Goal: Task Accomplishment & Management: Use online tool/utility

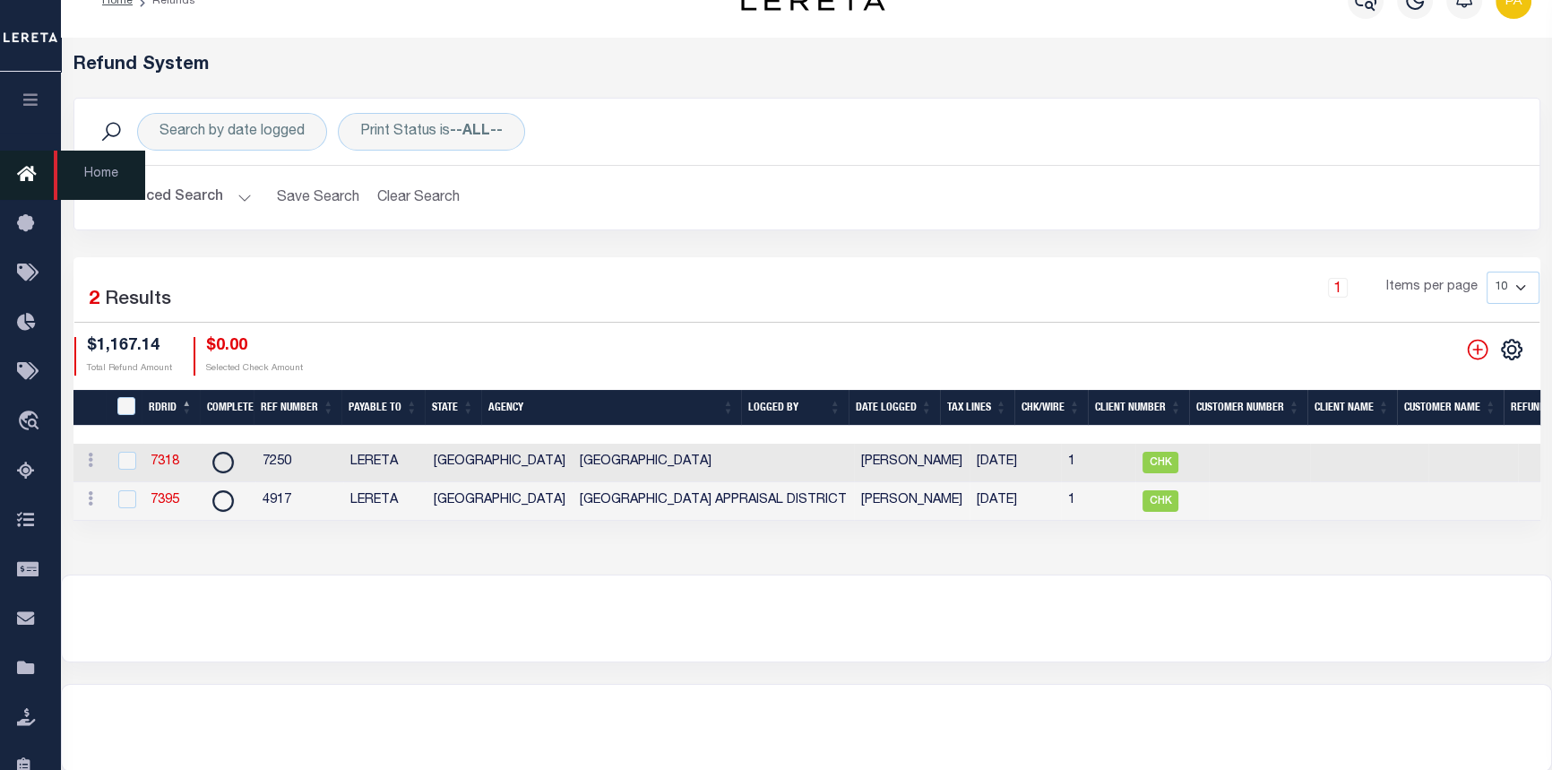
scroll to position [17, 0]
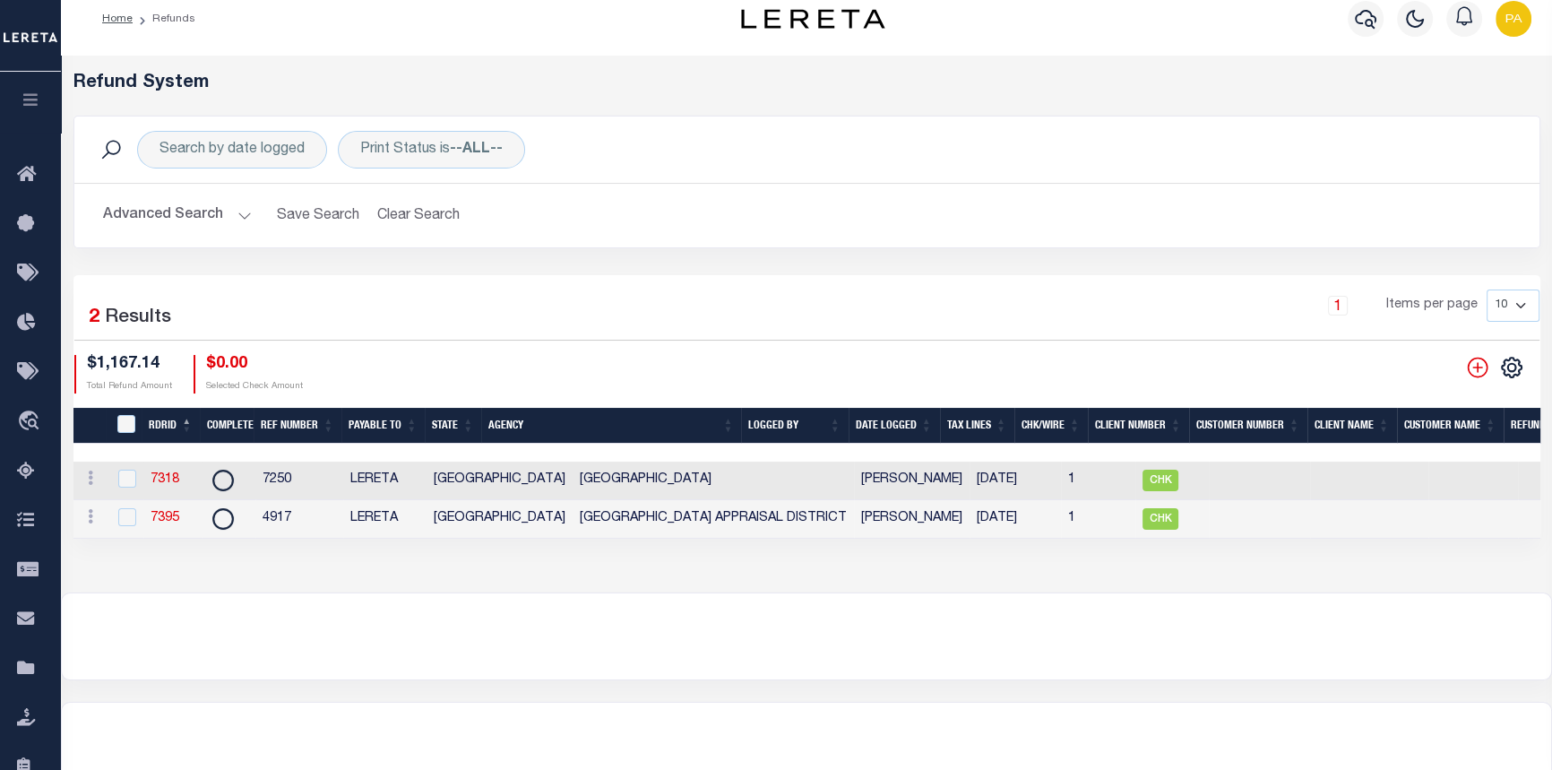
click at [236, 212] on button "Advanced Search" at bounding box center [177, 215] width 149 height 35
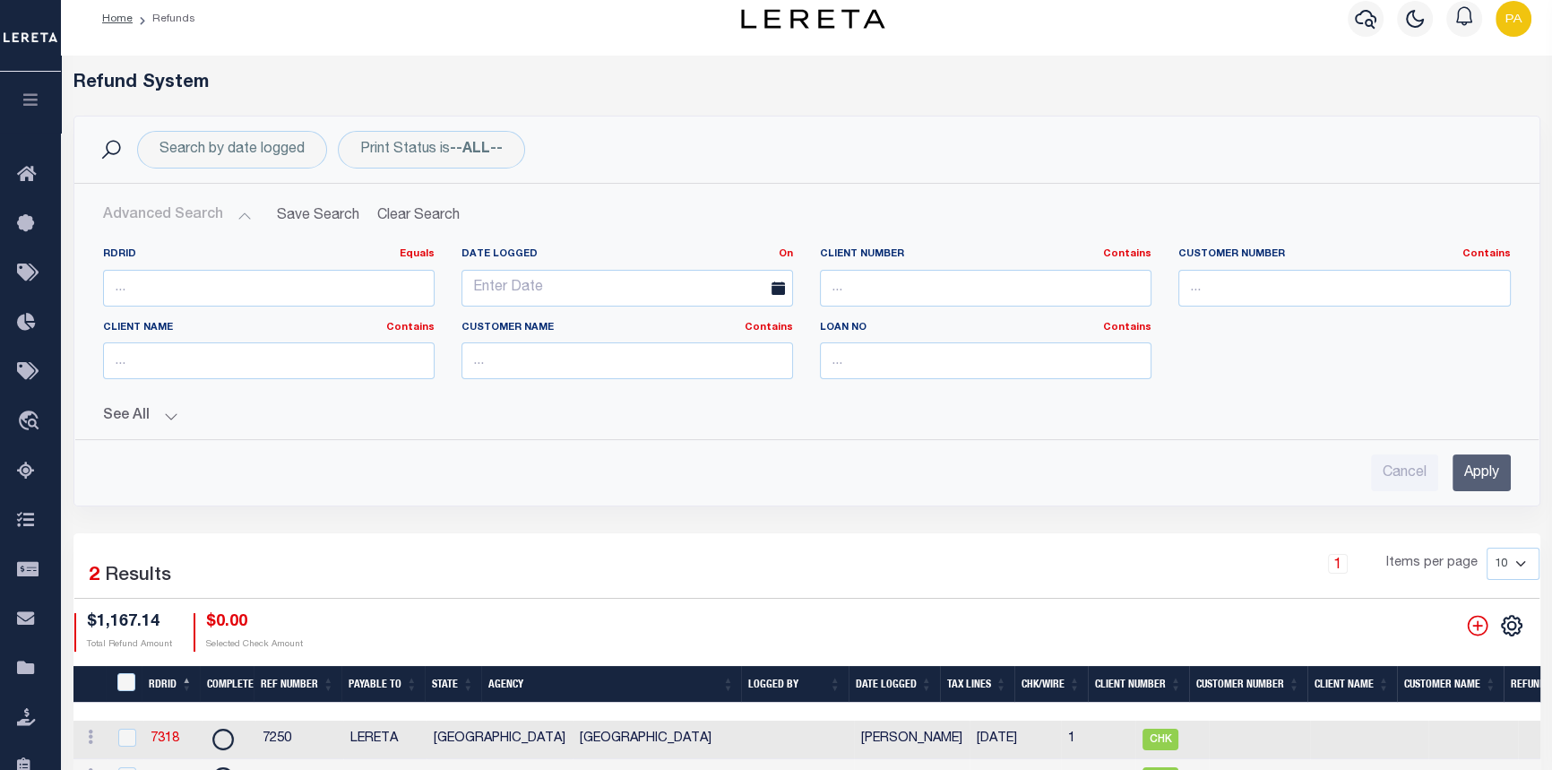
click at [170, 415] on button "See All" at bounding box center [807, 416] width 1408 height 17
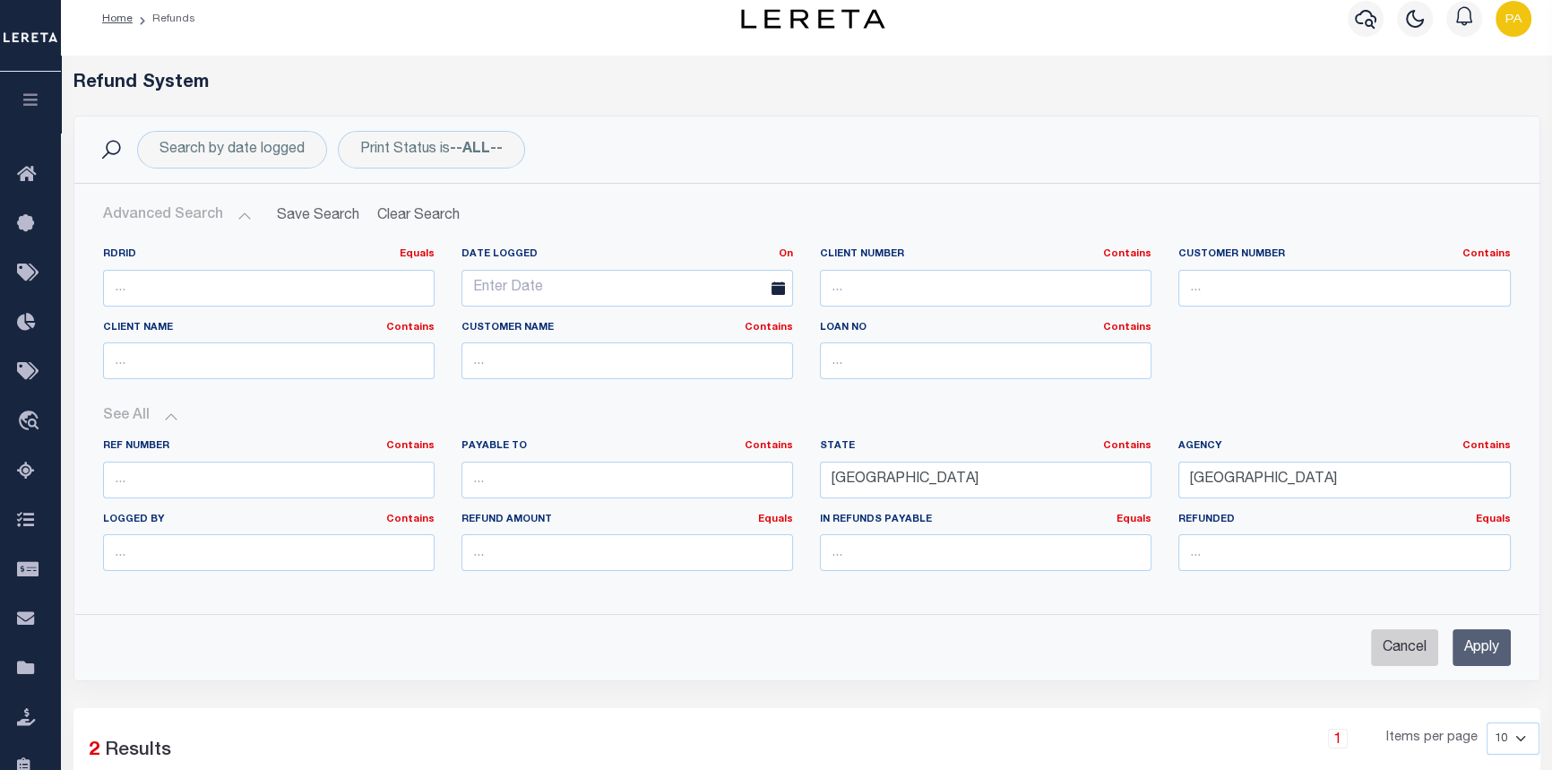
click at [1391, 653] on input "Cancel" at bounding box center [1404, 647] width 67 height 37
checkbox input "true"
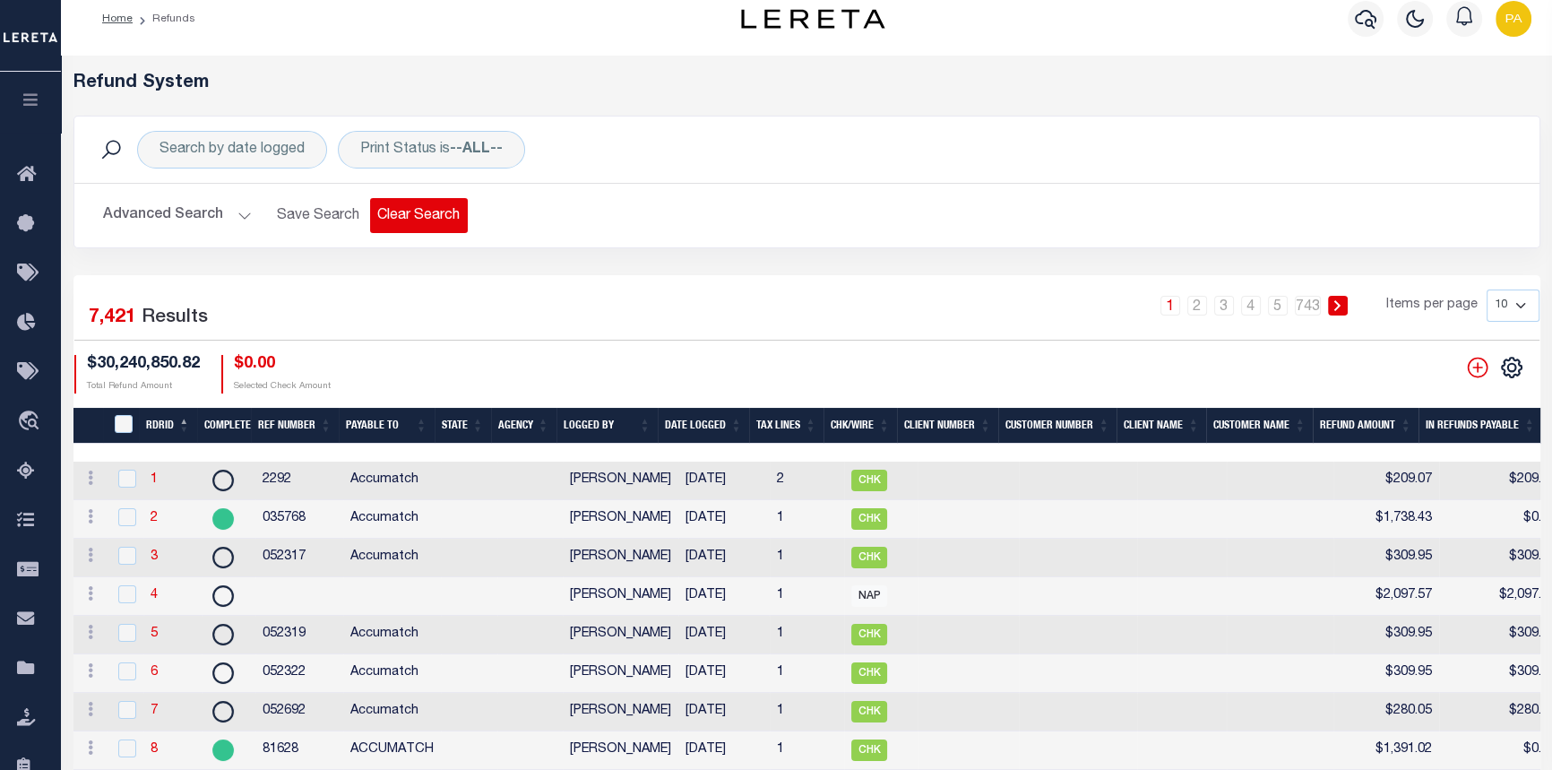
click at [411, 214] on button "Clear Search" at bounding box center [419, 215] width 98 height 35
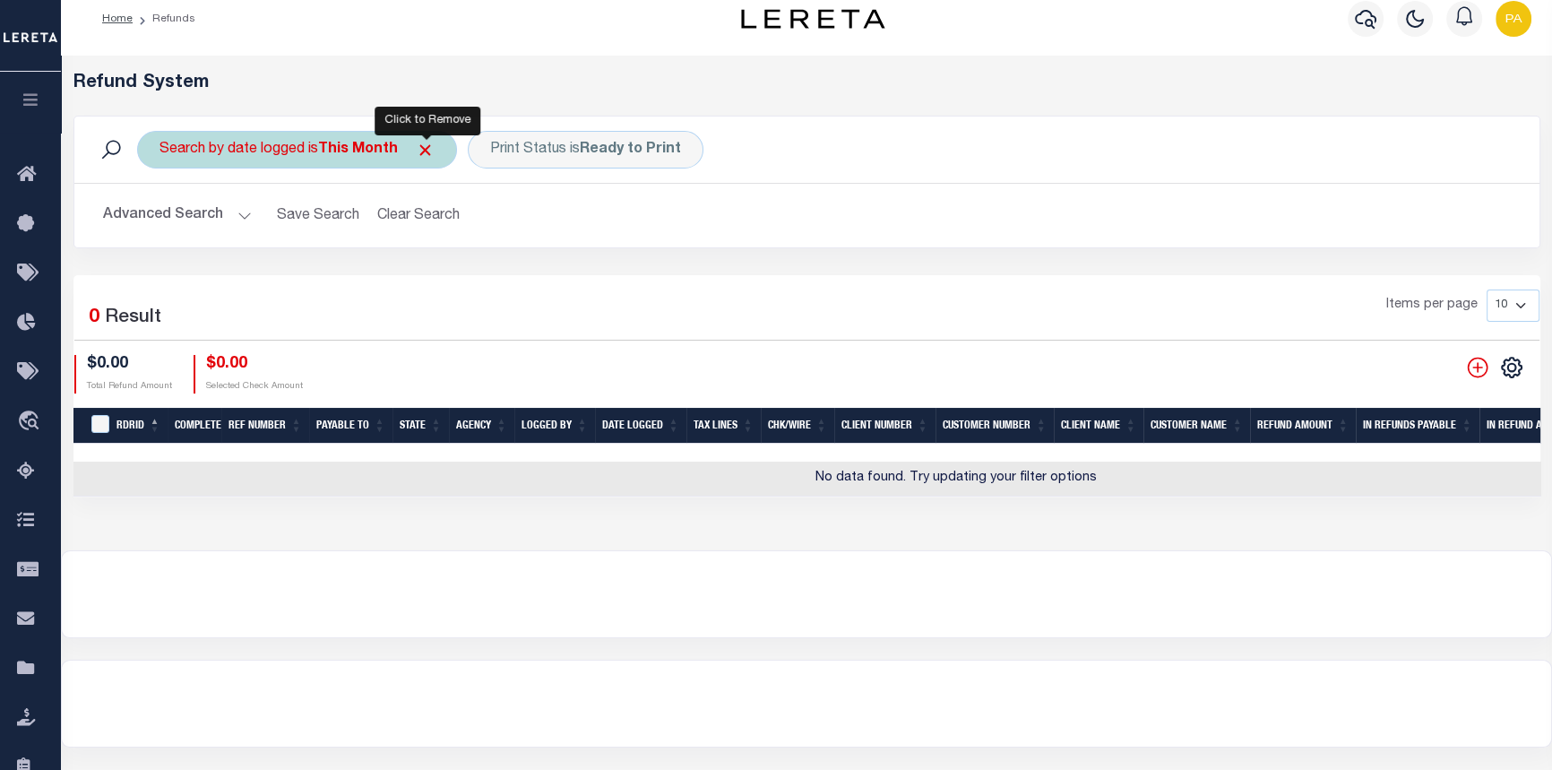
click at [427, 148] on span "Click to Remove" at bounding box center [425, 150] width 19 height 19
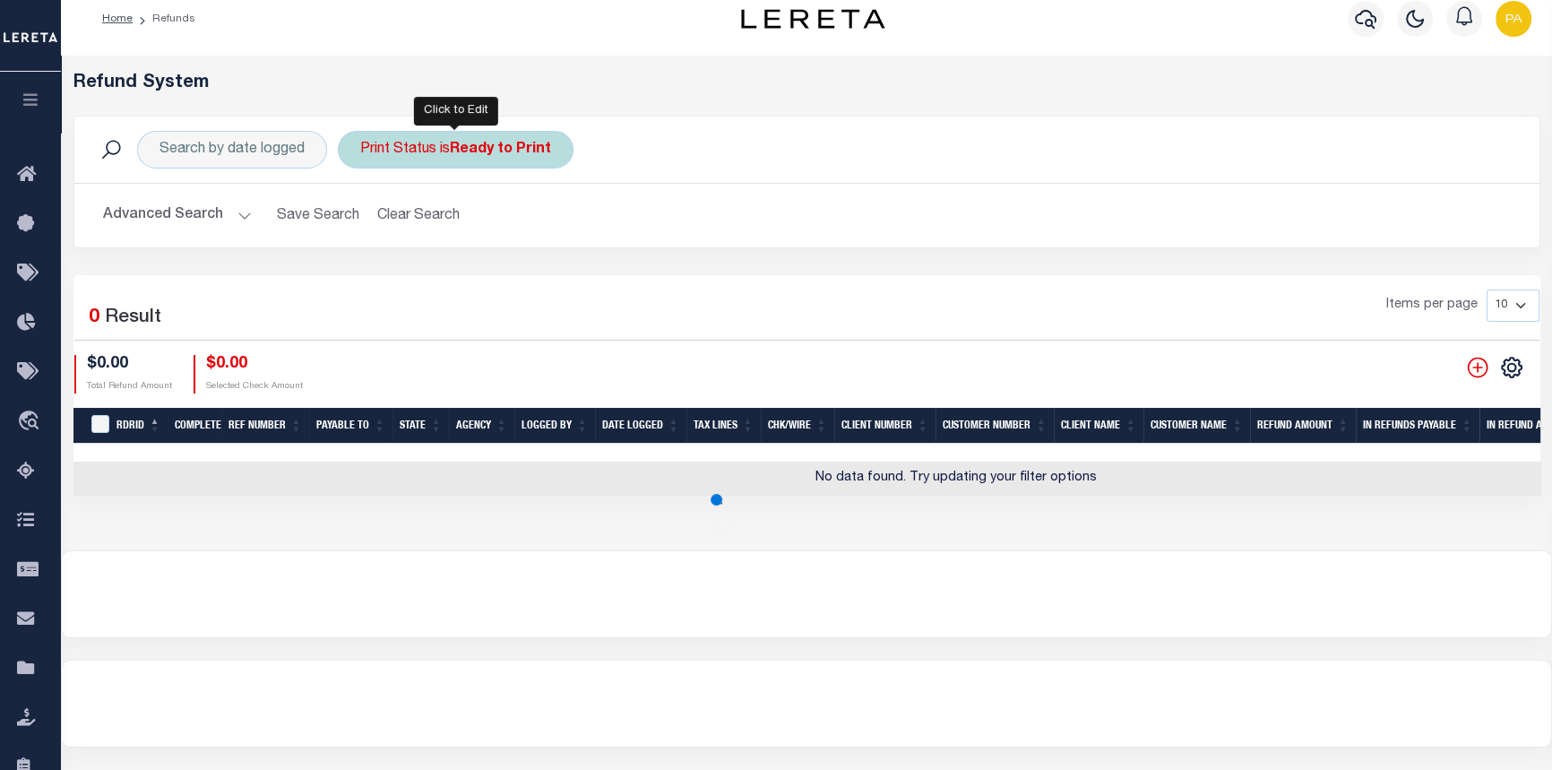
click at [511, 162] on div "Print Status is Ready to Print" at bounding box center [456, 150] width 236 height 38
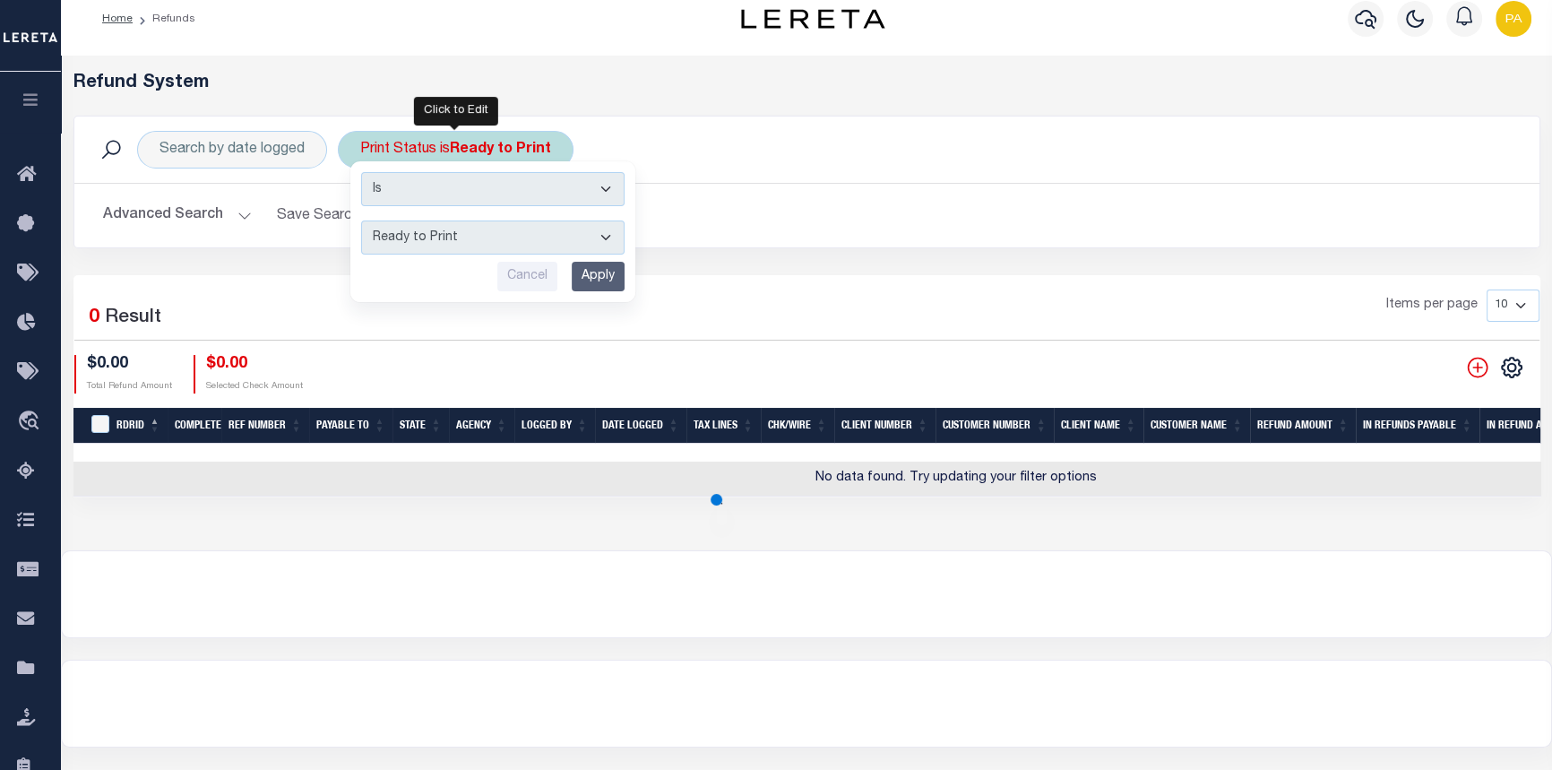
click at [604, 233] on select "--ALL-- Ready to Write Ready to Print Printed" at bounding box center [492, 237] width 263 height 34
select select "All"
click at [361, 220] on select "--ALL-- Ready to Write Ready to Print Printed" at bounding box center [492, 237] width 263 height 34
click at [598, 279] on input "Apply" at bounding box center [598, 277] width 53 height 30
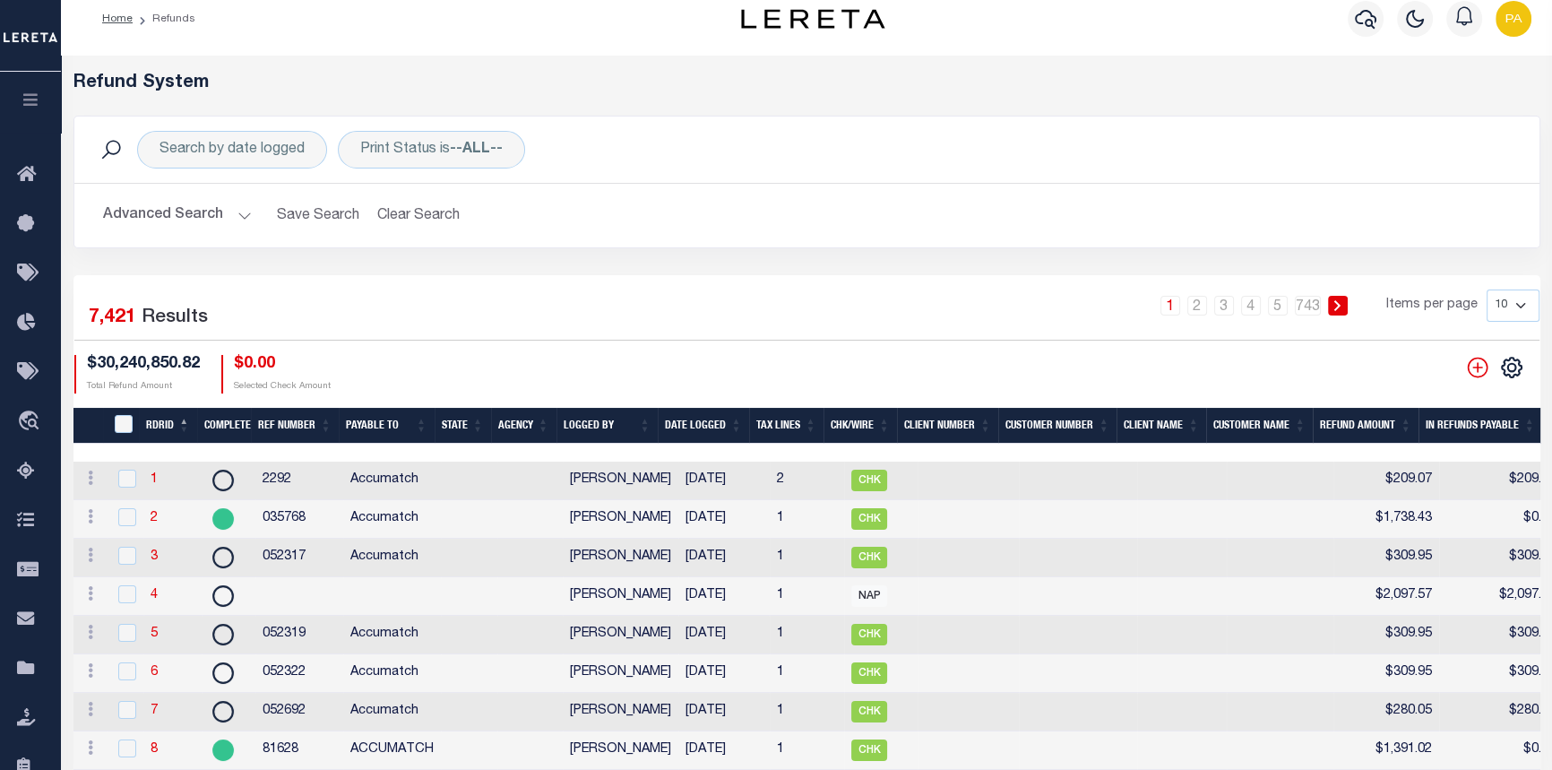
click at [233, 211] on button "Advanced Search" at bounding box center [177, 215] width 149 height 35
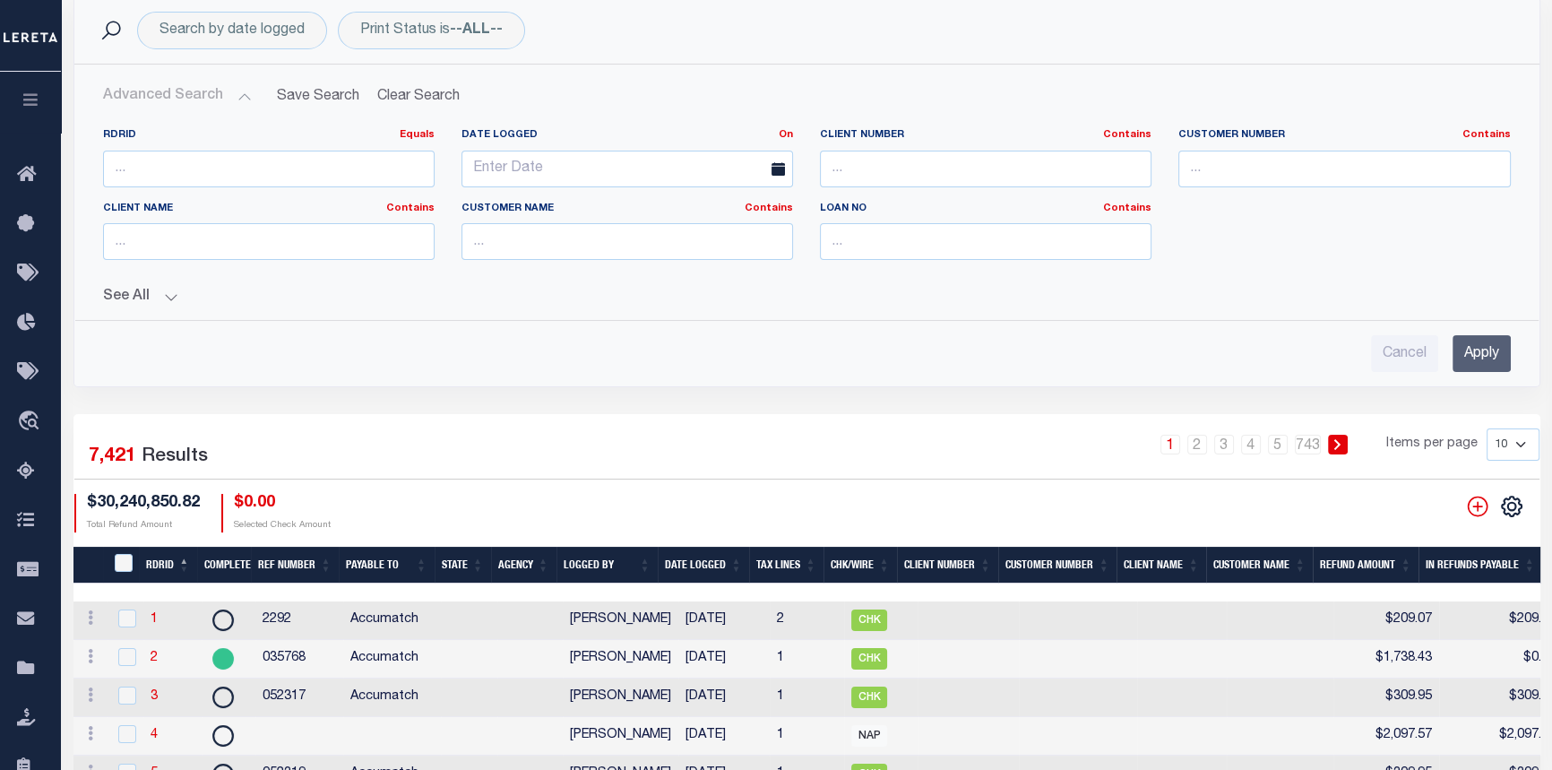
scroll to position [261, 0]
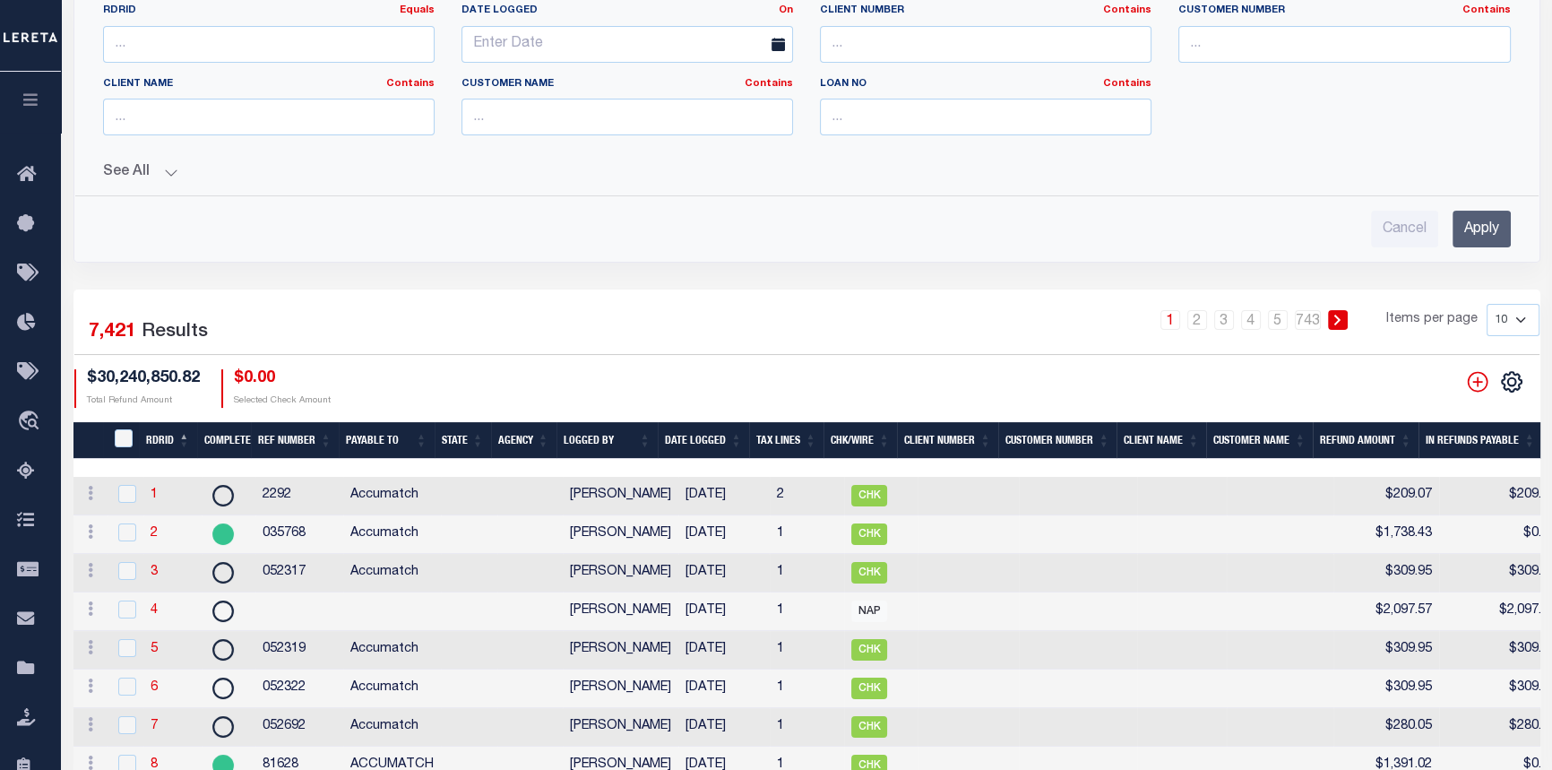
drag, startPoint x: 170, startPoint y: 168, endPoint x: 179, endPoint y: 176, distance: 11.5
click at [170, 172] on button "See All" at bounding box center [807, 172] width 1408 height 17
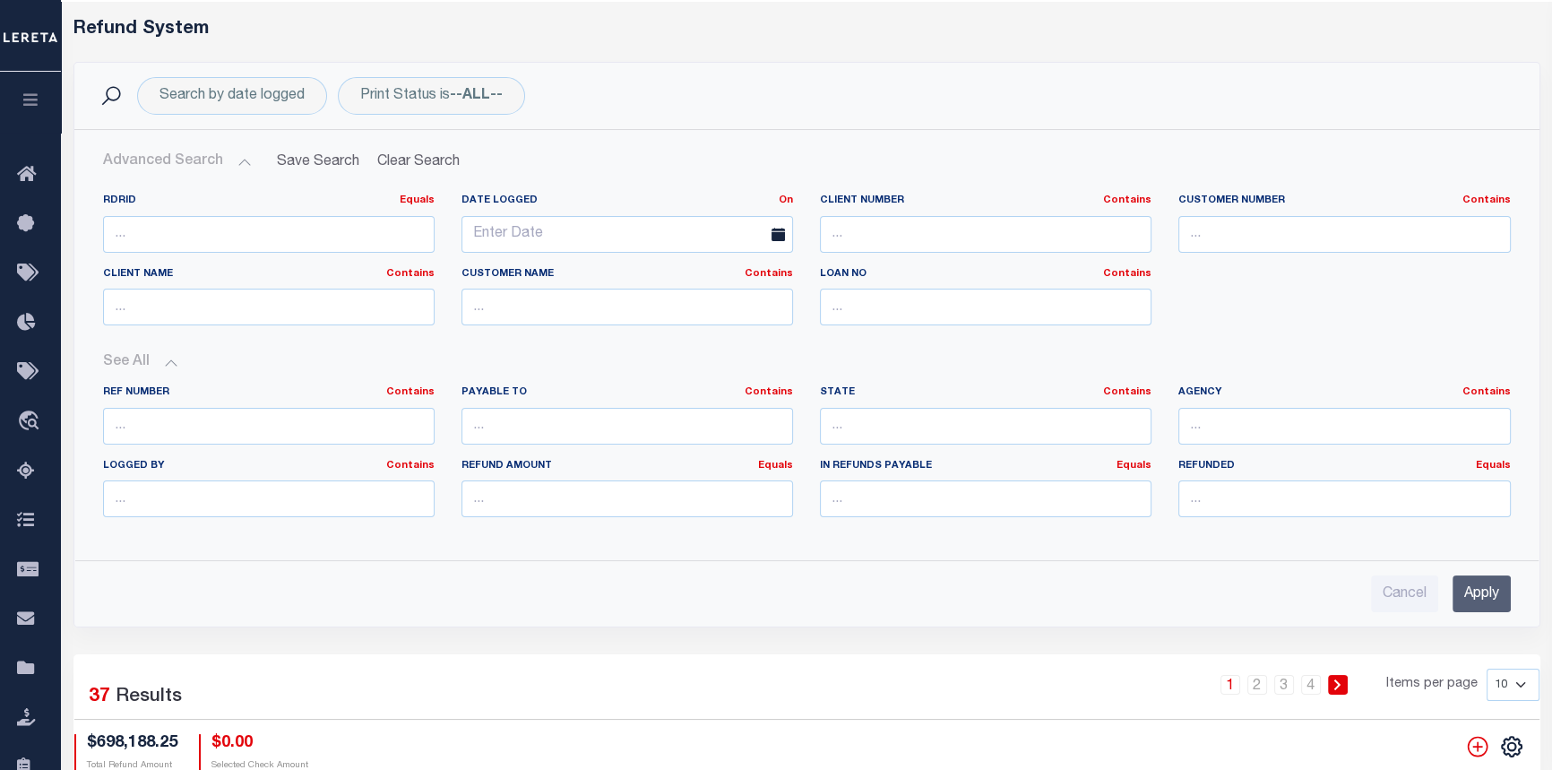
scroll to position [162, 0]
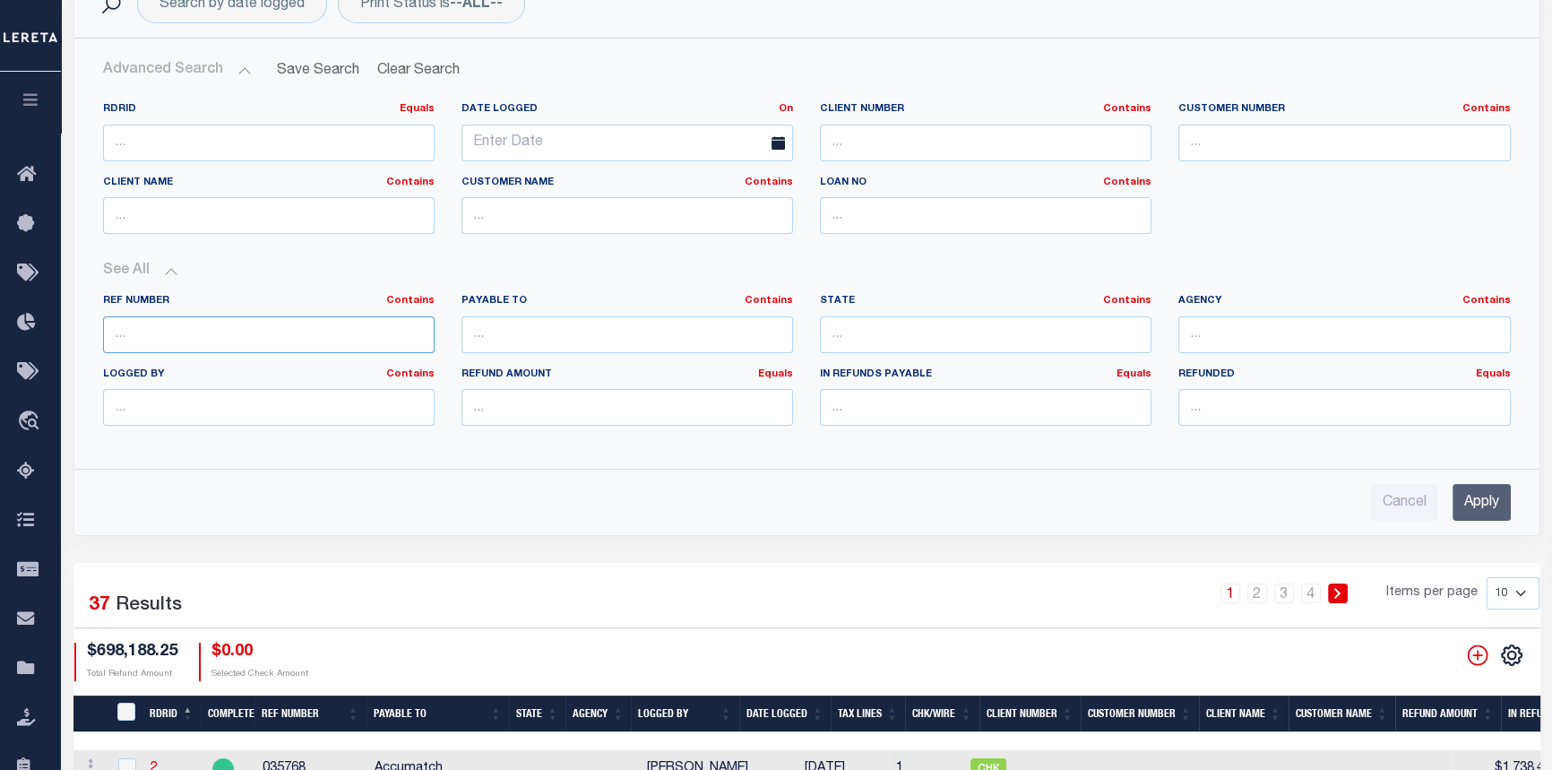
drag, startPoint x: 138, startPoint y: 342, endPoint x: 138, endPoint y: 331, distance: 10.8
click at [138, 342] on input "text" at bounding box center [268, 334] width 331 height 37
type input "6969"
click at [1467, 498] on input "Apply" at bounding box center [1481, 502] width 58 height 37
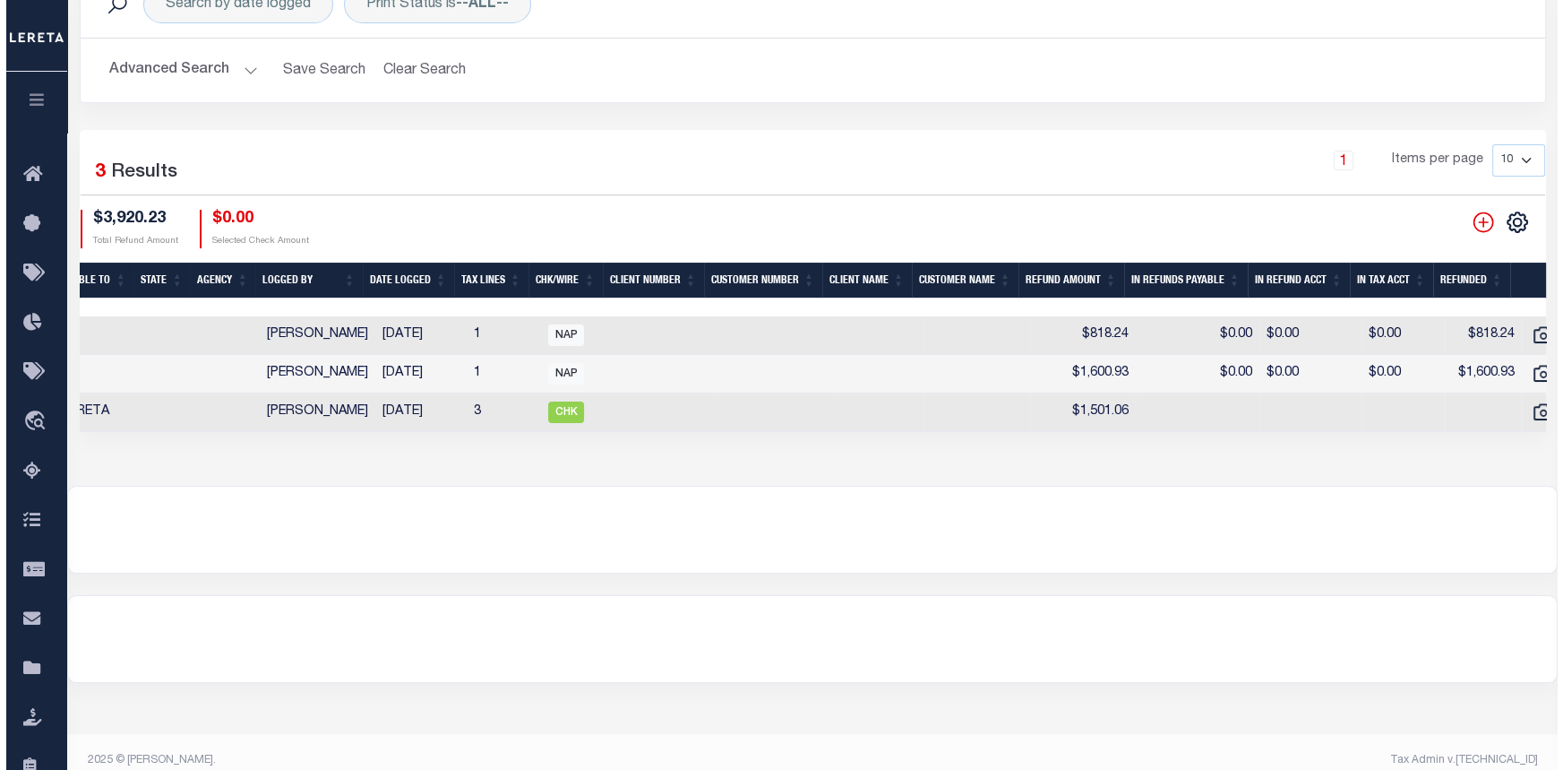
scroll to position [0, 421]
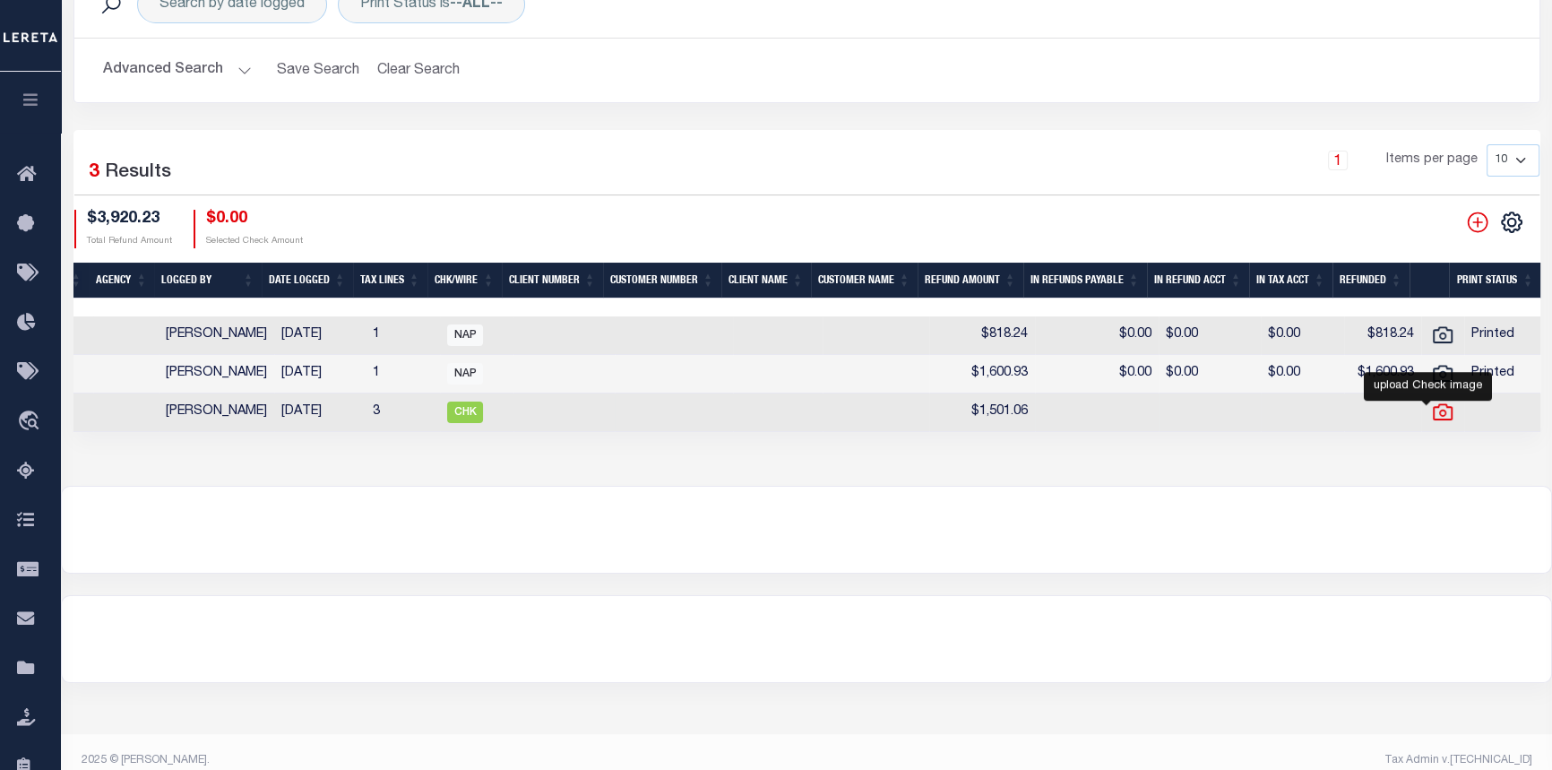
click at [1431, 414] on icon at bounding box center [1442, 411] width 23 height 23
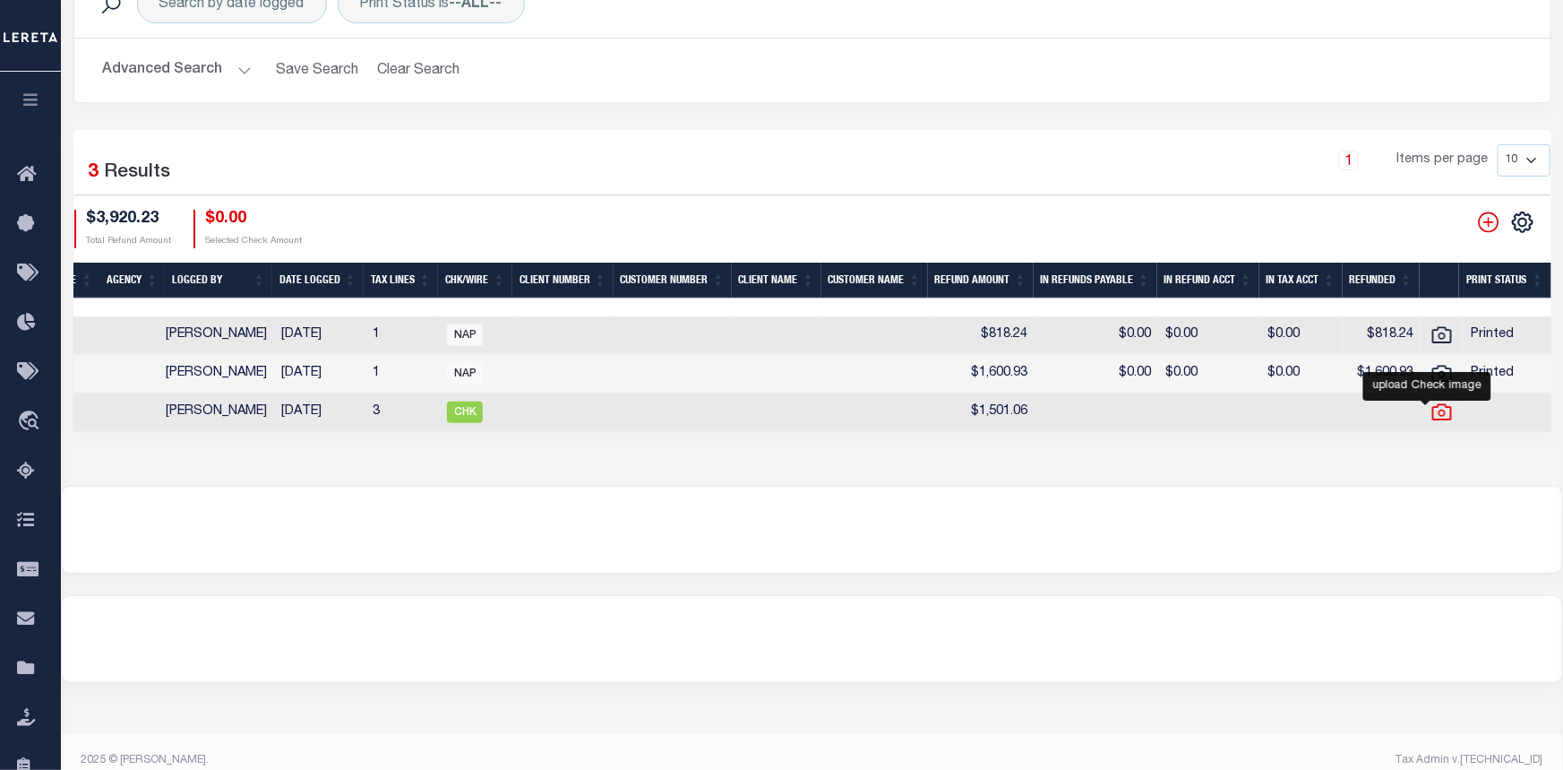
scroll to position [0, 409]
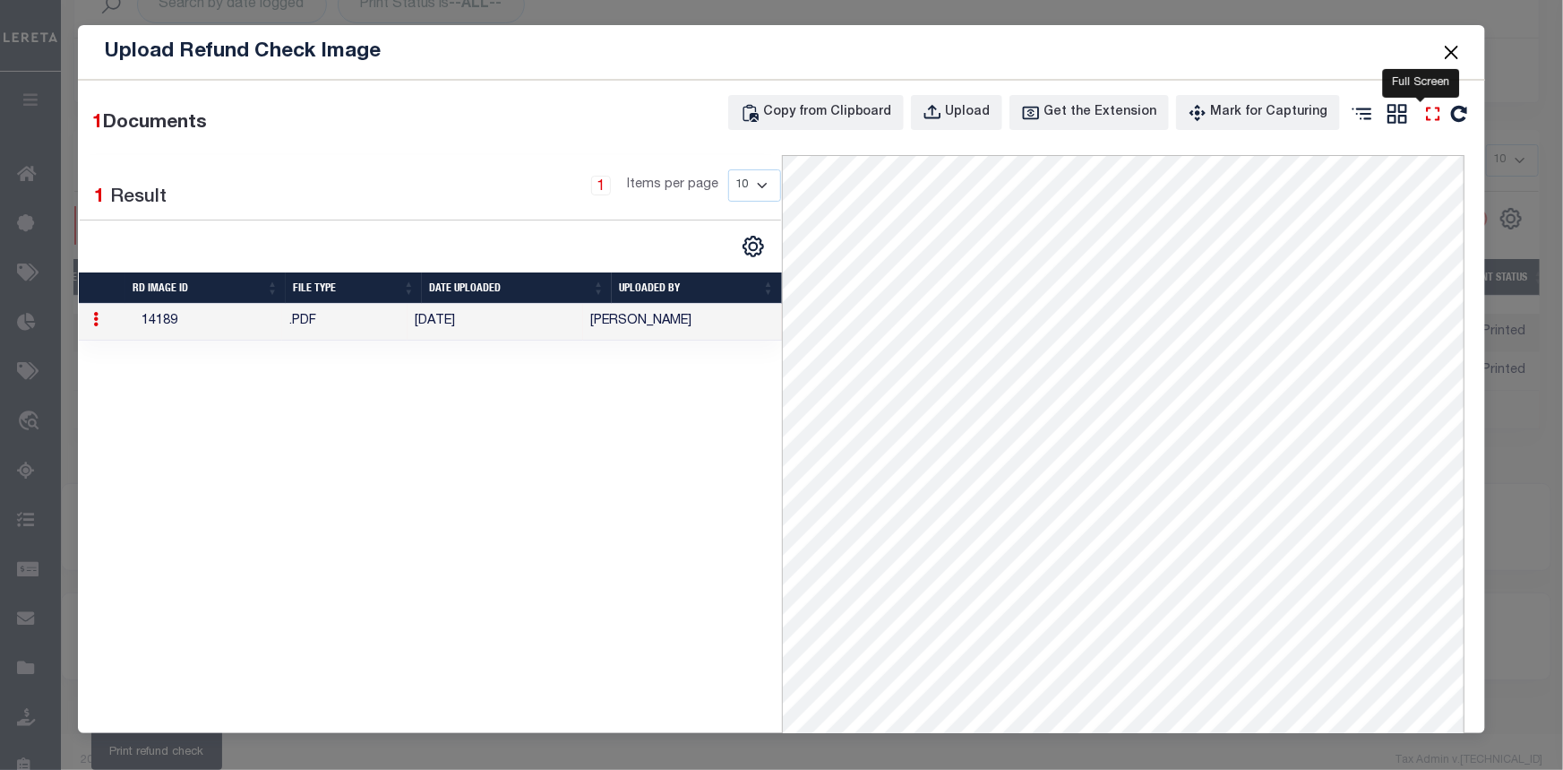
click at [1422, 116] on icon "" at bounding box center [1433, 113] width 23 height 23
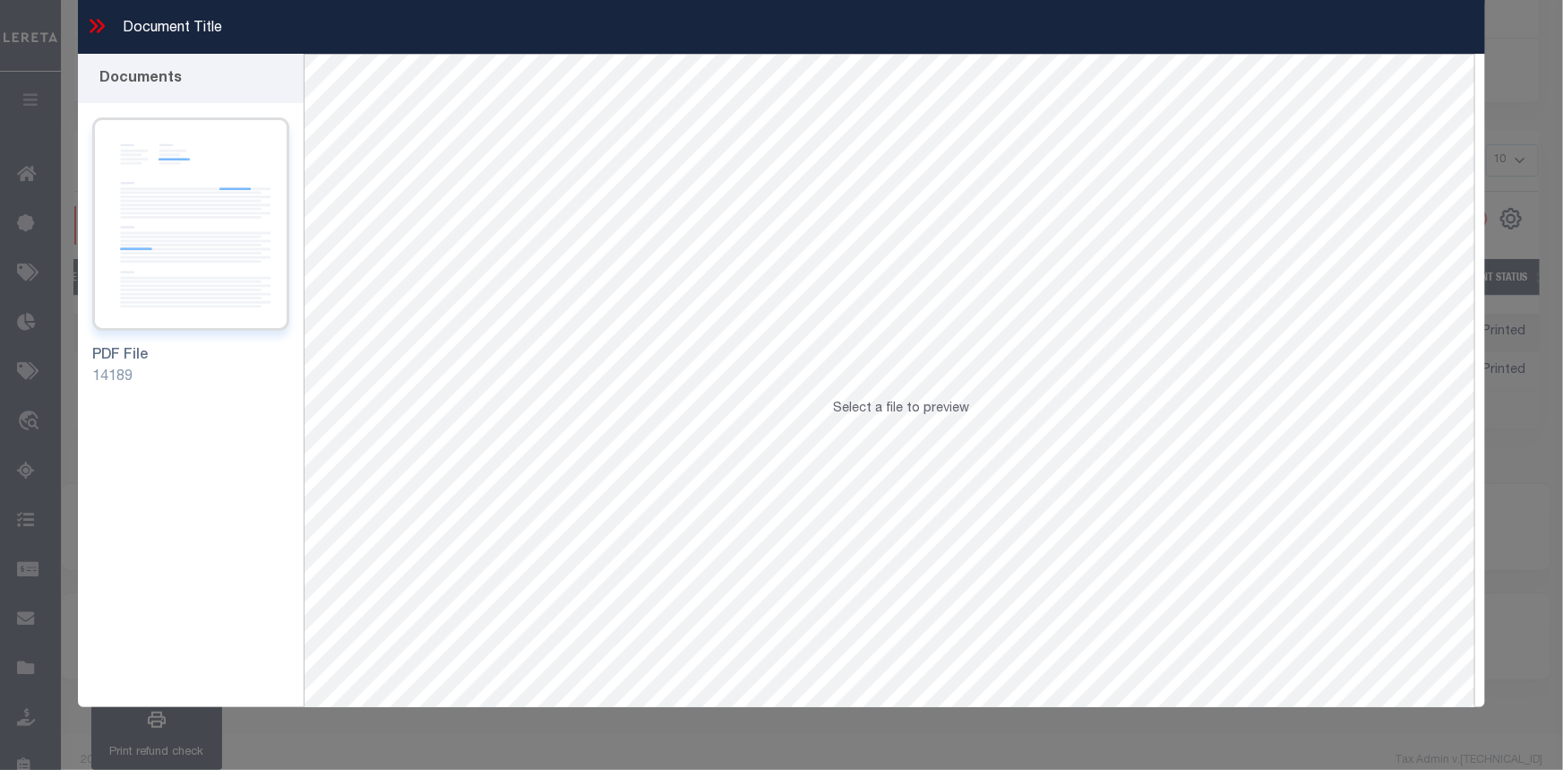
click at [205, 243] on img at bounding box center [190, 223] width 197 height 213
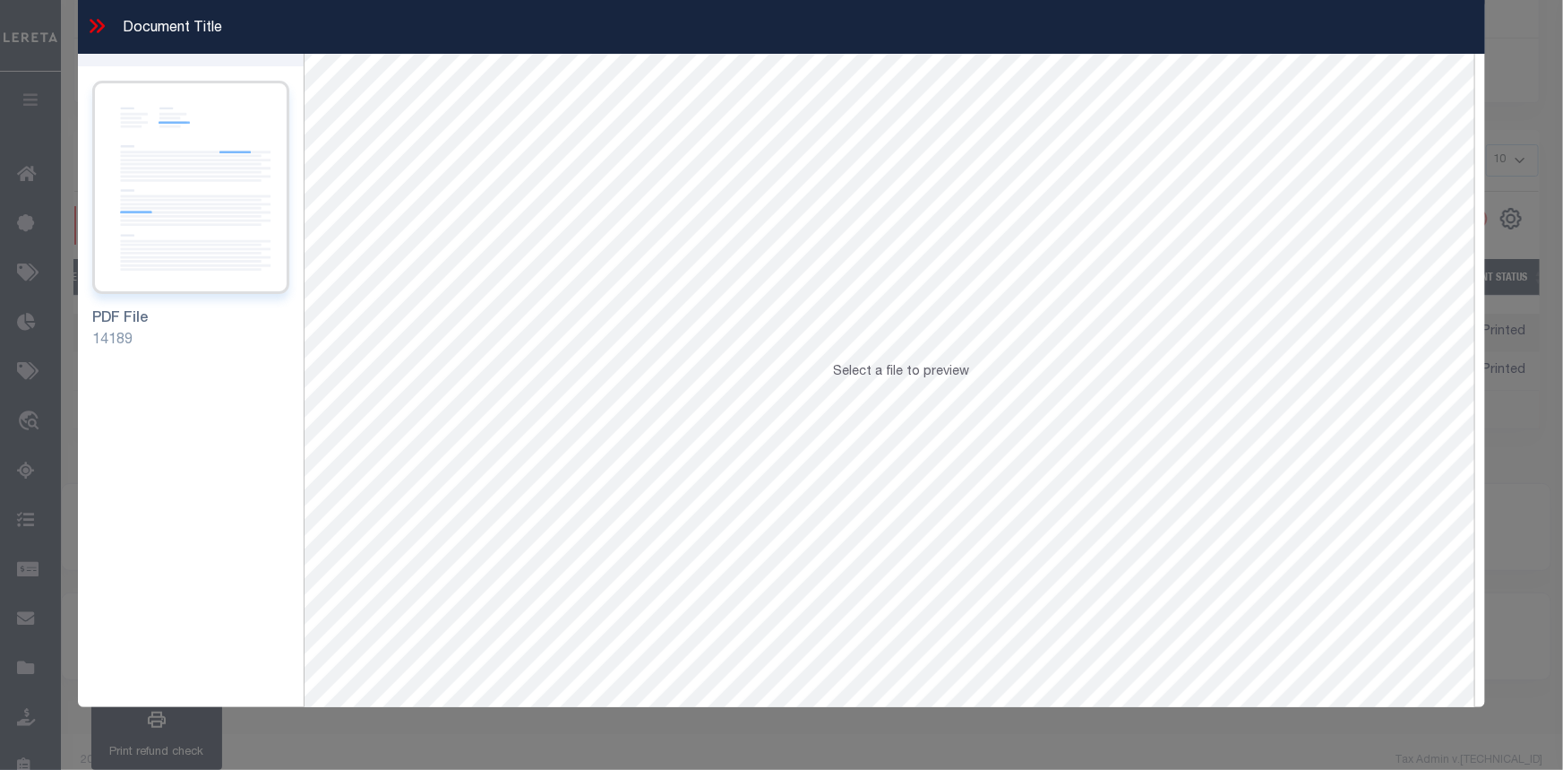
scroll to position [0, 0]
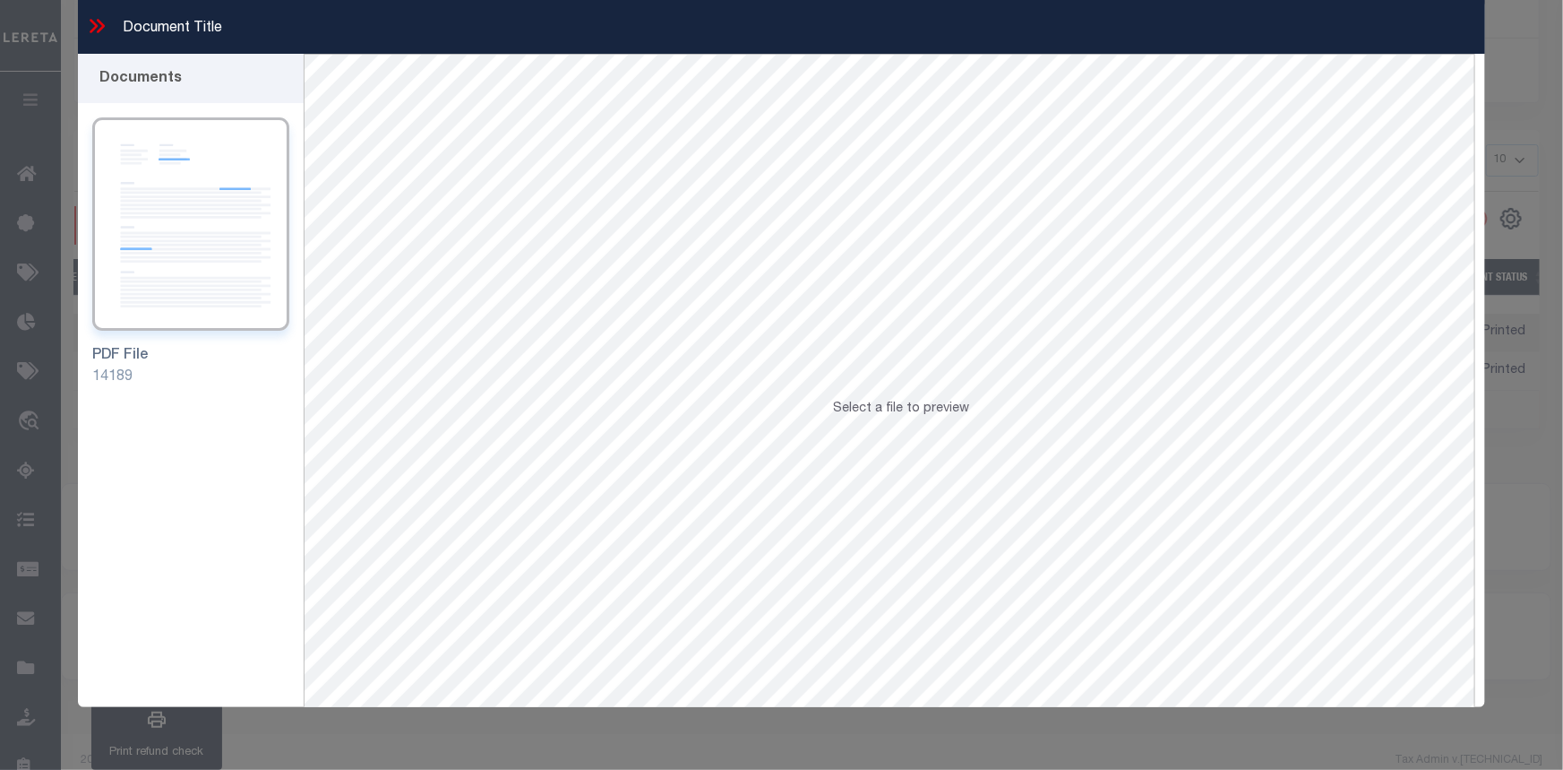
click at [104, 30] on icon at bounding box center [96, 25] width 23 height 23
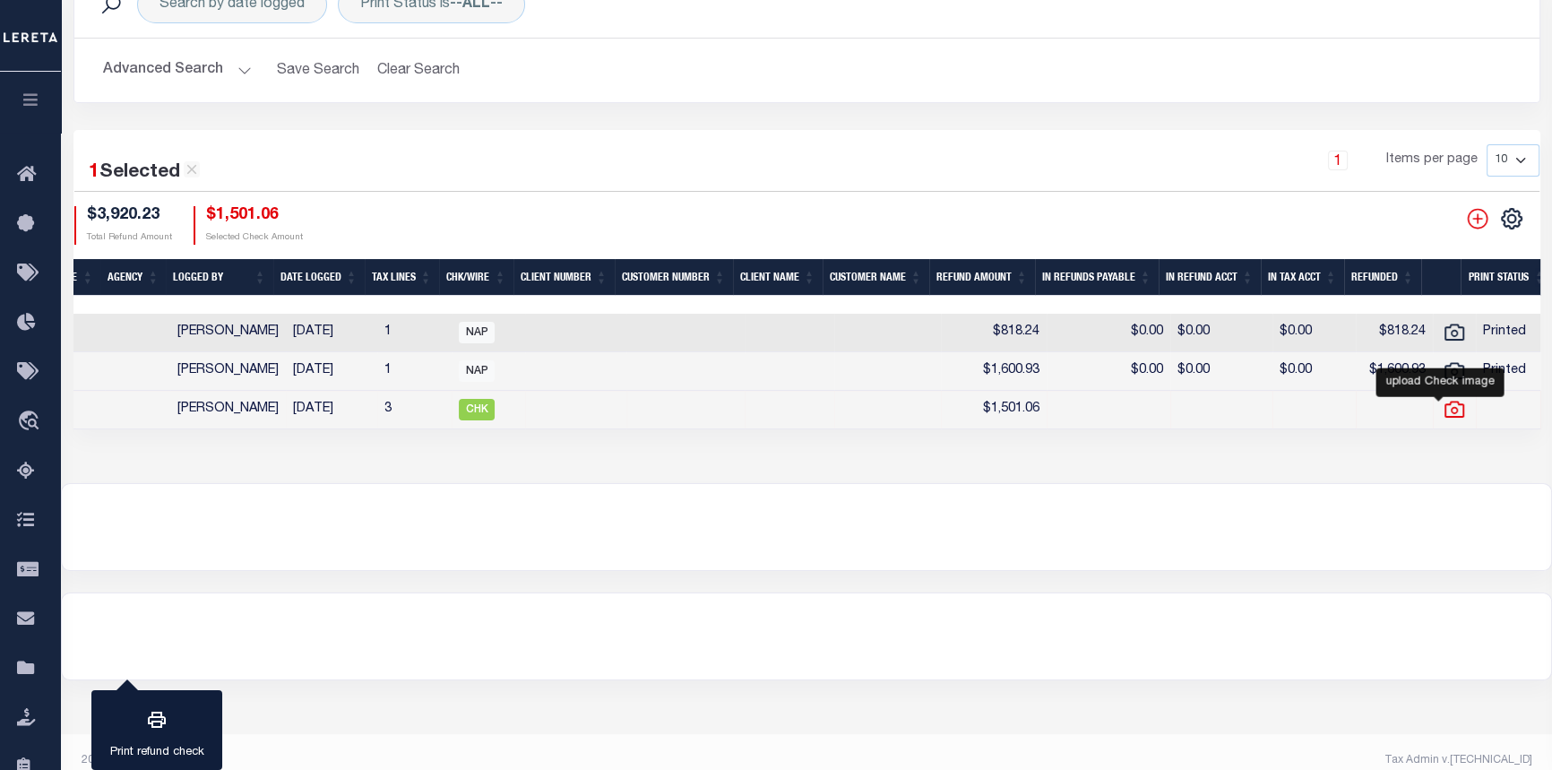
click at [1442, 417] on icon at bounding box center [1453, 409] width 23 height 23
checkbox input "false"
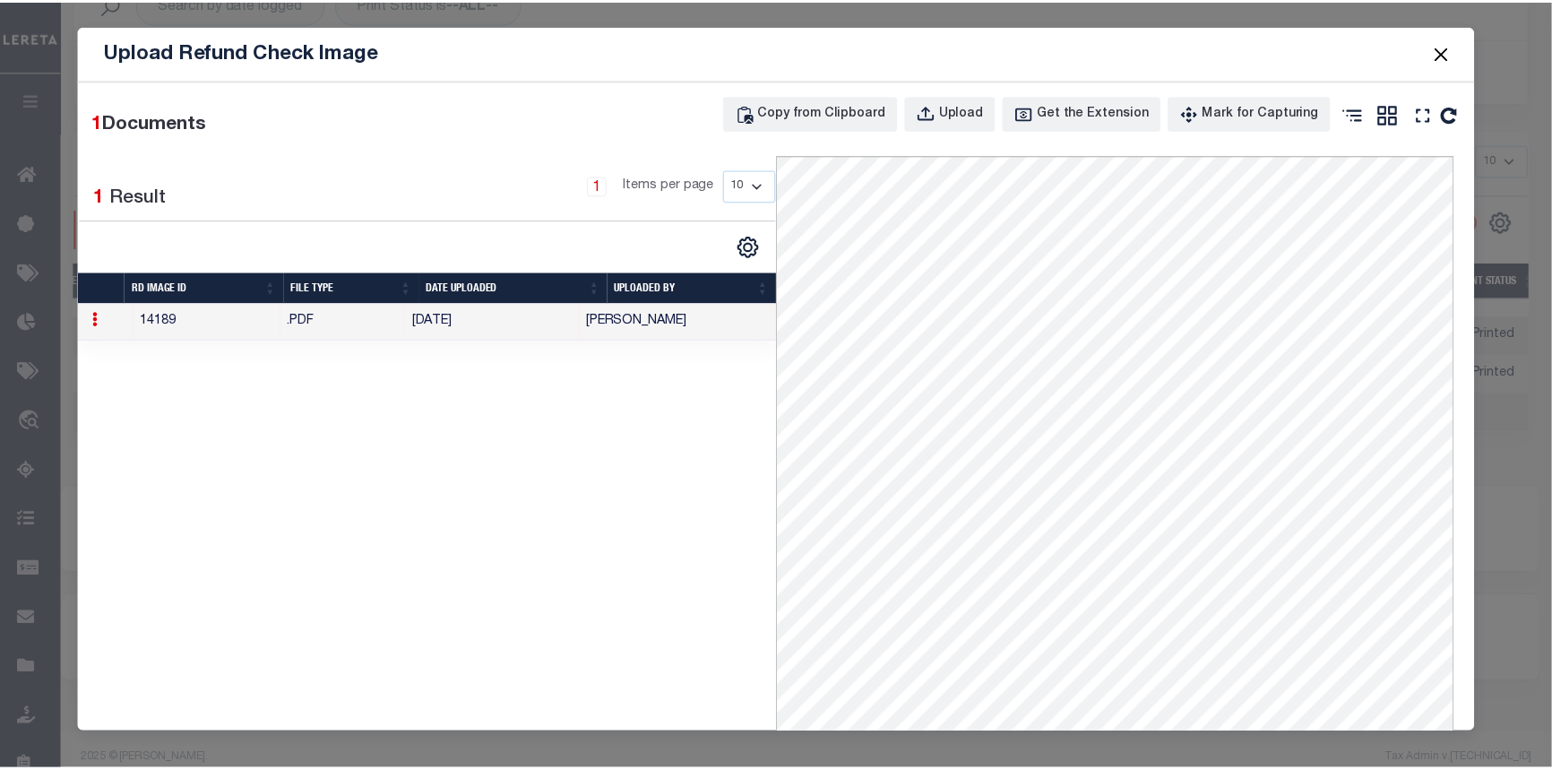
scroll to position [151, 0]
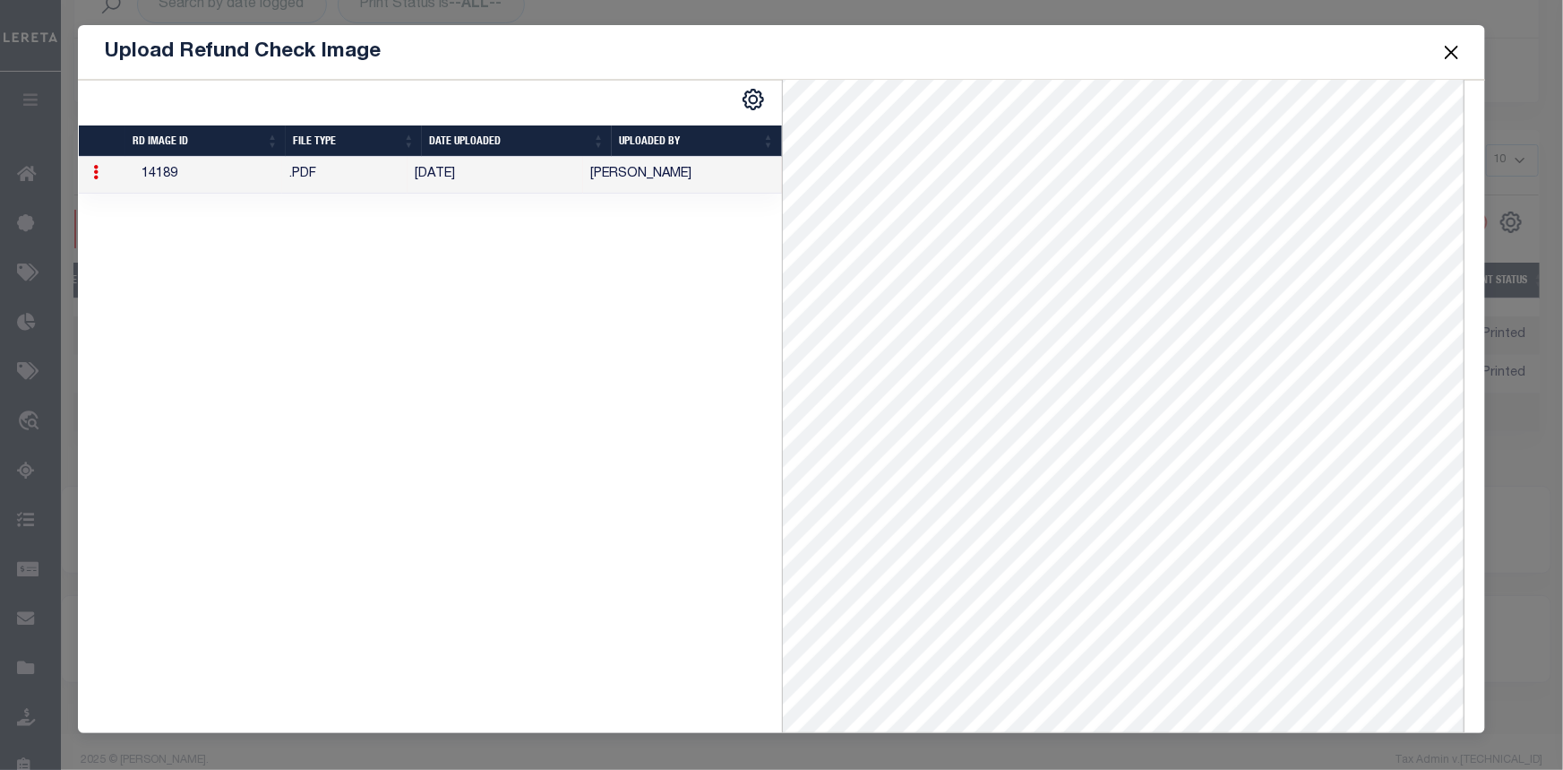
click at [1457, 47] on button "Close" at bounding box center [1452, 51] width 23 height 23
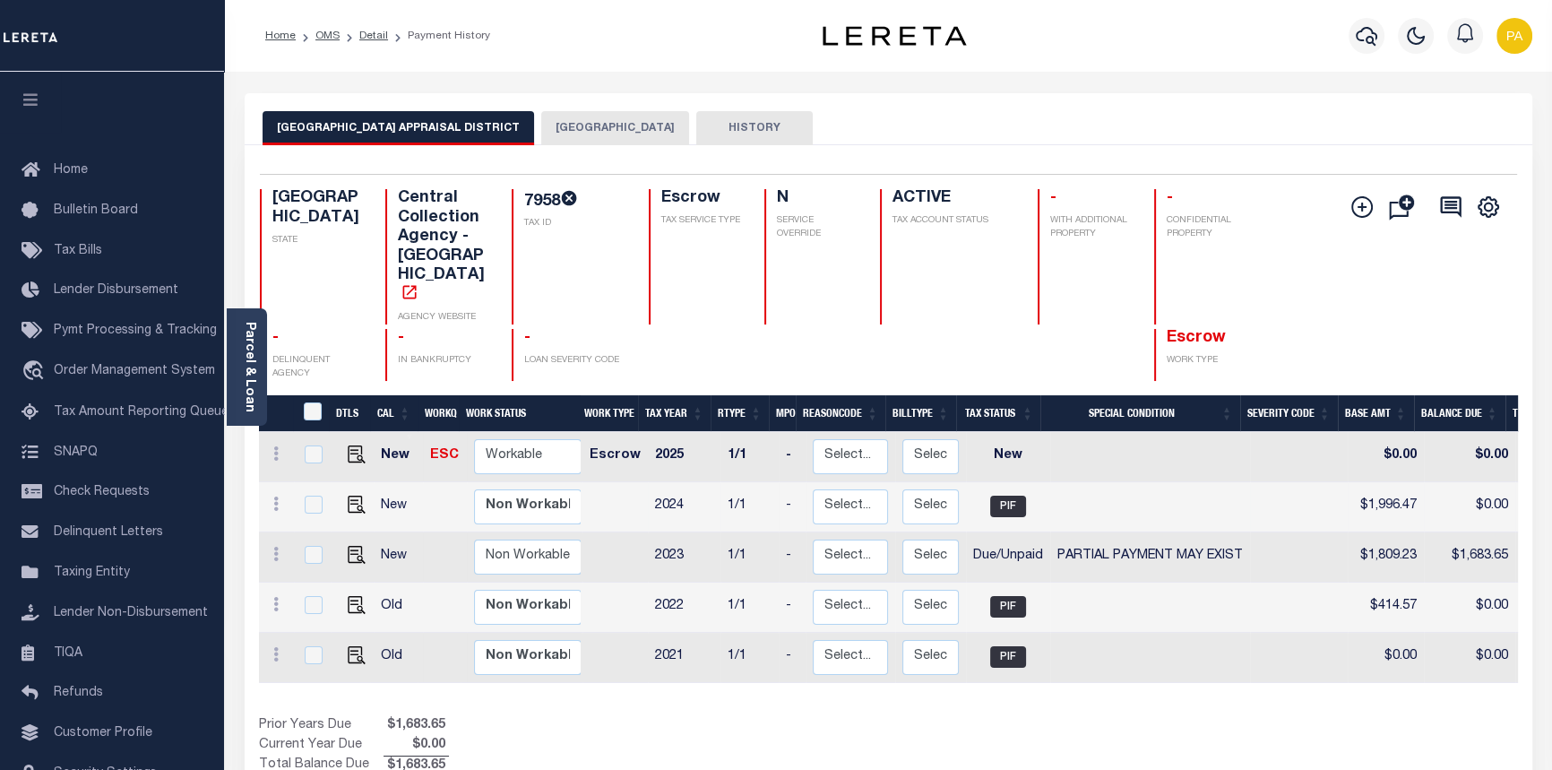
scroll to position [0, 507]
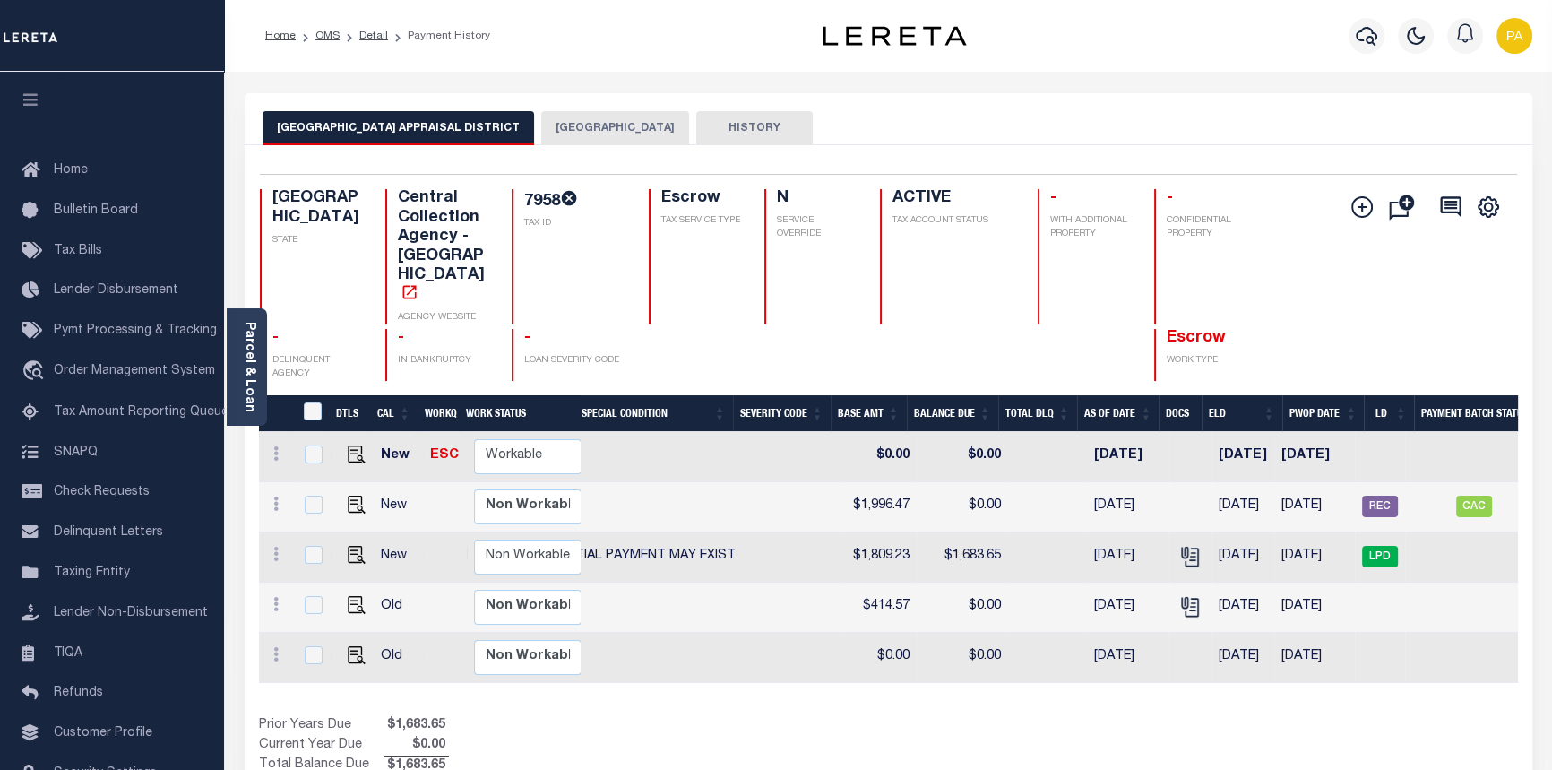
click at [603, 127] on button "HOUSTON COUNTY" at bounding box center [615, 128] width 148 height 34
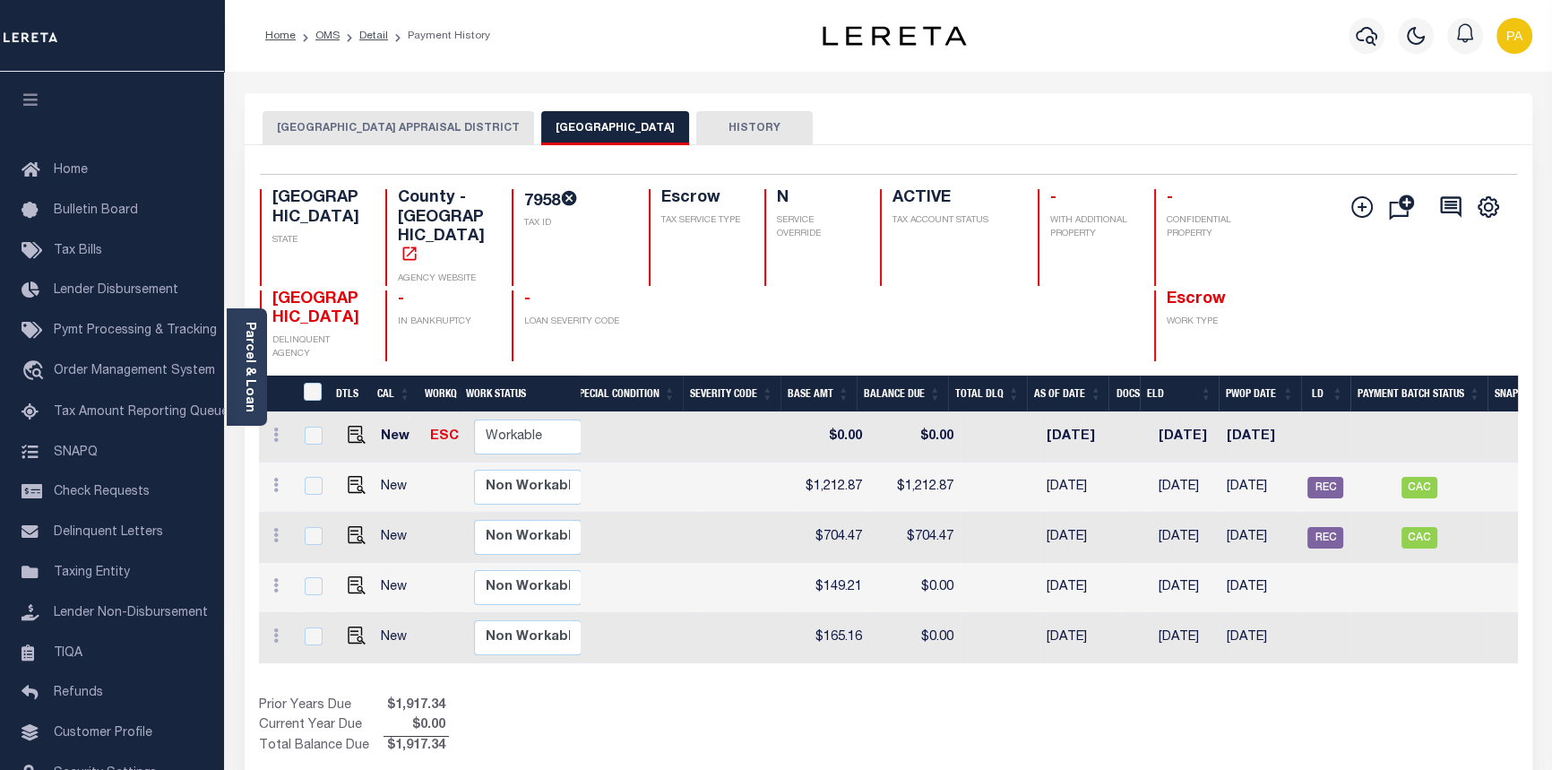
scroll to position [0, 493]
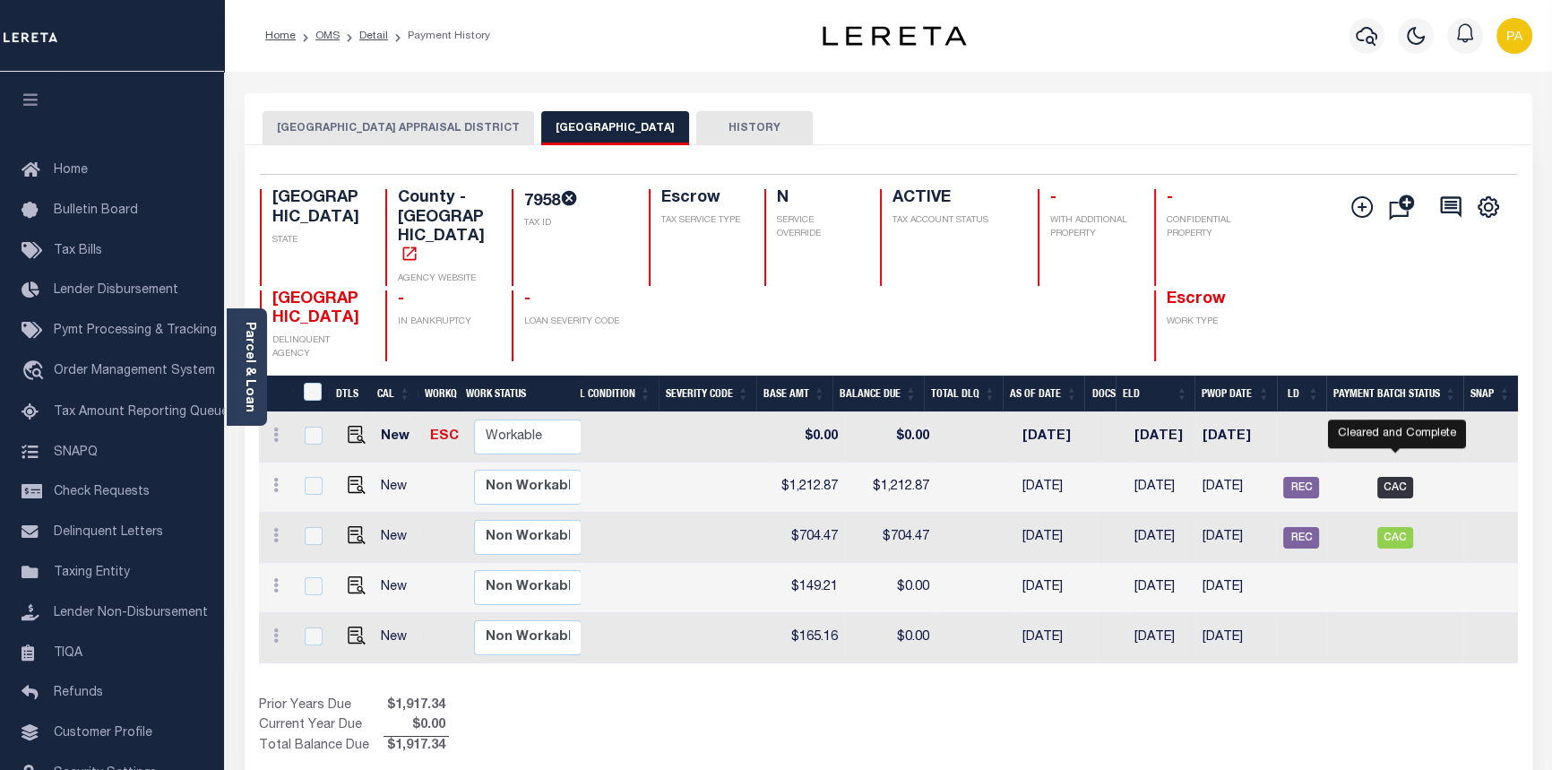
click at [1395, 477] on span "CAC" at bounding box center [1395, 488] width 36 height 22
checkbox input "true"
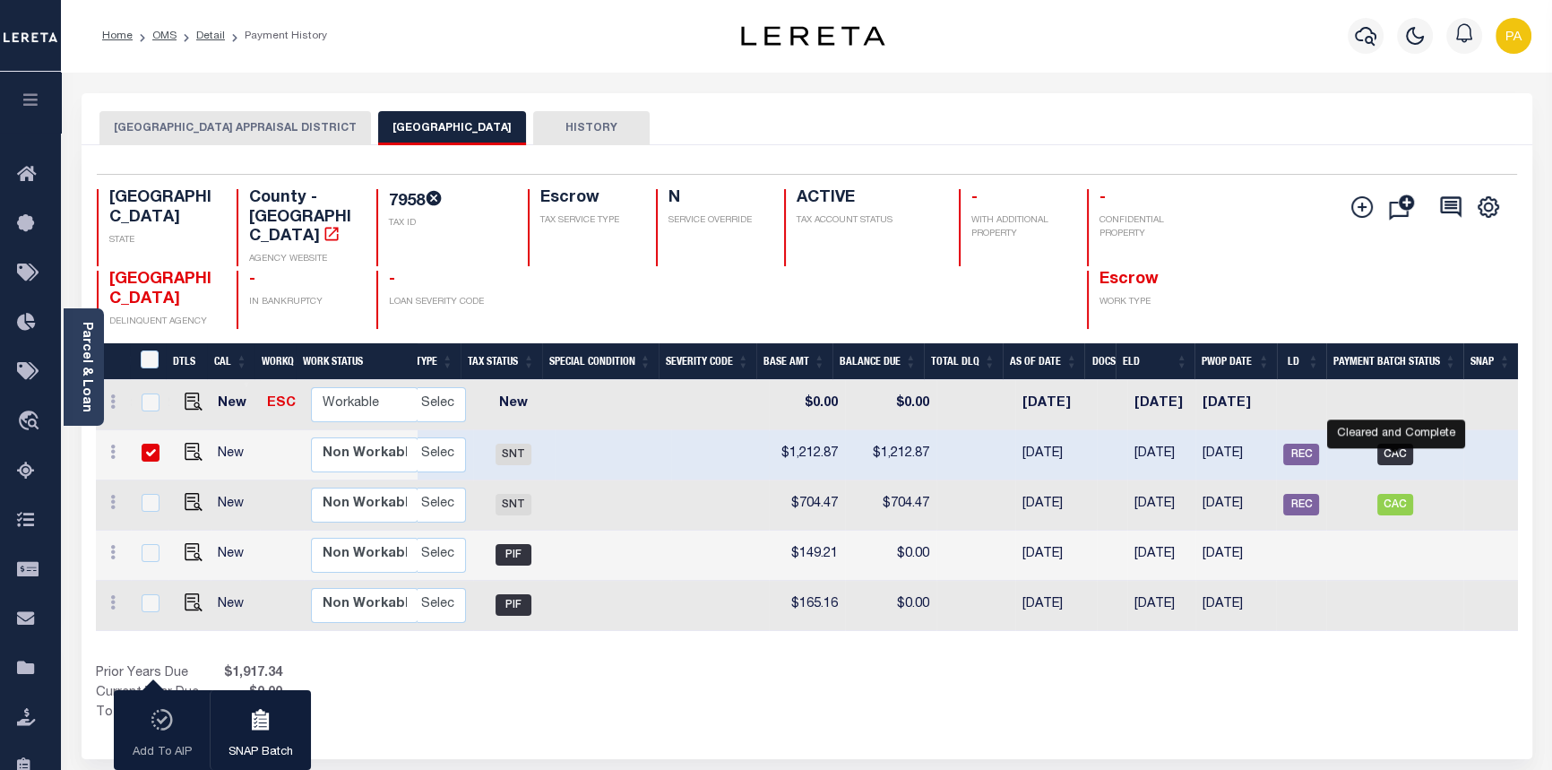
scroll to position [0, 399]
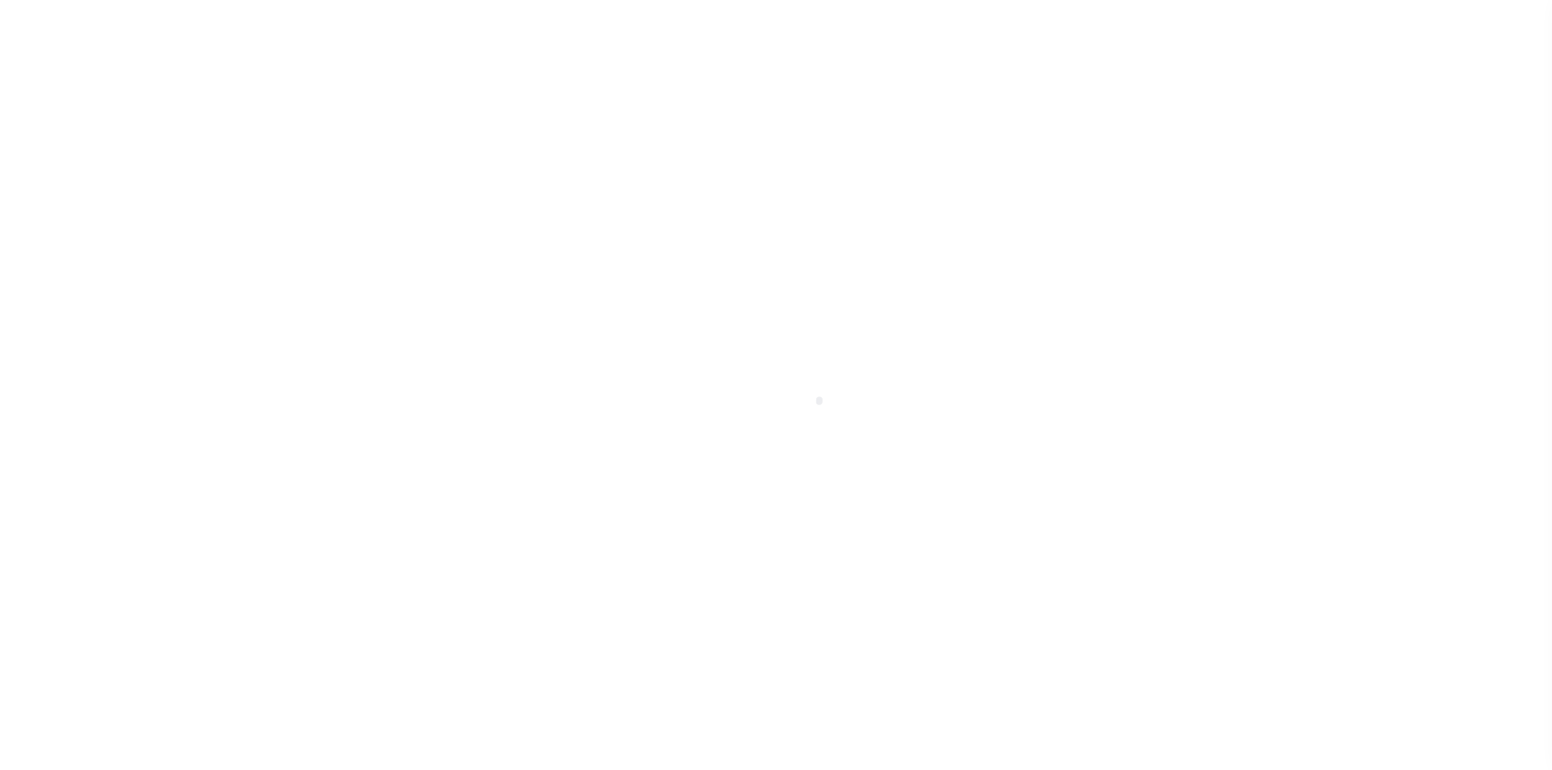
select select "CAC"
select select "CHK"
select select "Urbina, Matthew"
select select "FDX"
select select
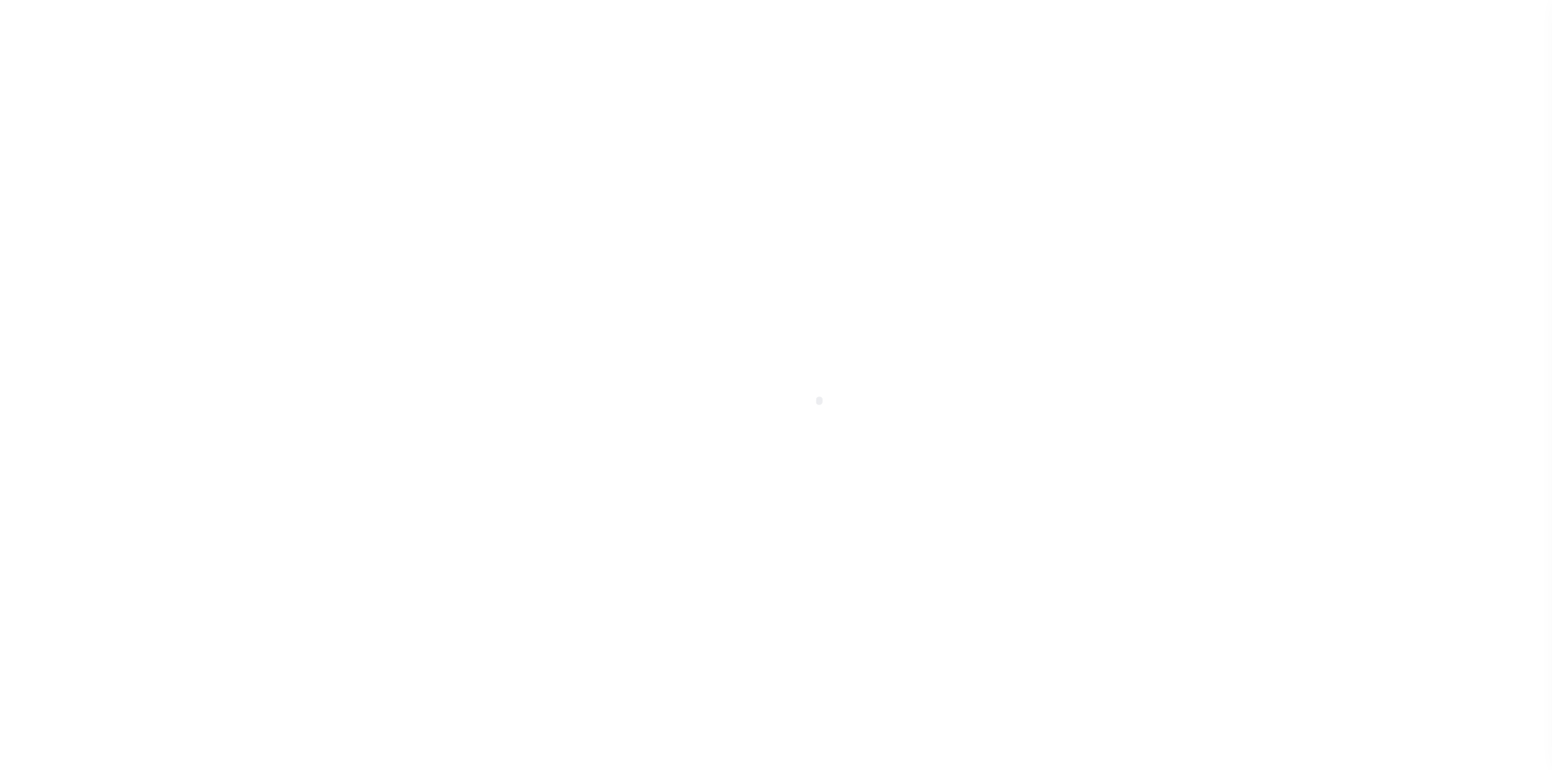
select select "37"
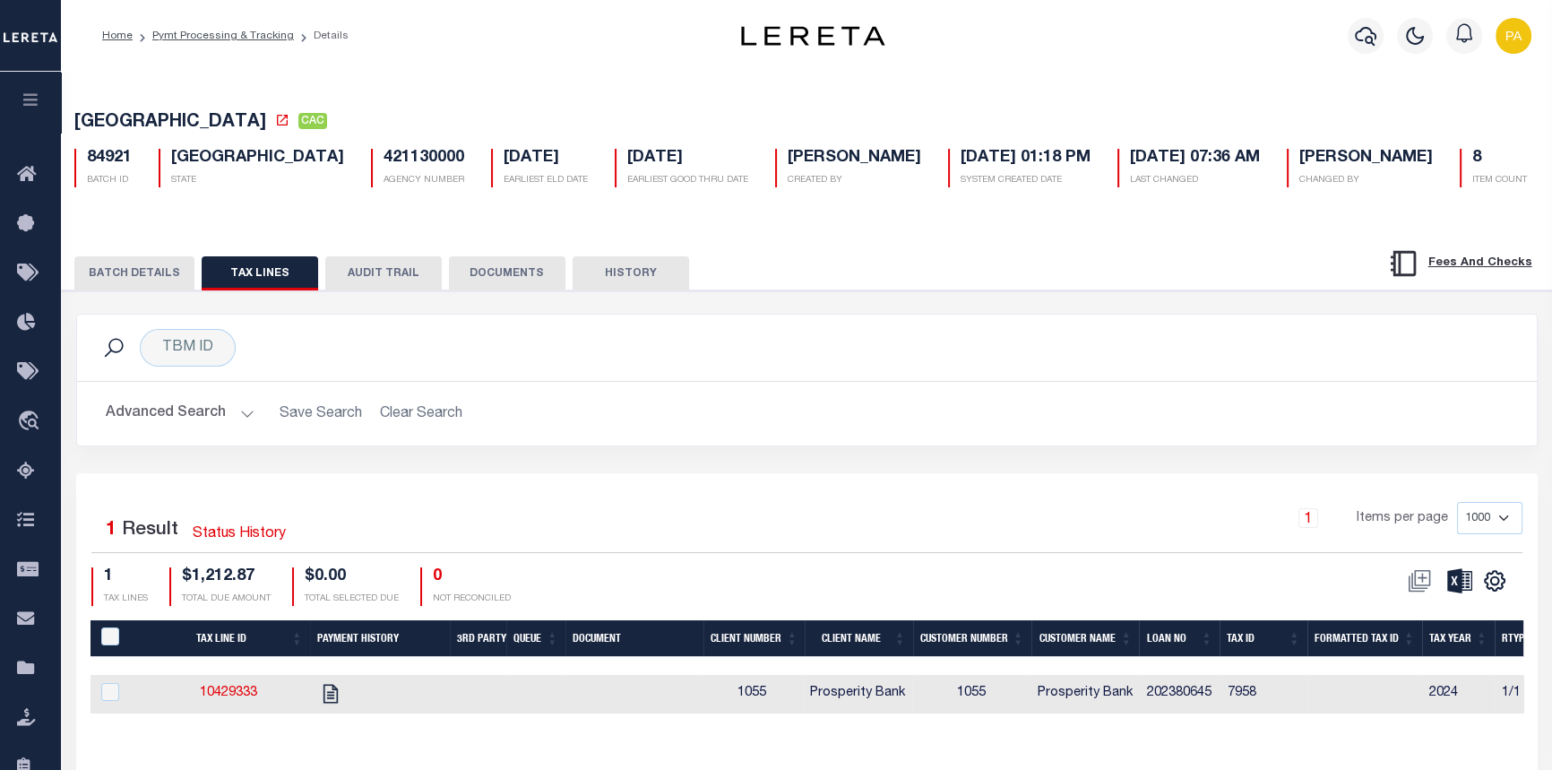
click at [135, 266] on button "BATCH DETAILS" at bounding box center [134, 273] width 120 height 34
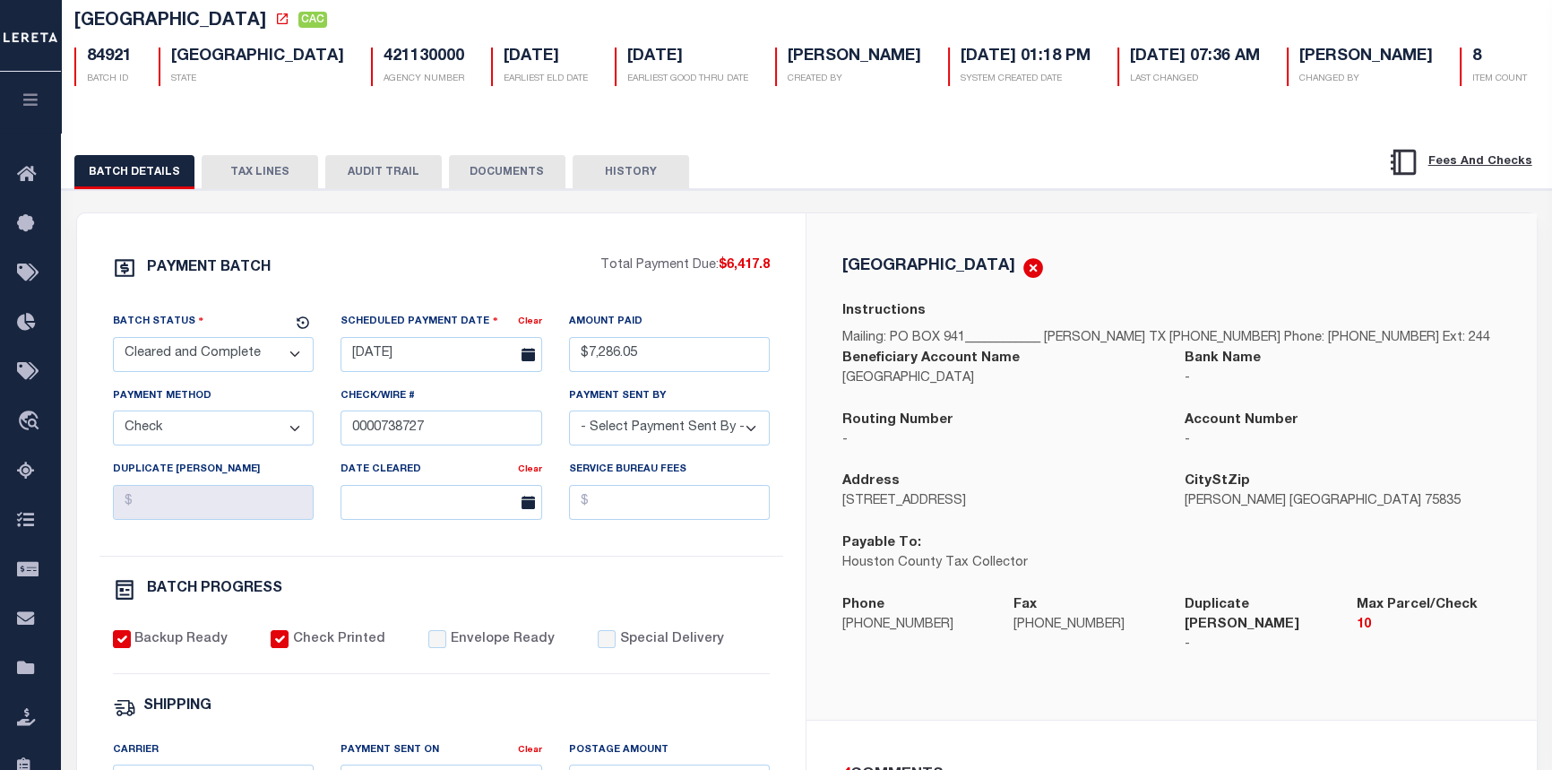
scroll to position [98, 0]
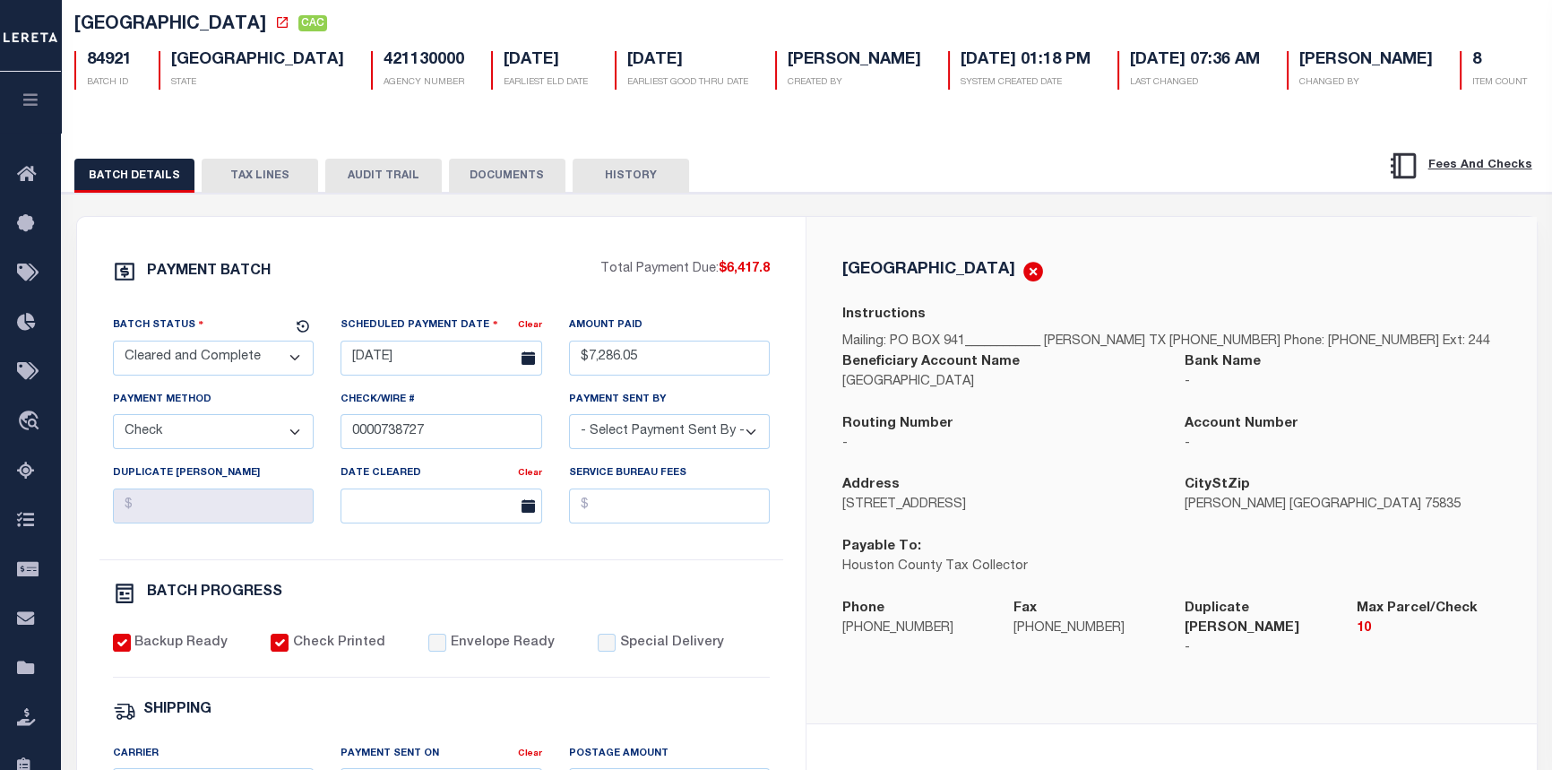
click at [238, 199] on div "PAYMENT BATCH Total Payment Due: $6,417.8 Batch Status" at bounding box center [807, 772] width 1508 height 1159
click at [248, 174] on button "TAX LINES" at bounding box center [260, 176] width 116 height 34
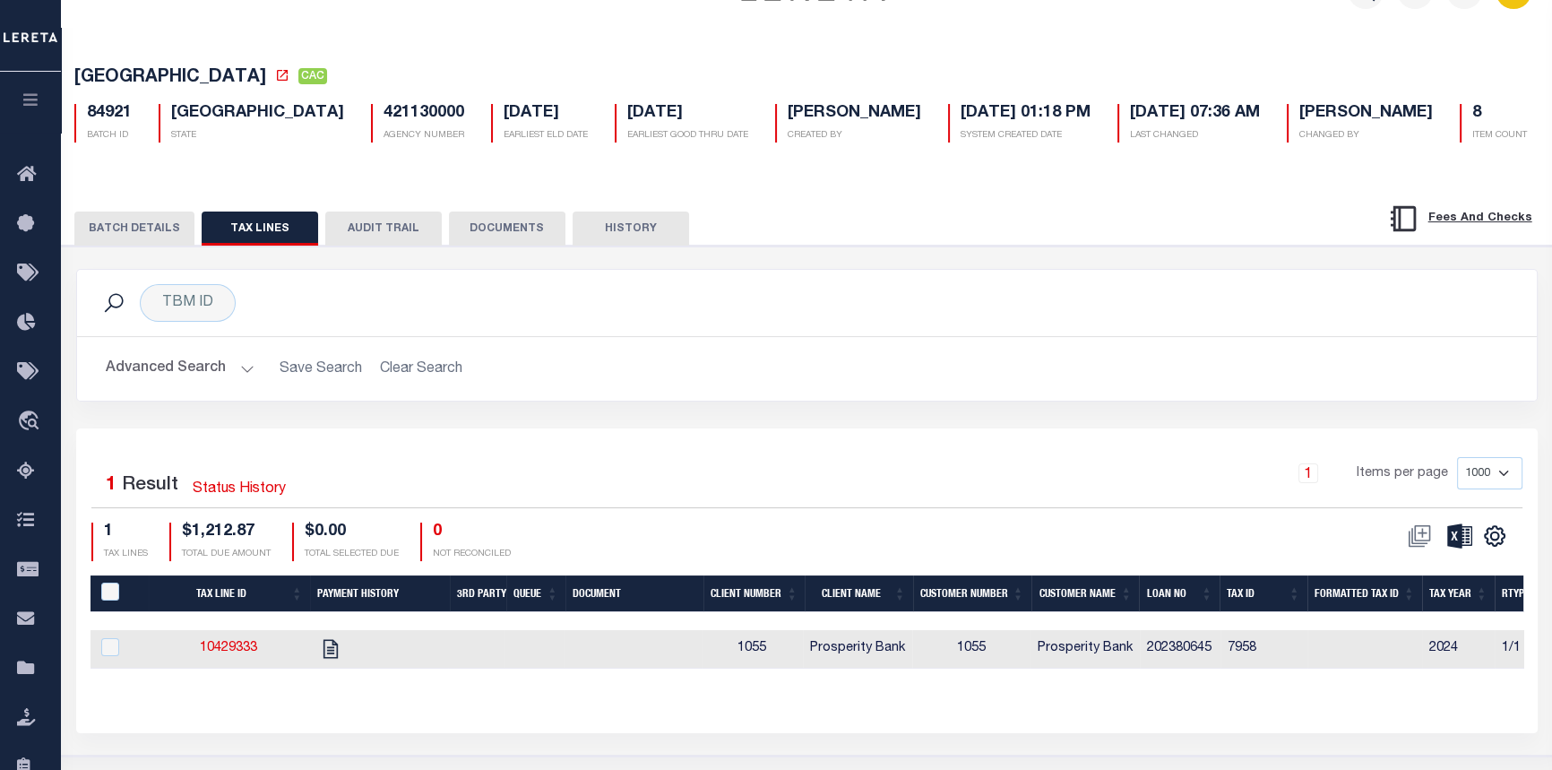
scroll to position [0, 0]
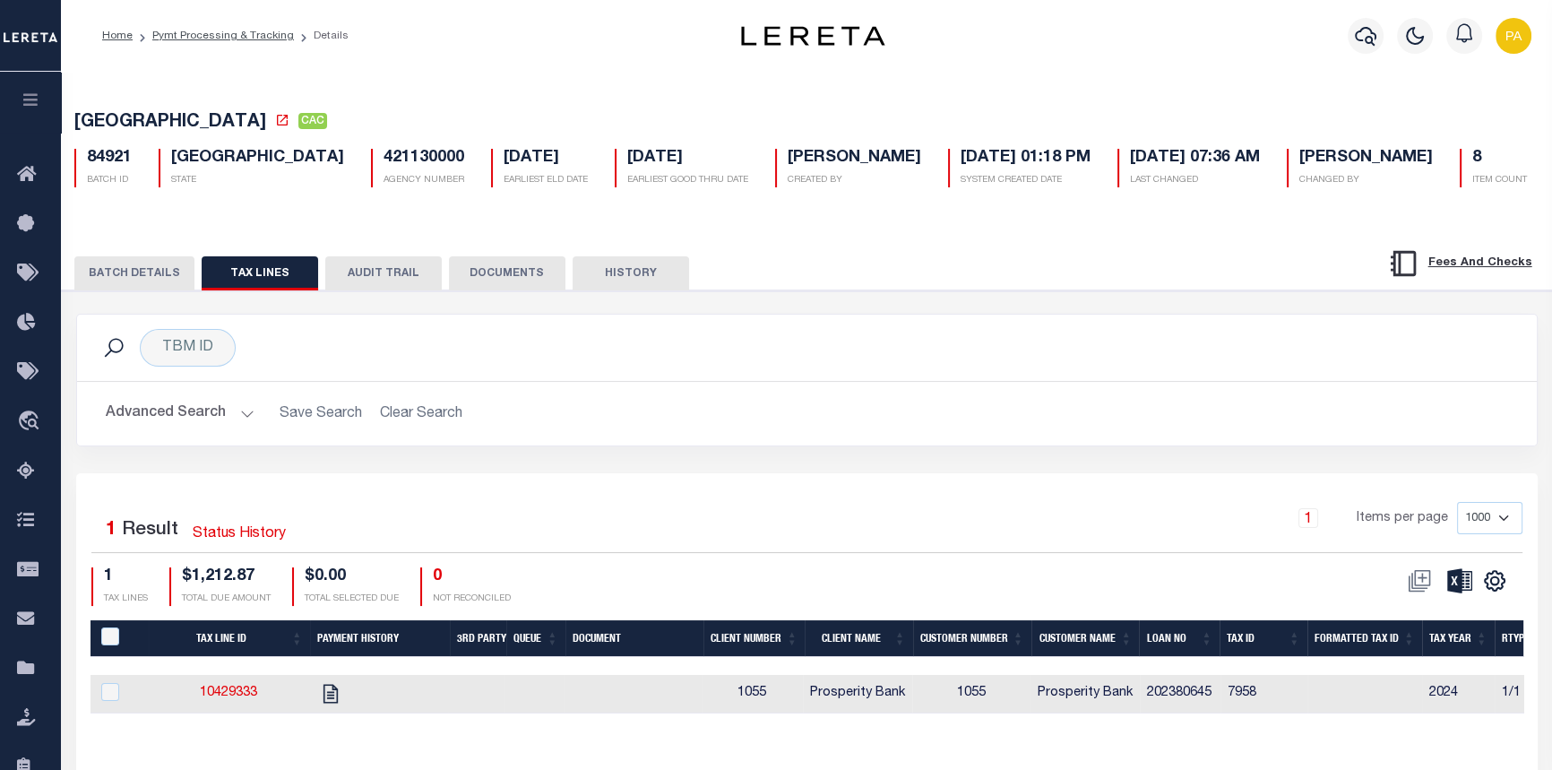
click at [641, 277] on button "HISTORY" at bounding box center [631, 273] width 116 height 34
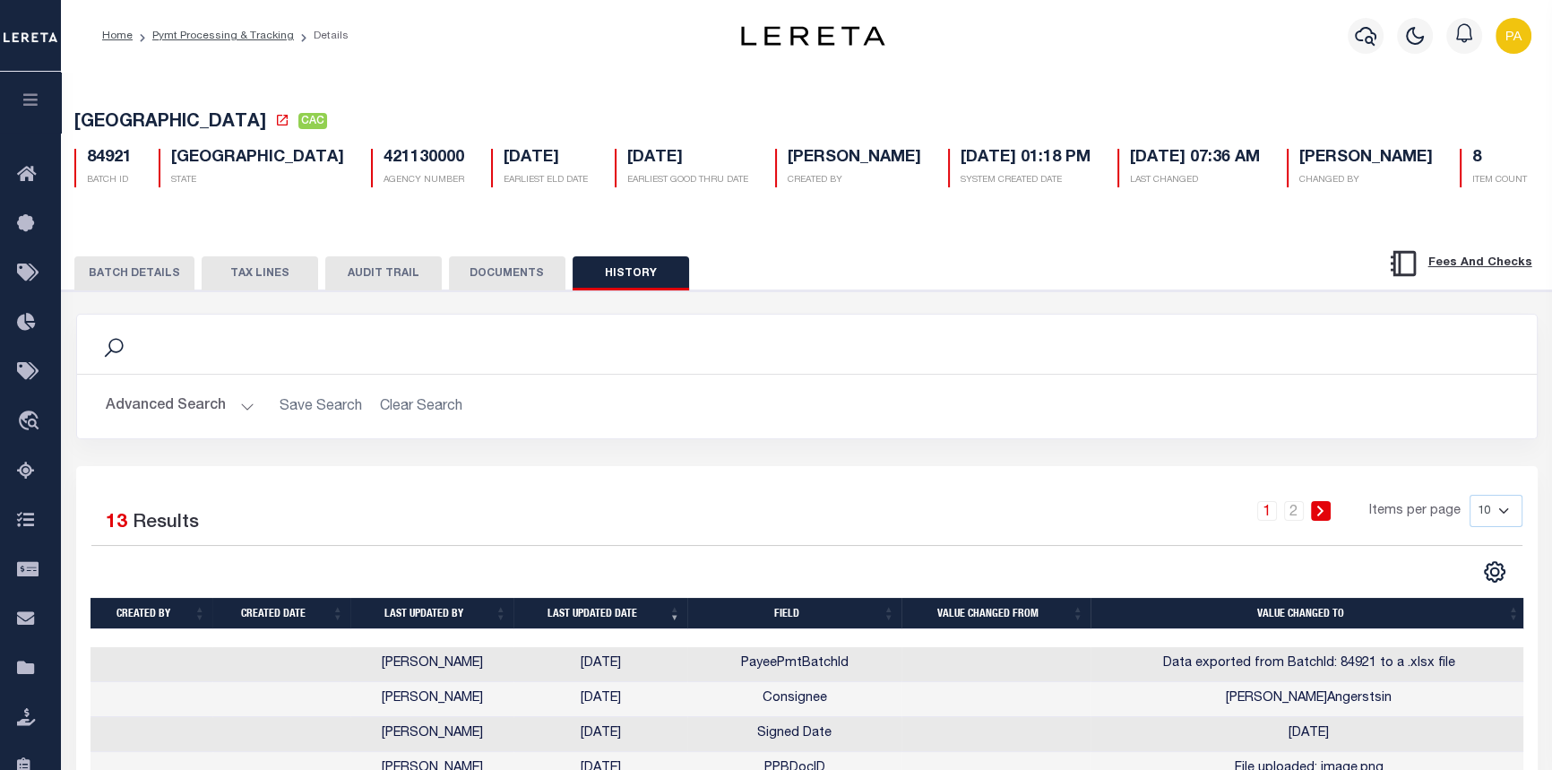
click at [483, 278] on button "DOCUMENTS" at bounding box center [507, 273] width 116 height 34
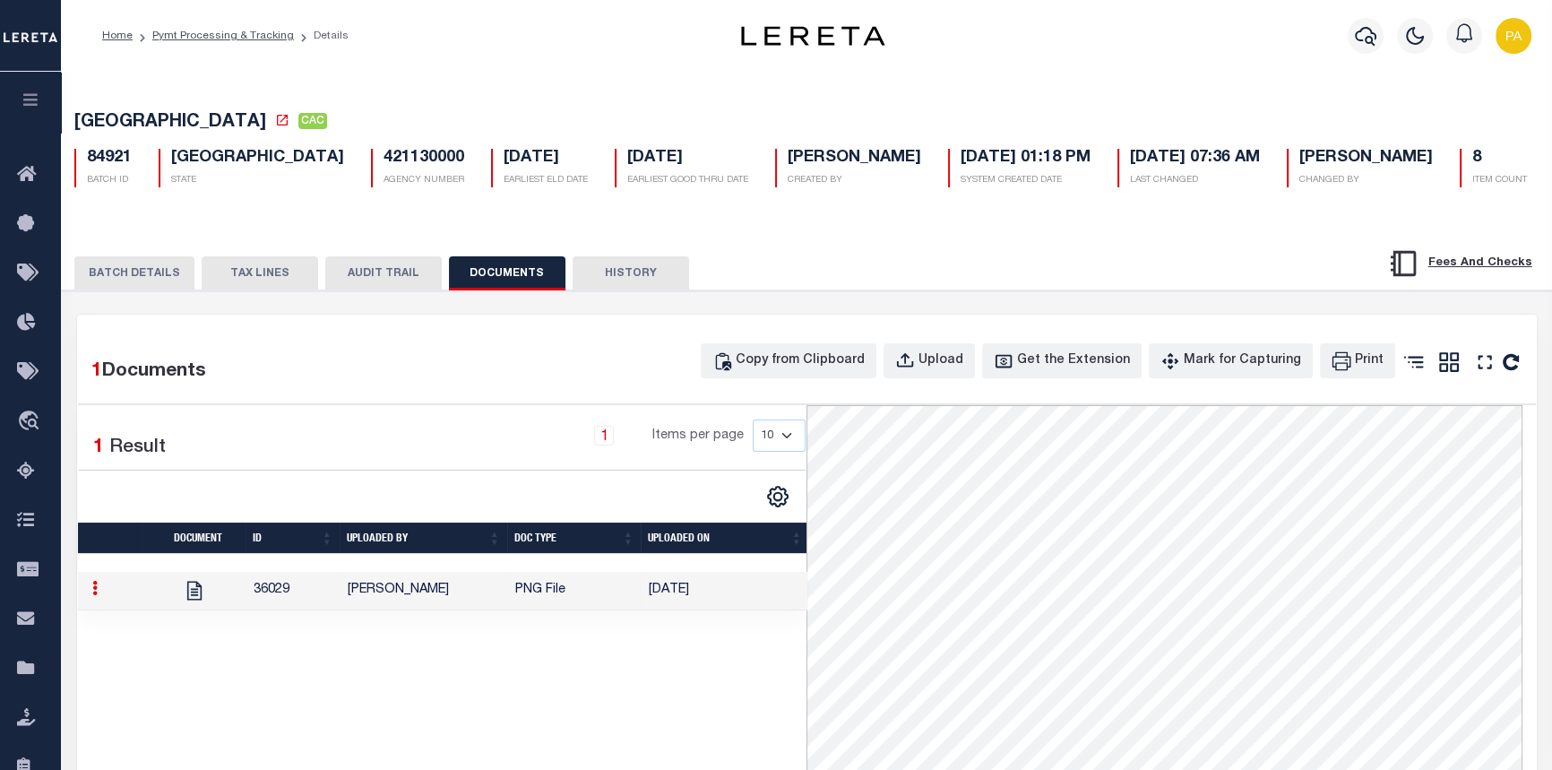
click at [260, 272] on button "TAX LINES" at bounding box center [260, 273] width 116 height 34
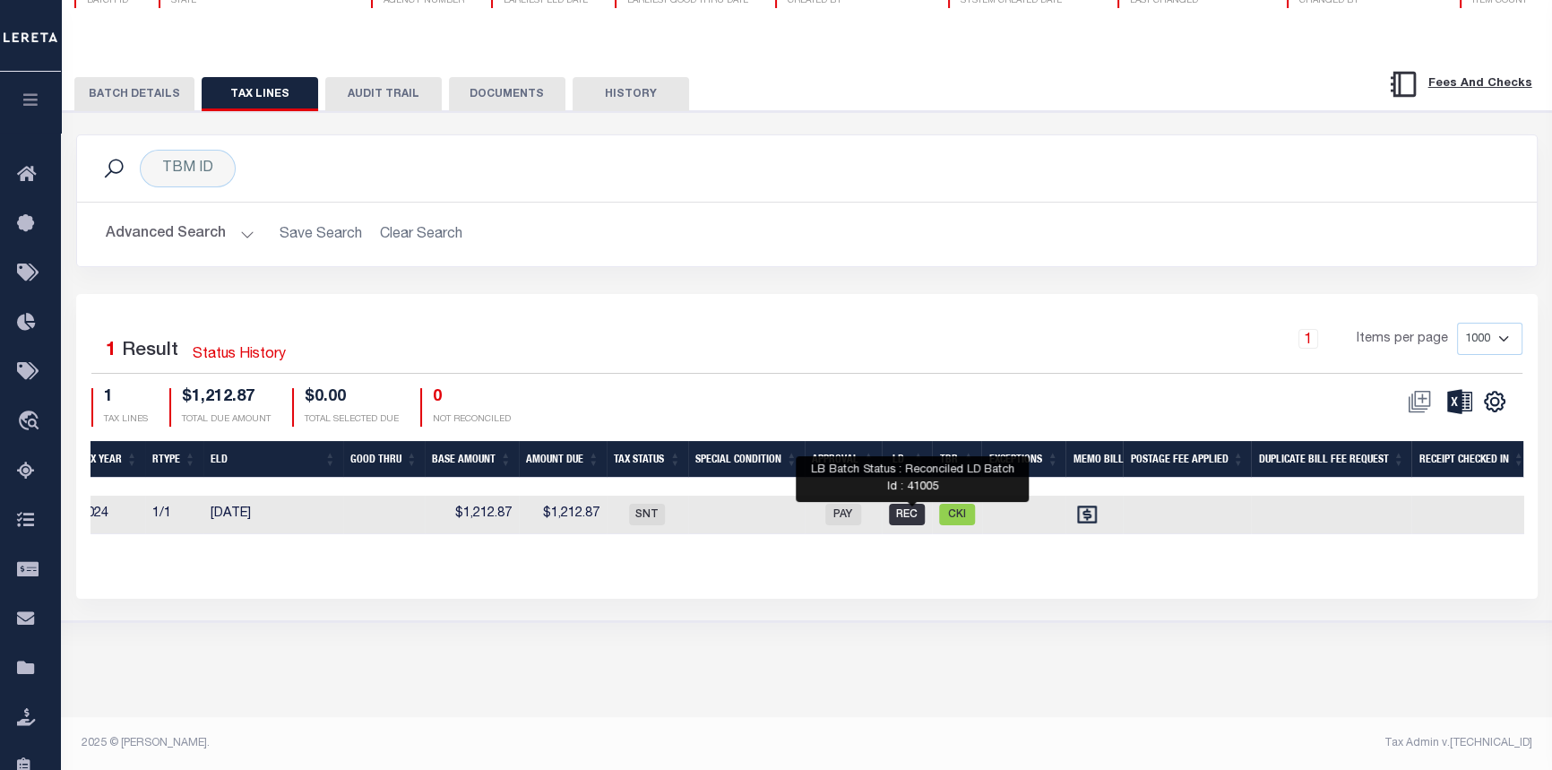
click at [914, 520] on span "REC" at bounding box center [907, 515] width 36 height 22
checkbox input "true"
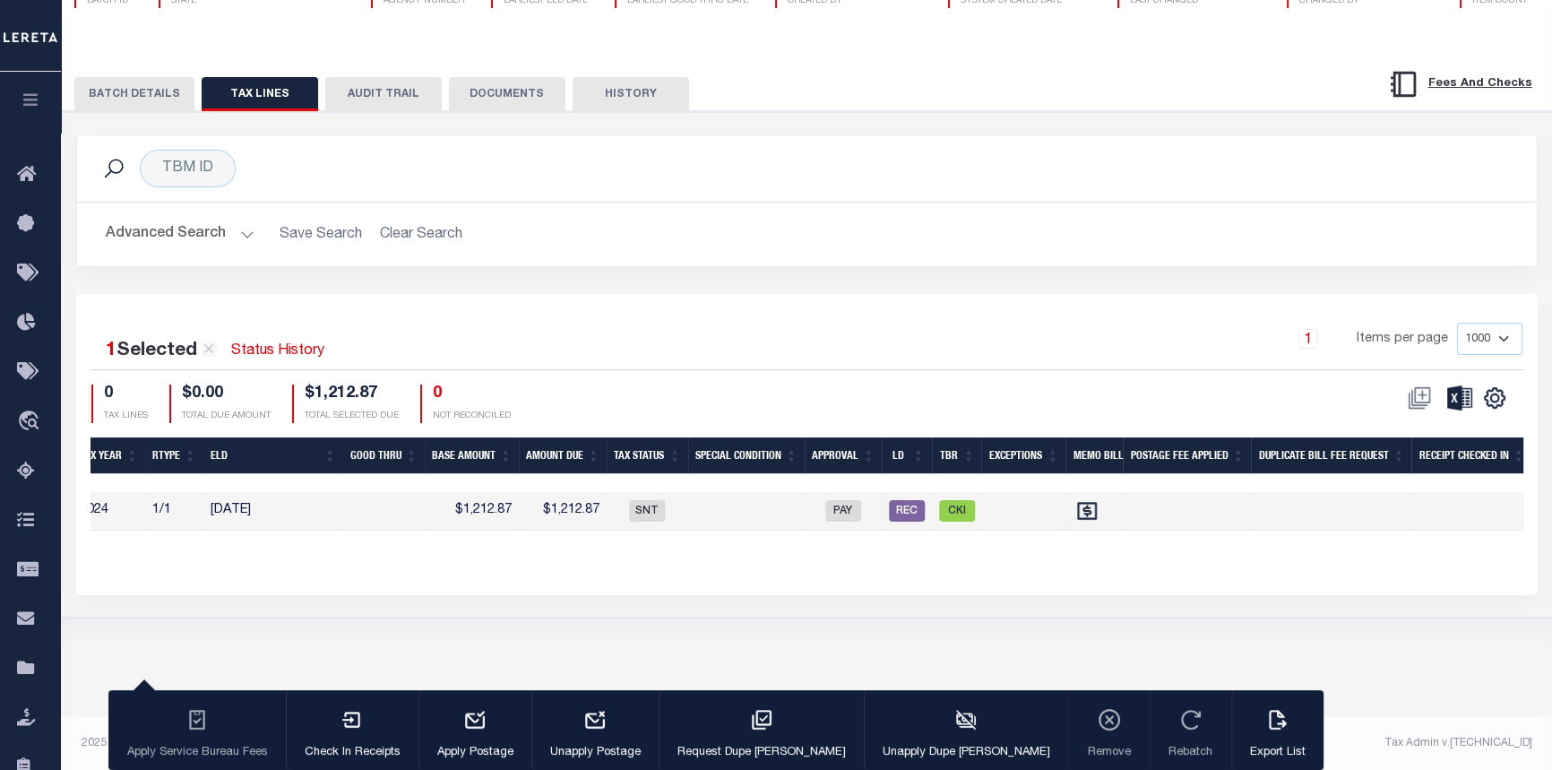
click at [418, 547] on div "Tax Line ID Payment History 3rd Party Queue Document Client Number Client Name …" at bounding box center [806, 498] width 1433 height 122
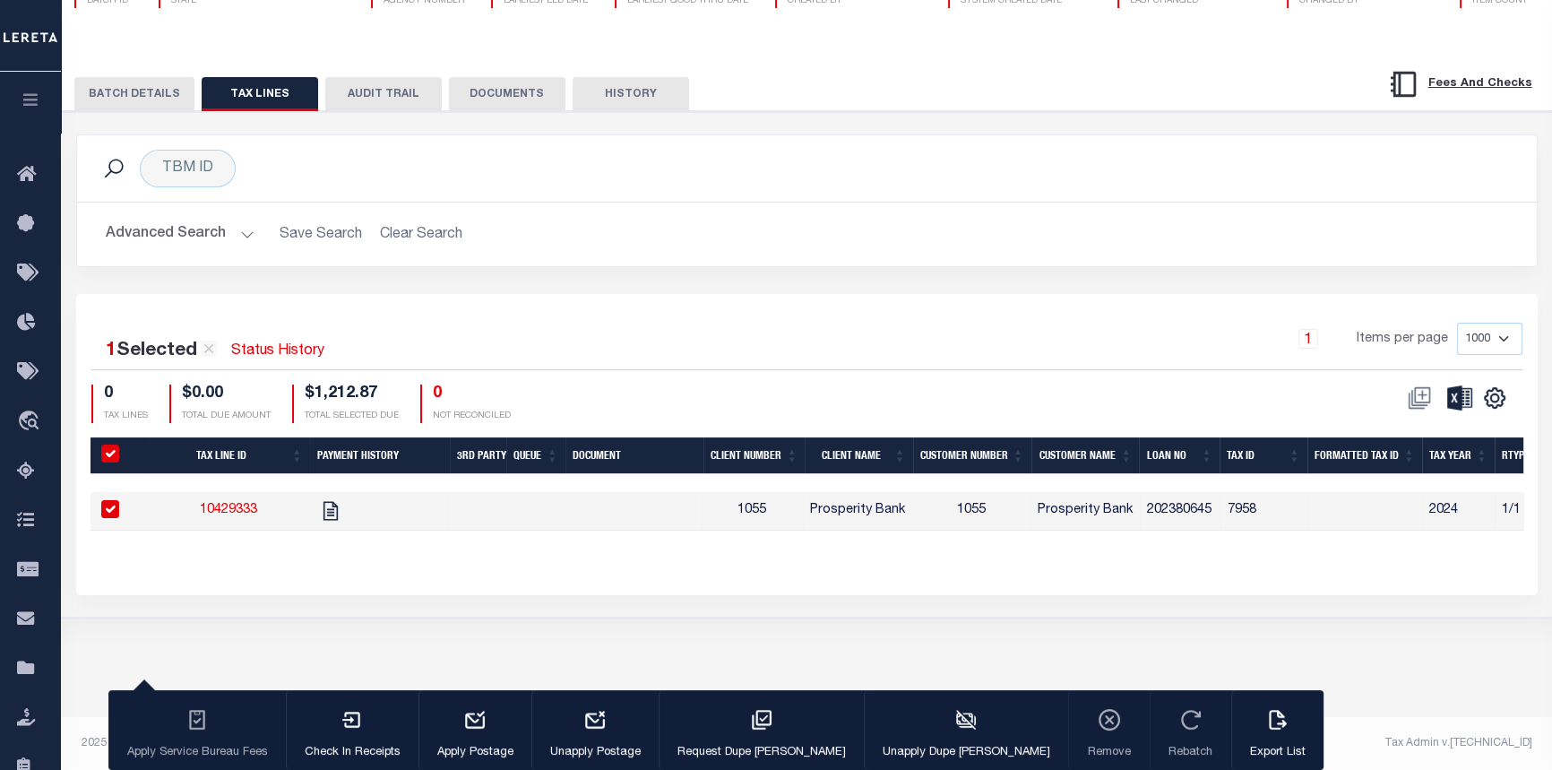
click at [225, 515] on link "10429333" at bounding box center [228, 510] width 57 height 13
checkbox input "false"
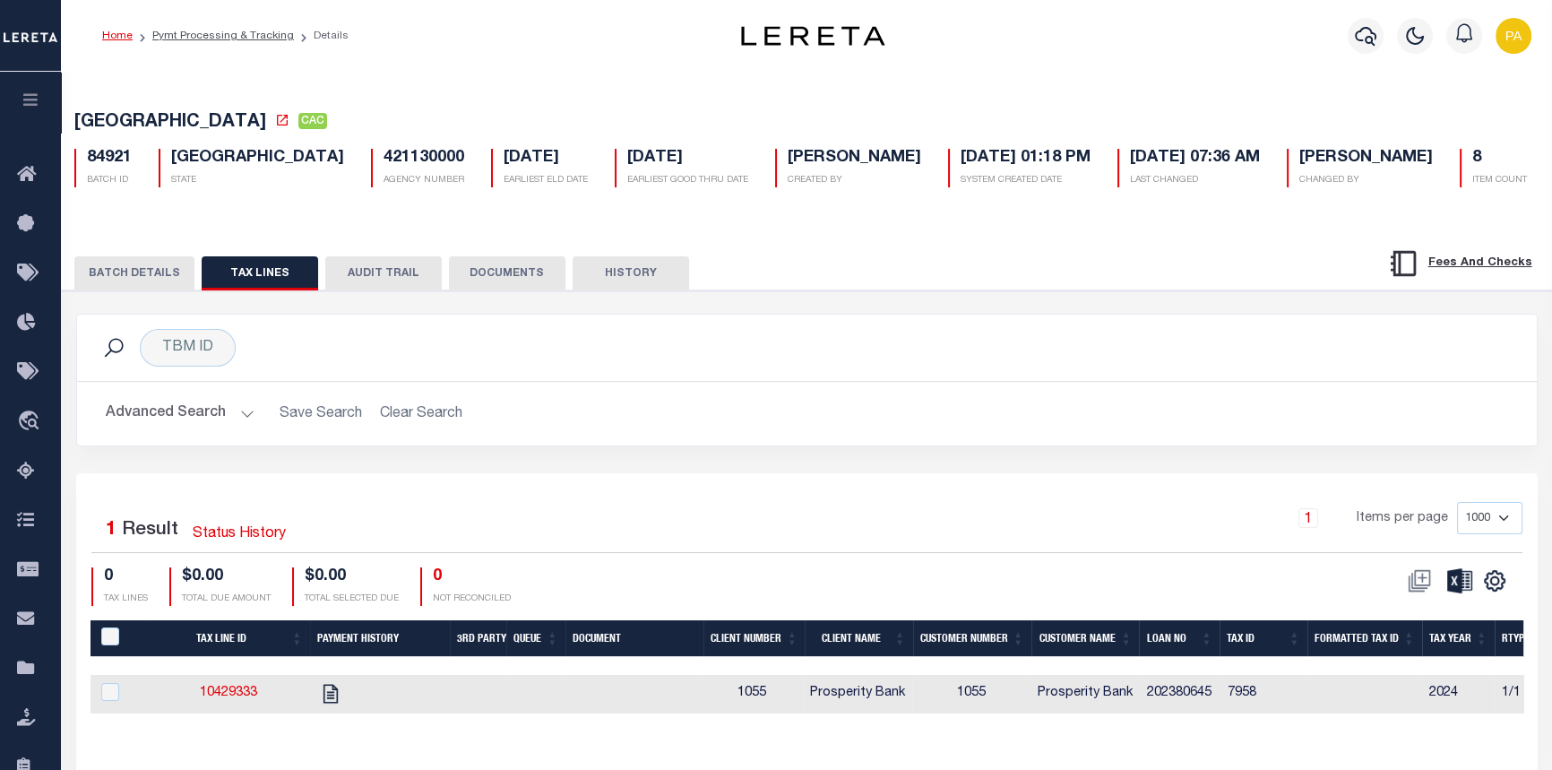
click at [114, 38] on link "Home" at bounding box center [117, 35] width 30 height 11
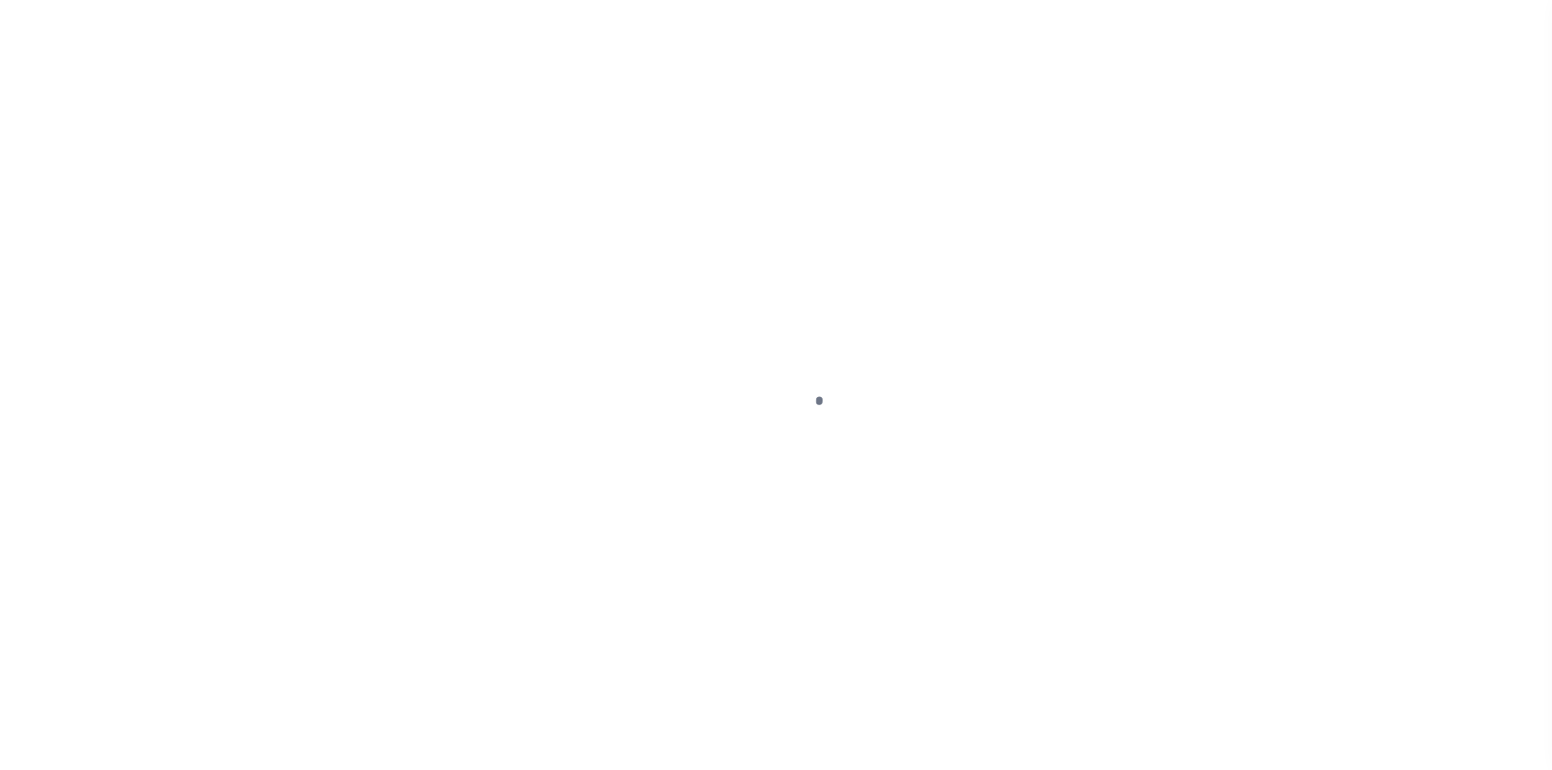
select select "SNT"
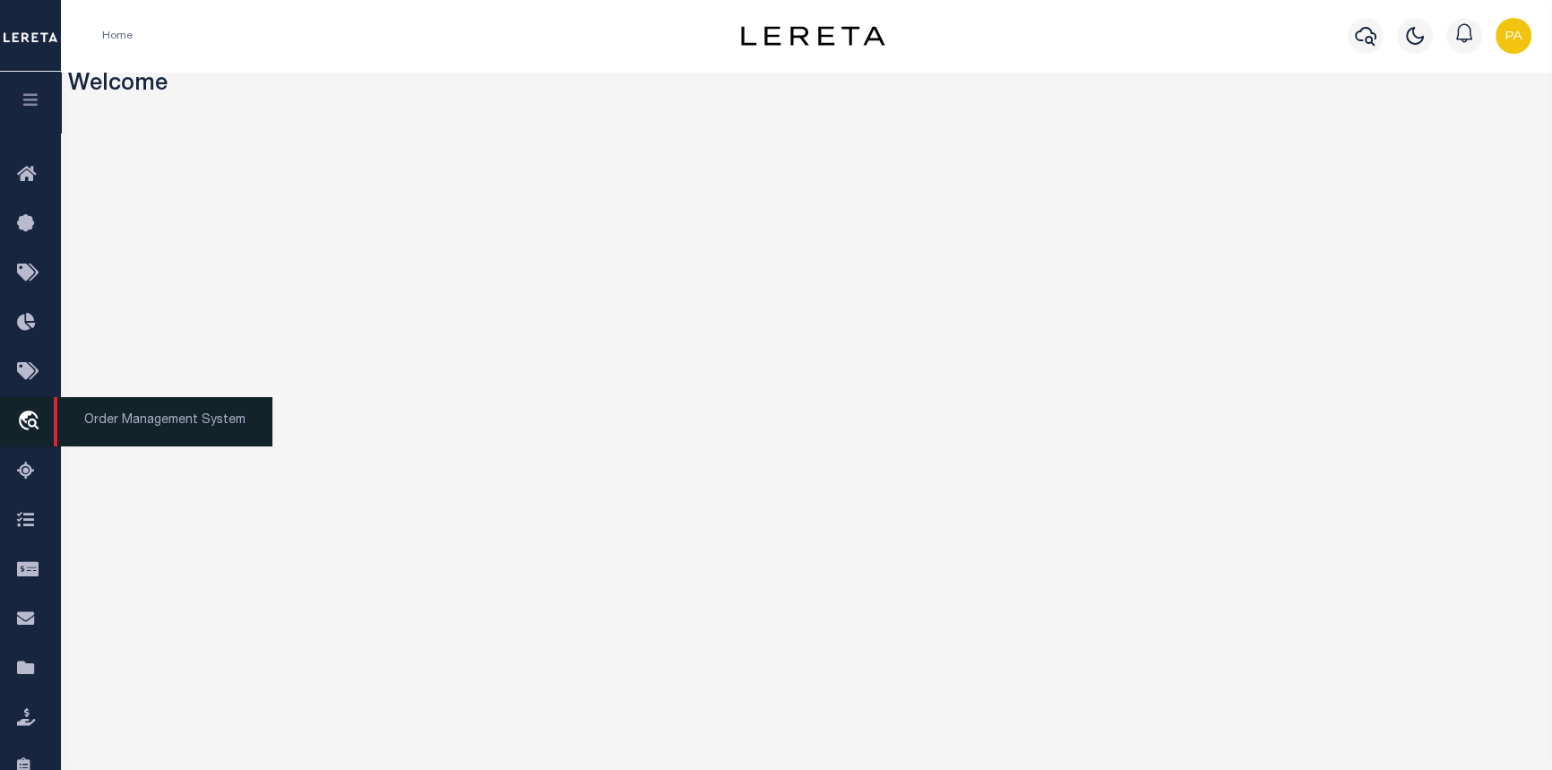
click at [115, 427] on span "Order Management System" at bounding box center [163, 421] width 219 height 49
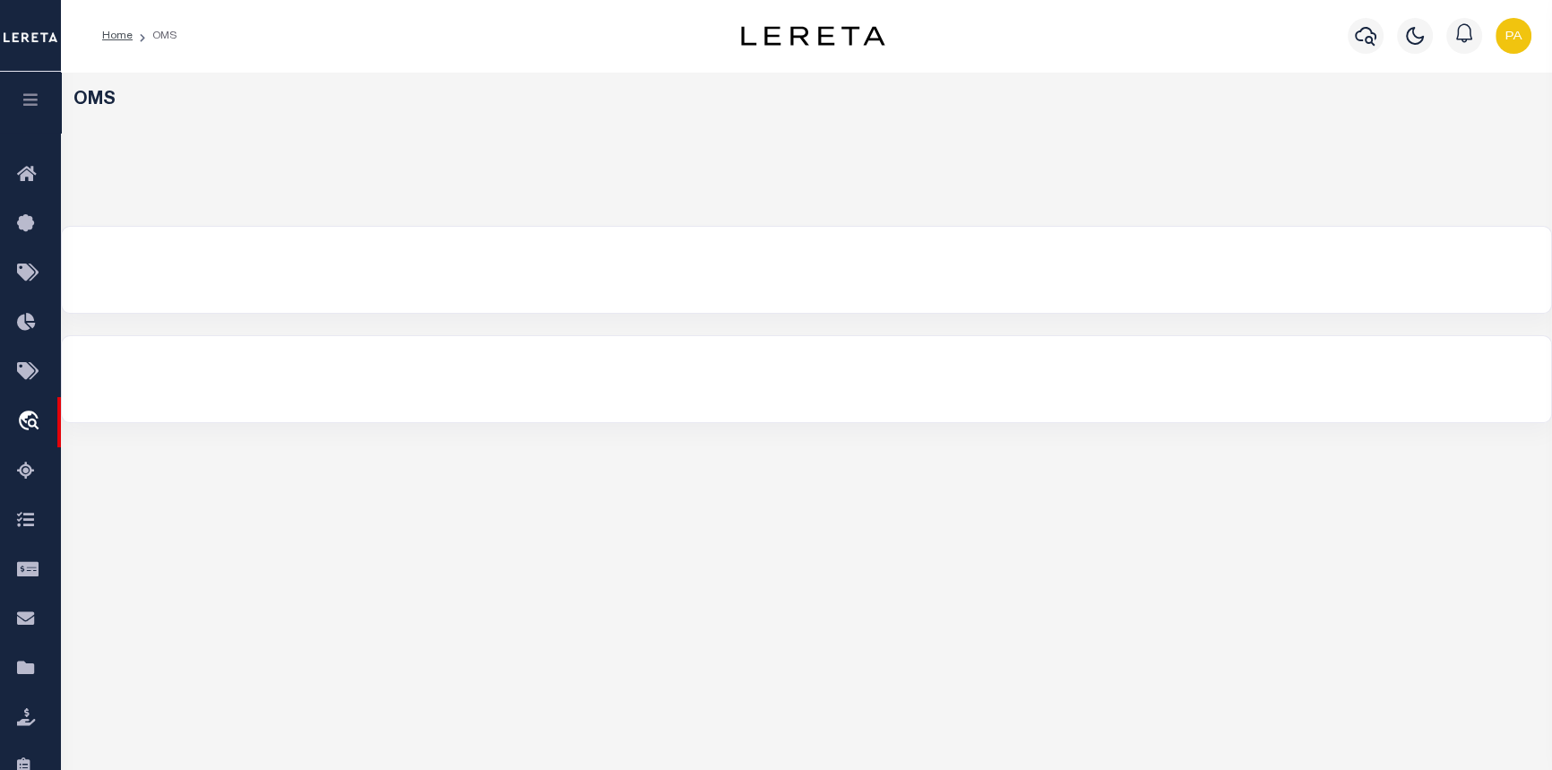
select select "200"
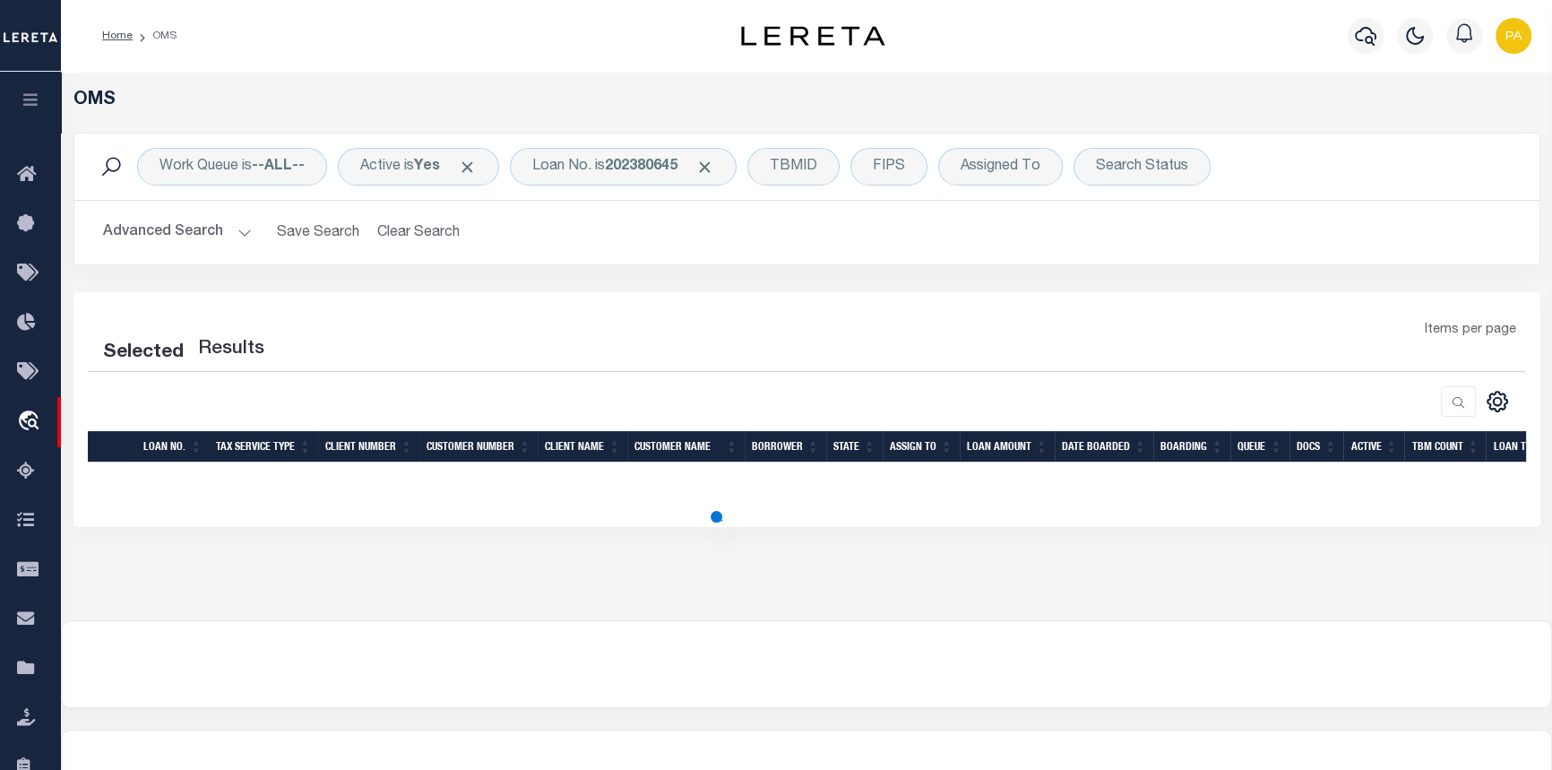
select select "200"
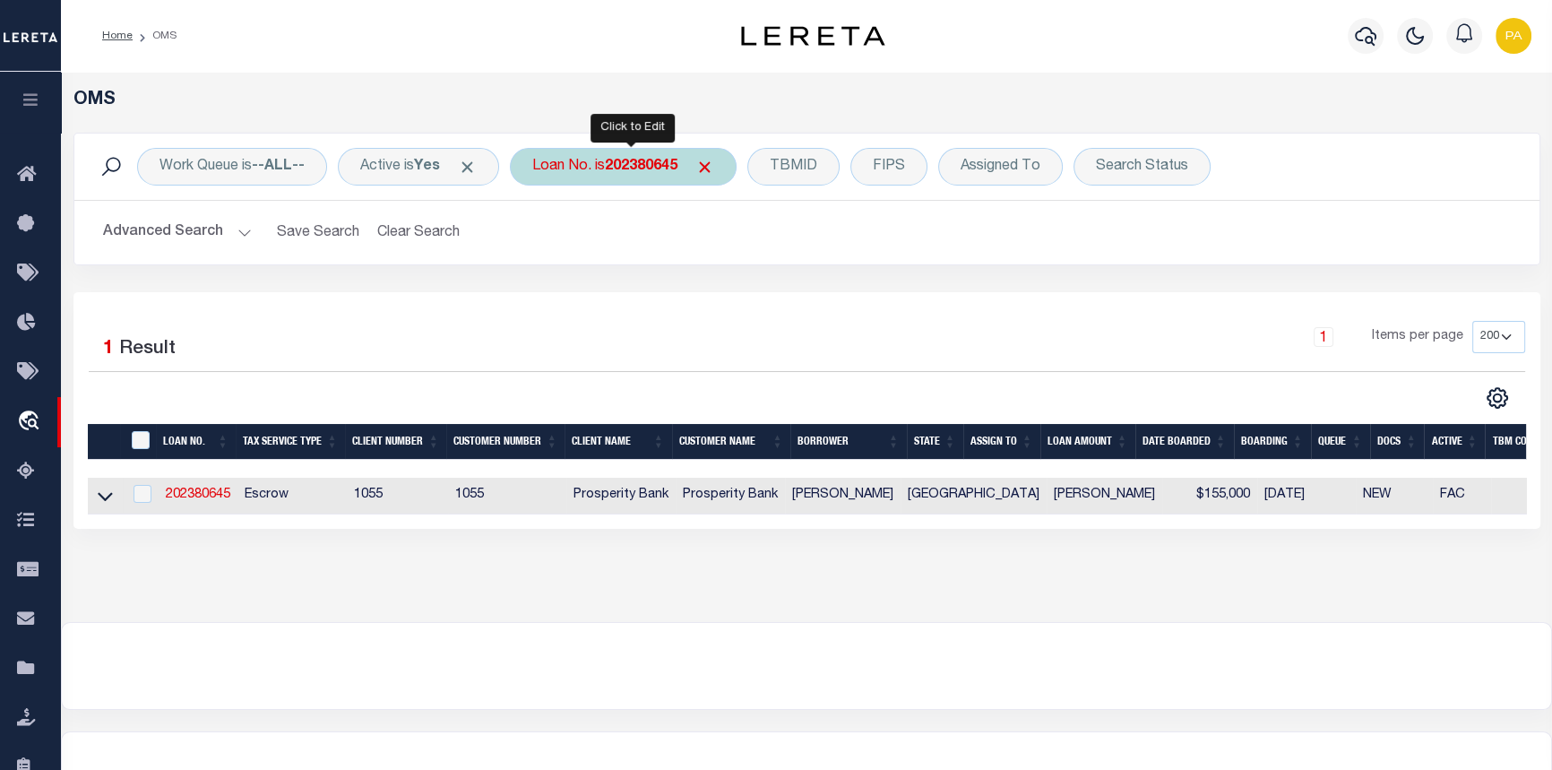
click at [634, 166] on b "202380645" at bounding box center [641, 166] width 73 height 14
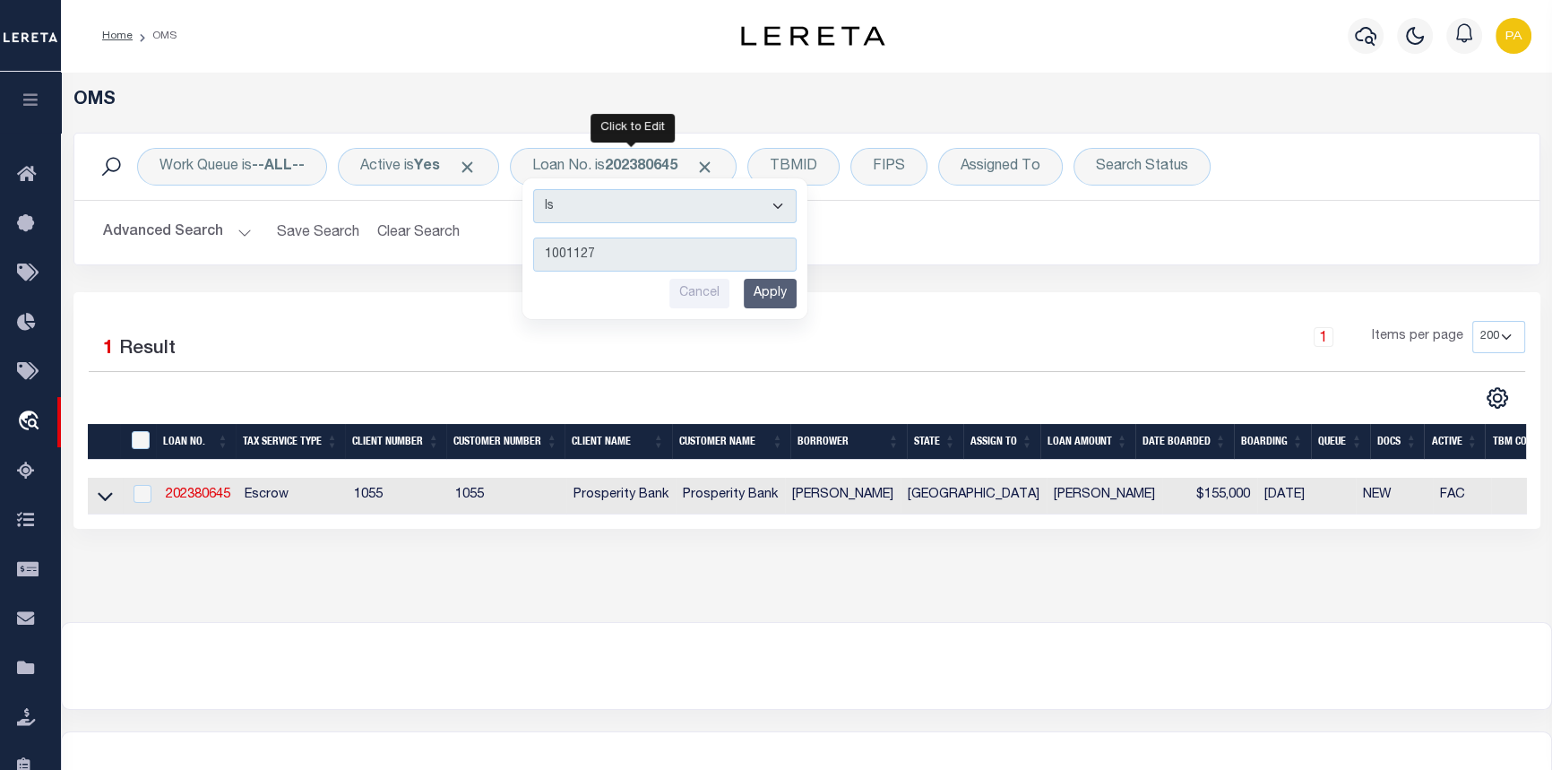
type input "10011275"
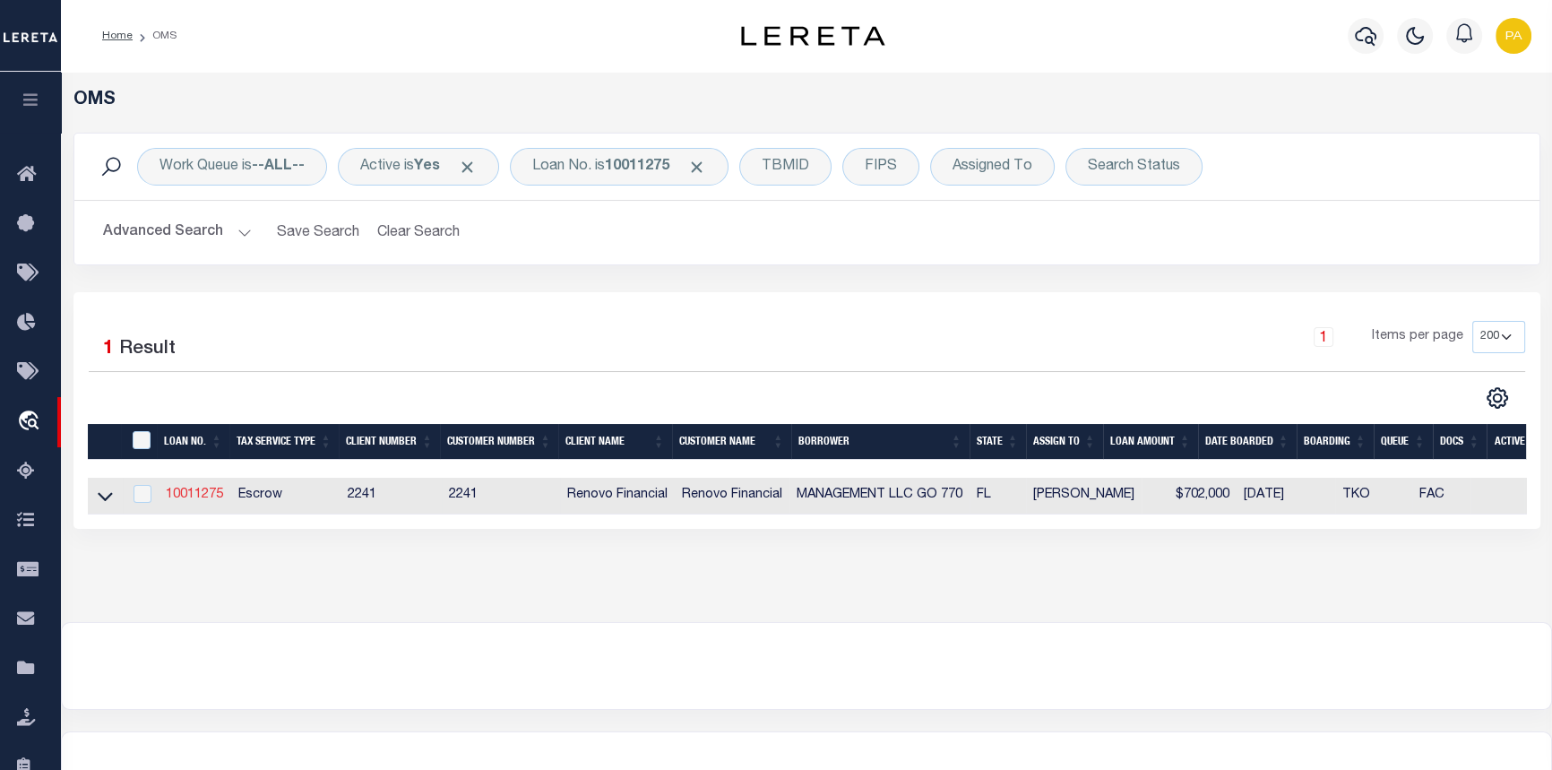
click at [211, 495] on link "10011275" at bounding box center [194, 494] width 57 height 13
type input "10011275"
type input "MANAGEMENT LLC GO 770"
select select
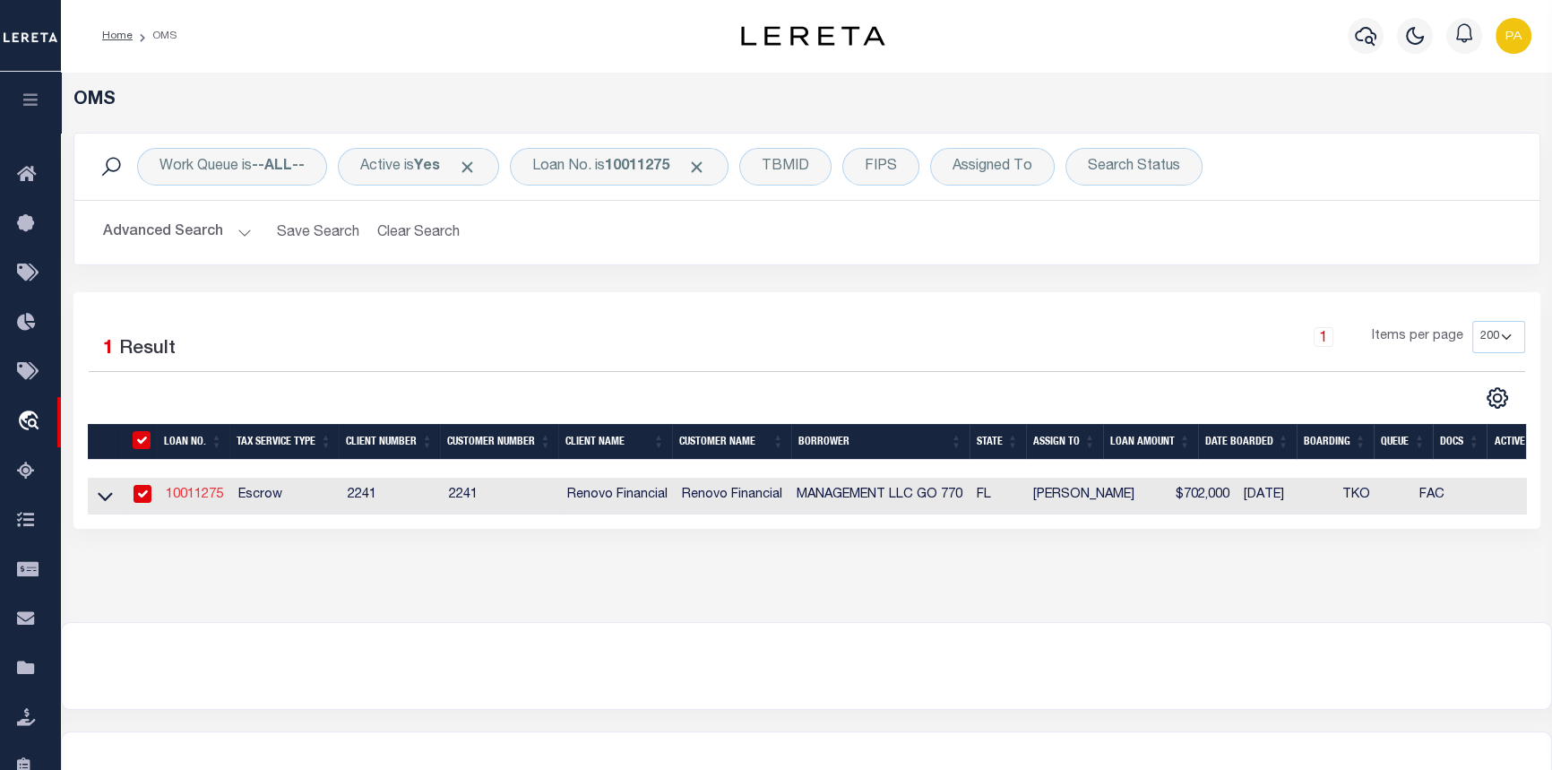
type input "[STREET_ADDRESS]"
type input "LAUDERHILL FL 33319-7203 NULL"
select select "10"
select select "Escrow"
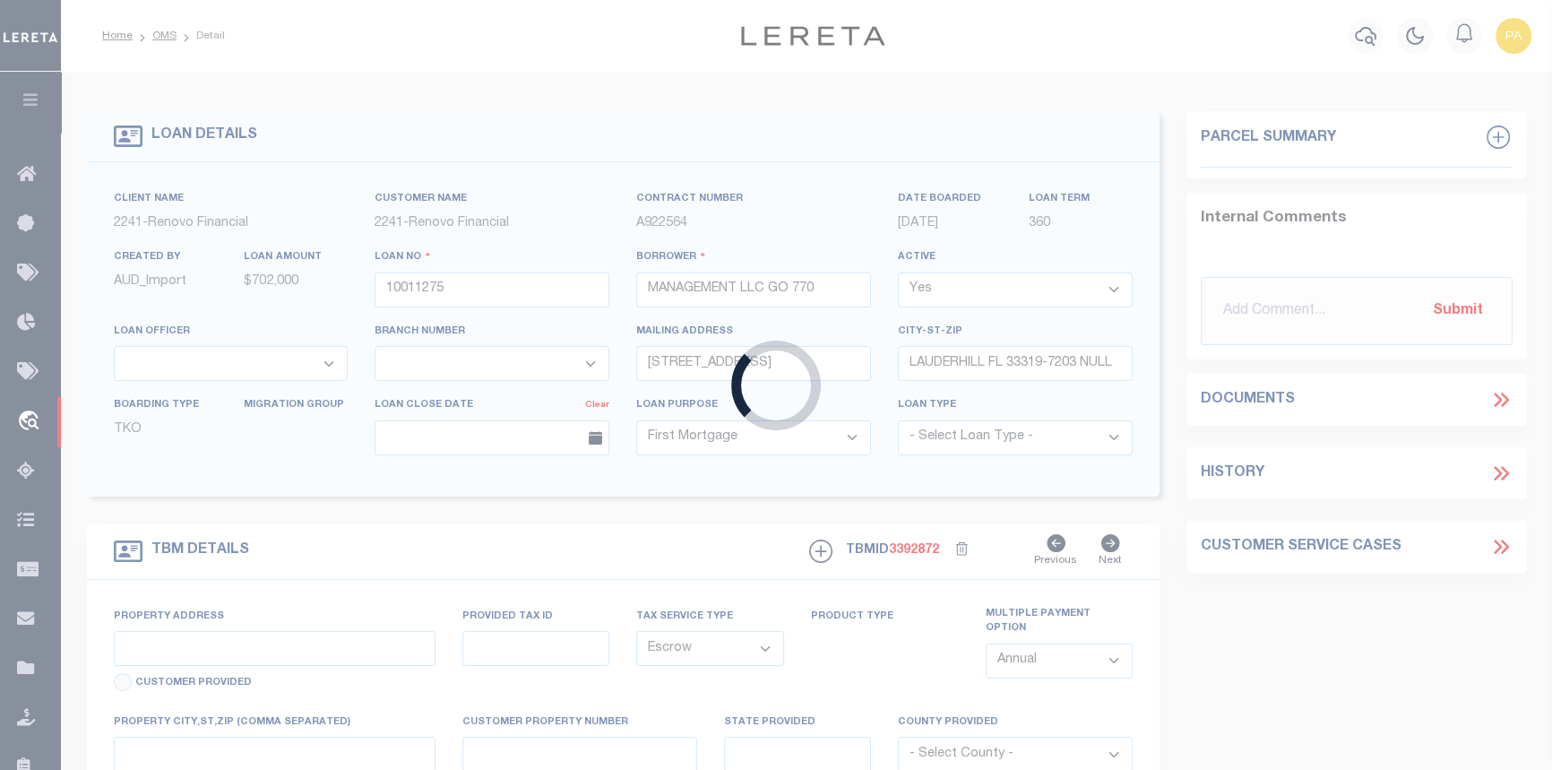
type input "6097 [PERSON_NAME]"
type input "514124-14-0770"
select select
type input "HOLLYWOOD FL 330231800"
type input "a0kUS000006je2f"
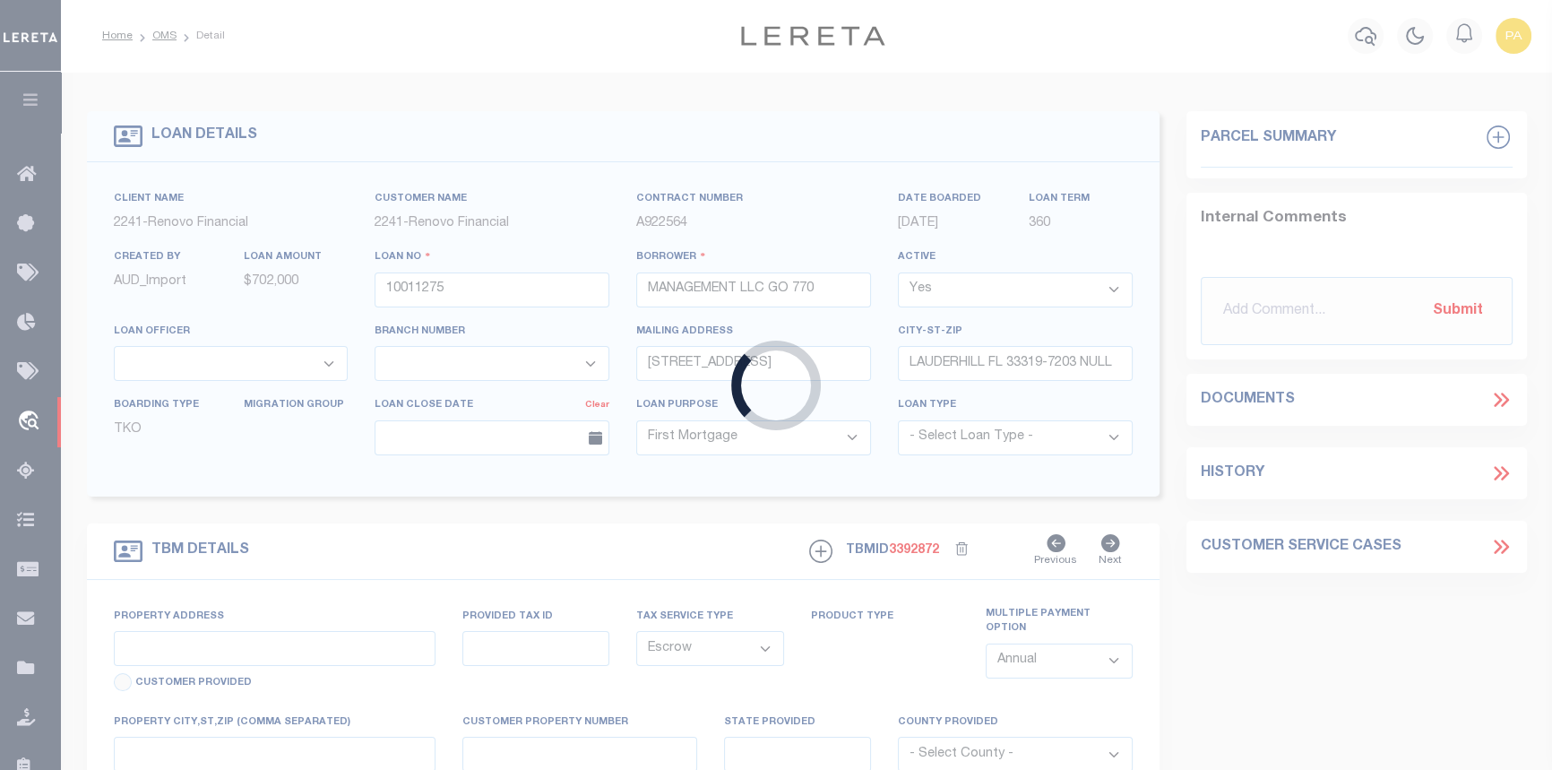
type input "FL"
select select "25067"
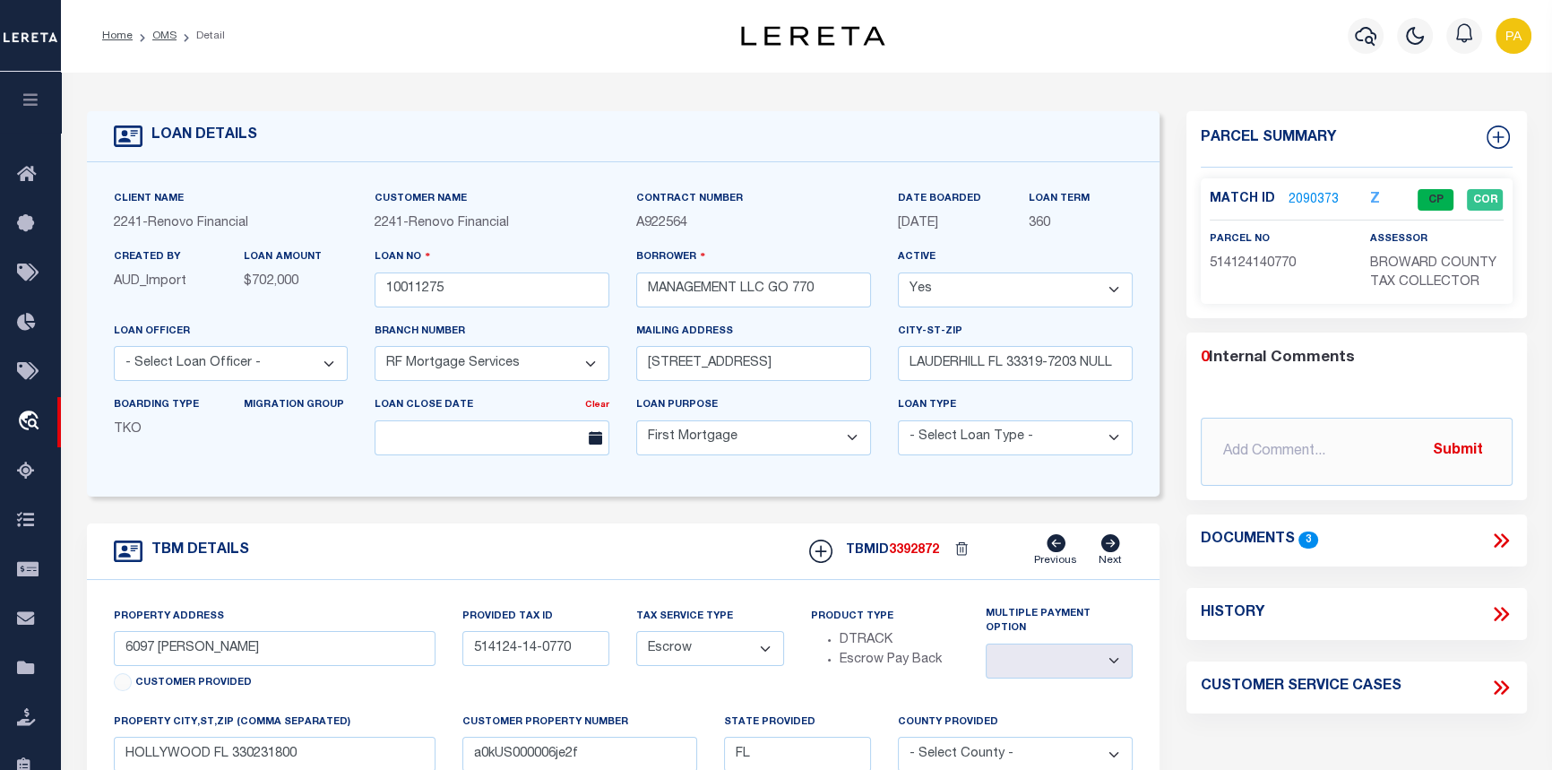
click at [1316, 196] on link "2090373" at bounding box center [1313, 200] width 50 height 19
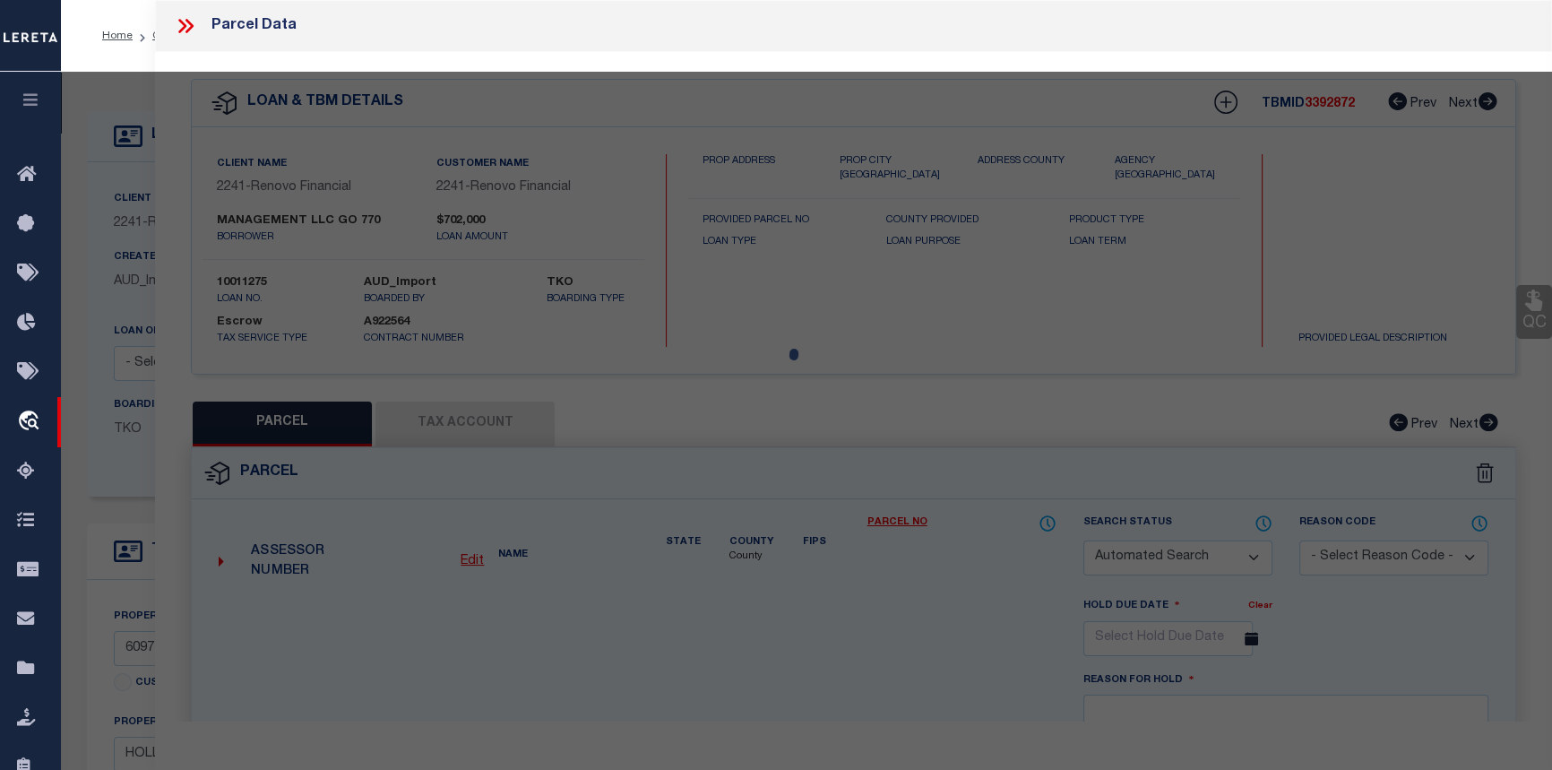
checkbox input "false"
select select "CP"
type input "GO 770 MANAGEMENT LLC"
select select "AGW"
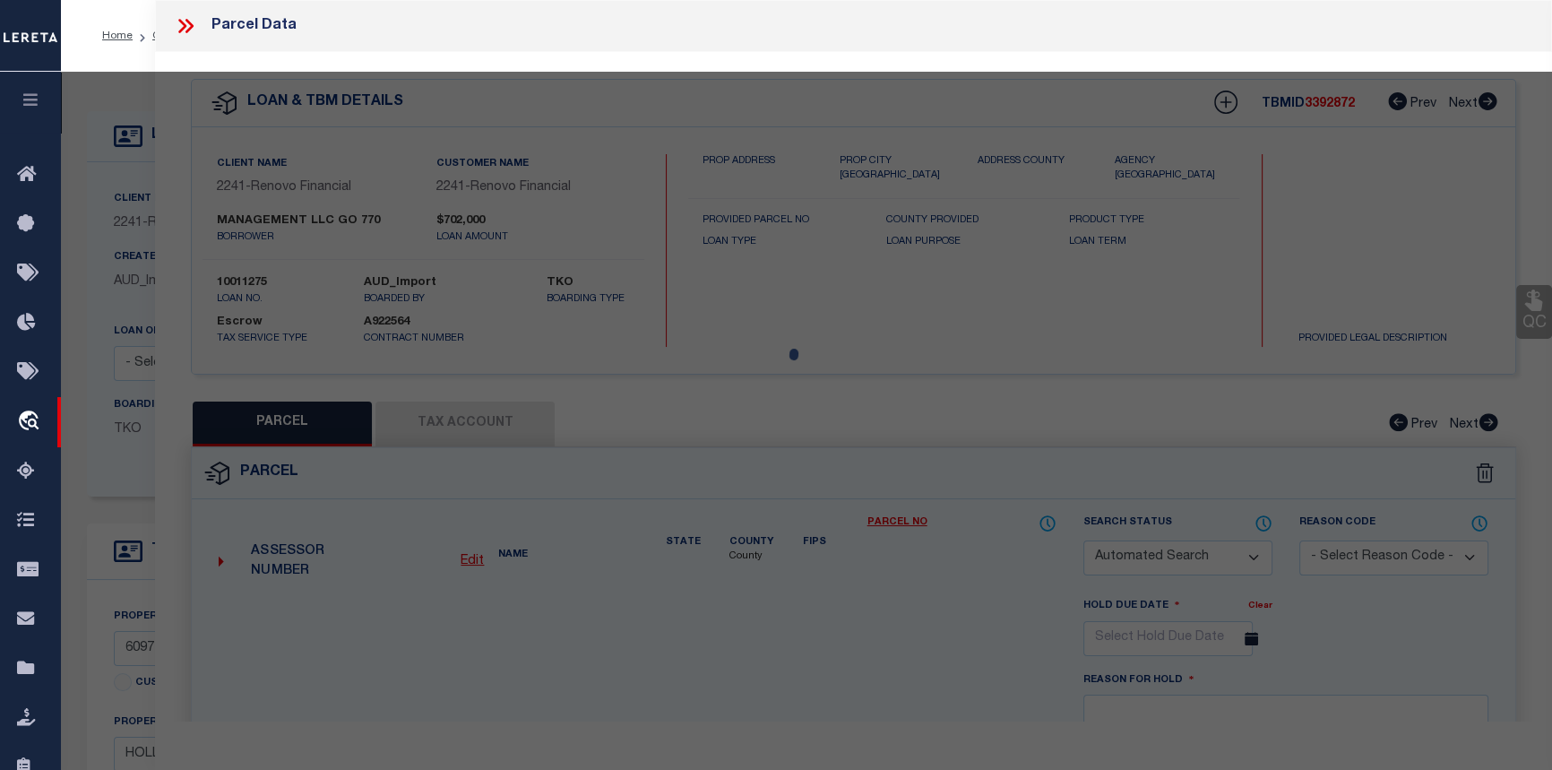
select select
type input "6097 RODMAN STREET"
checkbox input "false"
type input "HOLLYWOOD FL 33023"
type textarea "[PERSON_NAME] [STREET_ADDRESS]"
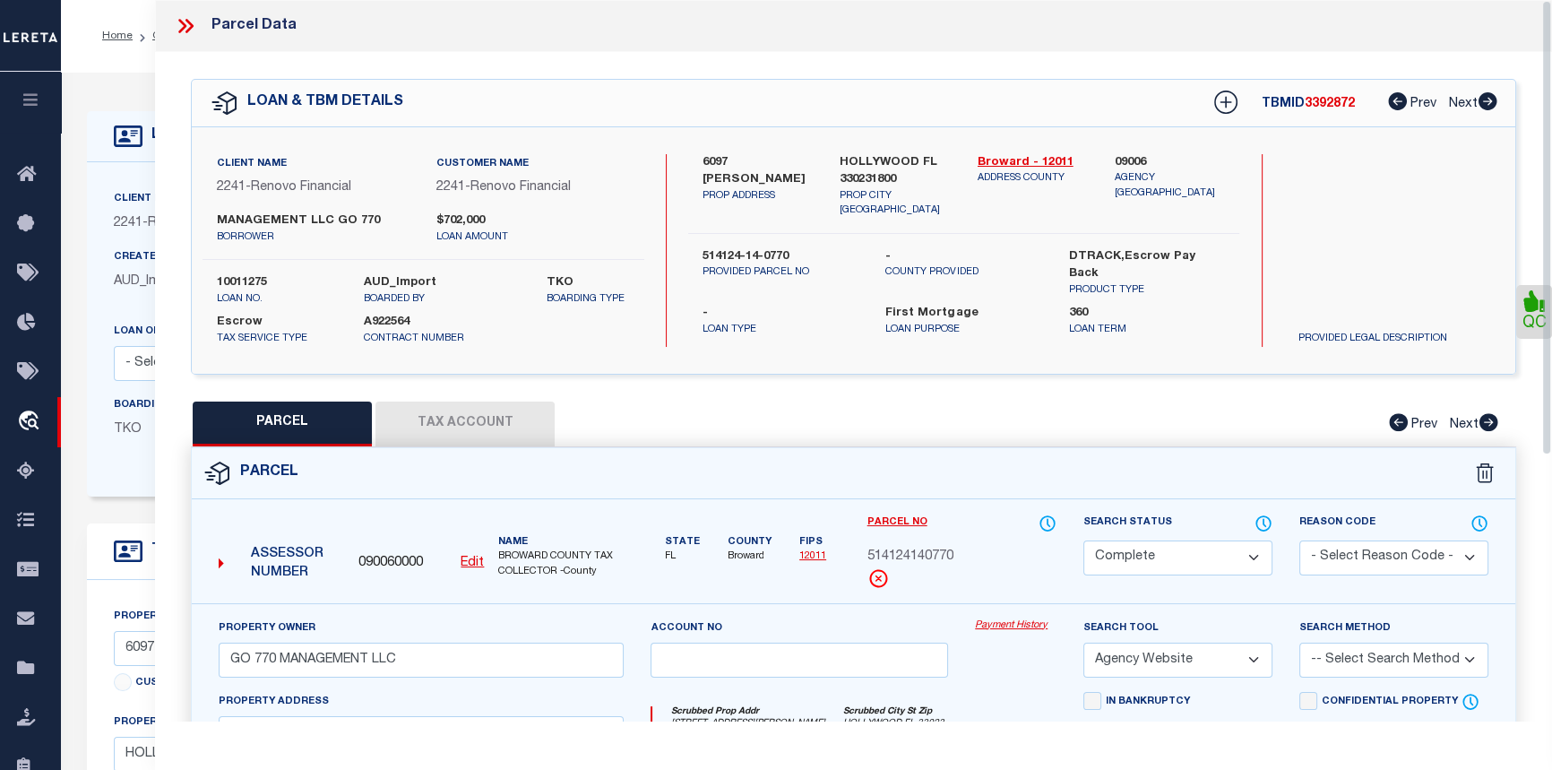
click at [1014, 625] on link "Payment History" at bounding box center [1016, 625] width 82 height 15
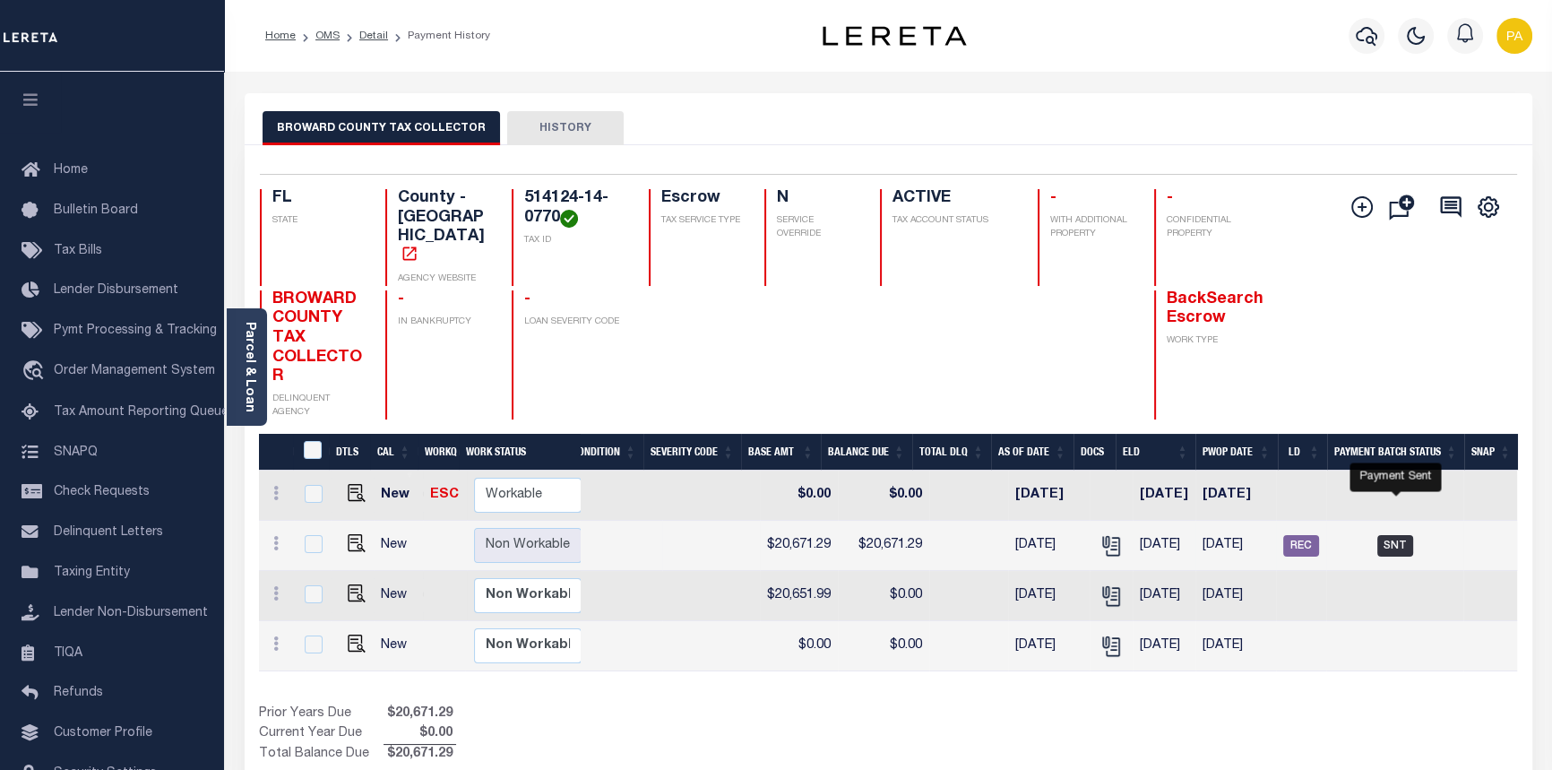
click at [1400, 535] on span "SNT" at bounding box center [1395, 546] width 36 height 22
checkbox input "true"
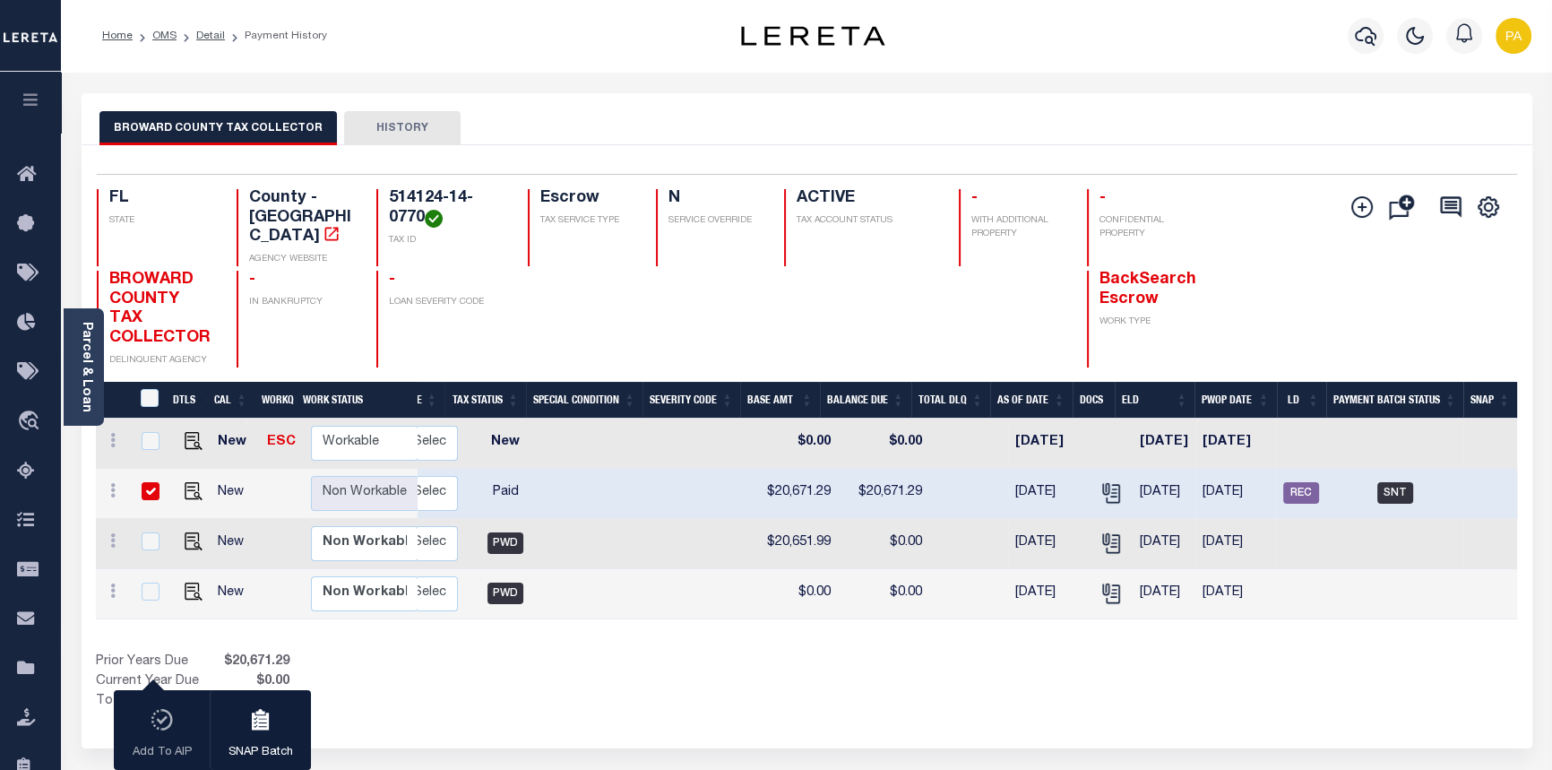
scroll to position [0, 346]
click at [190, 482] on img "" at bounding box center [194, 491] width 18 height 18
checkbox input "false"
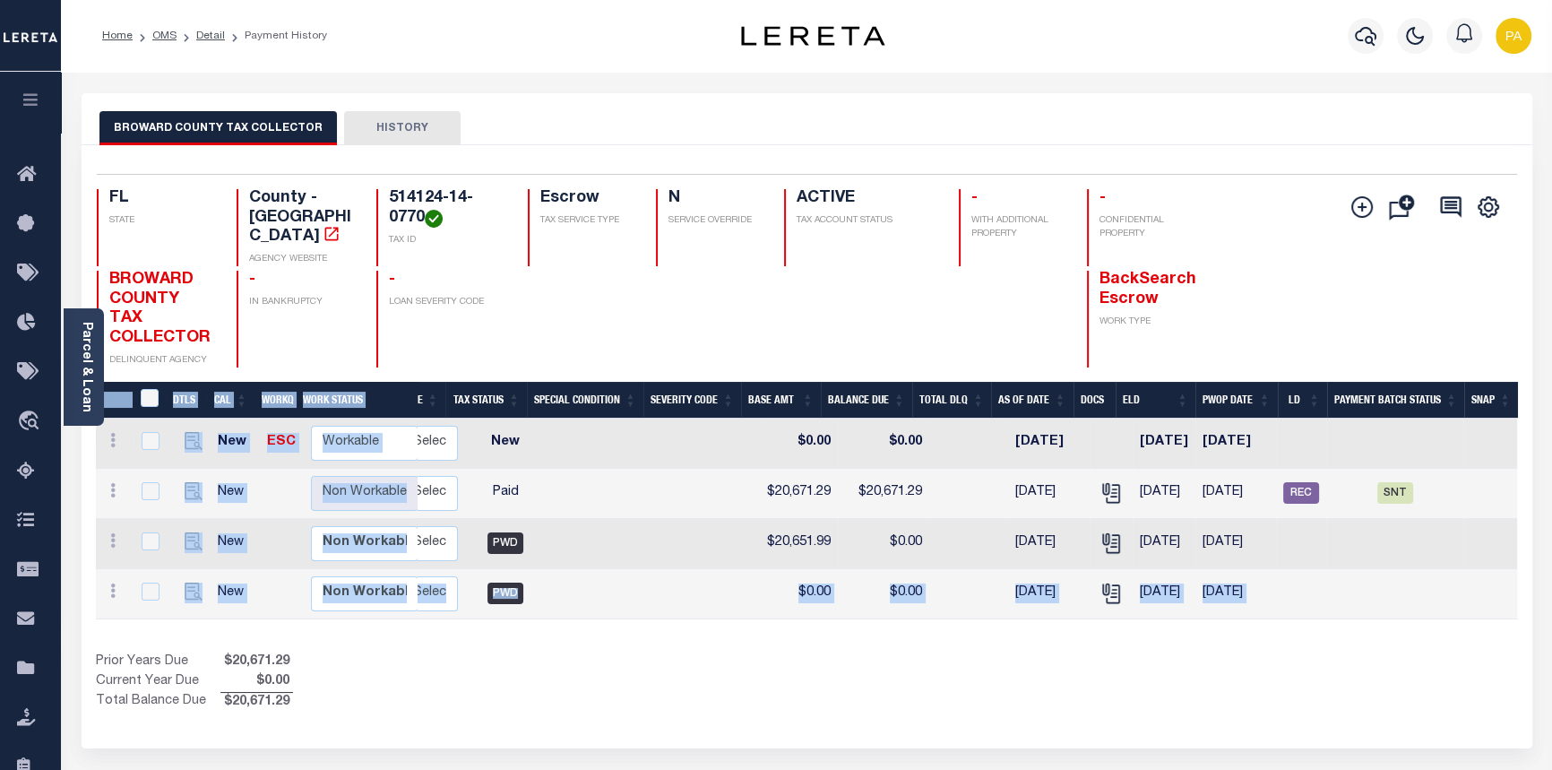
drag, startPoint x: 673, startPoint y: 595, endPoint x: 430, endPoint y: 565, distance: 244.6
click at [430, 565] on div "DTLS CAL WorkQ Work Status Work Type Tax Year RType MPO ReasonCode BillType Tax…" at bounding box center [807, 547] width 1422 height 331
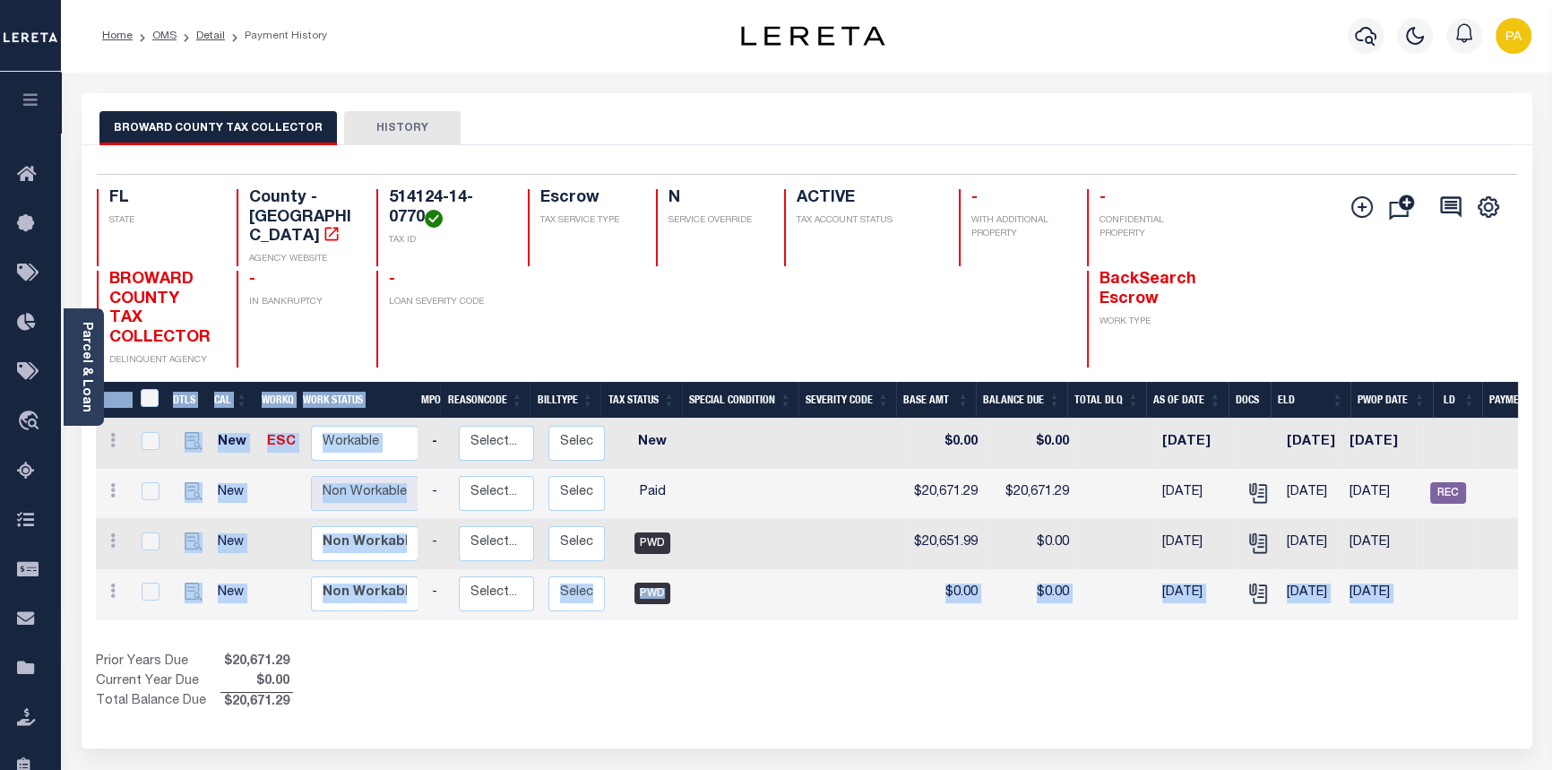
drag, startPoint x: 1125, startPoint y: 701, endPoint x: 1132, endPoint y: 689, distance: 13.7
click at [1125, 701] on div "1 Selected 4 Results 1 Items per page 25 50 100 FL STATE TAX ID" at bounding box center [807, 446] width 1451 height 603
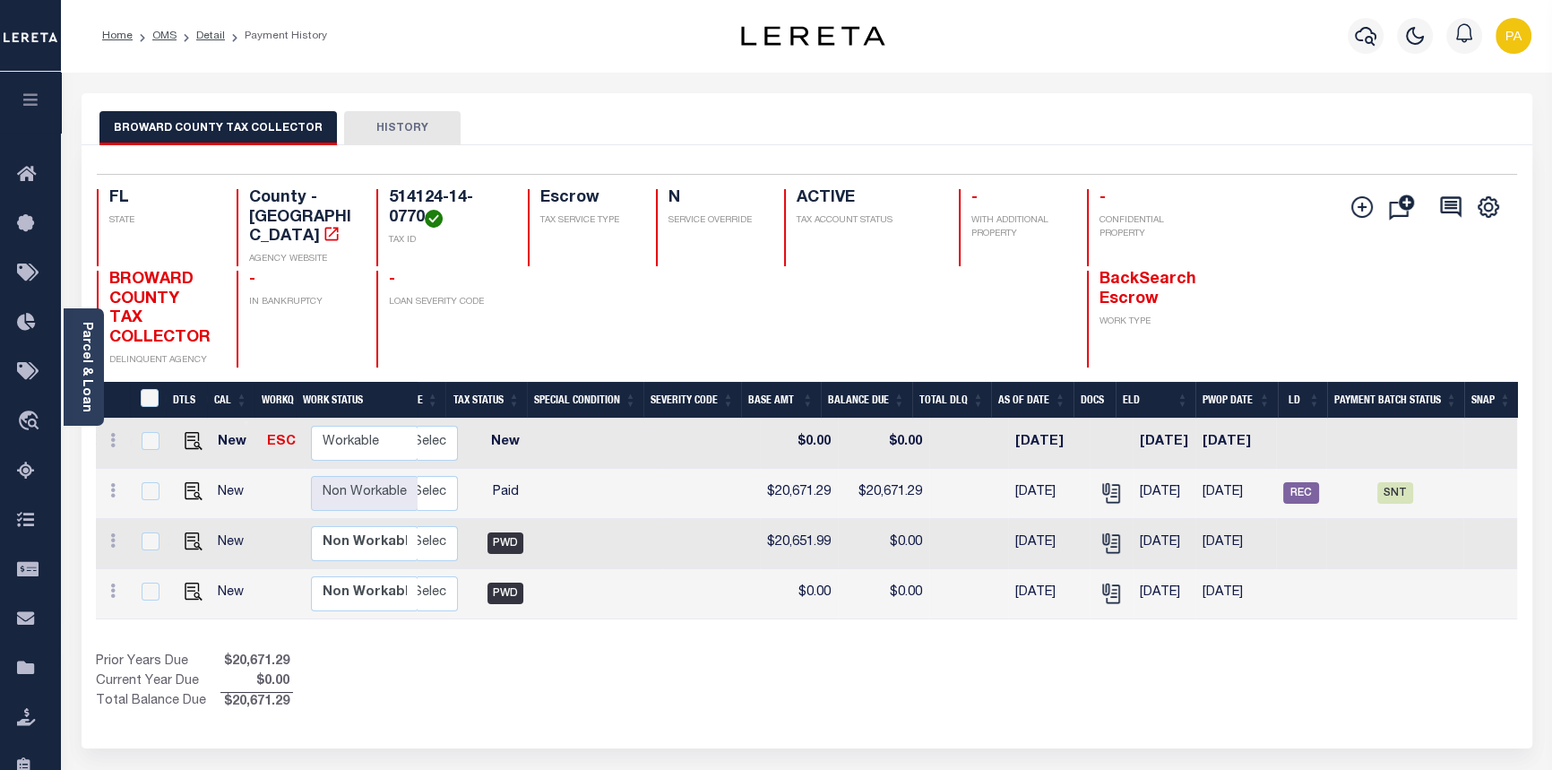
scroll to position [0, 0]
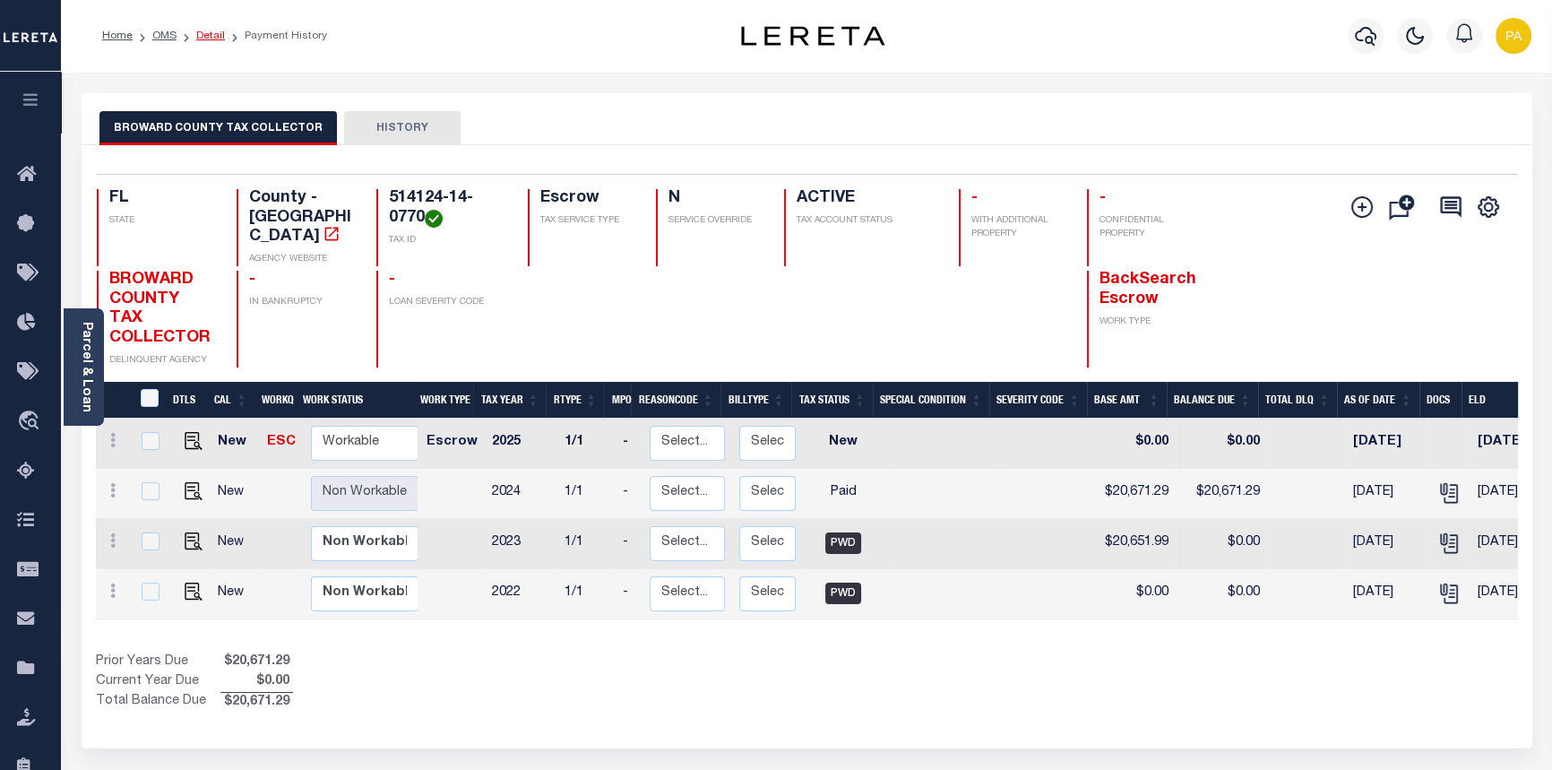
click at [210, 37] on link "Detail" at bounding box center [210, 35] width 29 height 11
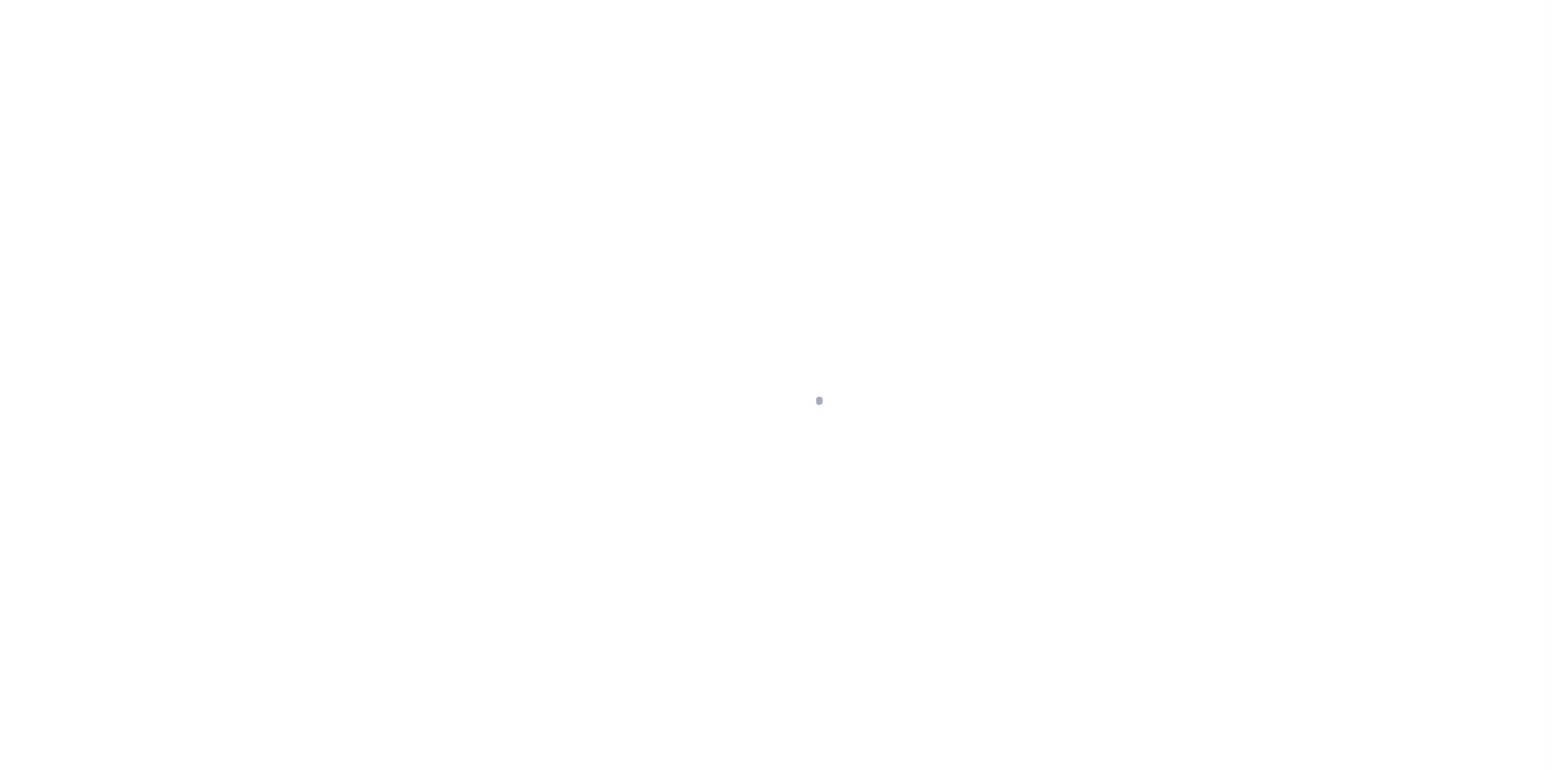
select select "SNT"
select select "CCK"
select select "[PERSON_NAME]"
select select "FDX"
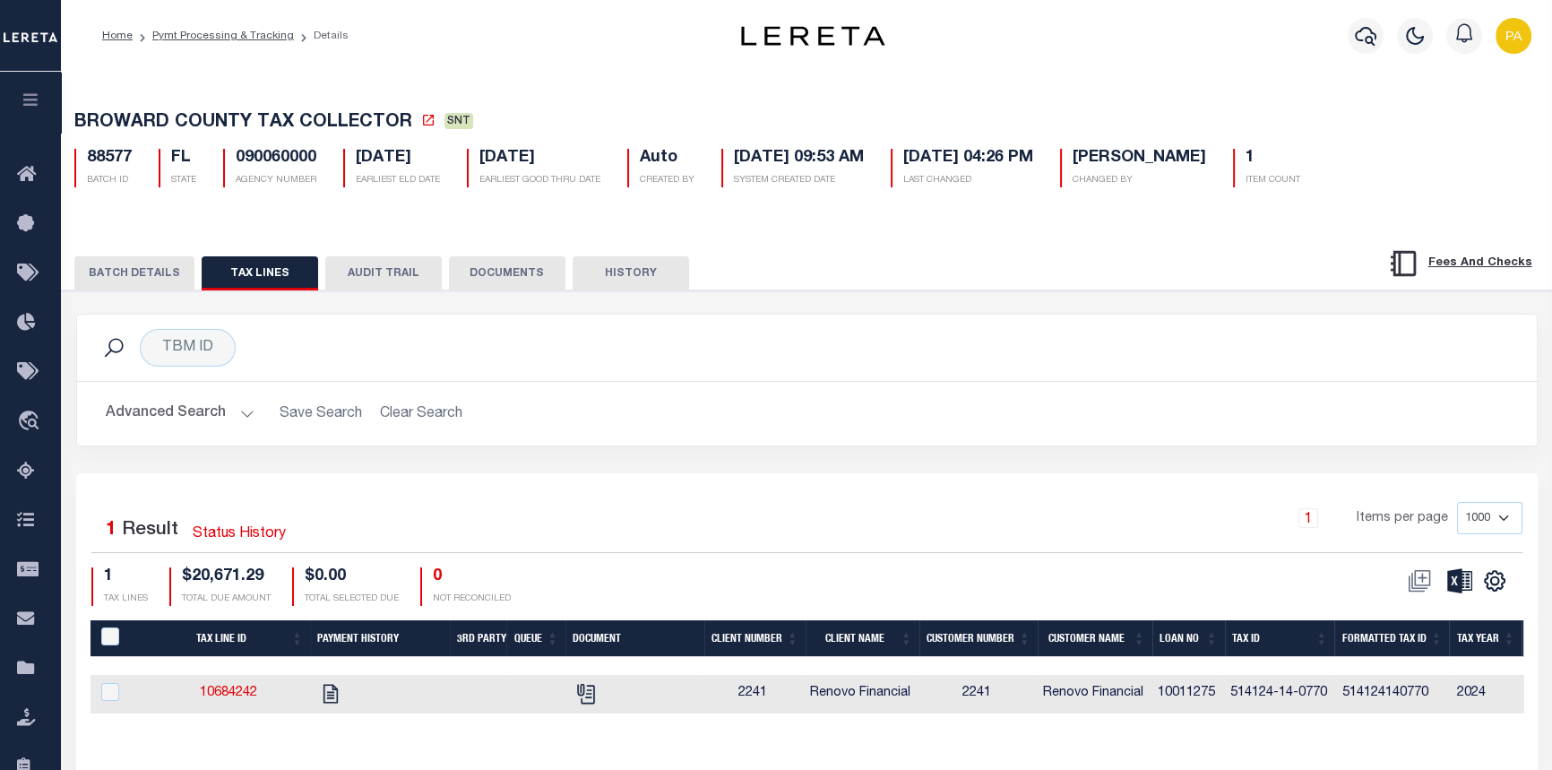
click at [142, 272] on button "BATCH DETAILS" at bounding box center [134, 273] width 120 height 34
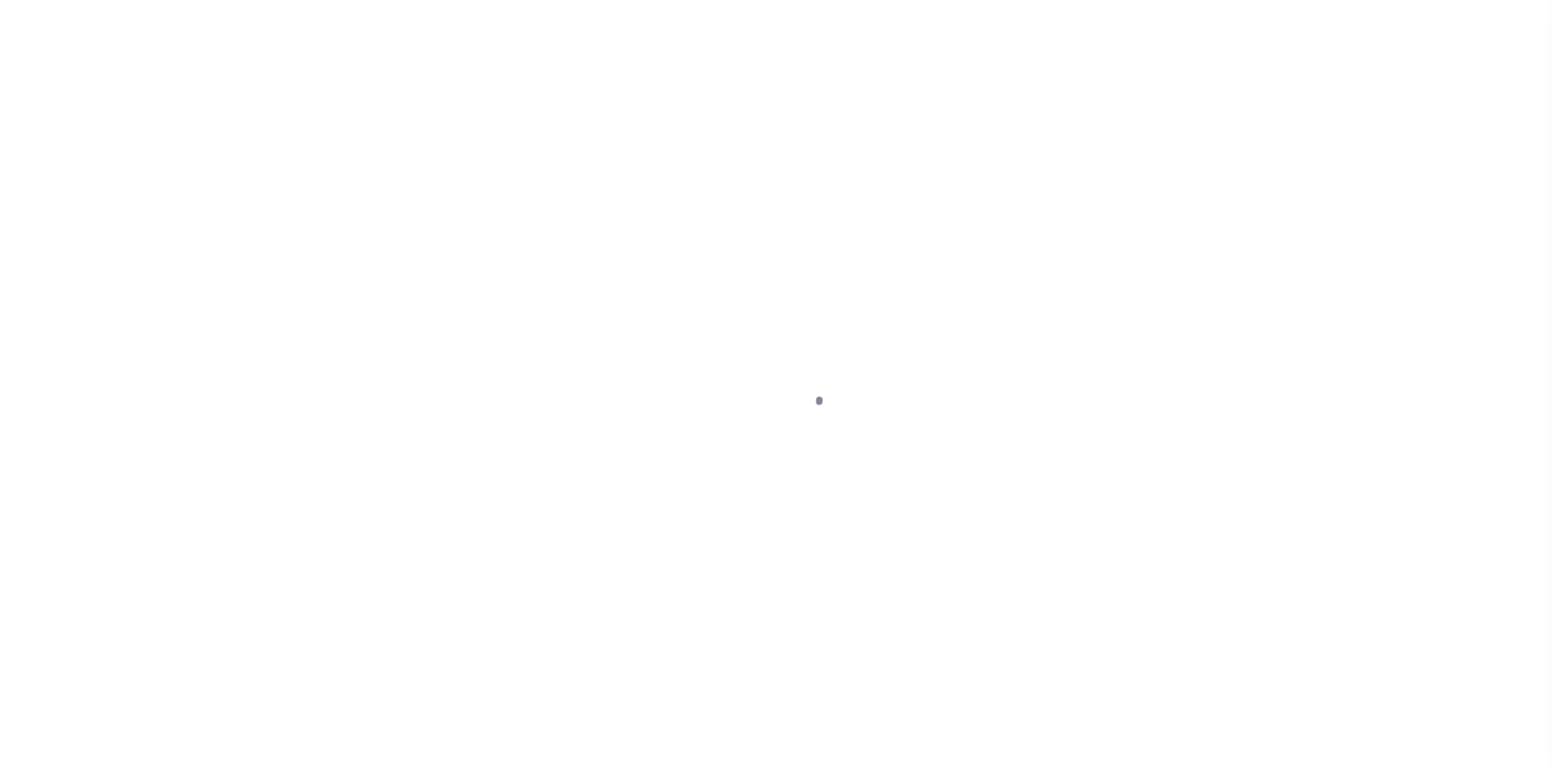
select select "PYD"
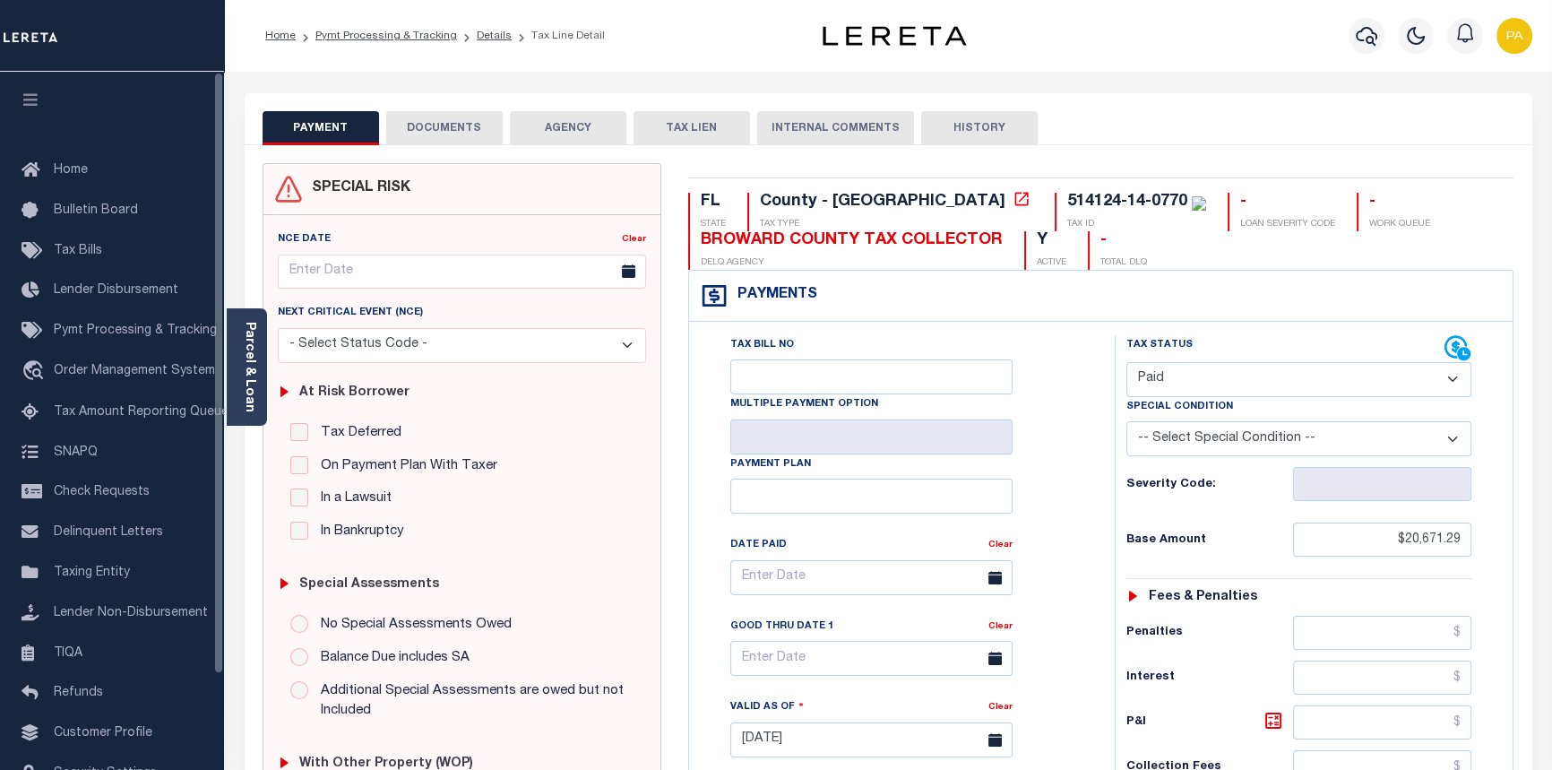
click at [426, 125] on button "DOCUMENTS" at bounding box center [444, 128] width 116 height 34
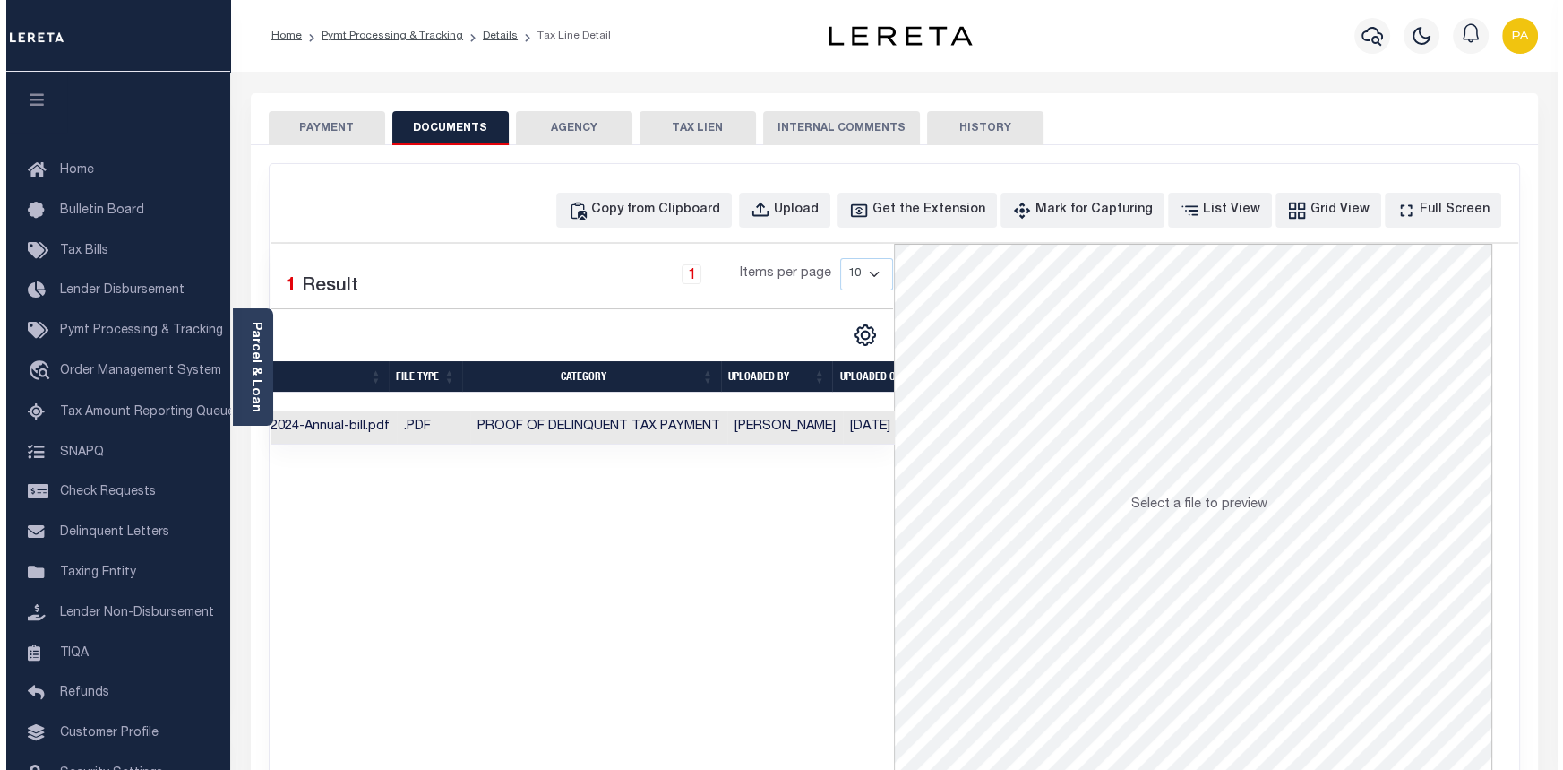
scroll to position [0, 322]
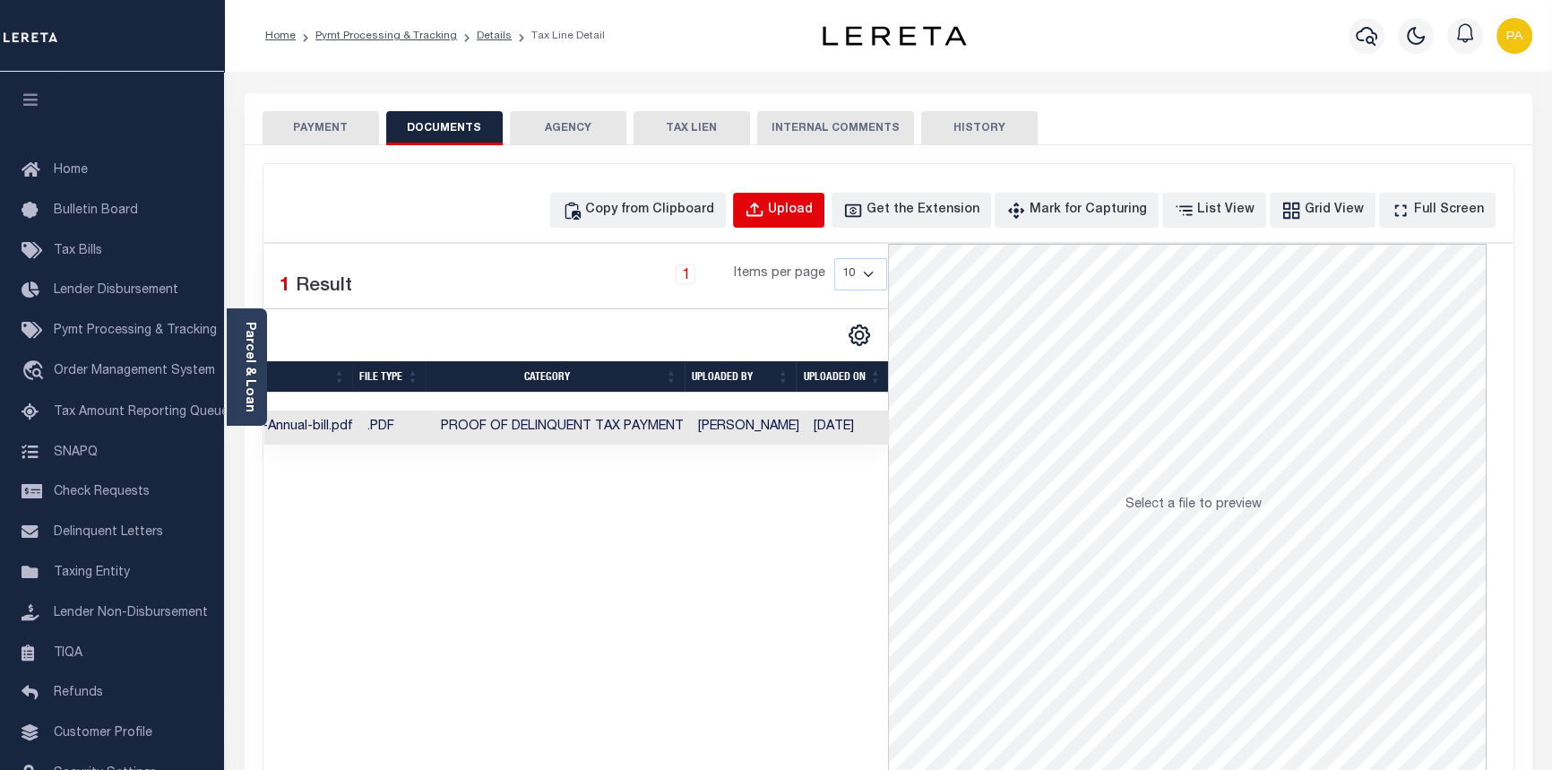
click at [810, 209] on div "Upload" at bounding box center [790, 211] width 45 height 20
select select "POP"
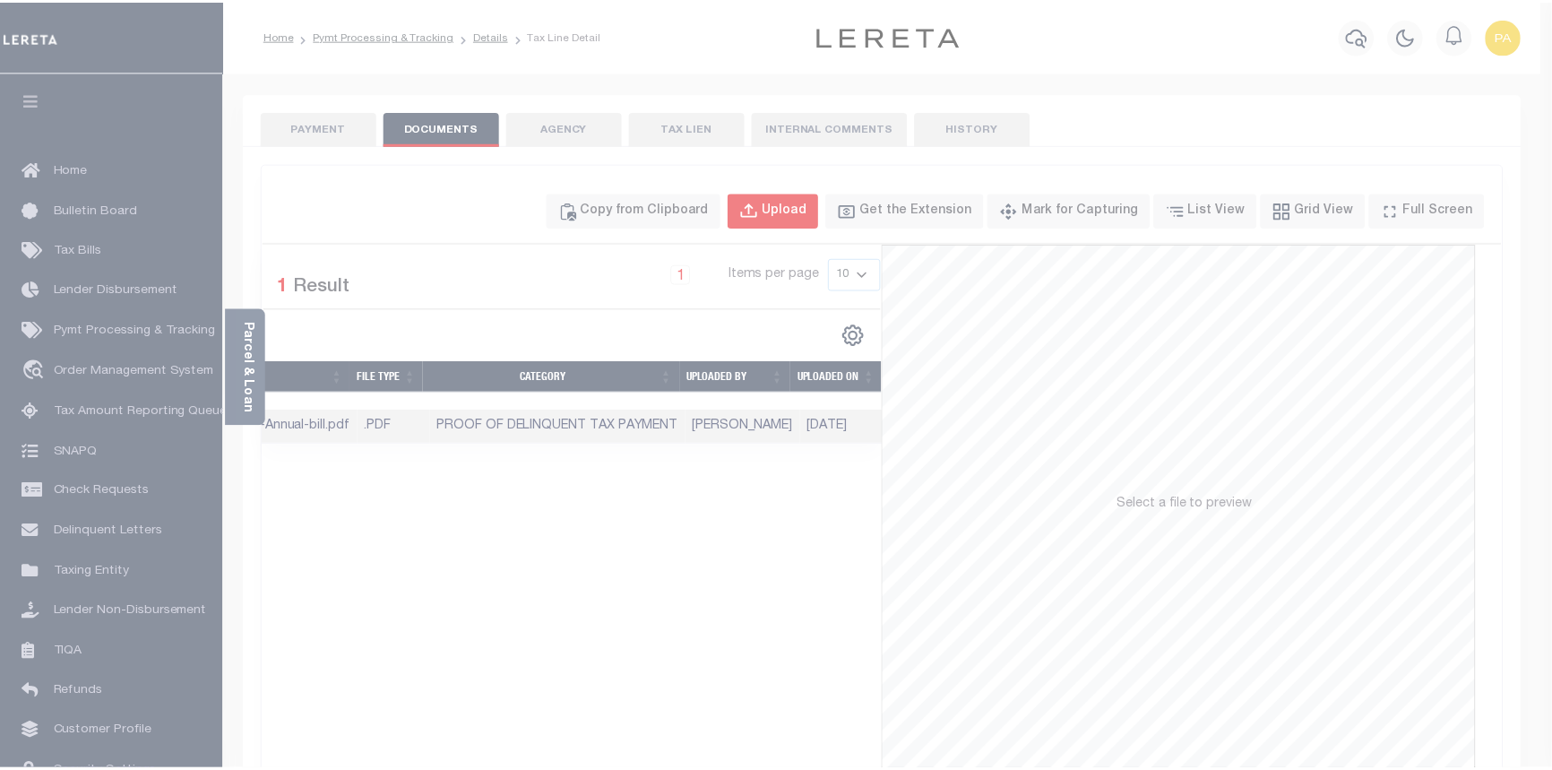
scroll to position [0, 315]
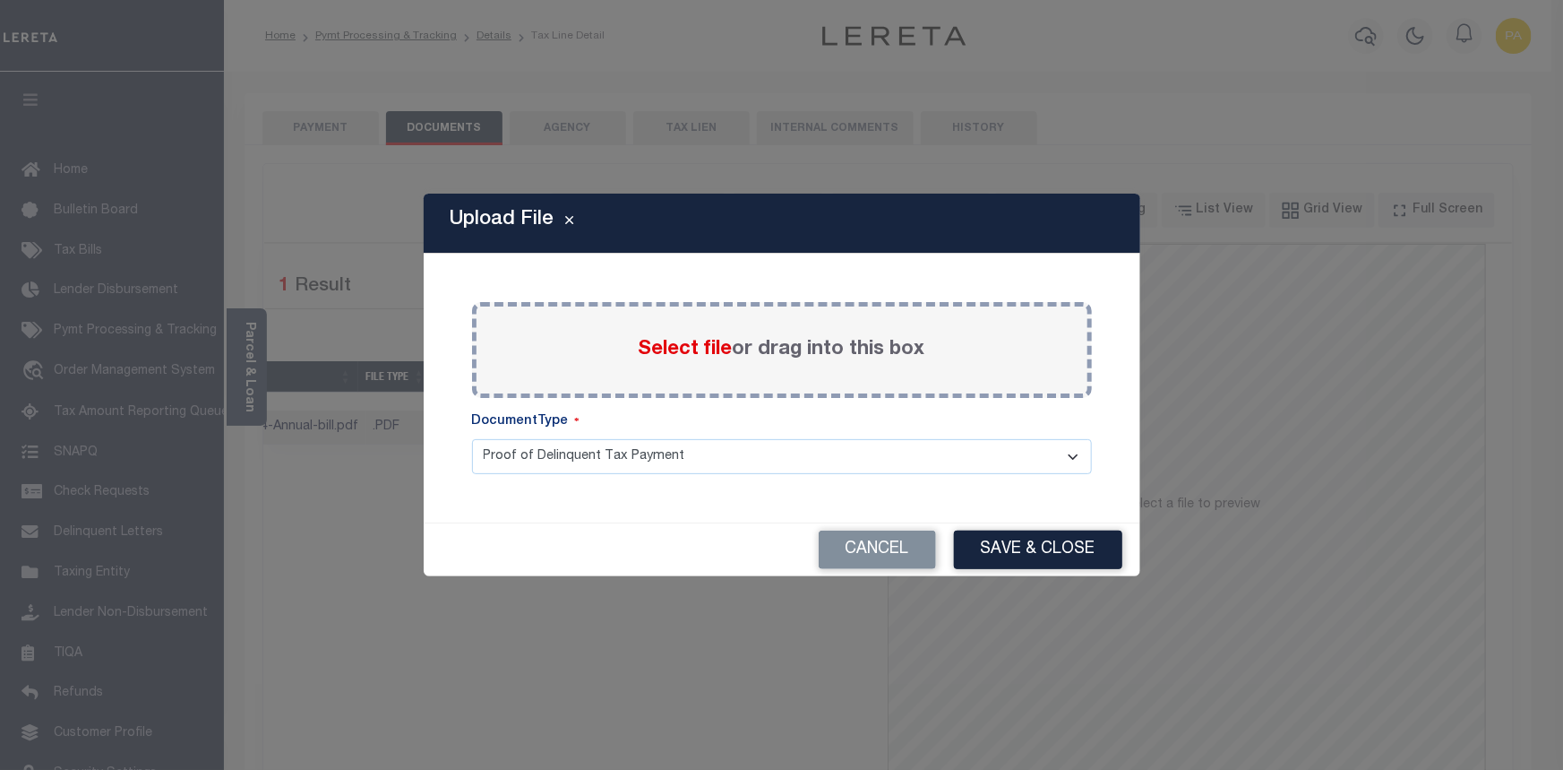
click at [676, 358] on span "Select file" at bounding box center [686, 350] width 94 height 20
click at [0, 0] on input "Select file or drag into this box" at bounding box center [0, 0] width 0 height 0
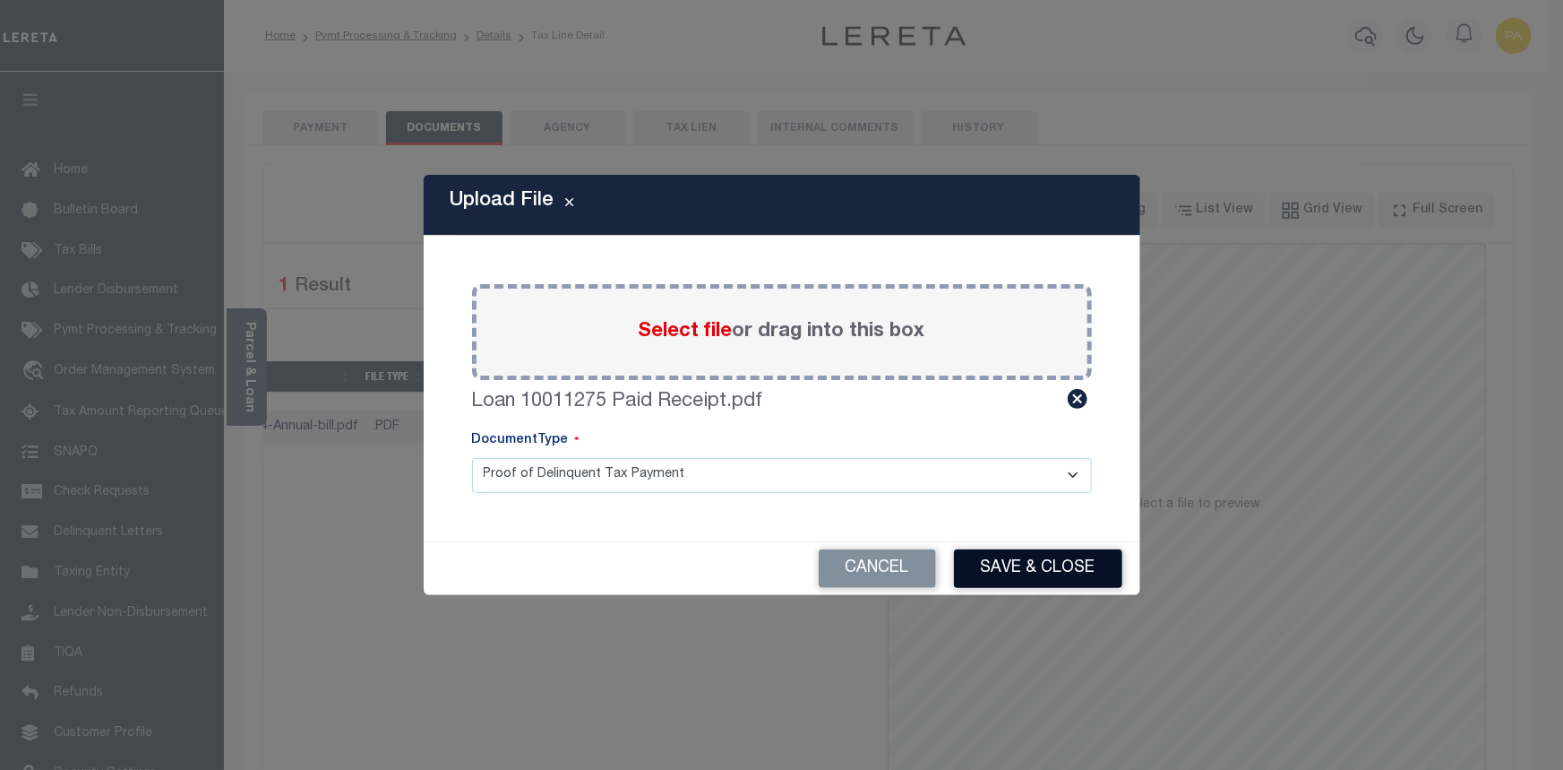
click at [1024, 573] on button "Save & Close" at bounding box center [1038, 568] width 168 height 39
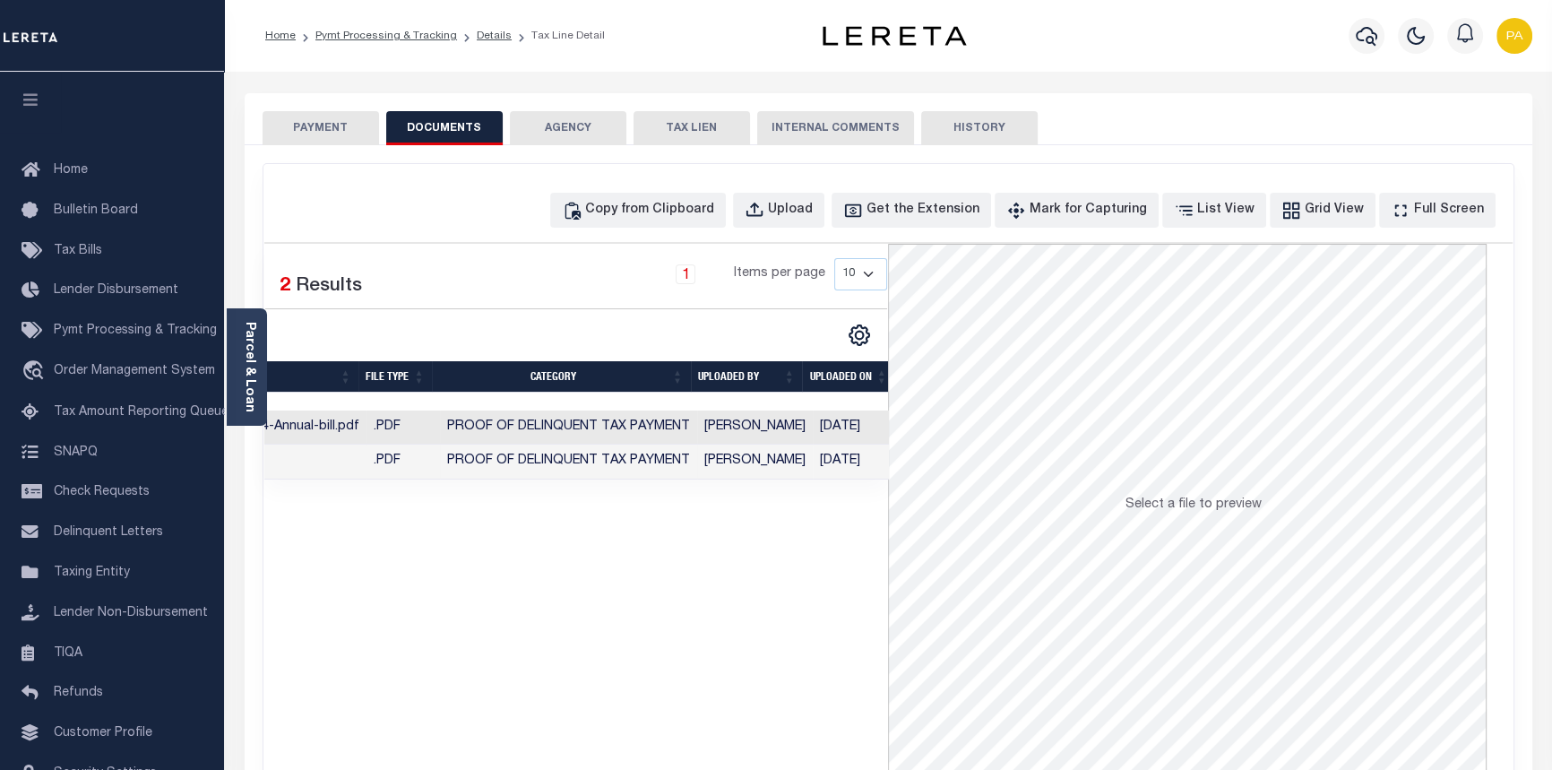
click at [307, 127] on button "PAYMENT" at bounding box center [321, 128] width 116 height 34
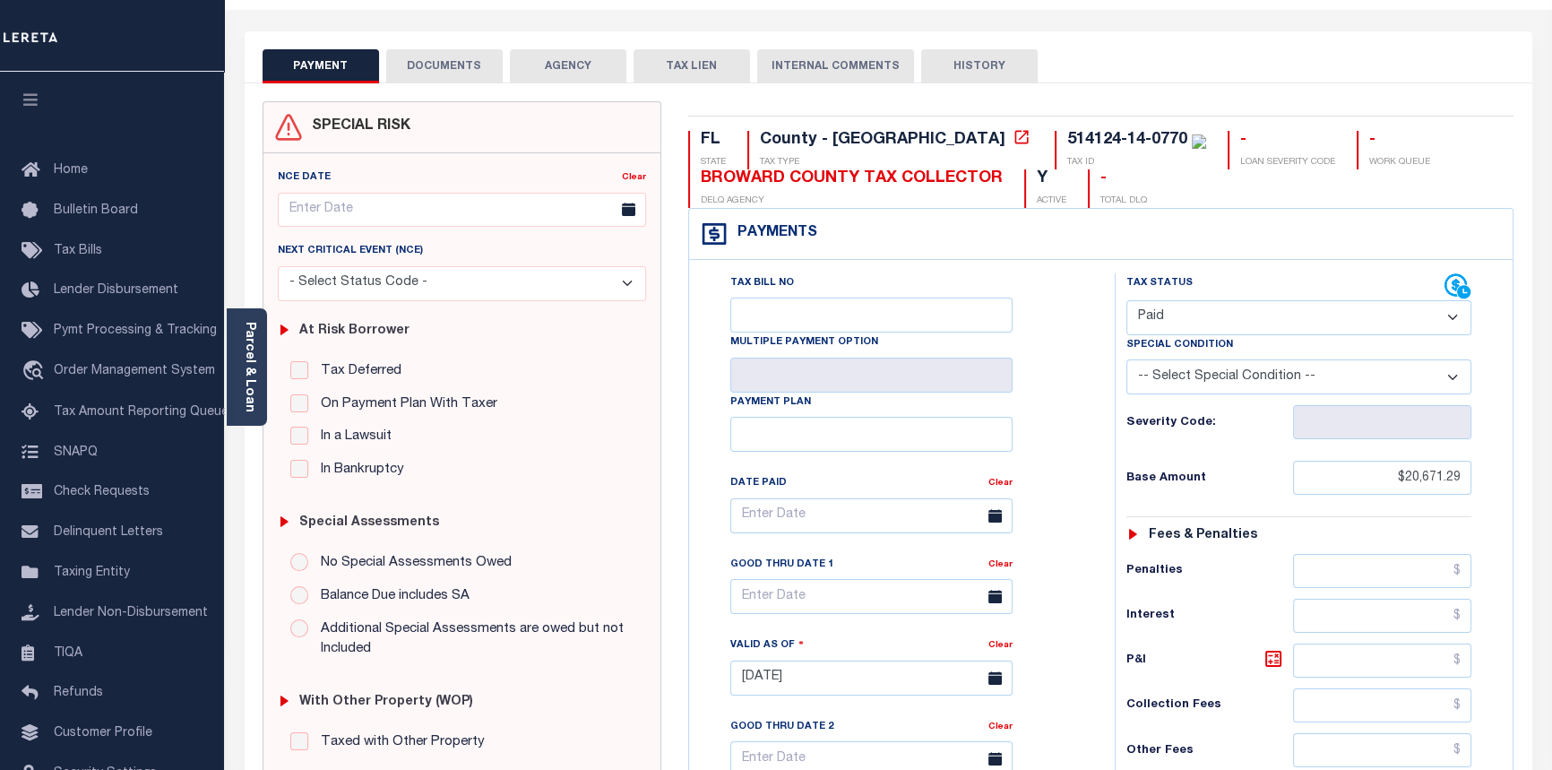
scroll to position [0, 0]
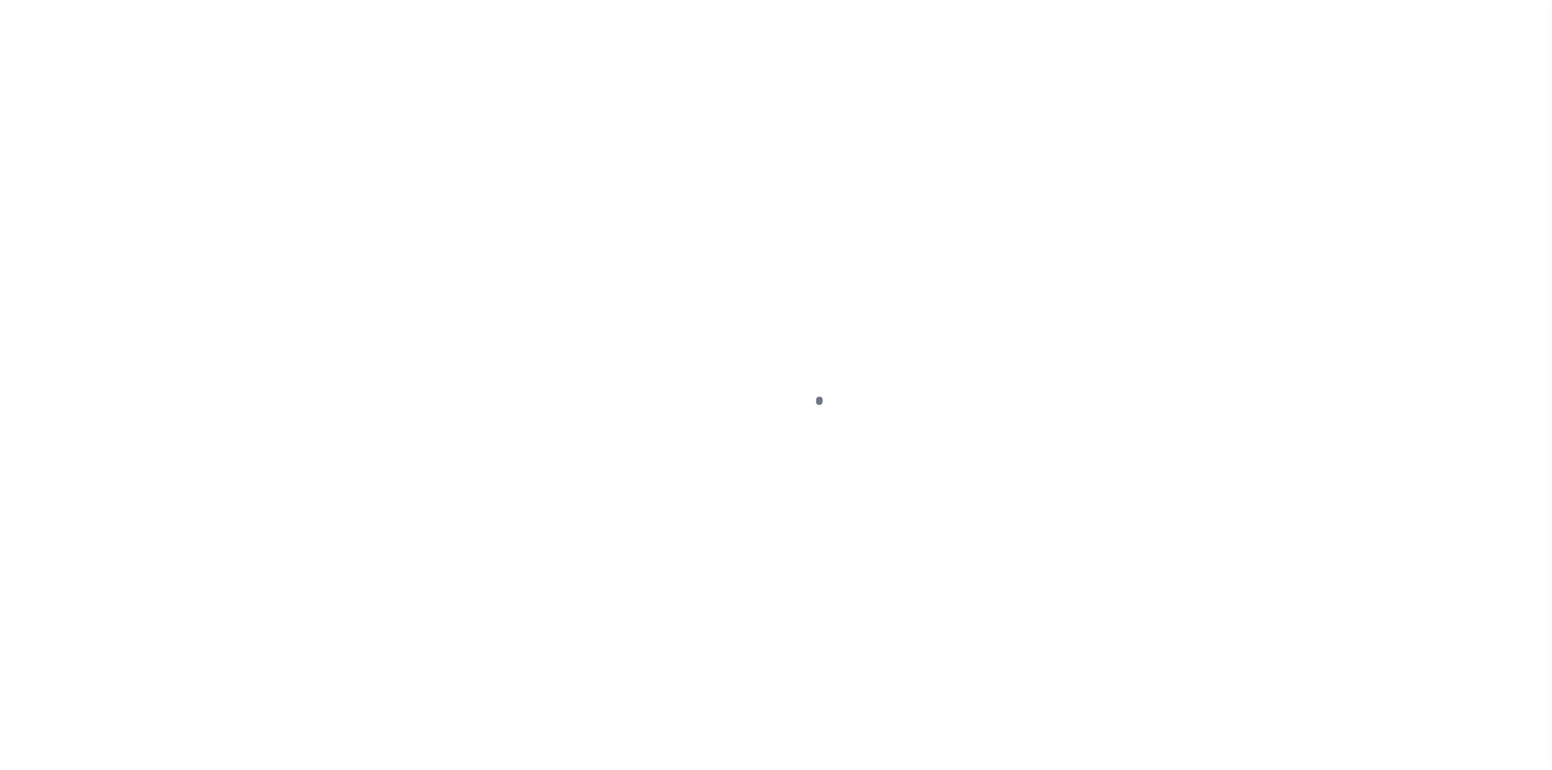
select select "10"
select select "Escrow"
type input "6097 [PERSON_NAME]"
type input "514124-14-0770"
select select
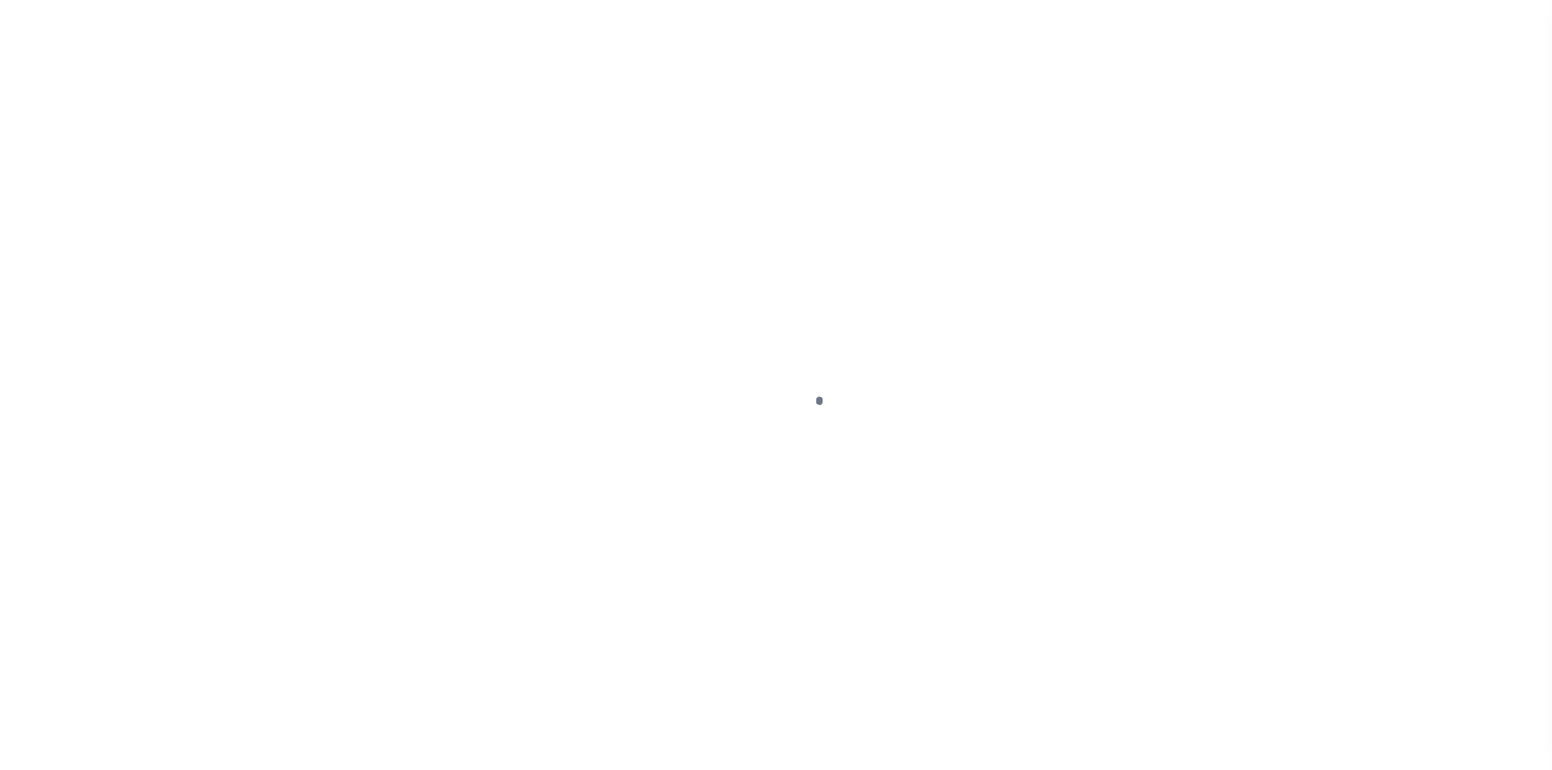
type input "HOLLYWOOD FL 330231800"
type input "a0kUS000006je2f"
type input "FL"
select select "25067"
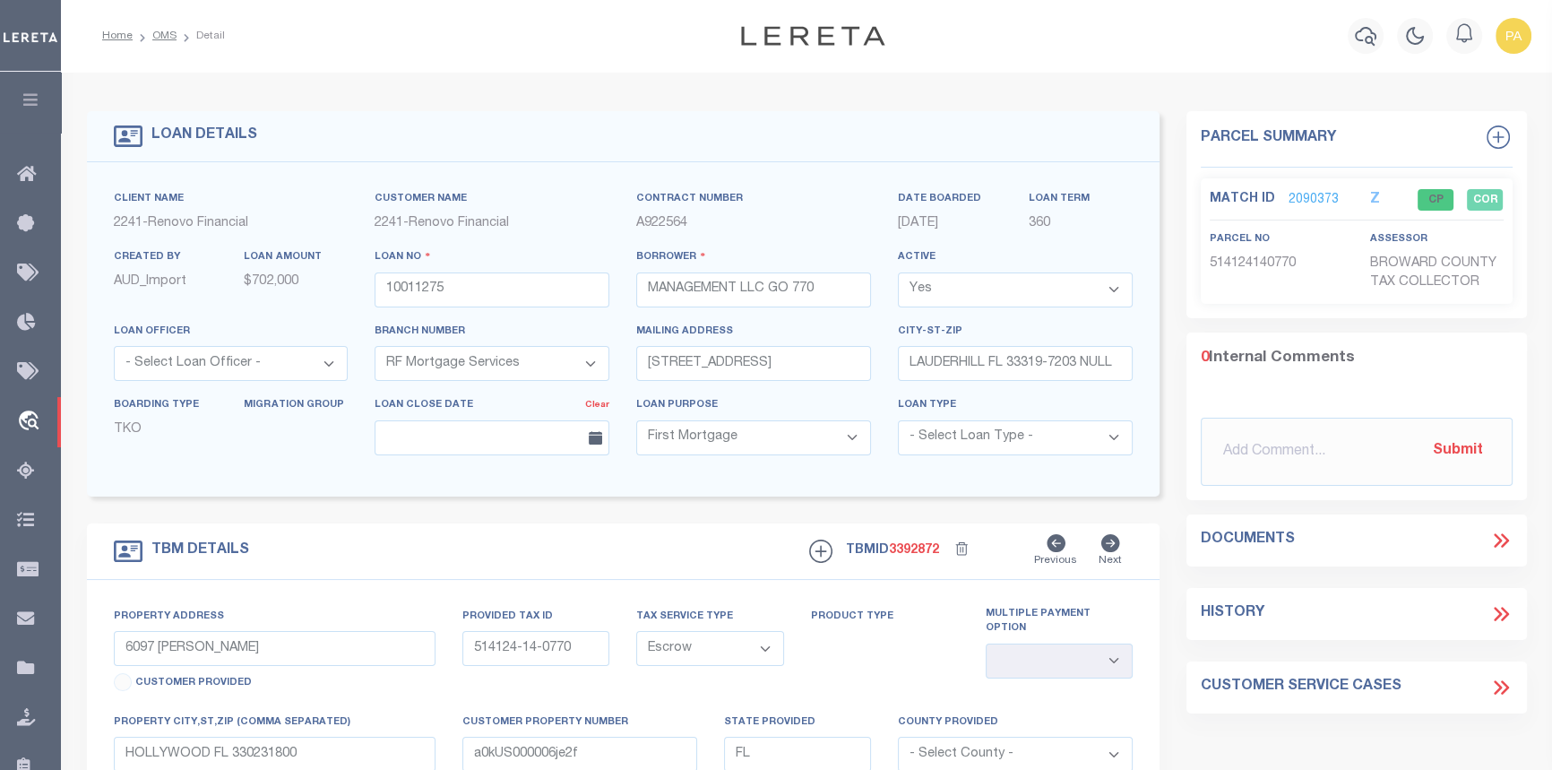
select select "200"
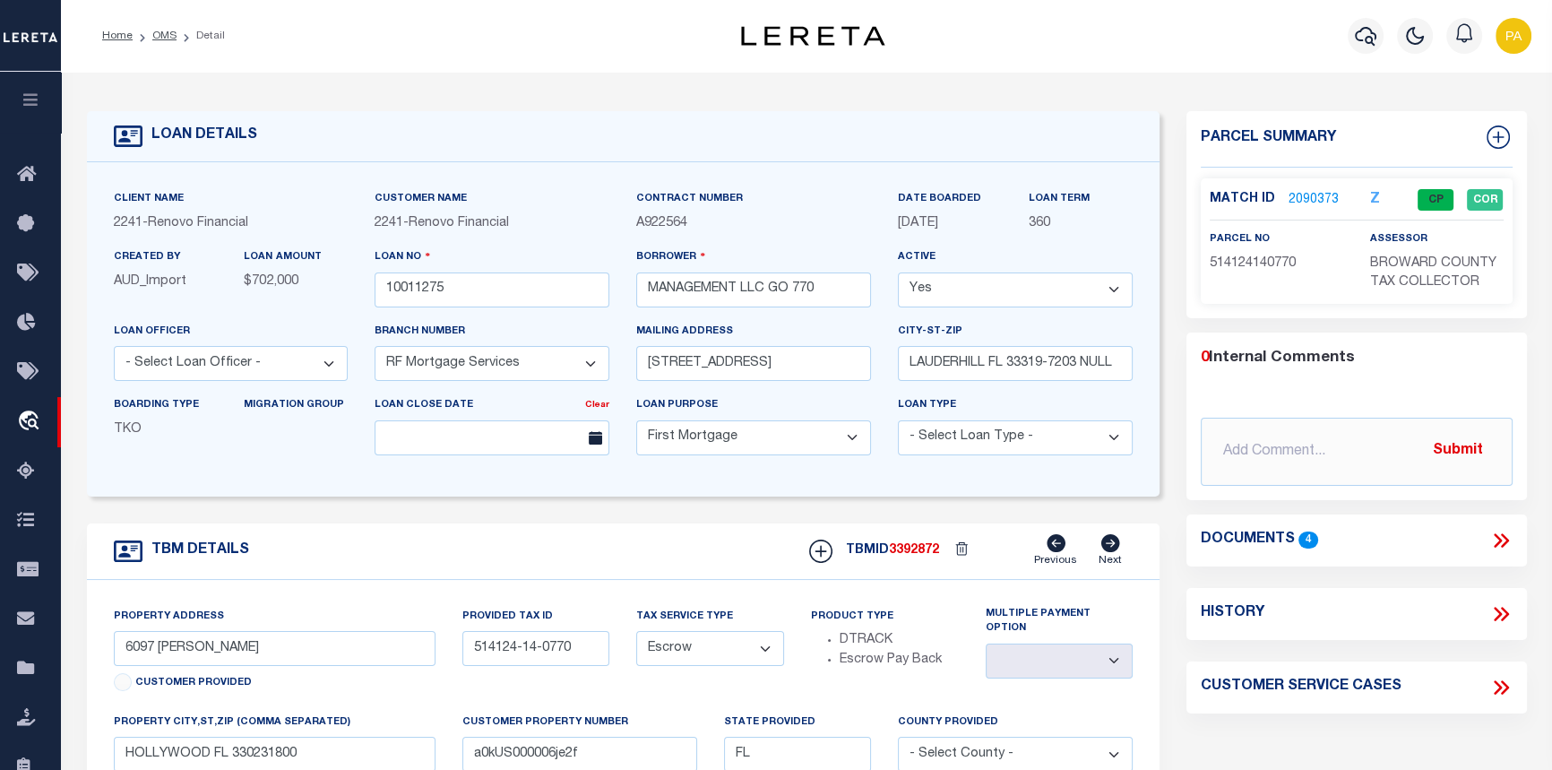
select select "200"
click at [156, 30] on link "OMS" at bounding box center [164, 35] width 24 height 11
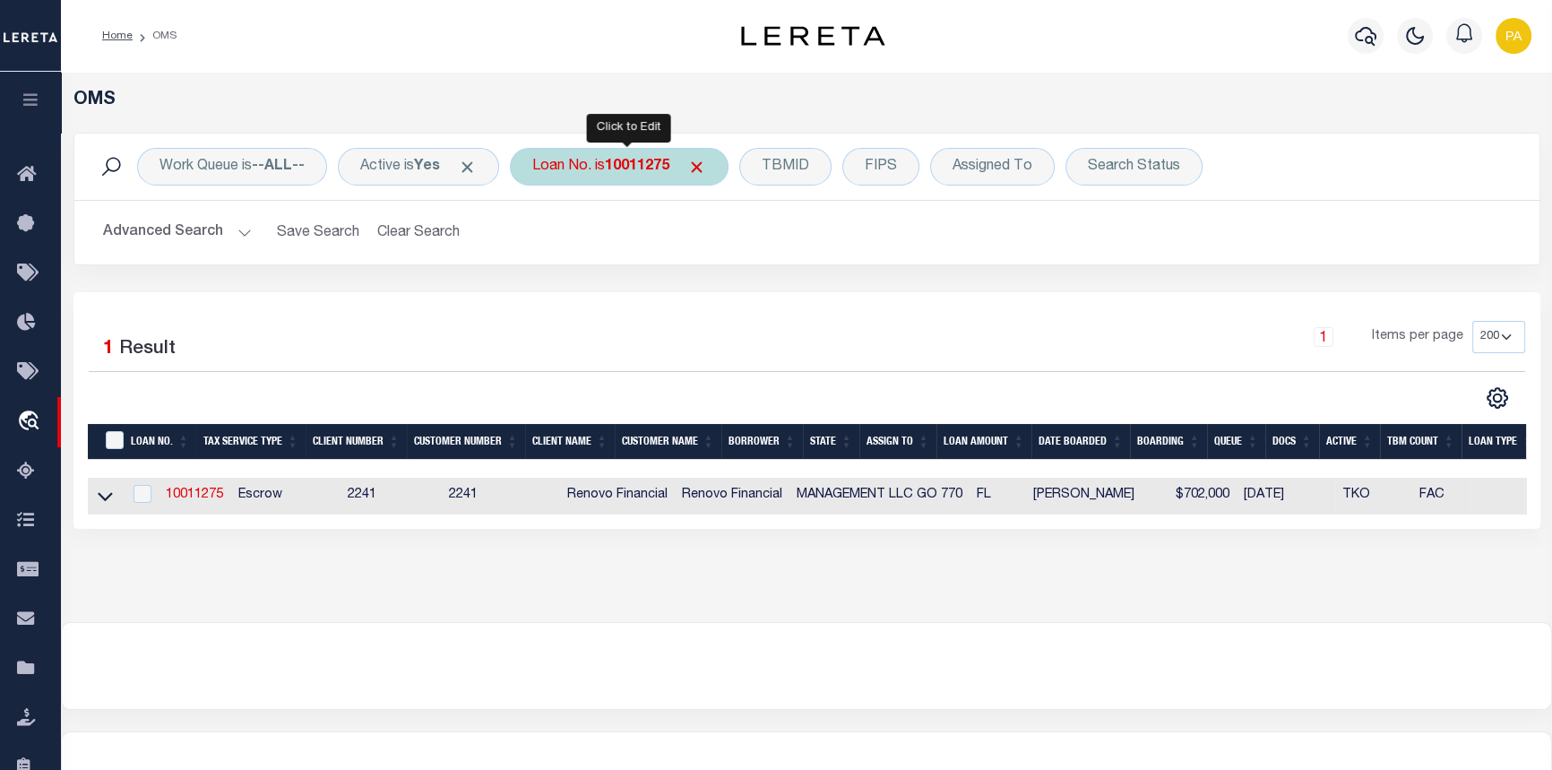
click at [632, 165] on b "10011275" at bounding box center [637, 166] width 65 height 14
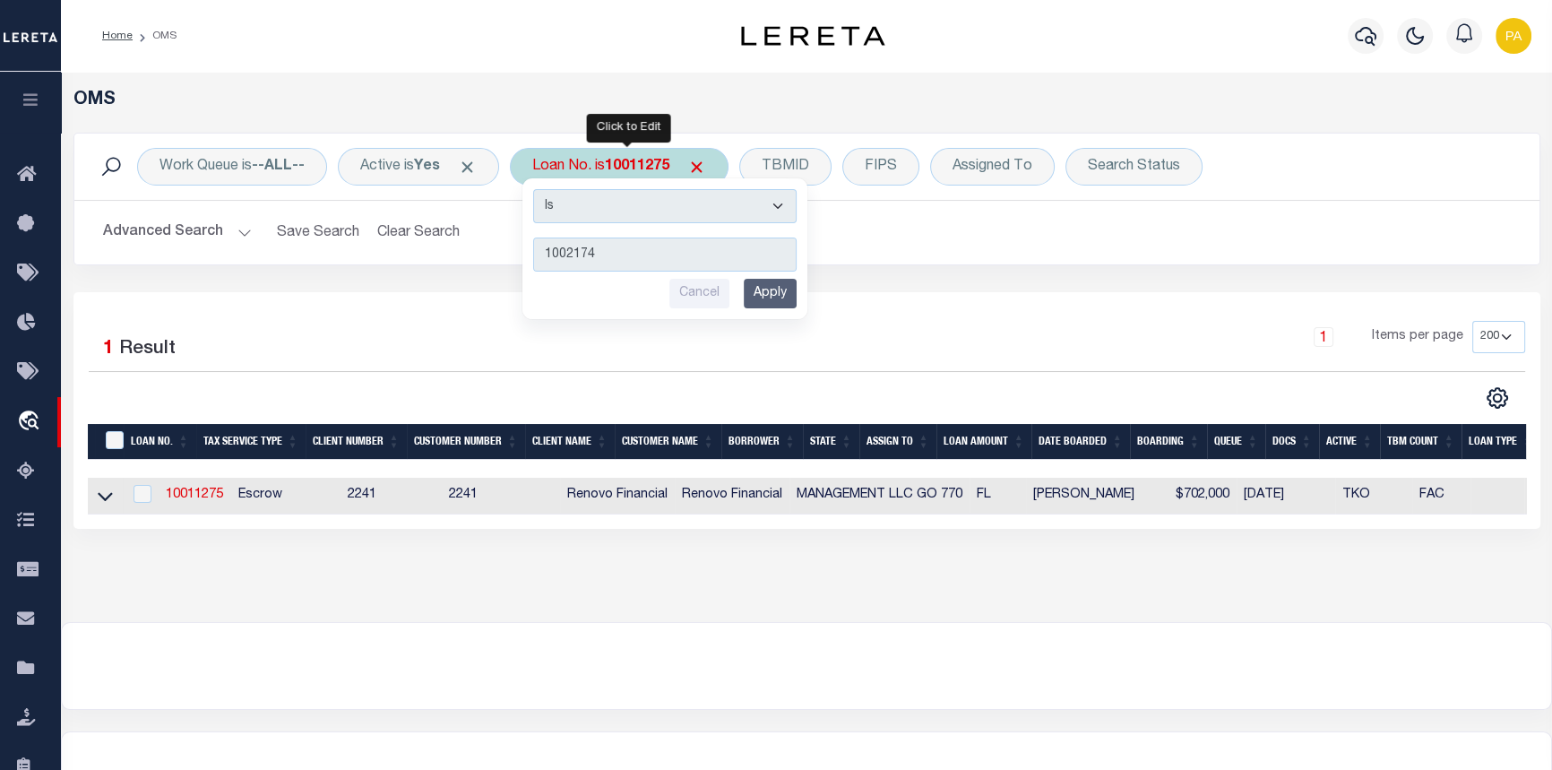
type input "10021741"
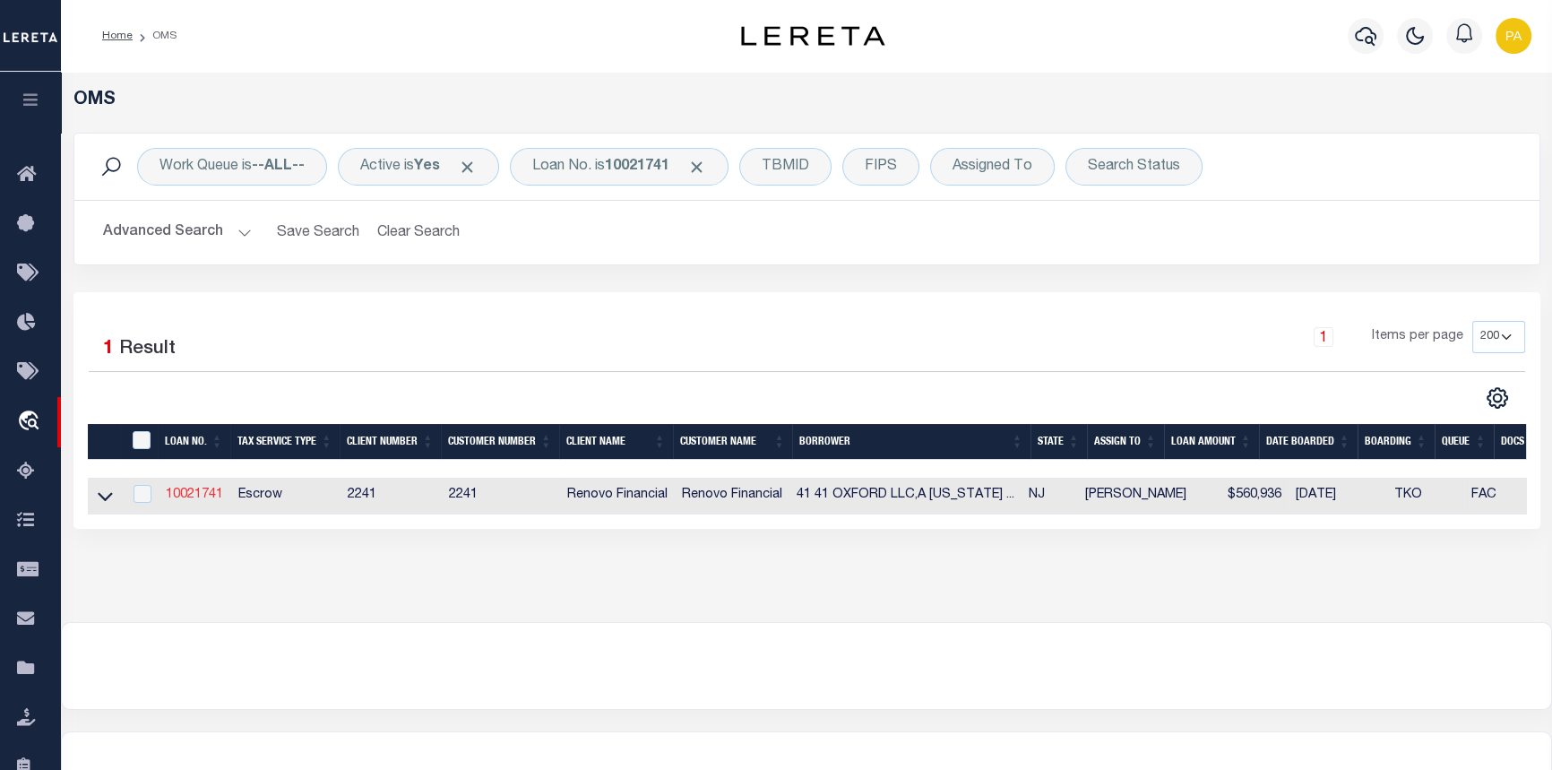
click at [195, 498] on link "10021741" at bounding box center [194, 494] width 57 height 13
type input "10021741"
type input "41 41 OXFORD LLC,A [US_STATE] LIMITED LIABILITY COMPANY"
type input "[STREET_ADDRESS][PERSON_NAME]"
type input "[GEOGRAPHIC_DATA]"
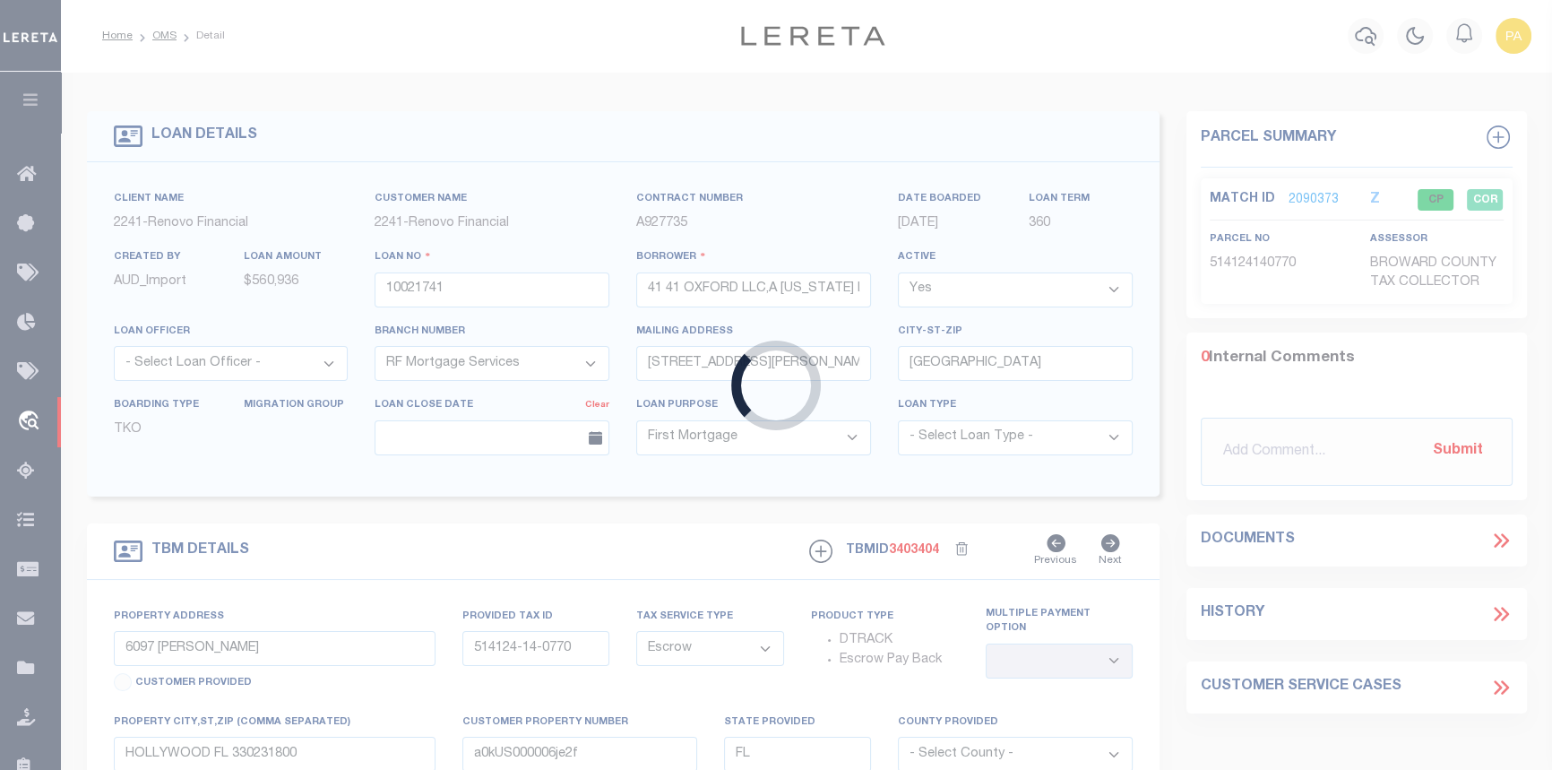
type input "[STREET_ADDRESS]"
type input "18402.0000 00004.0000"
select select
type input "[GEOGRAPHIC_DATA]"
type input "a0kUS000007etY1"
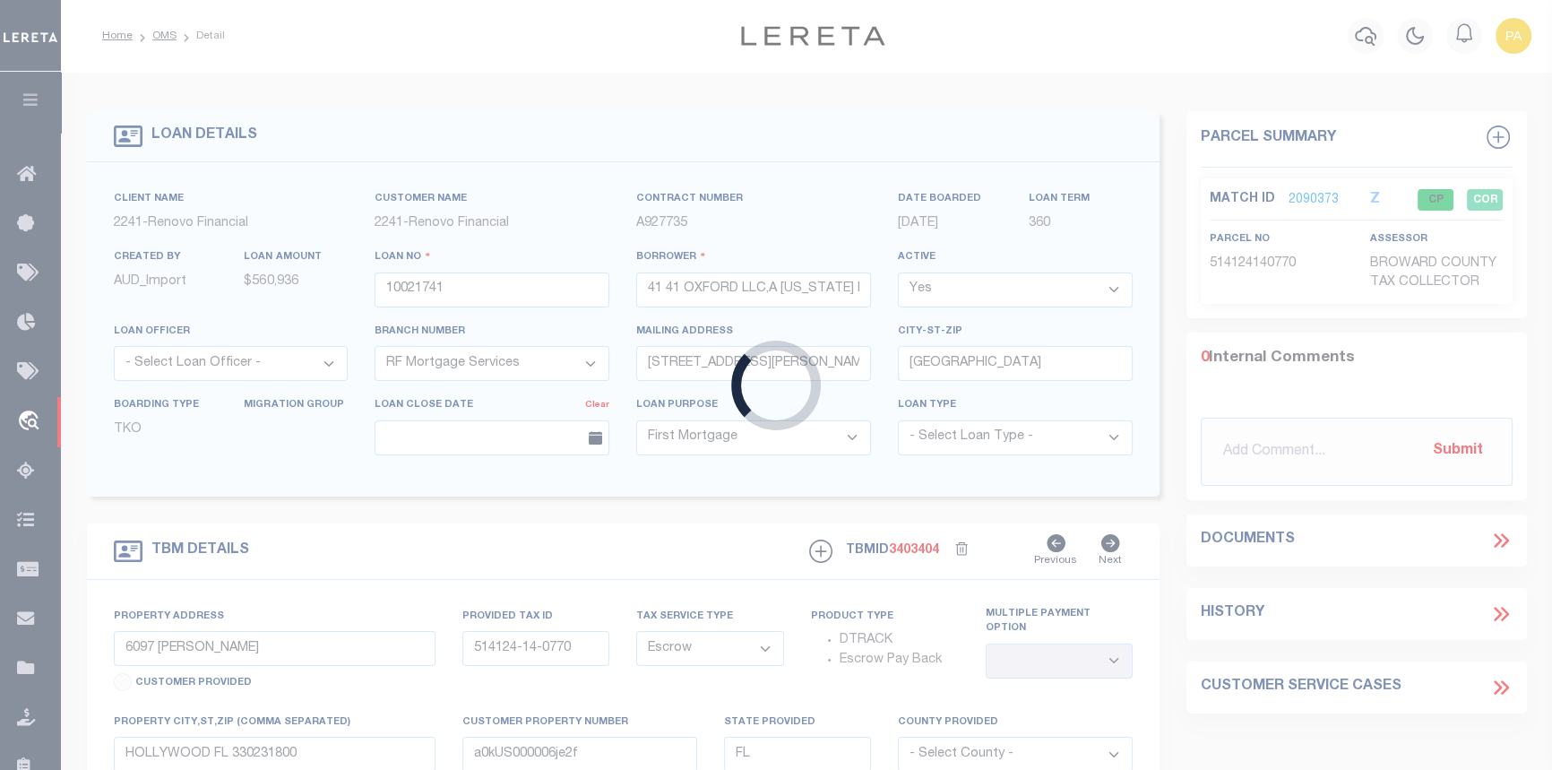
type input "NJ"
select select
type textarea "Liability Limited to Customer Provided Parcel"
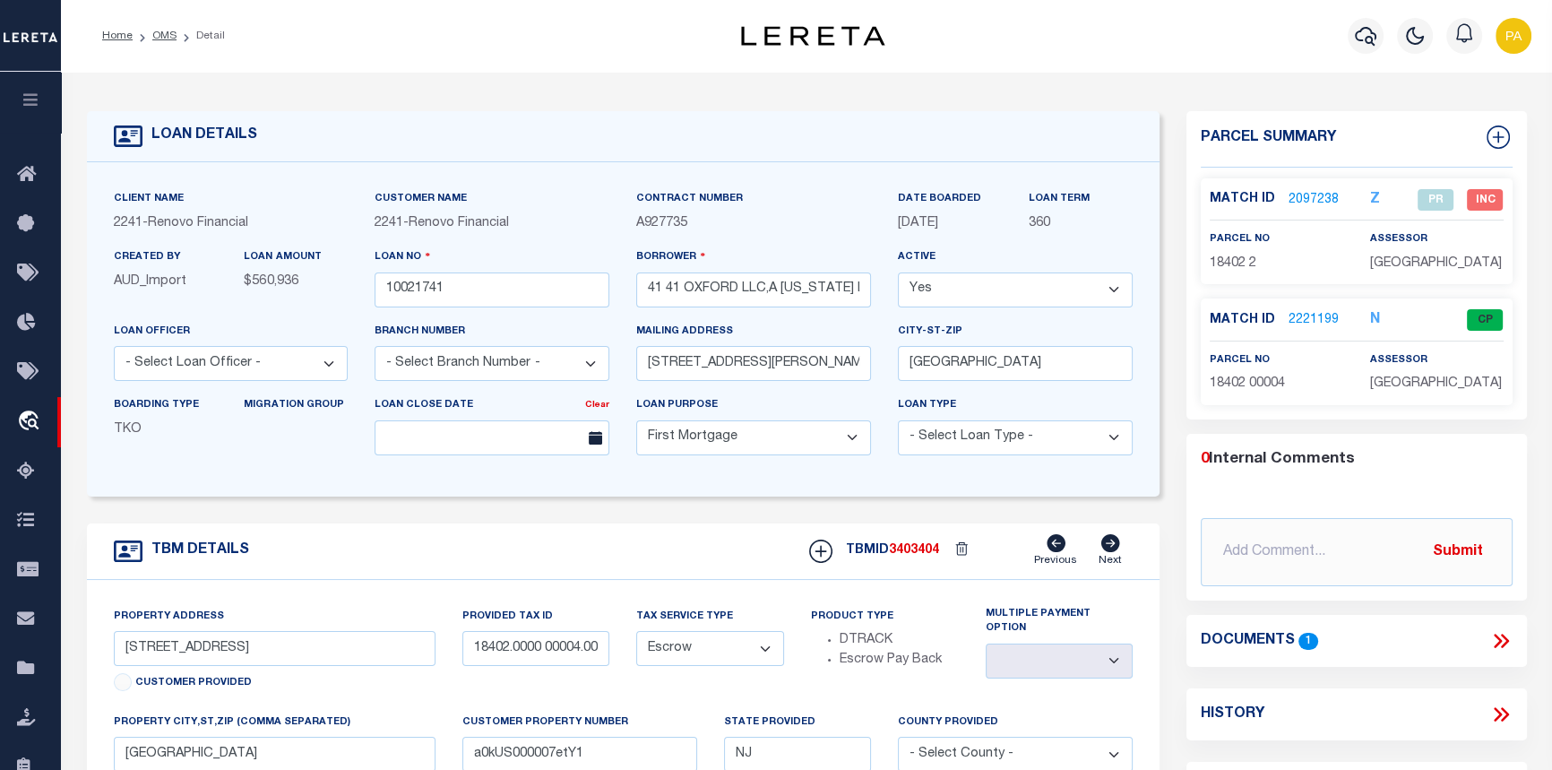
click at [1303, 322] on link "2221199" at bounding box center [1313, 320] width 50 height 19
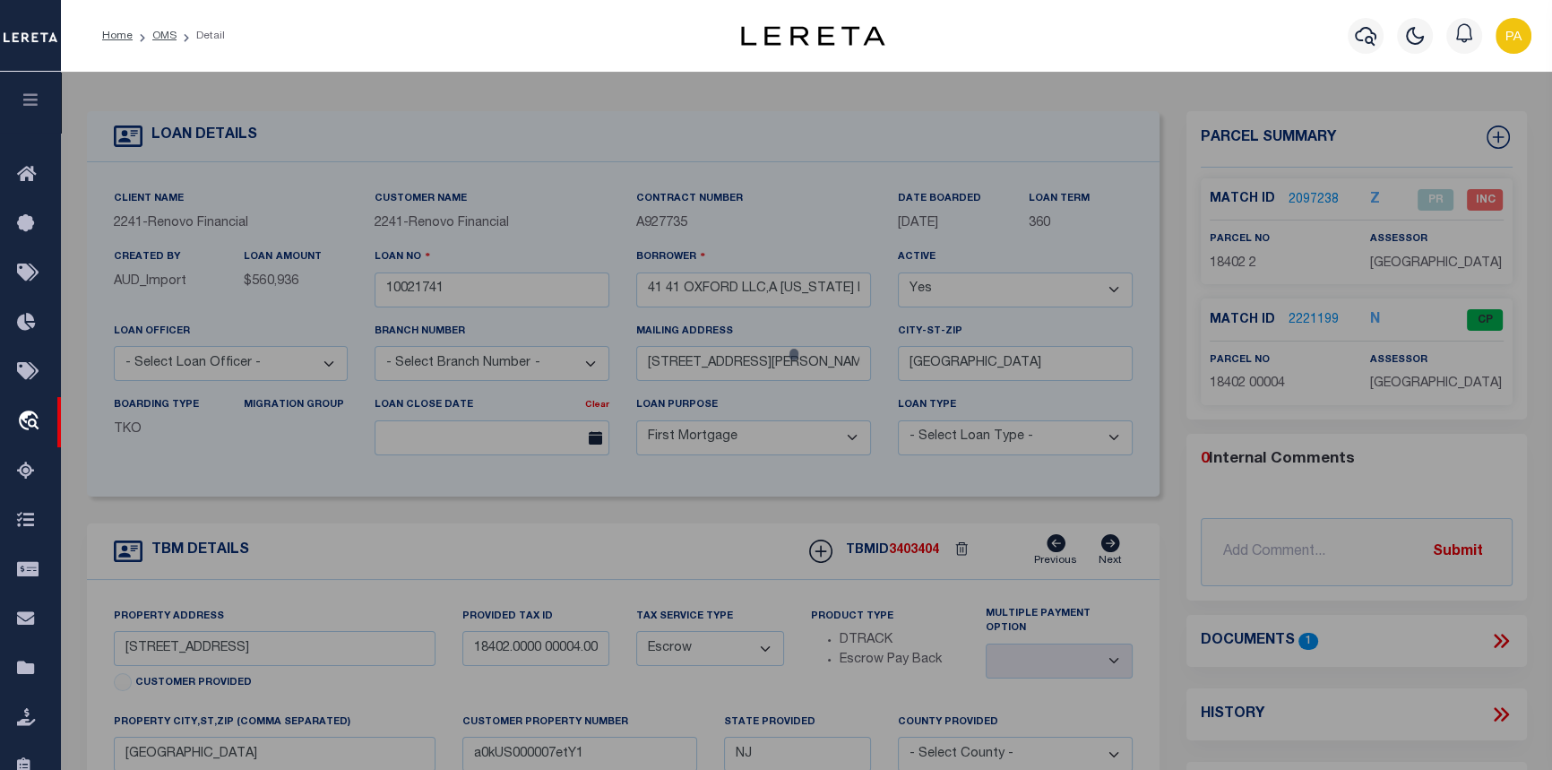
checkbox input "false"
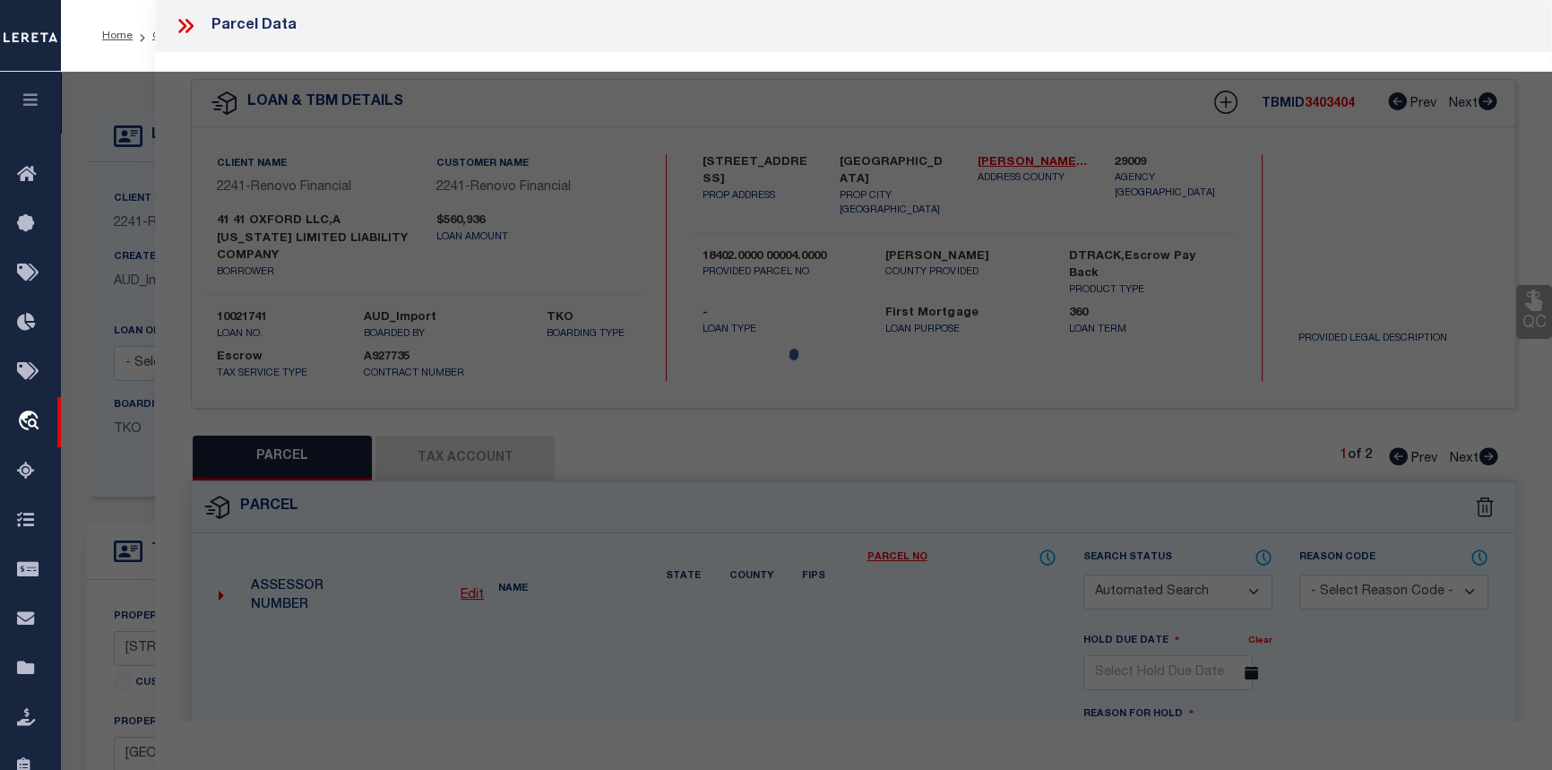
select select "CP"
select select "AGF"
select select
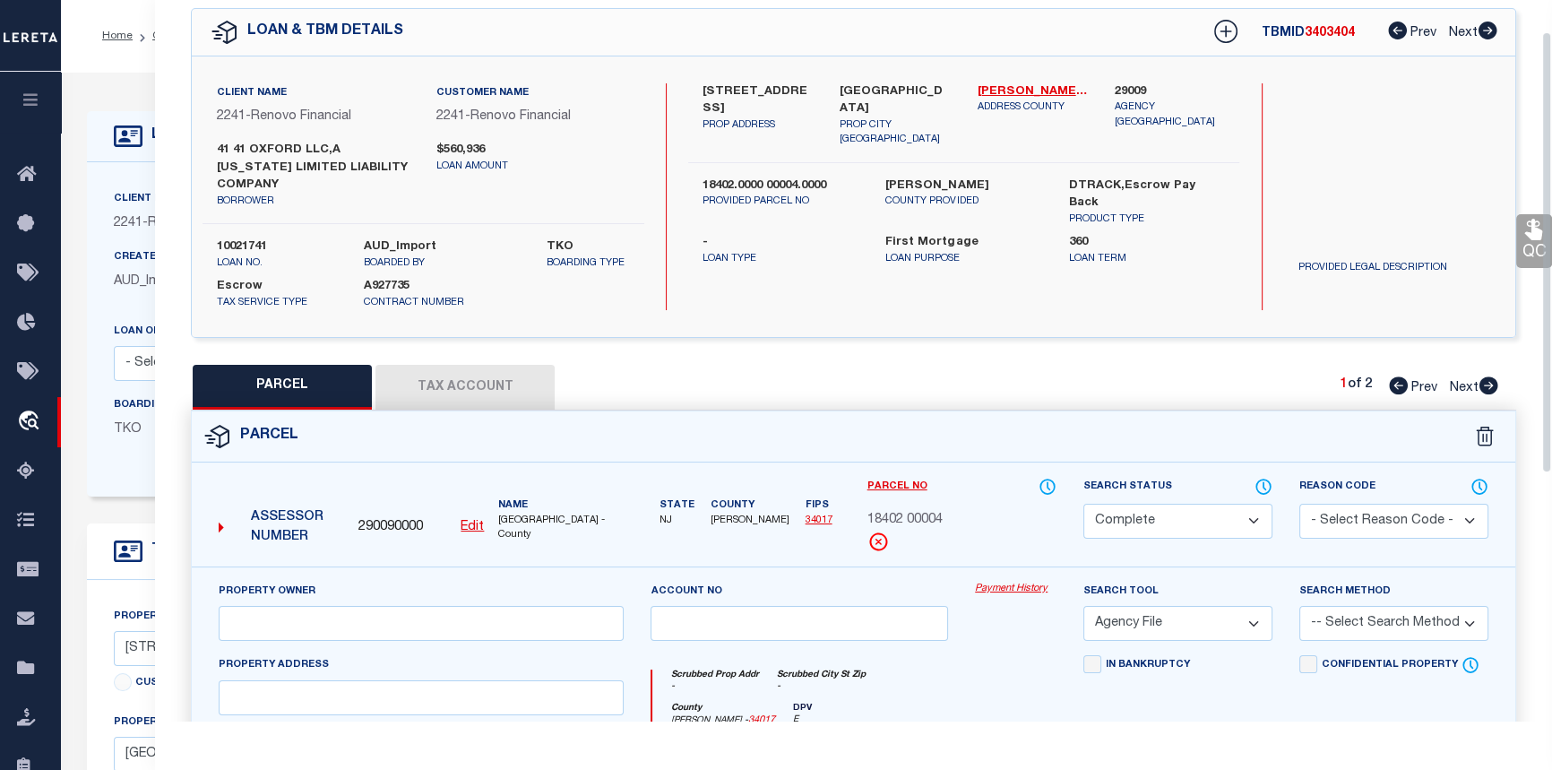
scroll to position [46, 0]
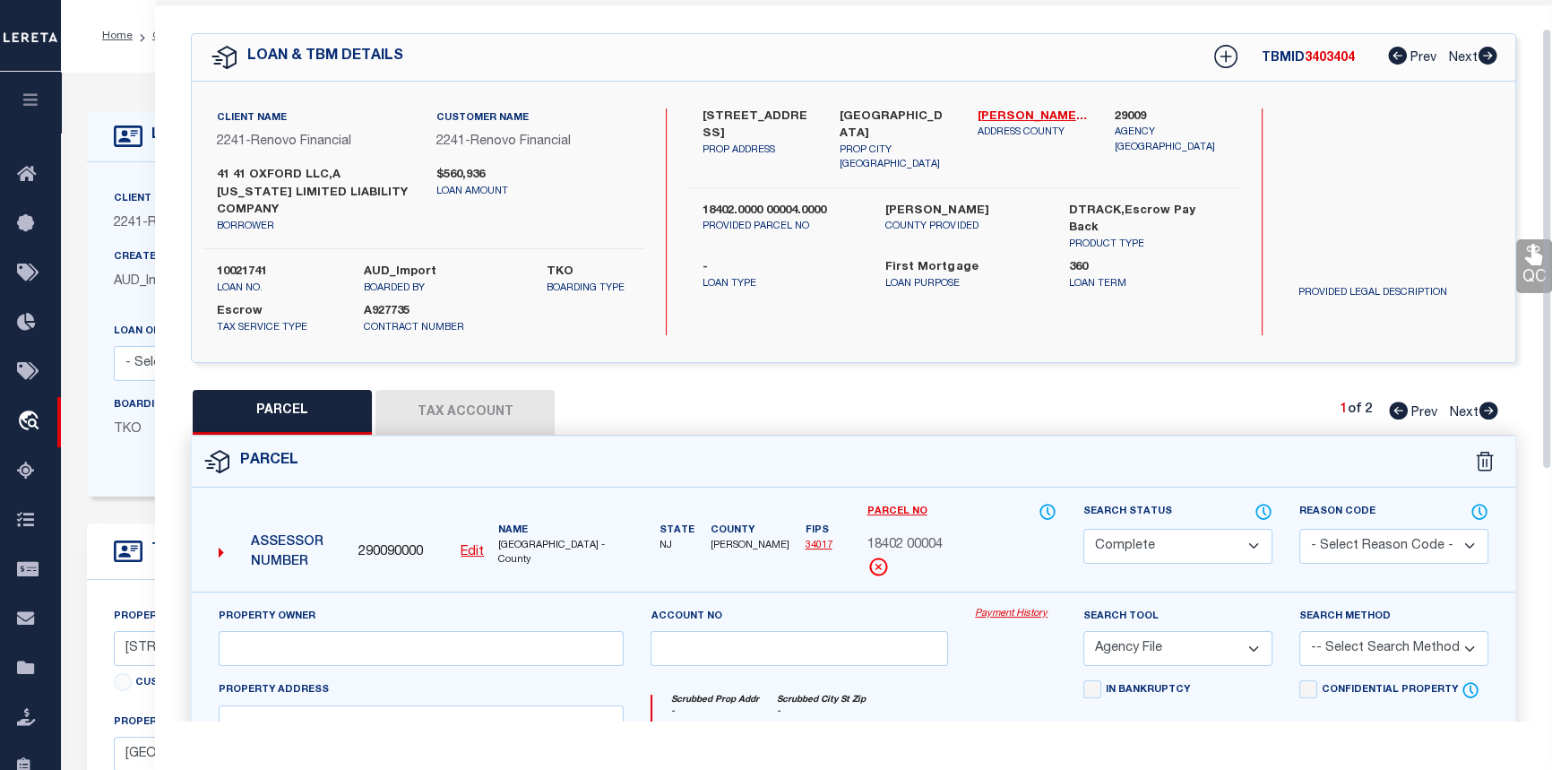
click at [1491, 411] on icon at bounding box center [1488, 410] width 20 height 18
select select "AS"
select select
checkbox input "false"
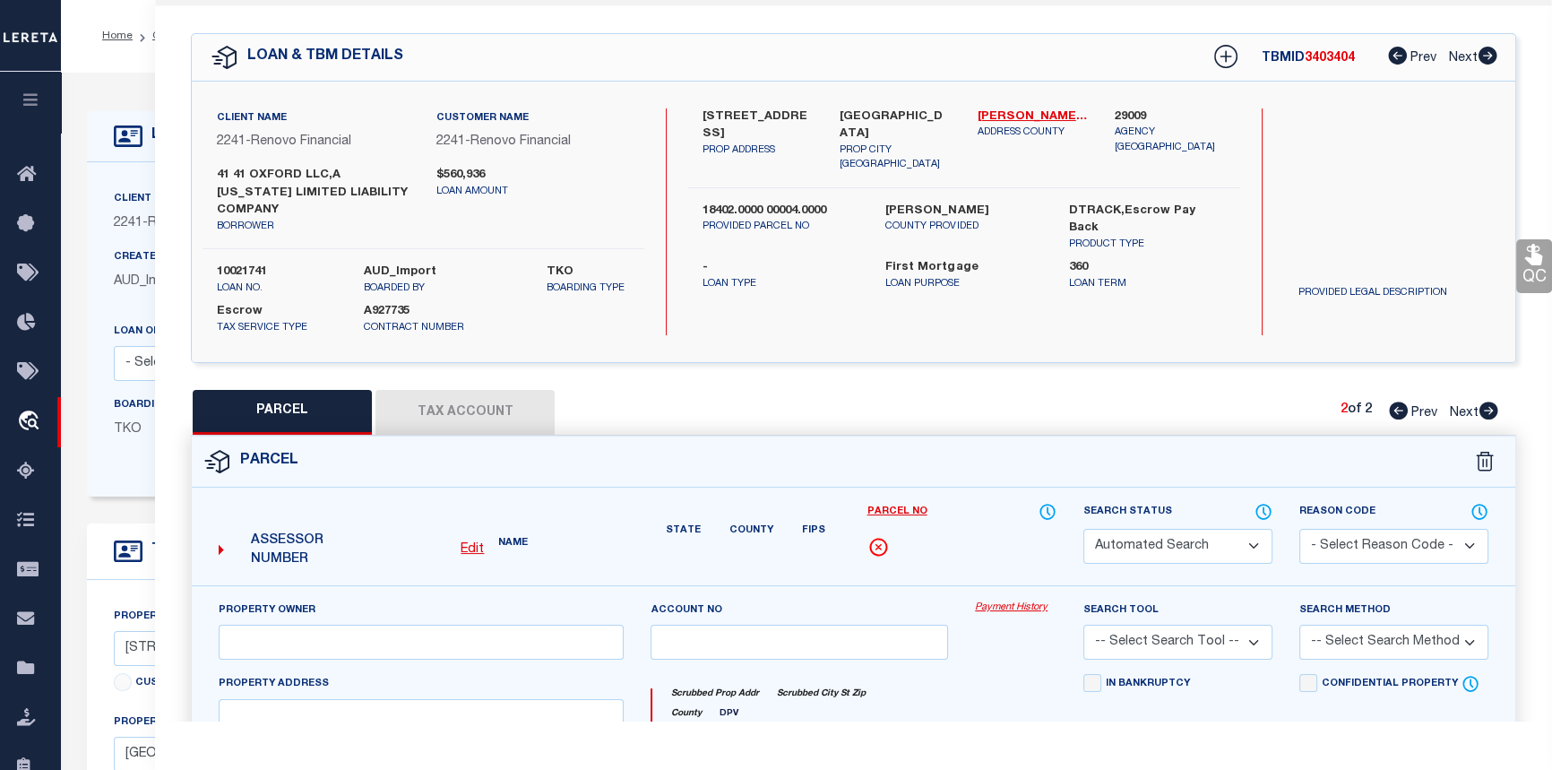
select select "PR"
select select "ADD"
type input "41 OXFORD, LLC"
select select "AGW"
select select
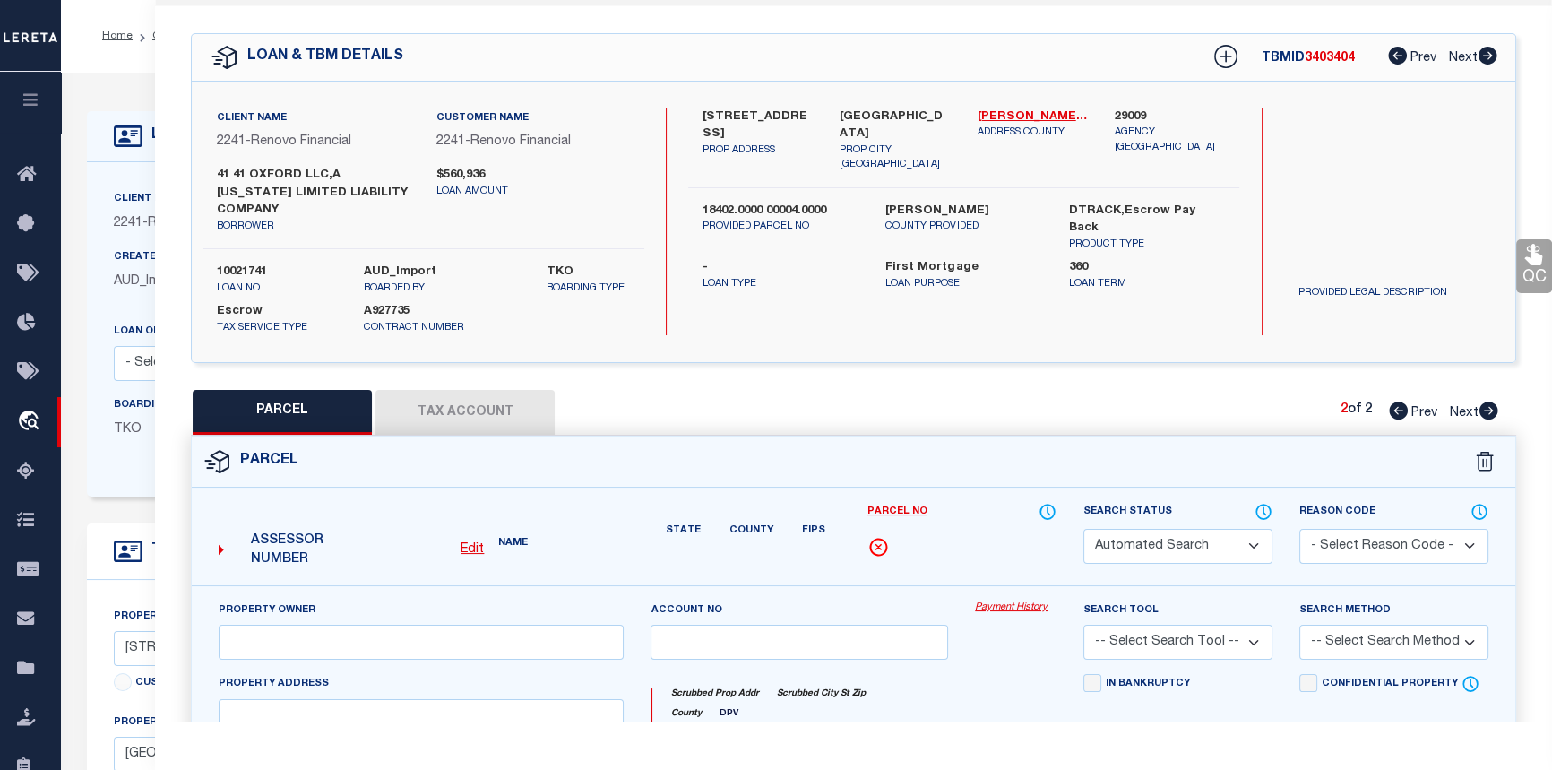
type input "41 OXFORD AVE"
type input "Jersey City, NJ 07304"
type textarea "Incorrect parcel. Should be 18402 4"
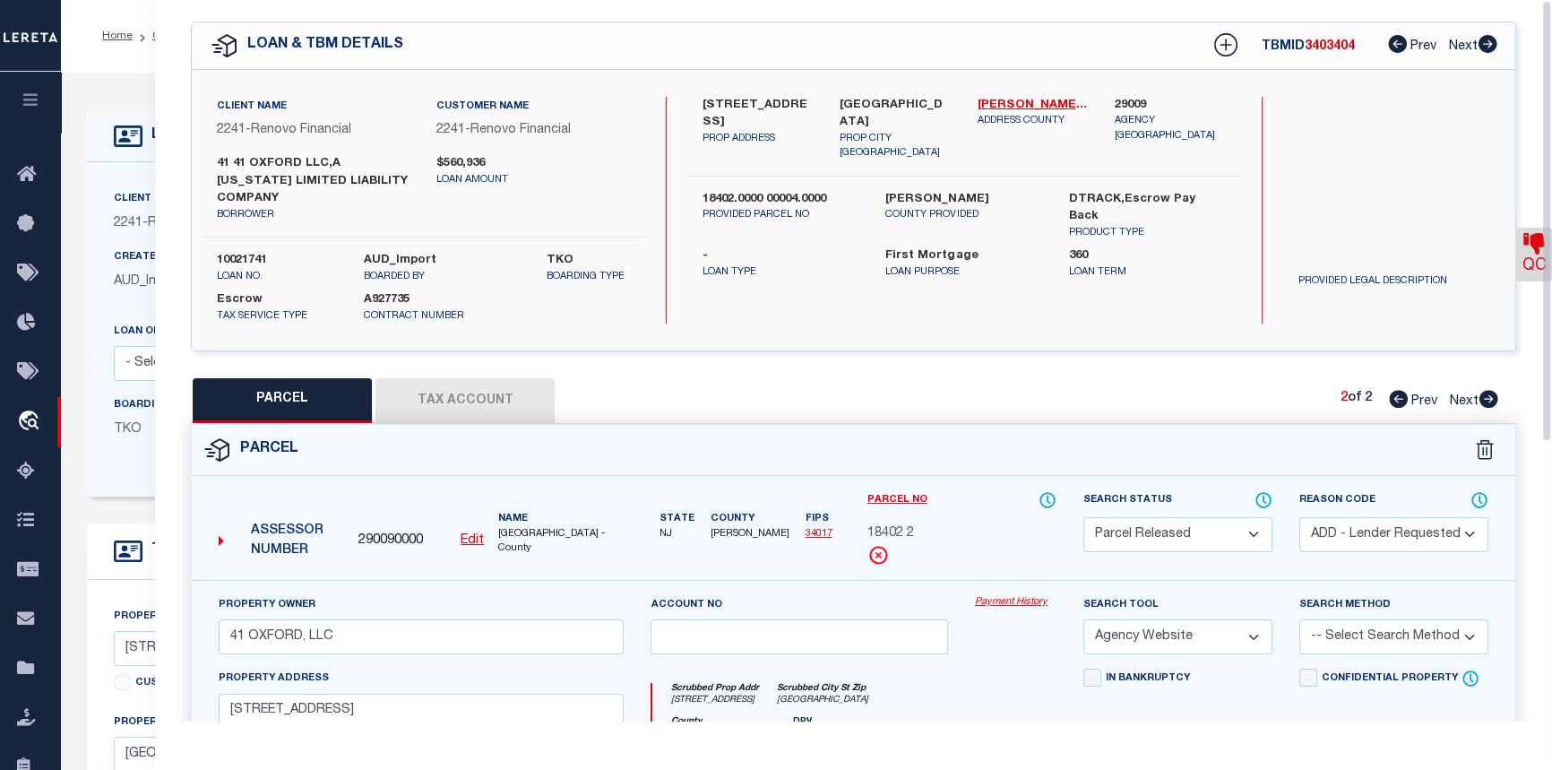
scroll to position [0, 0]
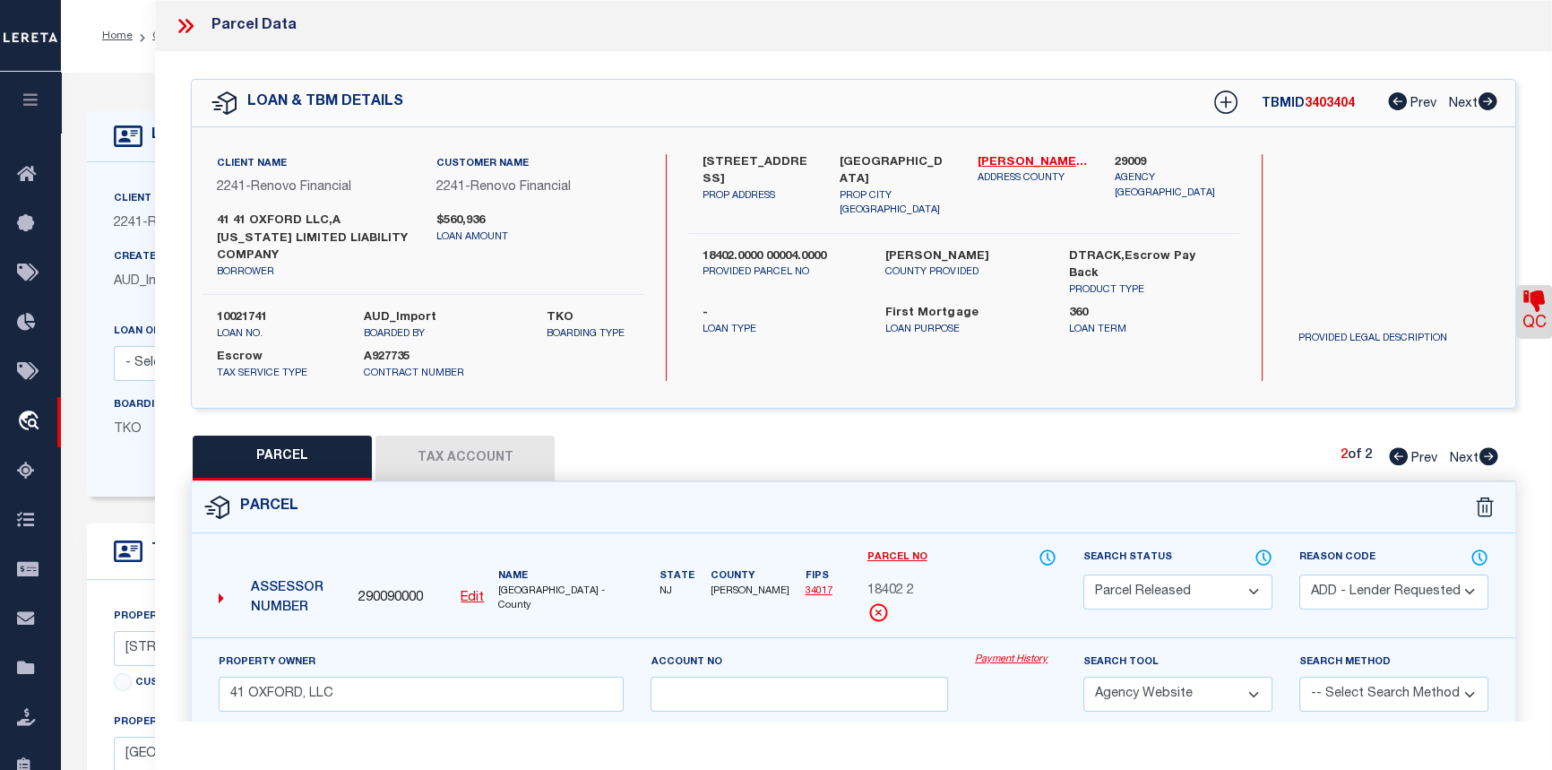
click at [1389, 456] on icon at bounding box center [1398, 456] width 19 height 18
select select "AS"
select select
checkbox input "false"
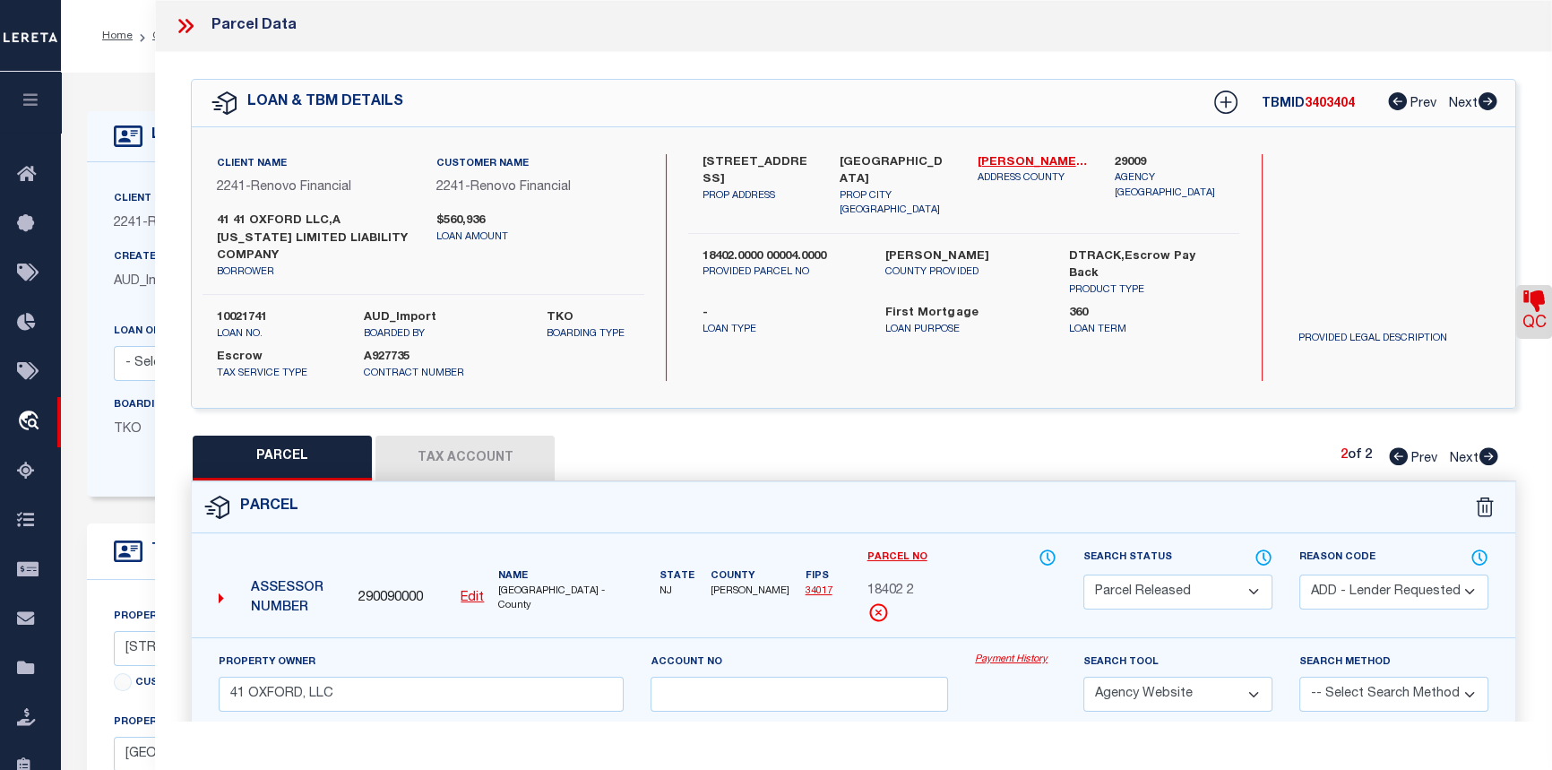
checkbox input "false"
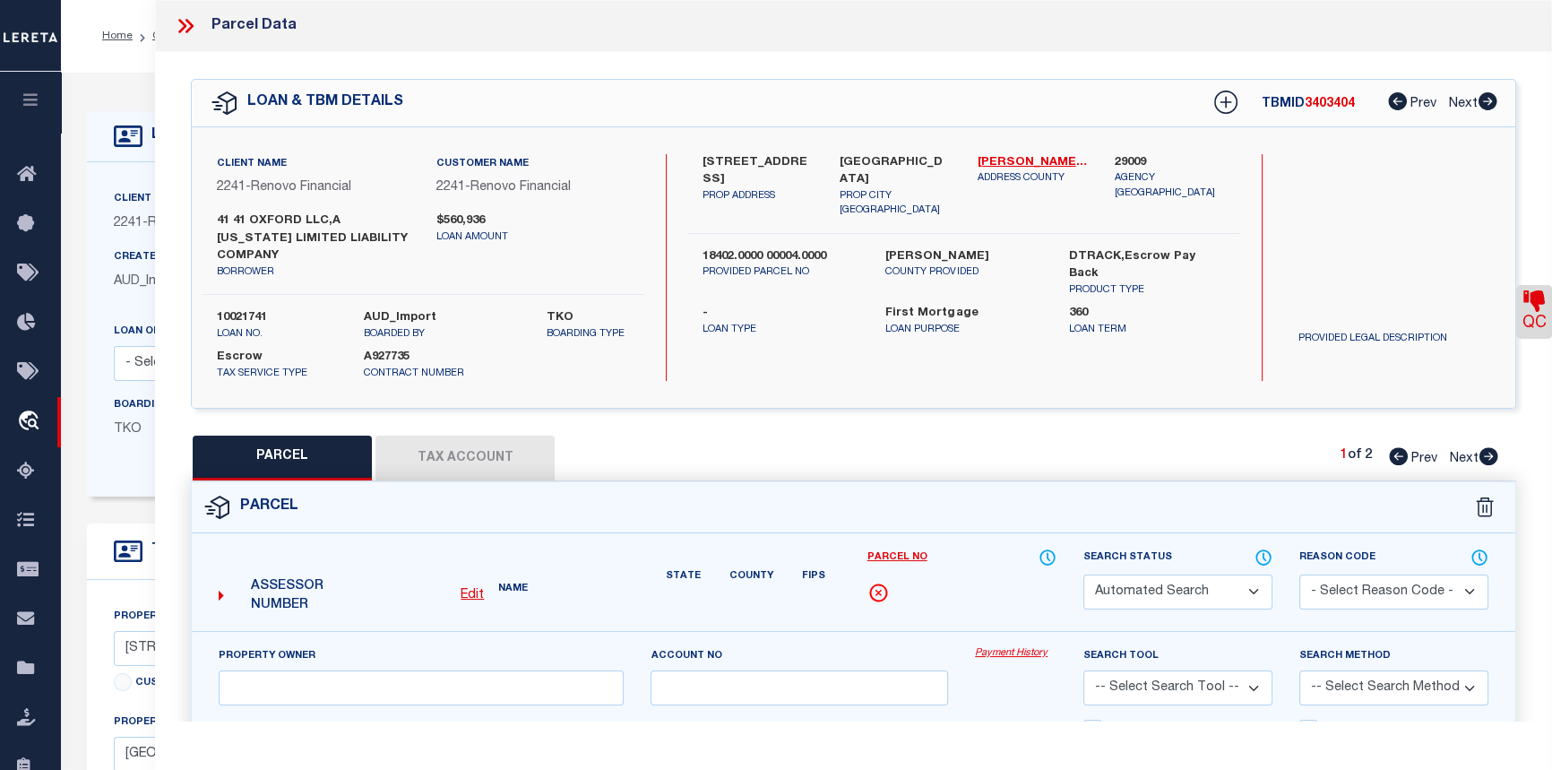
select select "CP"
select select "AGF"
select select
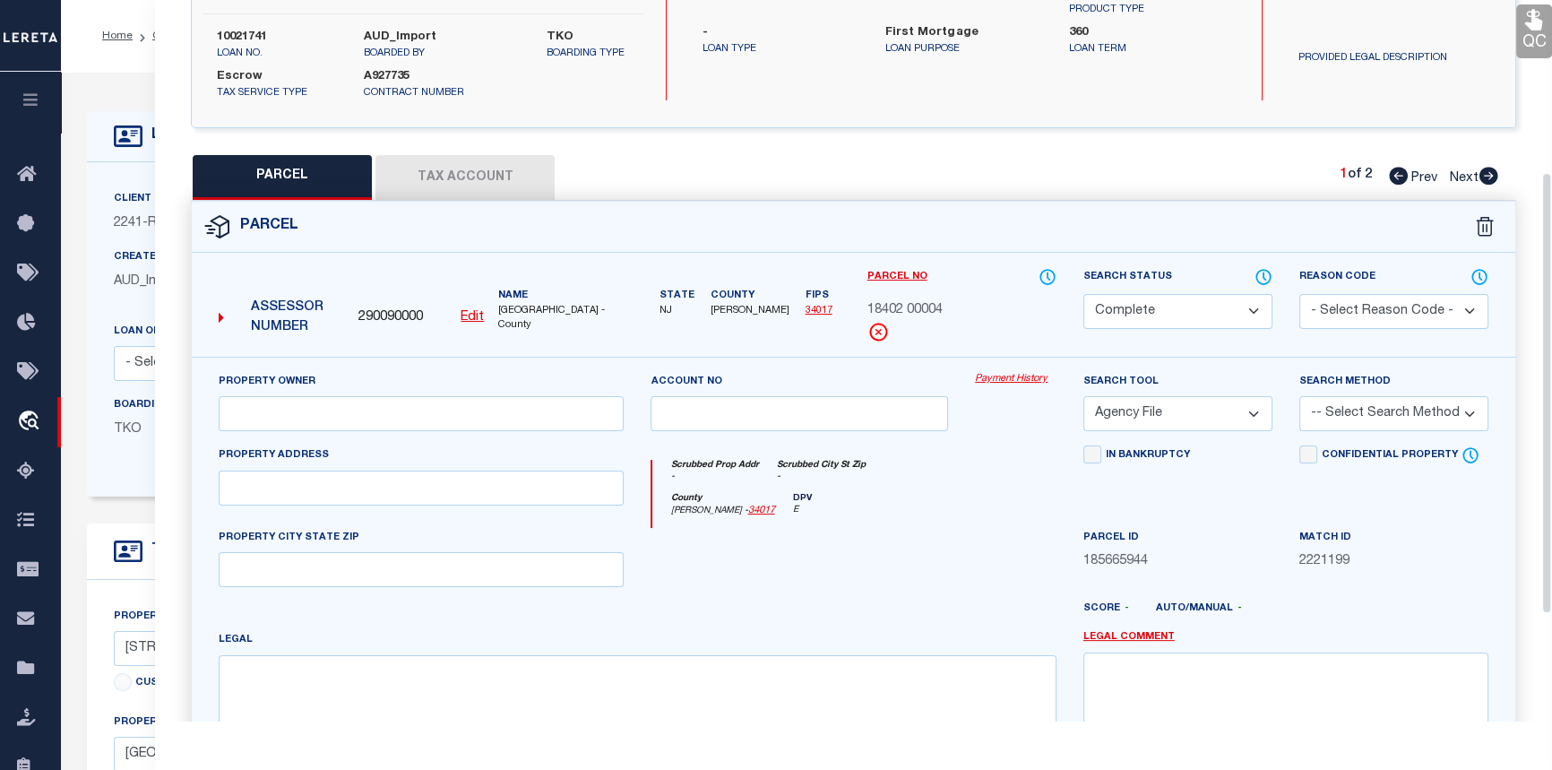
scroll to position [453, 0]
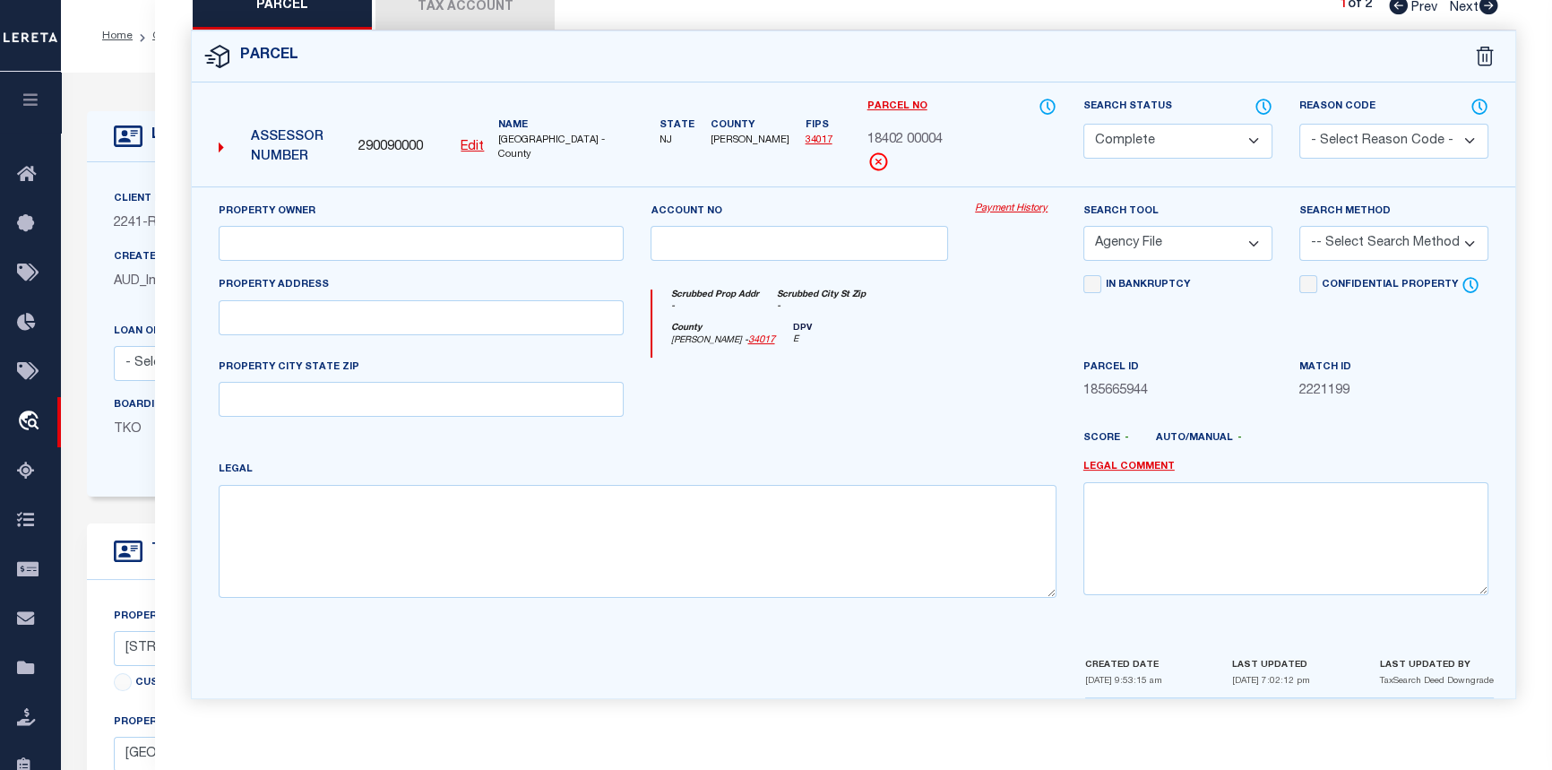
drag, startPoint x: 529, startPoint y: 404, endPoint x: 529, endPoint y: 393, distance: 10.8
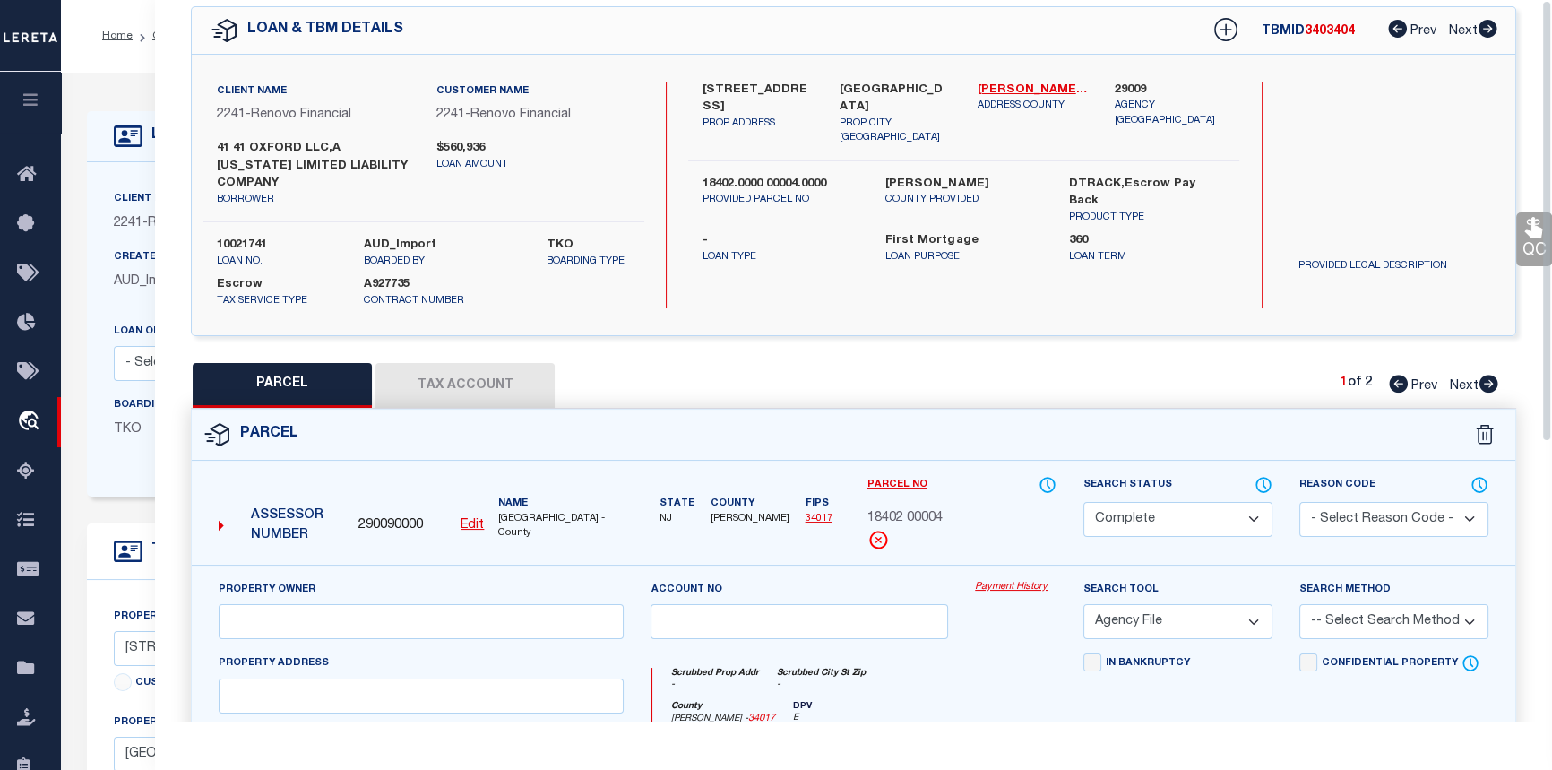
scroll to position [0, 0]
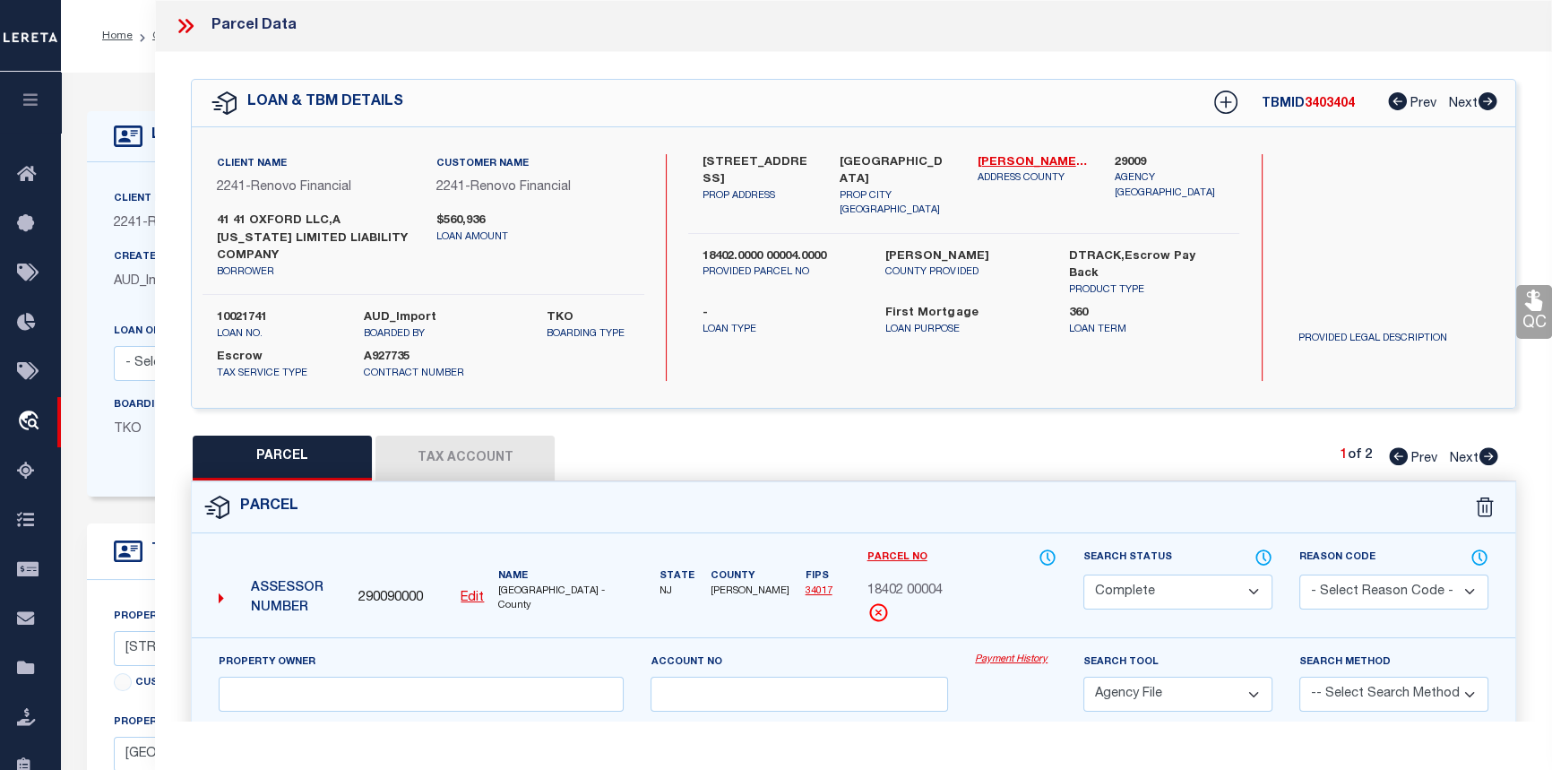
click at [185, 28] on icon at bounding box center [185, 25] width 23 height 23
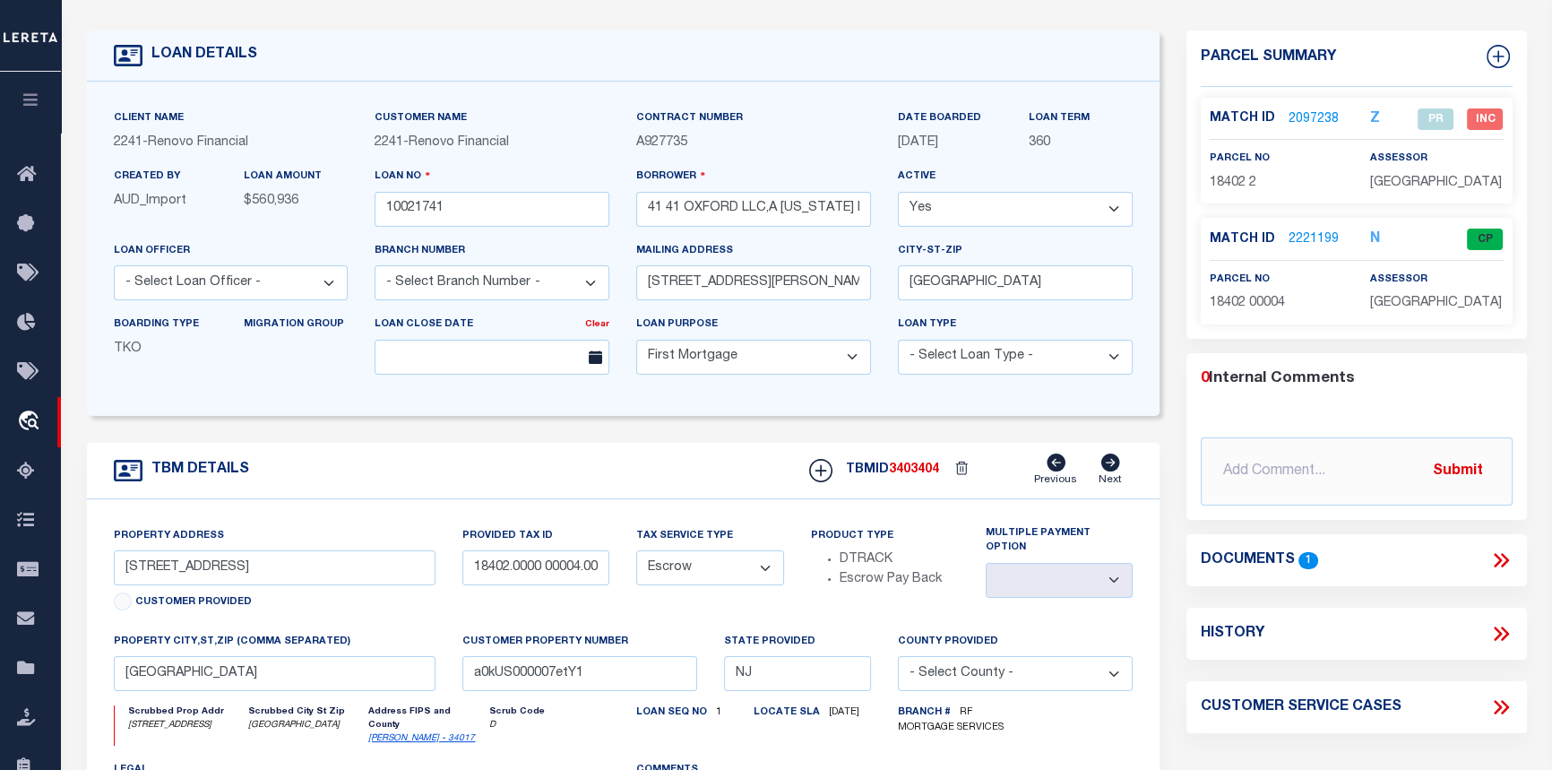
scroll to position [81, 0]
click at [1496, 556] on icon at bounding box center [1498, 561] width 8 height 14
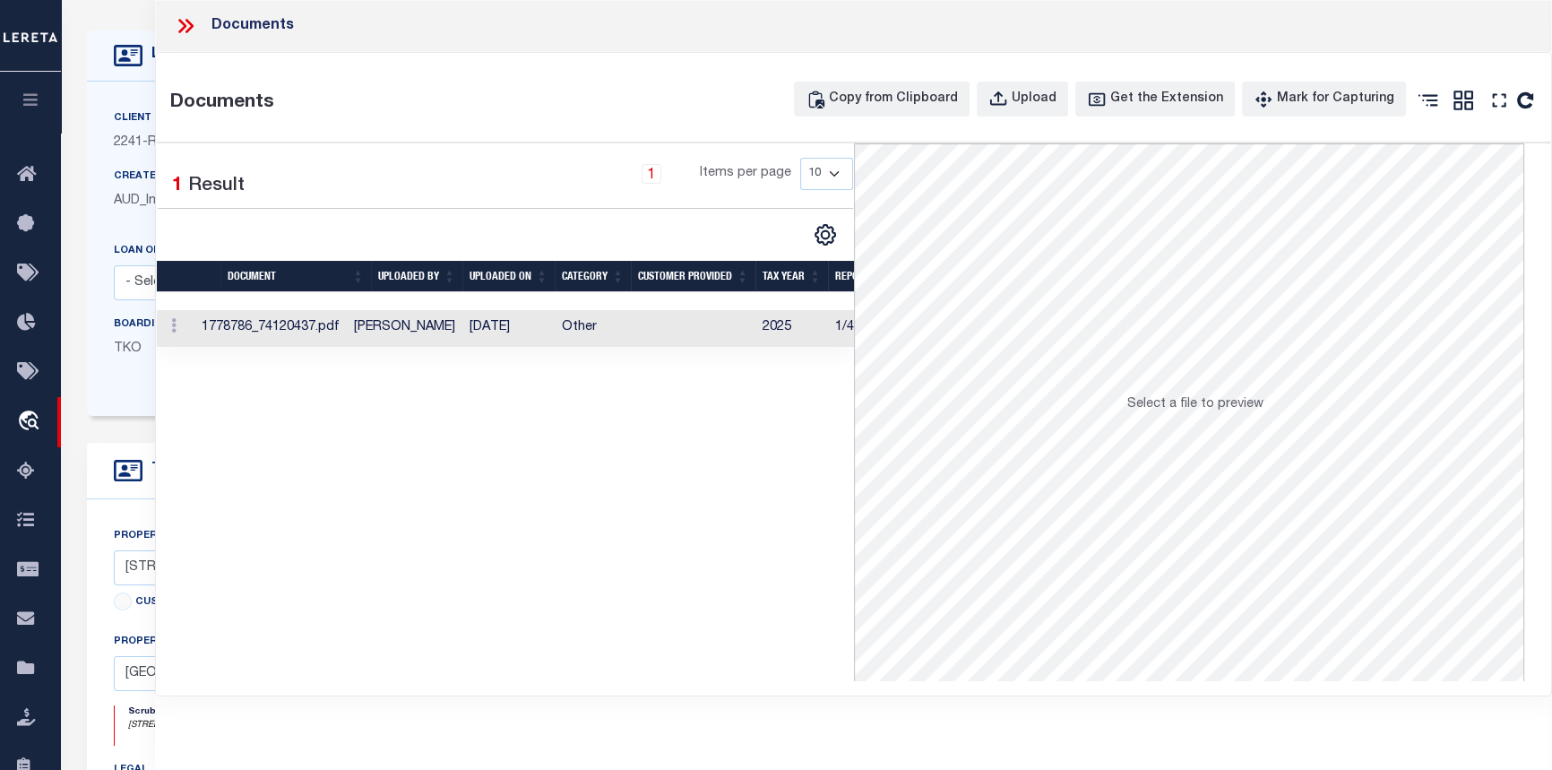
click at [448, 324] on td "Shobha Rani" at bounding box center [405, 328] width 116 height 37
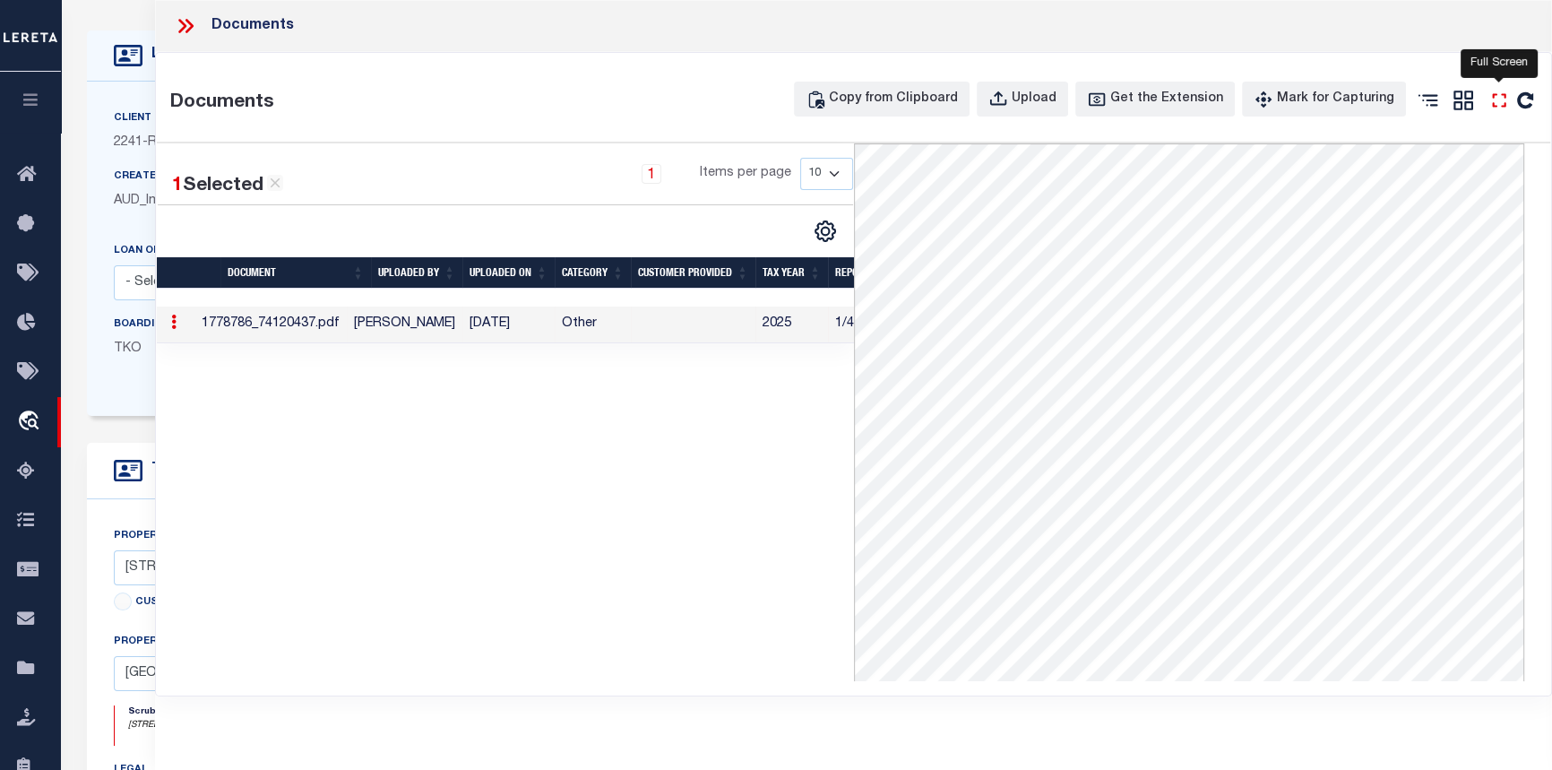
click at [1505, 98] on icon "" at bounding box center [1498, 100] width 23 height 23
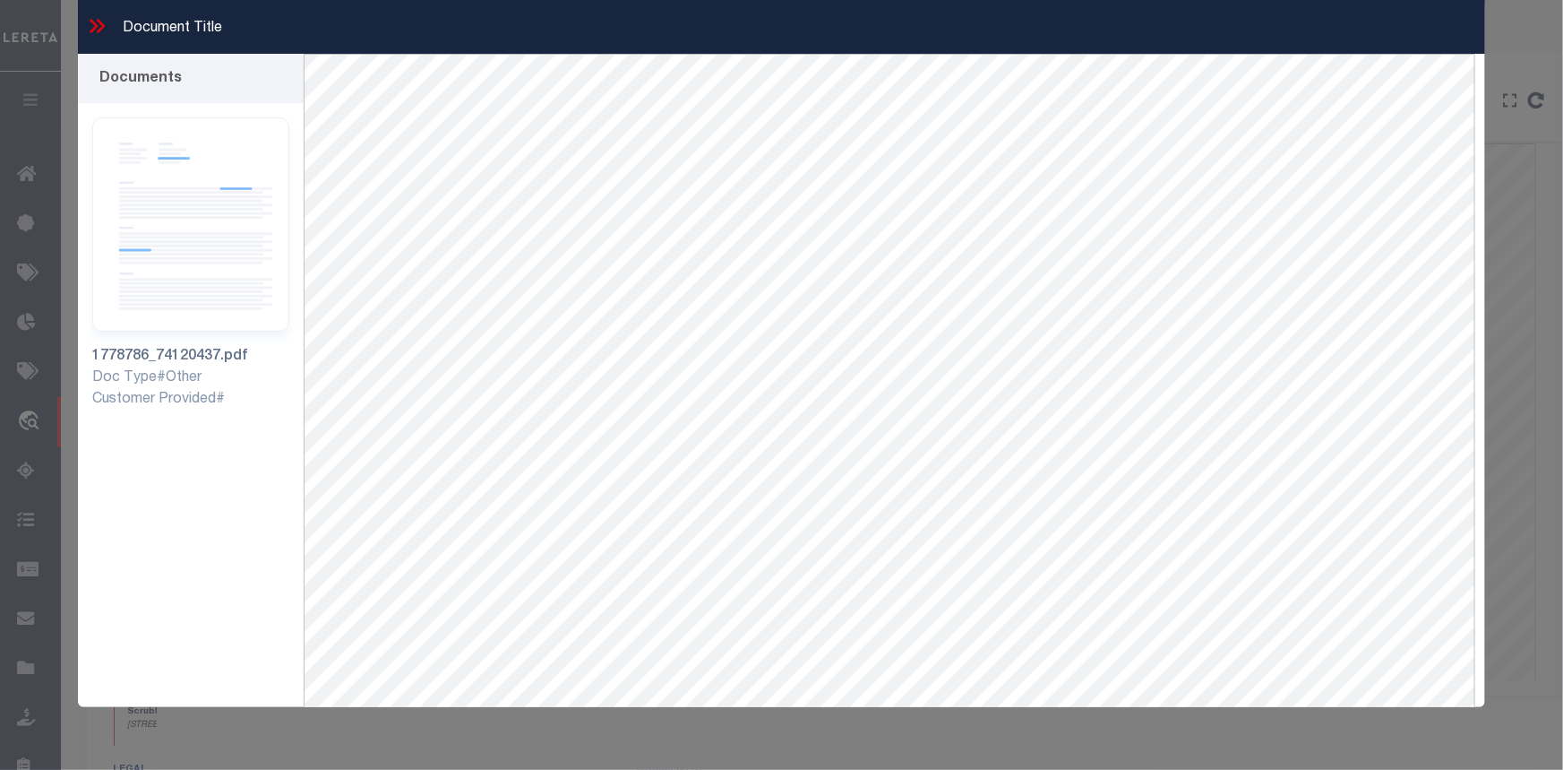
click at [97, 30] on icon at bounding box center [96, 25] width 23 height 23
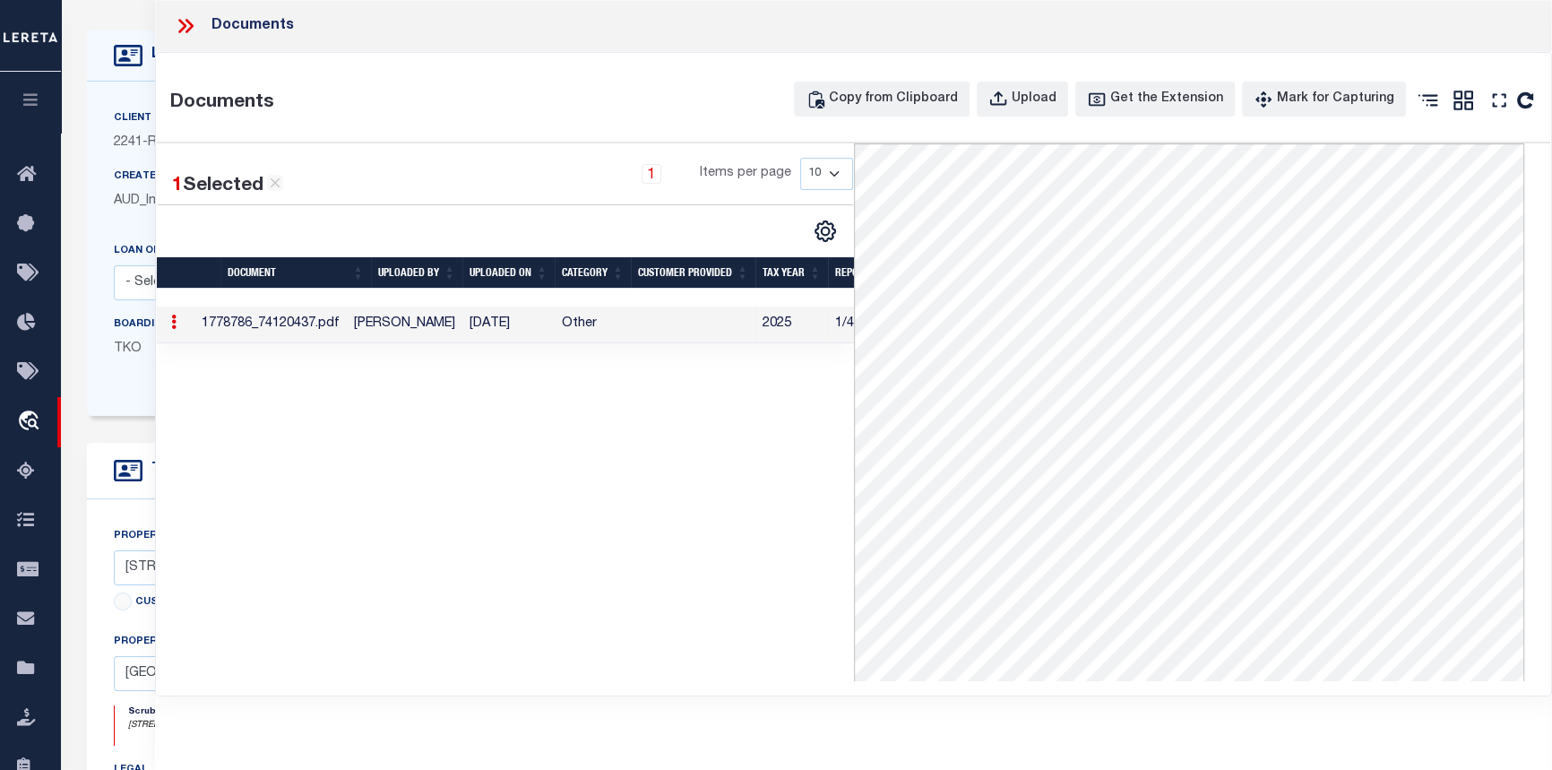
scroll to position [0, 79]
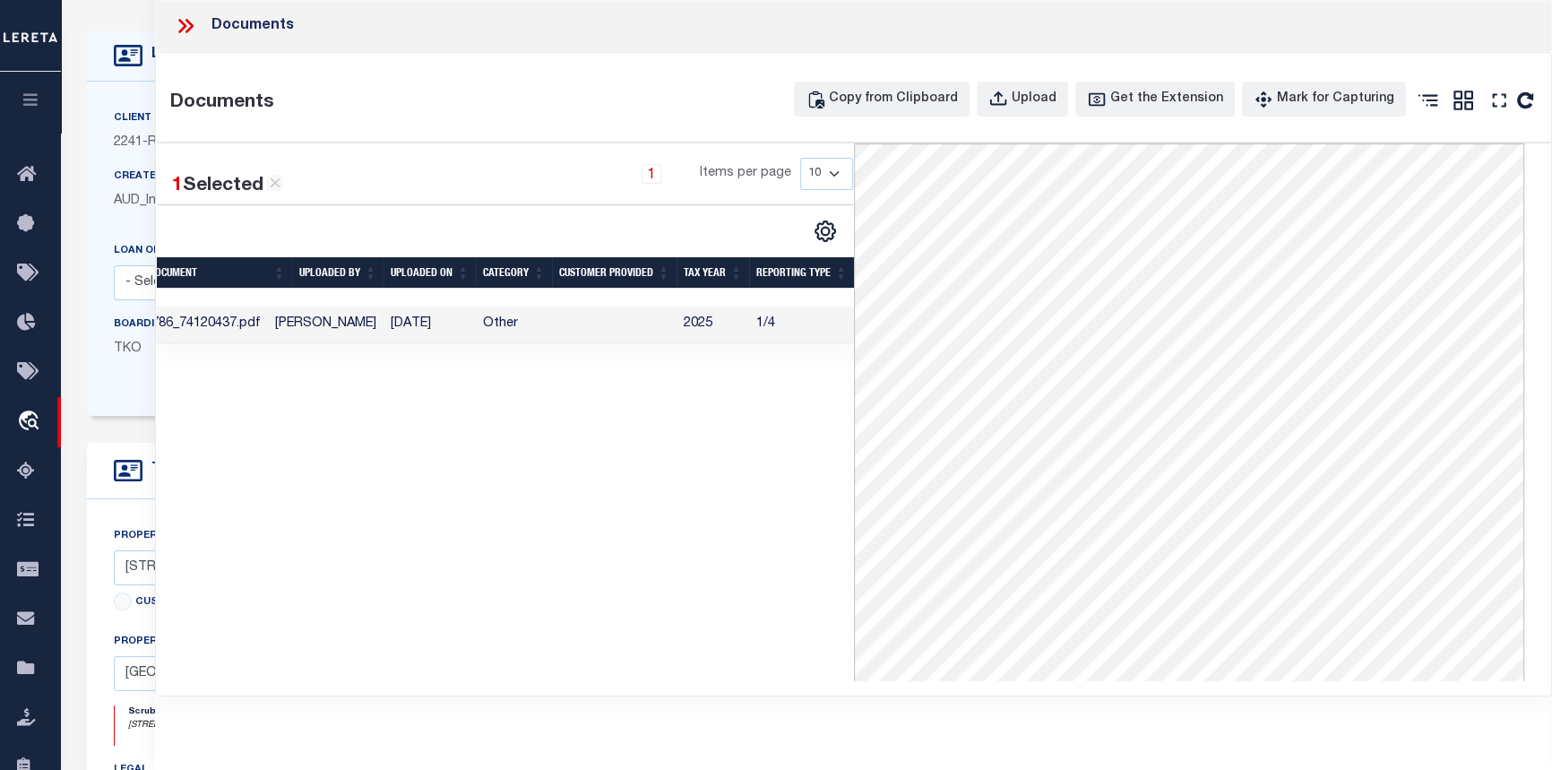
click at [184, 29] on icon at bounding box center [185, 25] width 23 height 23
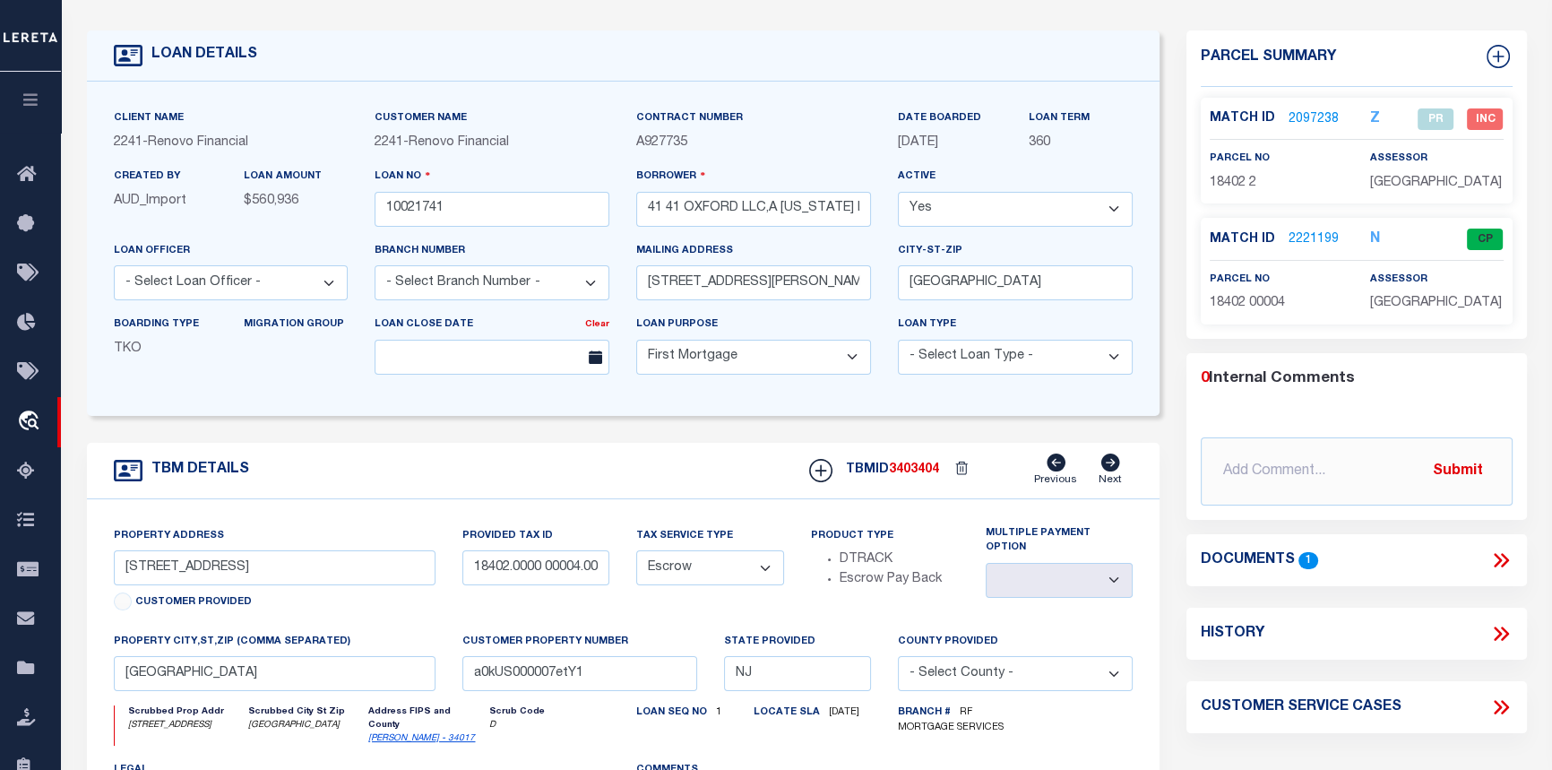
click at [1304, 114] on link "2097238" at bounding box center [1313, 119] width 50 height 19
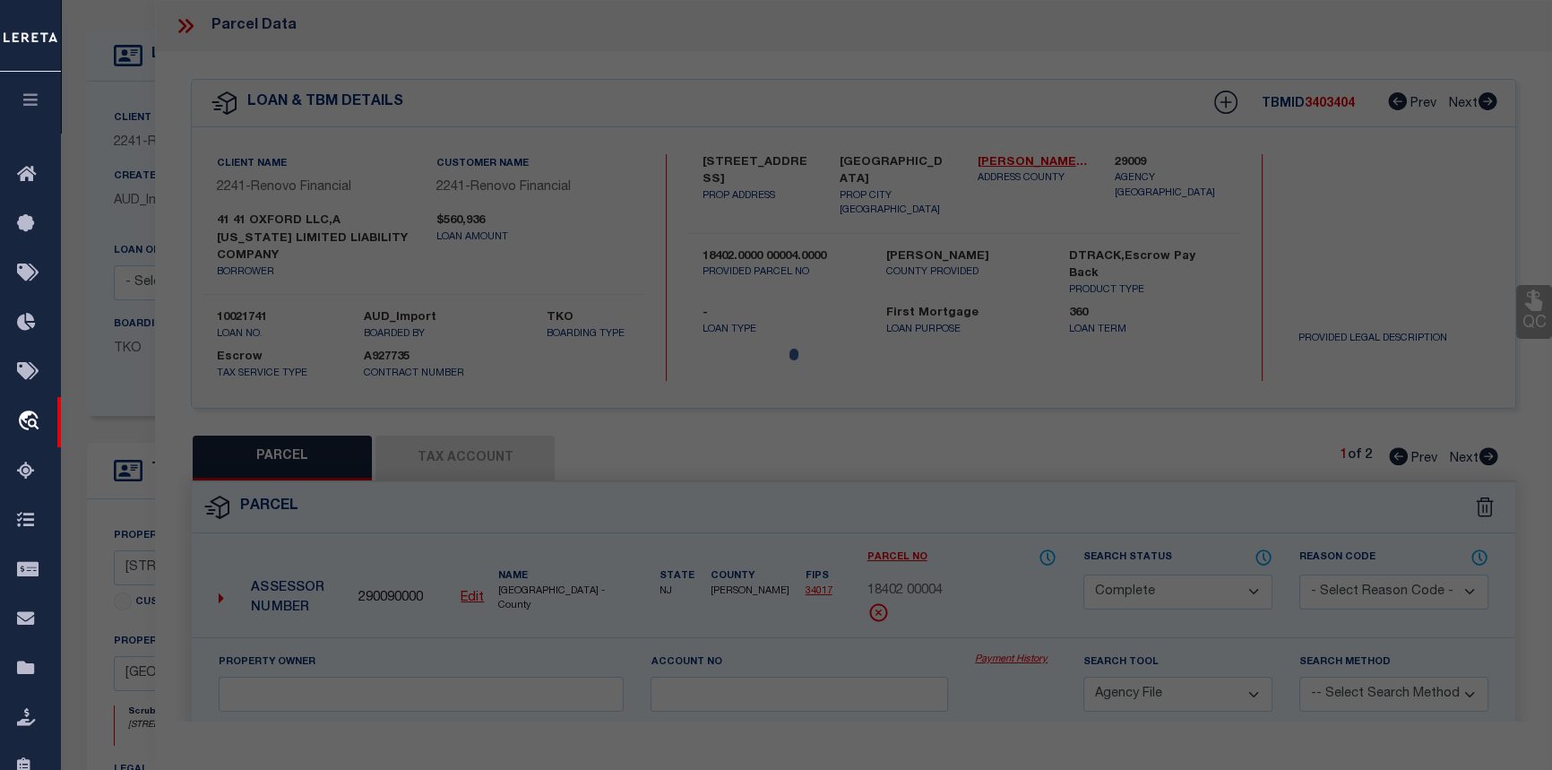
select select "AS"
select select
checkbox input "false"
select select "PR"
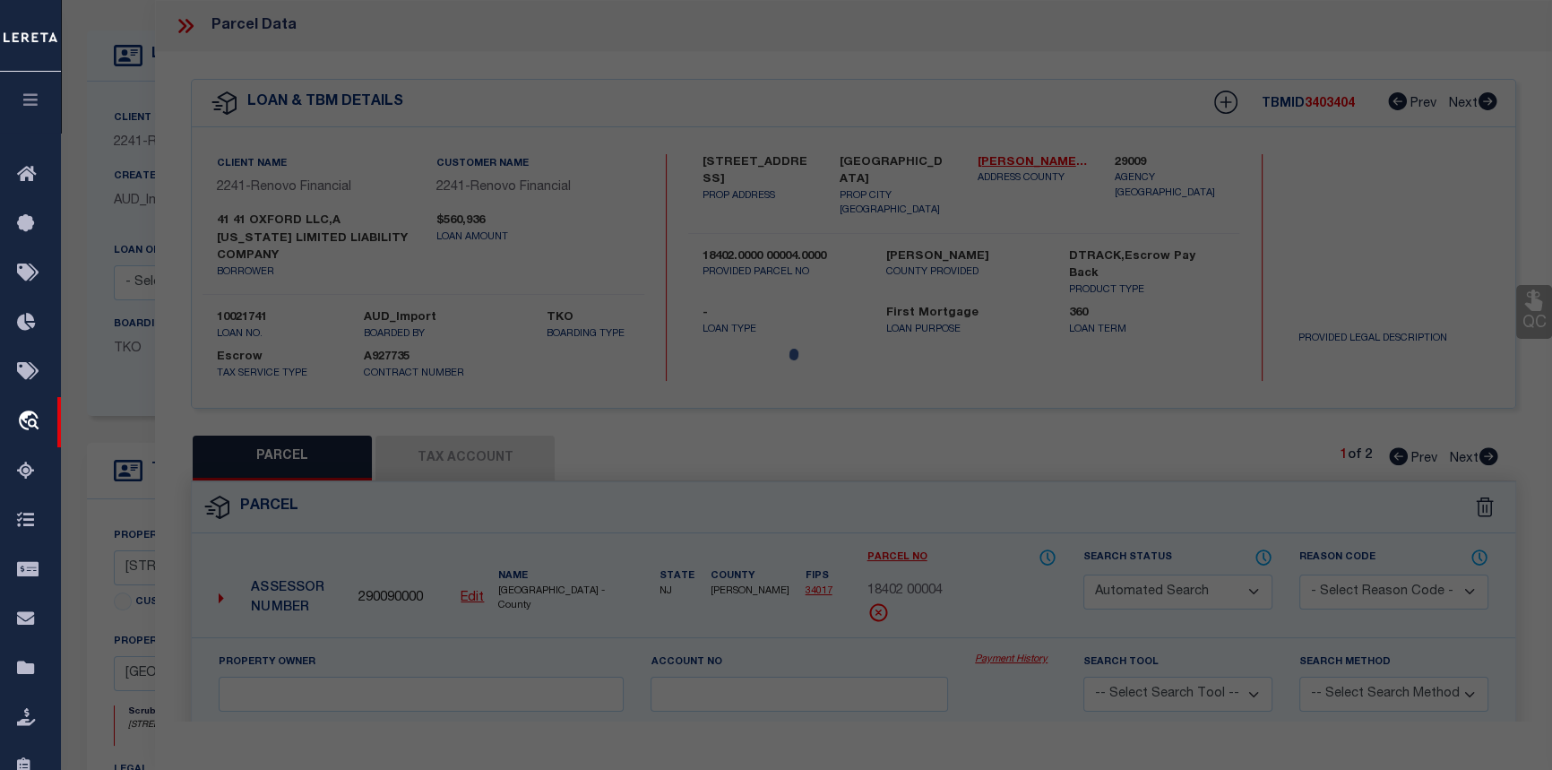
select select "ADD"
type input "41 OXFORD, LLC"
select select "AGW"
select select
type input "41 OXFORD AVE"
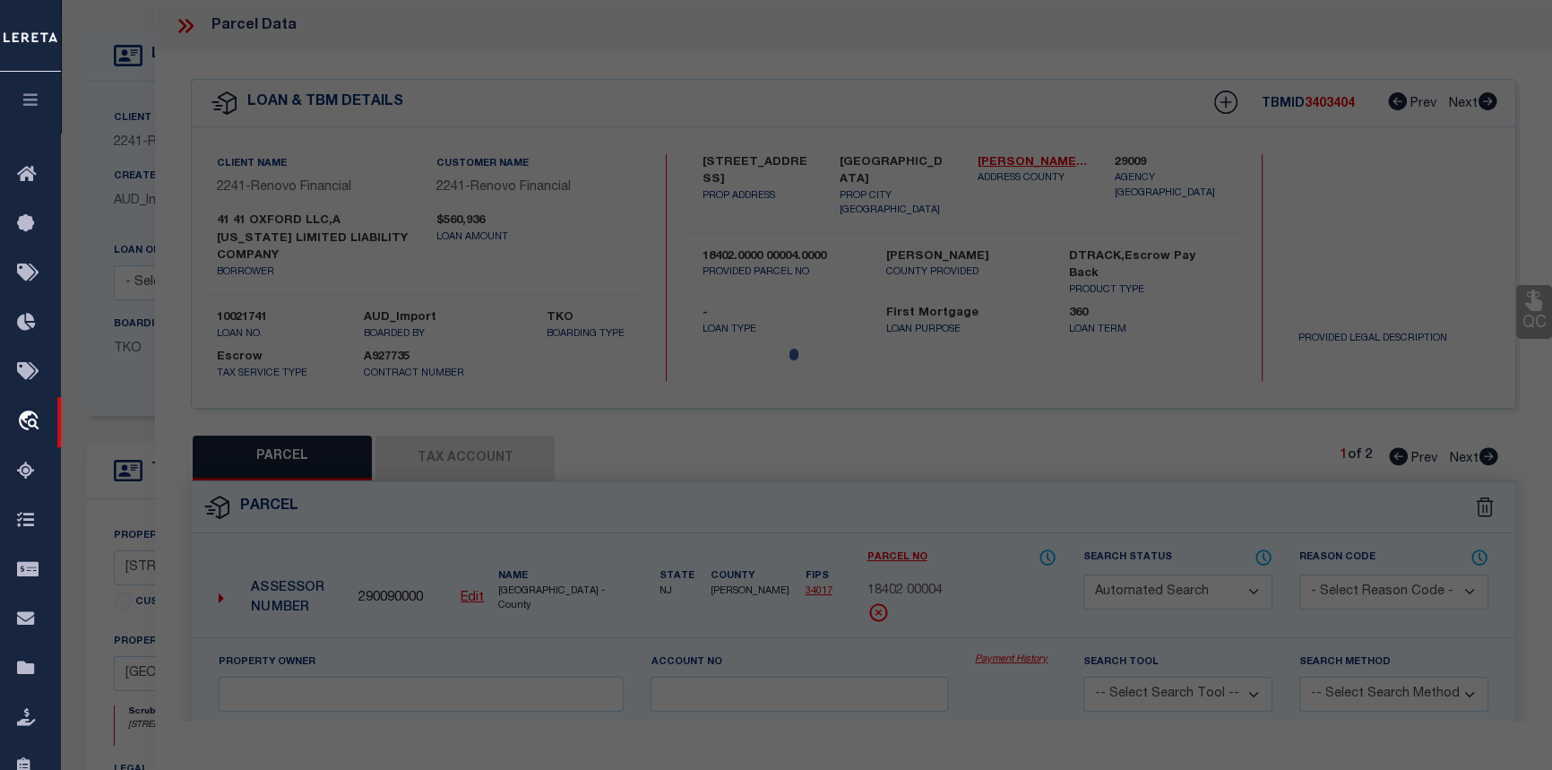
type input "Jersey City, NJ 07304"
type textarea "Incorrect parcel. Should be 18402 4"
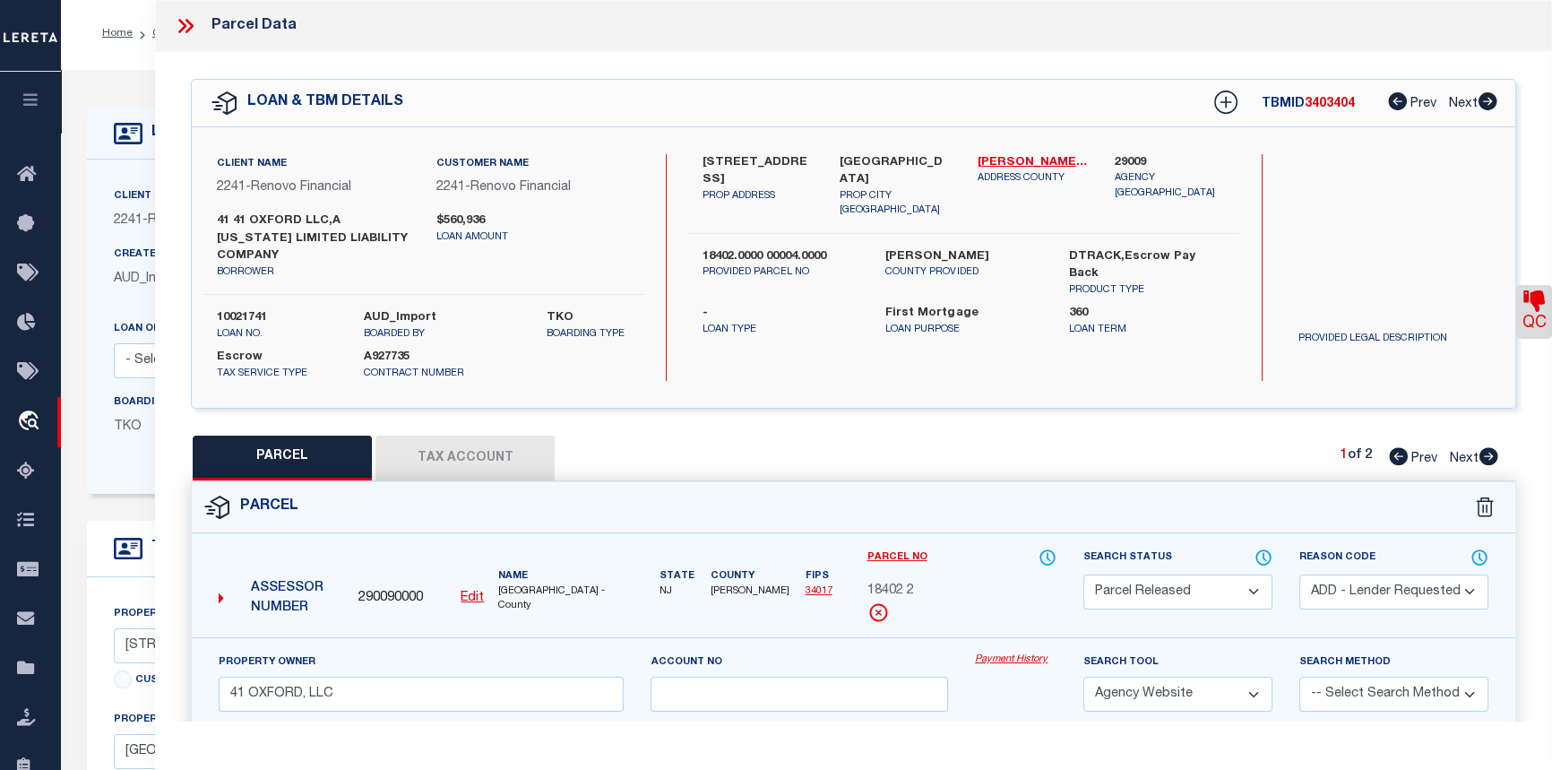
scroll to position [0, 0]
click at [1482, 454] on icon at bounding box center [1488, 456] width 19 height 18
select select "AS"
select select
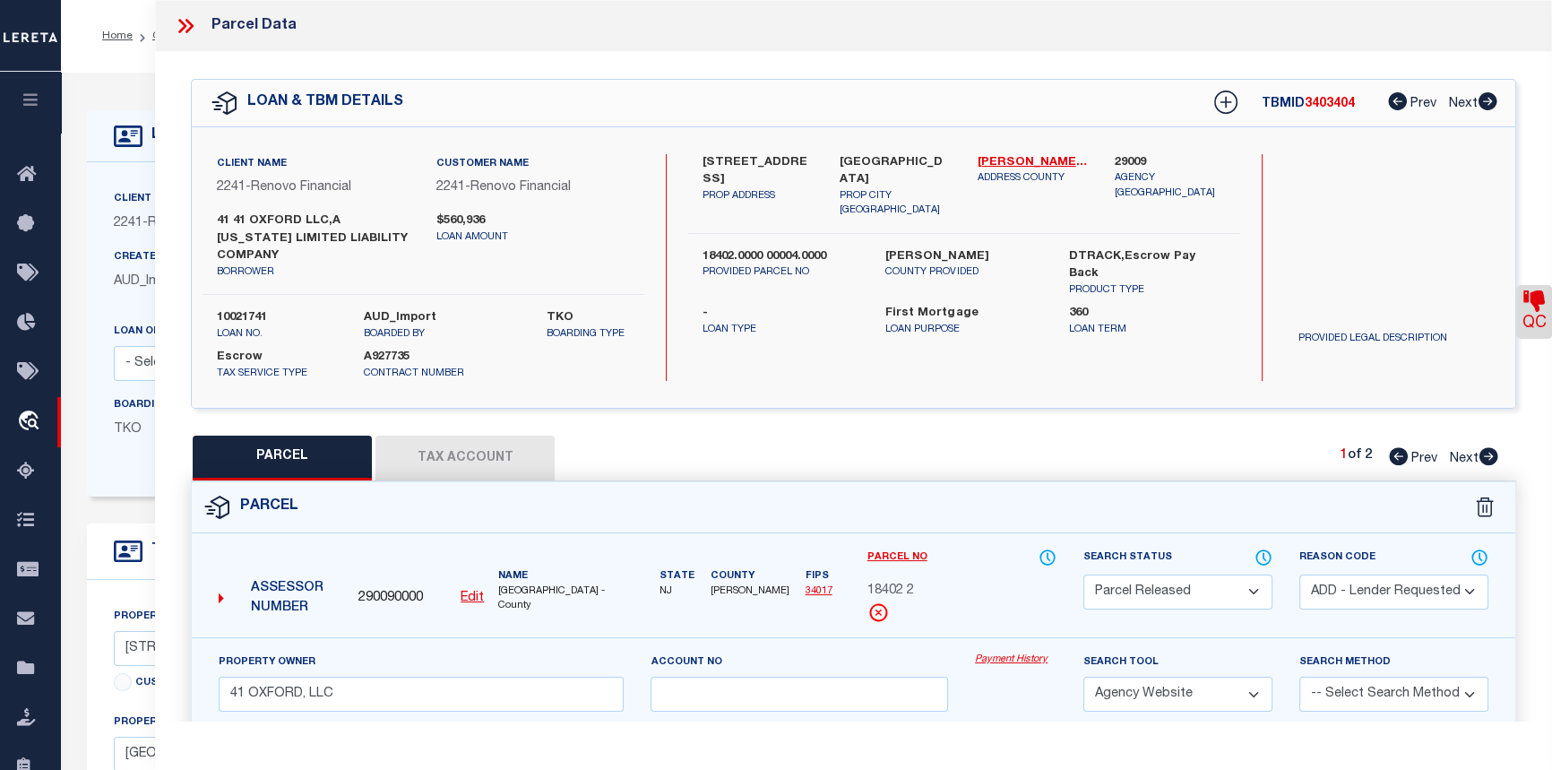
checkbox input "false"
select select "CP"
select select "AGF"
select select
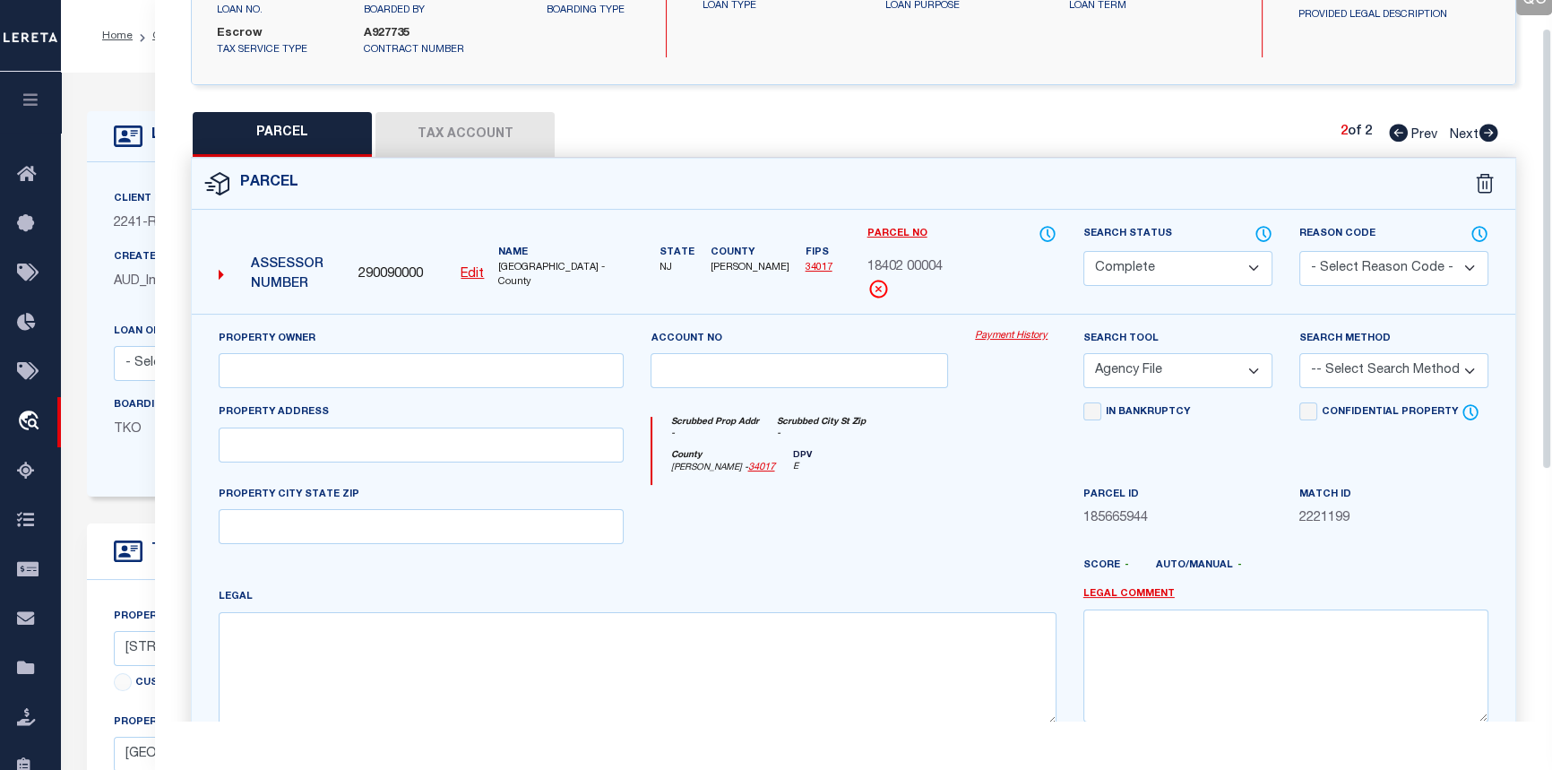
scroll to position [46, 0]
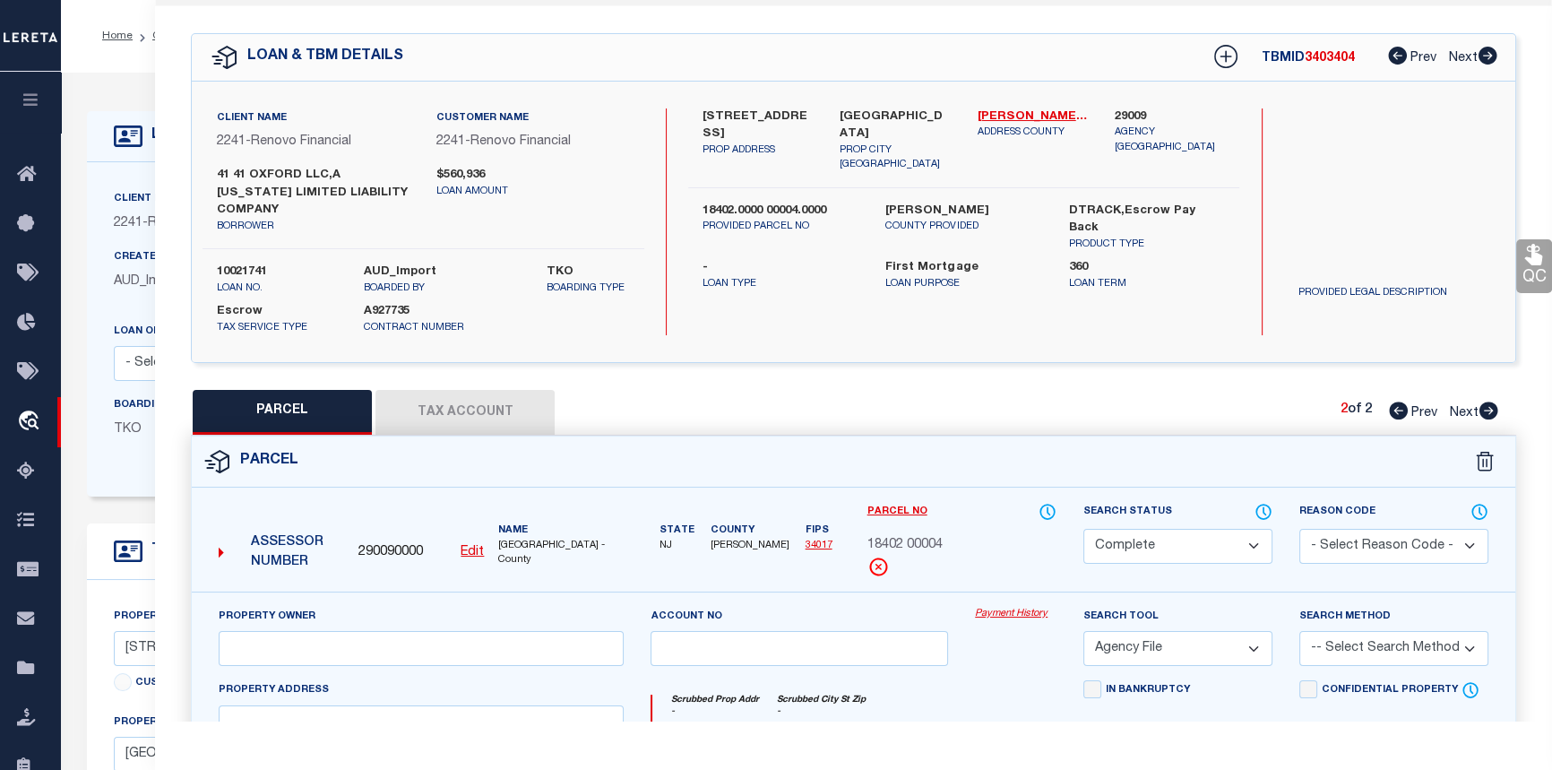
click at [1008, 612] on link "Payment History" at bounding box center [1016, 614] width 82 height 15
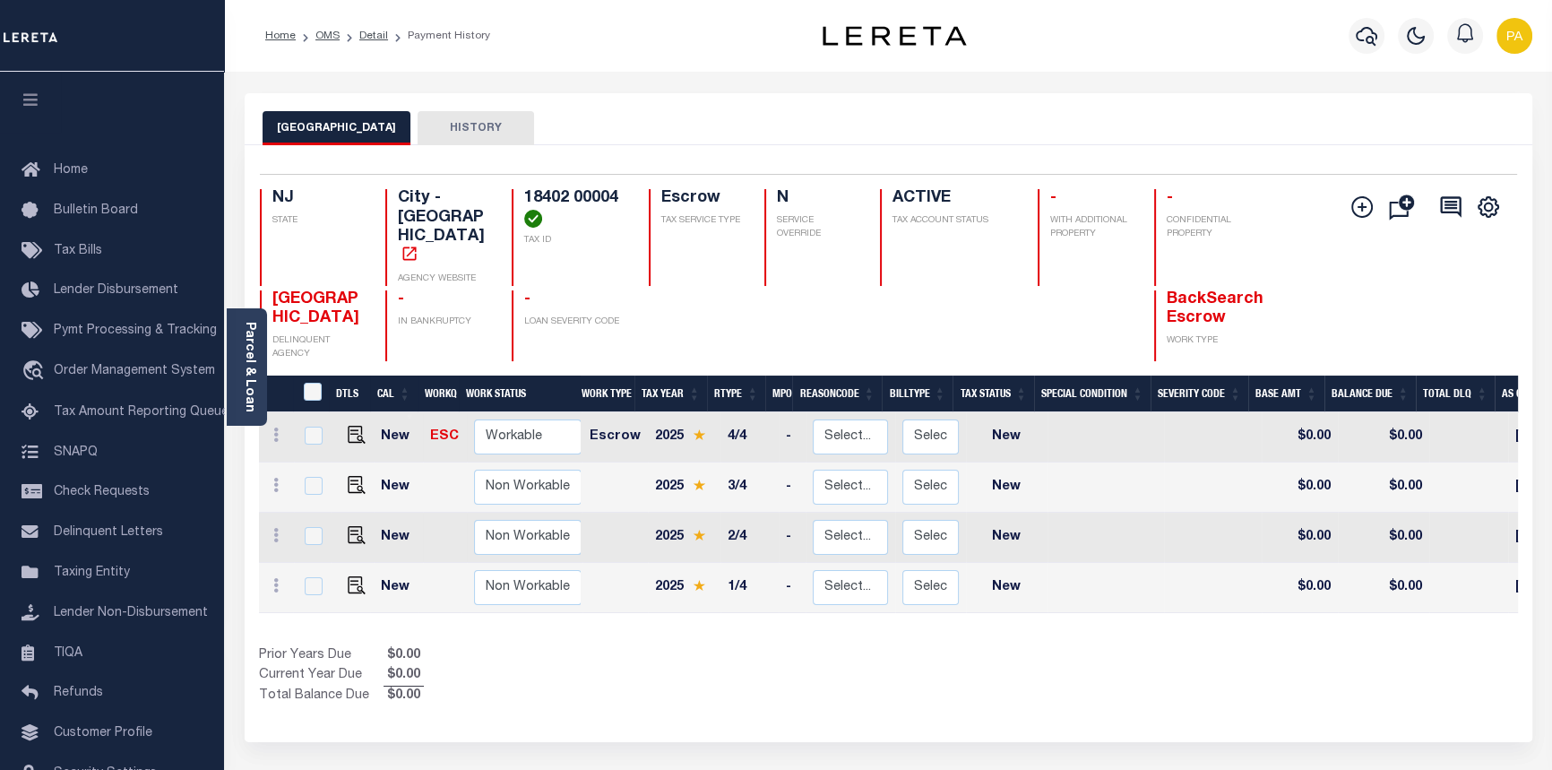
drag, startPoint x: 636, startPoint y: 590, endPoint x: 897, endPoint y: 595, distance: 260.8
click at [897, 595] on div "DTLS CAL WorkQ Work Status Work Type Tax Year RType MPO ReasonCode BillType Tax…" at bounding box center [888, 540] width 1259 height 331
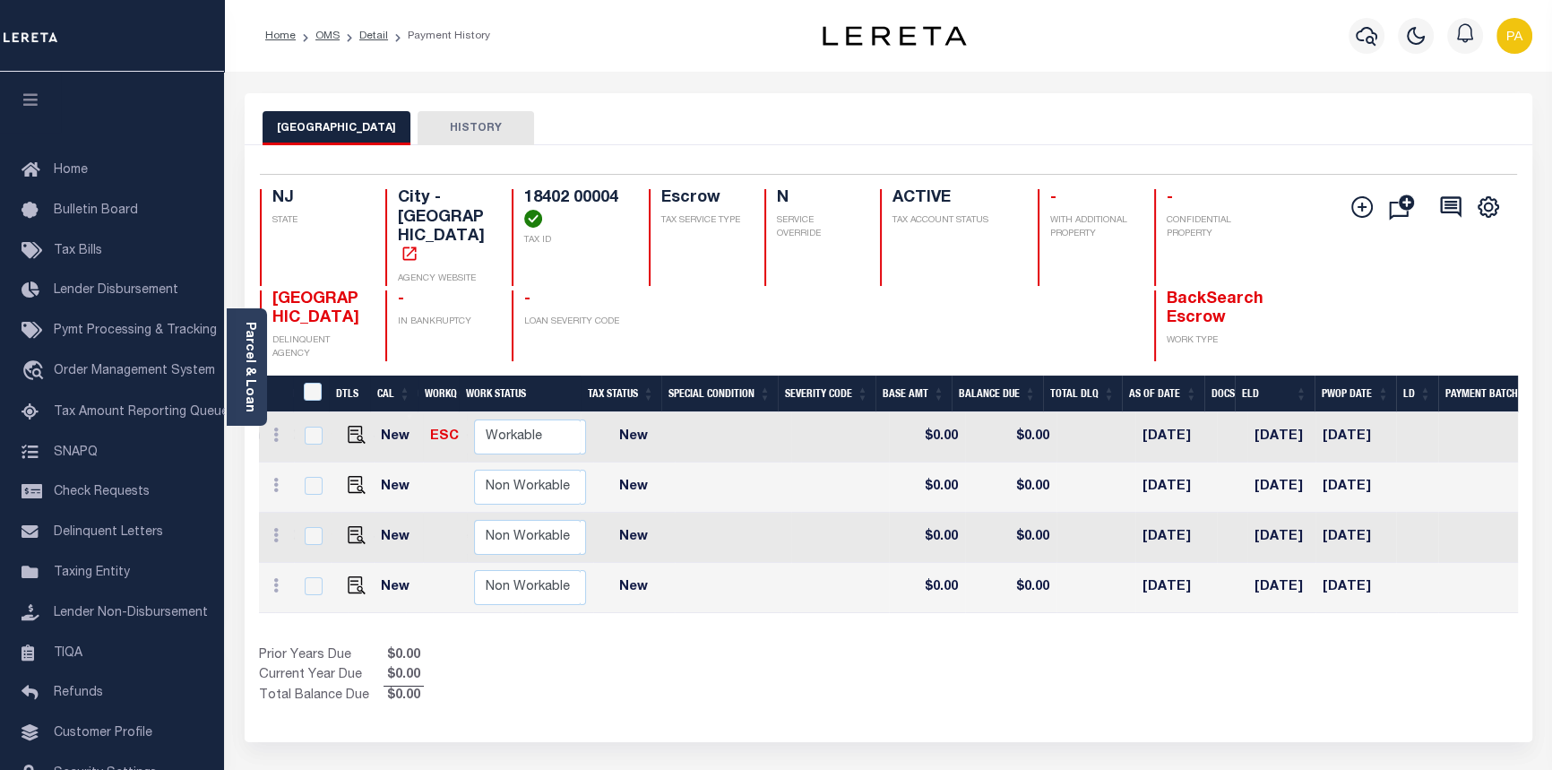
scroll to position [0, 305]
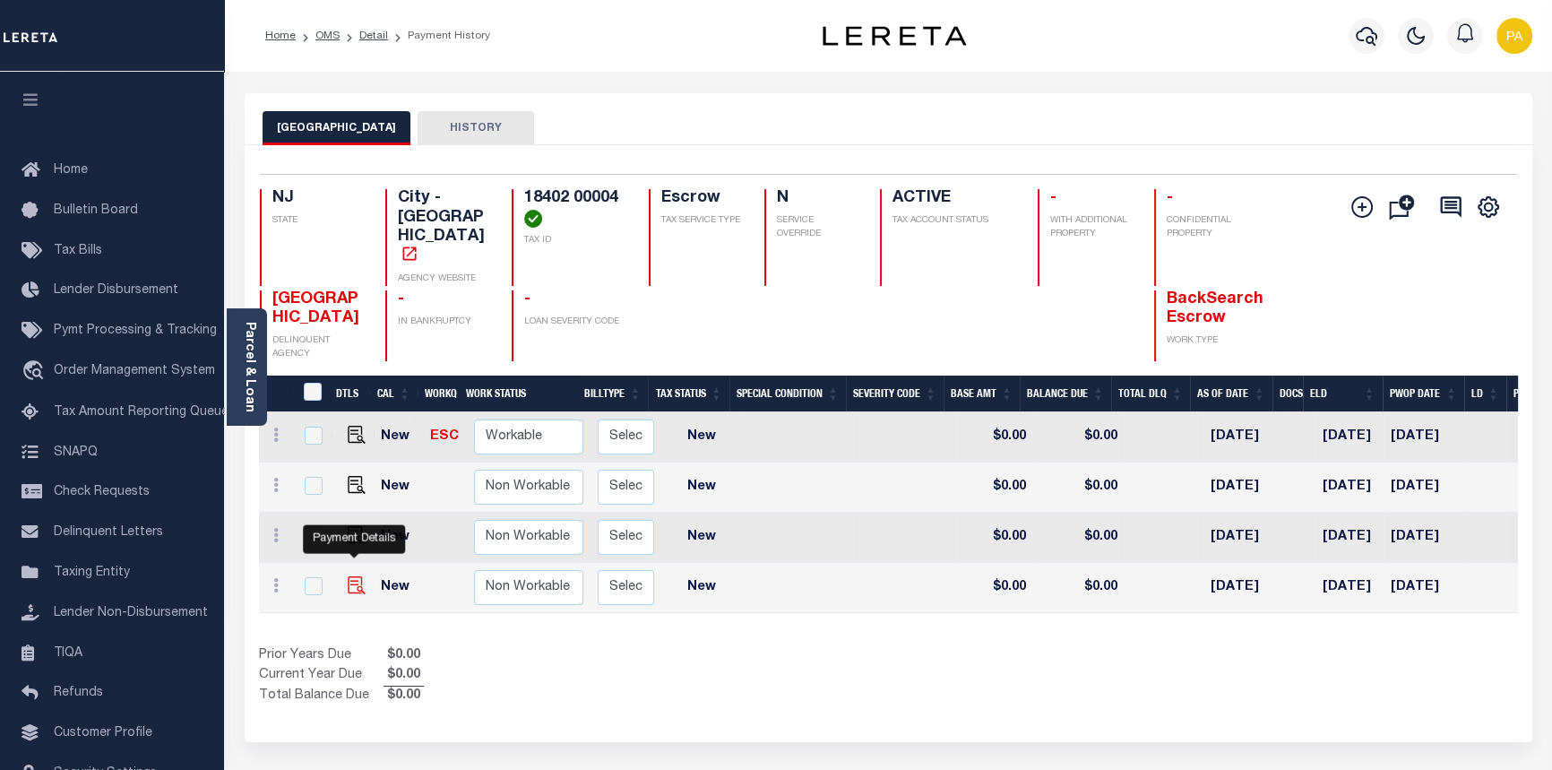
click at [355, 576] on img "" at bounding box center [357, 585] width 18 height 18
checkbox input "true"
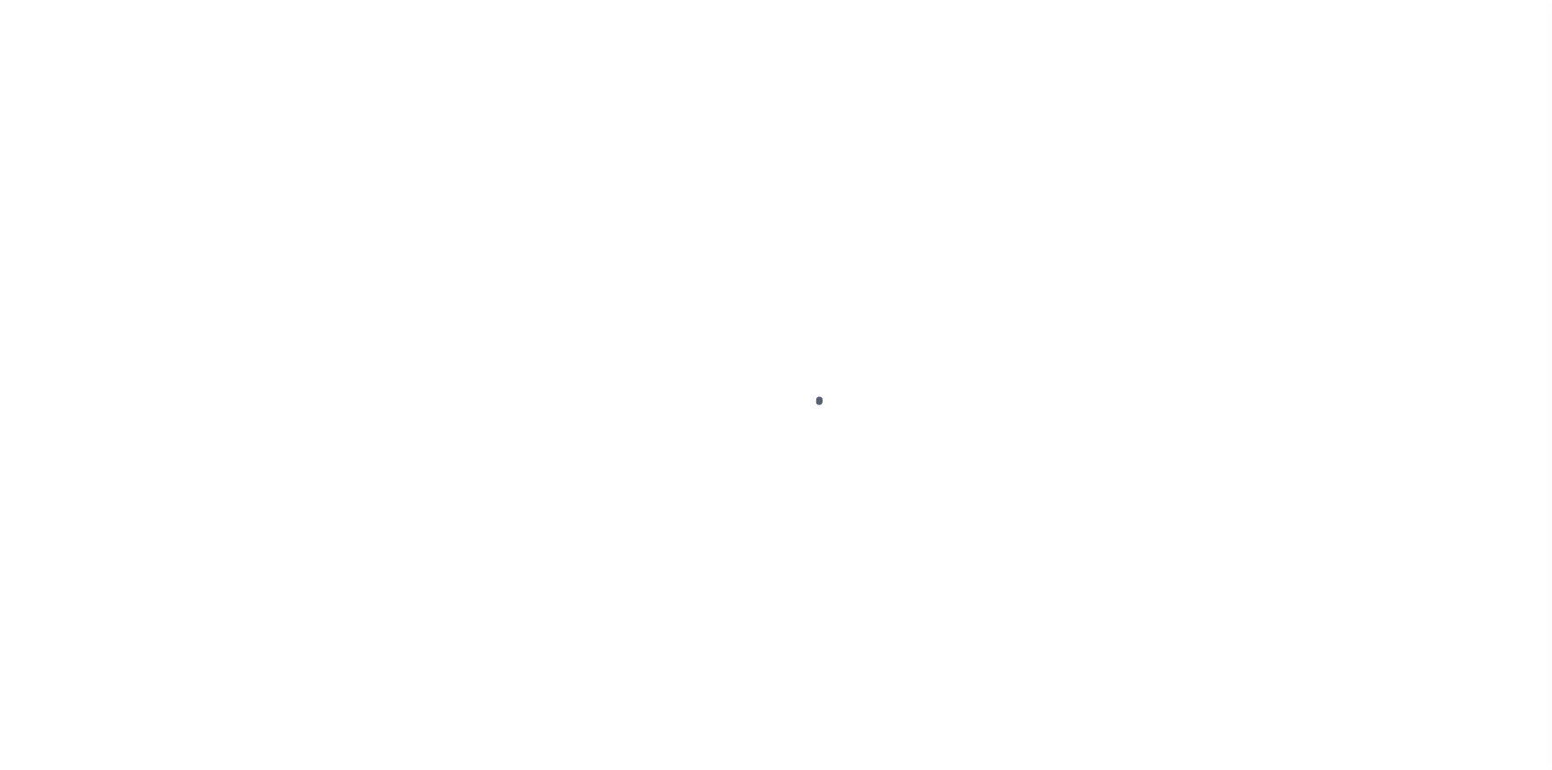
select select "NW2"
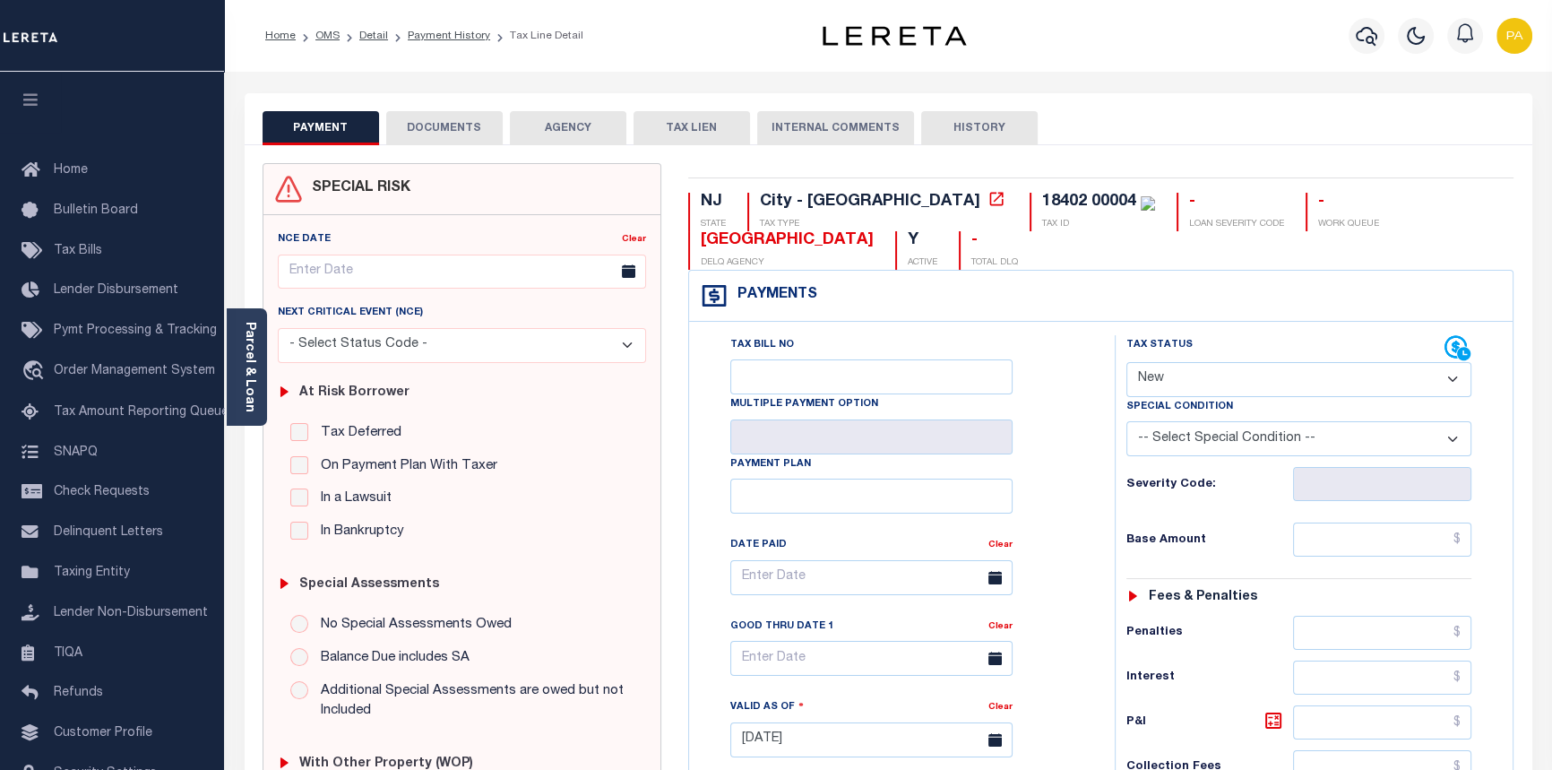
click at [440, 130] on button "DOCUMENTS" at bounding box center [444, 128] width 116 height 34
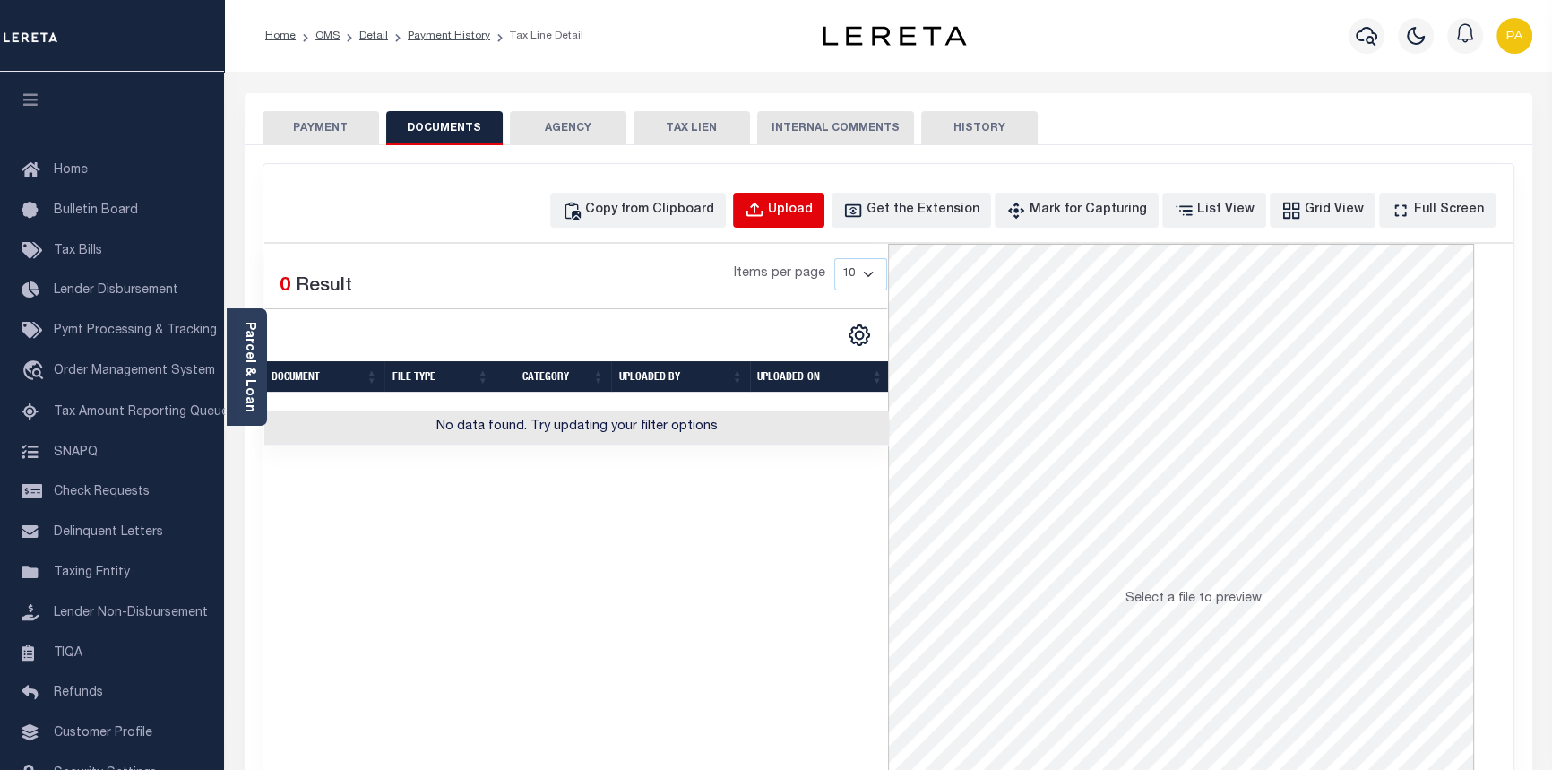
click at [813, 210] on div "Upload" at bounding box center [790, 211] width 45 height 20
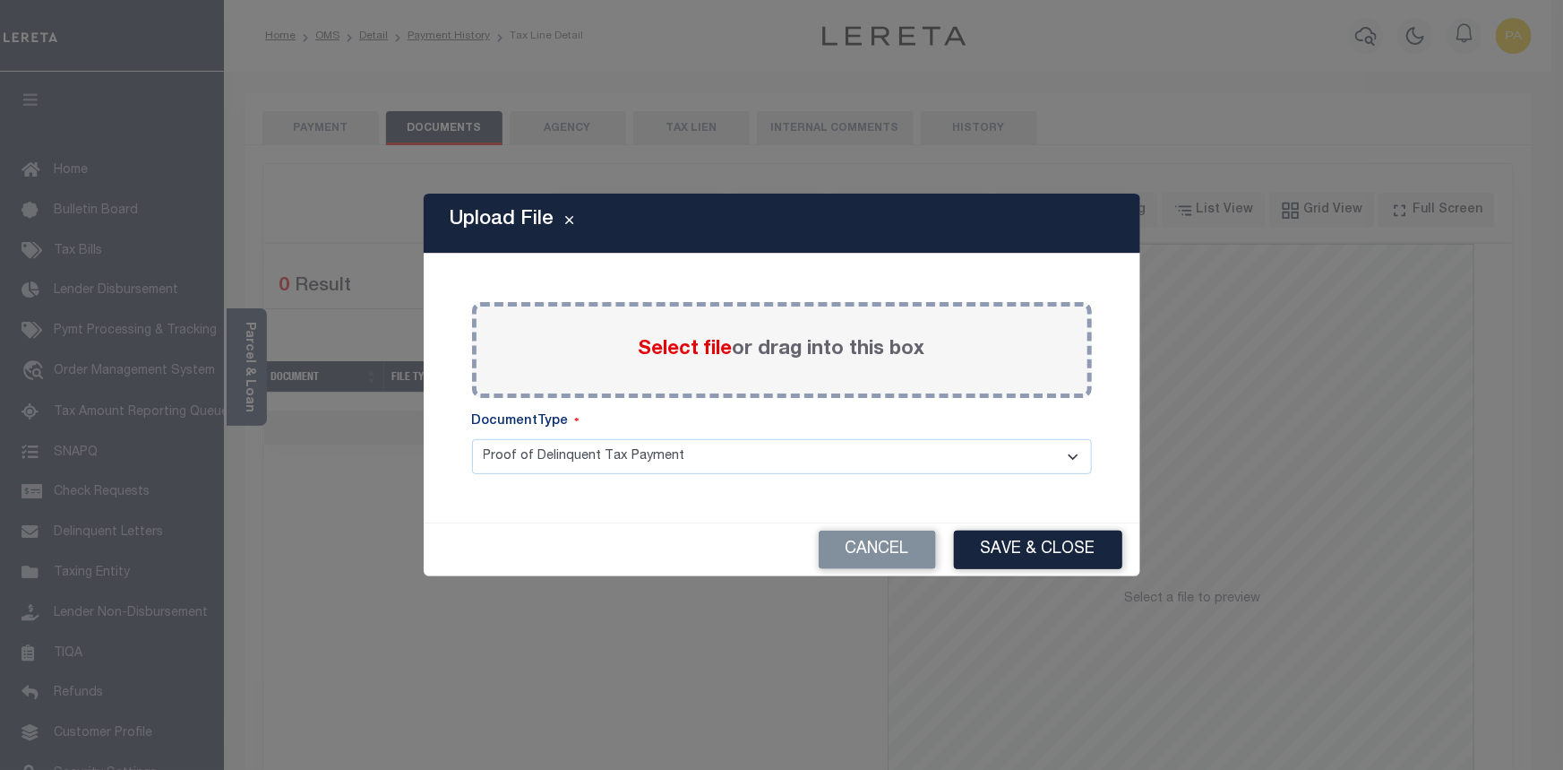
click at [660, 356] on span "Select file" at bounding box center [686, 350] width 94 height 20
click at [0, 0] on input "Select file or drag into this box" at bounding box center [0, 0] width 0 height 0
click at [839, 548] on button "Cancel" at bounding box center [877, 549] width 117 height 39
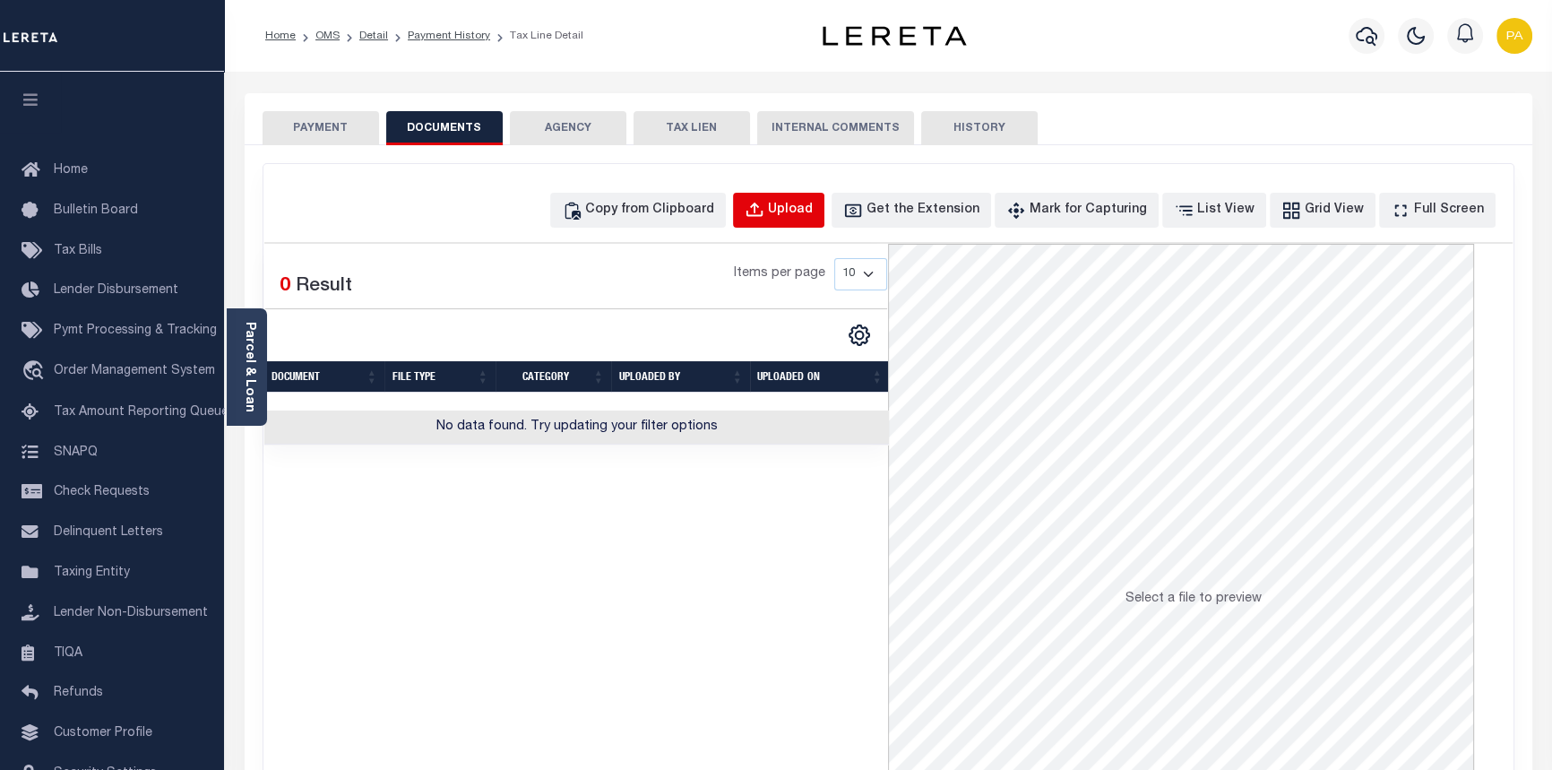
click at [813, 208] on div "Upload" at bounding box center [790, 211] width 45 height 20
select select "POP"
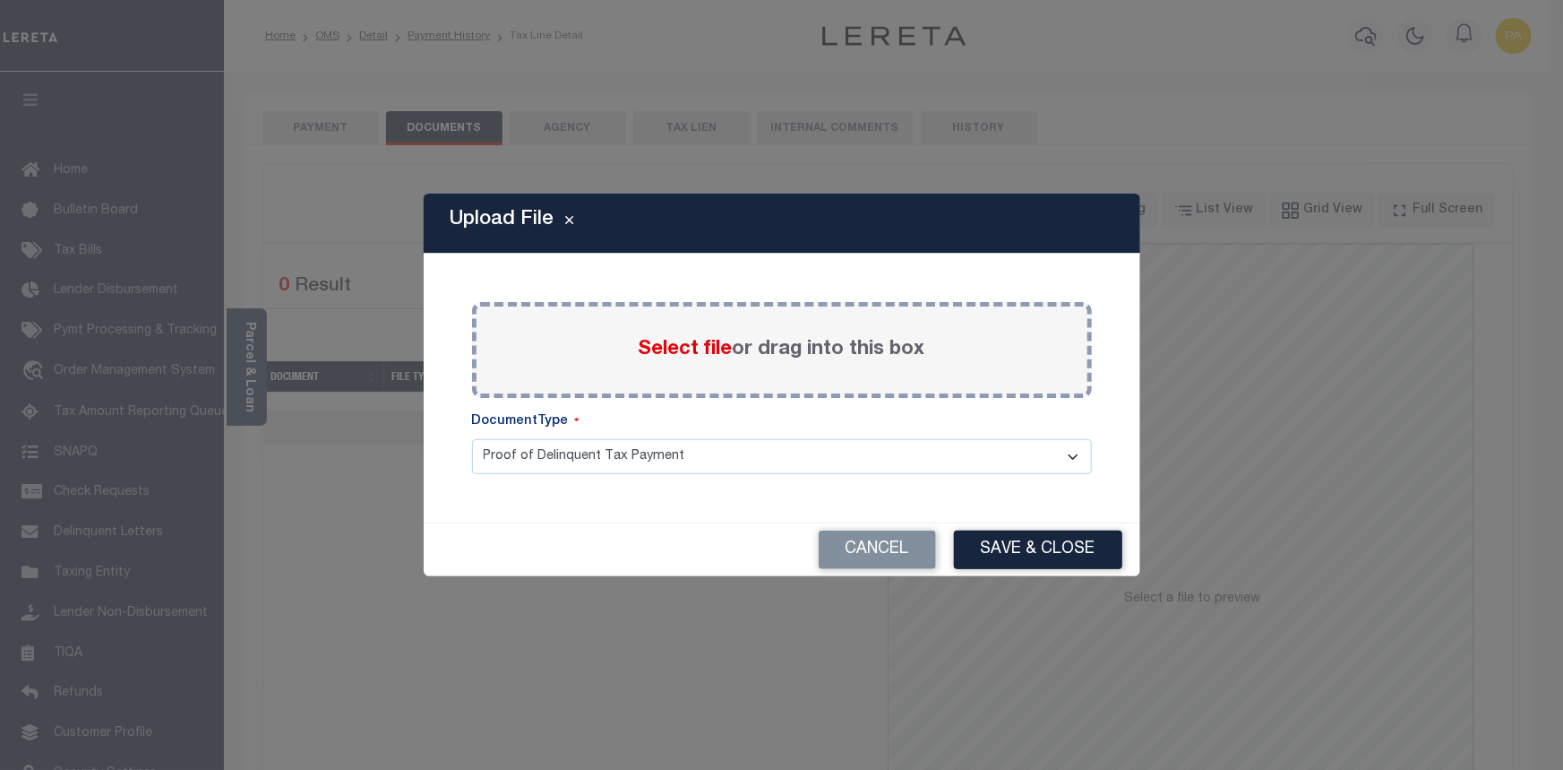
click at [690, 349] on span "Select file" at bounding box center [686, 350] width 94 height 20
click at [0, 0] on input "Select file or drag into this box" at bounding box center [0, 0] width 0 height 0
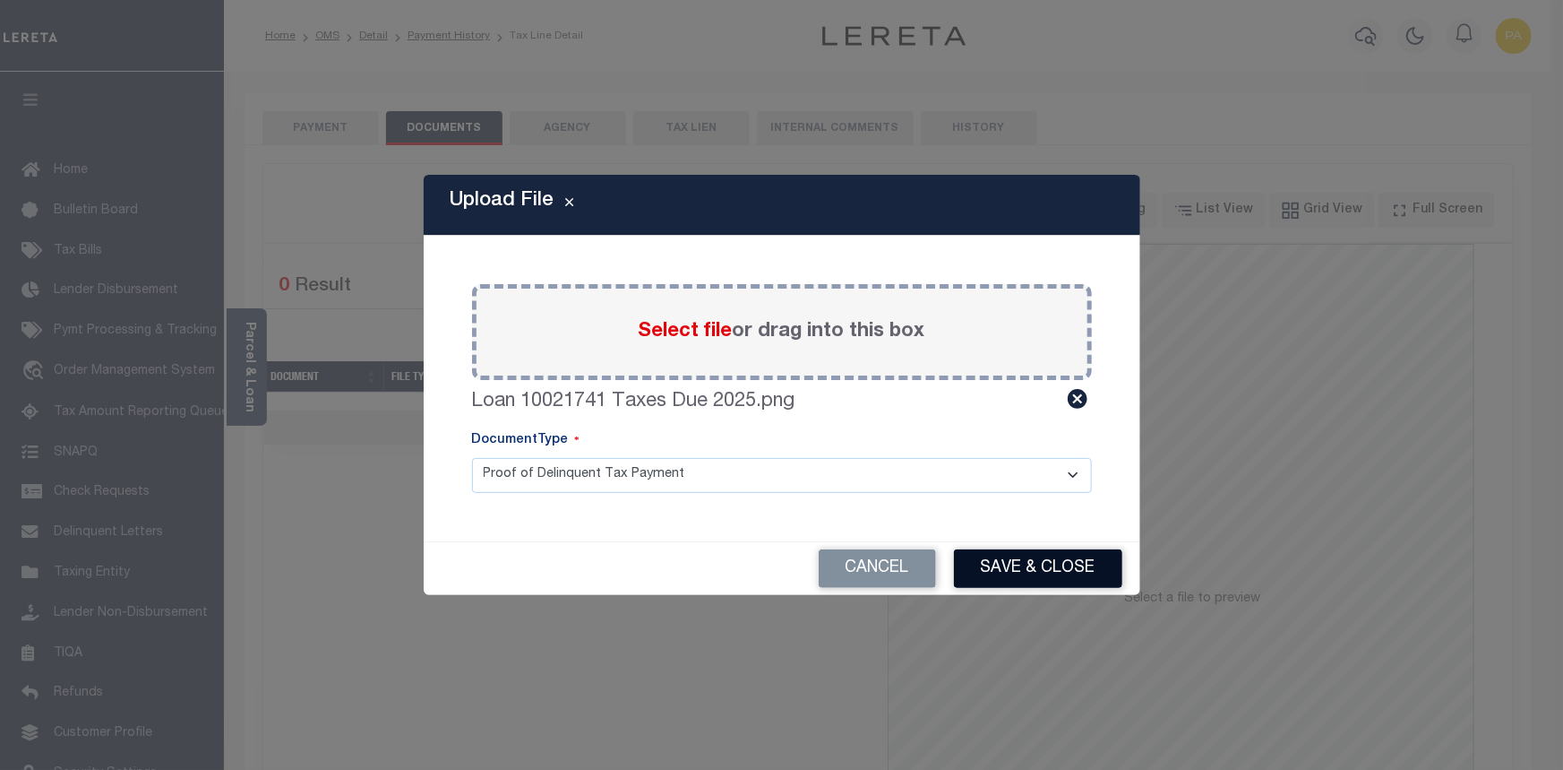
click at [1030, 583] on button "Save & Close" at bounding box center [1038, 568] width 168 height 39
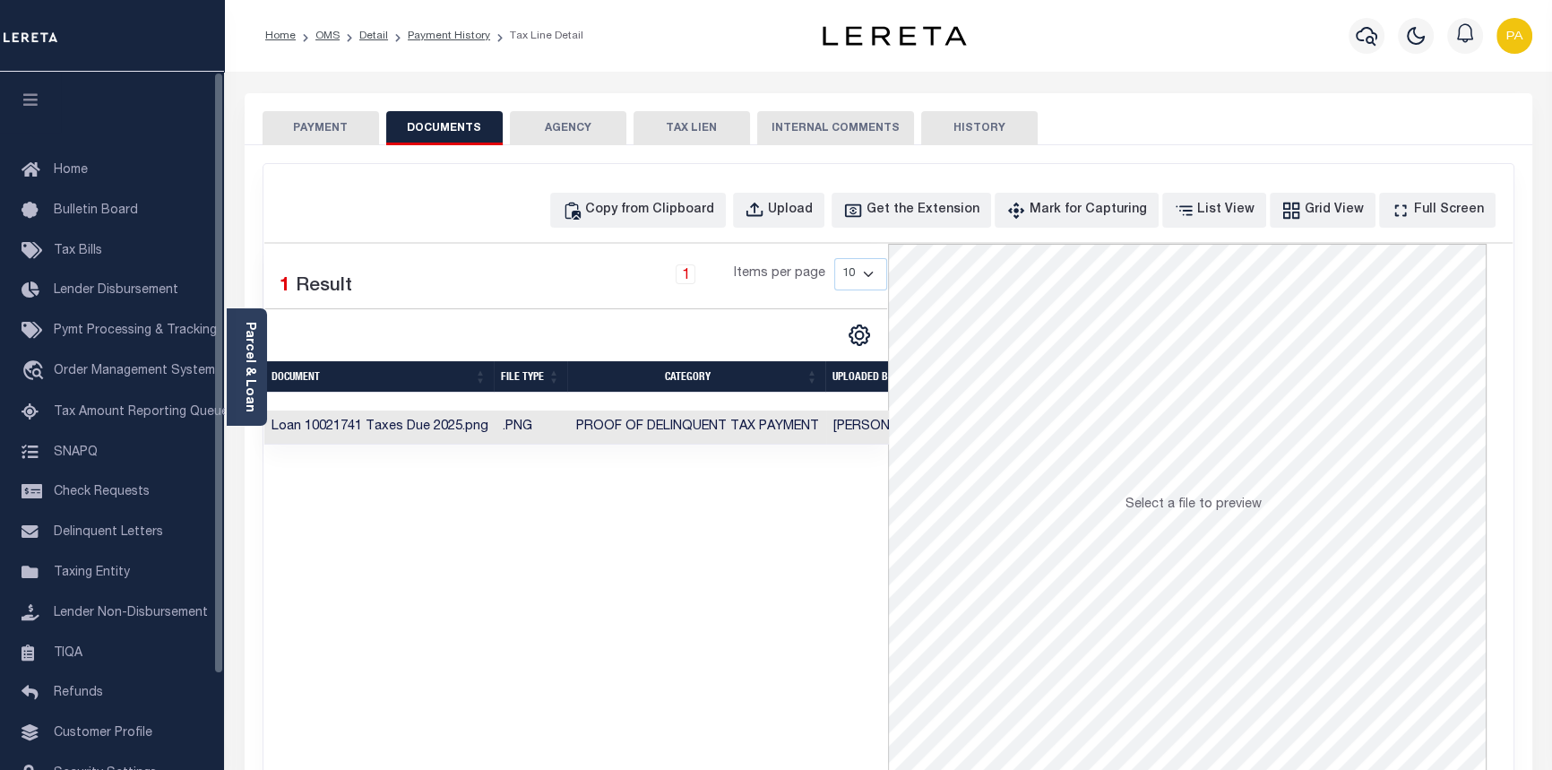
click at [335, 129] on button "PAYMENT" at bounding box center [321, 128] width 116 height 34
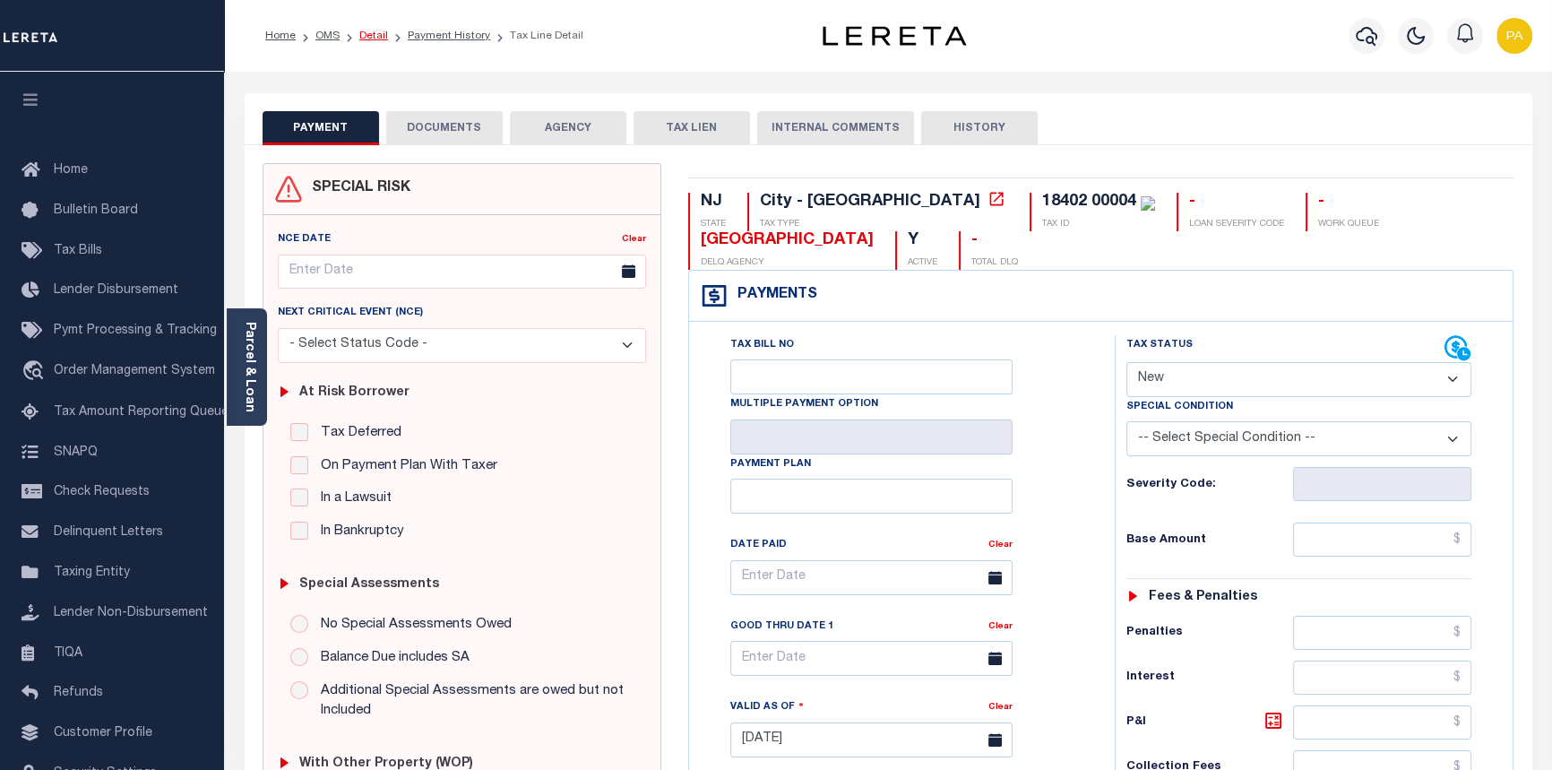
click at [374, 32] on link "Detail" at bounding box center [373, 35] width 29 height 11
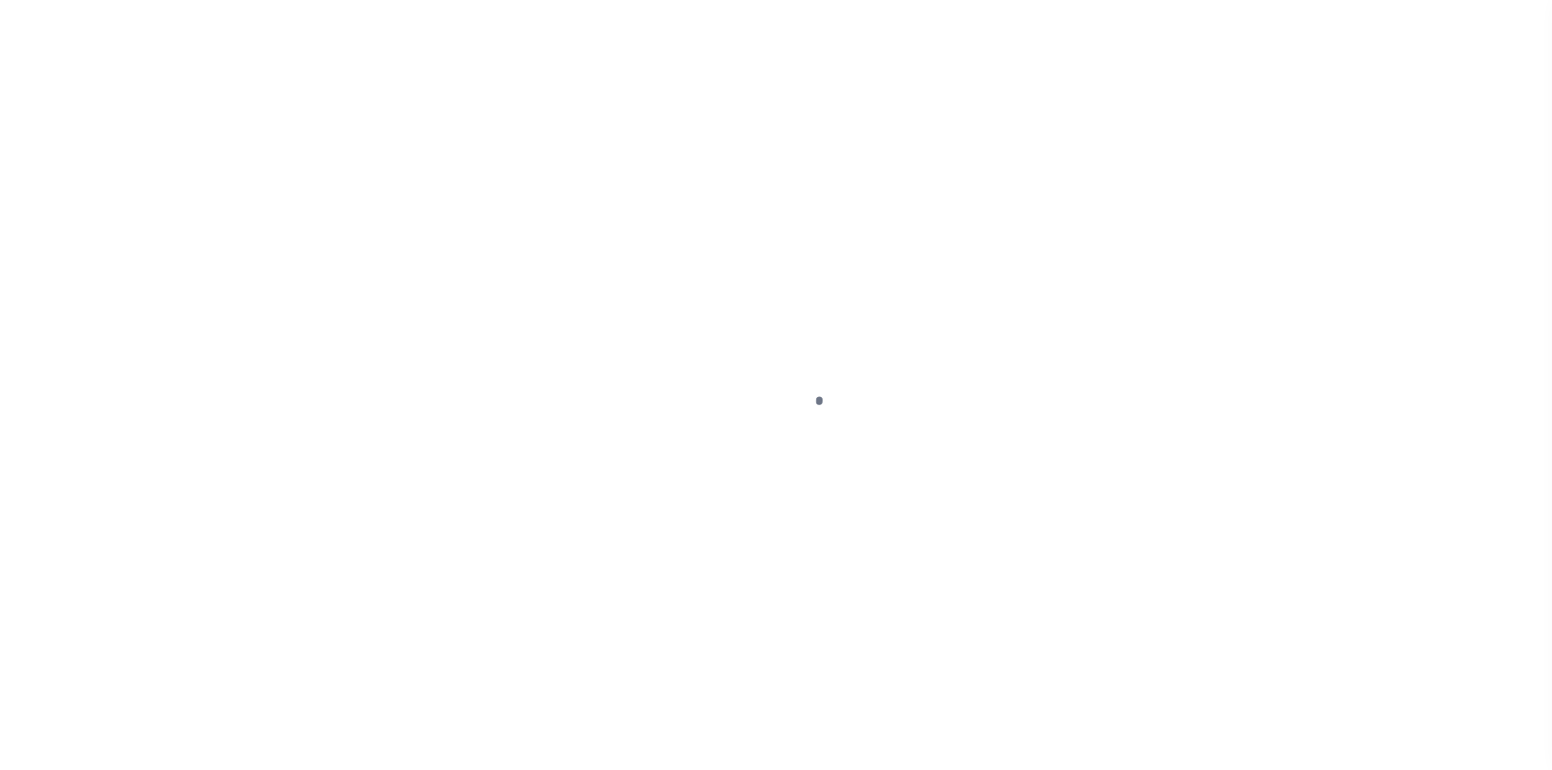
select select "10"
select select "Escrow"
type input "[STREET_ADDRESS]"
type input "18402.0000 00004.0000"
select select
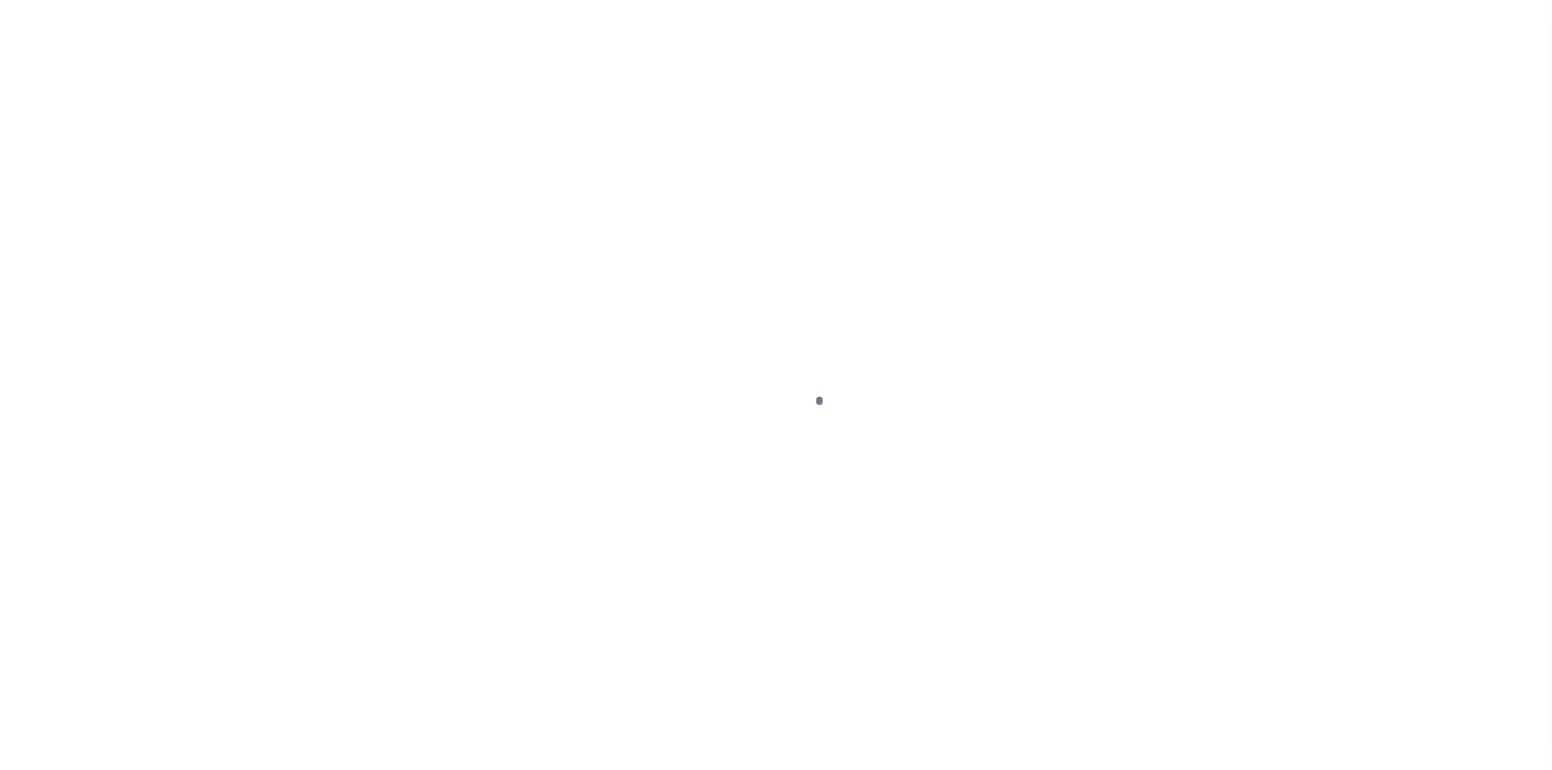
type input "[GEOGRAPHIC_DATA]"
type input "a0kUS000007etY1"
type input "NJ"
select select
type textarea "Liability Limited to Customer Provided Parcel"
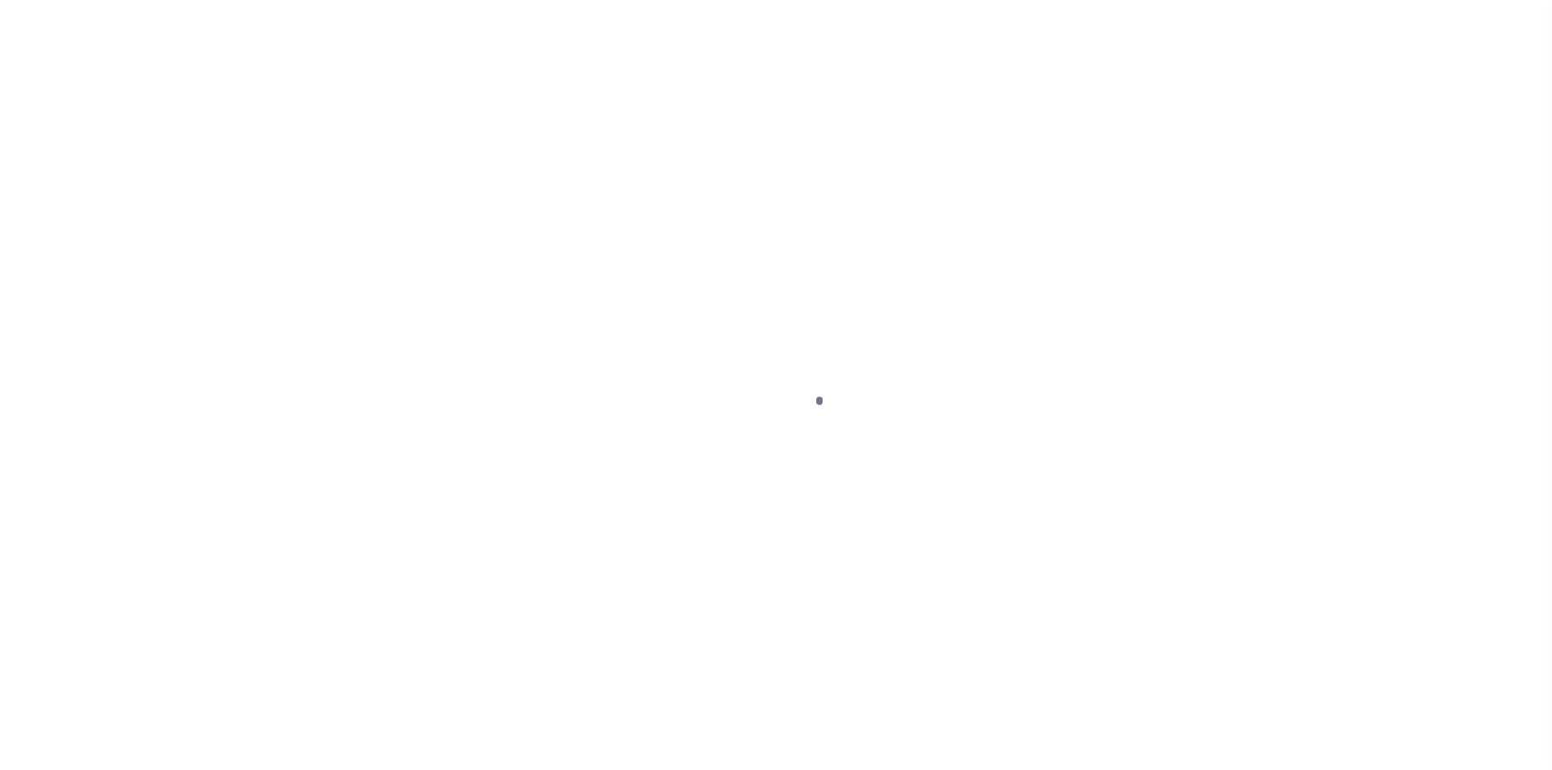
select select "25067"
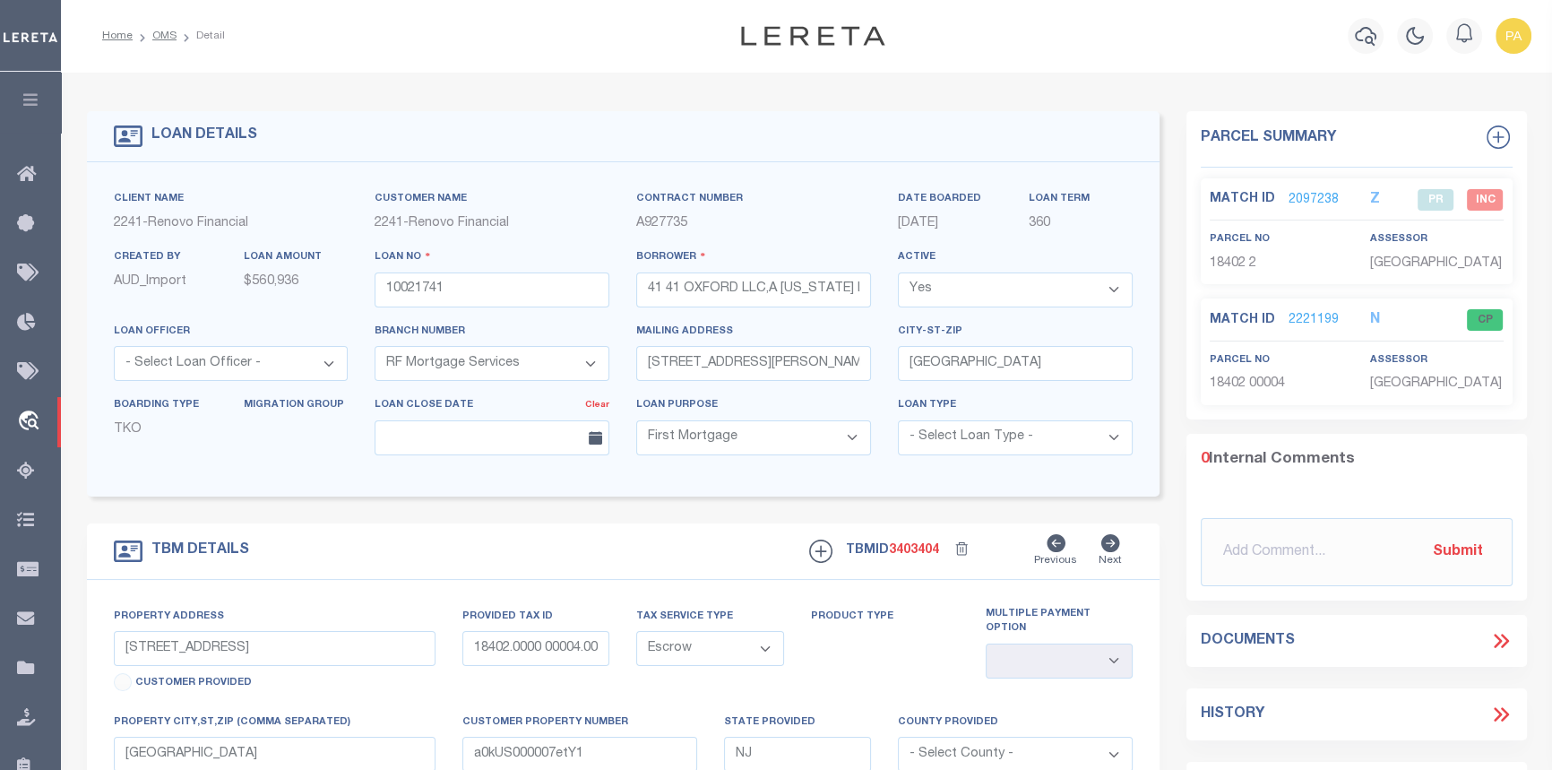
select select "200"
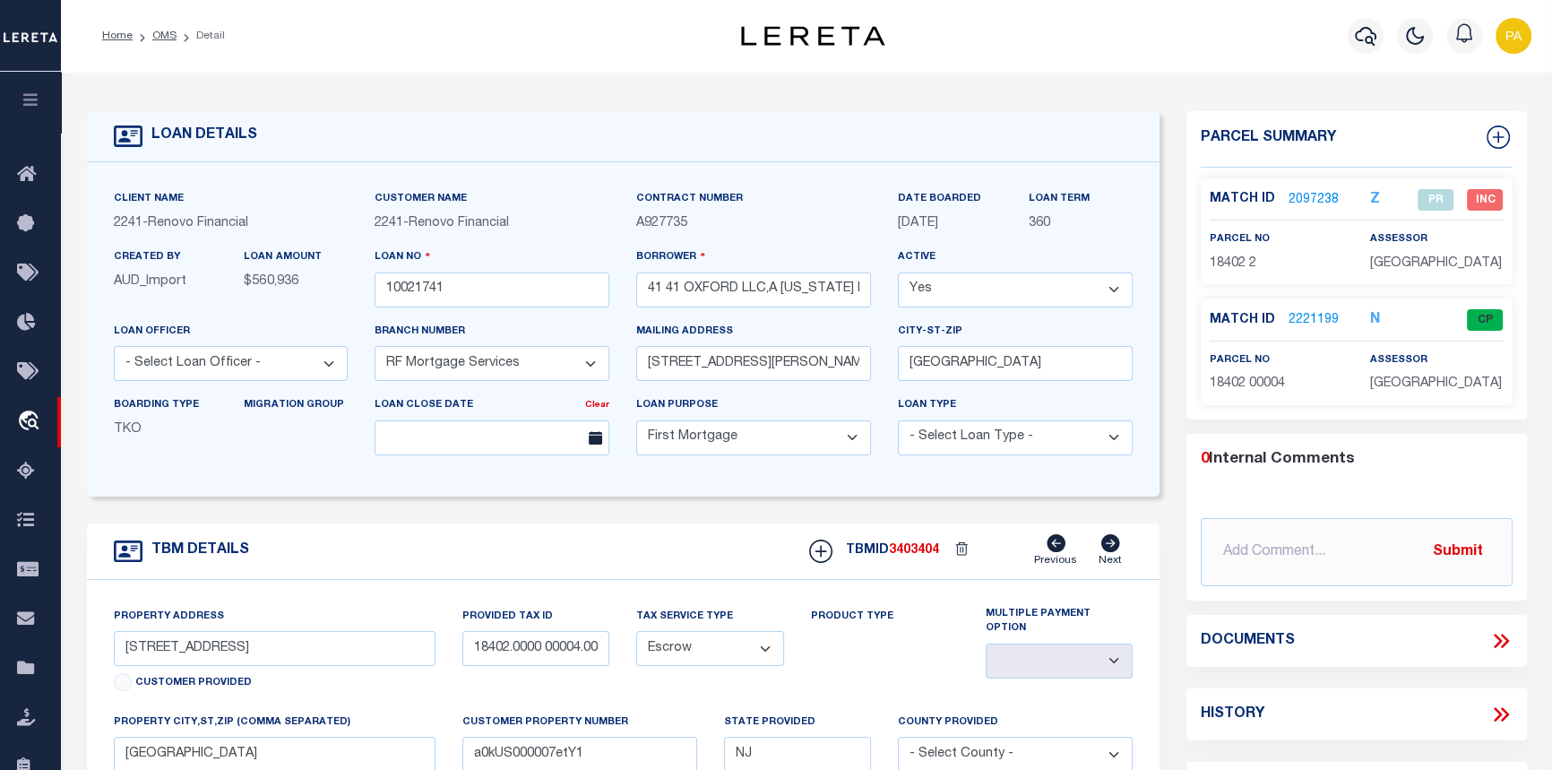
select select "200"
click at [162, 31] on link "OMS" at bounding box center [164, 35] width 24 height 11
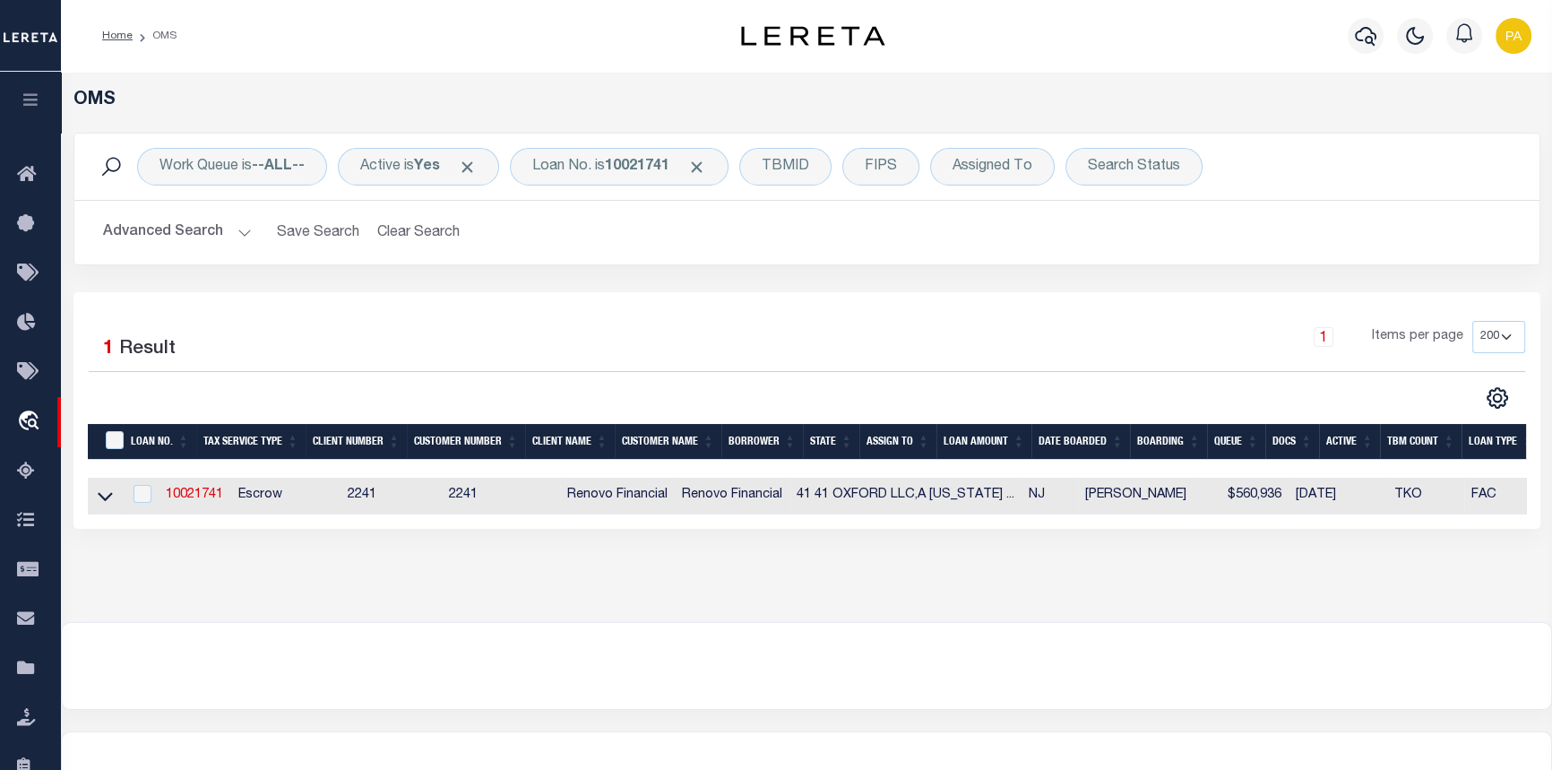
click at [1344, 40] on div at bounding box center [1365, 35] width 49 height 63
click at [1358, 30] on icon "button" at bounding box center [1366, 36] width 22 height 22
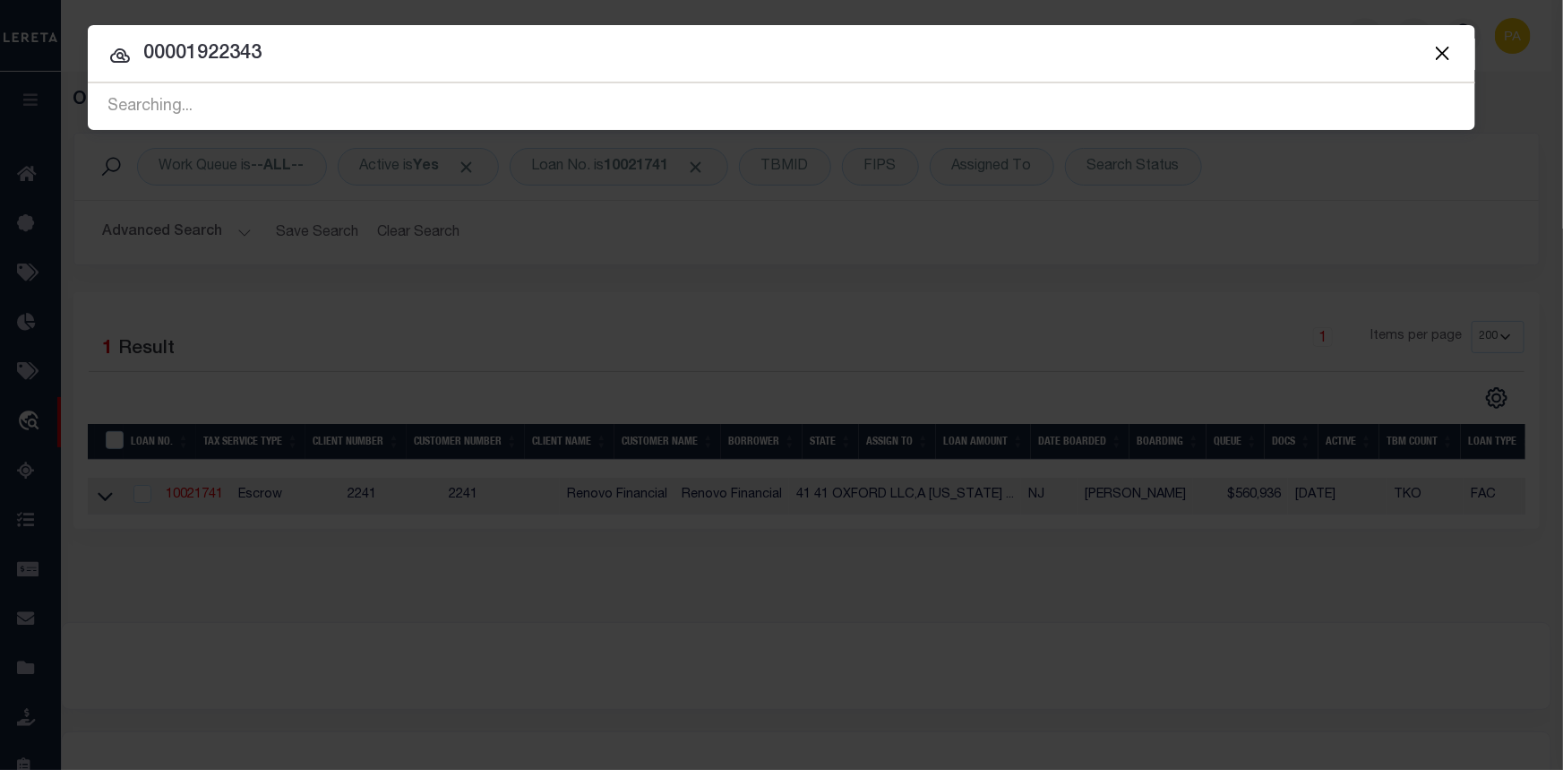
type input "00001922343"
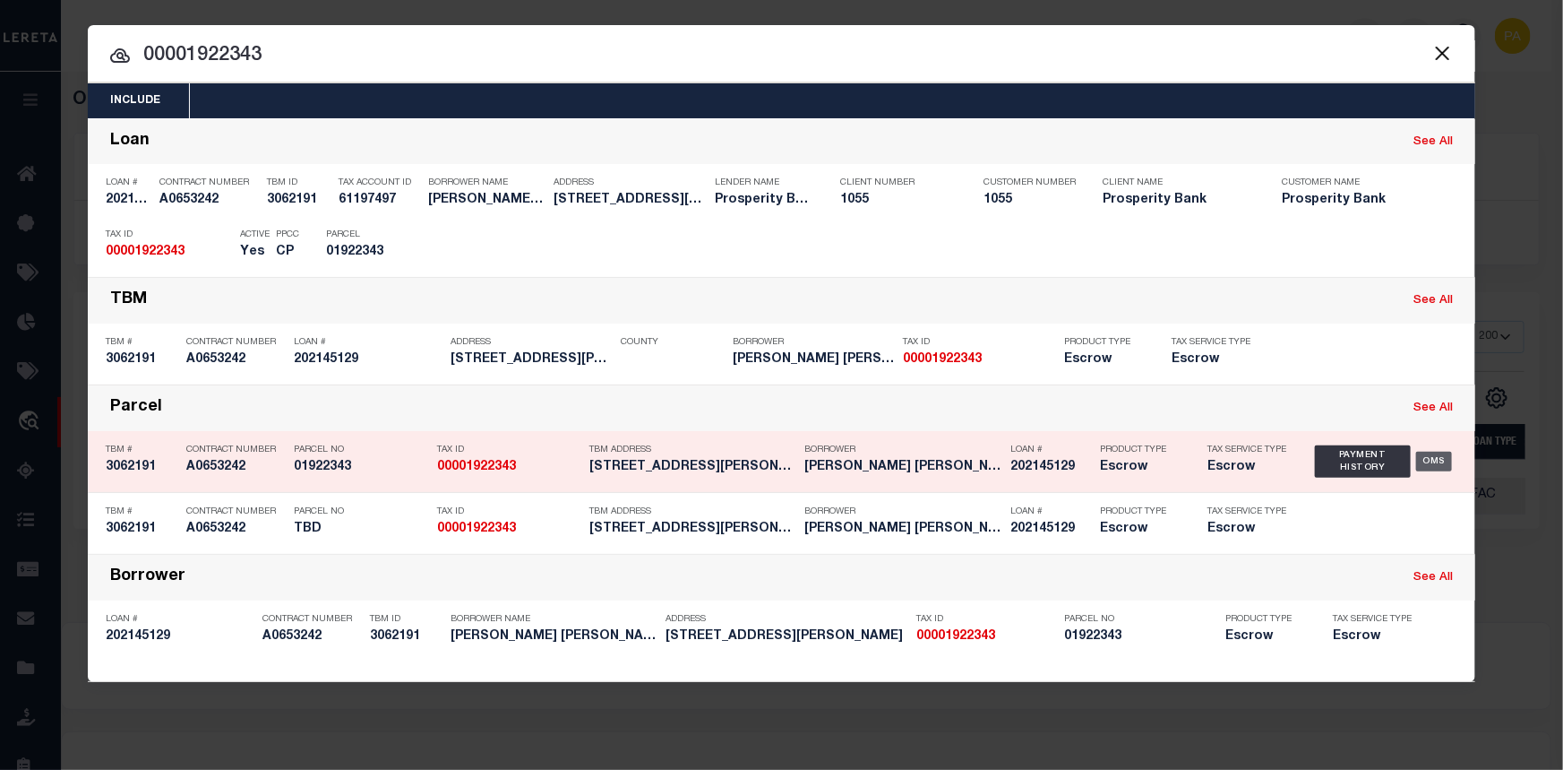
click at [1437, 459] on div "OMS" at bounding box center [1434, 462] width 37 height 20
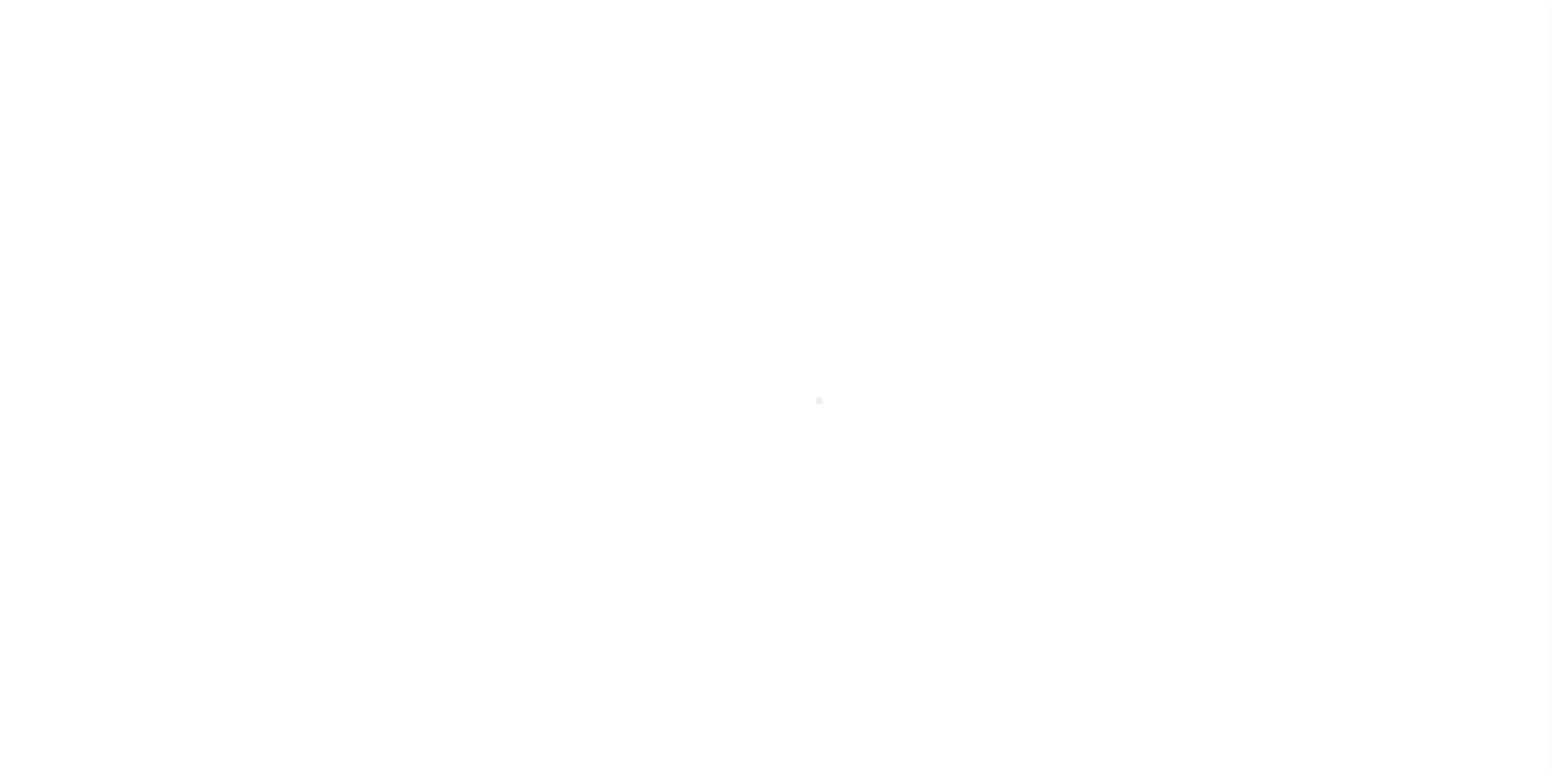
select select "10468"
select select "3978"
select select "100"
select select "Escrow"
type input "[STREET_ADDRESS][PERSON_NAME]"
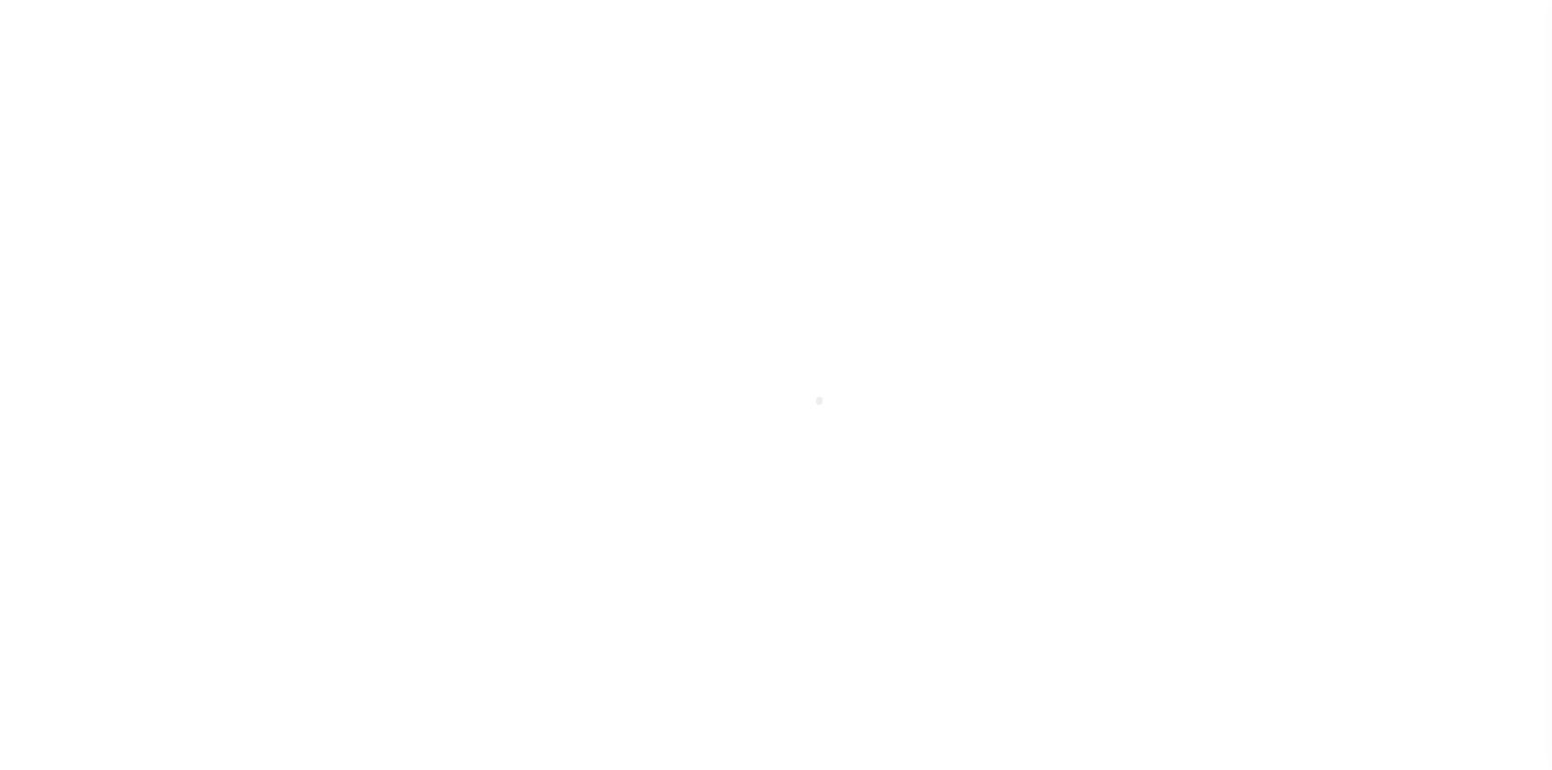
type input "TBD"
select select
type input "[GEOGRAPHIC_DATA]"
type textarea "LOT 5 BLK 164 [GEOGRAPHIC_DATA] ADDN"
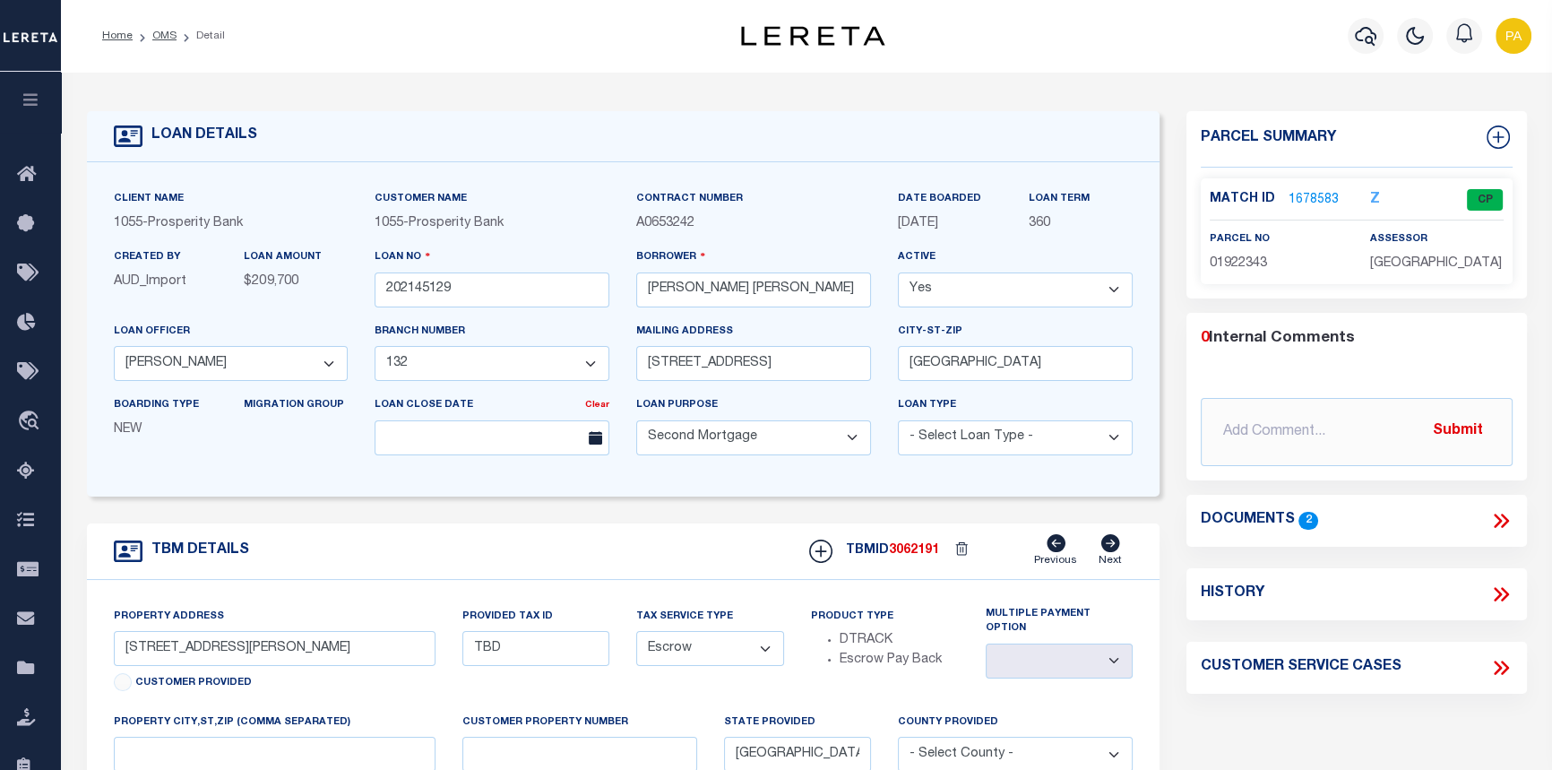
click at [1308, 200] on link "1678583" at bounding box center [1313, 200] width 50 height 19
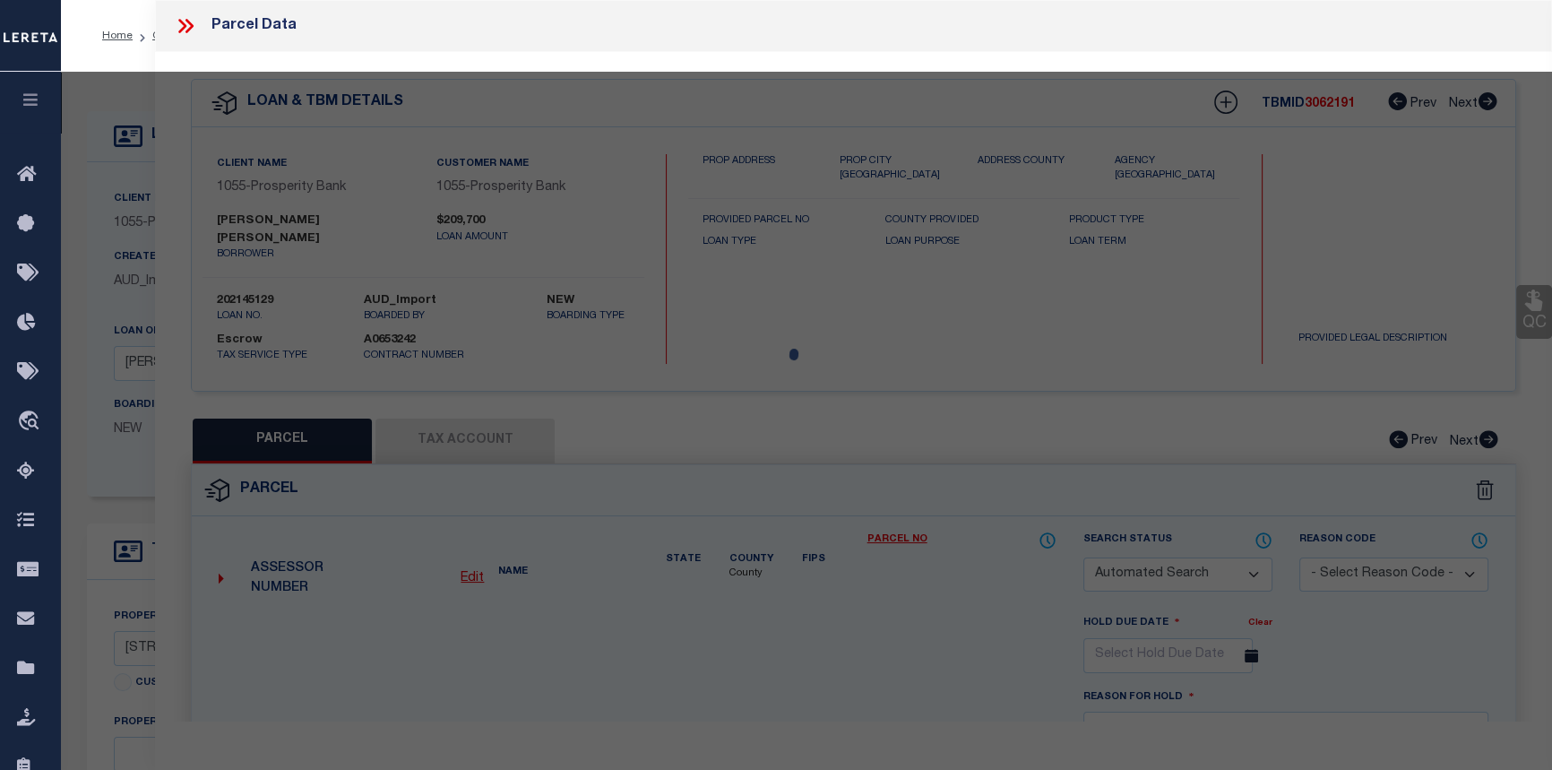
checkbox input "false"
select select "CP"
type input "[PERSON_NAME]"
select select
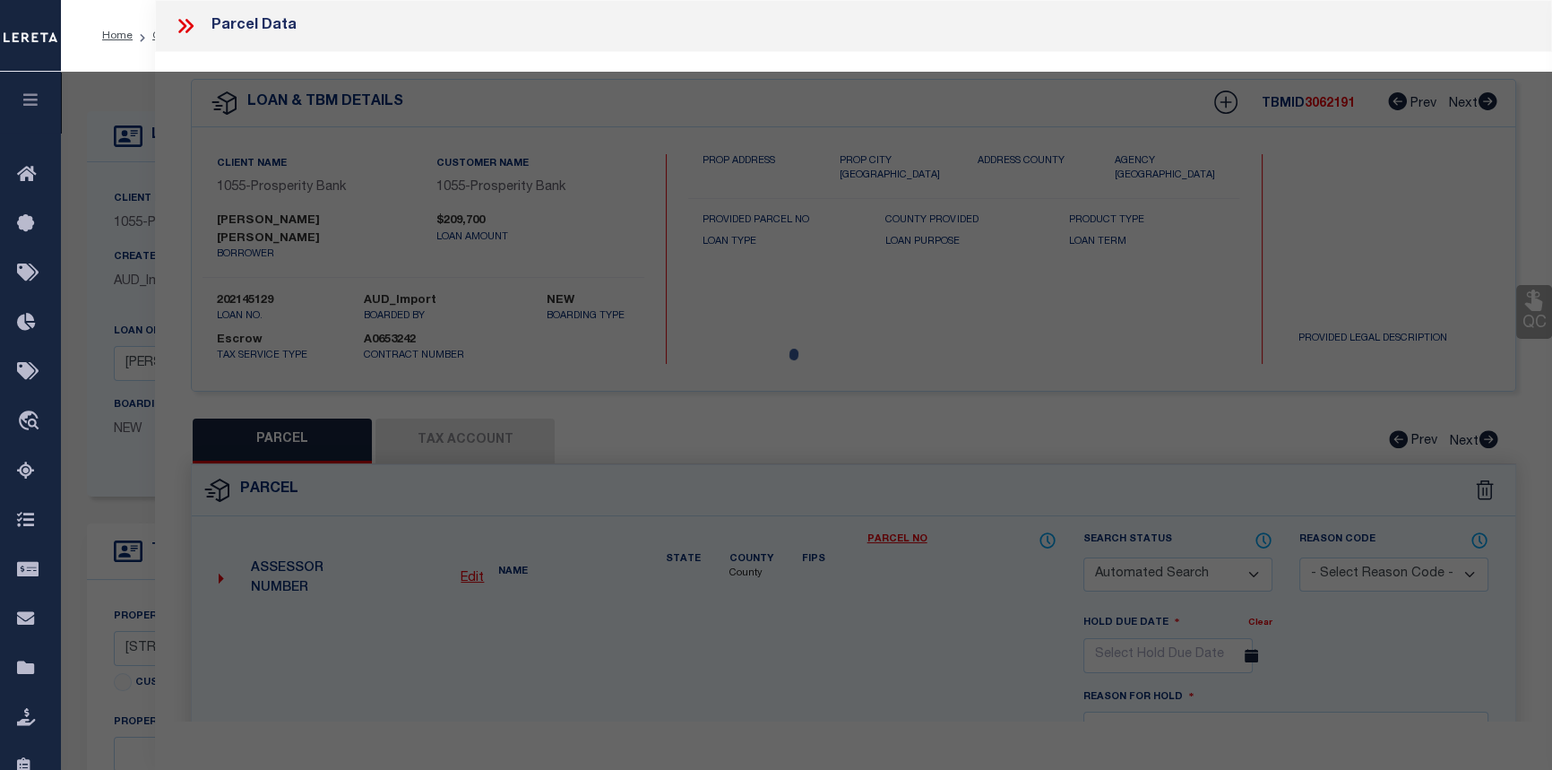
type input "[STREET_ADDRESS][PERSON_NAME]"
checkbox input "false"
type input "[GEOGRAPHIC_DATA]"
type textarea "[GEOGRAPHIC_DATA] 164 Lot 5 & 6"
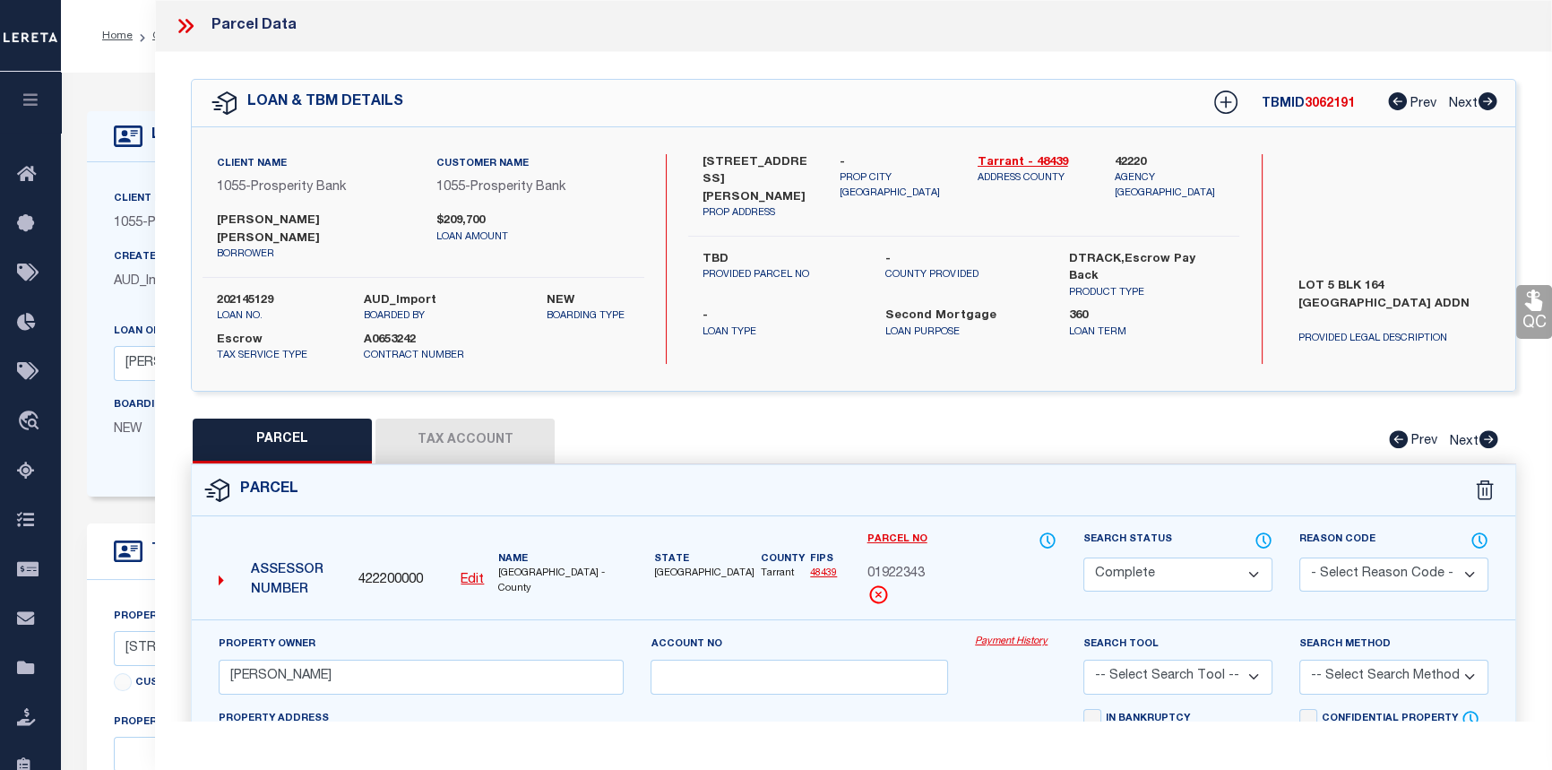
click at [1017, 634] on link "Payment History" at bounding box center [1016, 641] width 82 height 15
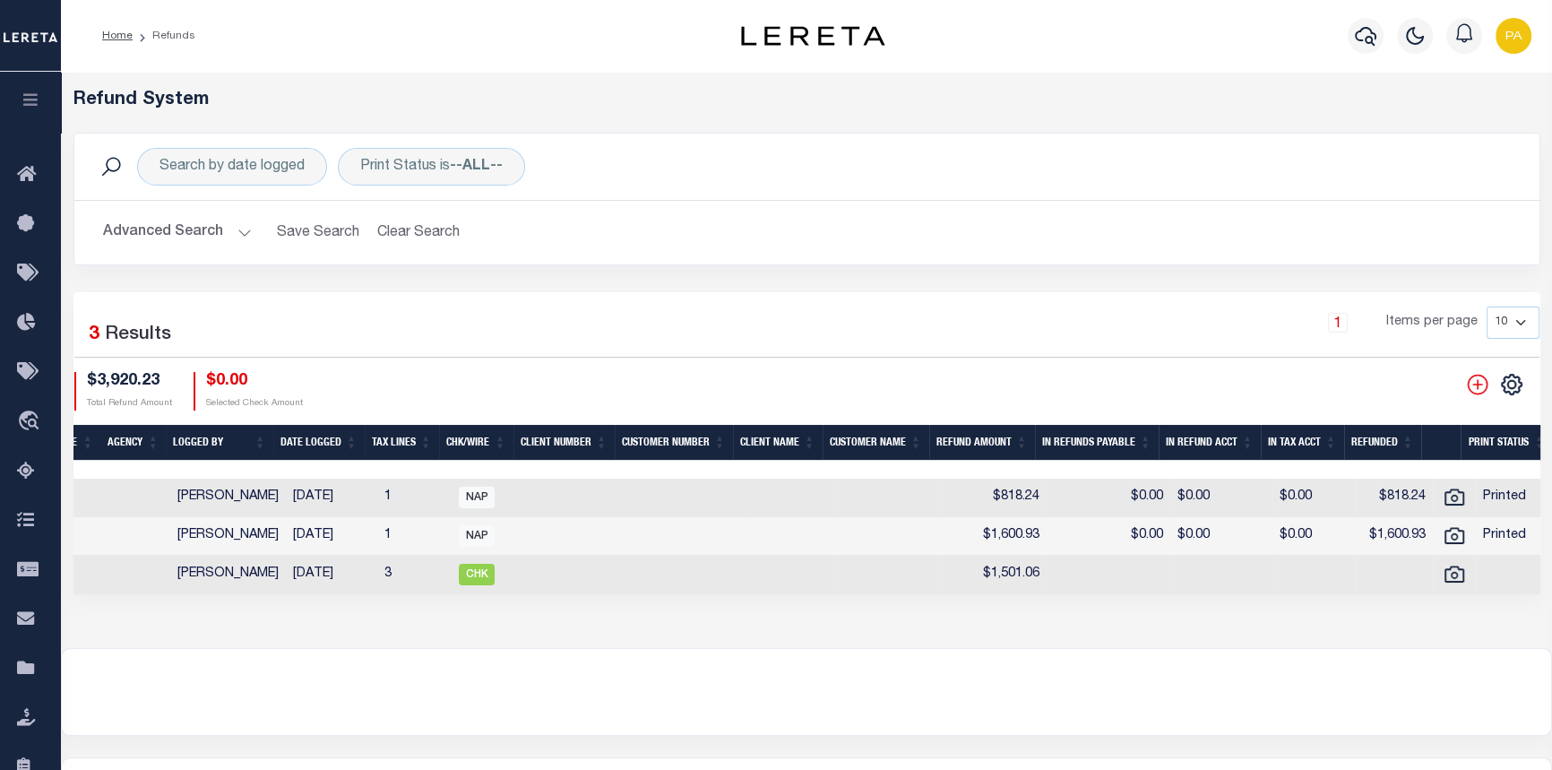
click at [236, 231] on button "Advanced Search" at bounding box center [177, 232] width 149 height 35
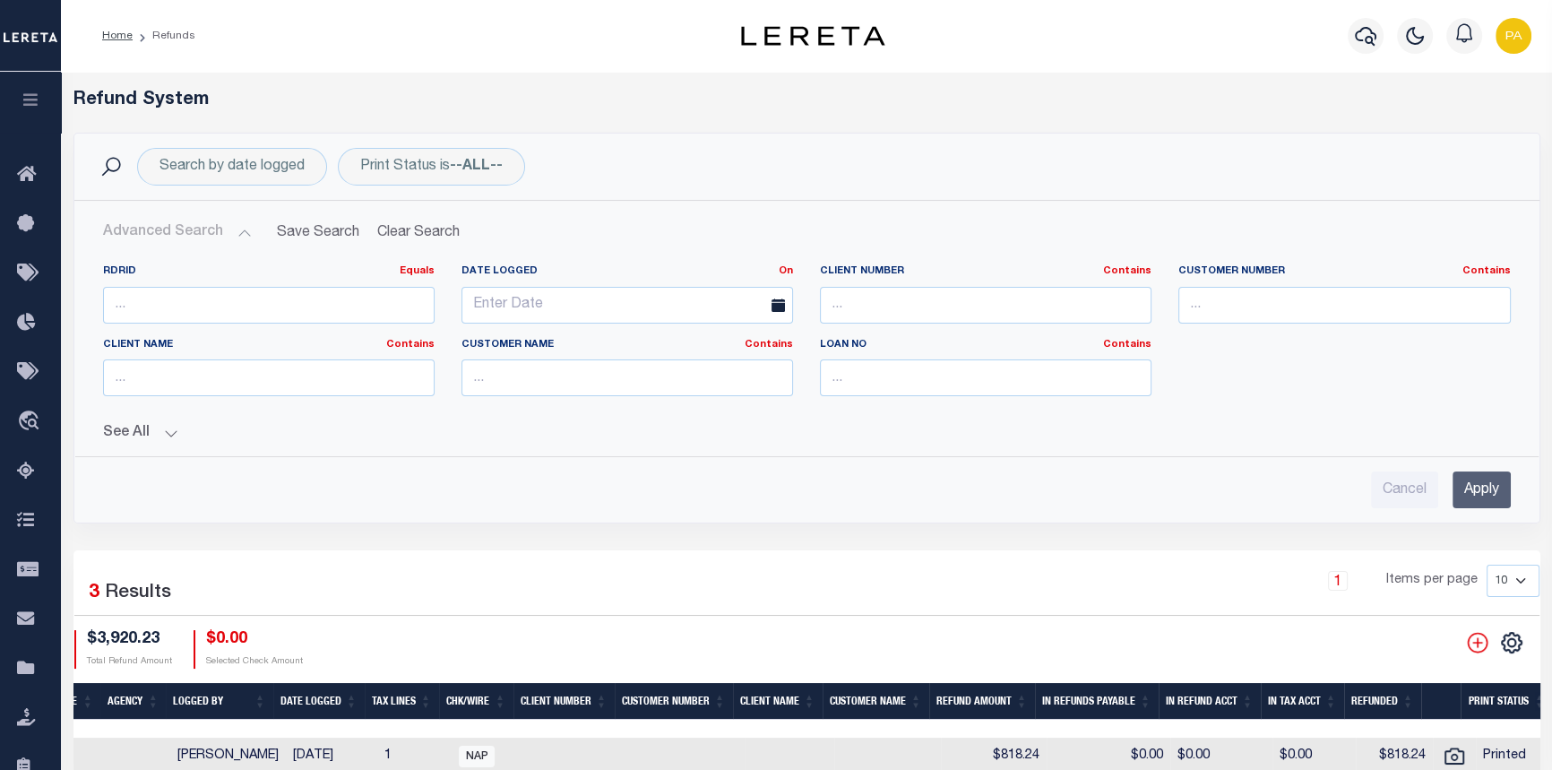
click at [173, 435] on button "See All" at bounding box center [807, 433] width 1408 height 17
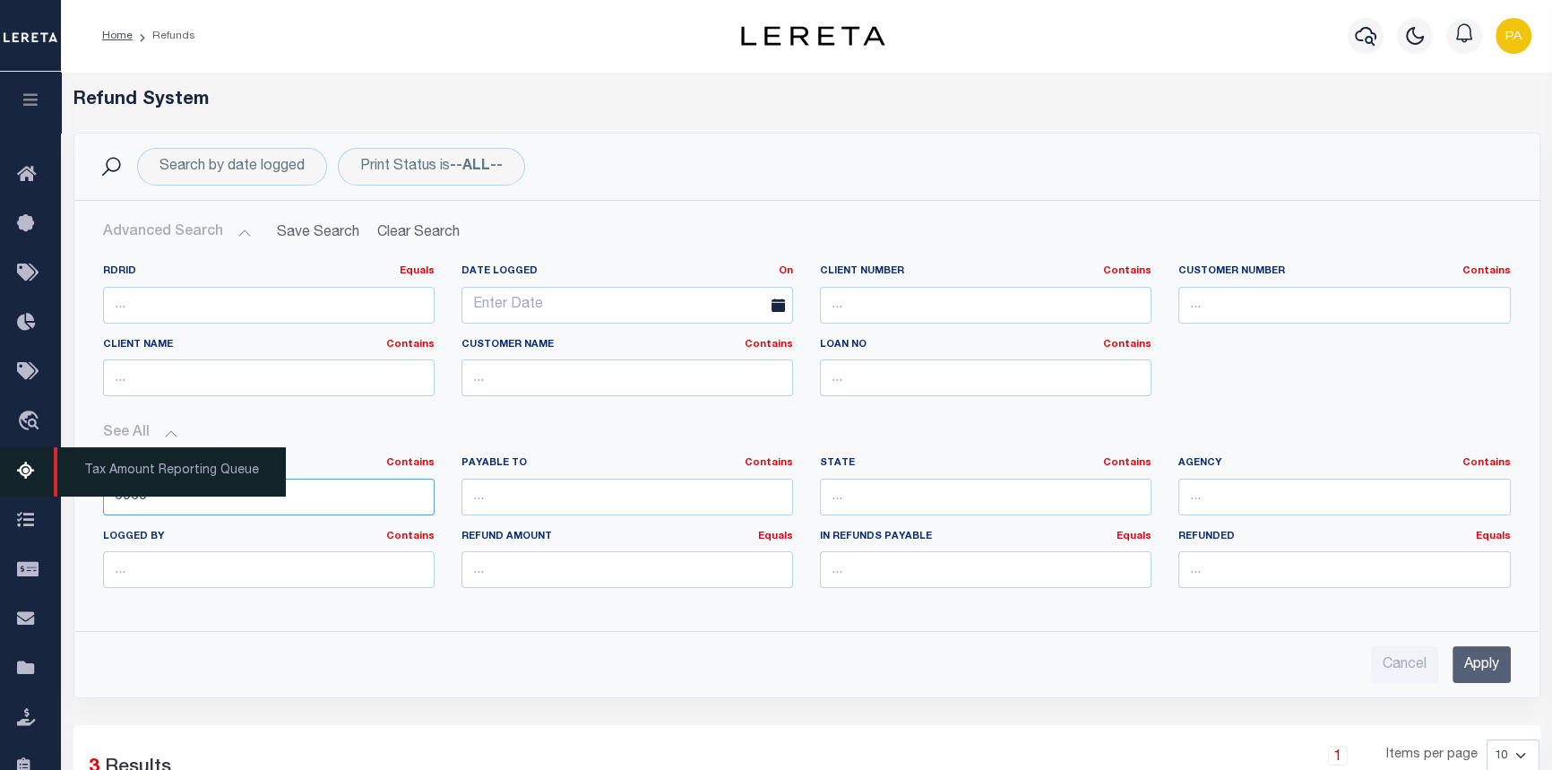
drag, startPoint x: 164, startPoint y: 500, endPoint x: 13, endPoint y: 488, distance: 151.9
click at [13, 488] on div "Home Refunds" at bounding box center [776, 650] width 1552 height 1300
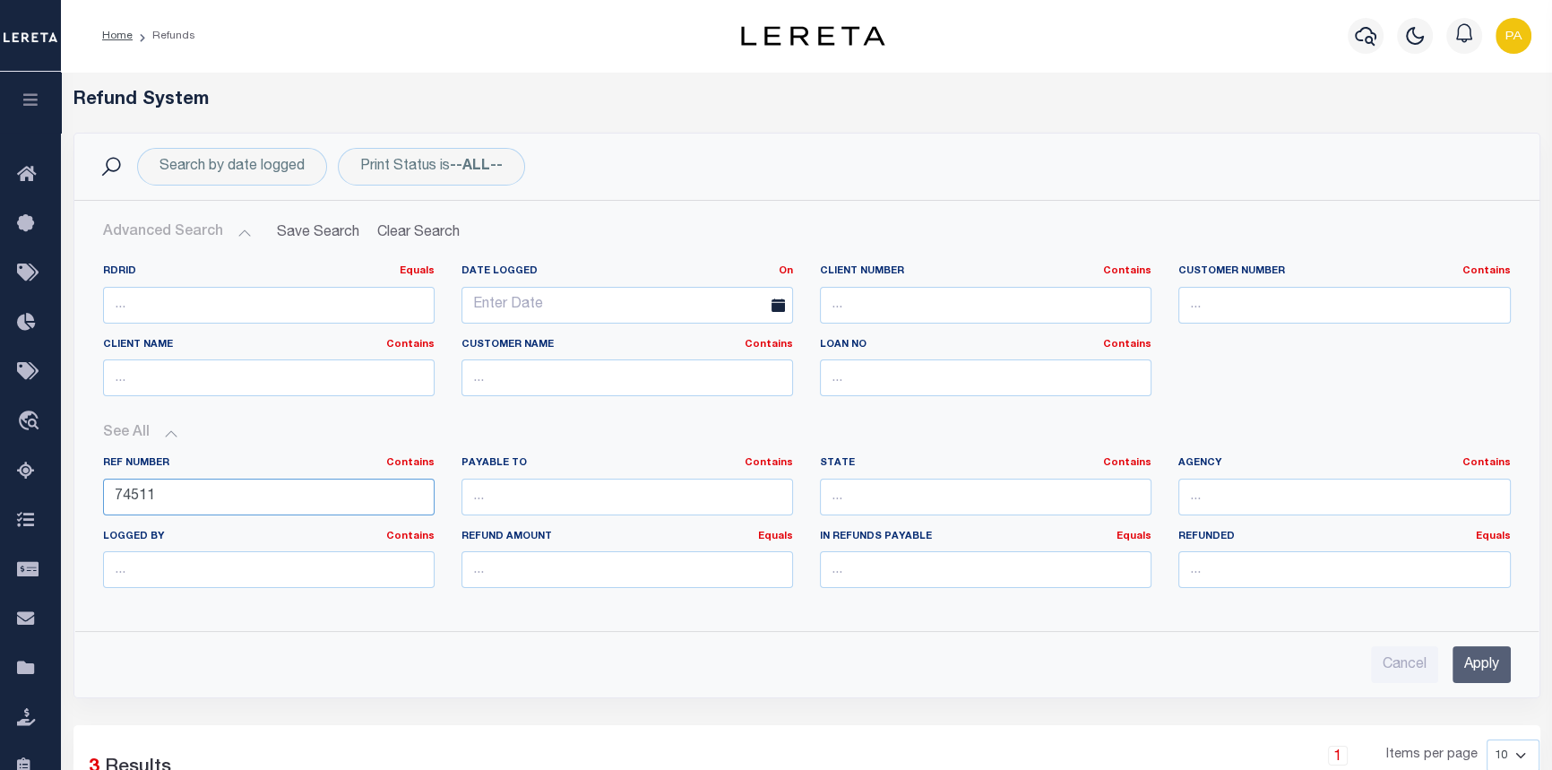
type input "74511"
click at [1475, 673] on input "Apply" at bounding box center [1481, 664] width 58 height 37
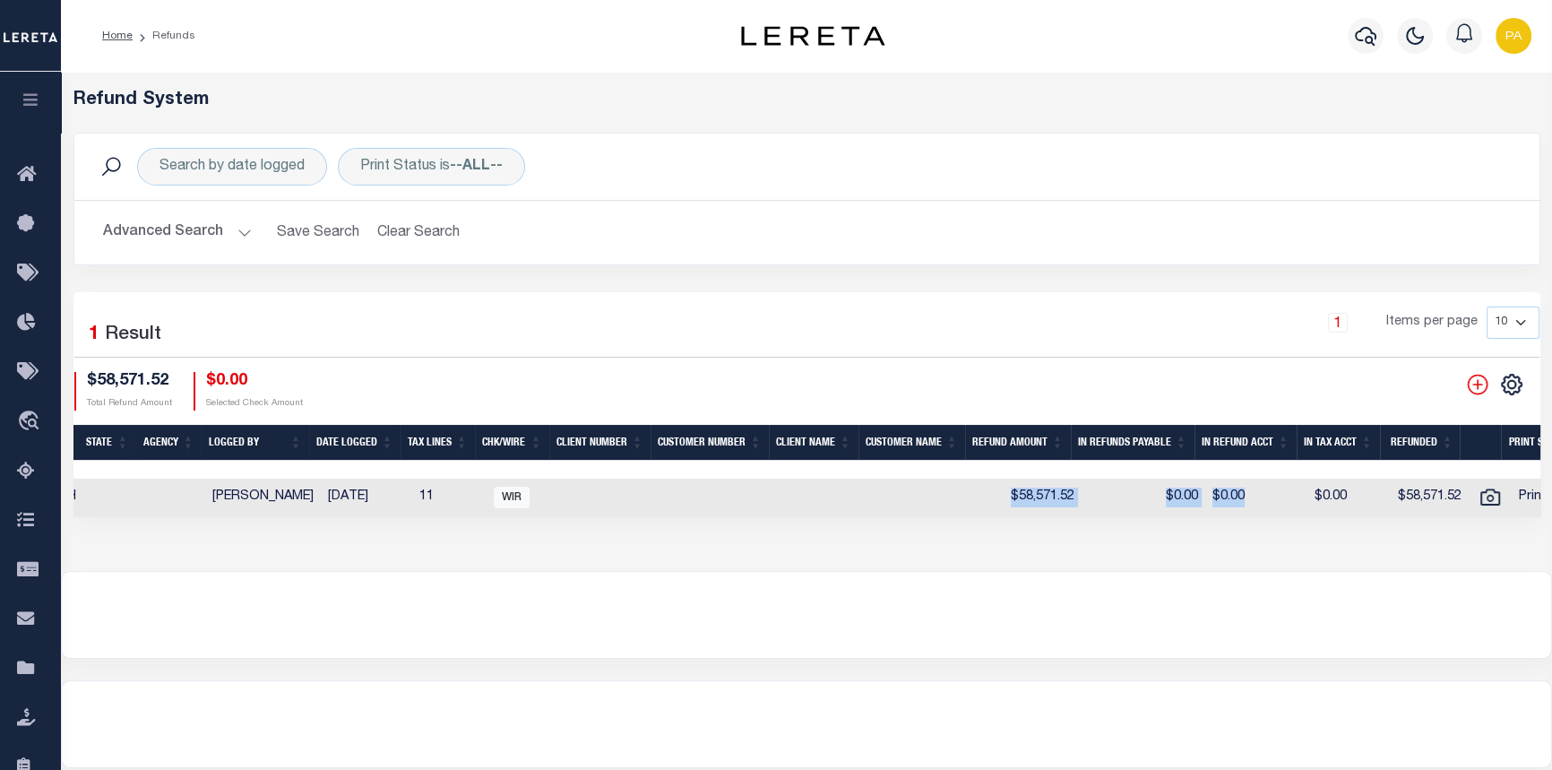
drag, startPoint x: 529, startPoint y: 518, endPoint x: 1287, endPoint y: 505, distance: 759.0
click at [1287, 505] on tr "ACTIONS View Refund Detail 5211 PP 74511 LERETA/ACCUMATCH Martinez, Myrna 01/25…" at bounding box center [633, 497] width 1939 height 39
click at [1390, 515] on td "$58,571.52" at bounding box center [1429, 497] width 78 height 39
checkbox input "true"
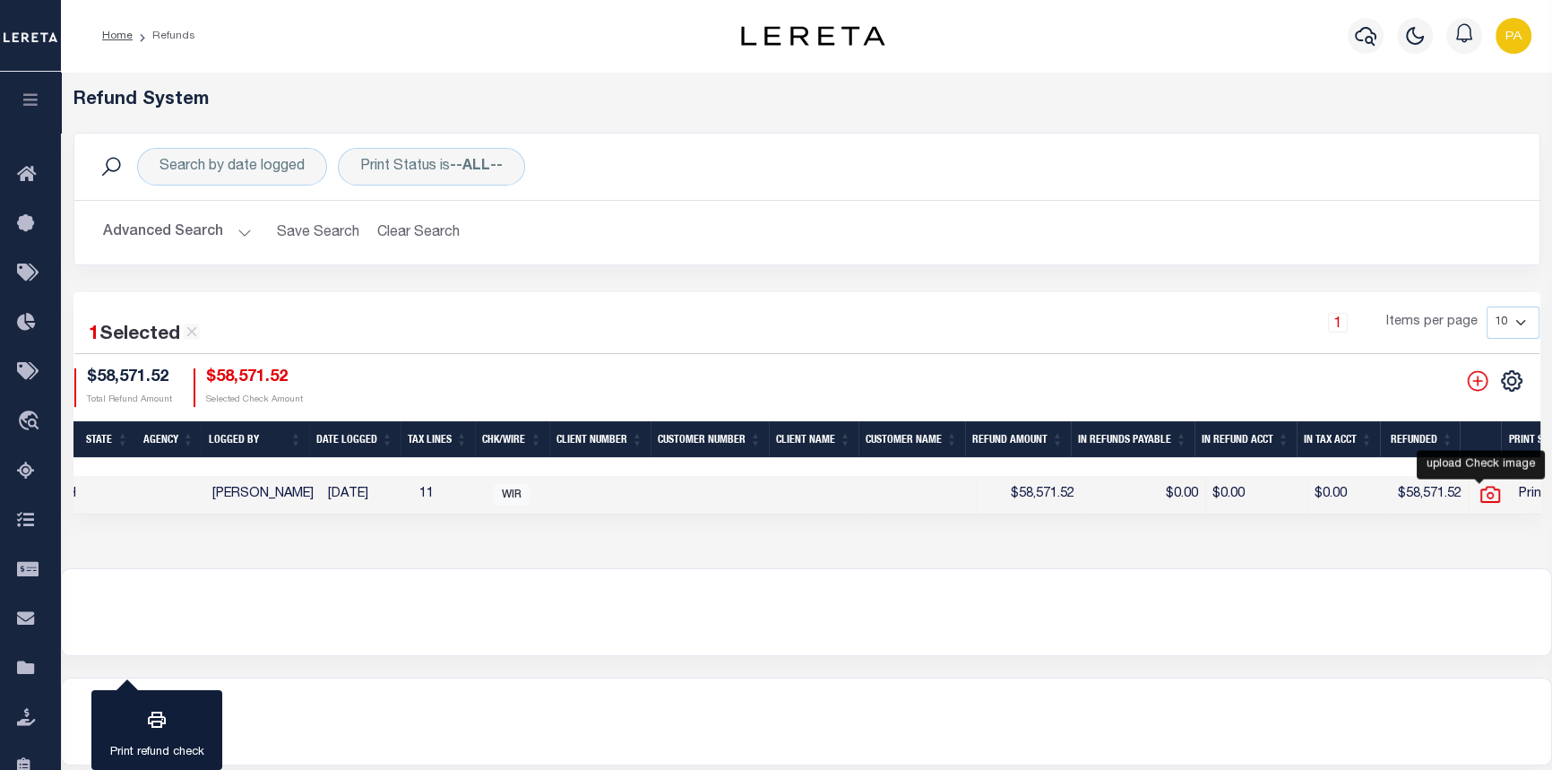
click at [1482, 497] on icon at bounding box center [1489, 494] width 23 height 23
checkbox input "false"
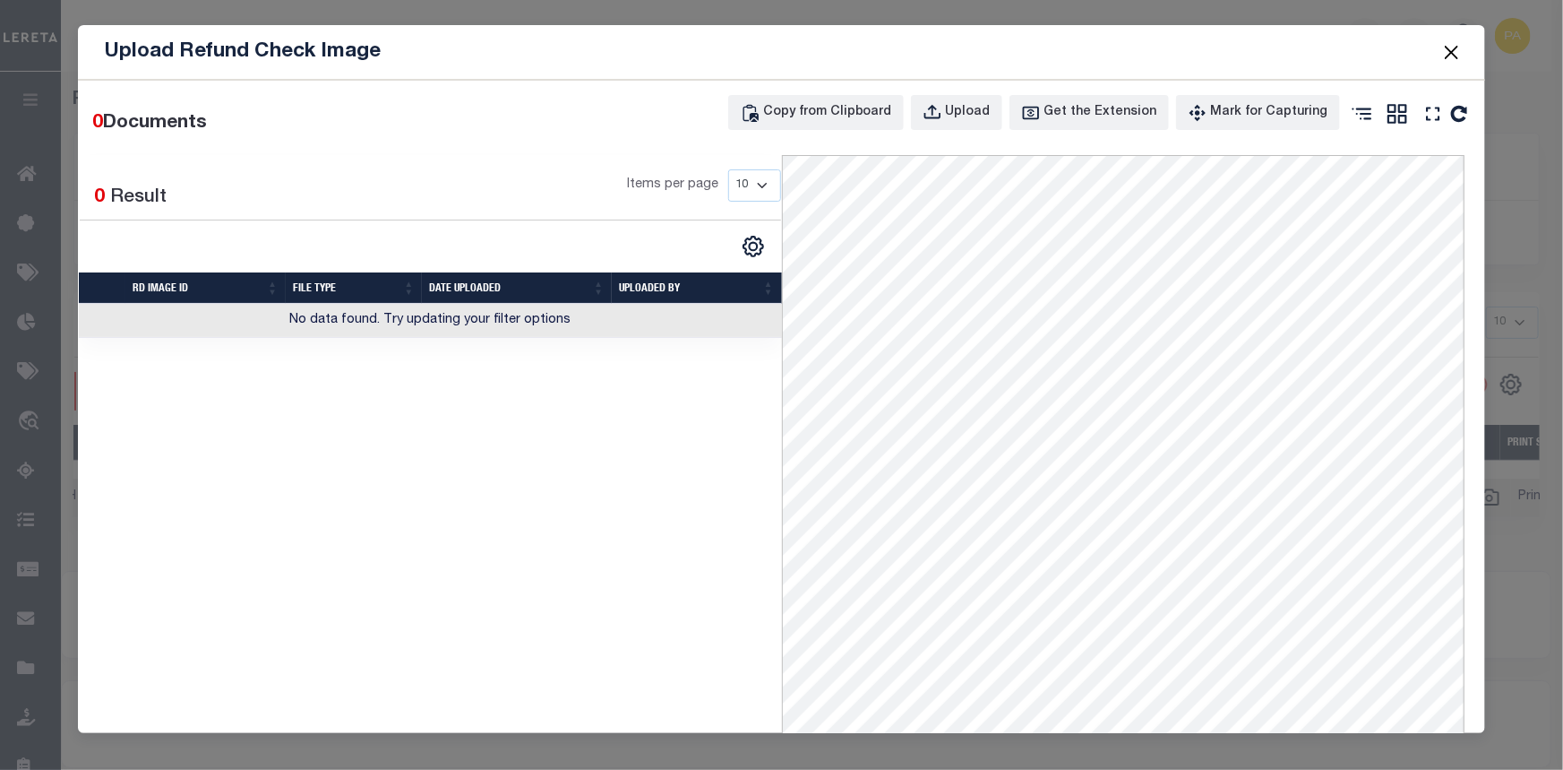
click at [152, 283] on th "RD Image ID" at bounding box center [204, 287] width 159 height 31
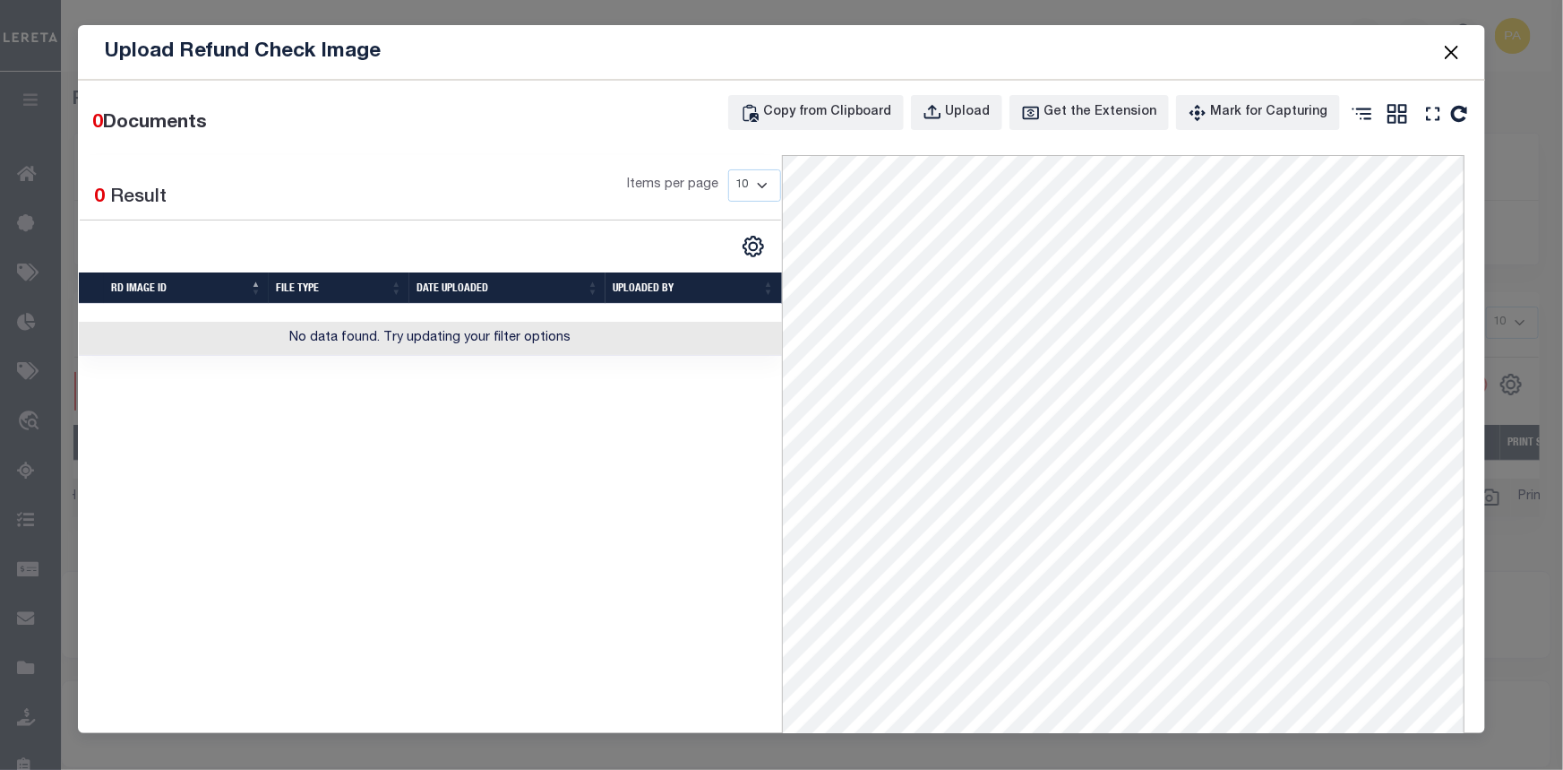
click at [1458, 55] on button "Close" at bounding box center [1452, 51] width 23 height 23
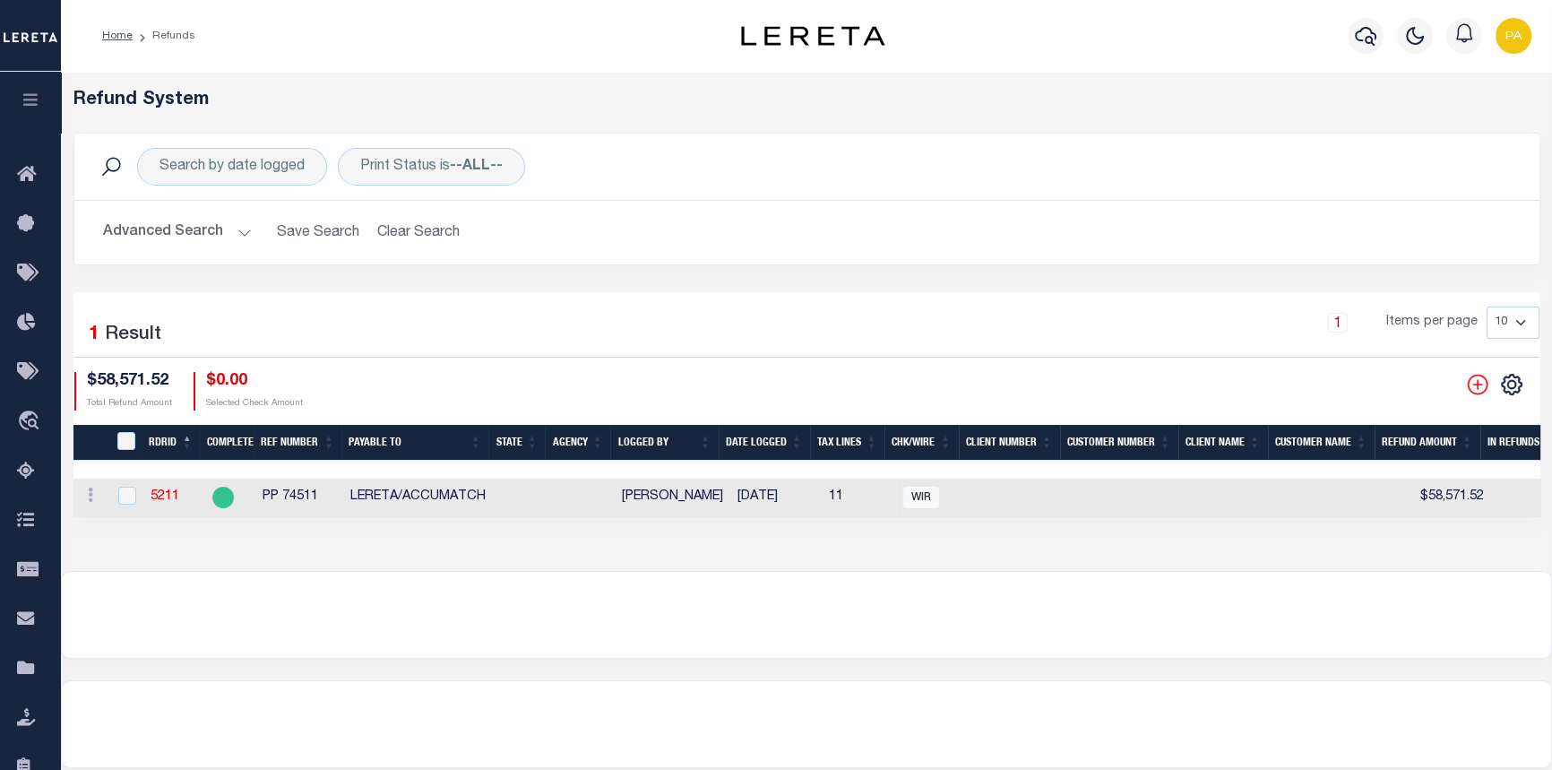
drag, startPoint x: 444, startPoint y: 529, endPoint x: -296, endPoint y: 478, distance: 741.8
click at [0, 478] on html "Home Refunds" at bounding box center [776, 475] width 1552 height 950
click at [218, 502] on circle "" at bounding box center [223, 497] width 22 height 22
checkbox input "true"
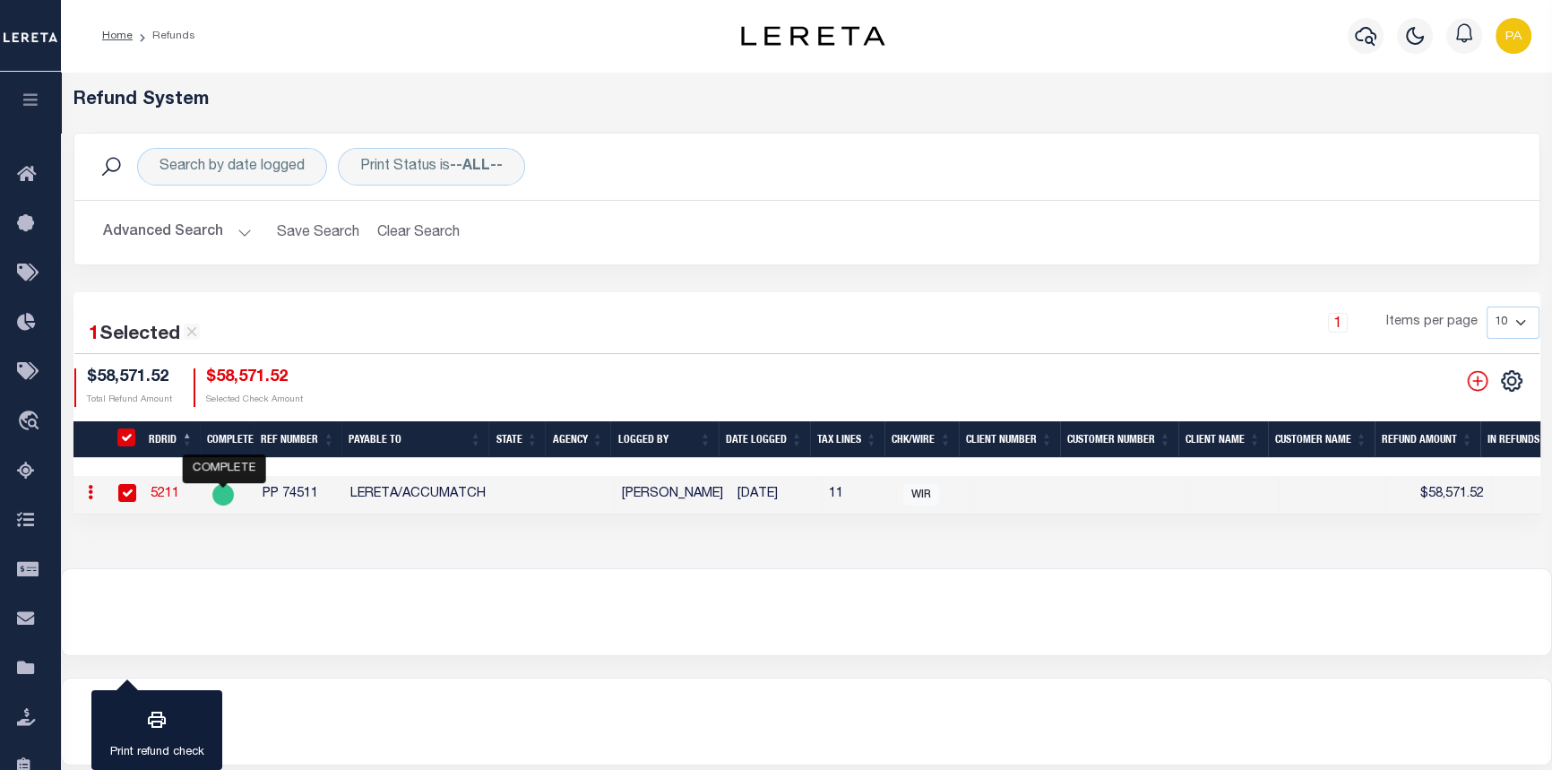
click at [90, 494] on icon at bounding box center [90, 492] width 5 height 14
click at [143, 549] on link "View Refund Detail" at bounding box center [160, 550] width 156 height 30
checkbox input "false"
type input "74511"
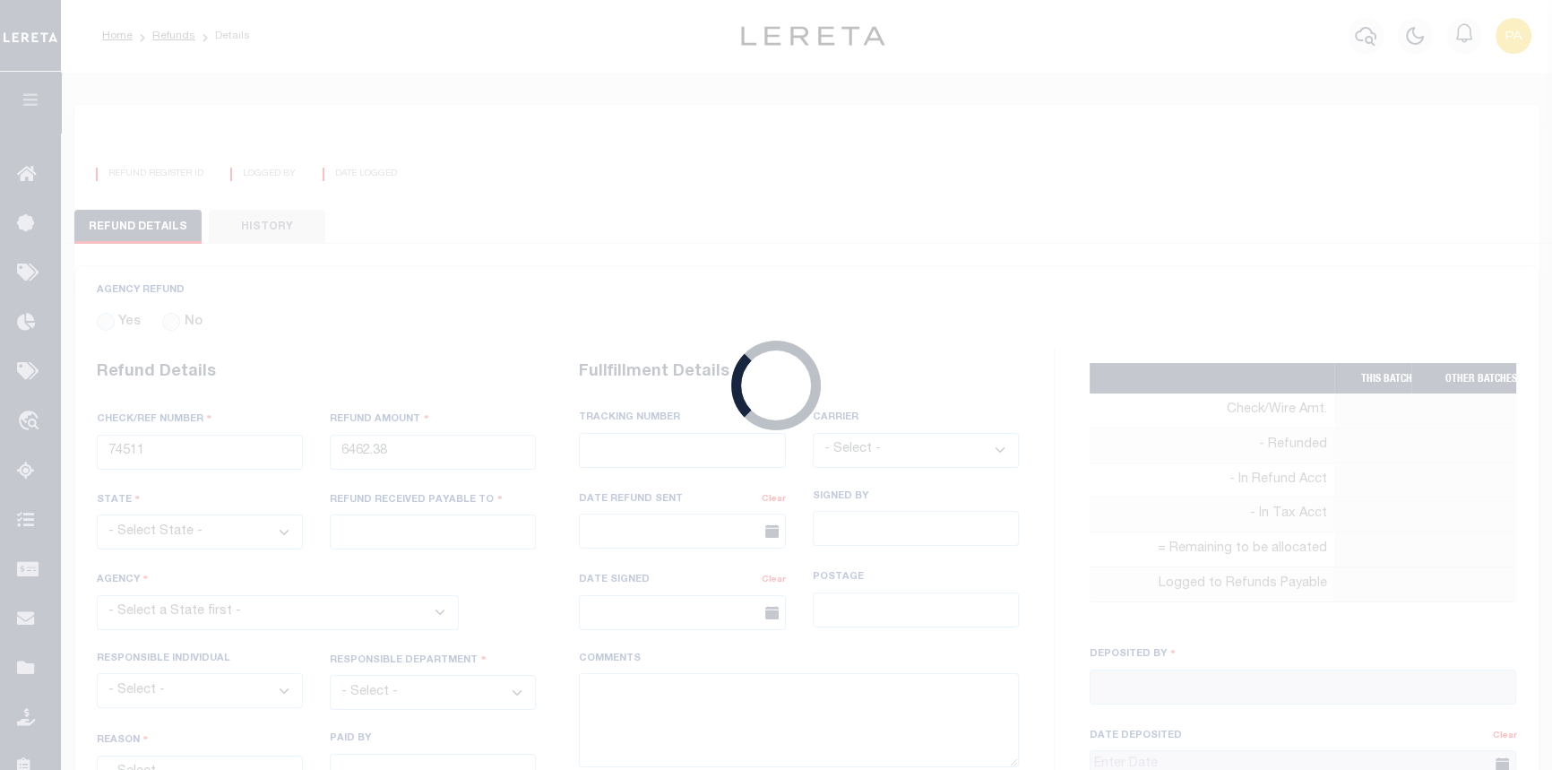
radio input "true"
type input "PP 74511"
type input "$58,571.52"
type input "LERETA/ACCUMATCH"
select select "SVC"
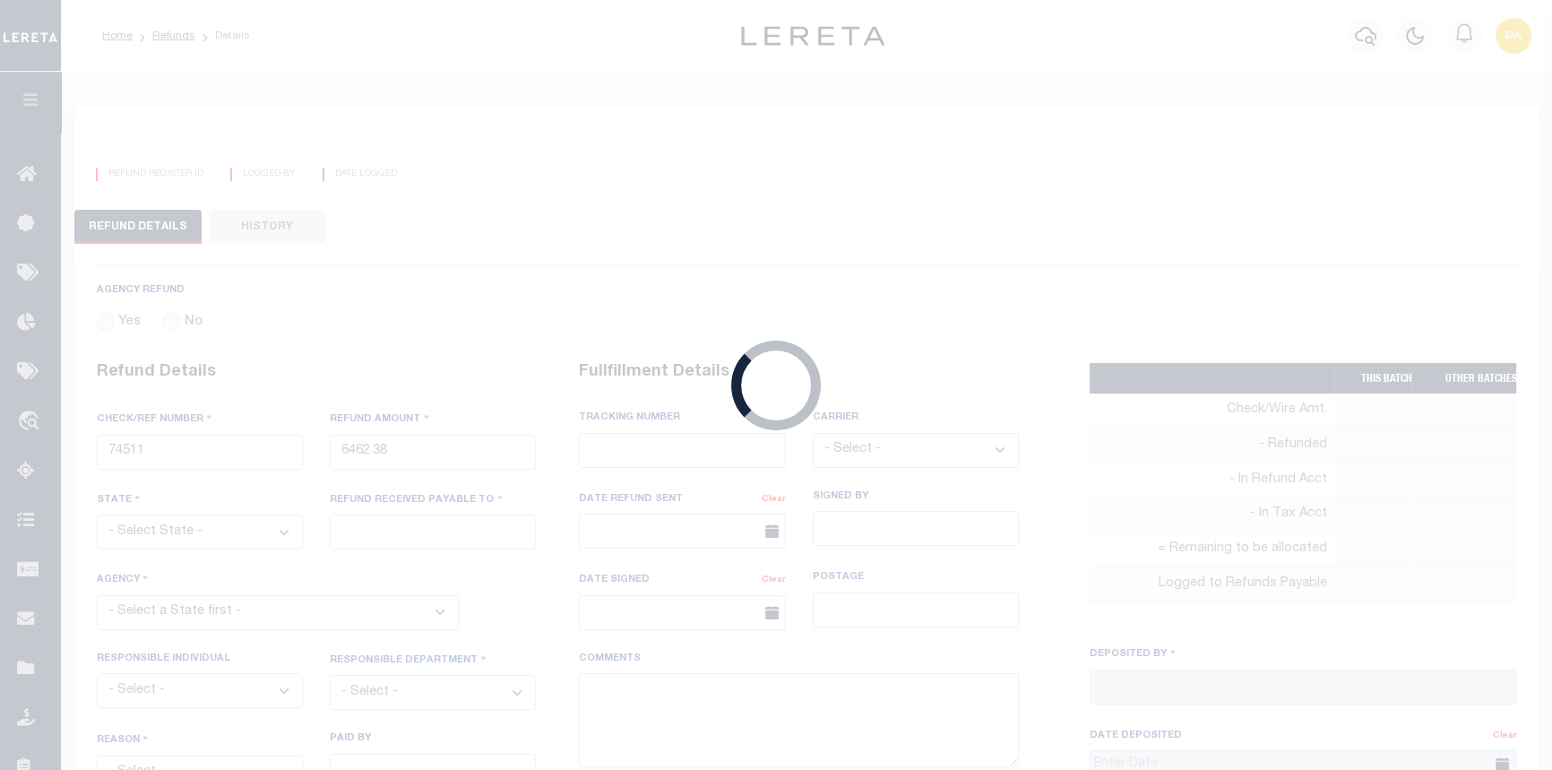
select select "DUP"
type input "various"
select select "FDX"
type textarea "THIS IS RFR; FORWARDING CK# 7794 $57,134.16 TO PROSPERITY BANK FEDEX# 7750 7609…"
type input "Martinez, Myrna"
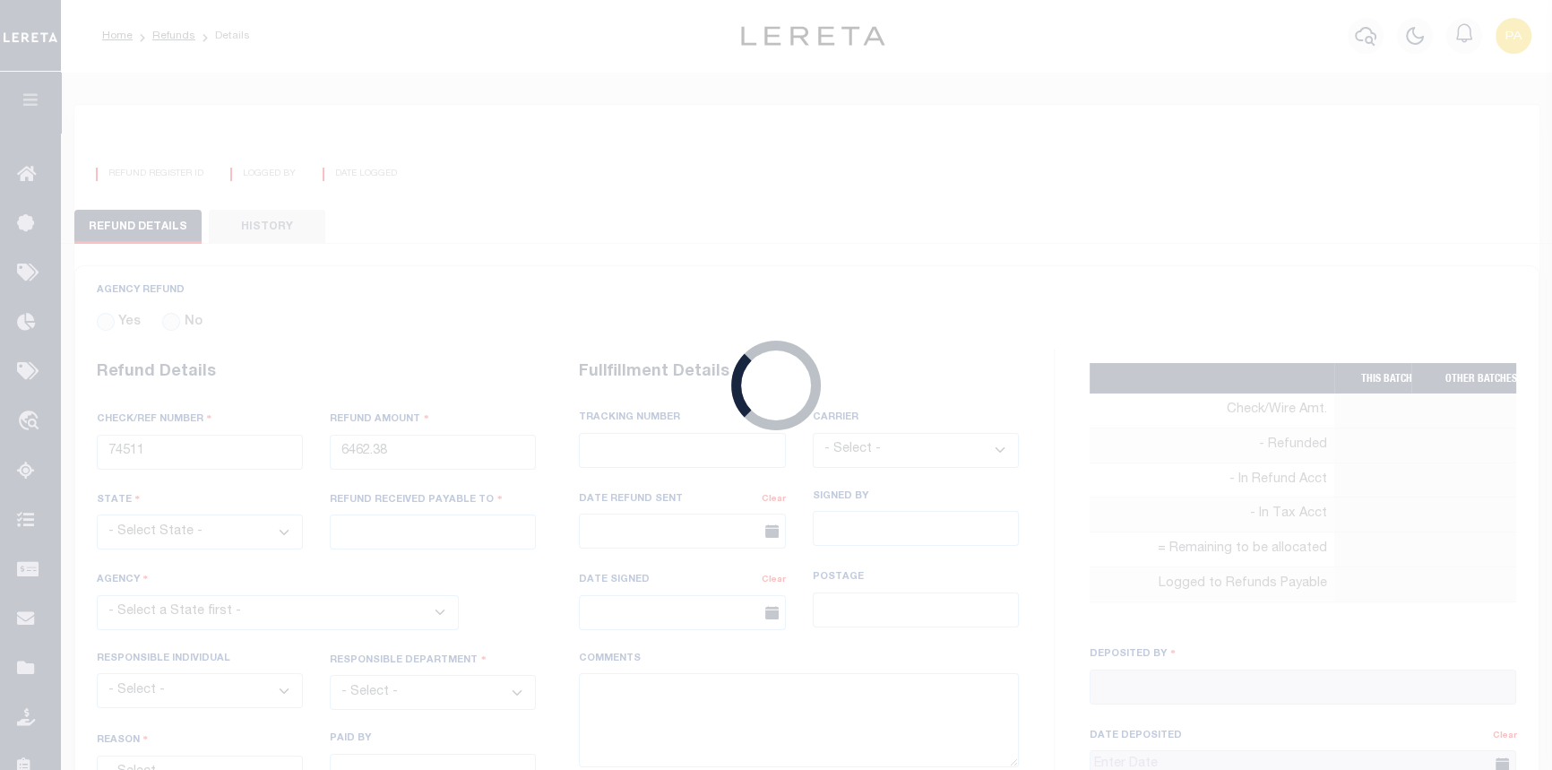
type input "01/25/2024"
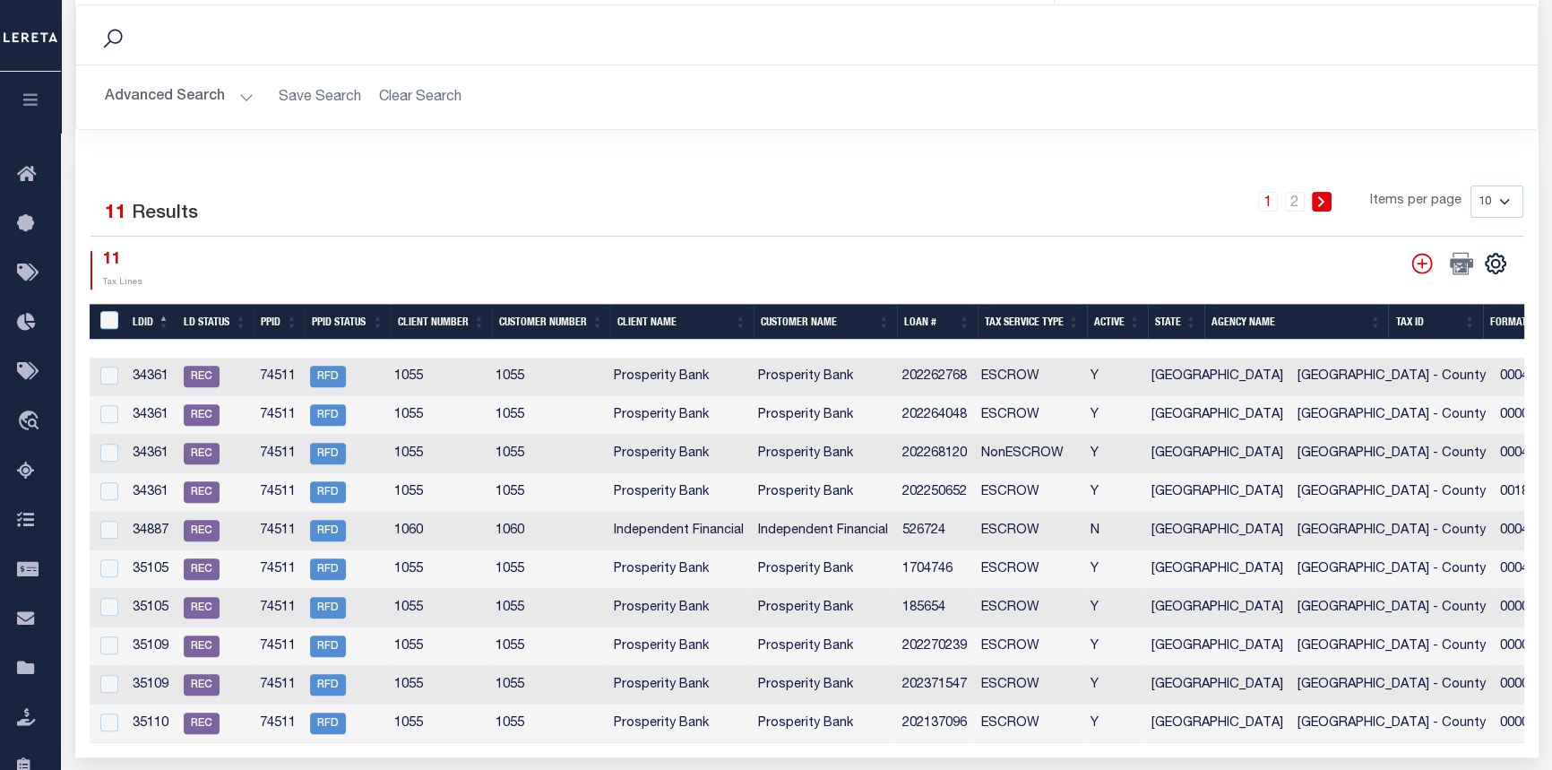
scroll to position [896, 0]
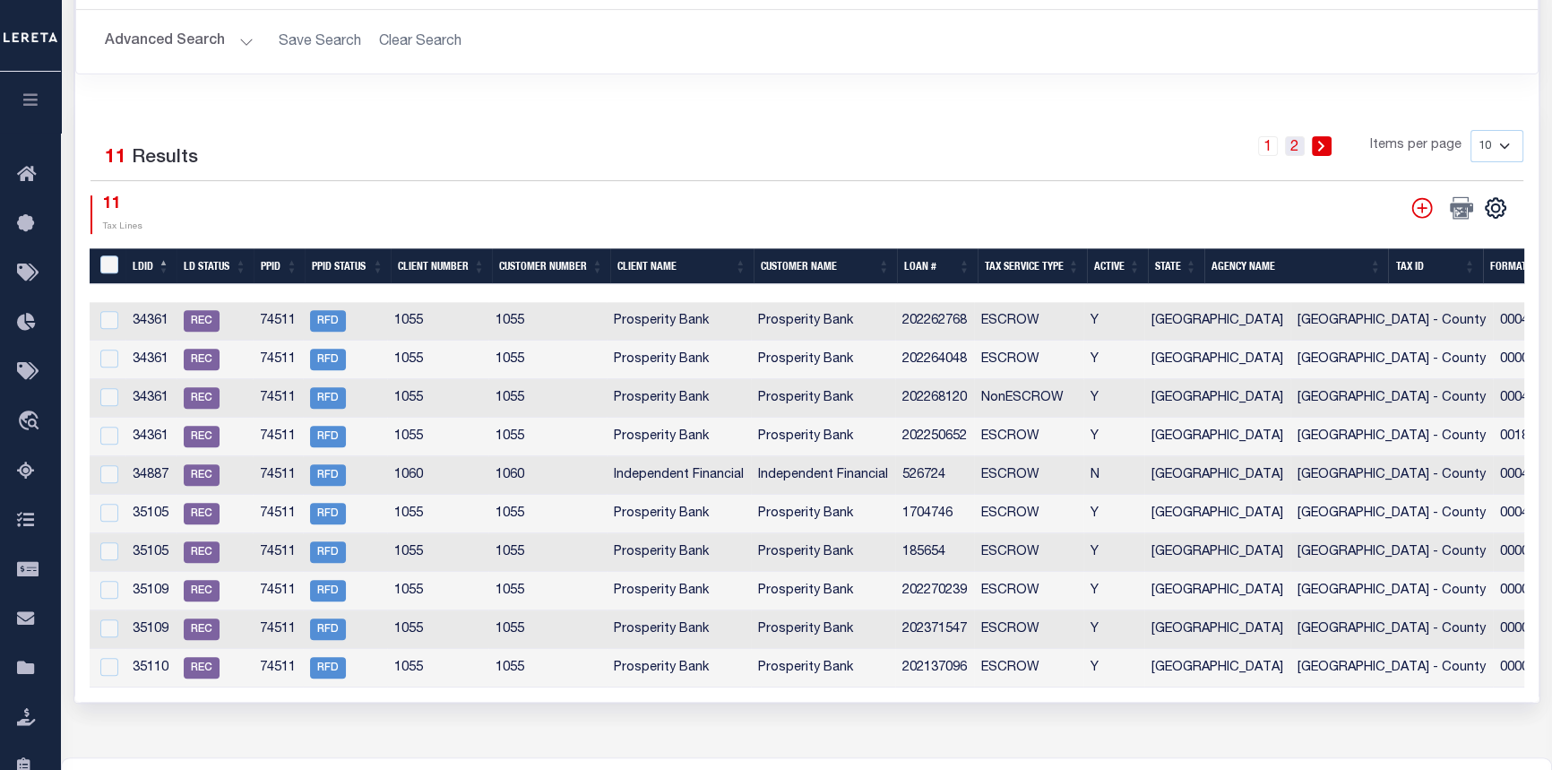
click at [1296, 136] on link "2" at bounding box center [1295, 146] width 20 height 20
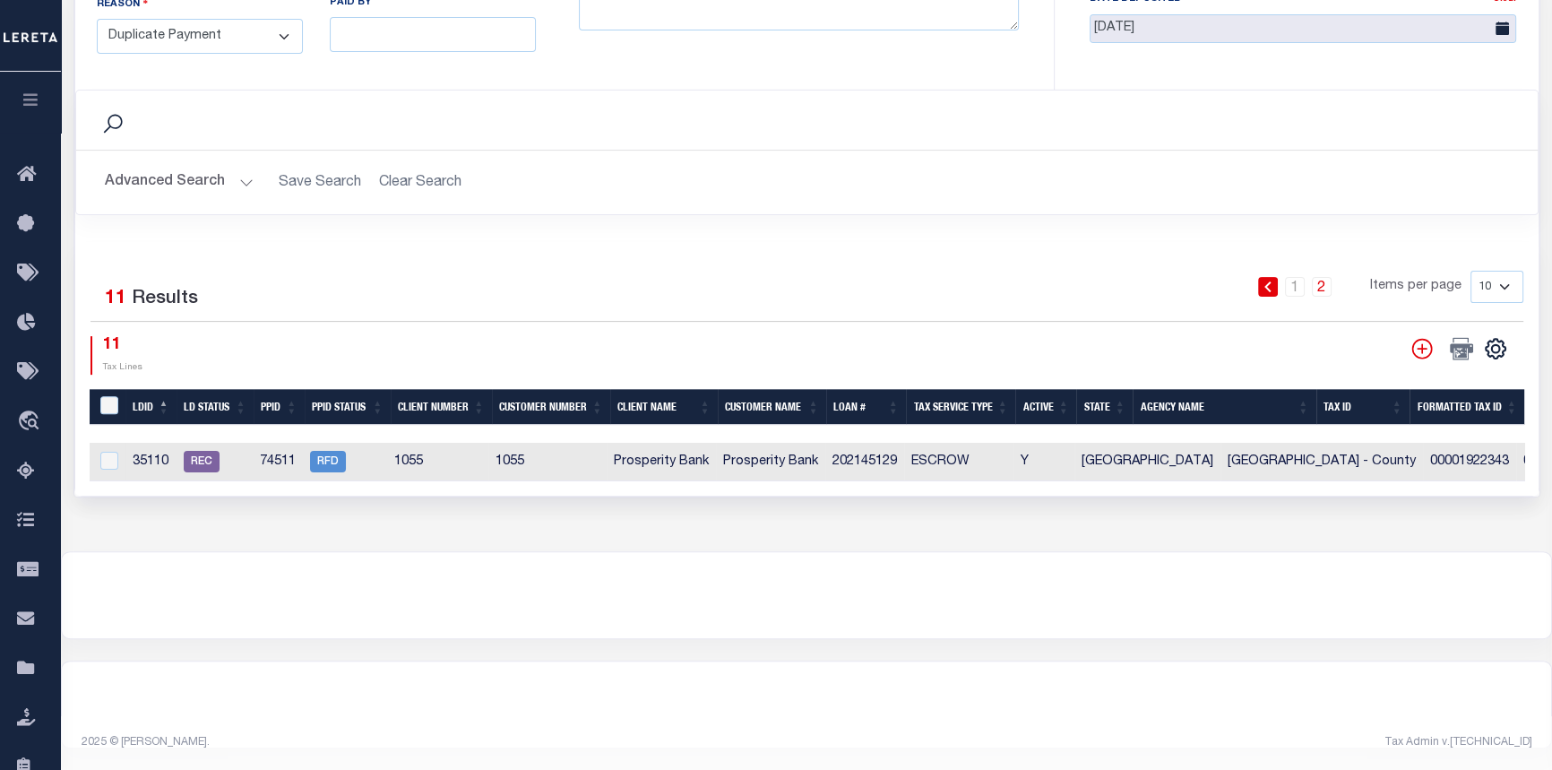
scroll to position [760, 0]
click at [1325, 277] on link "2" at bounding box center [1322, 287] width 20 height 20
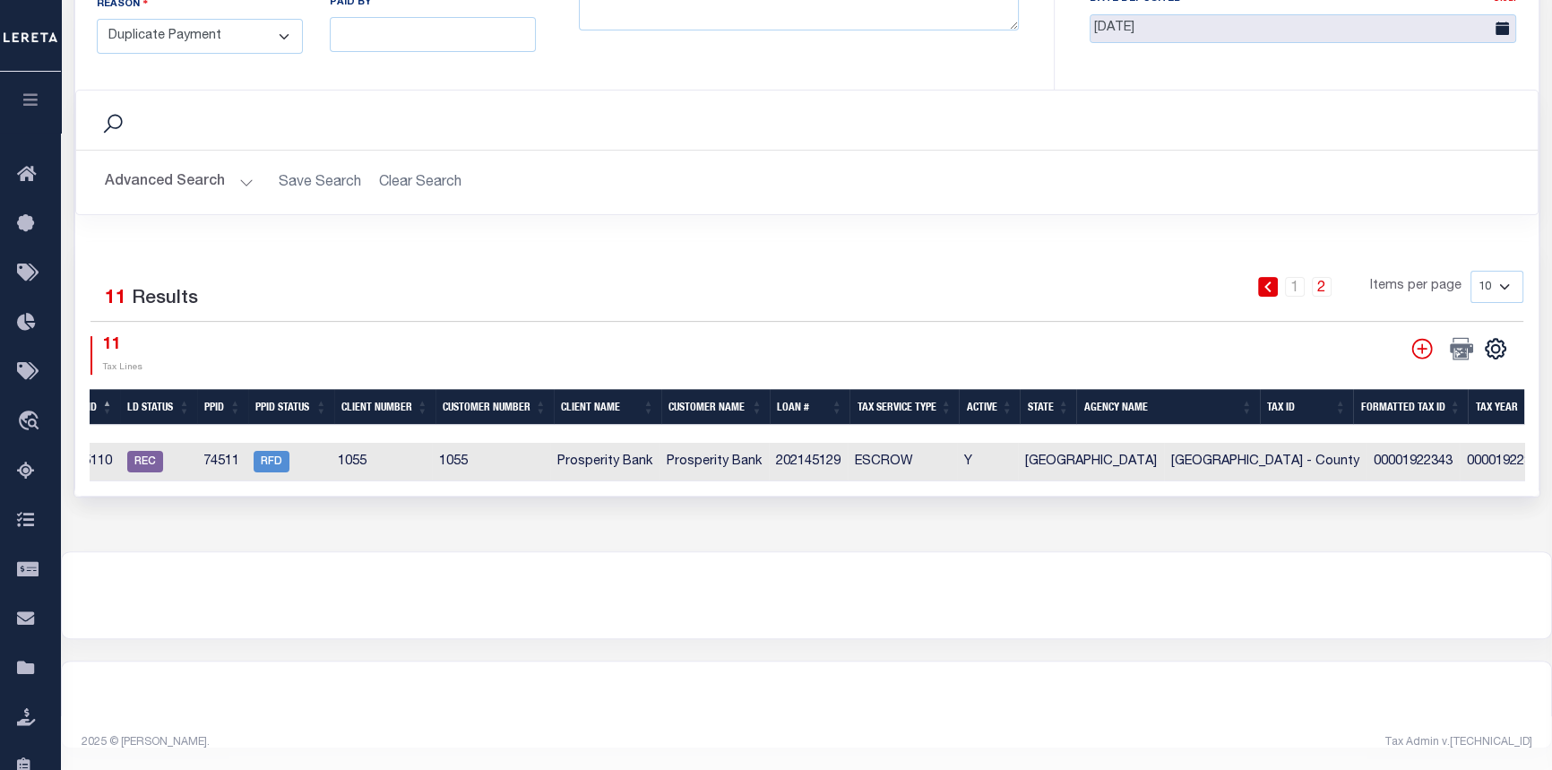
scroll to position [0, 0]
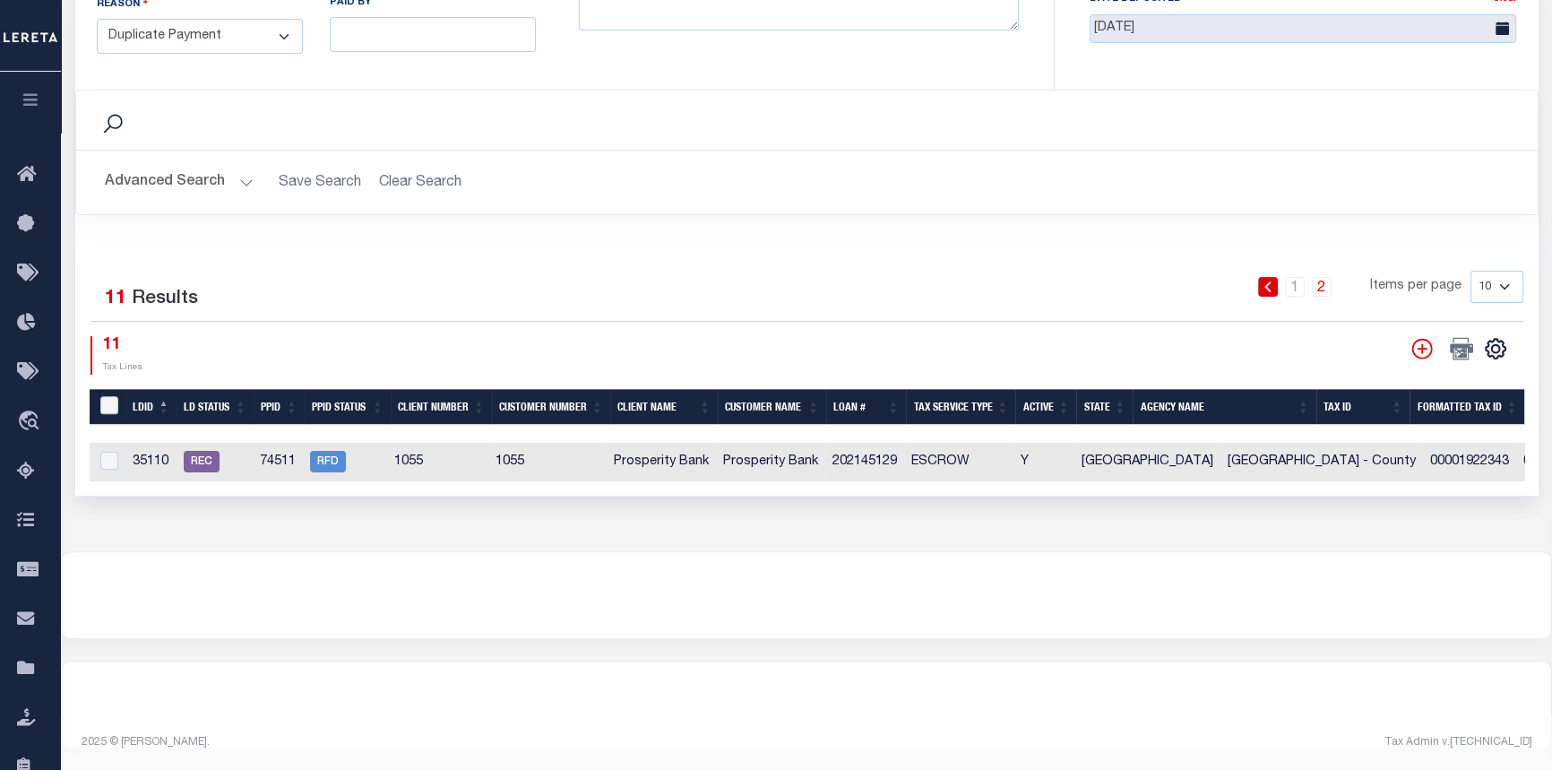
click at [384, 271] on div "Selected 11 Results" at bounding box center [259, 296] width 338 height 50
click at [1270, 281] on icon at bounding box center [1267, 286] width 8 height 11
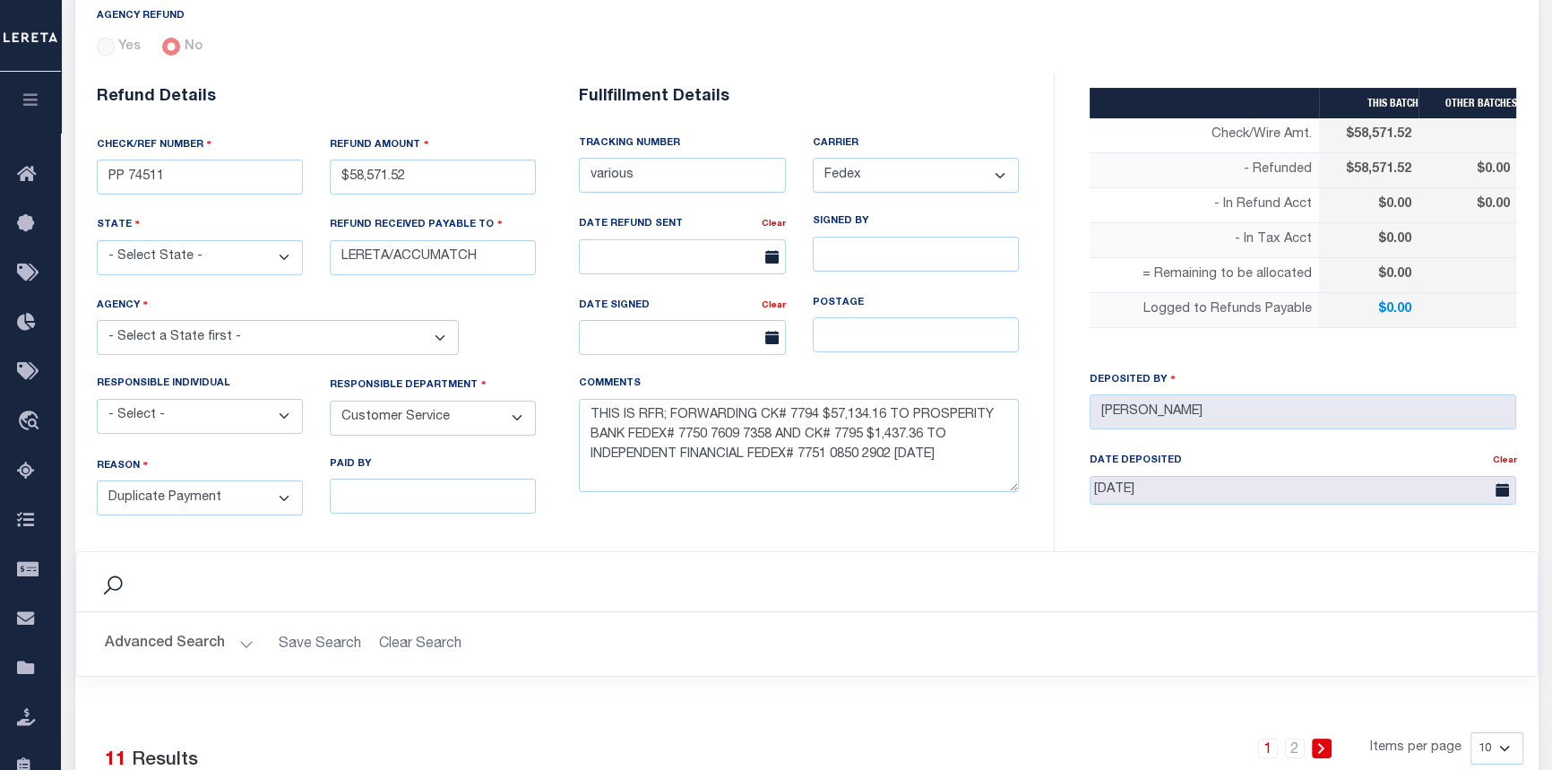
scroll to position [81, 0]
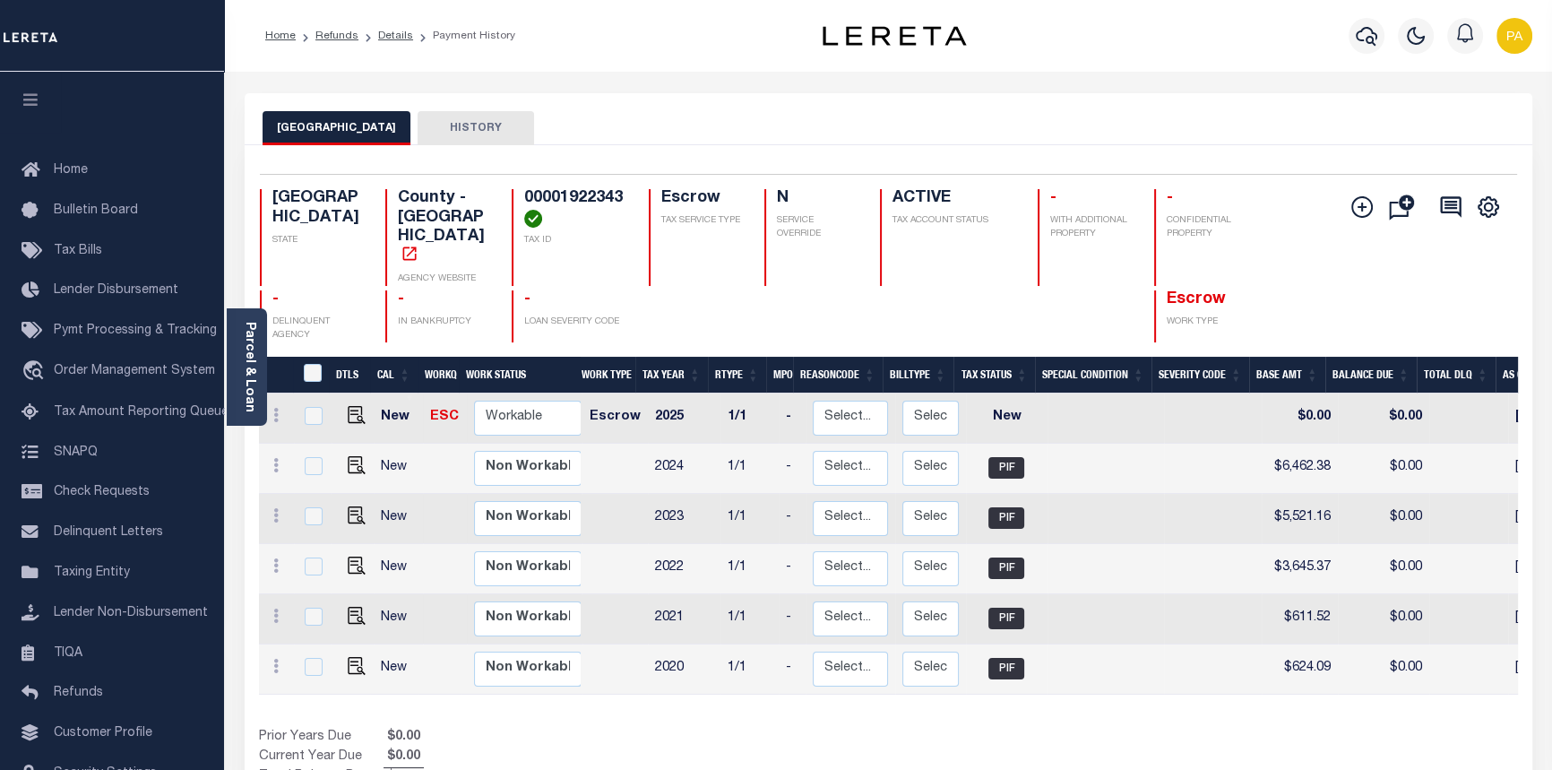
scroll to position [0, 493]
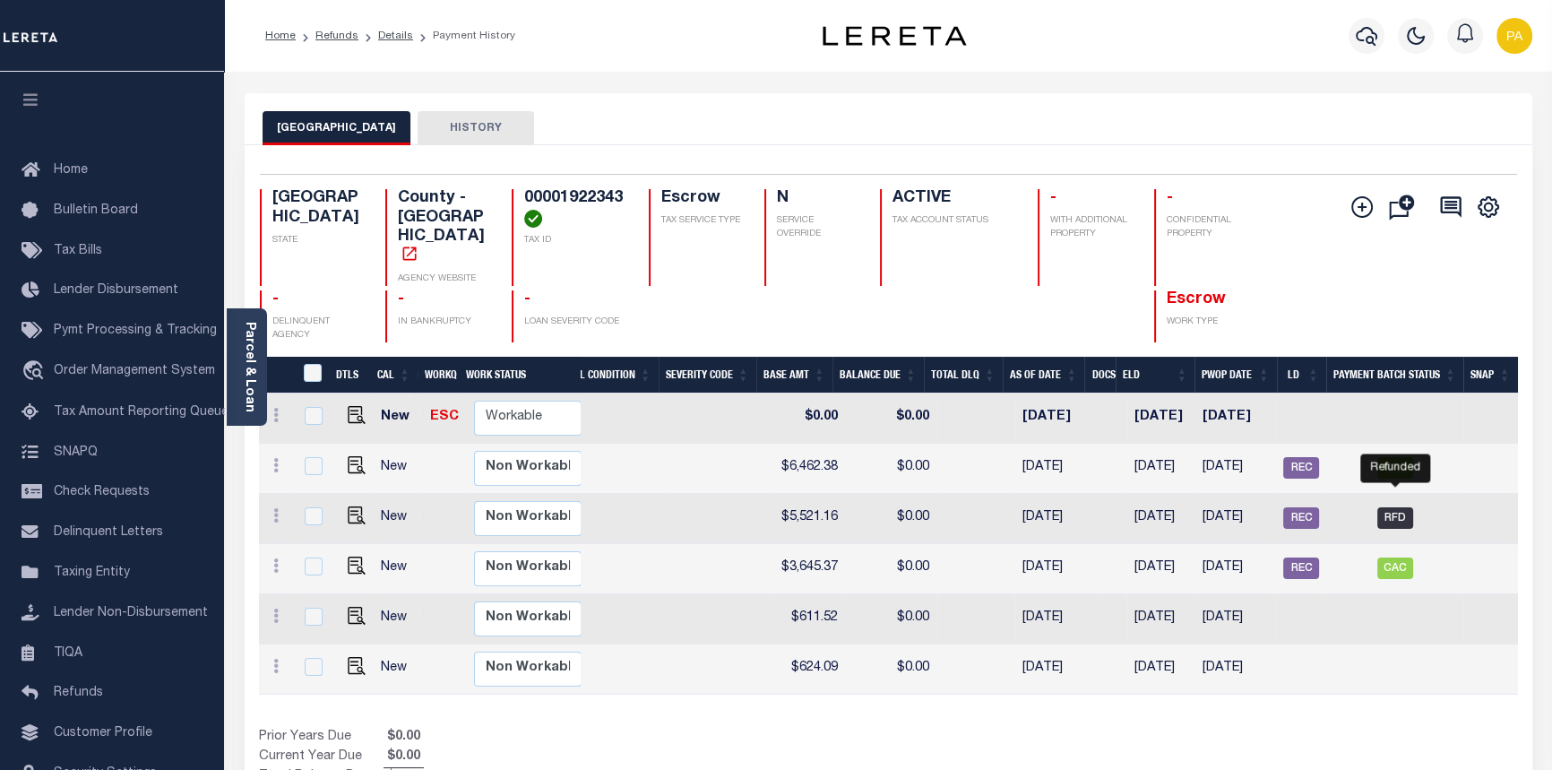
click at [1399, 507] on span "RFD" at bounding box center [1395, 518] width 36 height 22
checkbox input "true"
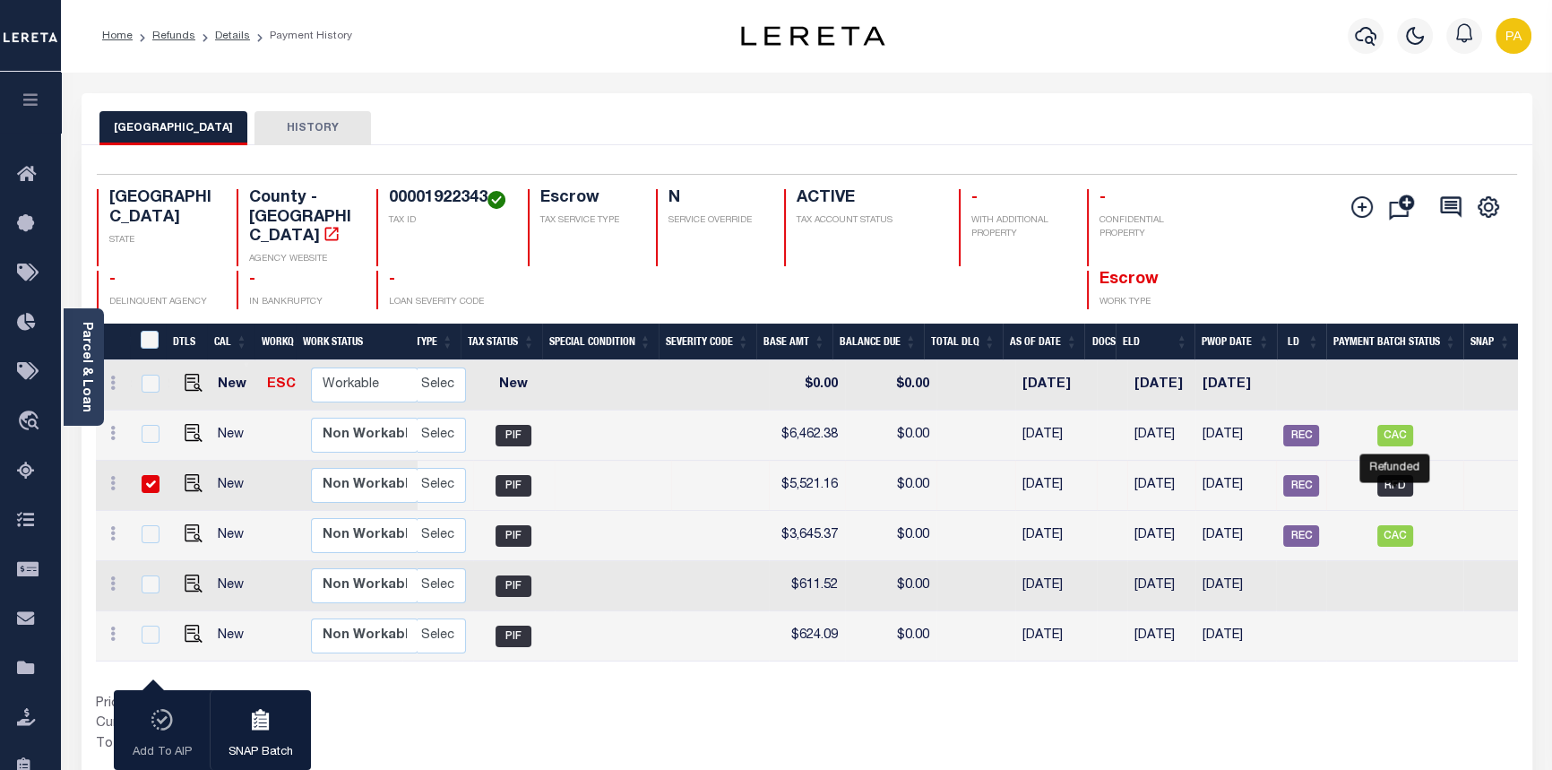
scroll to position [0, 342]
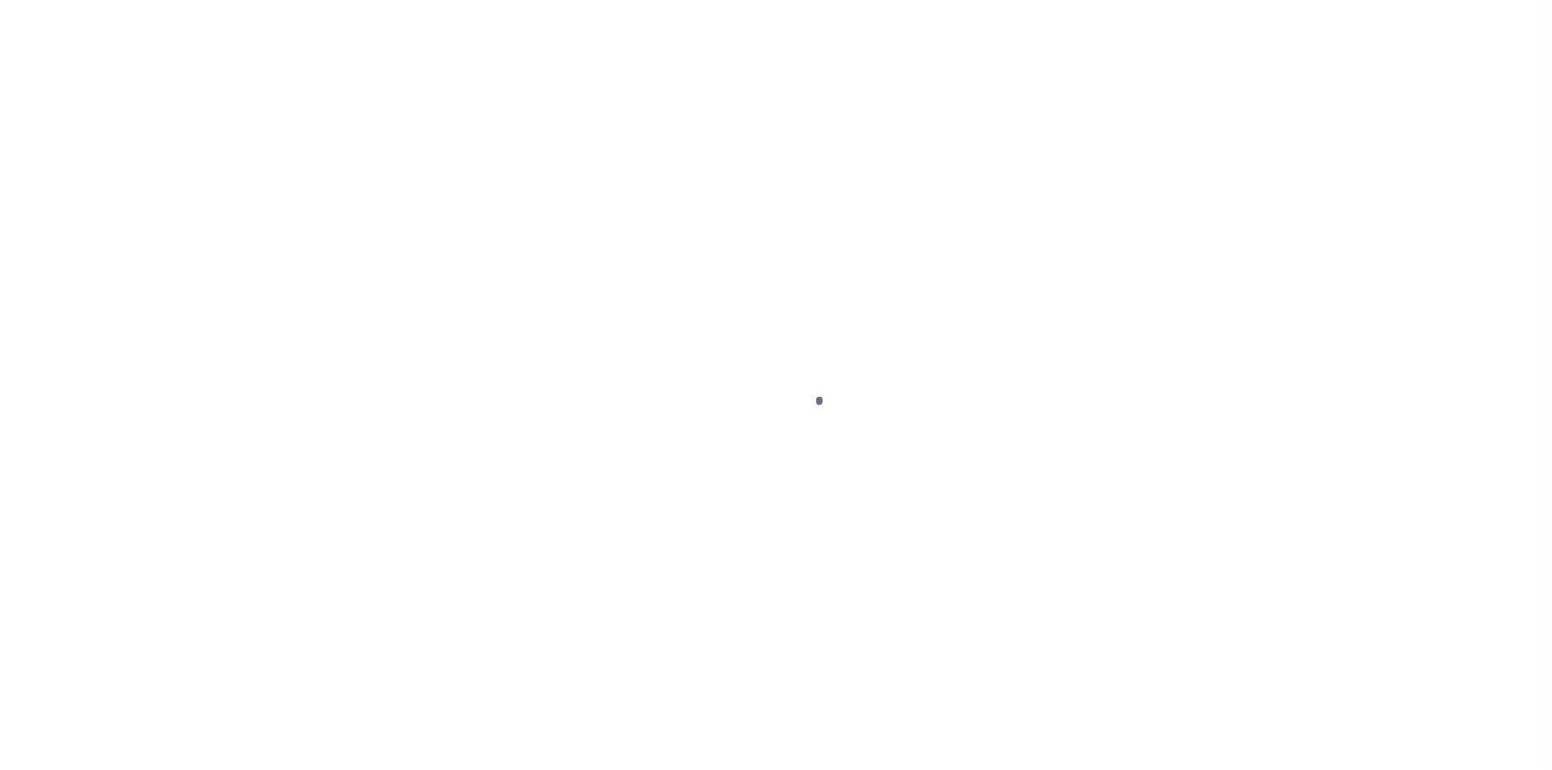
select select "RFD"
select select "CHK"
select select "[PERSON_NAME]"
select select "FDX"
select select
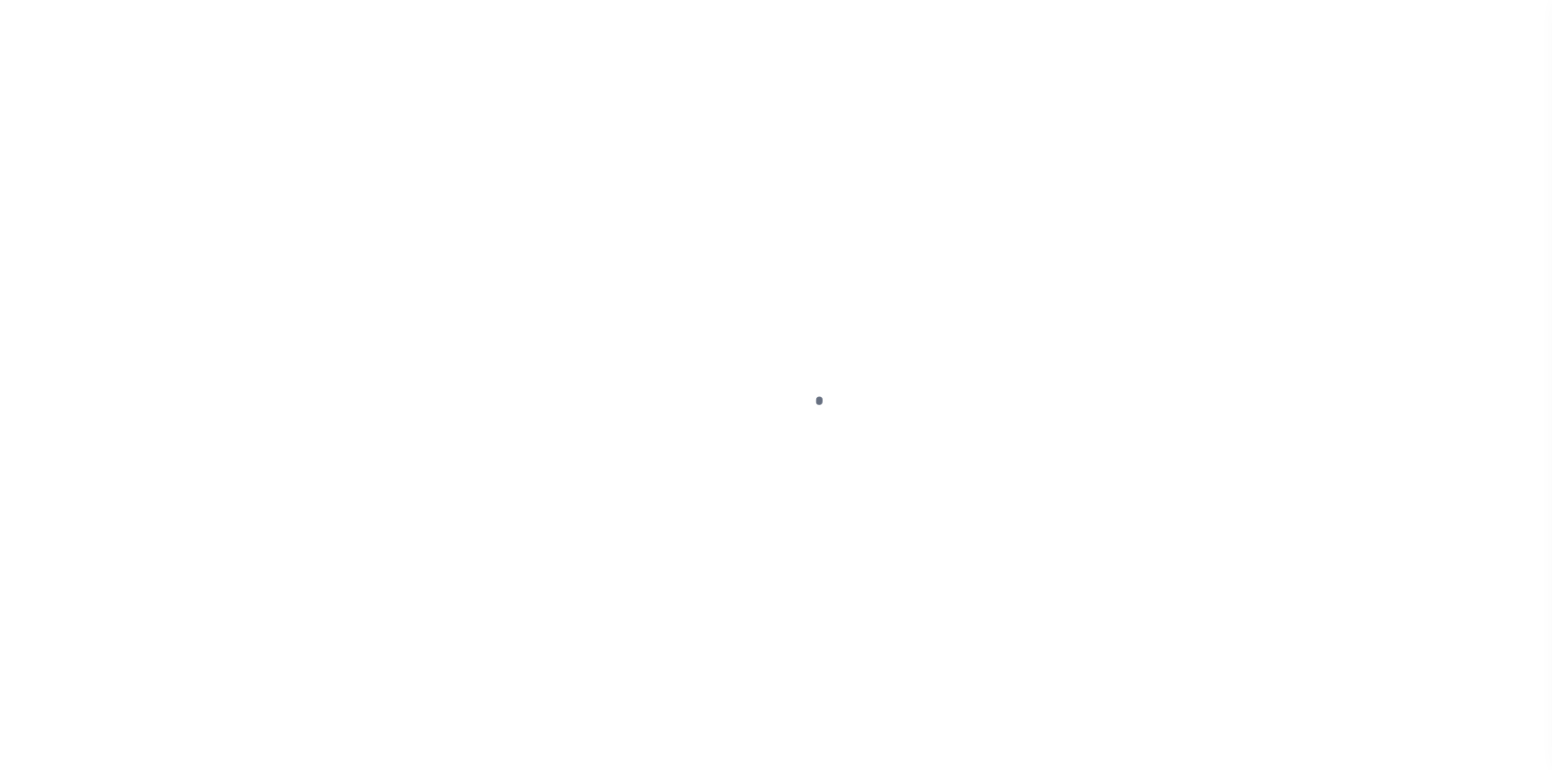
select select "37"
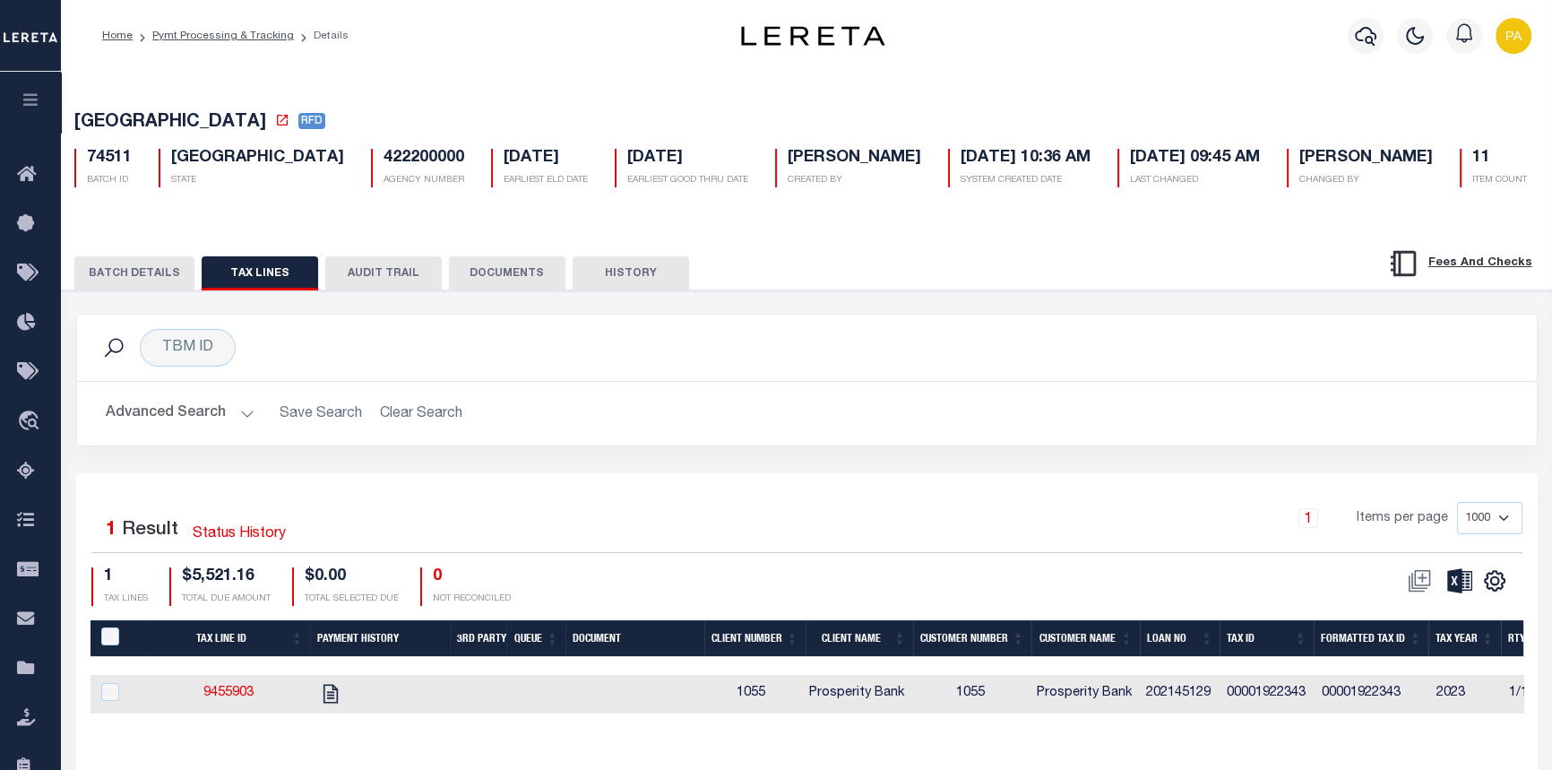
click at [152, 276] on button "BATCH DETAILS" at bounding box center [134, 273] width 120 height 34
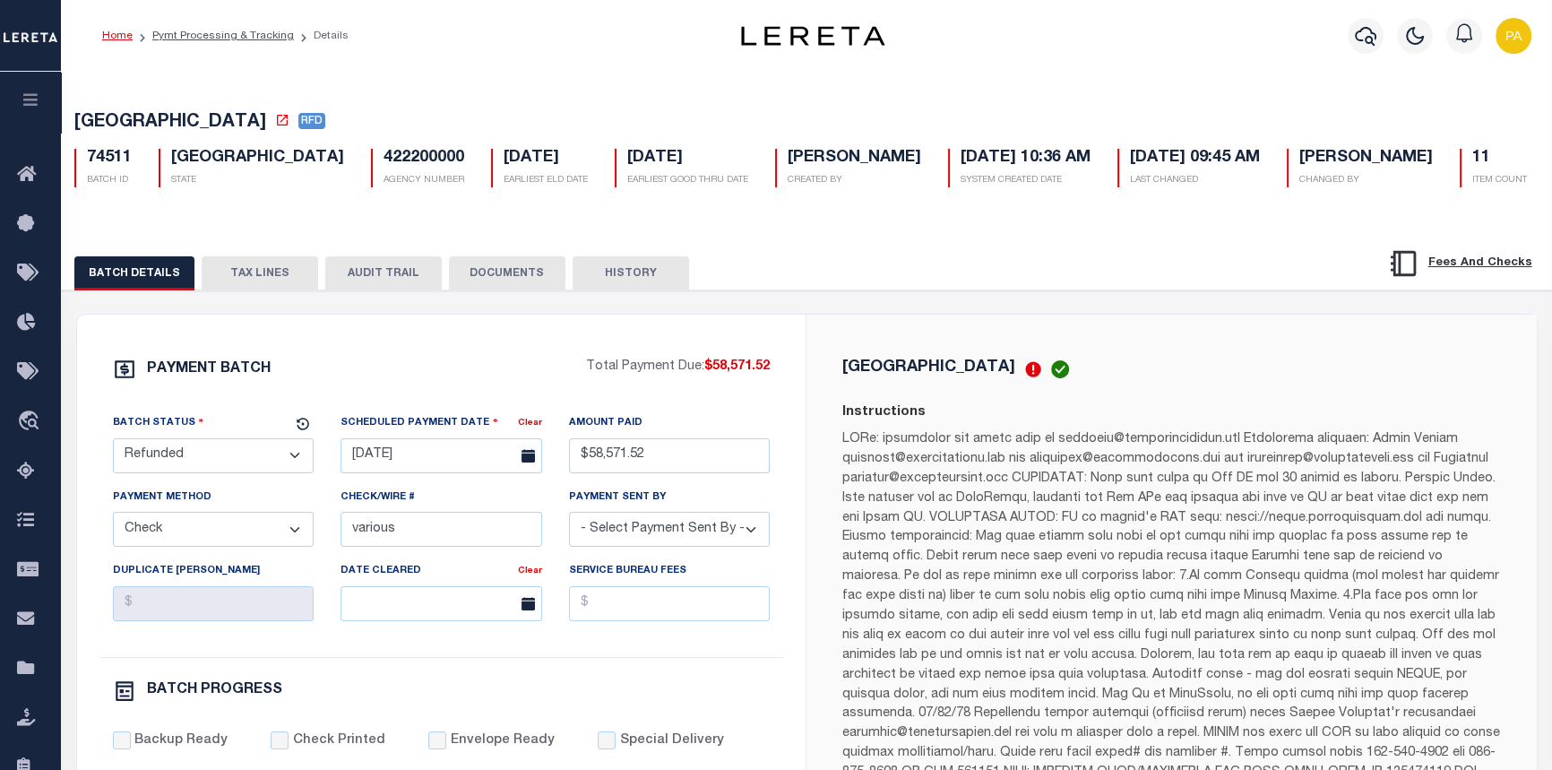
click at [104, 37] on link "Home" at bounding box center [117, 35] width 30 height 11
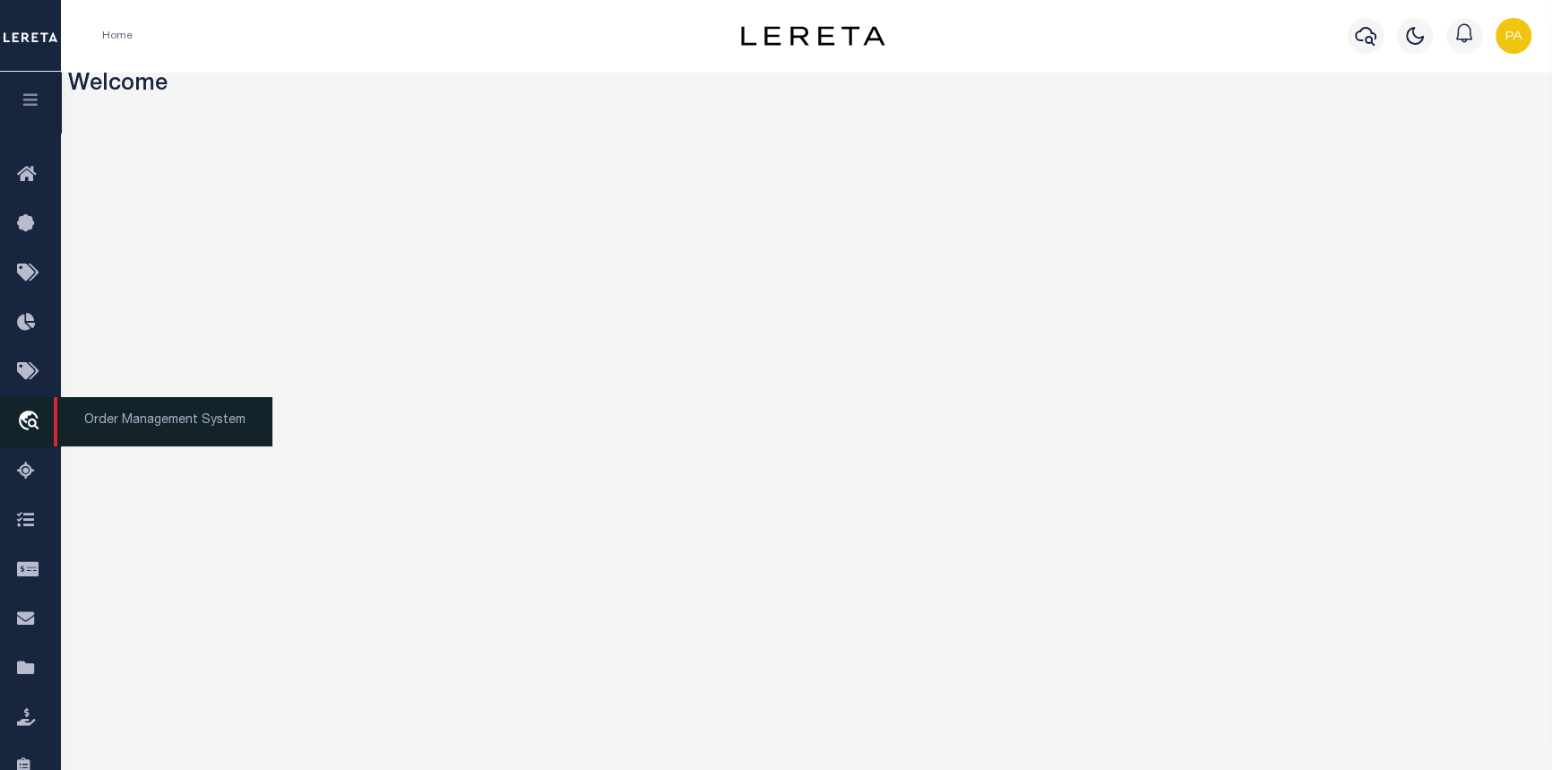
click at [120, 421] on span "Order Management System" at bounding box center [163, 421] width 219 height 49
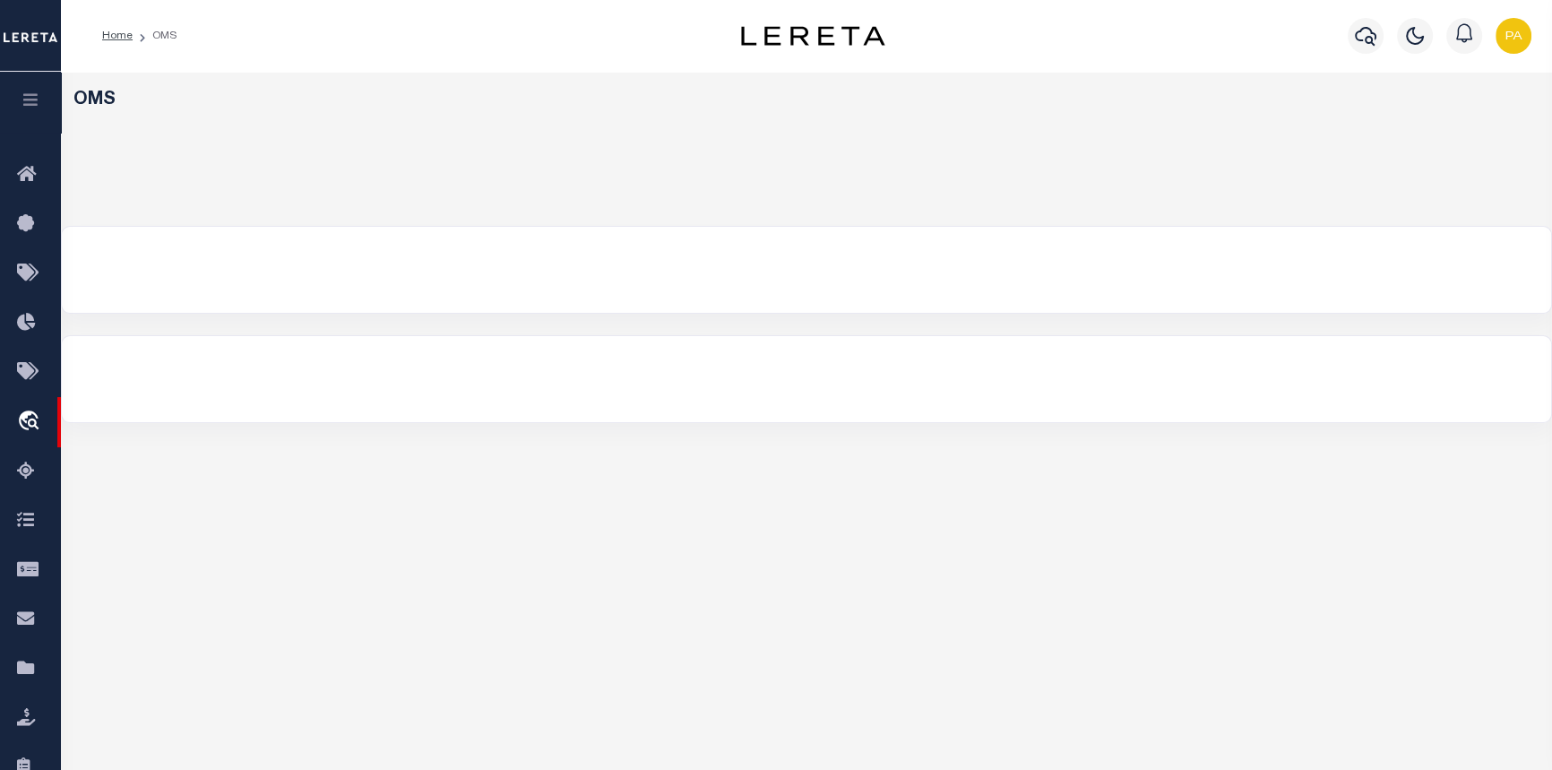
select select "200"
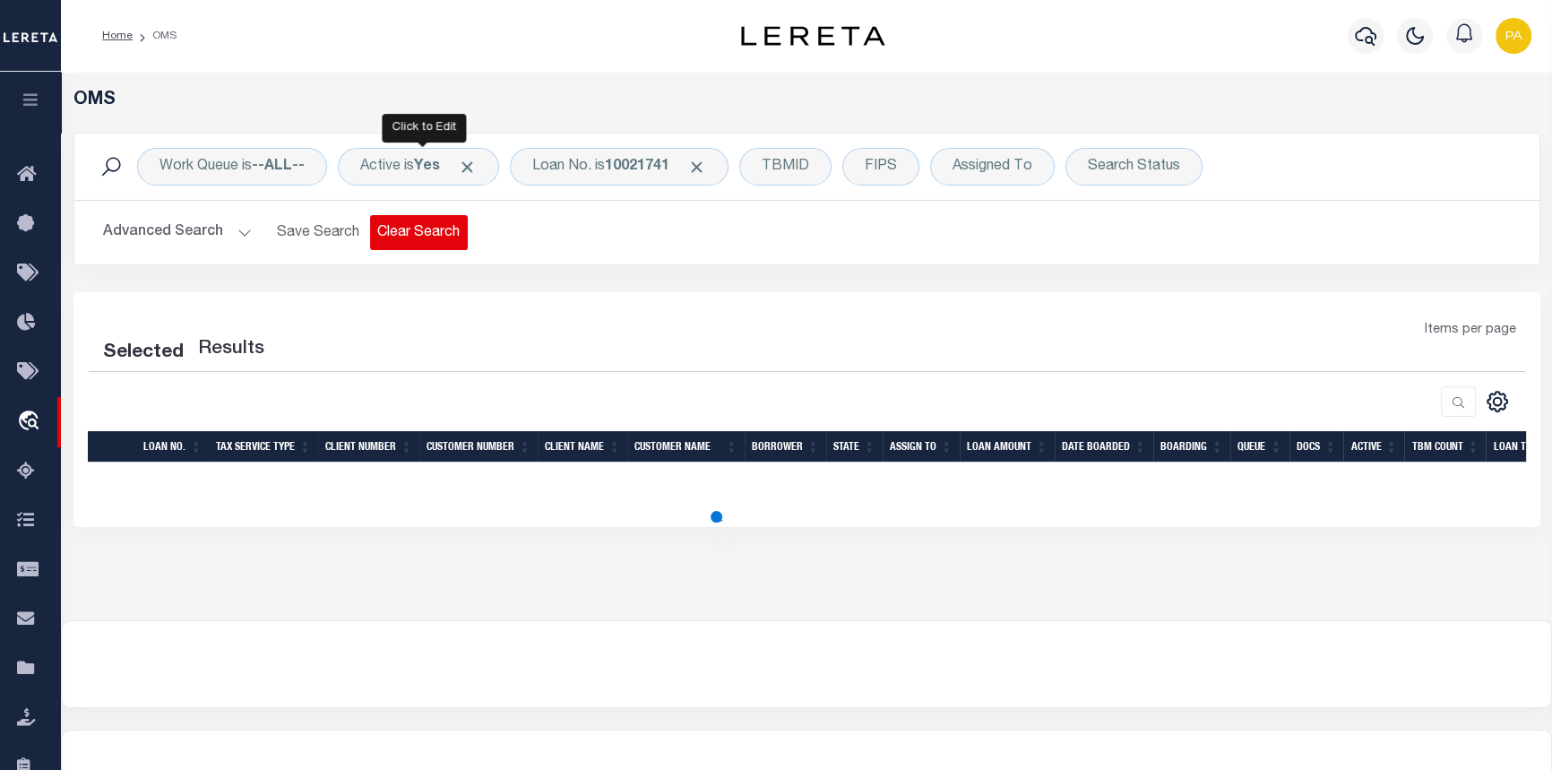
select select "200"
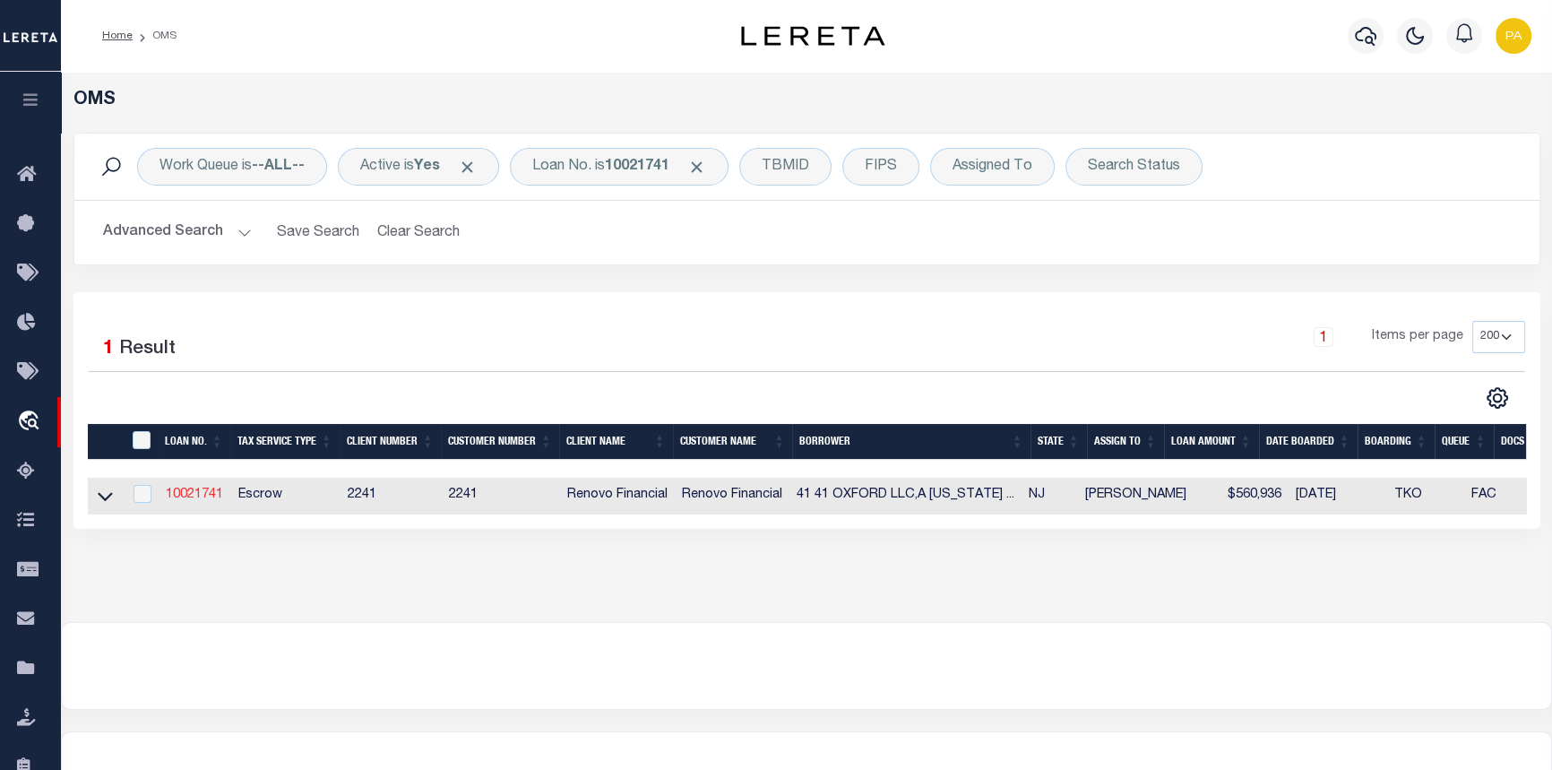
click at [209, 495] on link "10021741" at bounding box center [194, 494] width 57 height 13
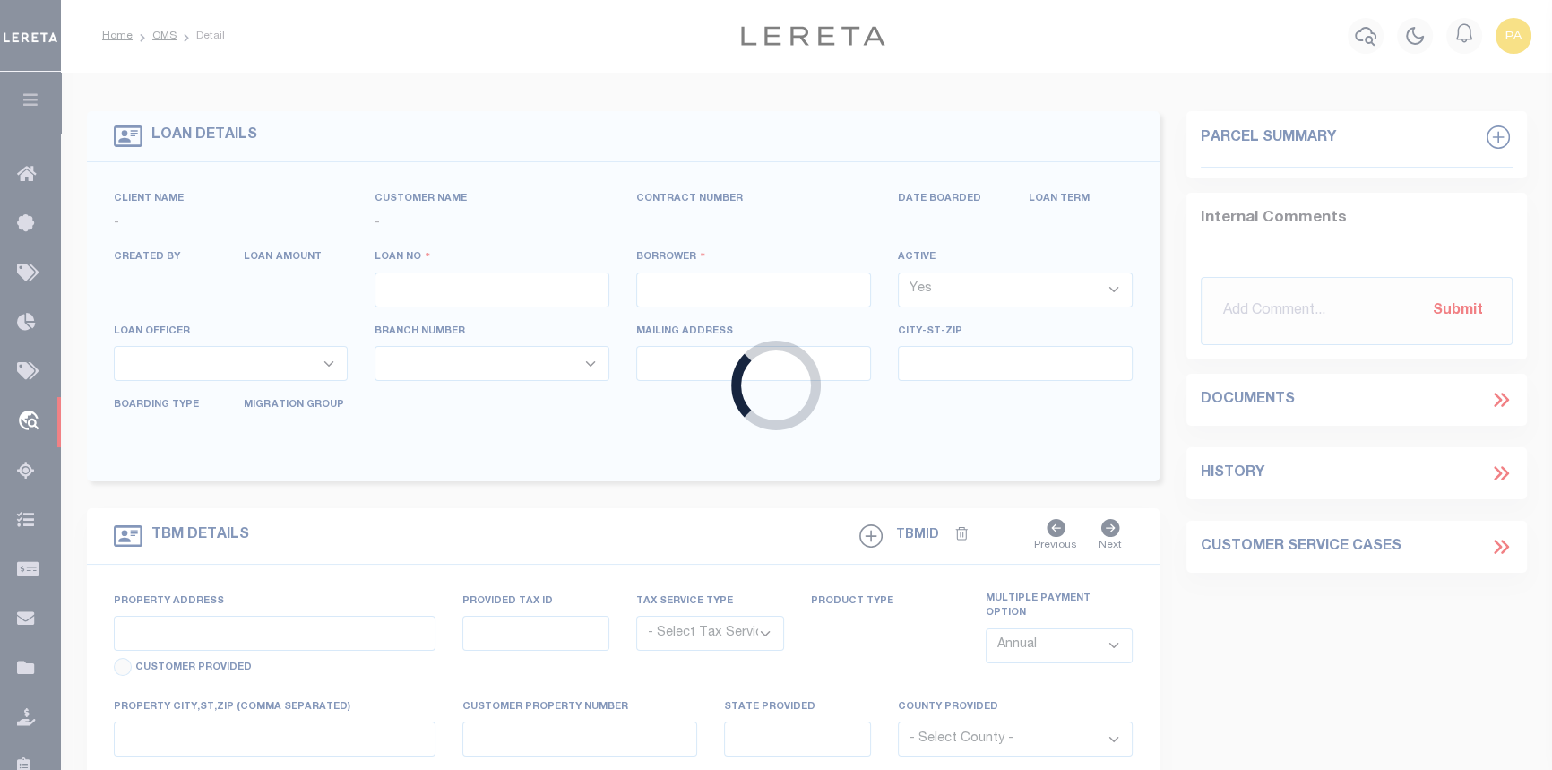
type input "10021741"
type input "41 41 OXFORD LLC,A NEW JERSEY LIMITED LIABILITY COMPANY"
select select
type input "178 Dwight St"
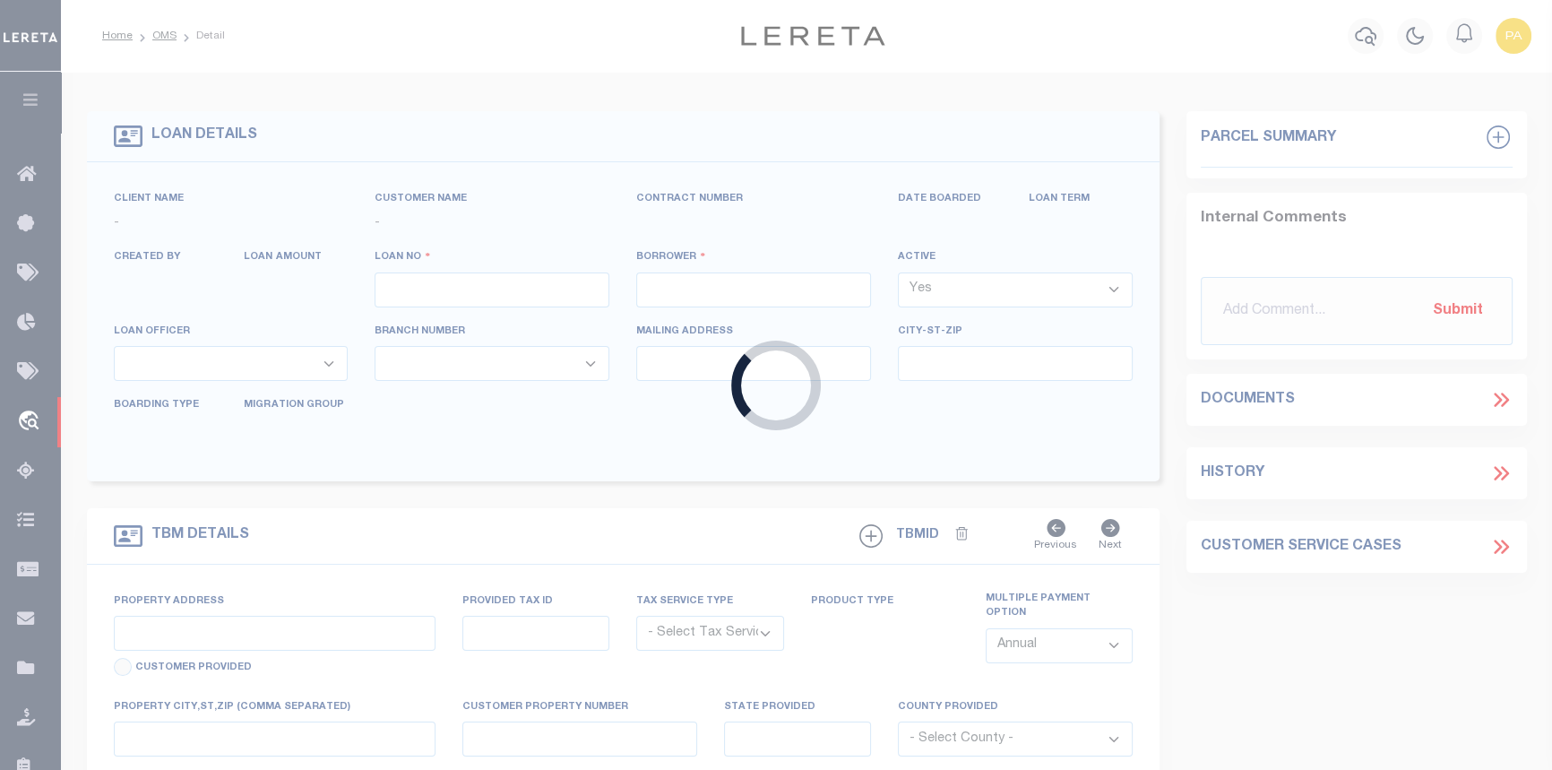
type input "Jersey City NJ 07305"
select select "10"
select select "Escrow"
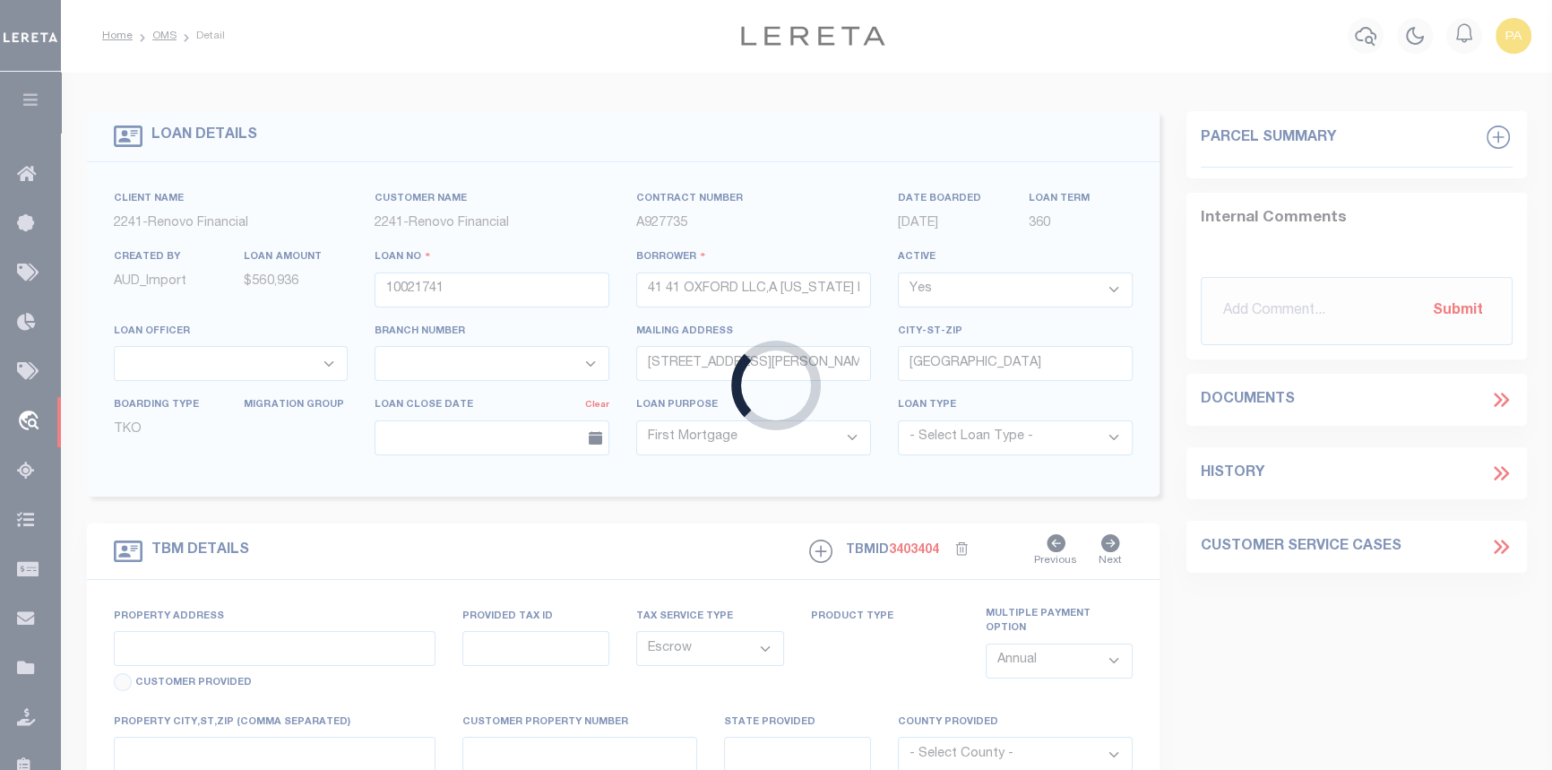
type input "41 OXFORD AVE"
type input "18402.0000 00004.0000"
select select
type input "Jersey City, NJ 07304"
type input "a0kUS000007etY1"
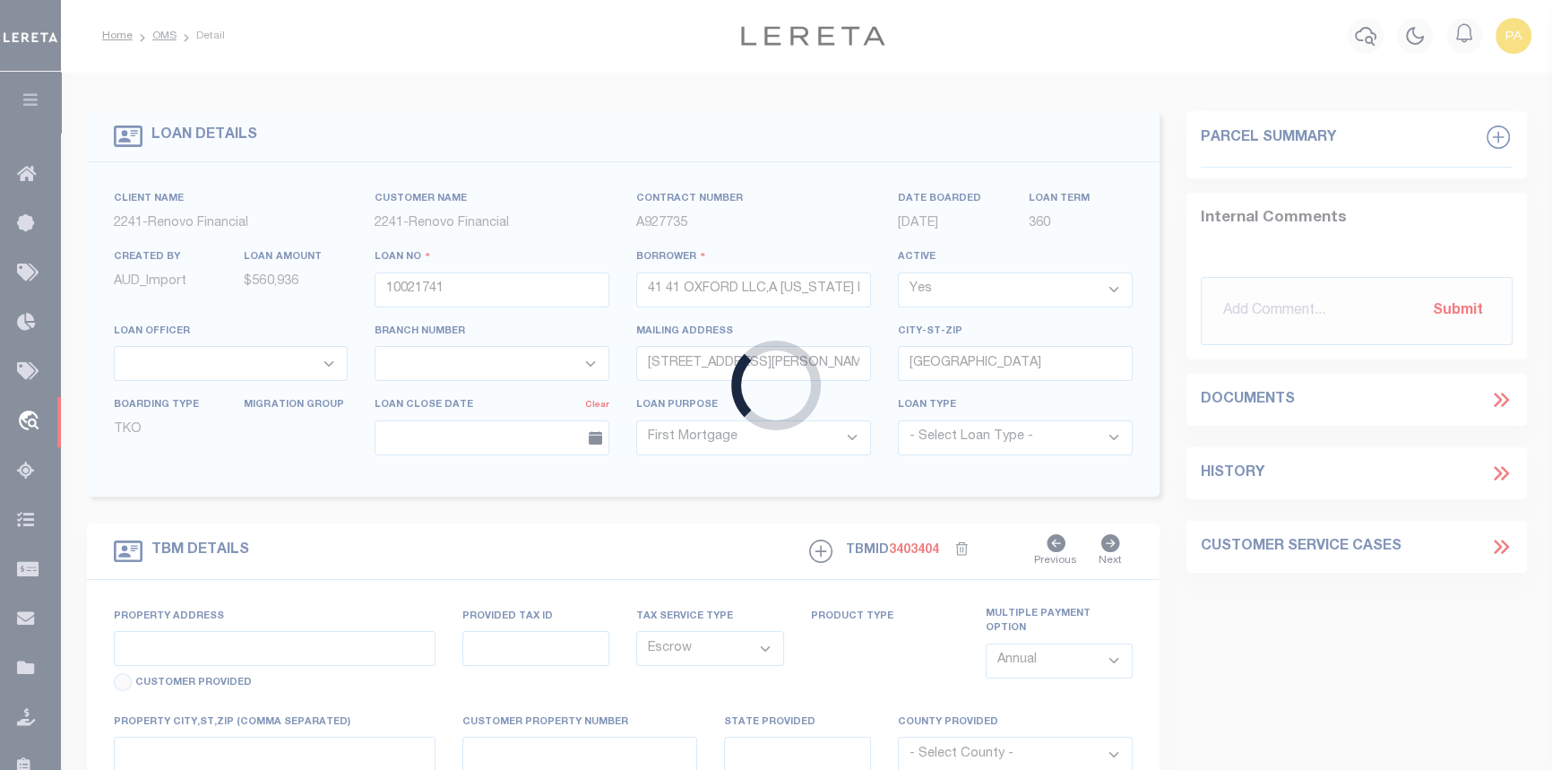
type input "NJ"
select select
type textarea "Liability Limited to Customer Provided Parcel"
select select "25067"
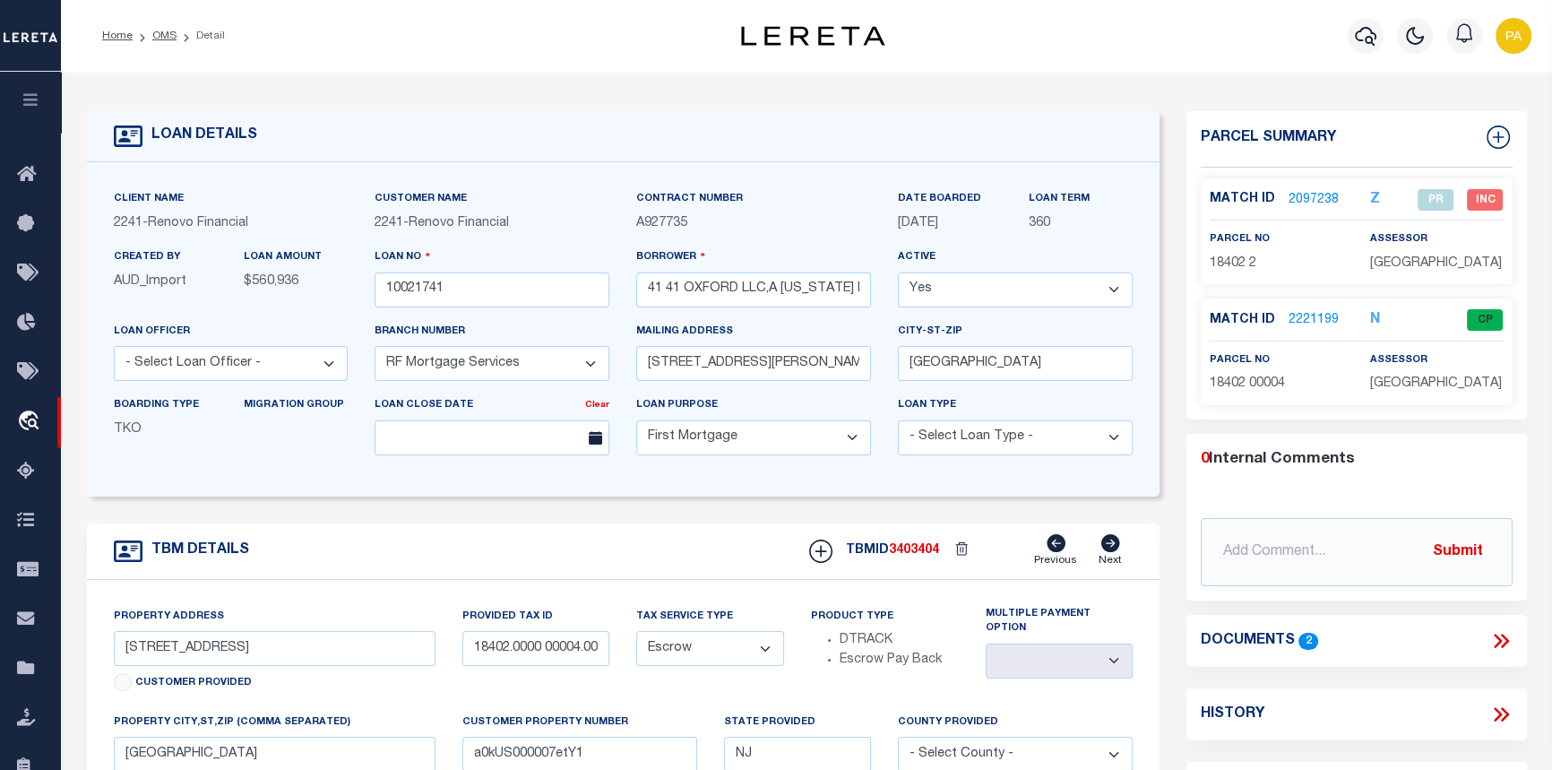
click at [1310, 314] on link "2221199" at bounding box center [1313, 320] width 50 height 19
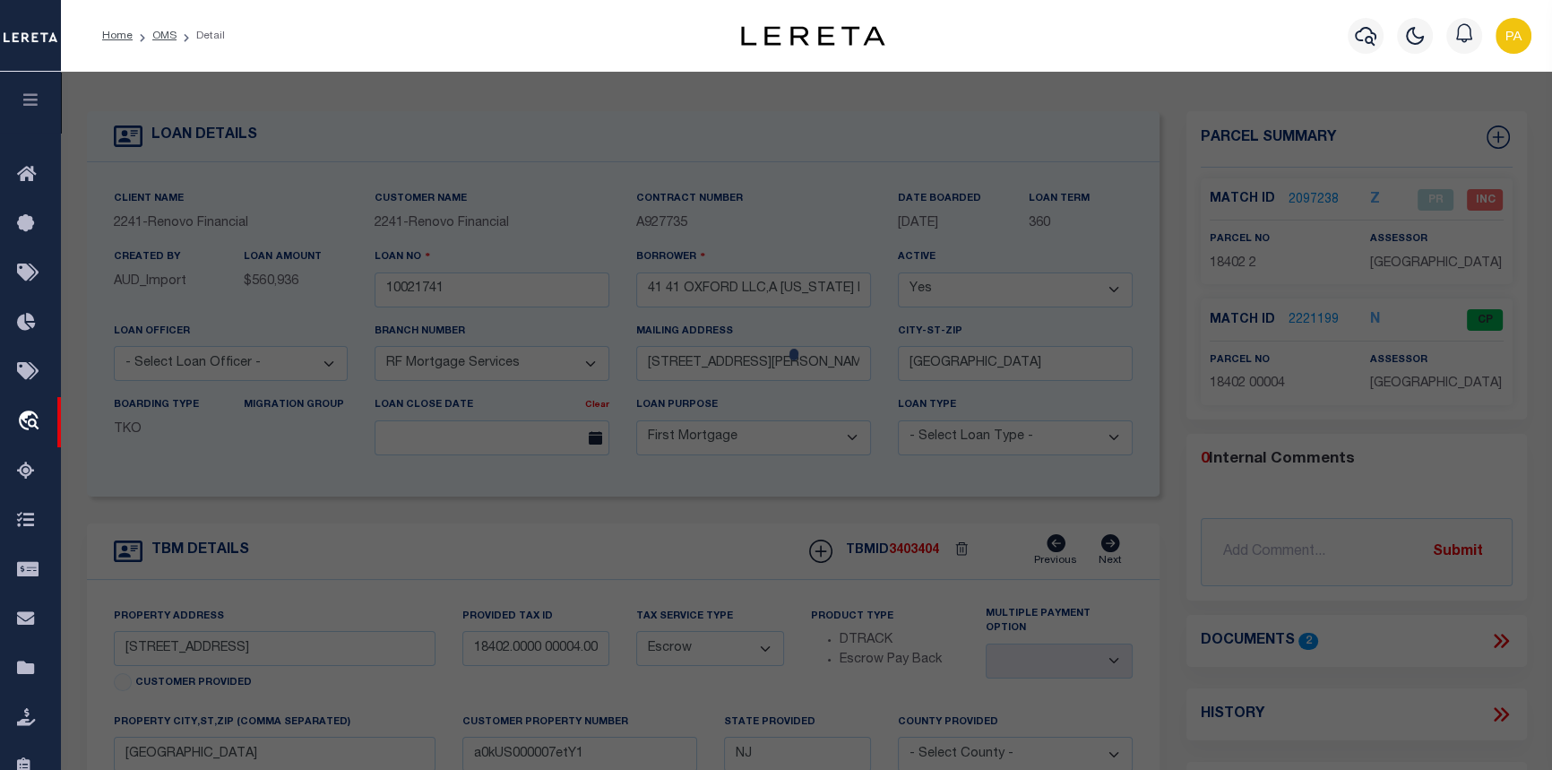
checkbox input "false"
select select "CP"
select select "AGF"
select select
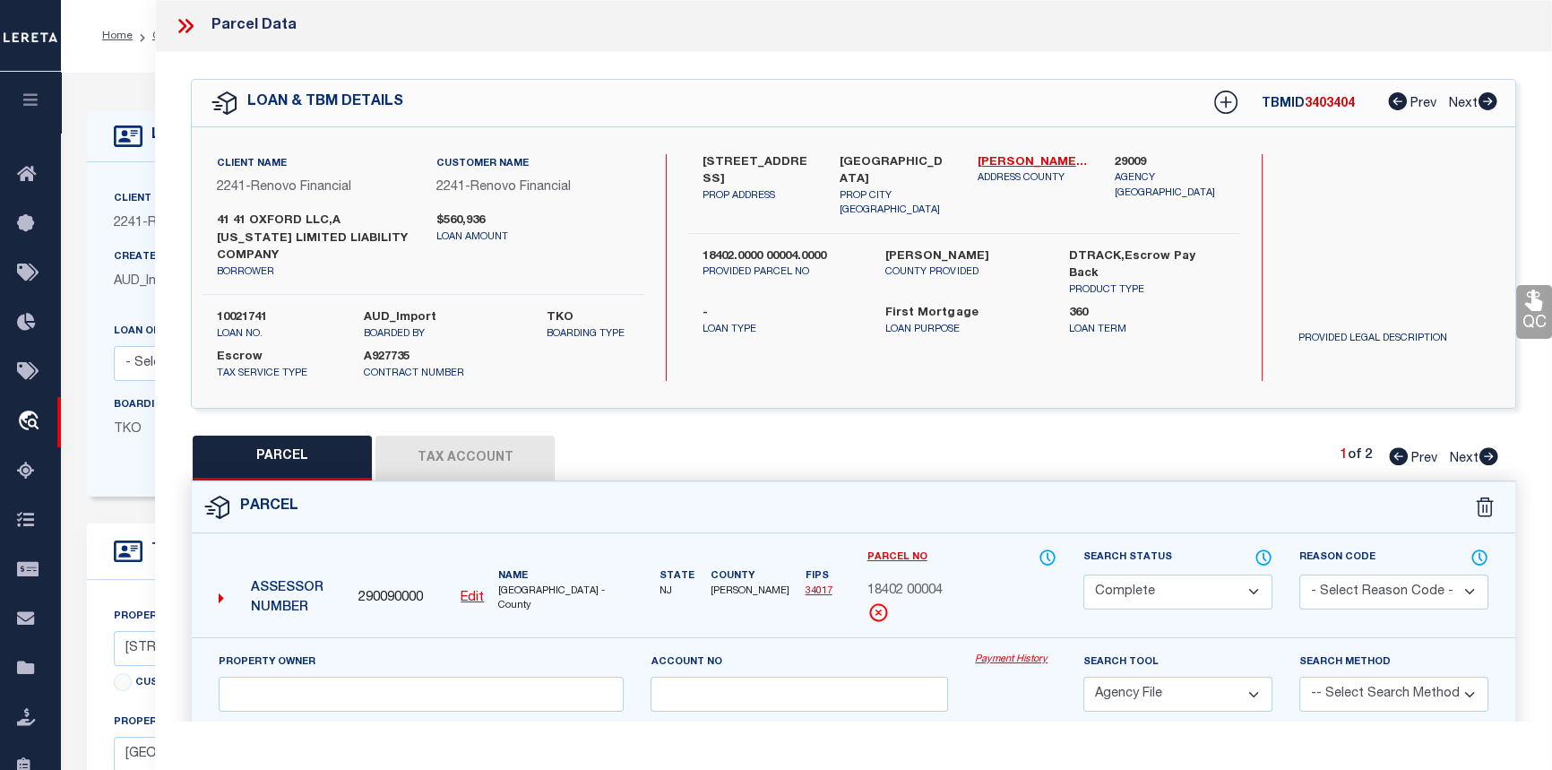
click at [1486, 457] on icon at bounding box center [1488, 456] width 19 height 18
select select "AS"
select select
checkbox input "false"
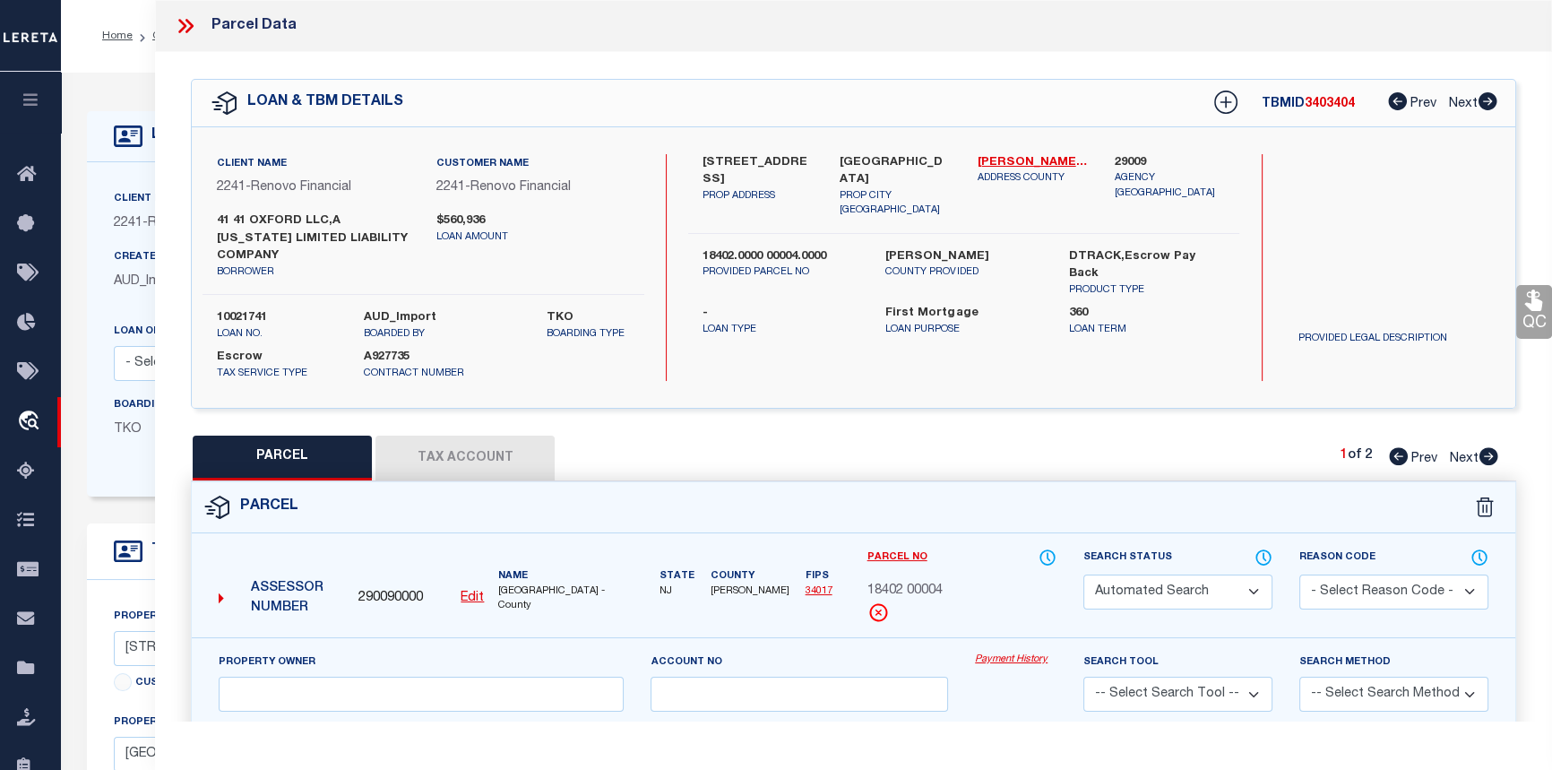
select select "PR"
select select "ADD"
type input "41 OXFORD, LLC"
select select "AGW"
select select
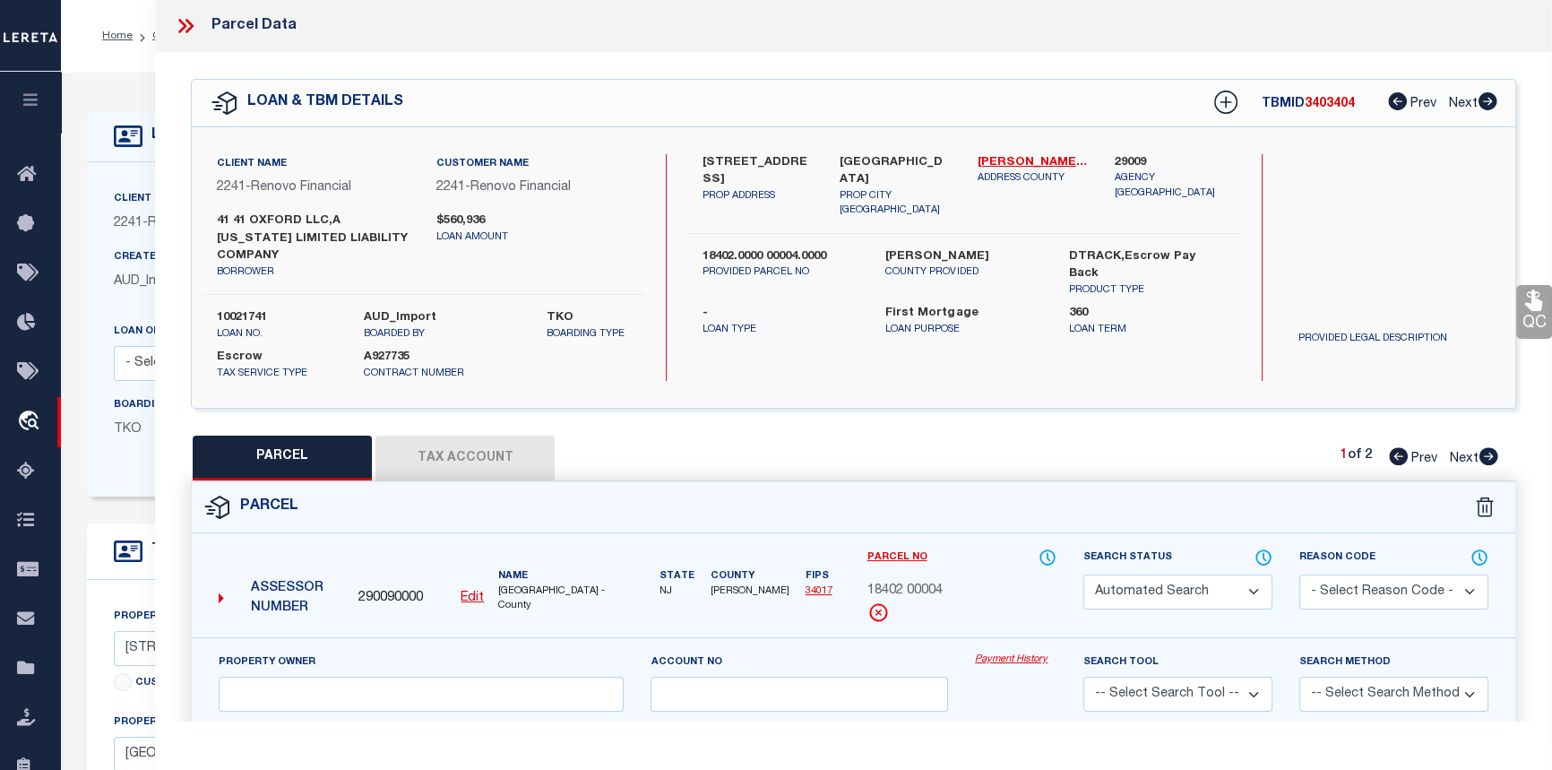
type input "41 OXFORD AVE"
type input "Jersey City, NJ 07304"
type textarea "Incorrect parcel. Should be 18402 4"
click at [1399, 453] on icon at bounding box center [1398, 456] width 19 height 18
select select "AS"
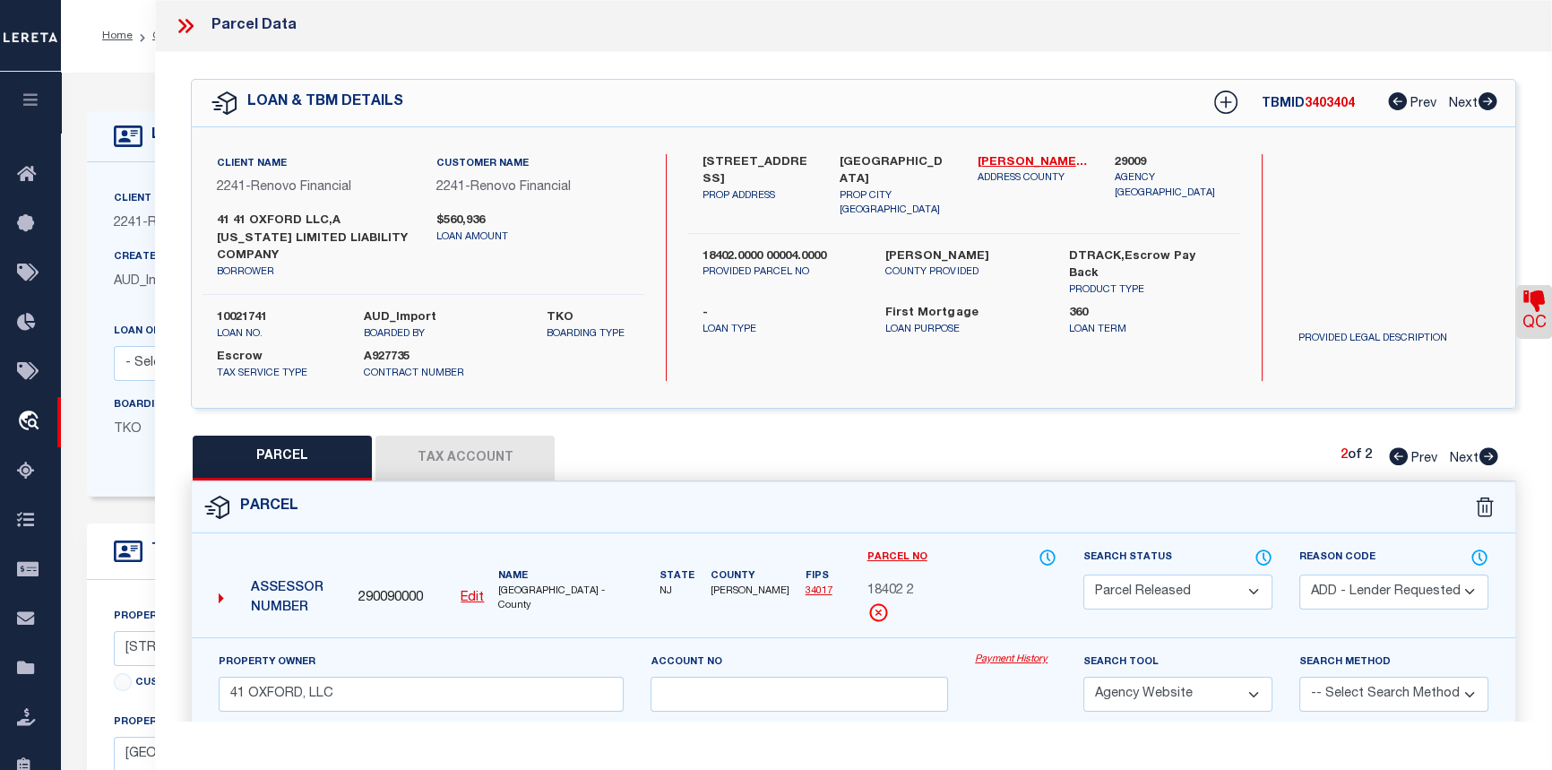
select select
checkbox input "false"
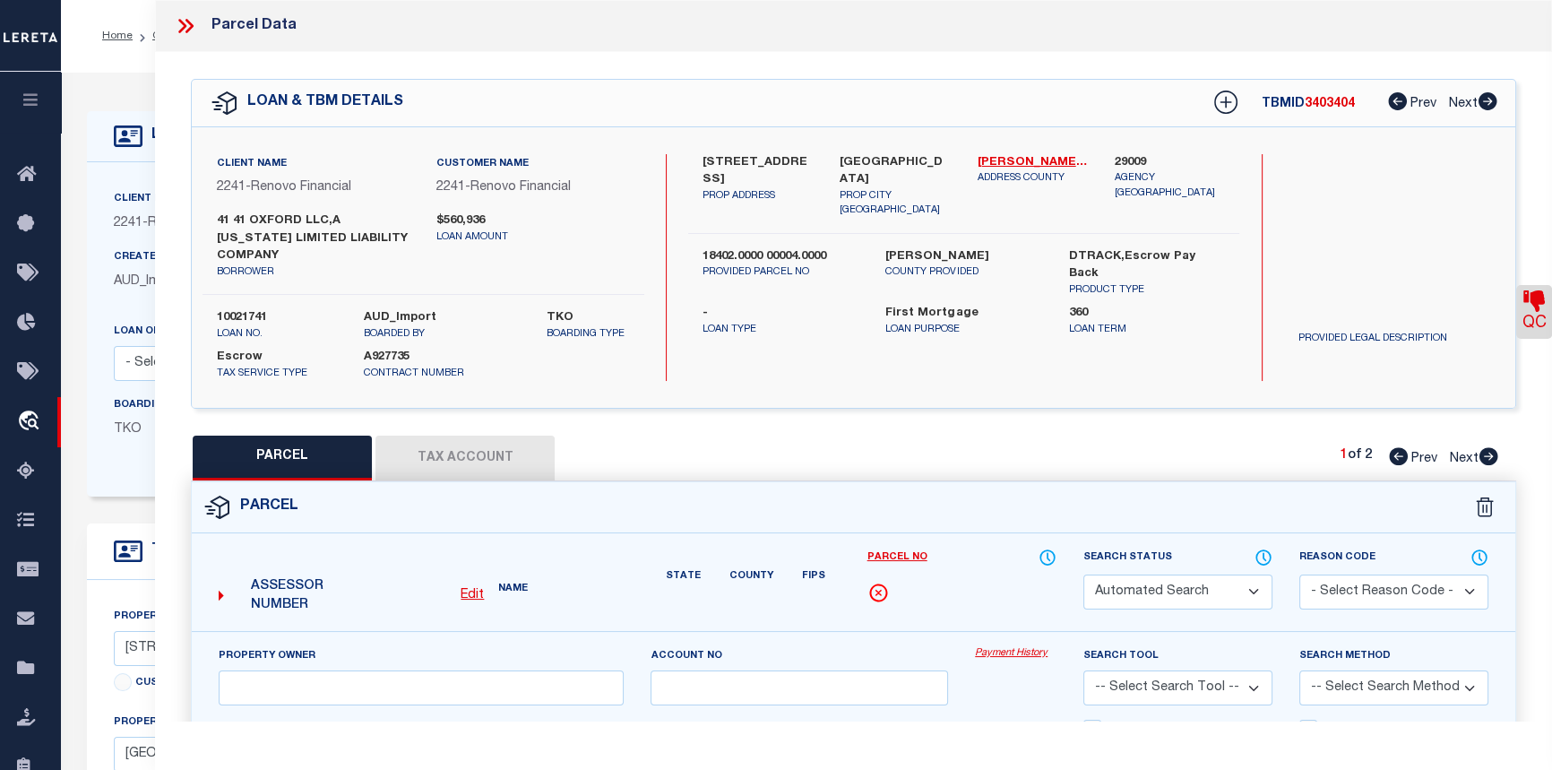
select select "CP"
select select "AGF"
select select
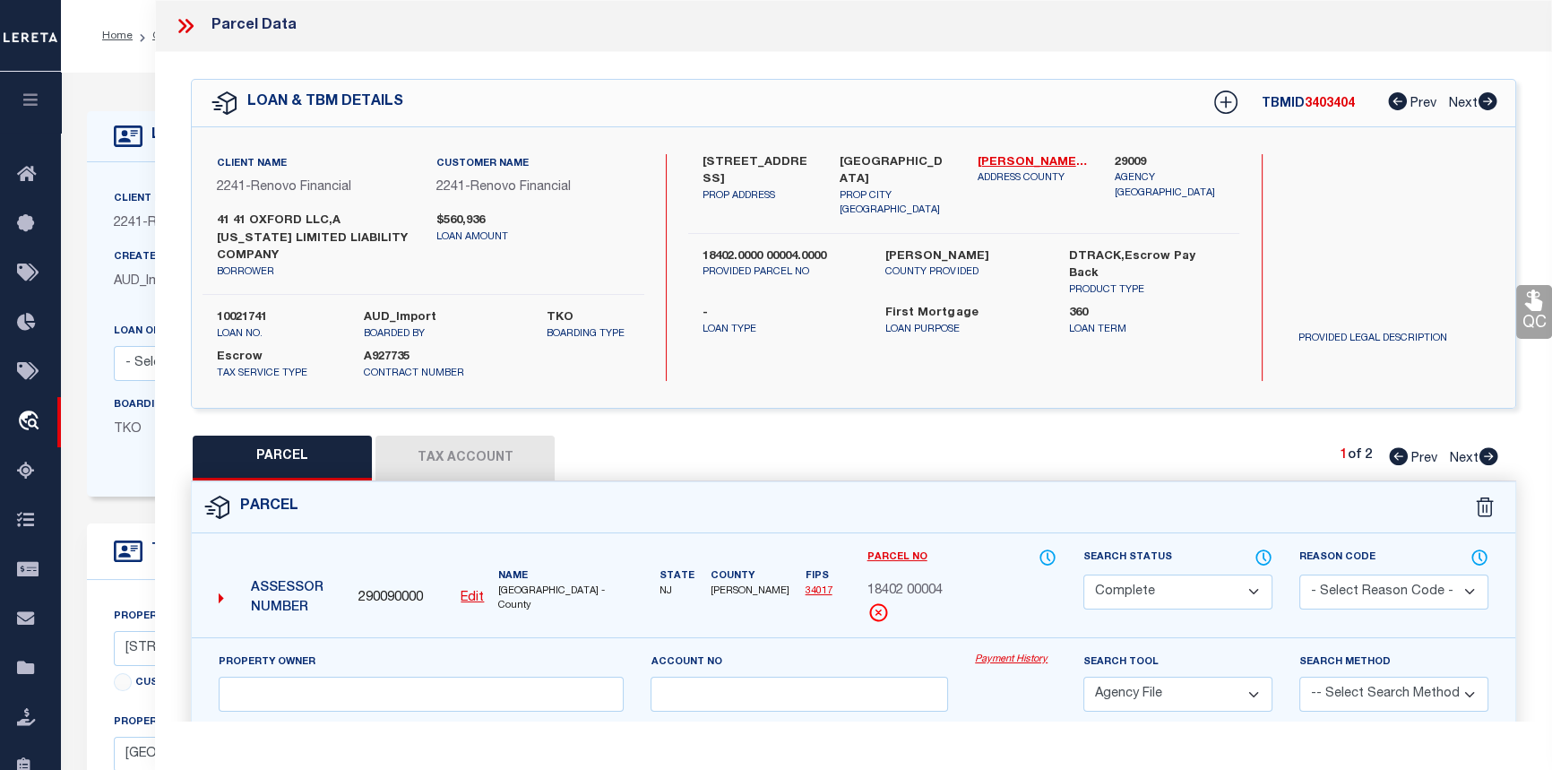
click at [185, 26] on icon at bounding box center [182, 26] width 8 height 14
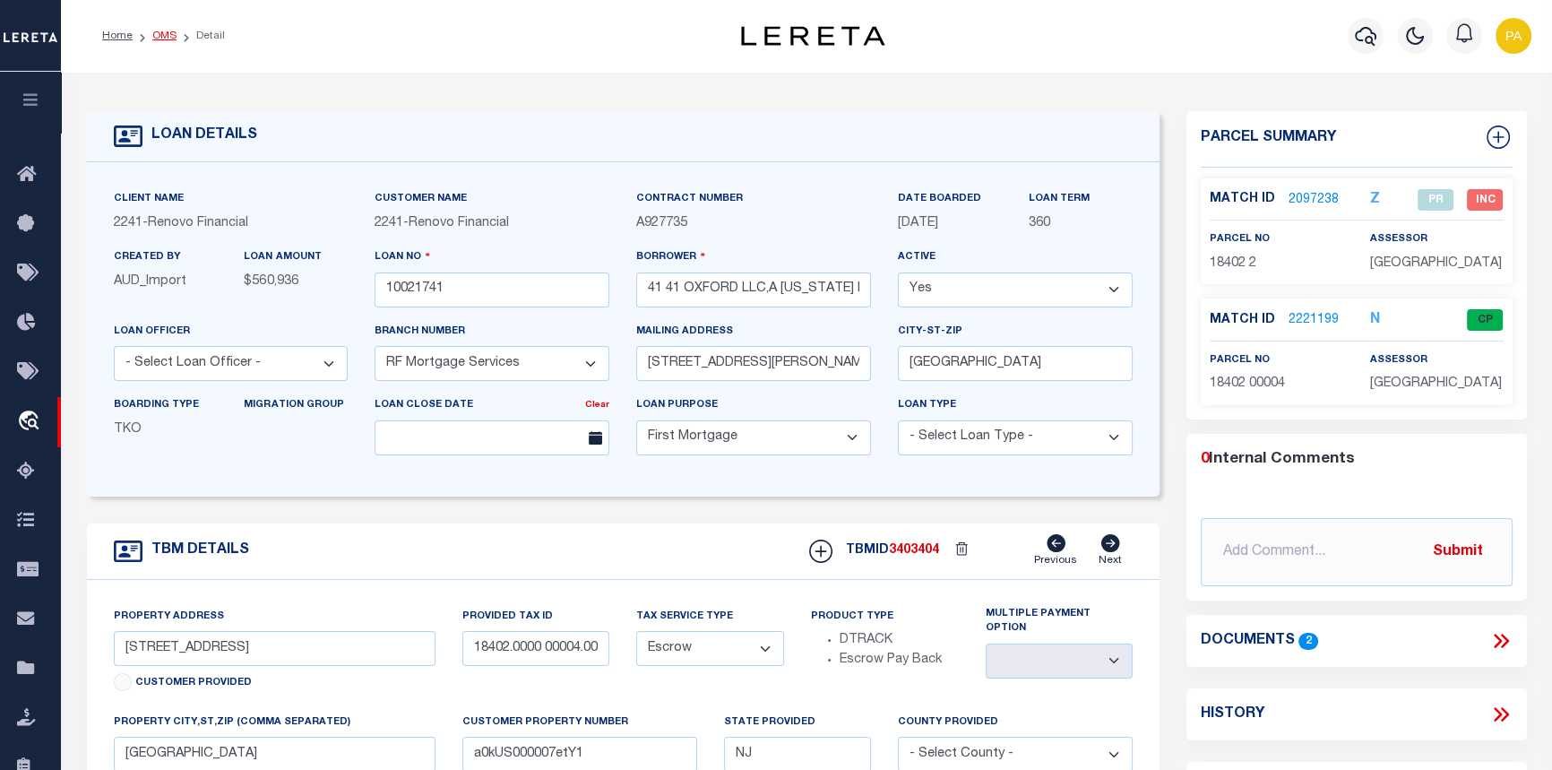
click at [160, 36] on link "OMS" at bounding box center [164, 35] width 24 height 11
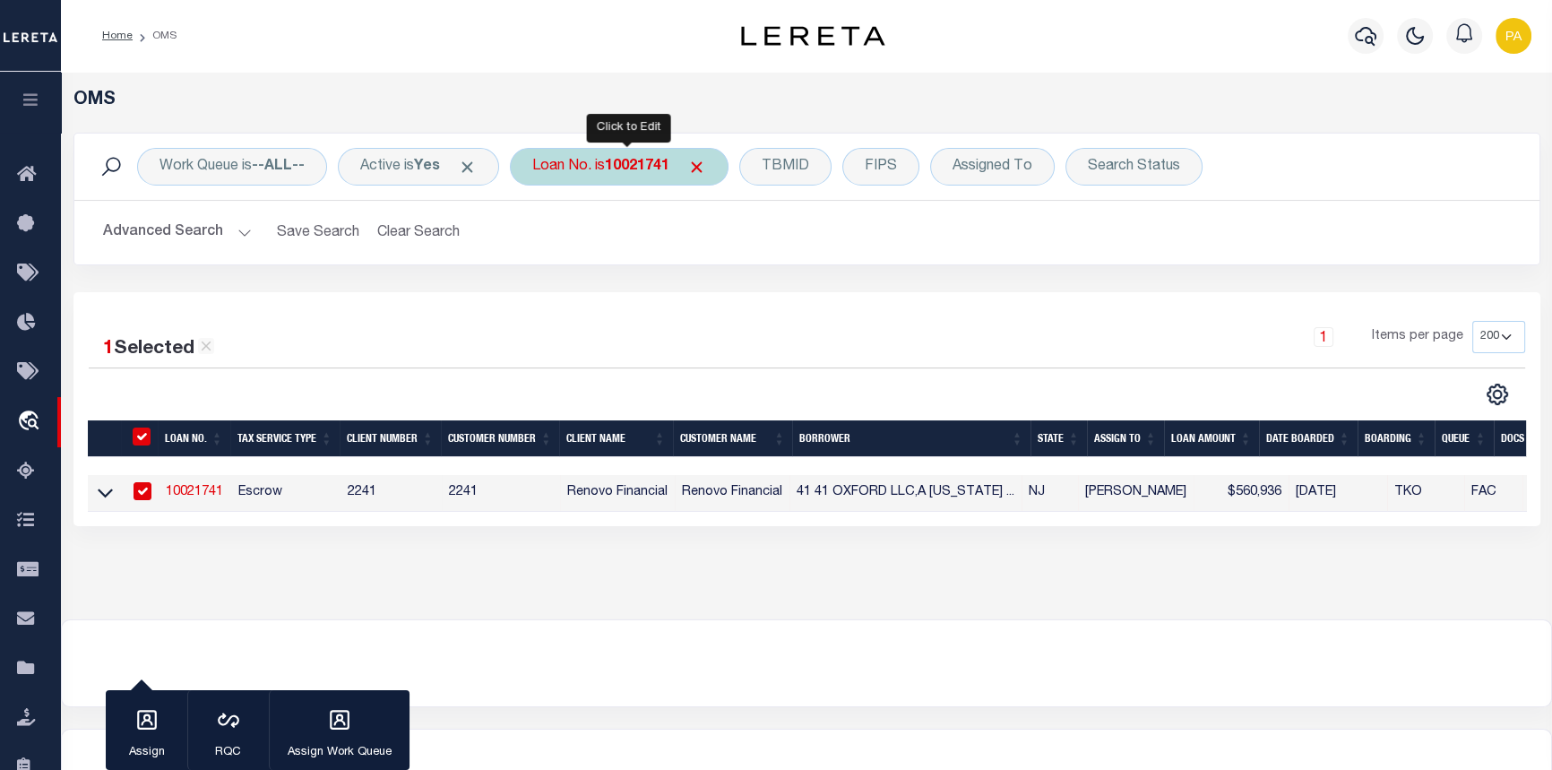
click at [616, 179] on div "Loan No. is 10021741" at bounding box center [619, 167] width 219 height 38
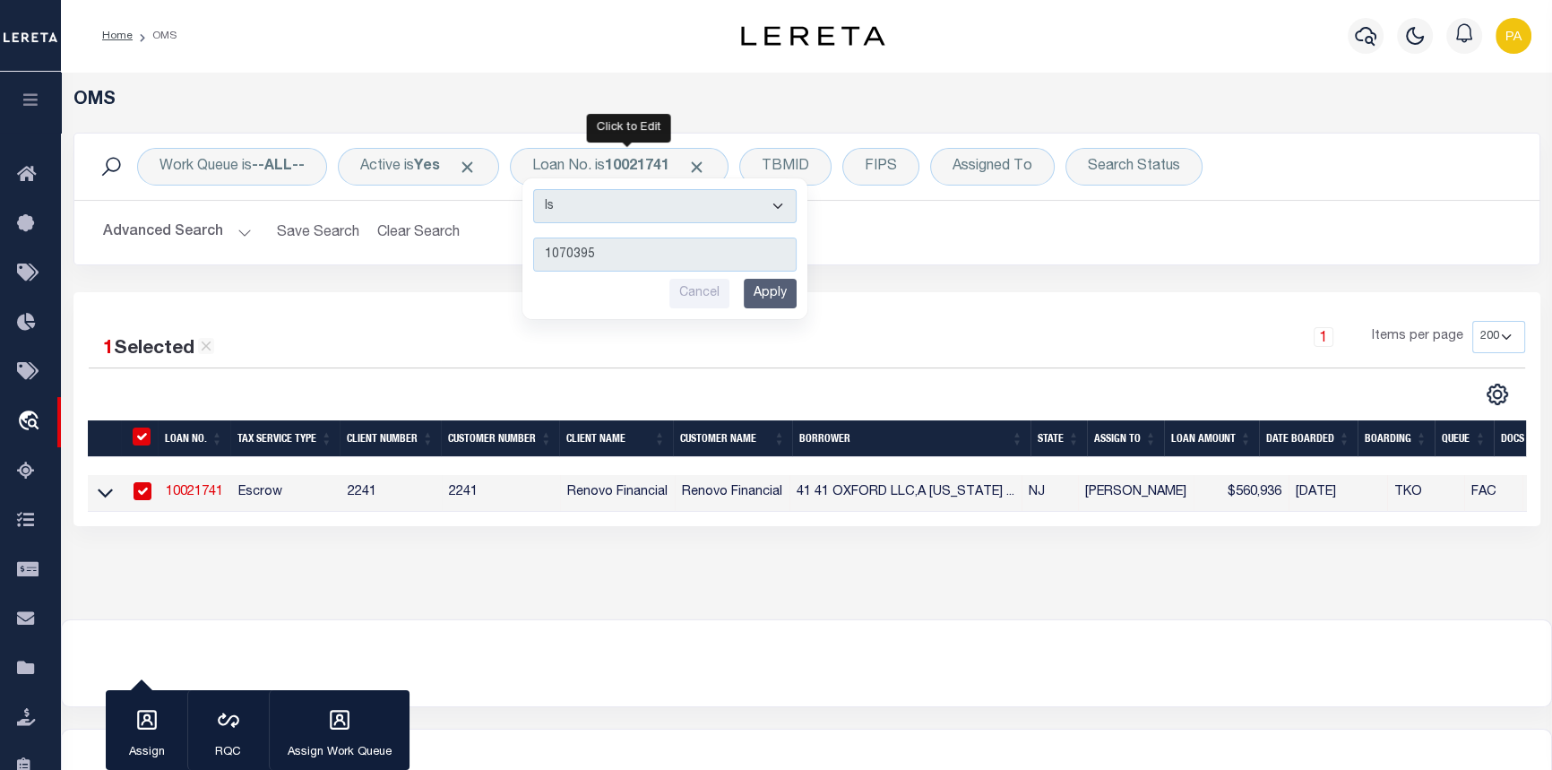
type input "10703957"
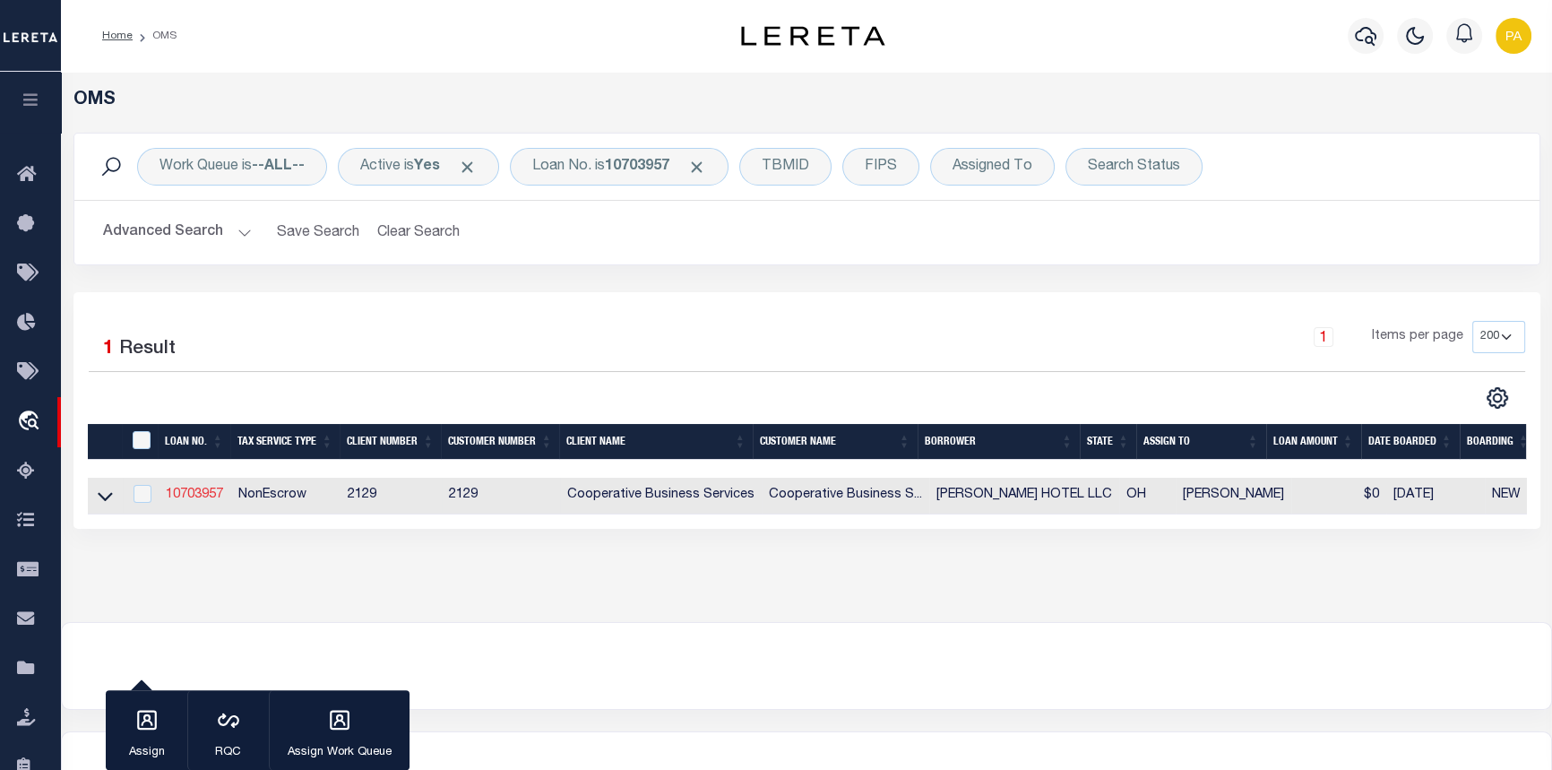
click at [205, 501] on link "10703957" at bounding box center [194, 494] width 57 height 13
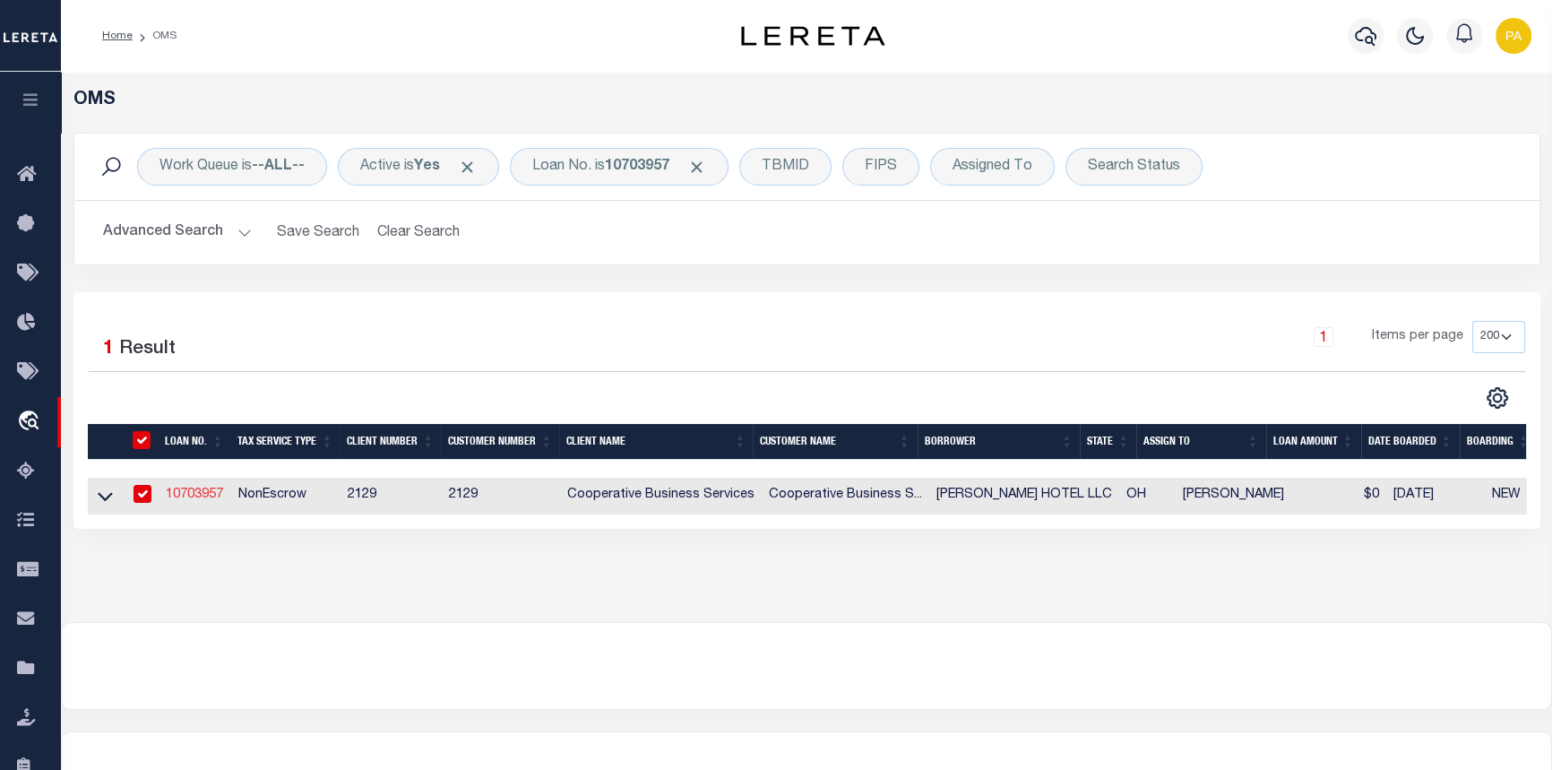
type input "10703957"
type input "[PERSON_NAME] HOTEL LLC"
select select
type input "6640 RIVERSIDE DRIVE SUITE 500"
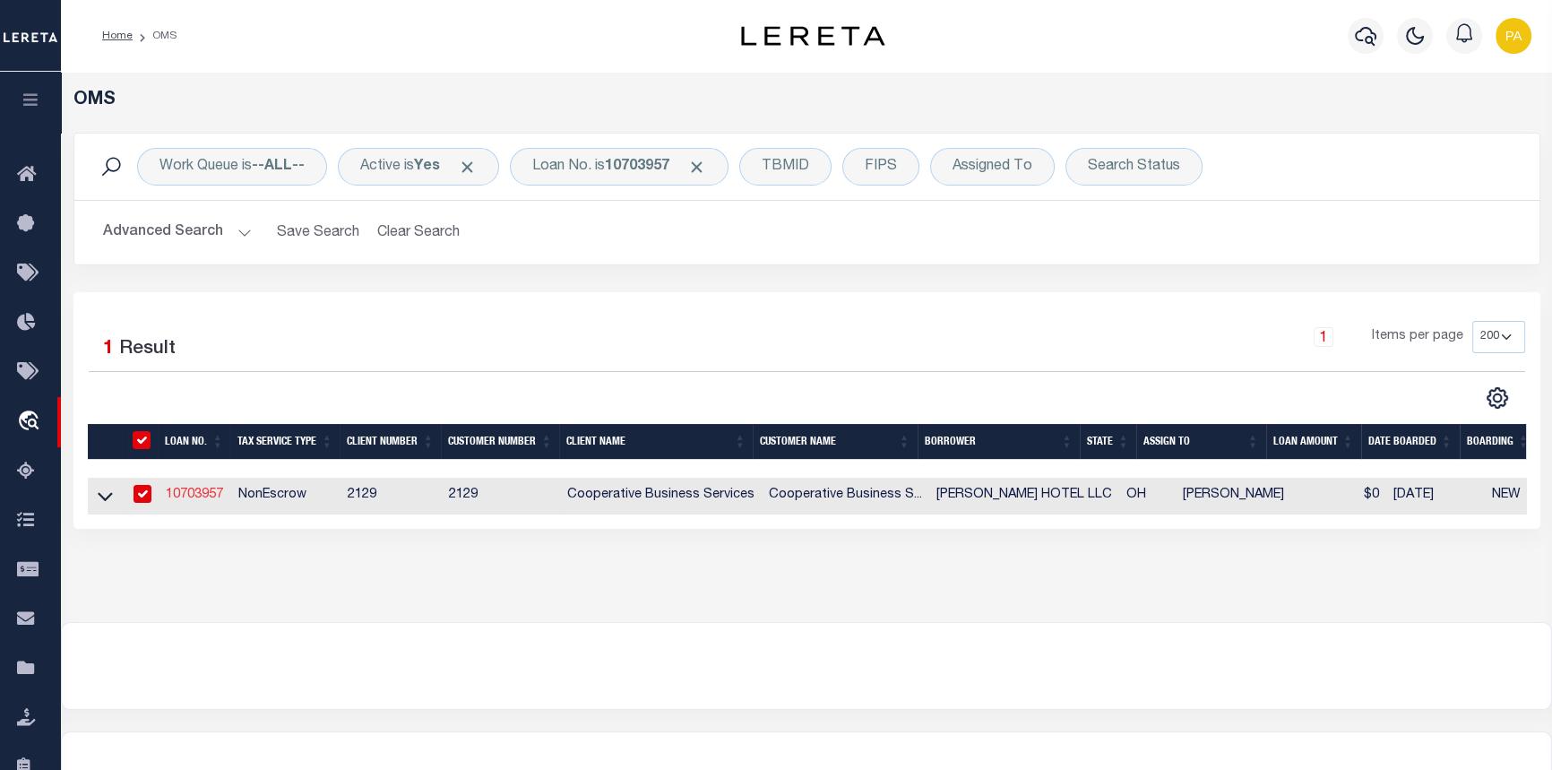
type input "DUBLIN, OH 43017"
select select "600"
select select "NonEscrow"
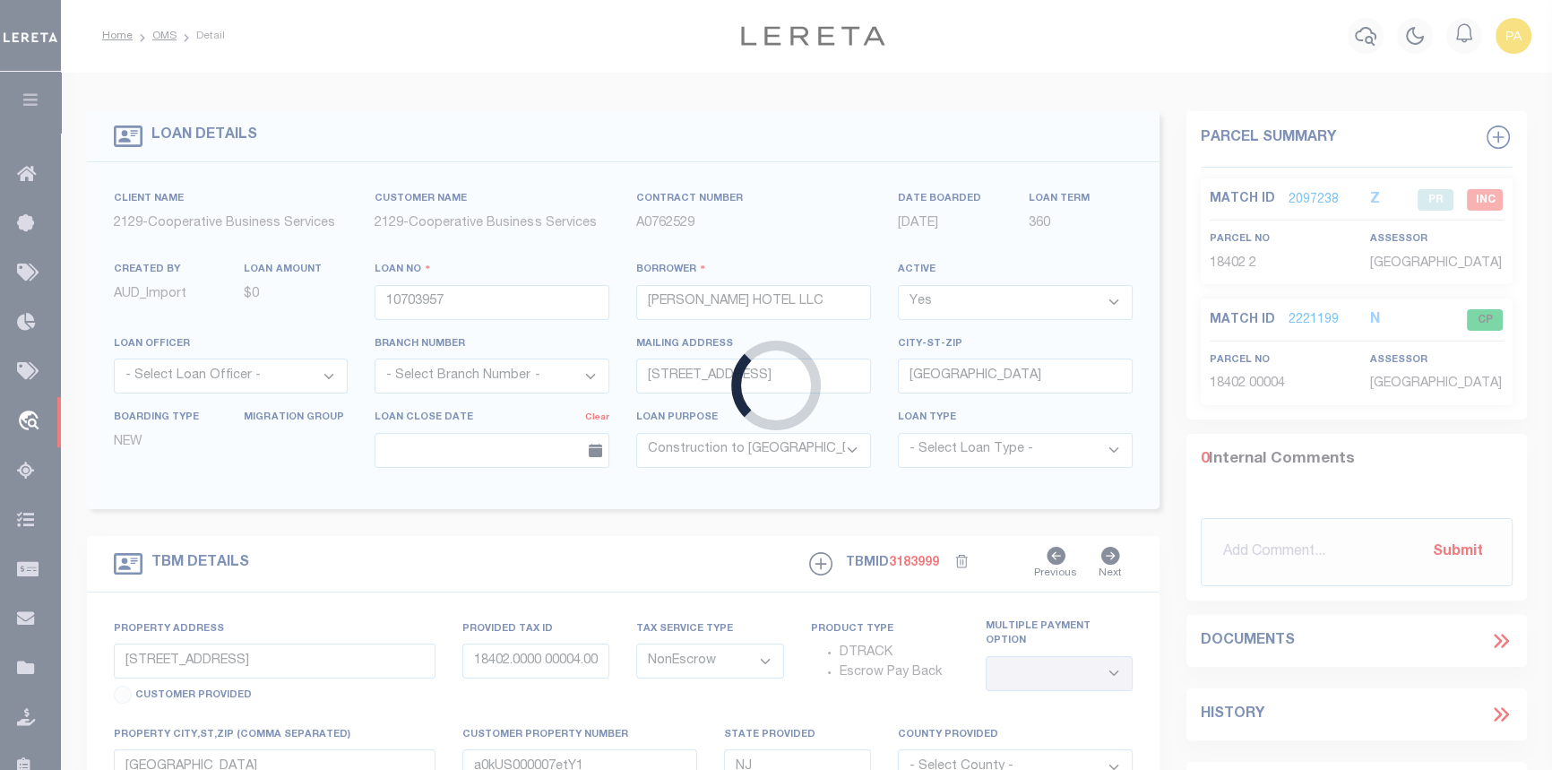
type input "NORTHWEST CORNER OF CLIFTON AVENUE"
select select
type input "CINCINNATI, OH 45221"
type input "6657"
type input "OH"
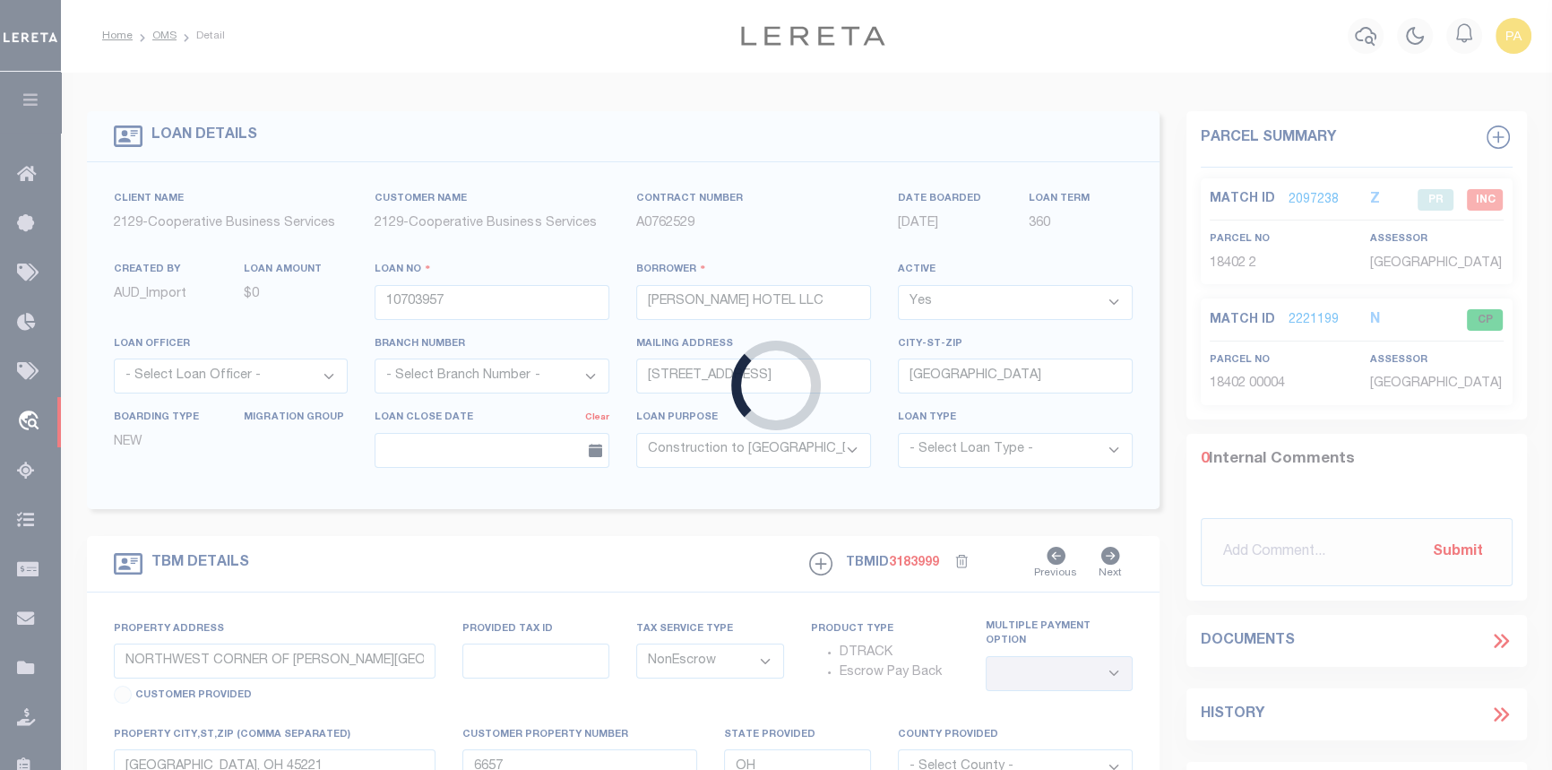
select select
select select "4851"
select select "3334"
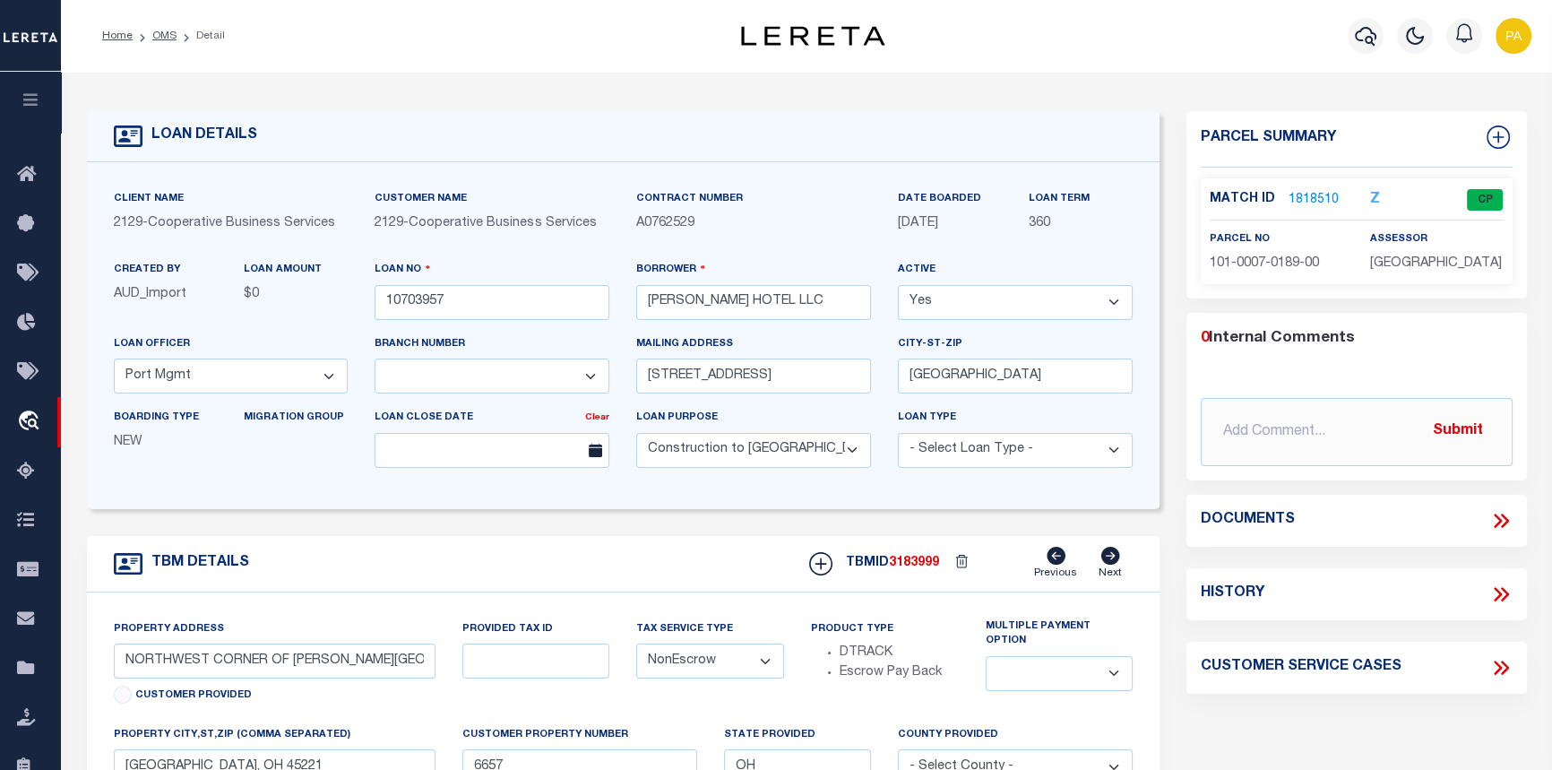
click at [1301, 196] on link "1818510" at bounding box center [1313, 200] width 50 height 19
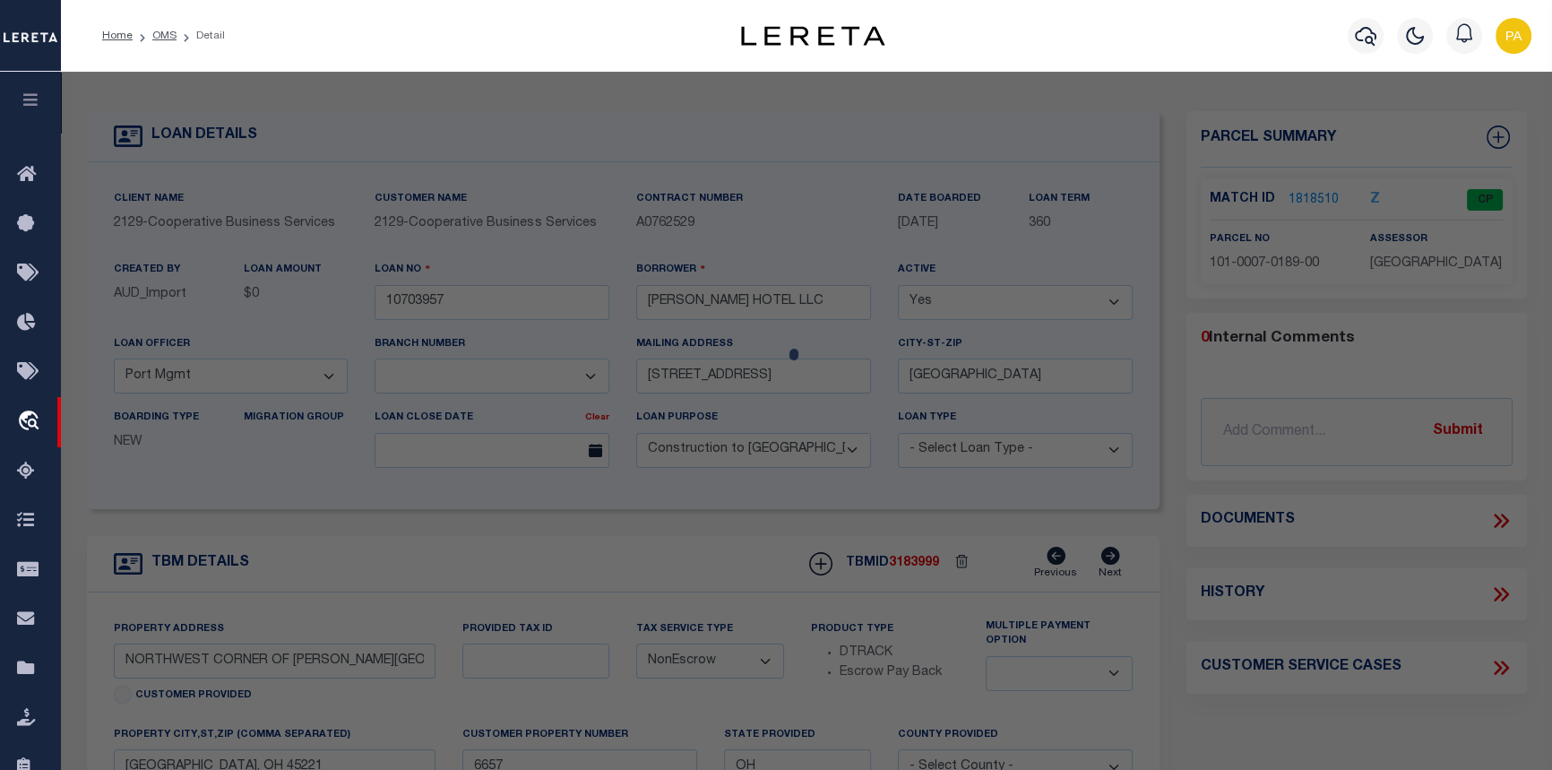
select select "AS"
select select
checkbox input "false"
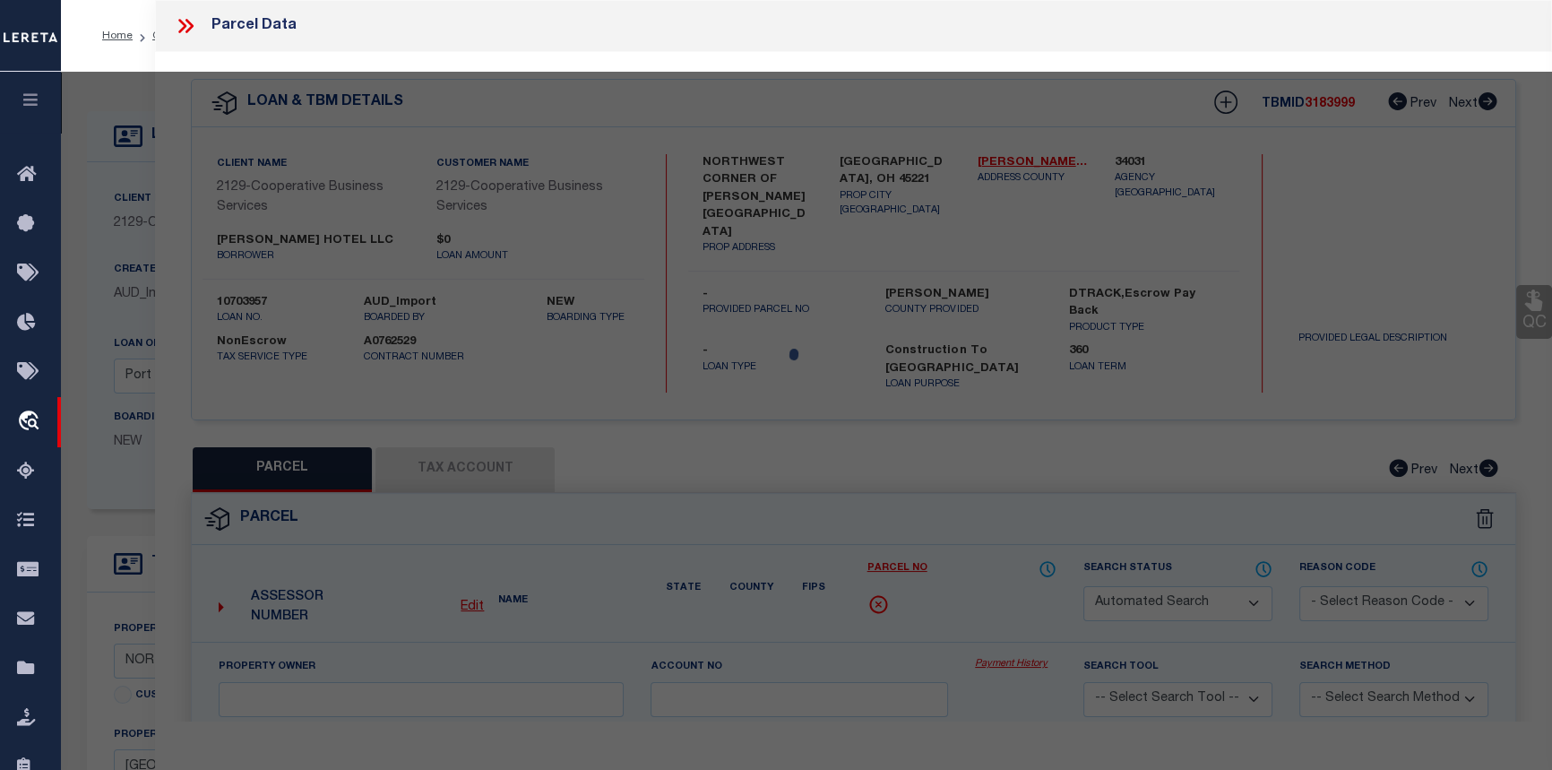
select select "CP"
type input "CH CLIFTON HOTEL LLC"
select select
type input "2906 CLIFTON AVE"
type input "CINCINNATI, OH 45221"
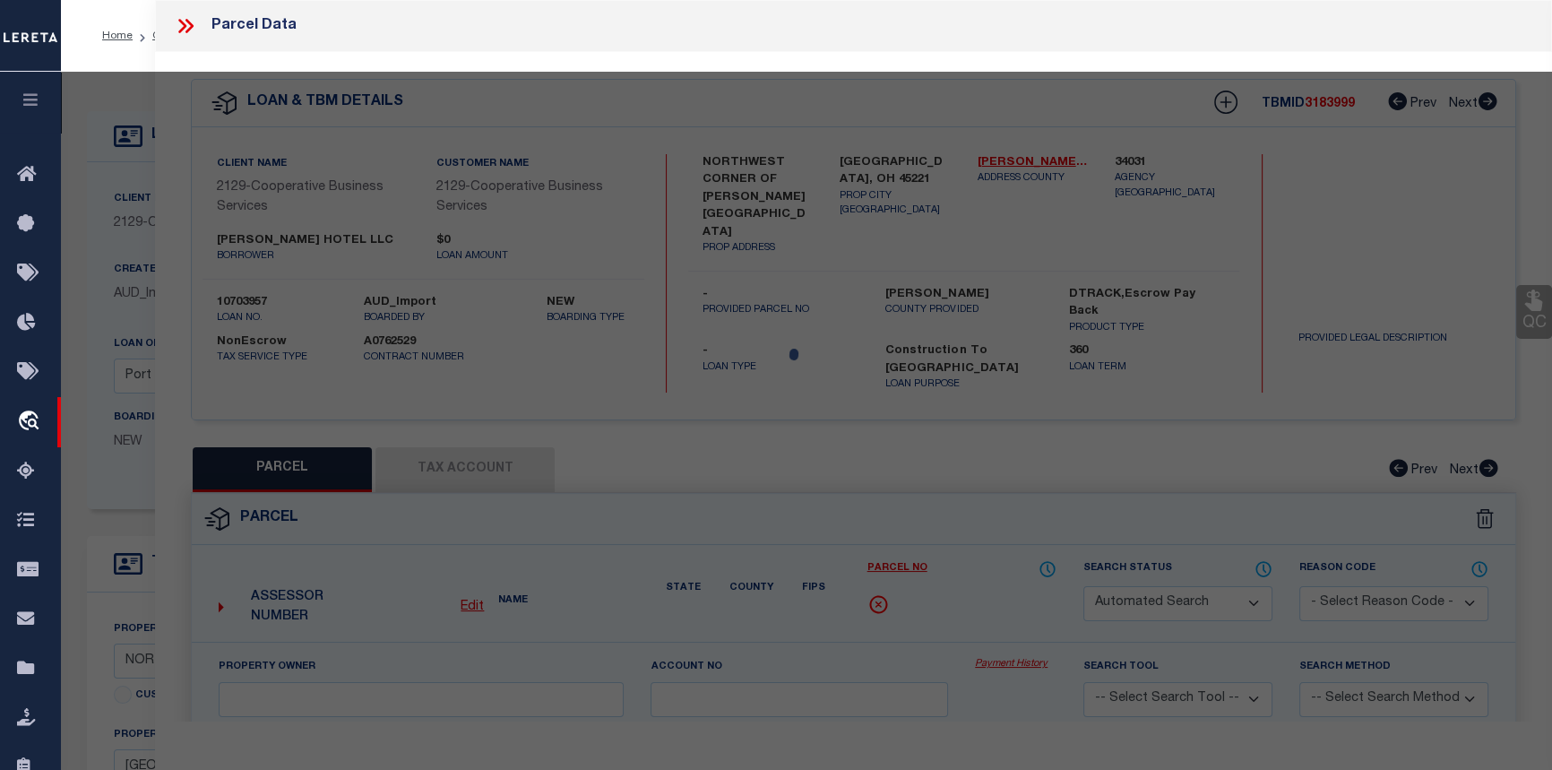
type textarea "CLIFTON AVE 0.9184 AC S20 T3 FR2"
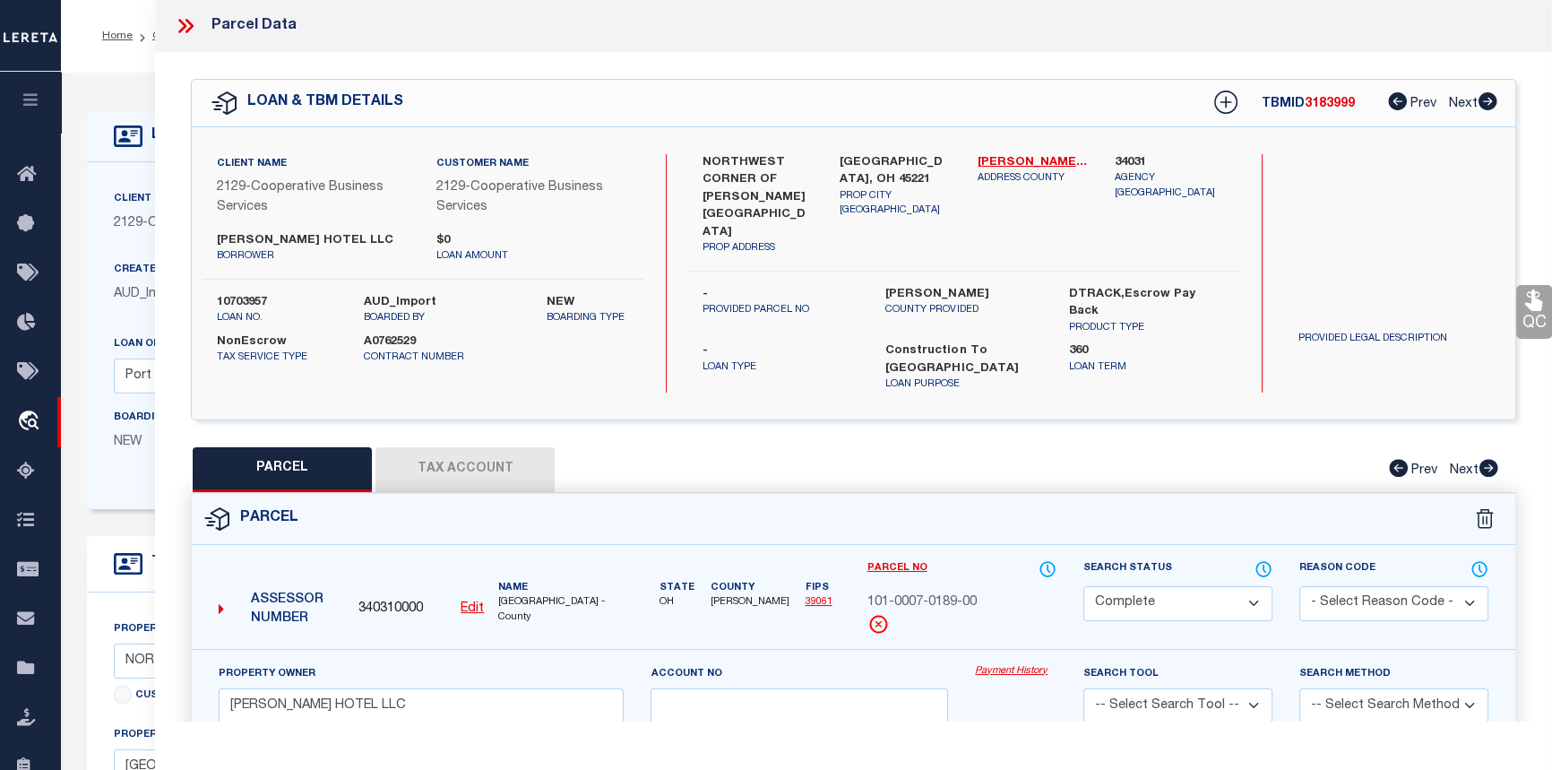
click at [997, 664] on link "Payment History" at bounding box center [1016, 671] width 82 height 15
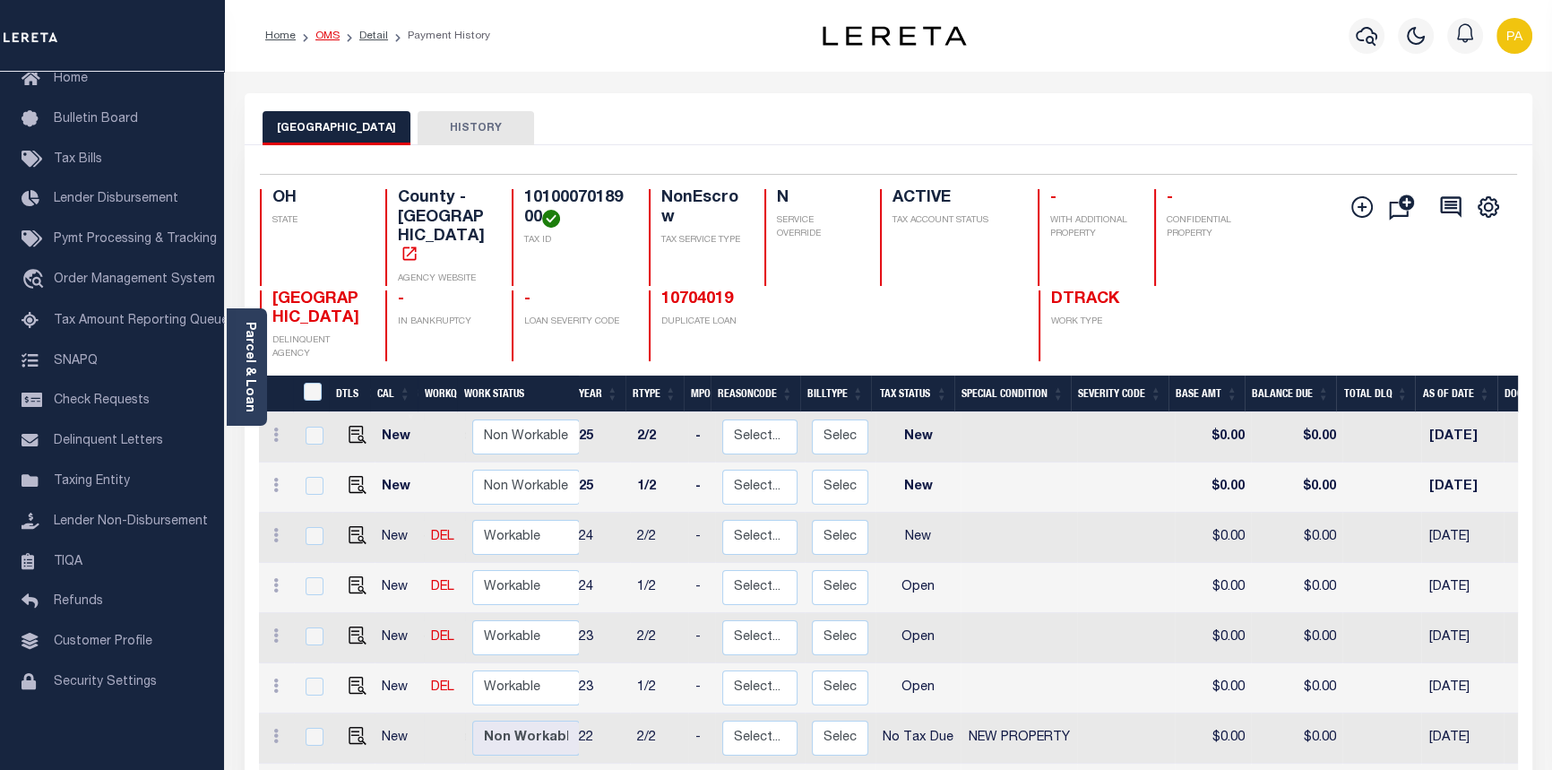
click at [327, 33] on link "OMS" at bounding box center [327, 35] width 24 height 11
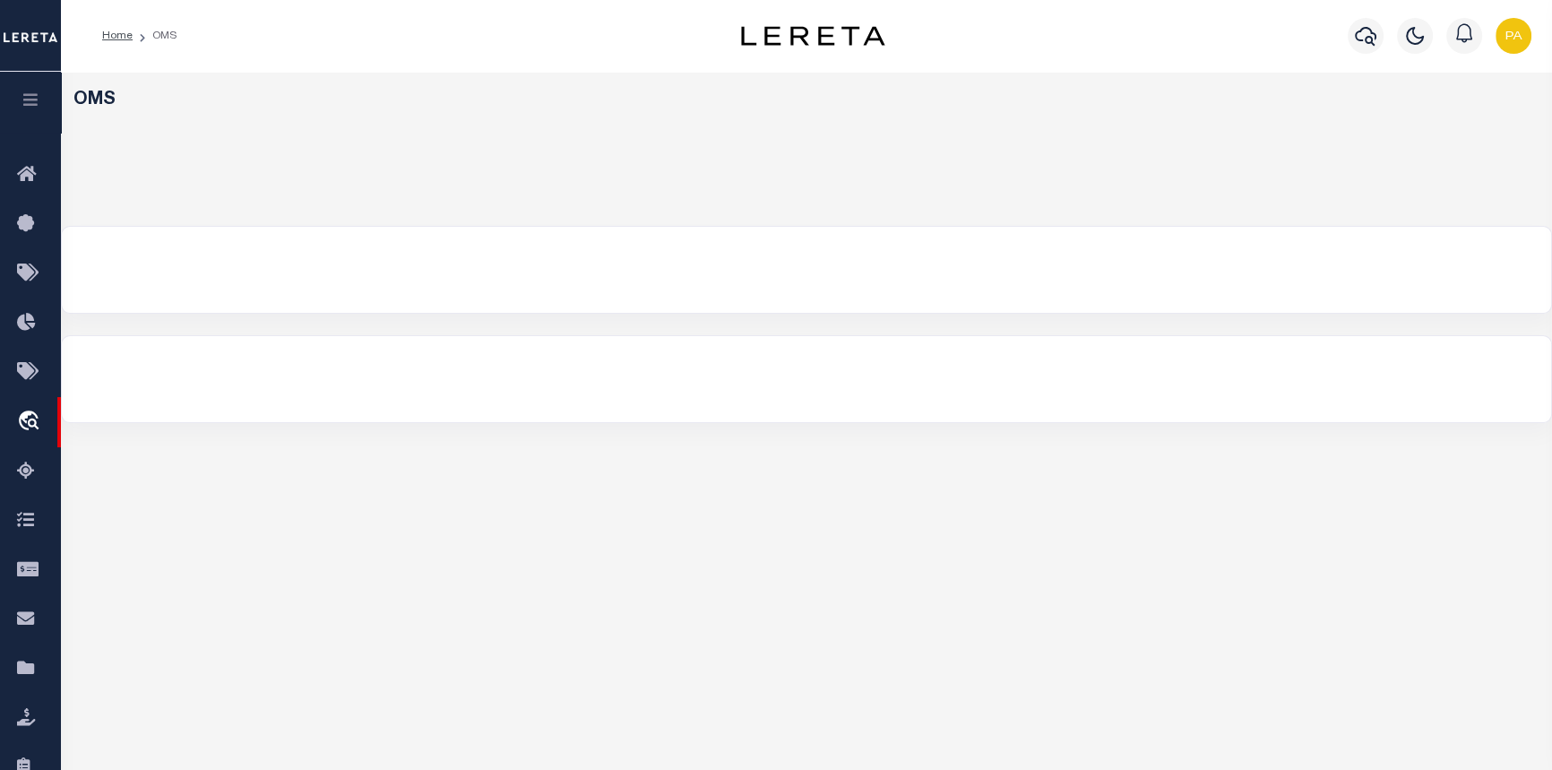
select select "200"
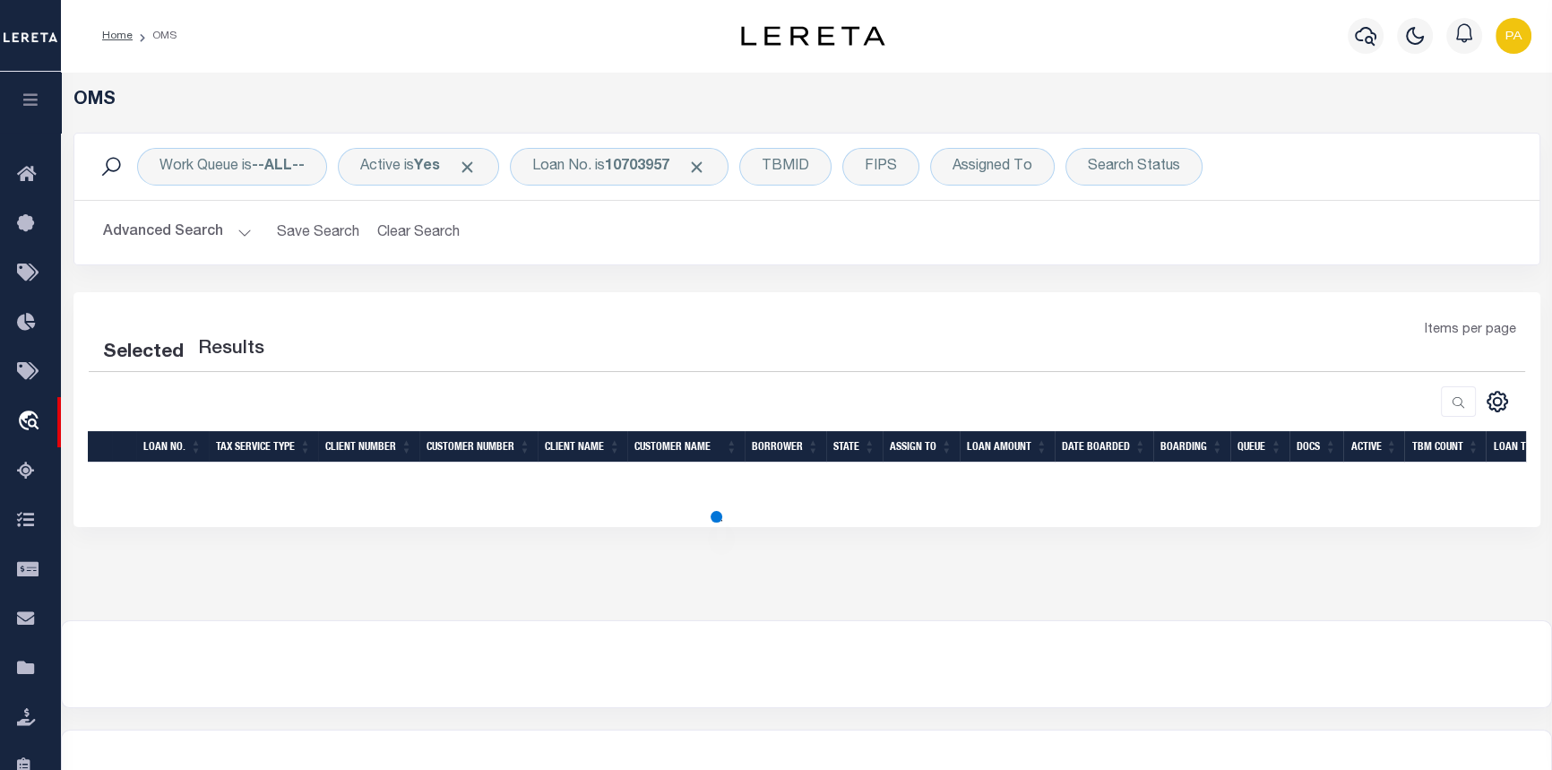
select select "200"
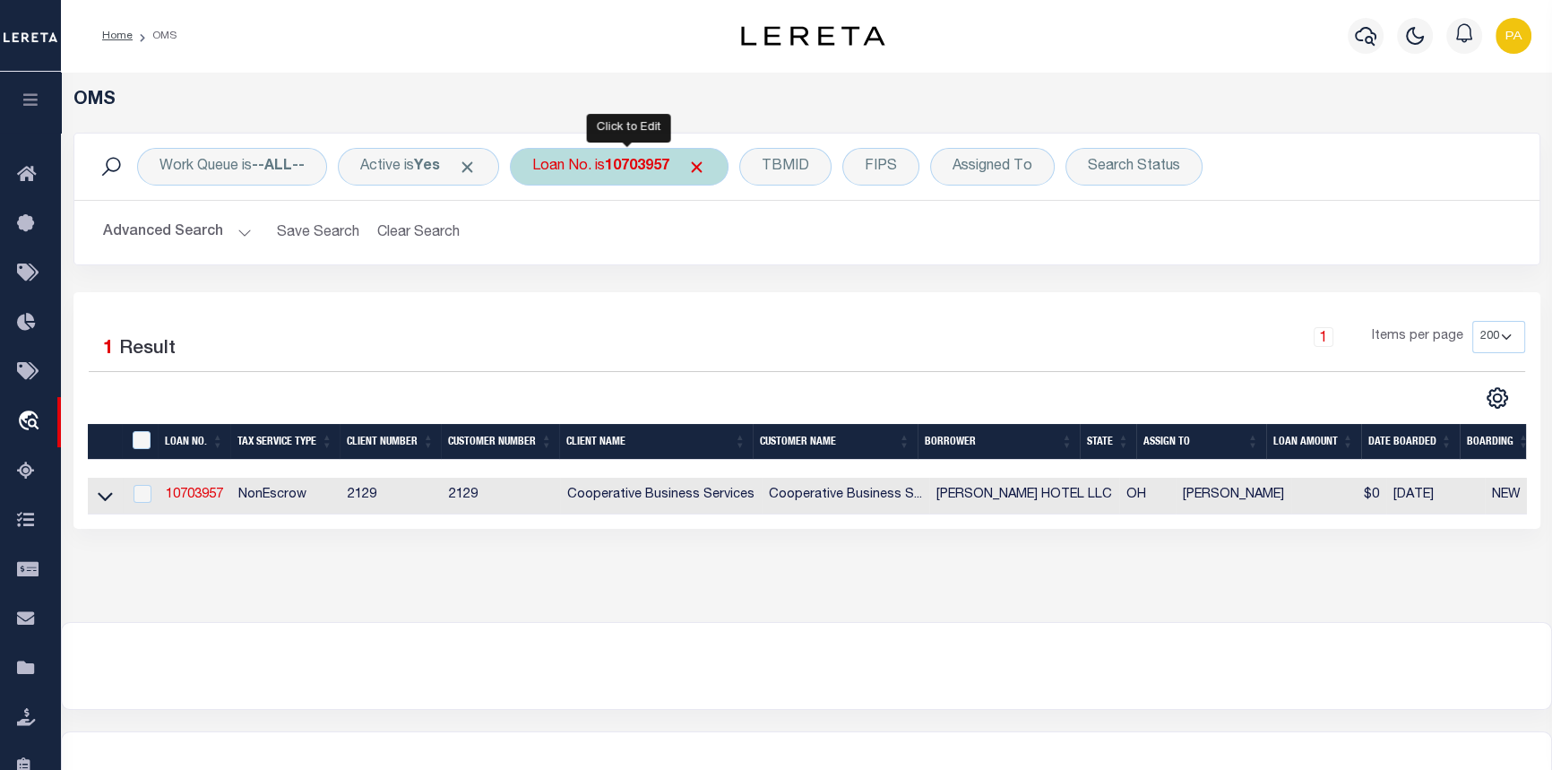
click at [648, 161] on b "10703957" at bounding box center [637, 166] width 65 height 14
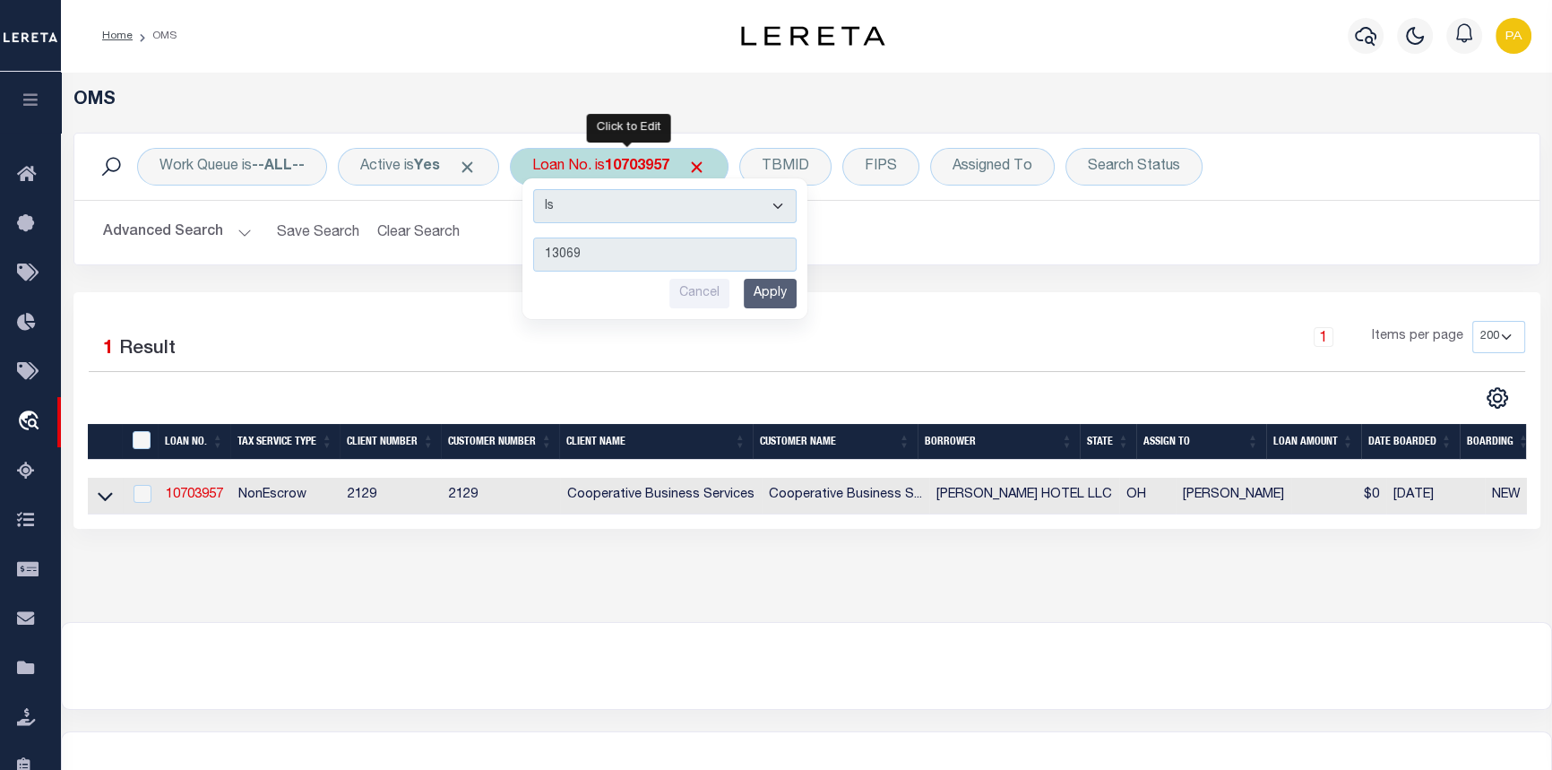
type input "130699"
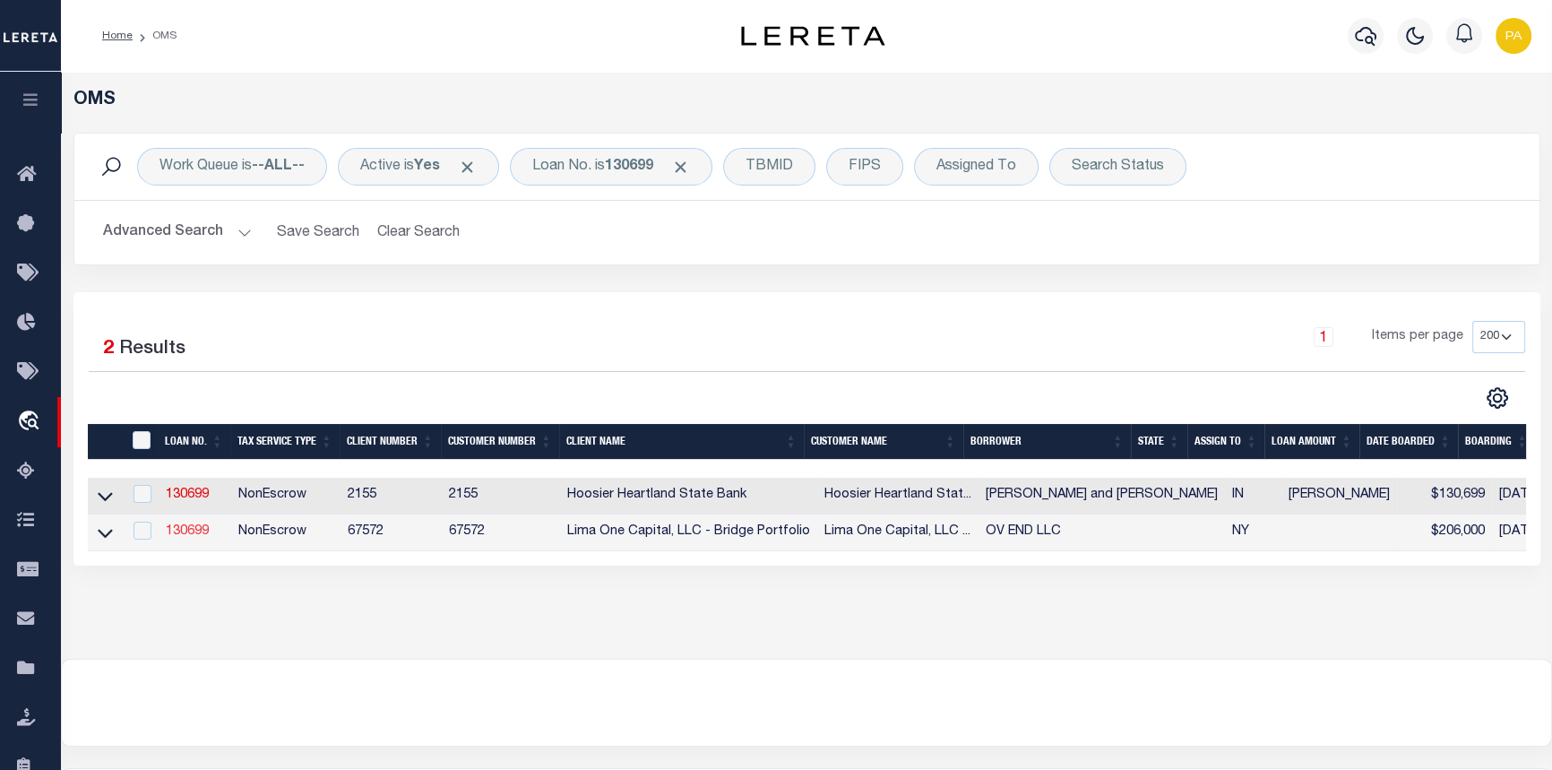
click at [181, 531] on link "130699" at bounding box center [187, 531] width 43 height 13
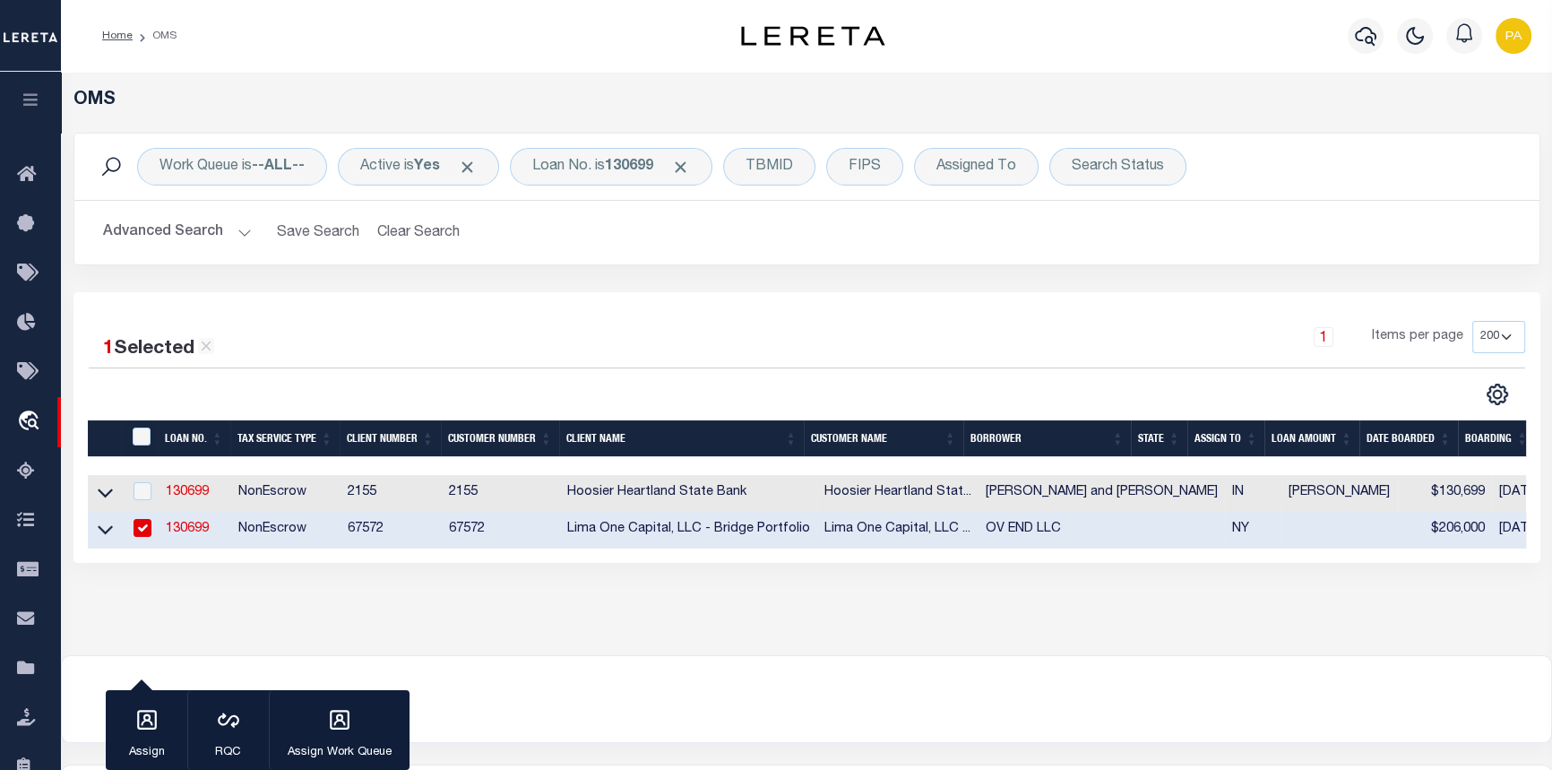
type input "130699"
type input "OV END LLC"
select select
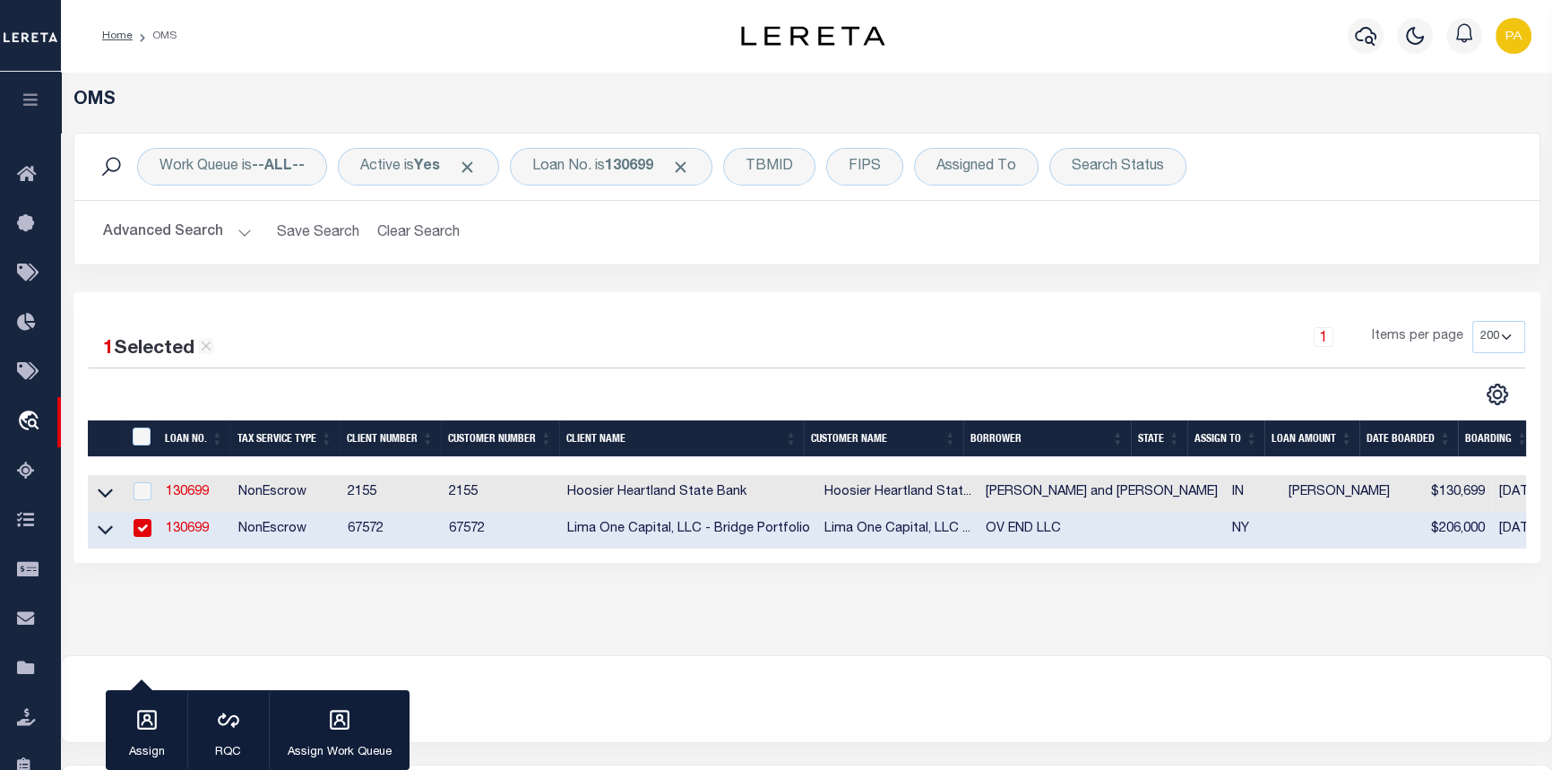
select select
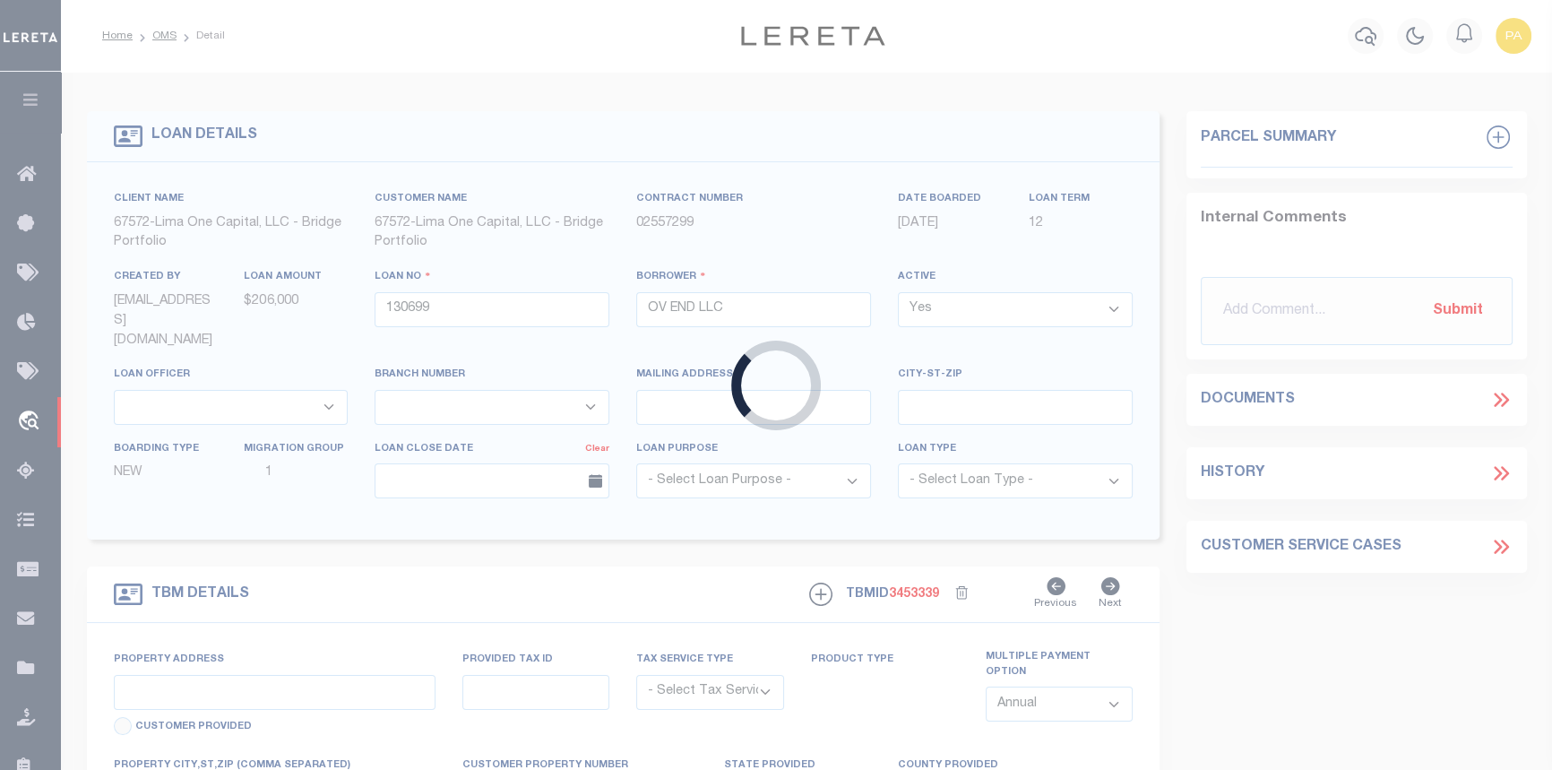
type input "[STREET_ADDRESS][PERSON_NAME]"
radio input "true"
select select "NonEscrow"
type input "ENDICOTT NY 13760"
type input "130699-1"
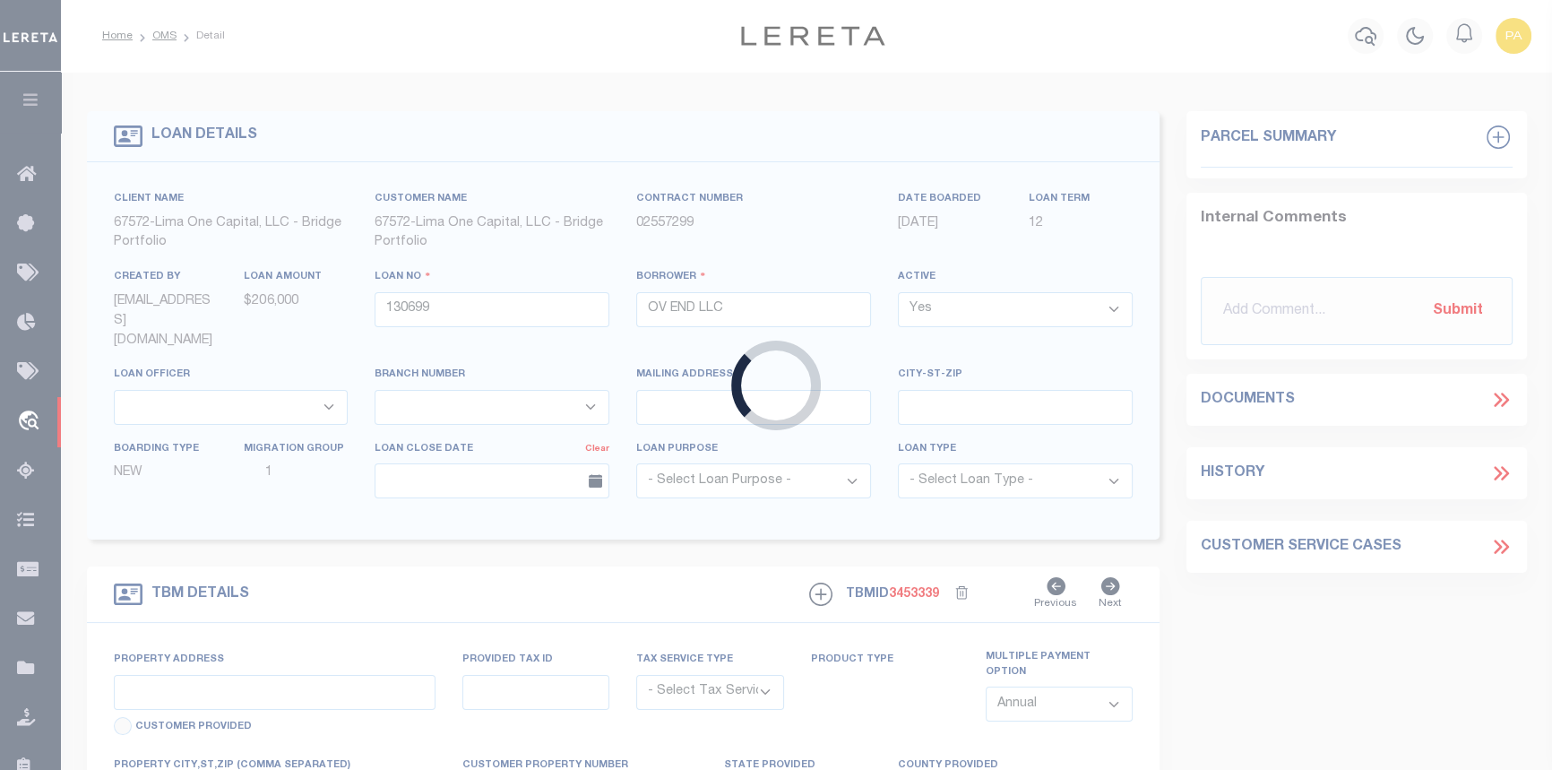
type input "NY"
type textarea "COLLECTOR: ENTITY: PARCEL: 15707318"
type textarea "Compare"
select select "4"
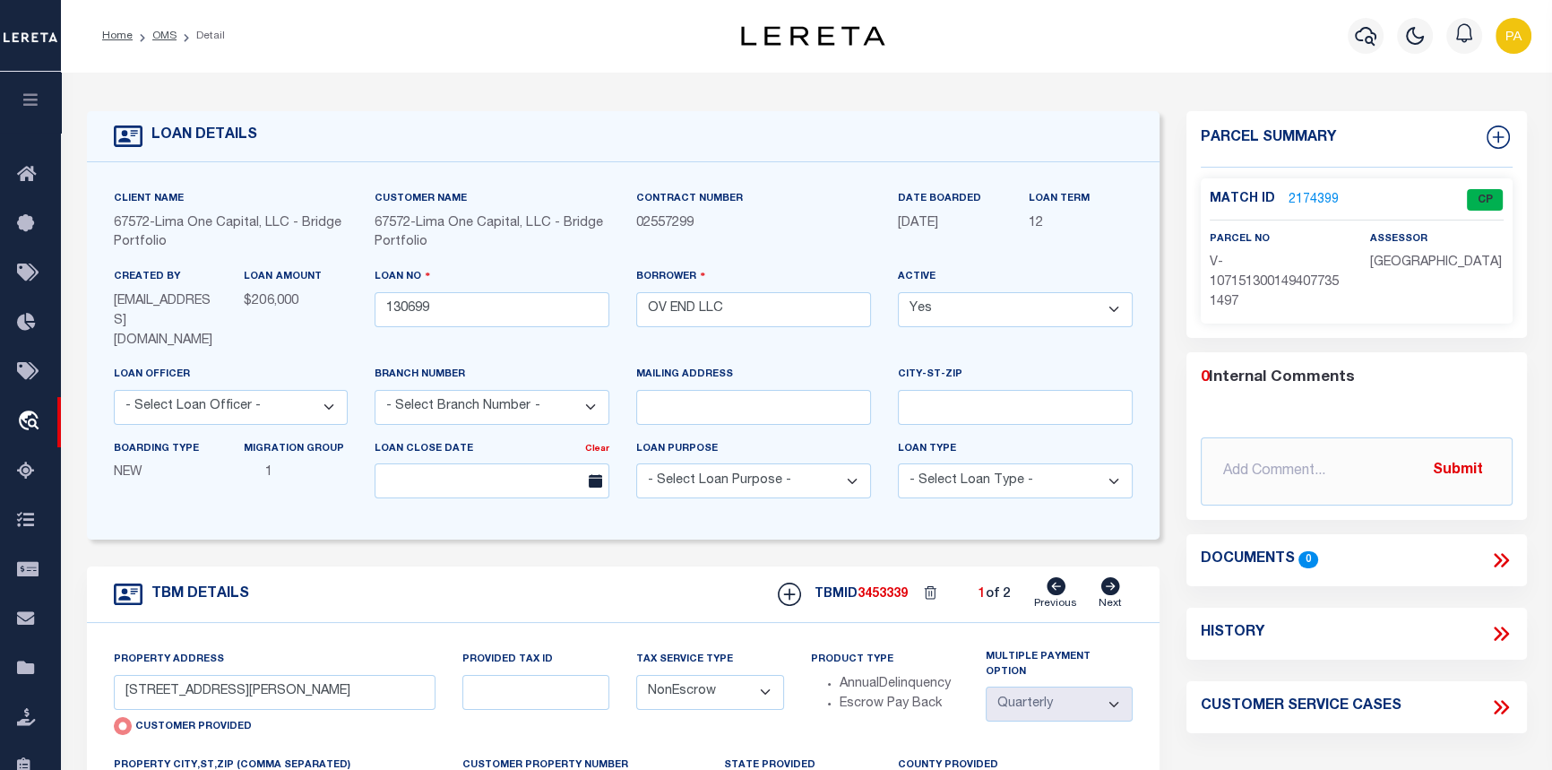
click at [1316, 196] on link "2174399" at bounding box center [1313, 200] width 50 height 19
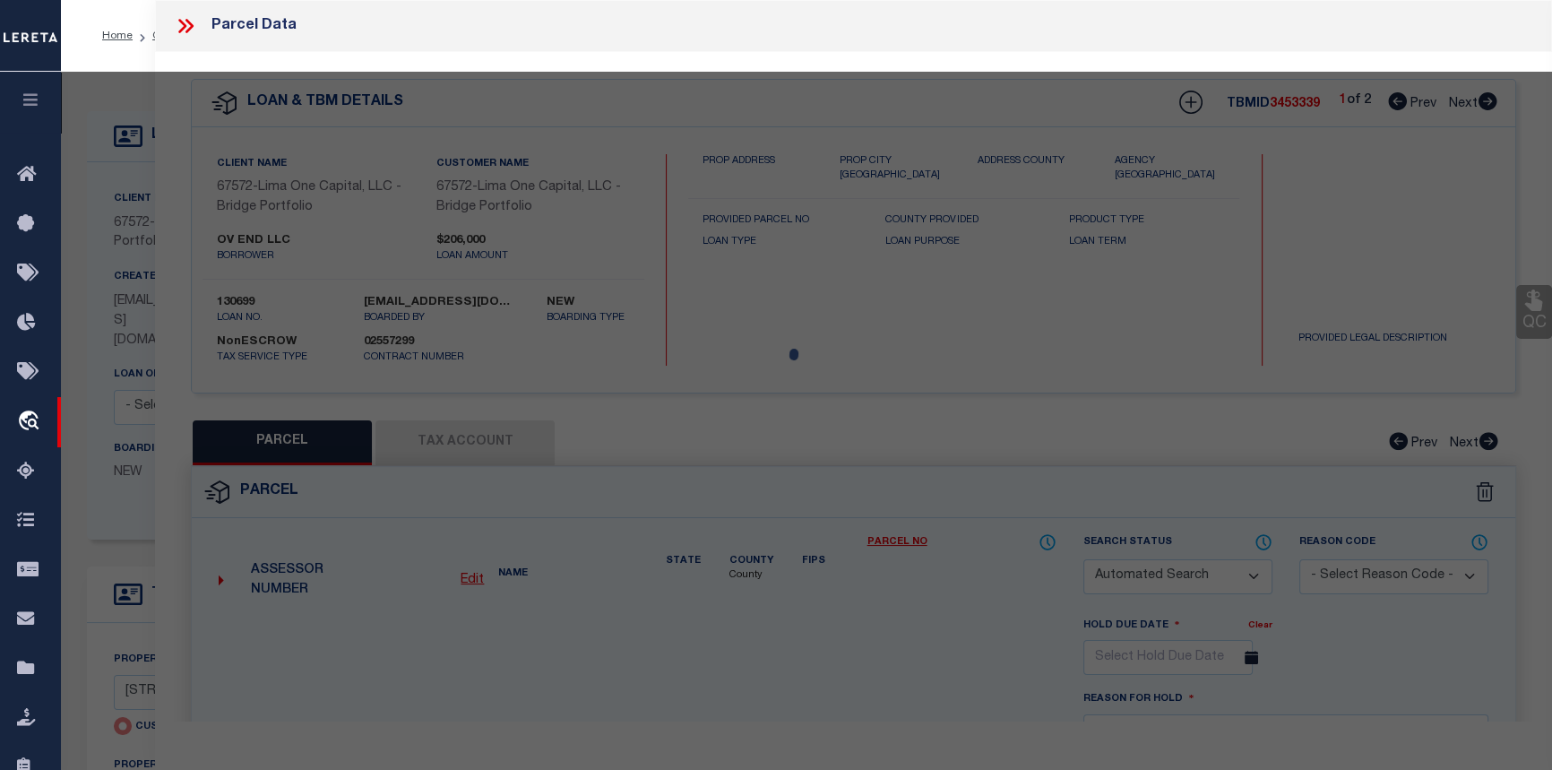
checkbox input "false"
select select "CP"
select select "AGW"
select select
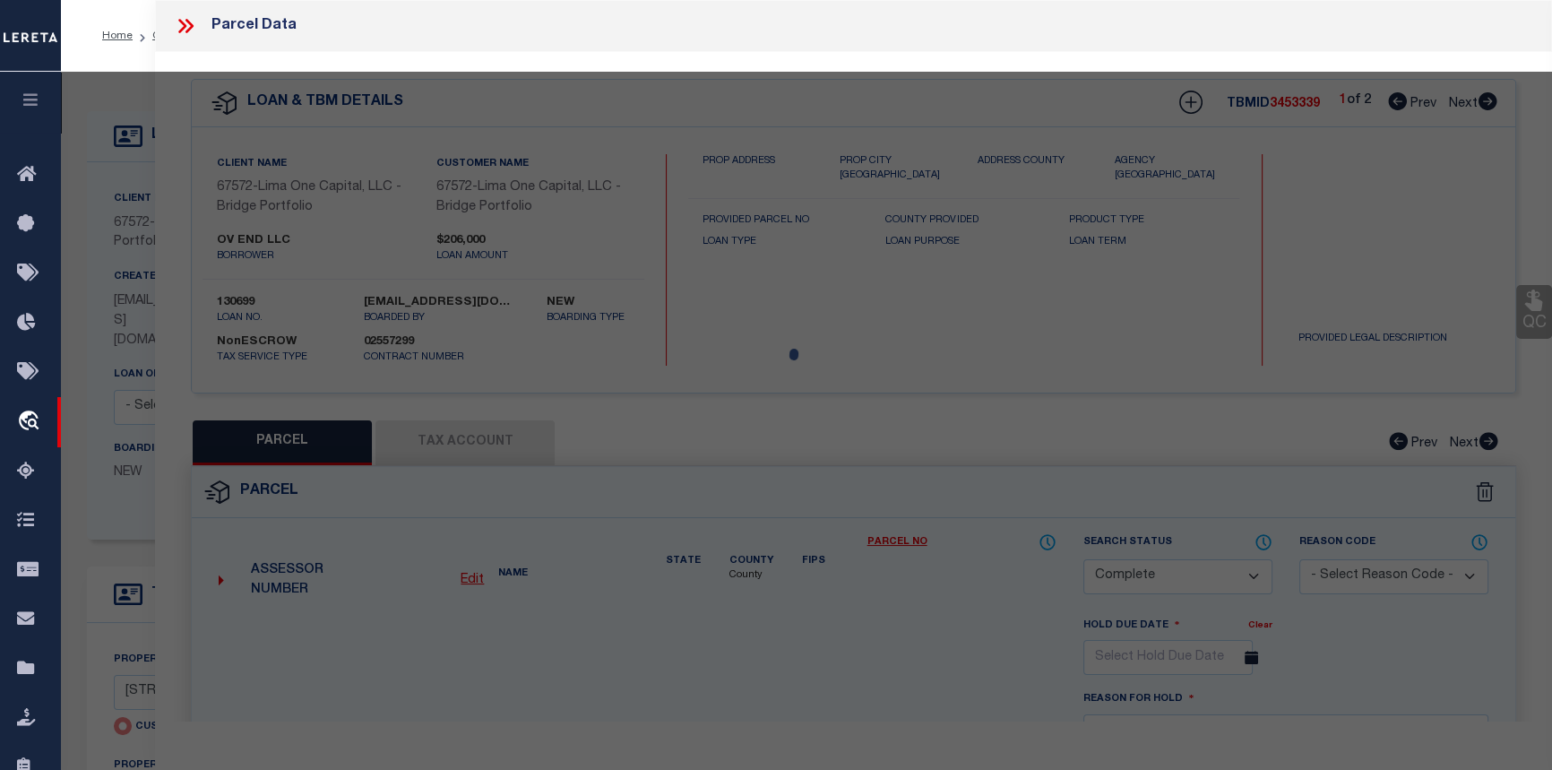
type input "[STREET_ADDRESS][PERSON_NAME]"
checkbox input "false"
type input "ENDICOTT NY 13760"
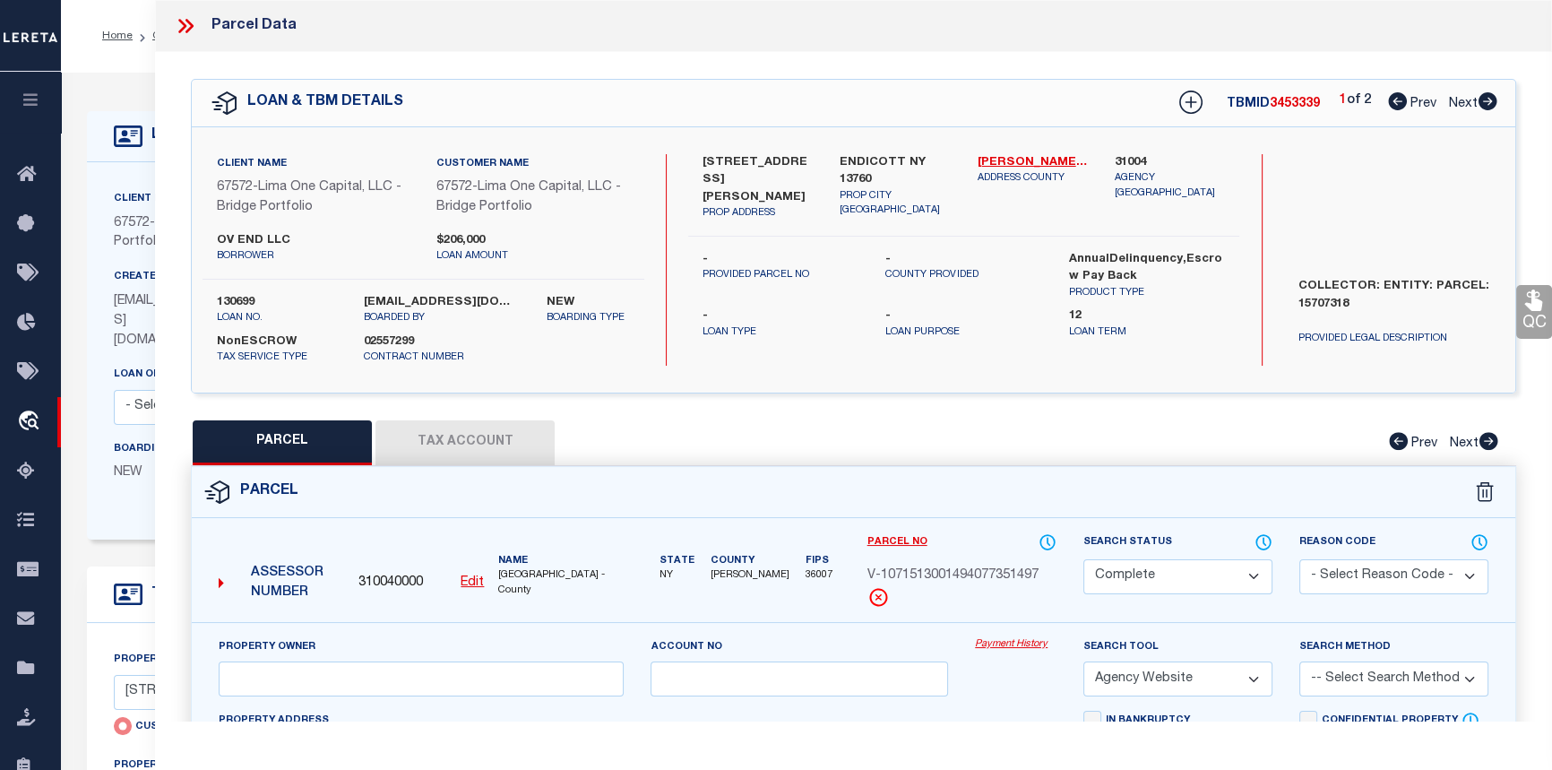
click at [1003, 642] on link "Payment History" at bounding box center [1016, 644] width 82 height 15
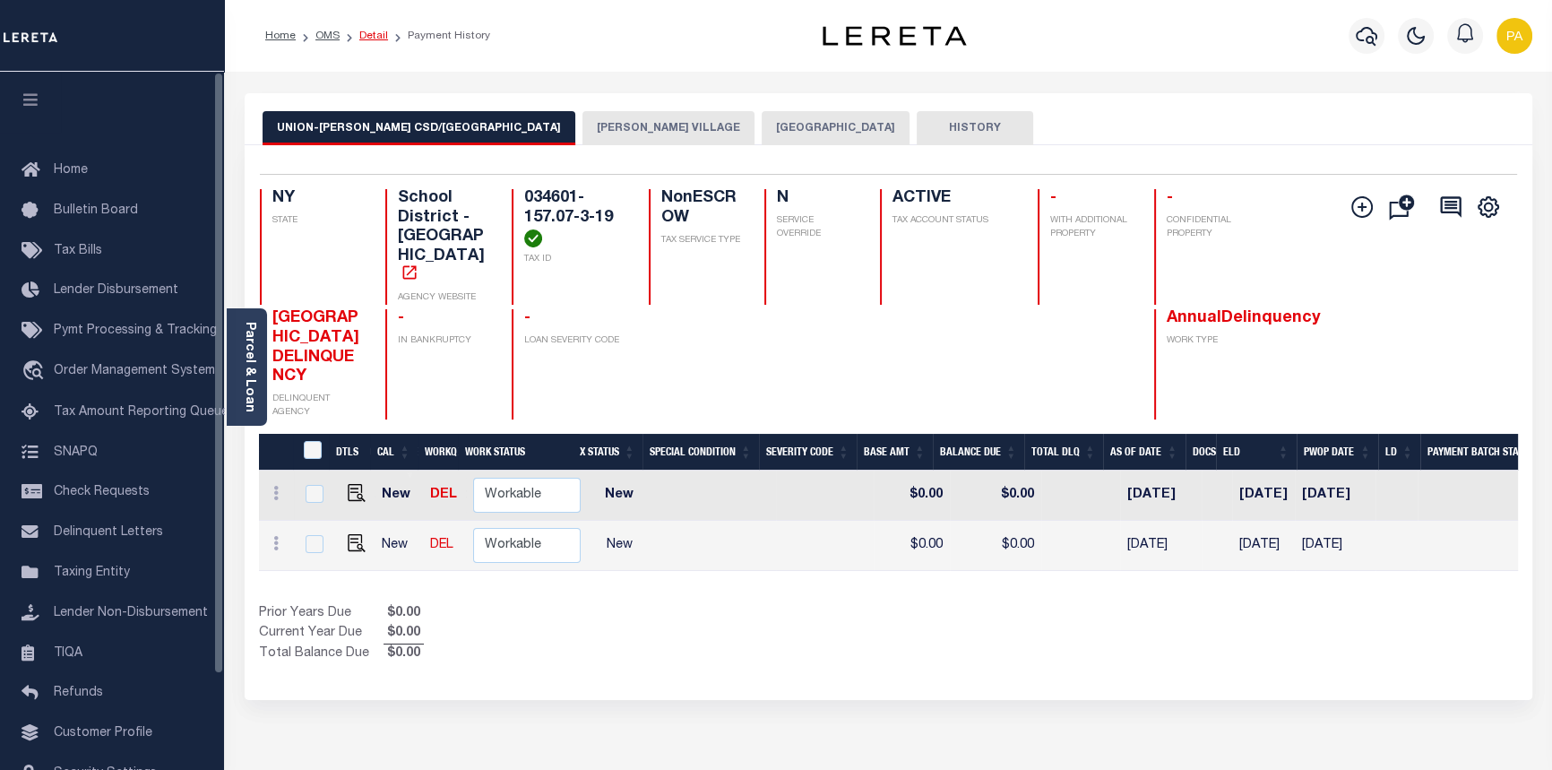
click at [382, 33] on link "Detail" at bounding box center [373, 35] width 29 height 11
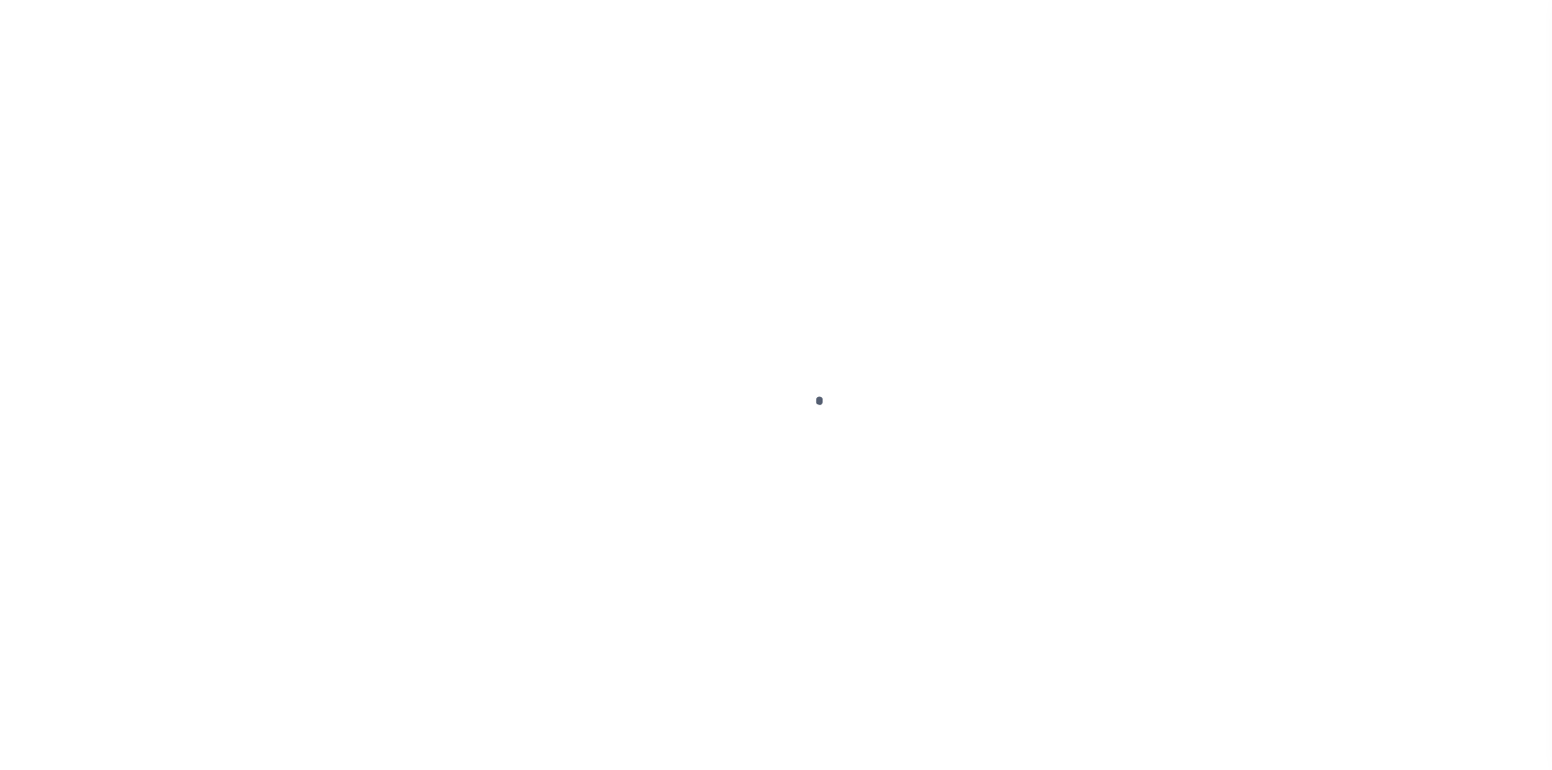
type input "[STREET_ADDRESS][PERSON_NAME]"
radio input "true"
select select "NonEscrow"
type input "ENDICOTT NY 13760"
type input "130699-1"
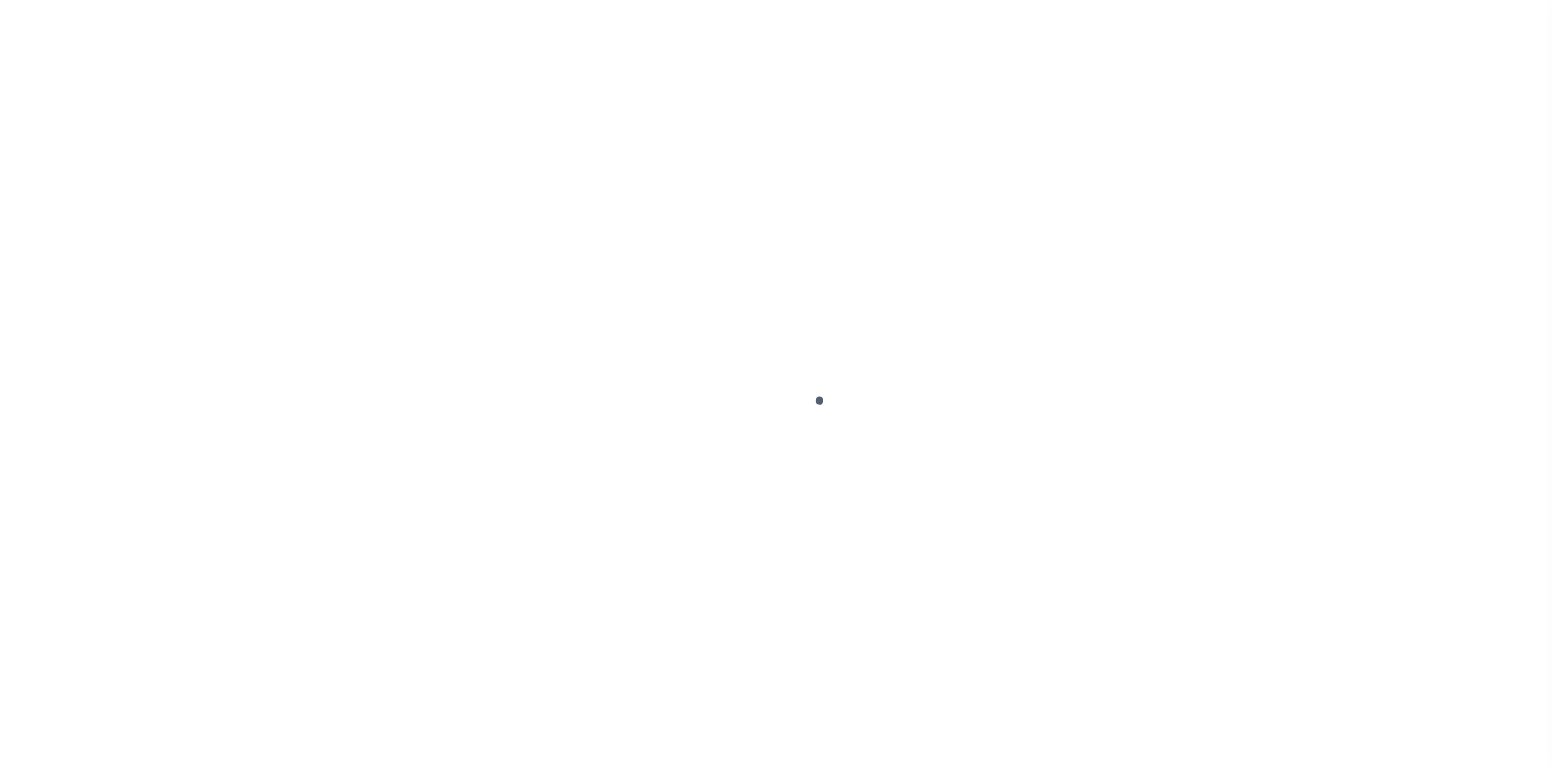
type input "NY"
type textarea "COLLECTOR: ENTITY: PARCEL: 15707318"
type textarea "Compare"
select select "4"
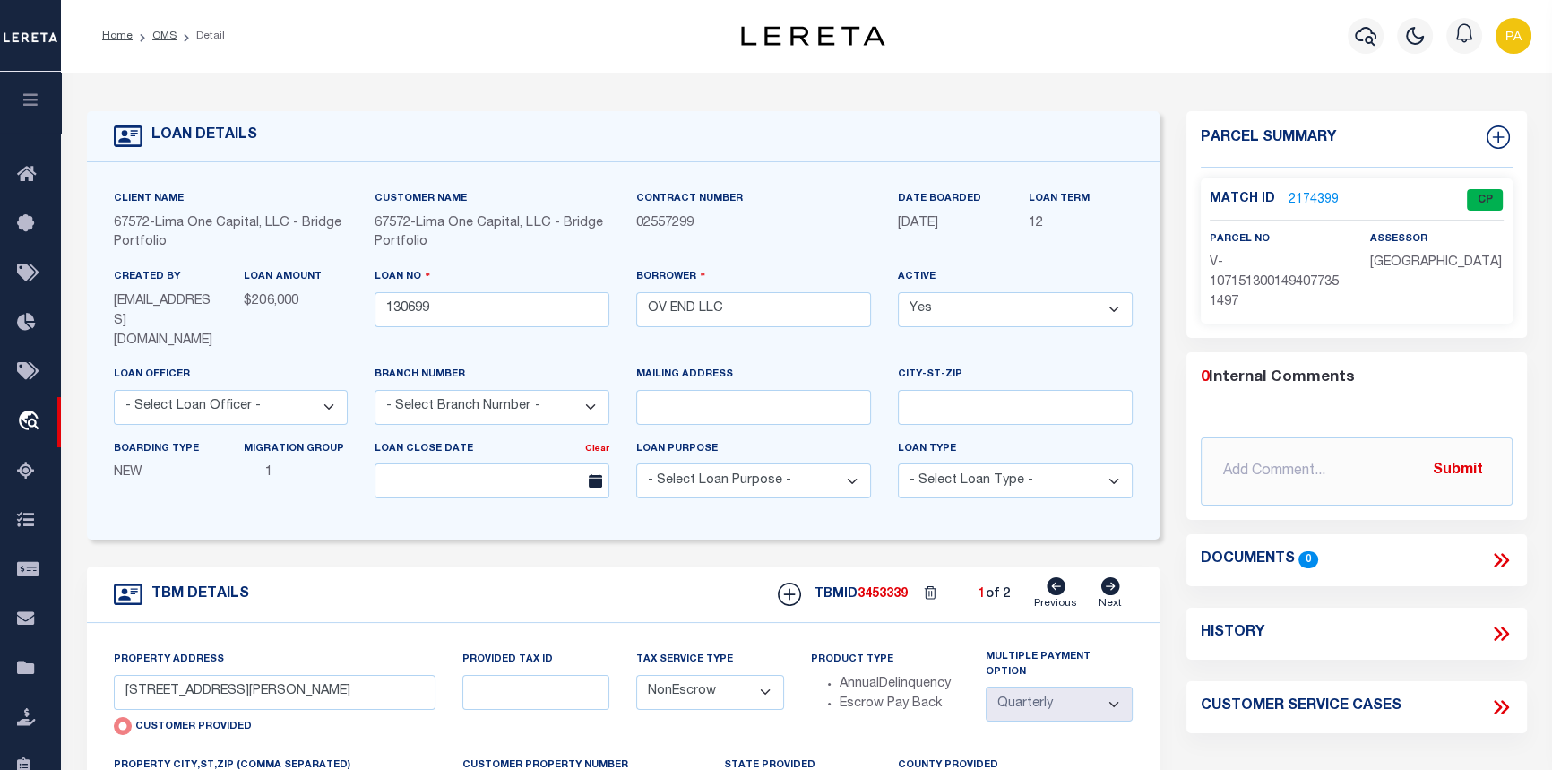
click at [1109, 577] on icon at bounding box center [1110, 586] width 19 height 18
type input "JACKSON"
radio input "false"
select select
click at [1289, 198] on link "2174400" at bounding box center [1313, 200] width 50 height 19
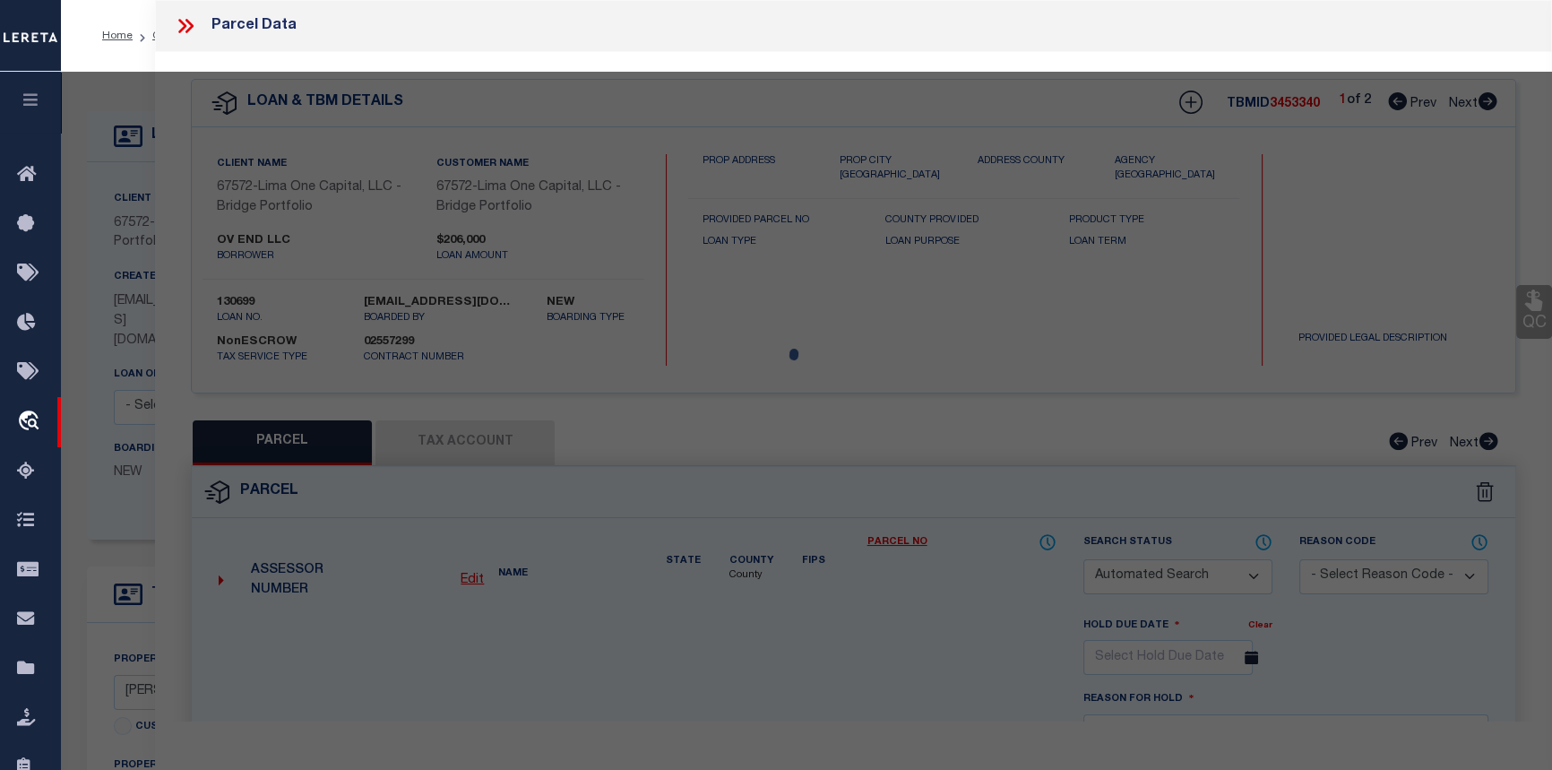
checkbox input "false"
select select "CP"
select select "AGW"
select select
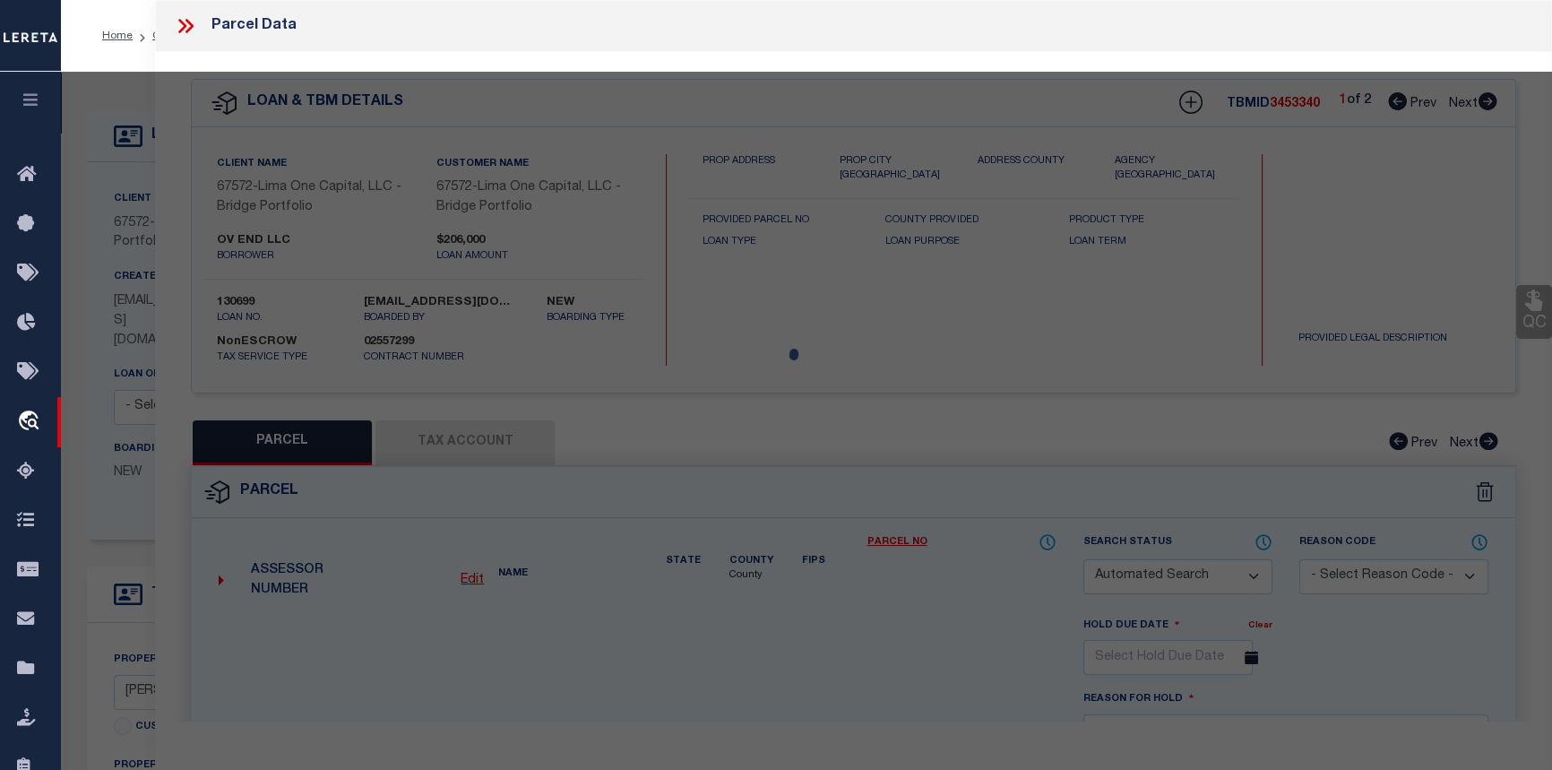
type input "JACKSON"
checkbox input "false"
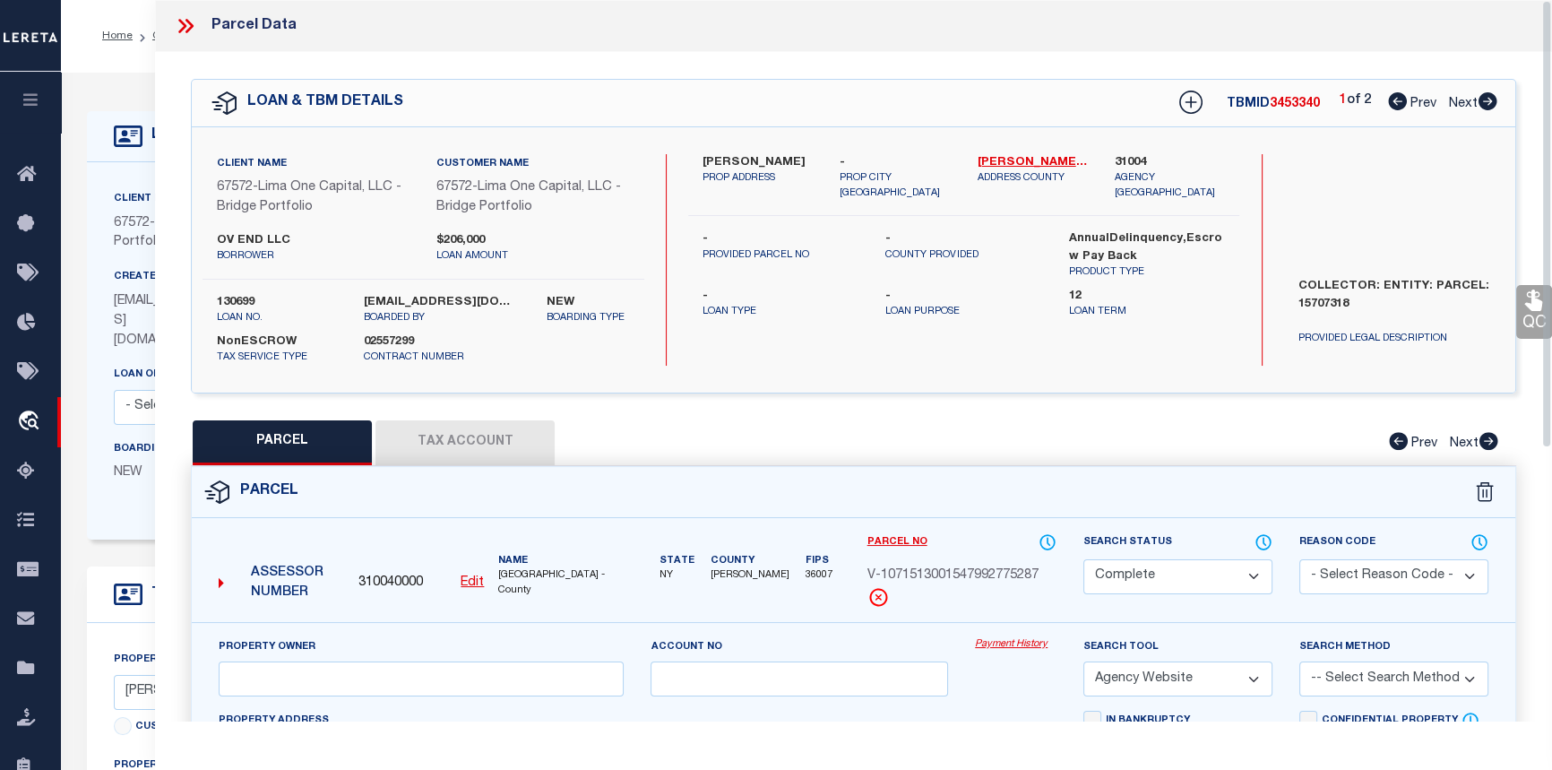
click at [1013, 638] on link "Payment History" at bounding box center [1016, 644] width 82 height 15
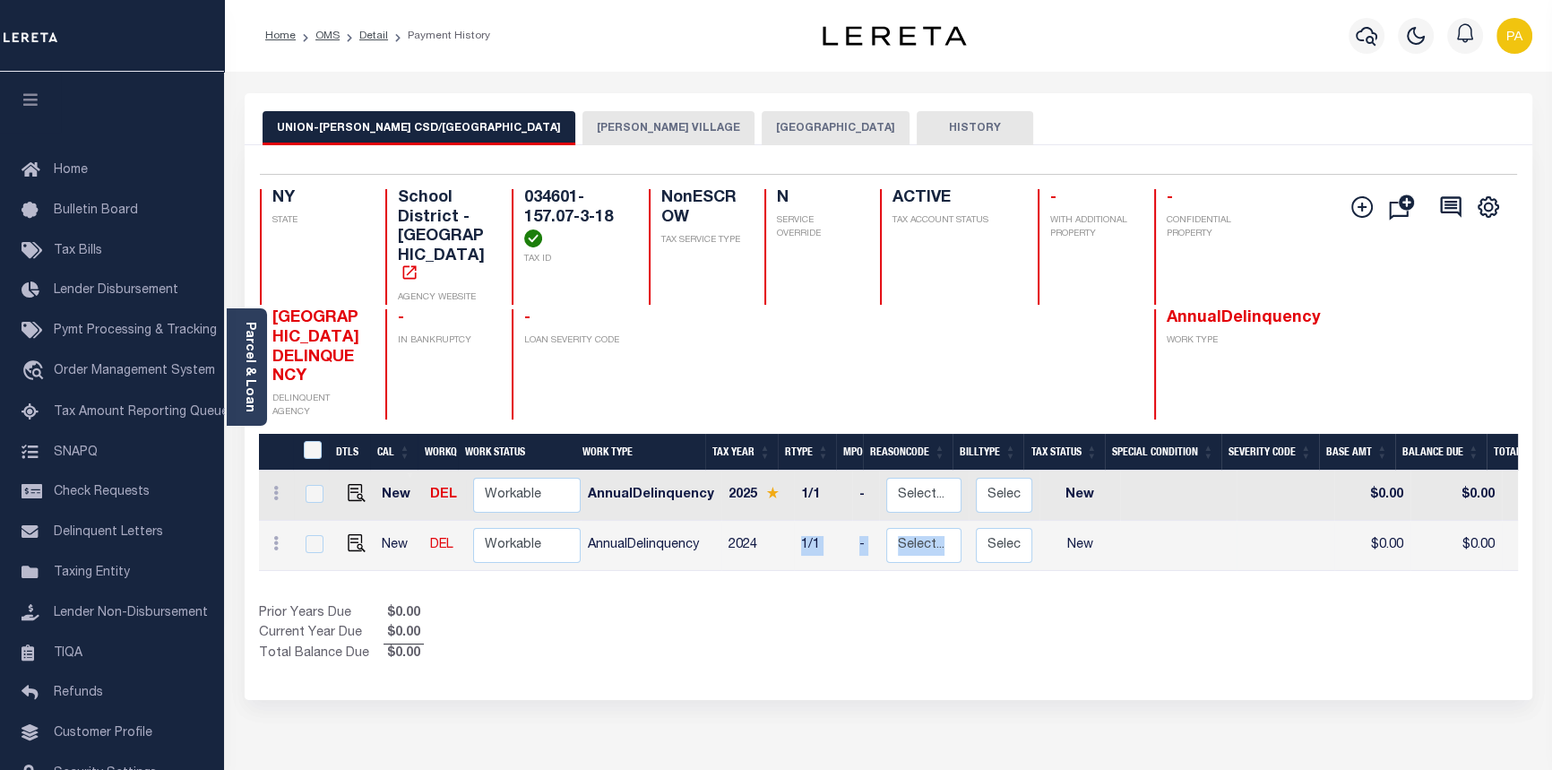
drag, startPoint x: 761, startPoint y: 532, endPoint x: 978, endPoint y: 532, distance: 217.7
click at [977, 532] on tr "New DEL Non Workable Workable AnnualDelinquency 2024 1/1 - Select... Payment Re…" at bounding box center [1165, 546] width 1812 height 50
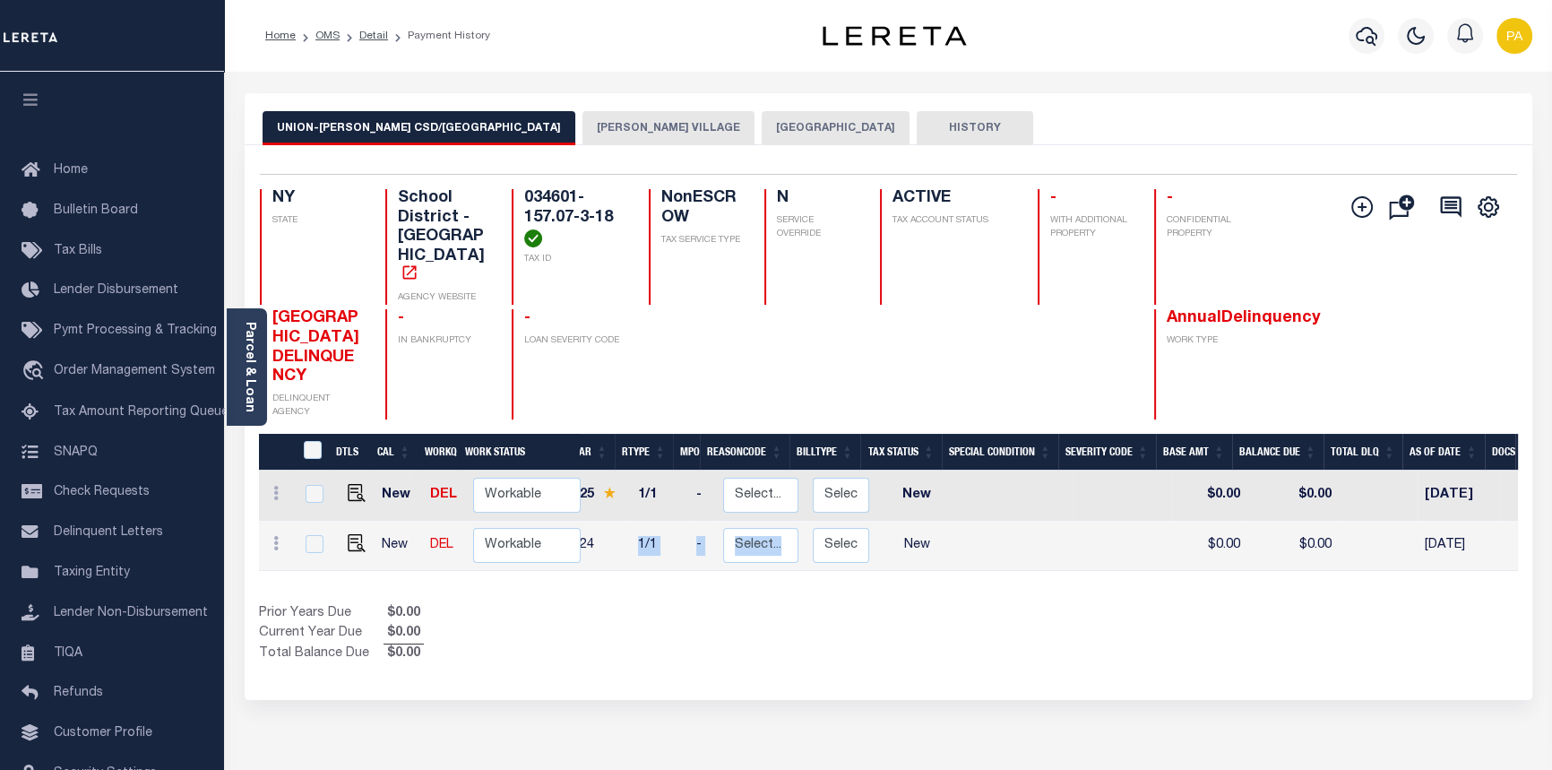
scroll to position [0, 159]
click at [582, 127] on button "ENDICOTT VILLAGE" at bounding box center [668, 128] width 172 height 34
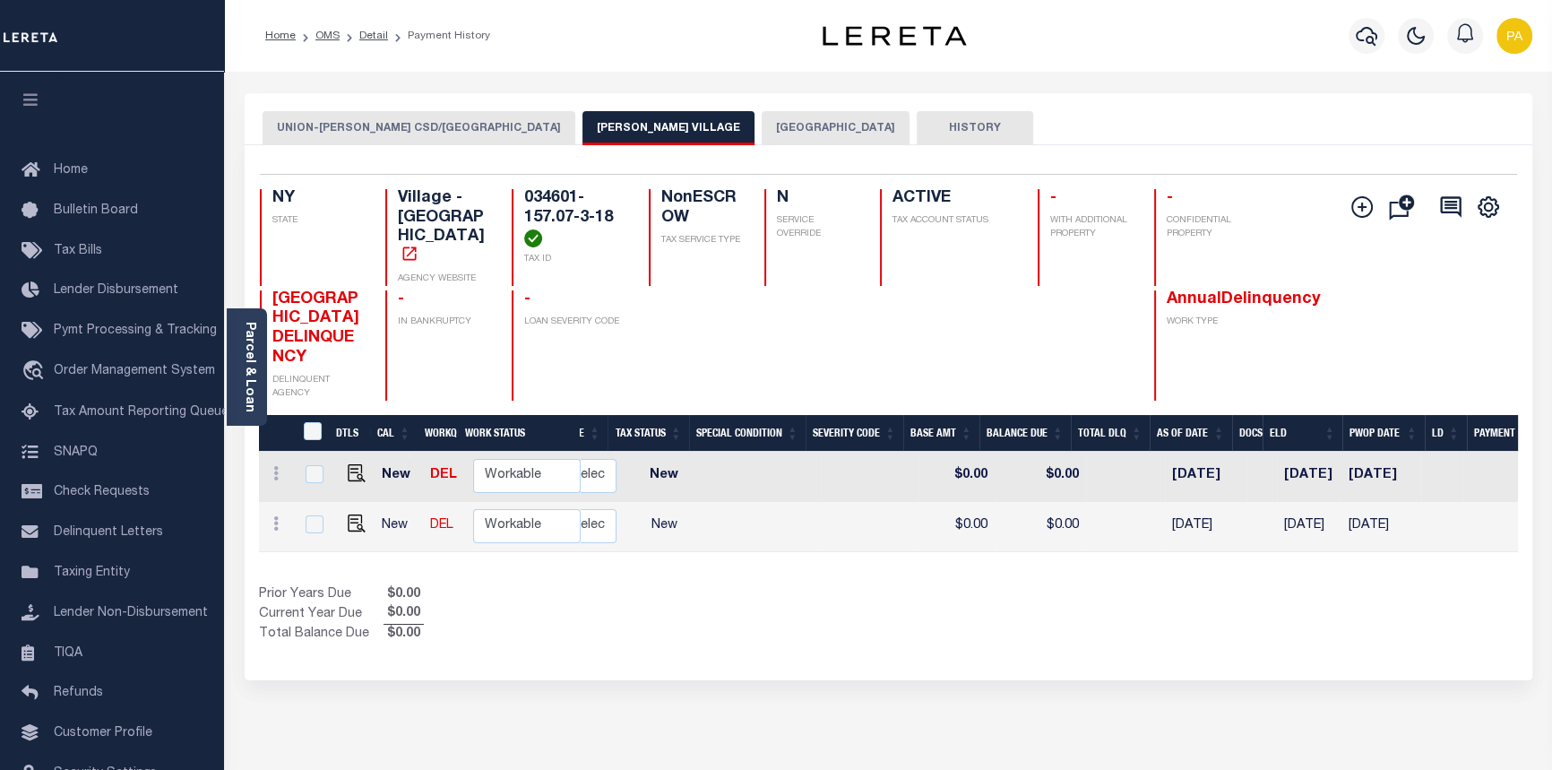
scroll to position [0, 419]
click at [762, 125] on button "UNION TOWN" at bounding box center [836, 128] width 148 height 34
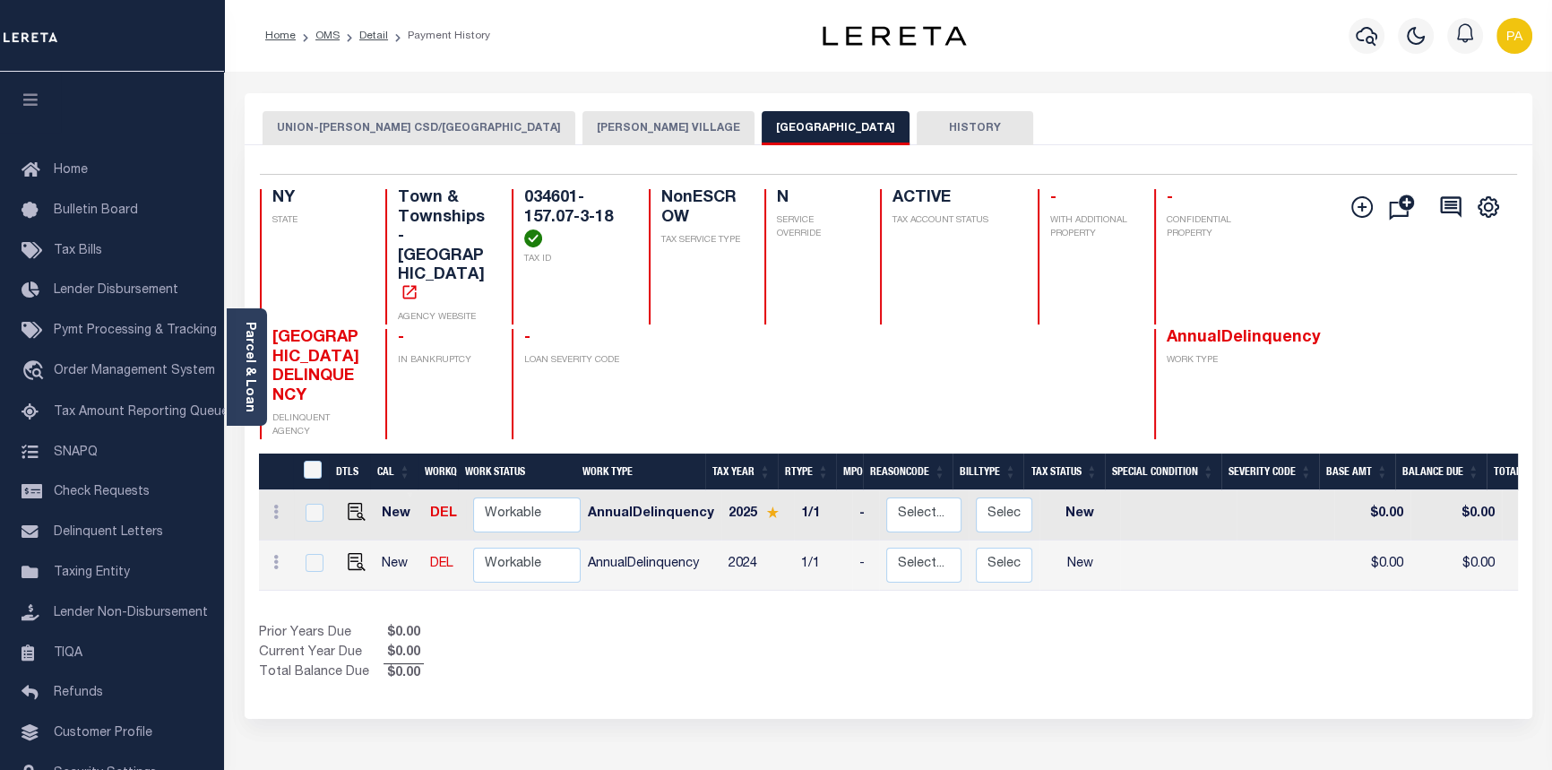
scroll to position [0, 0]
click at [340, 130] on button "UNION-ENDICOTT CSD/UNION TOWN" at bounding box center [419, 128] width 313 height 34
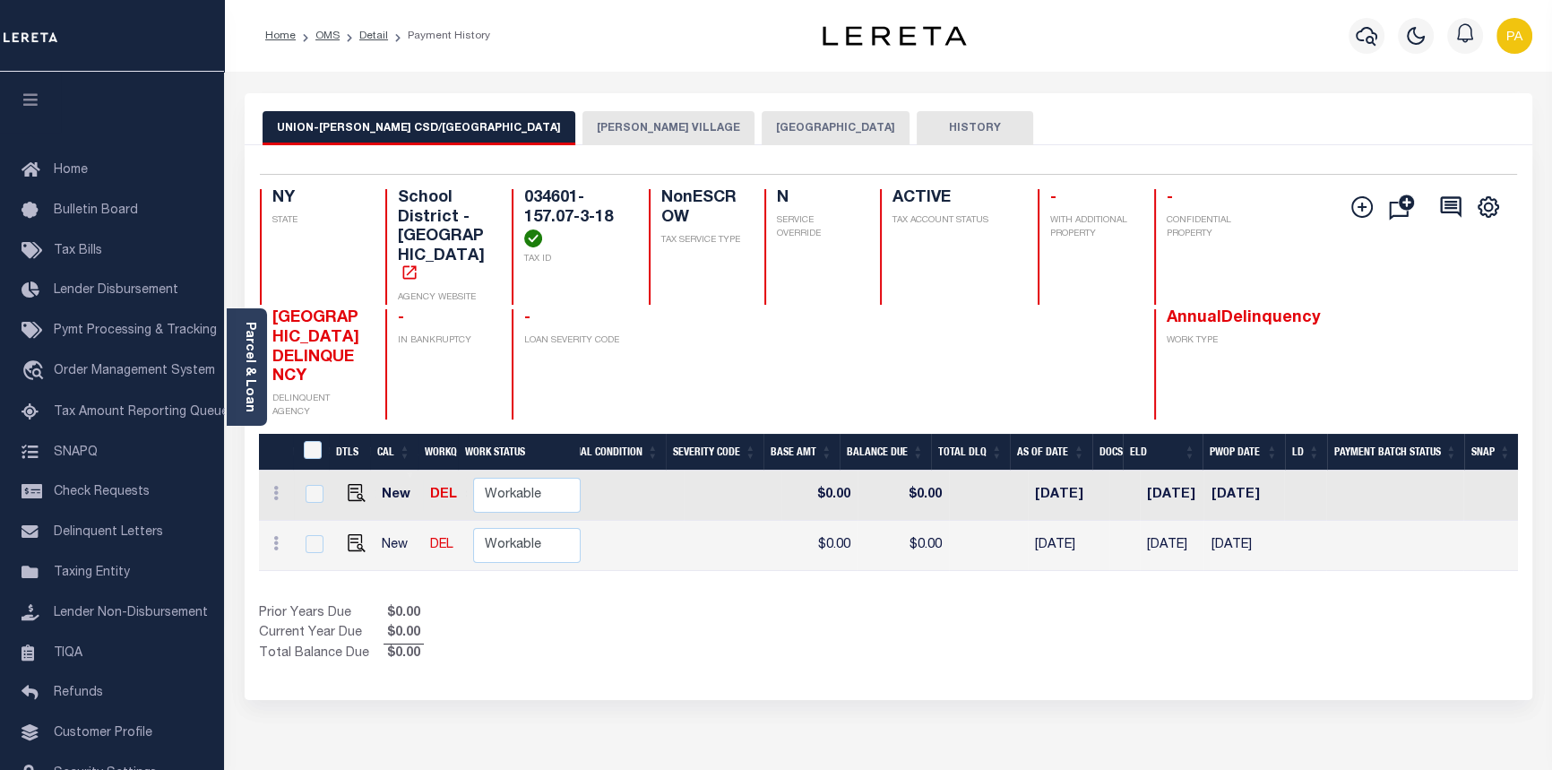
click at [582, 117] on button "ENDICOTT VILLAGE" at bounding box center [668, 128] width 172 height 34
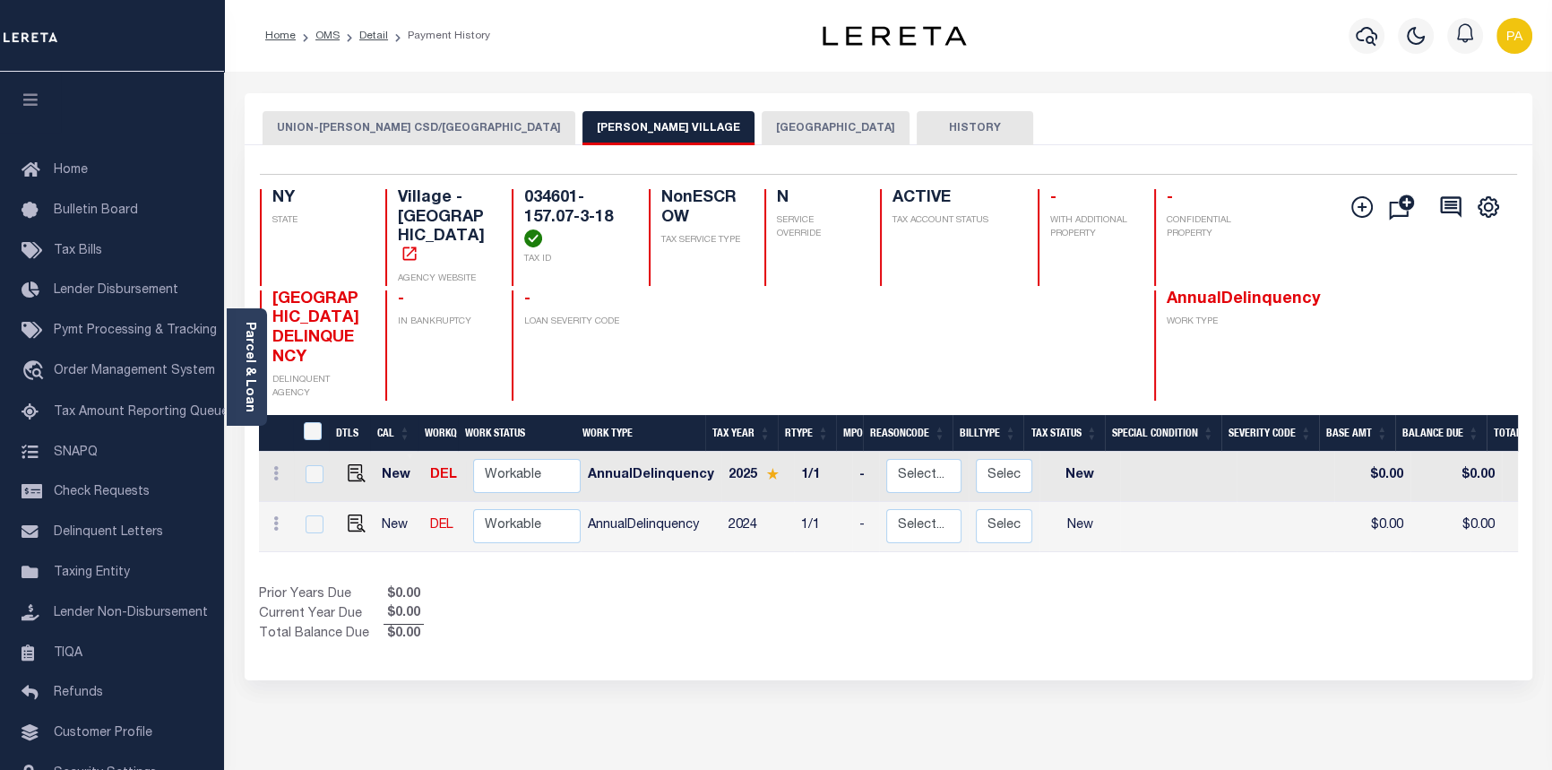
click at [762, 130] on button "UNION TOWN" at bounding box center [836, 128] width 148 height 34
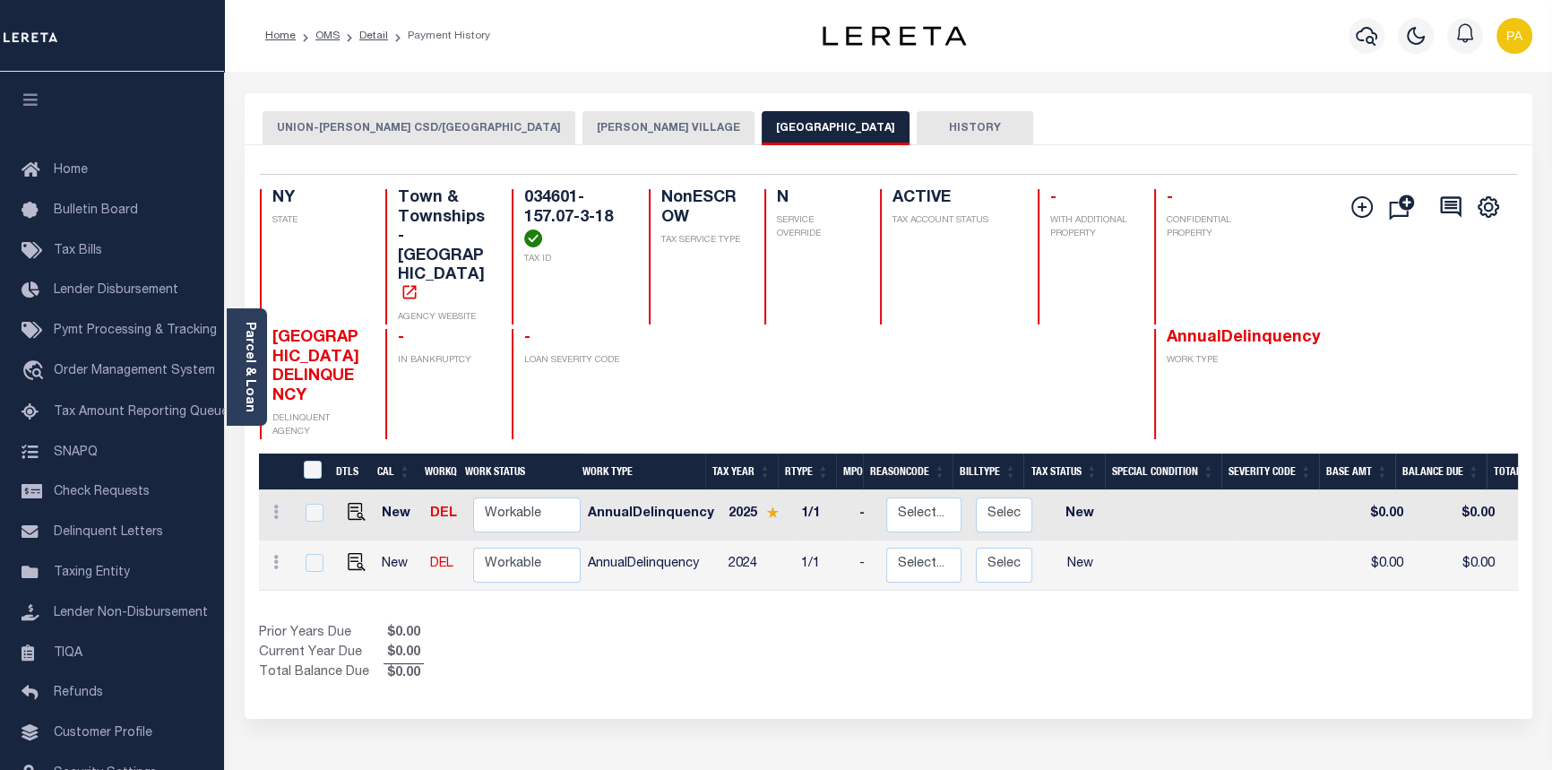
click at [582, 114] on button "ENDICOTT VILLAGE" at bounding box center [668, 128] width 172 height 34
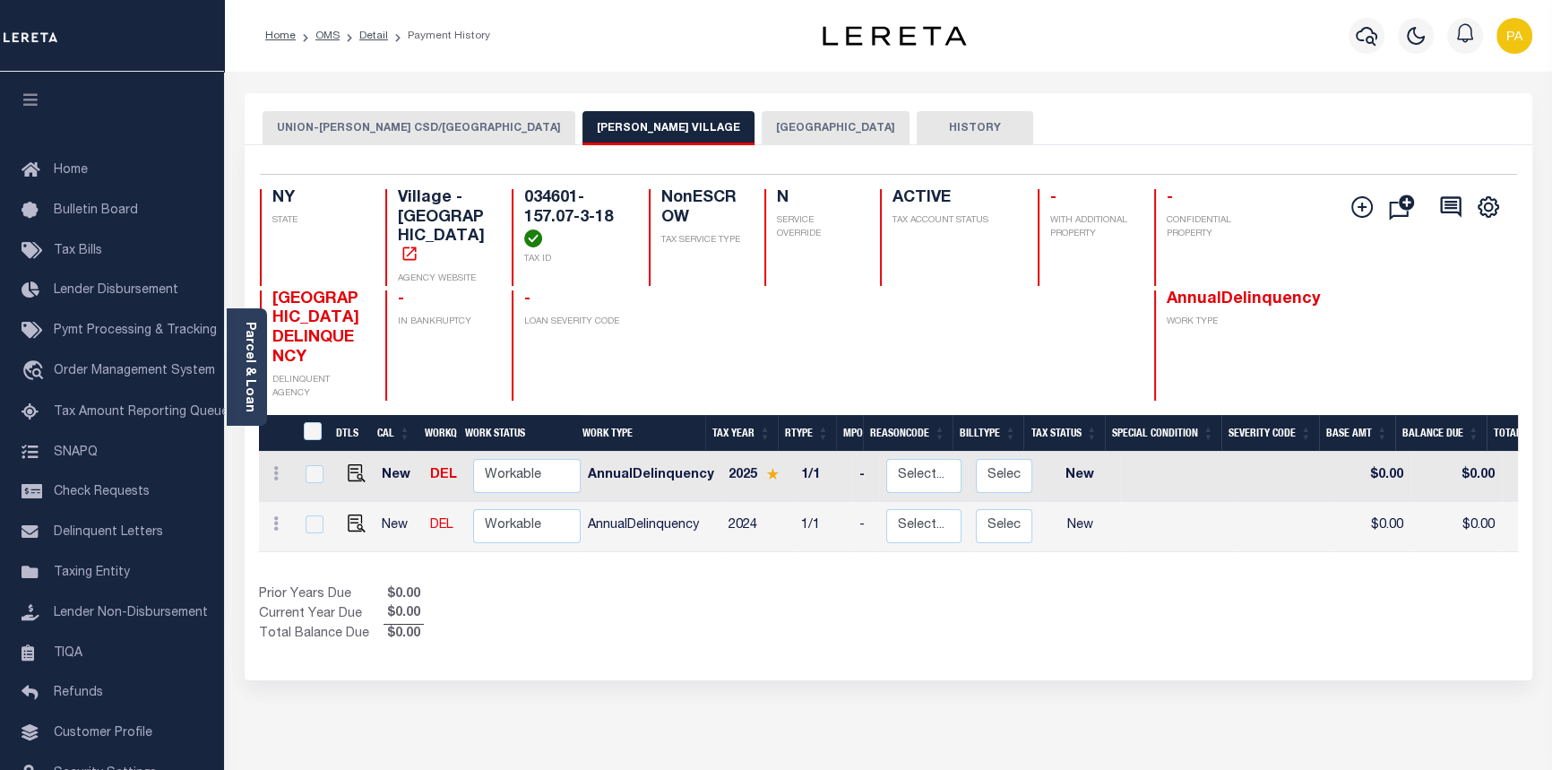
click at [393, 127] on button "UNION-ENDICOTT CSD/UNION TOWN" at bounding box center [419, 128] width 313 height 34
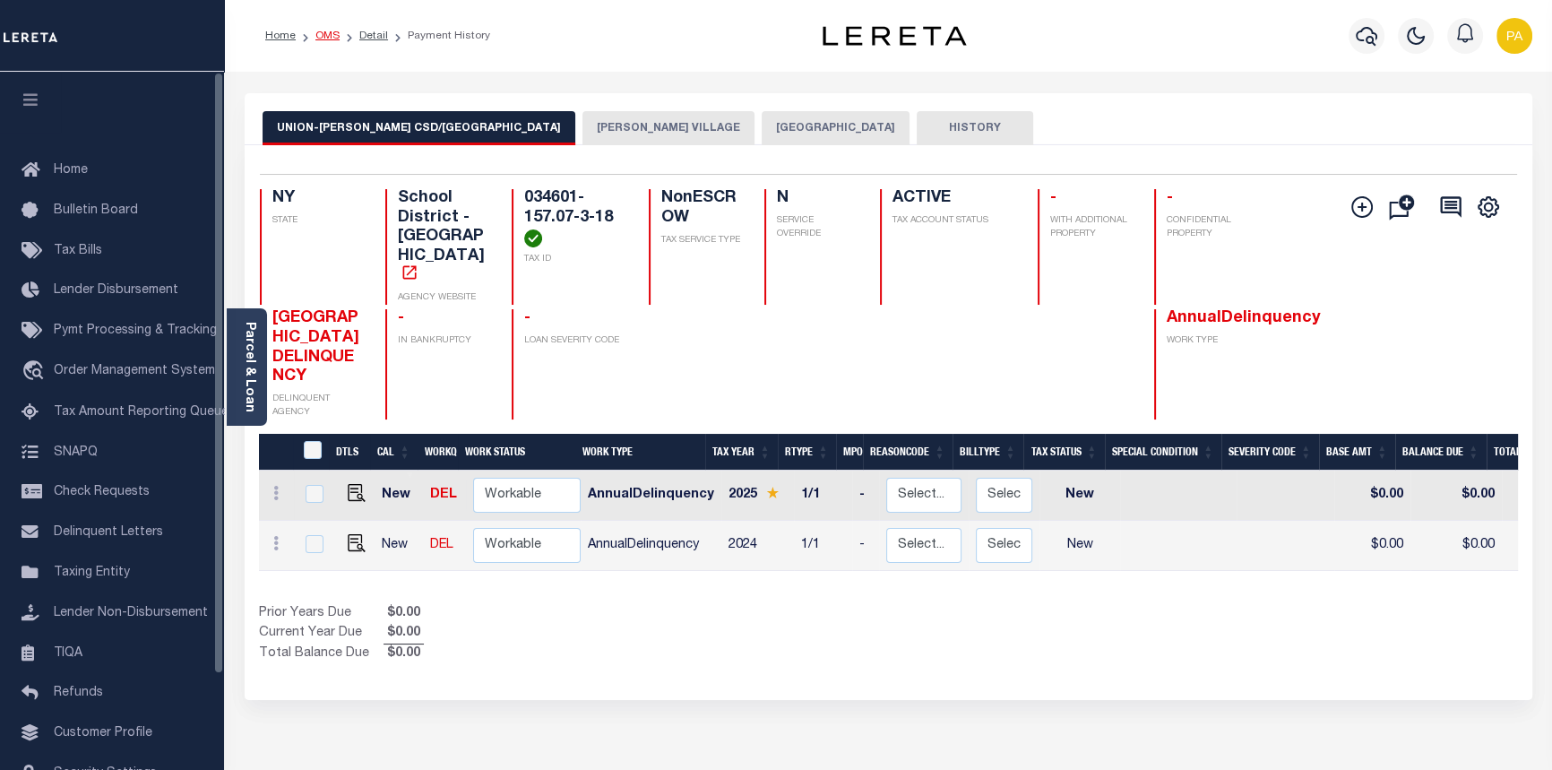
click at [330, 36] on link "OMS" at bounding box center [327, 35] width 24 height 11
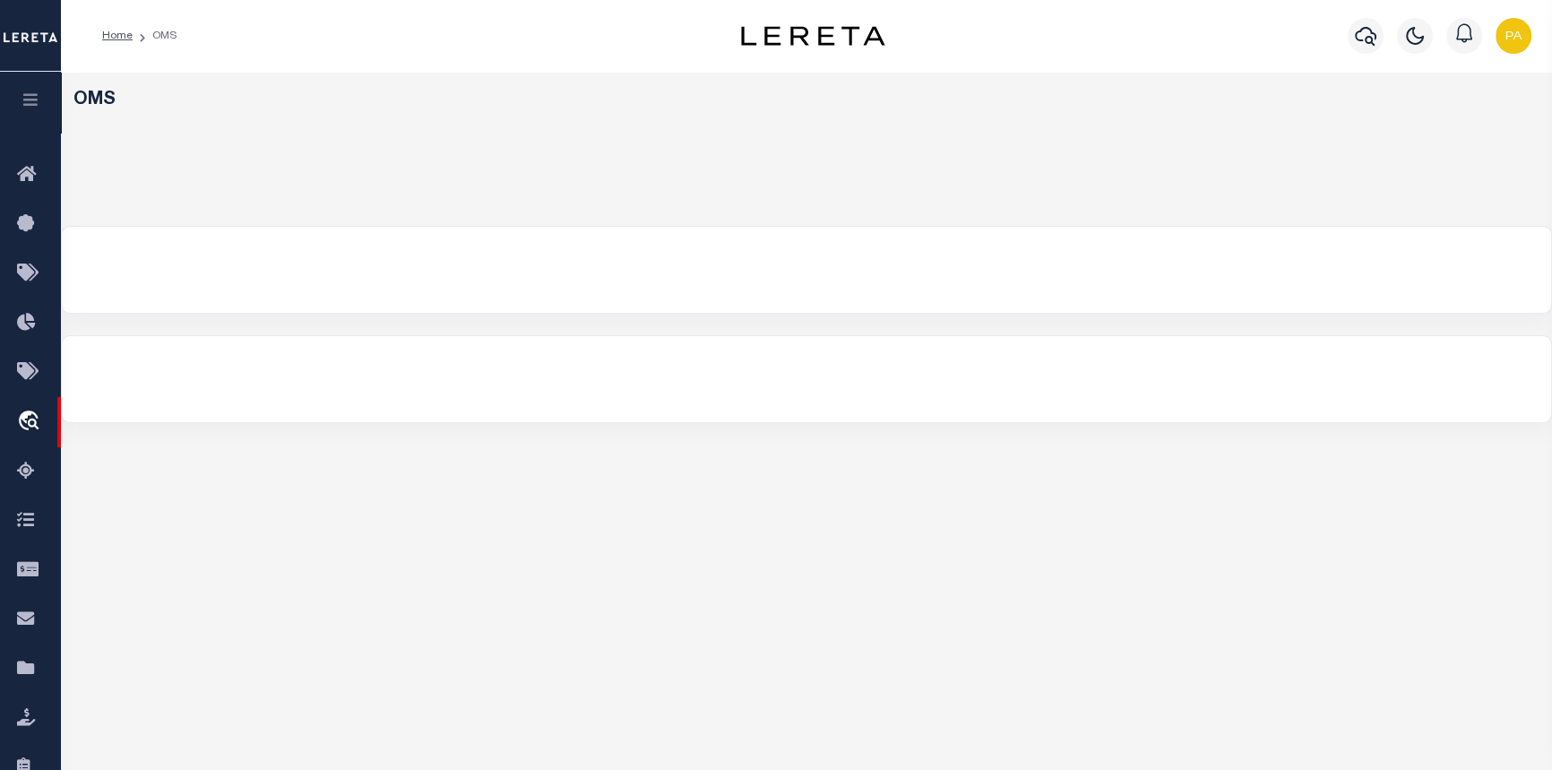
select select "200"
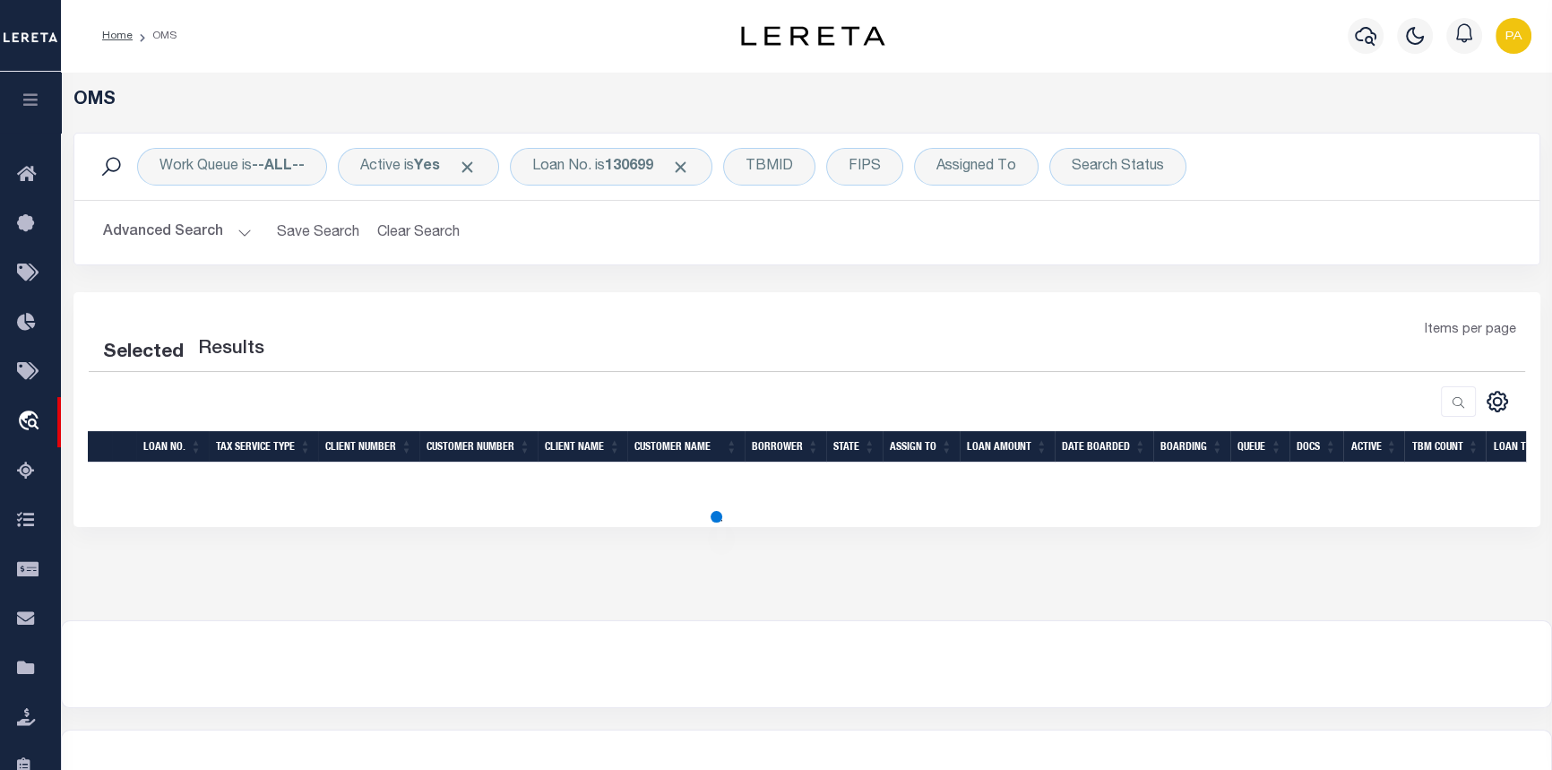
select select "200"
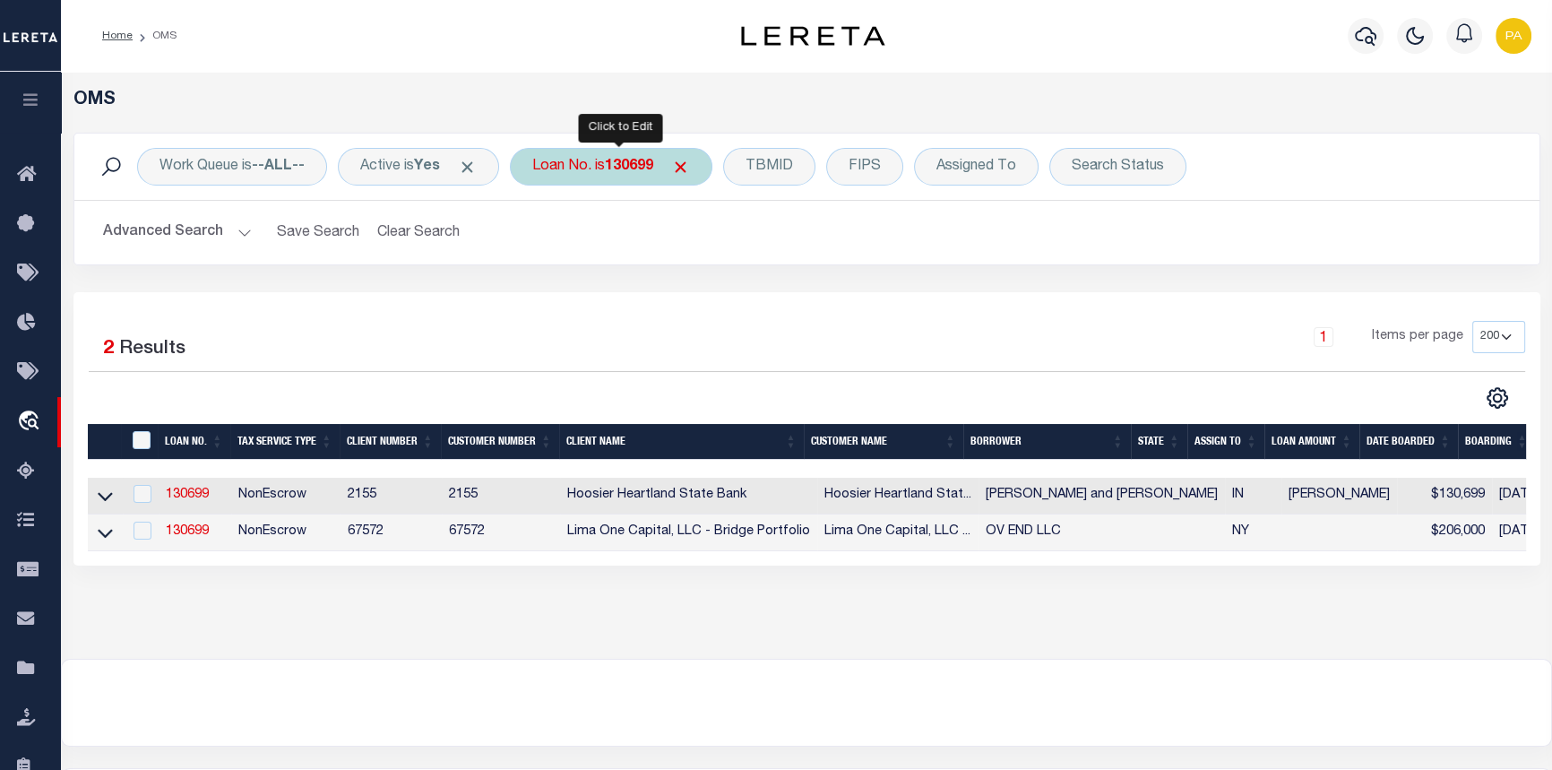
click at [637, 161] on b "130699" at bounding box center [629, 166] width 48 height 14
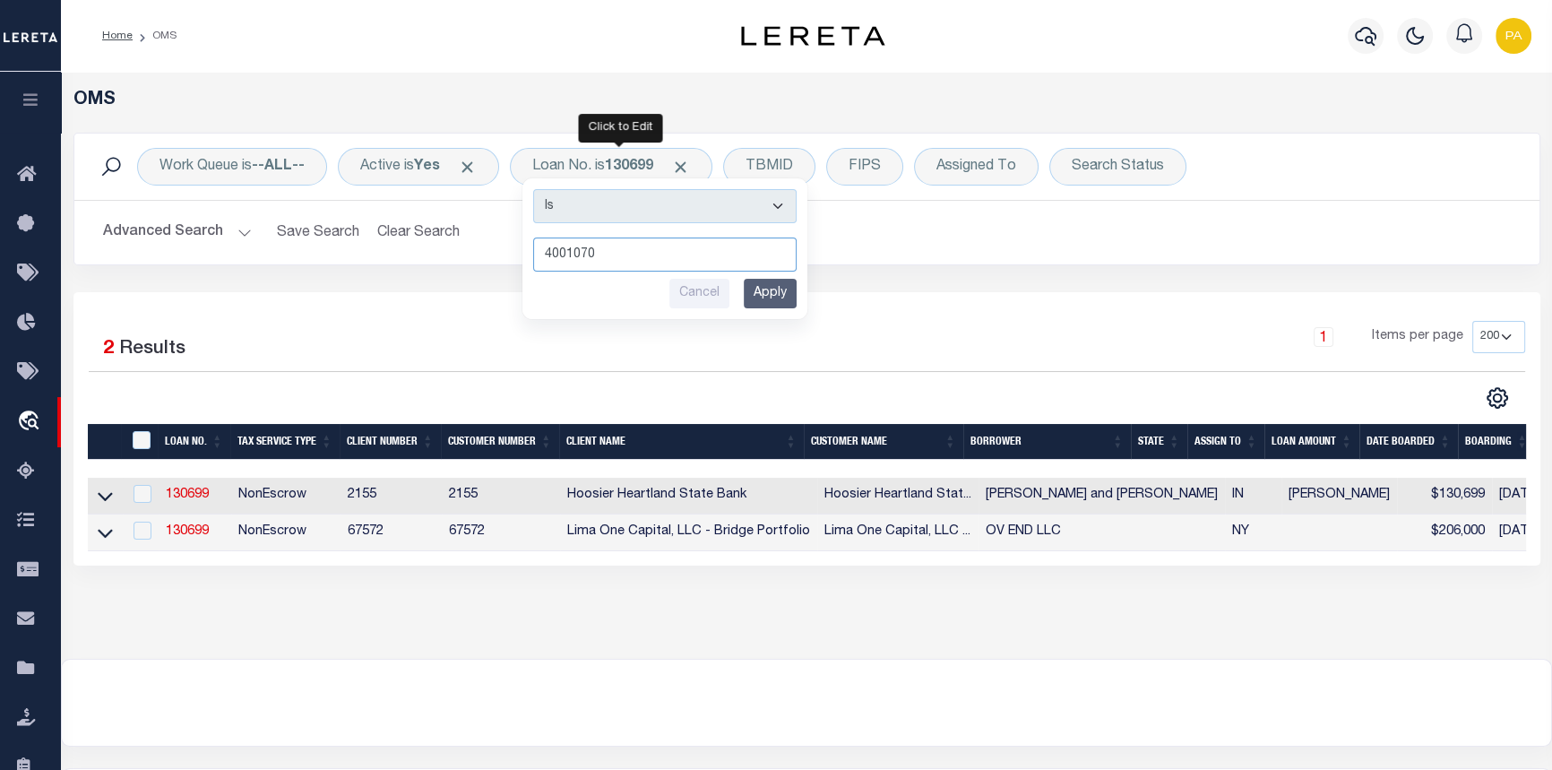
type input "40010703"
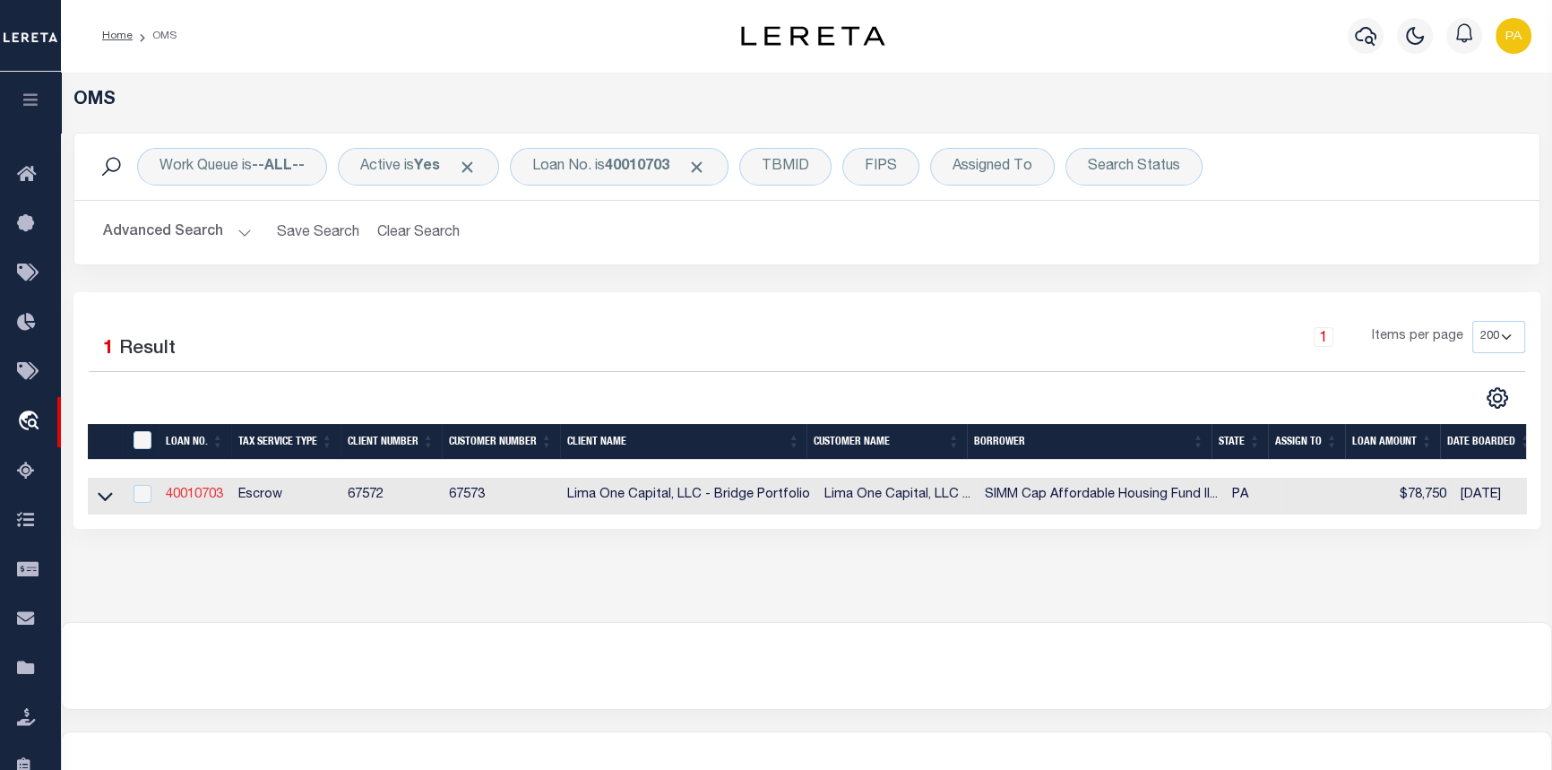
click at [185, 498] on link "40010703" at bounding box center [194, 494] width 57 height 13
type input "40010703"
type input "SIMM Cap Affordable Housing Fund II LLC"
select select
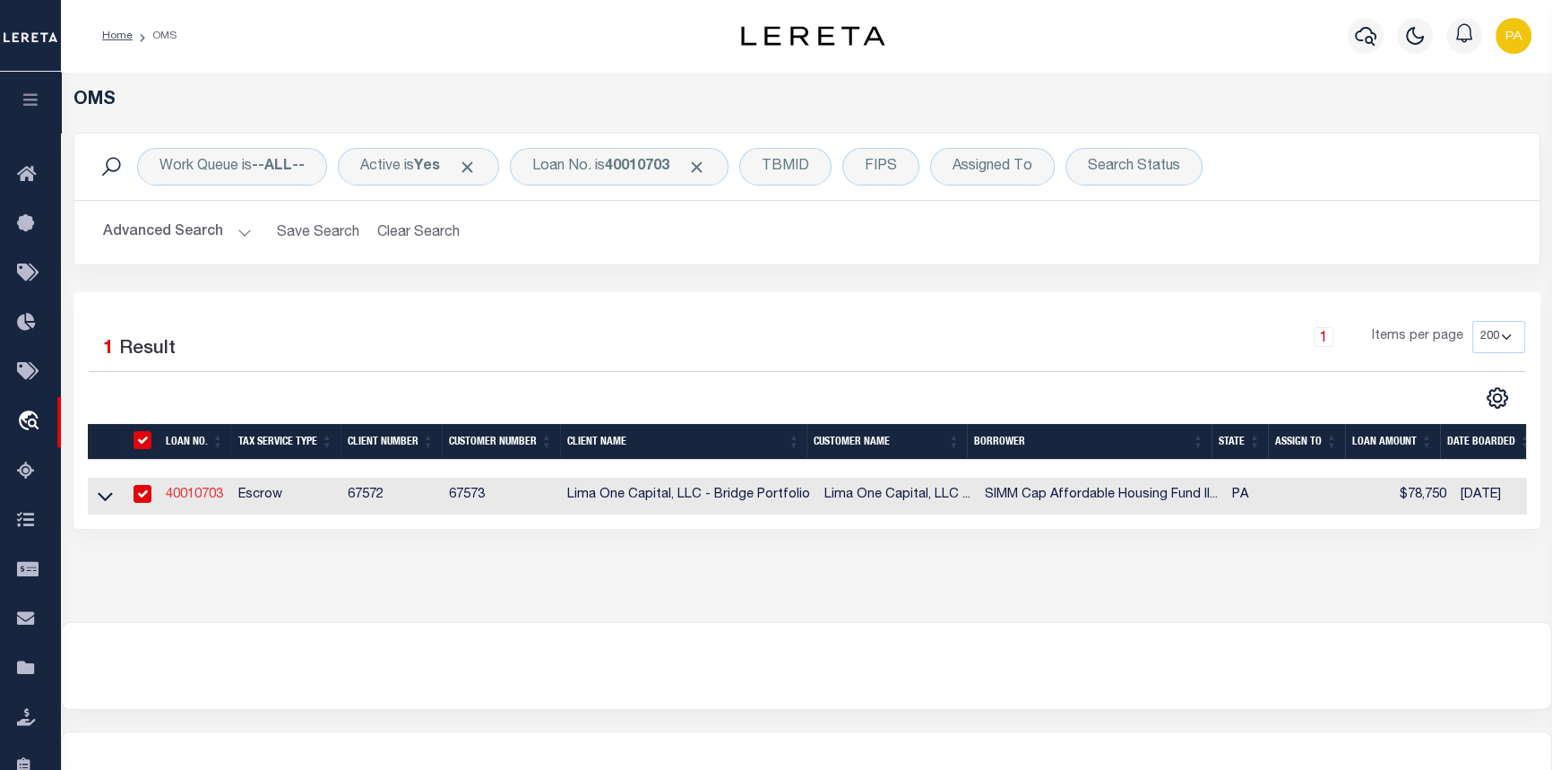
type input "[STREET_ADDRESS]"
type input "Wexford [GEOGRAPHIC_DATA] 15090"
select select
select select "Escrow"
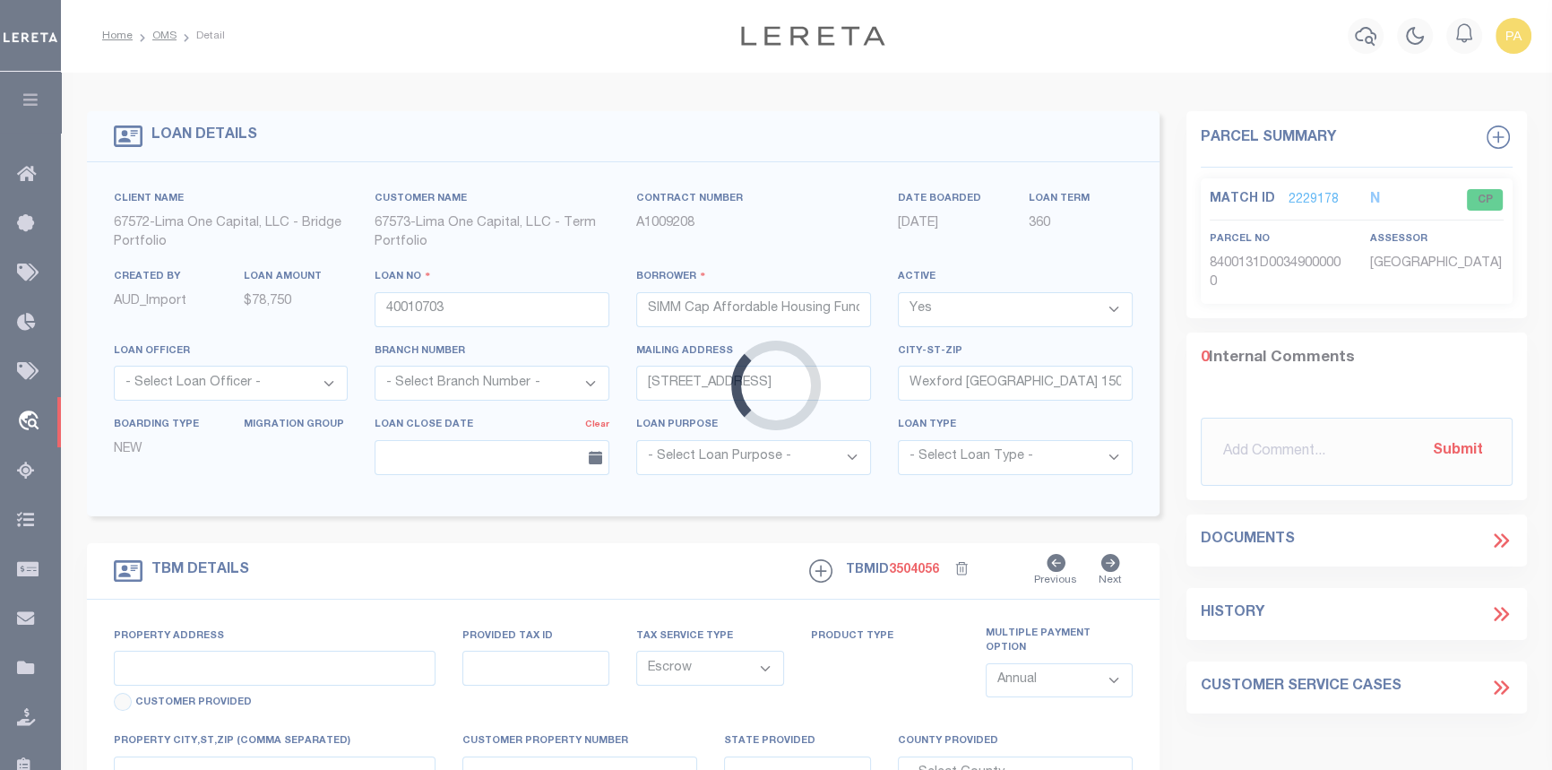
select select "26297"
type input "[STREET_ADDRESS]"
type input "0131-D-00349-0000-00"
select select
type input "Homestead [GEOGRAPHIC_DATA] 15120"
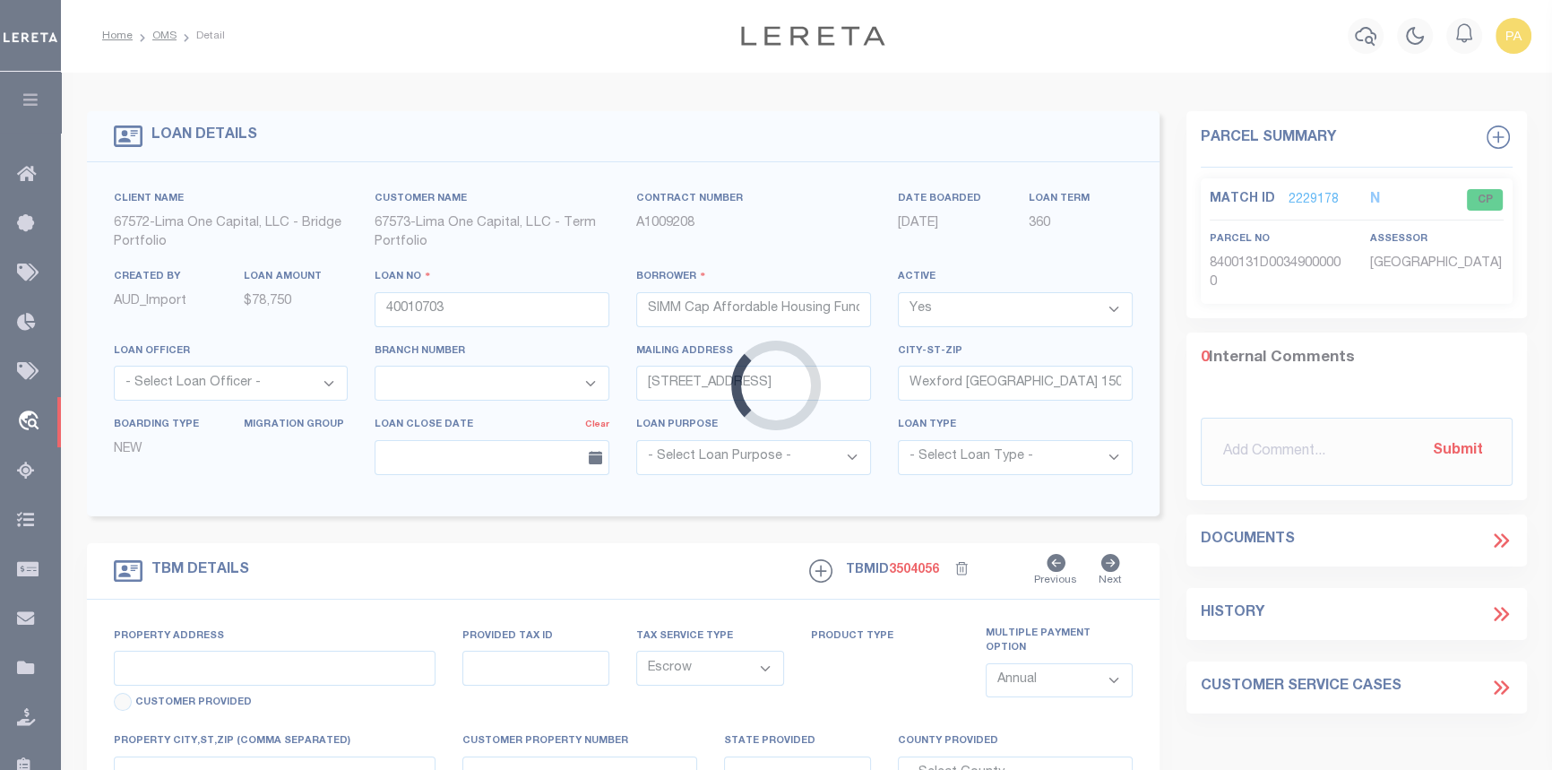
type input "40010703-1"
type input "PA"
select select
type textarea "Compare"
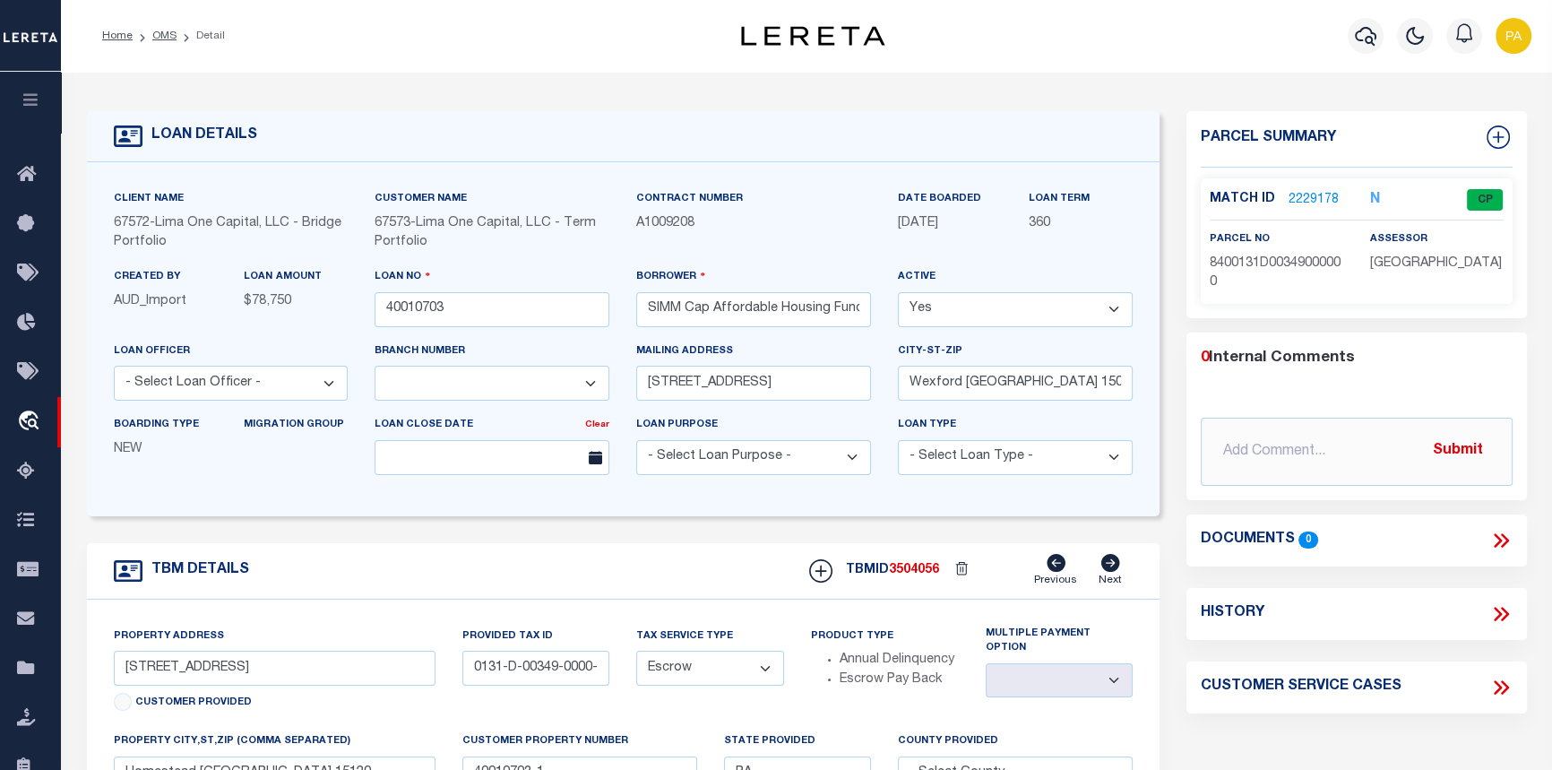
click at [1308, 198] on link "2229178" at bounding box center [1313, 200] width 50 height 19
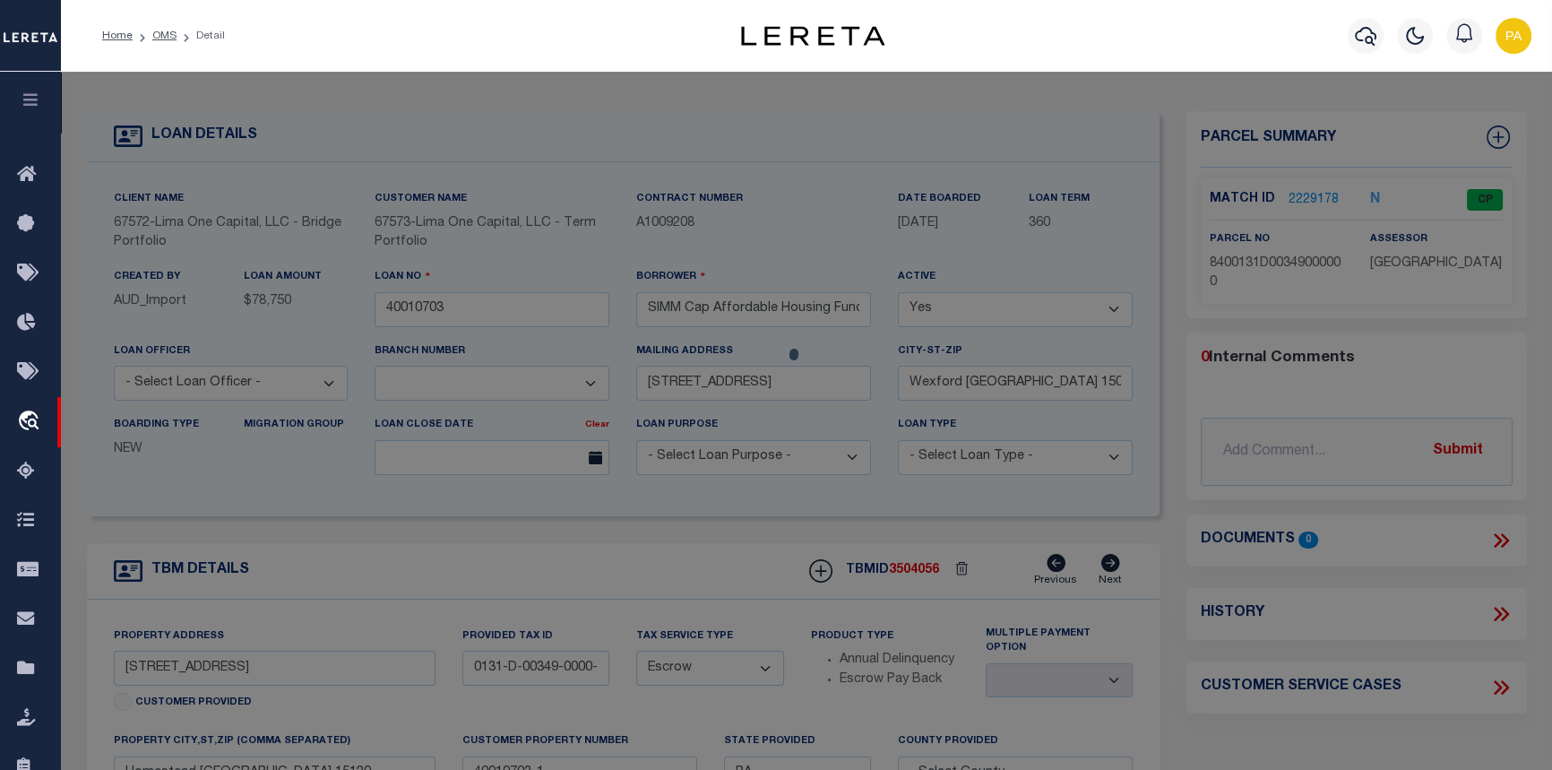
checkbox input "false"
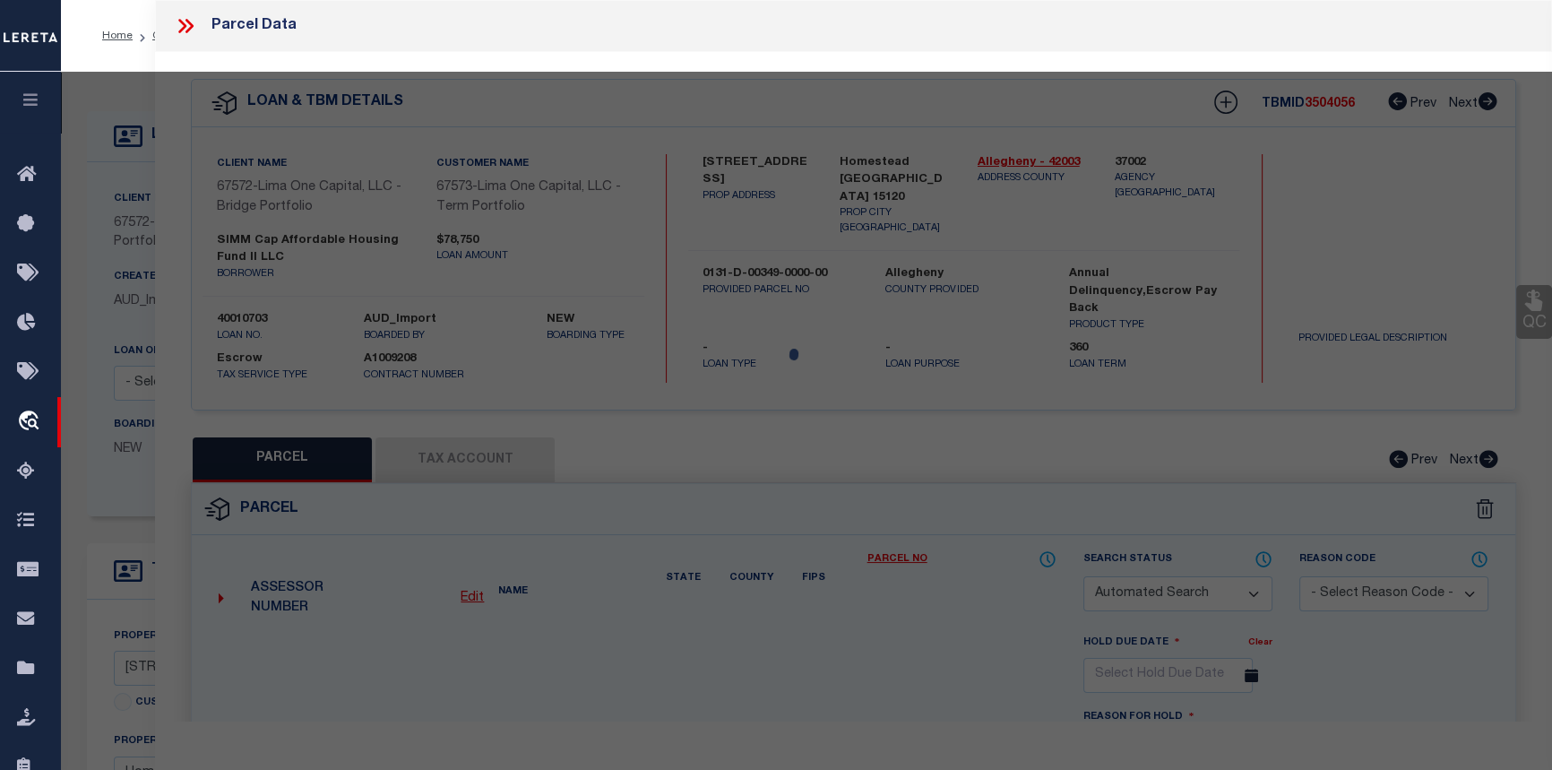
select select "CP"
type input "[PERSON_NAME]"
select select "ATL"
select select "ADD"
type input "[STREET_ADDRESS]"
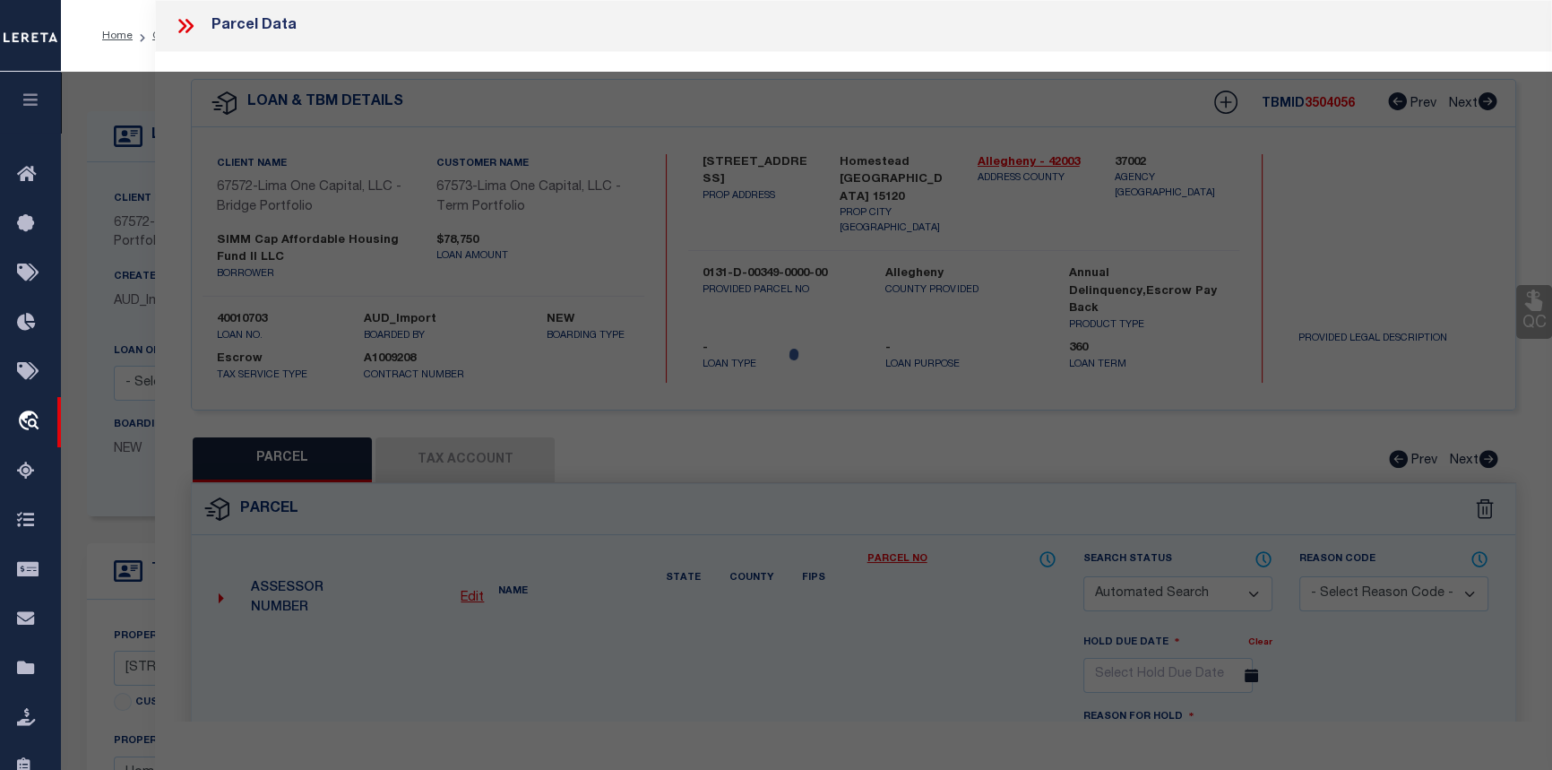
checkbox input "false"
type input "[GEOGRAPHIC_DATA]"
type textarea "CITY FARM PLAN LOT 16.77X115 60 EIGHTEENTH AV 2 STY FRA HSE 615"
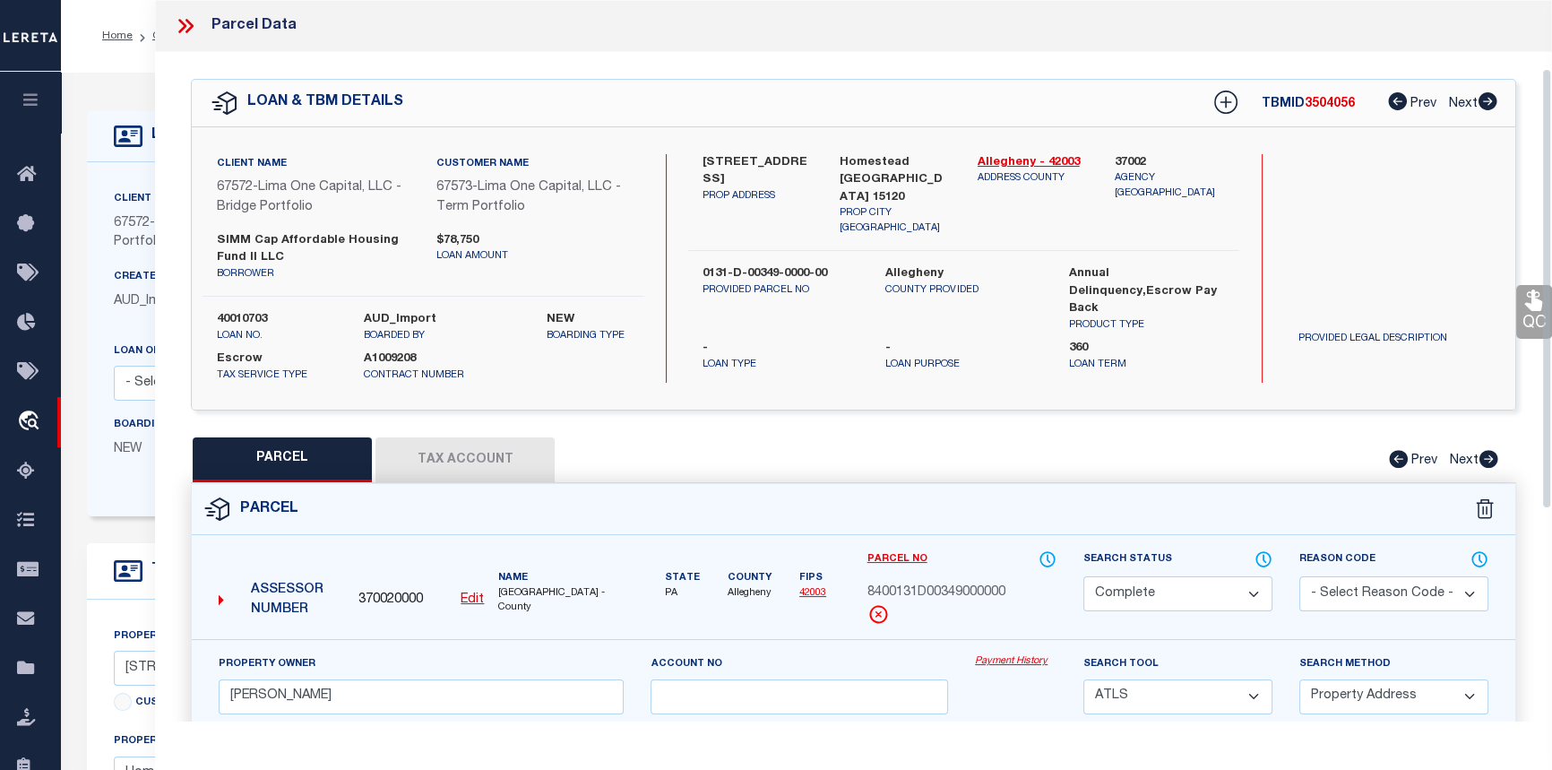
scroll to position [162, 0]
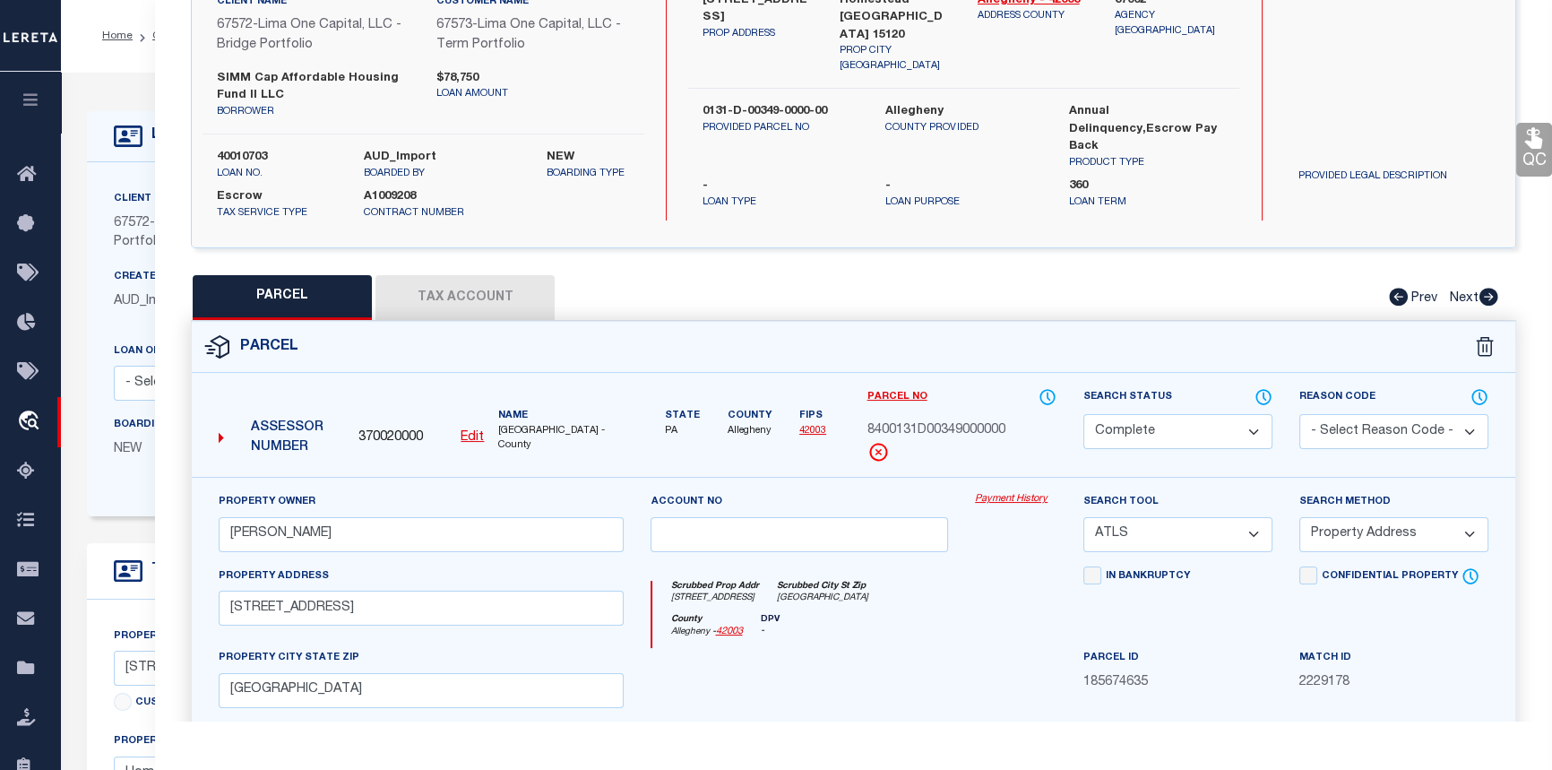
click at [1000, 499] on link "Payment History" at bounding box center [1016, 499] width 82 height 15
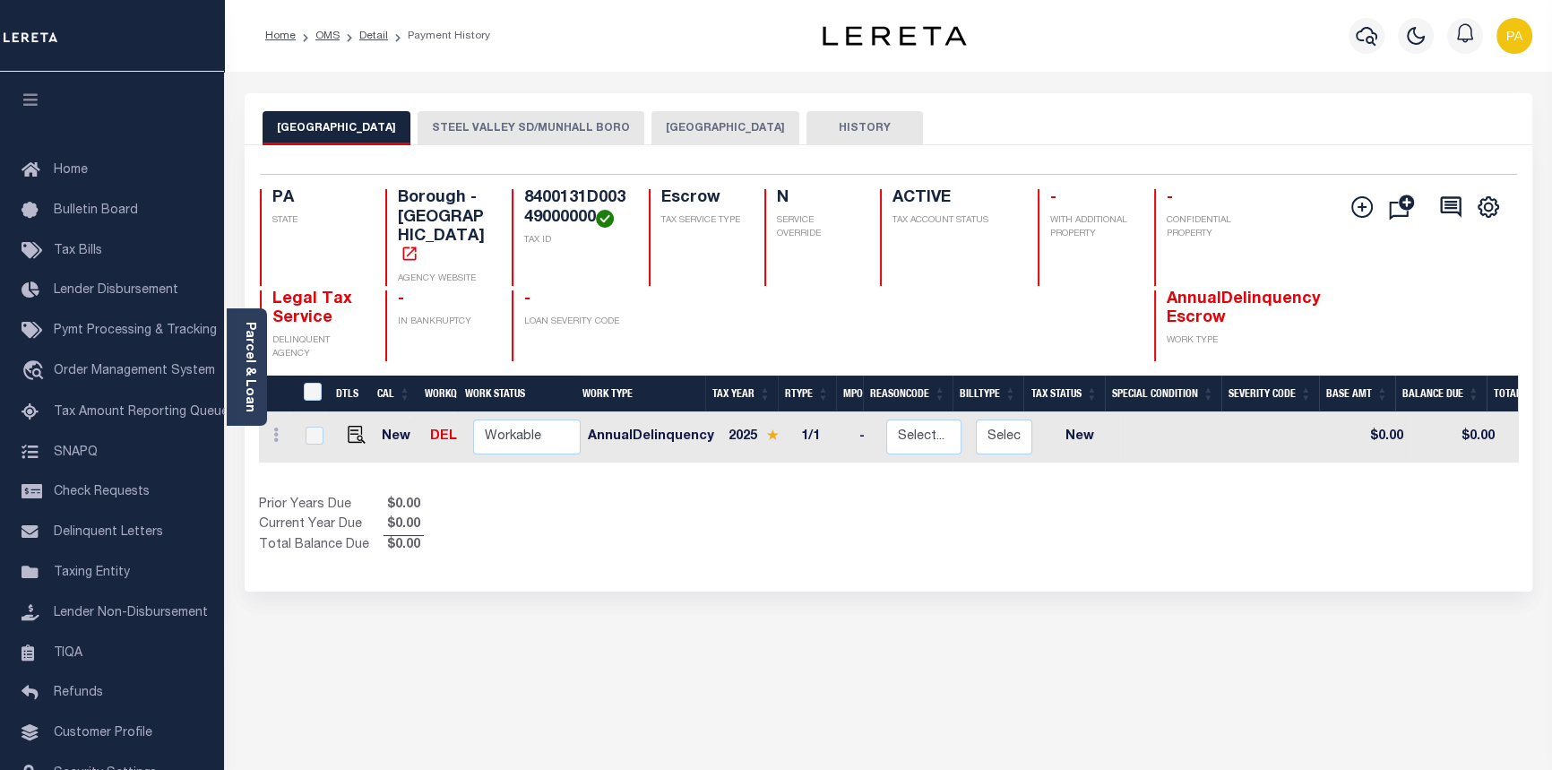
click at [567, 125] on button "STEEL VALLEY SD/MUNHALL BORO" at bounding box center [531, 128] width 227 height 34
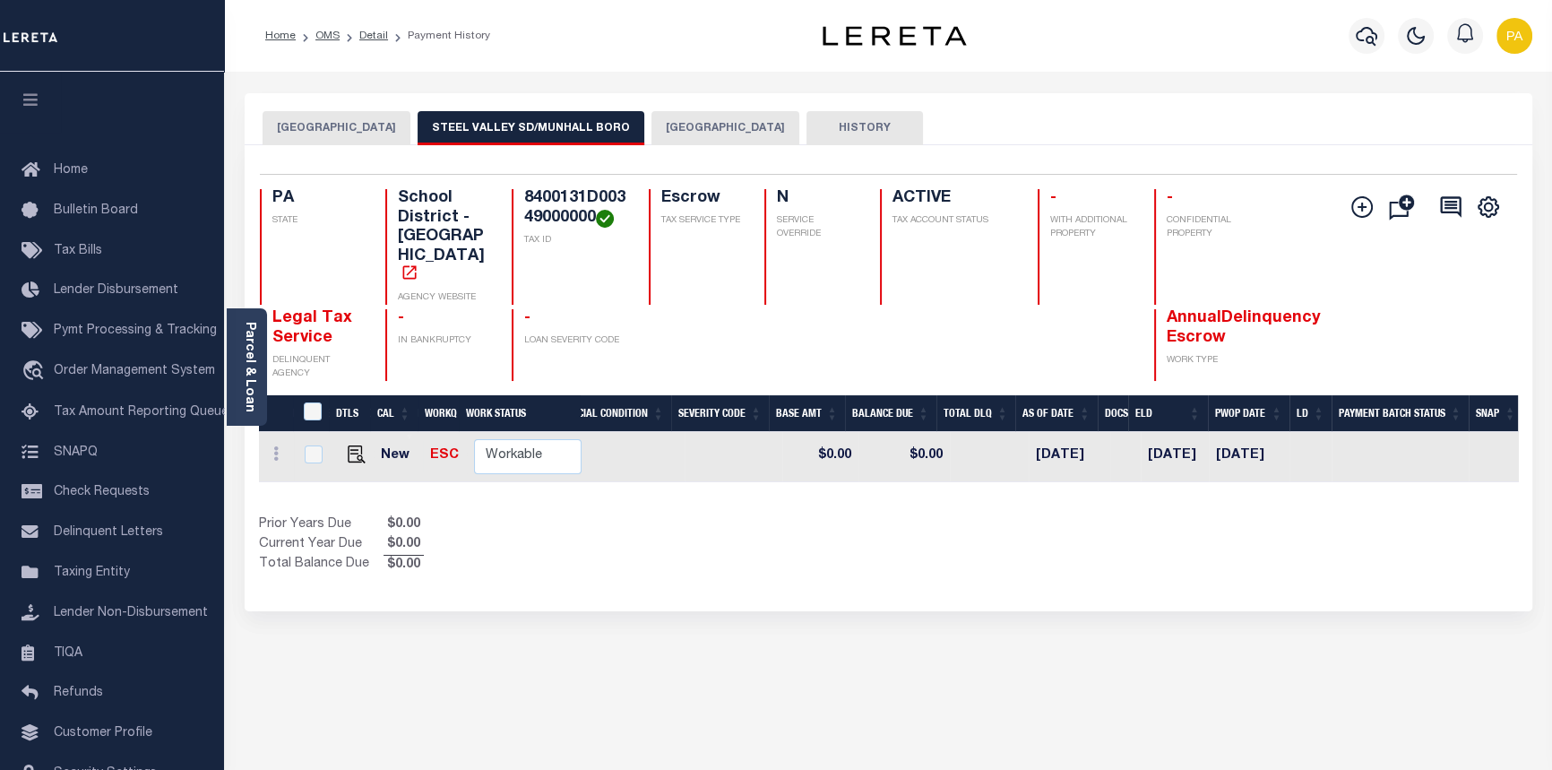
scroll to position [0, 484]
click at [367, 39] on link "Detail" at bounding box center [373, 35] width 29 height 11
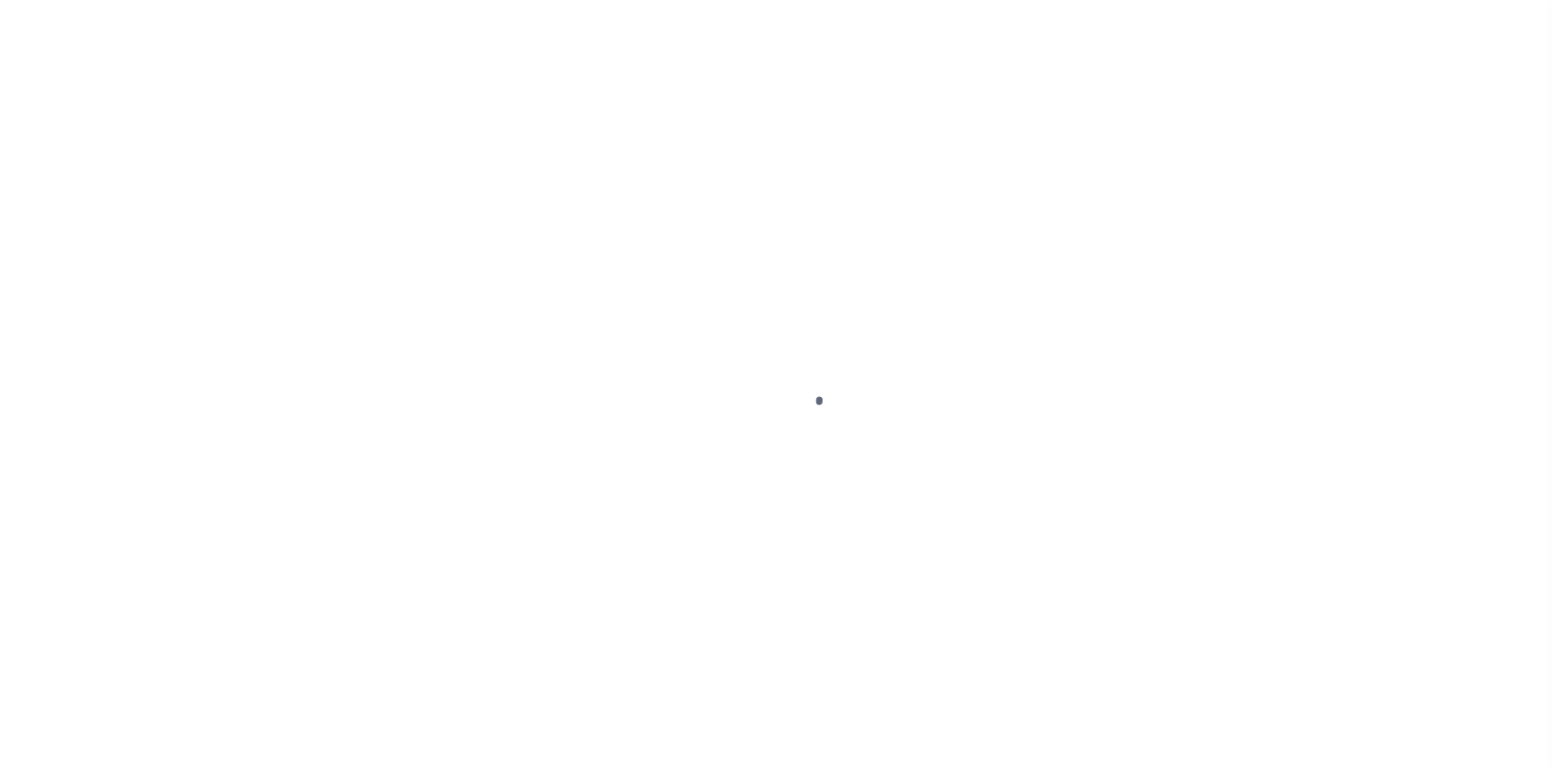
select select "Escrow"
type input "[STREET_ADDRESS]"
type input "0131-D-00349-0000-00"
select select
type input "Homestead [GEOGRAPHIC_DATA] 15120"
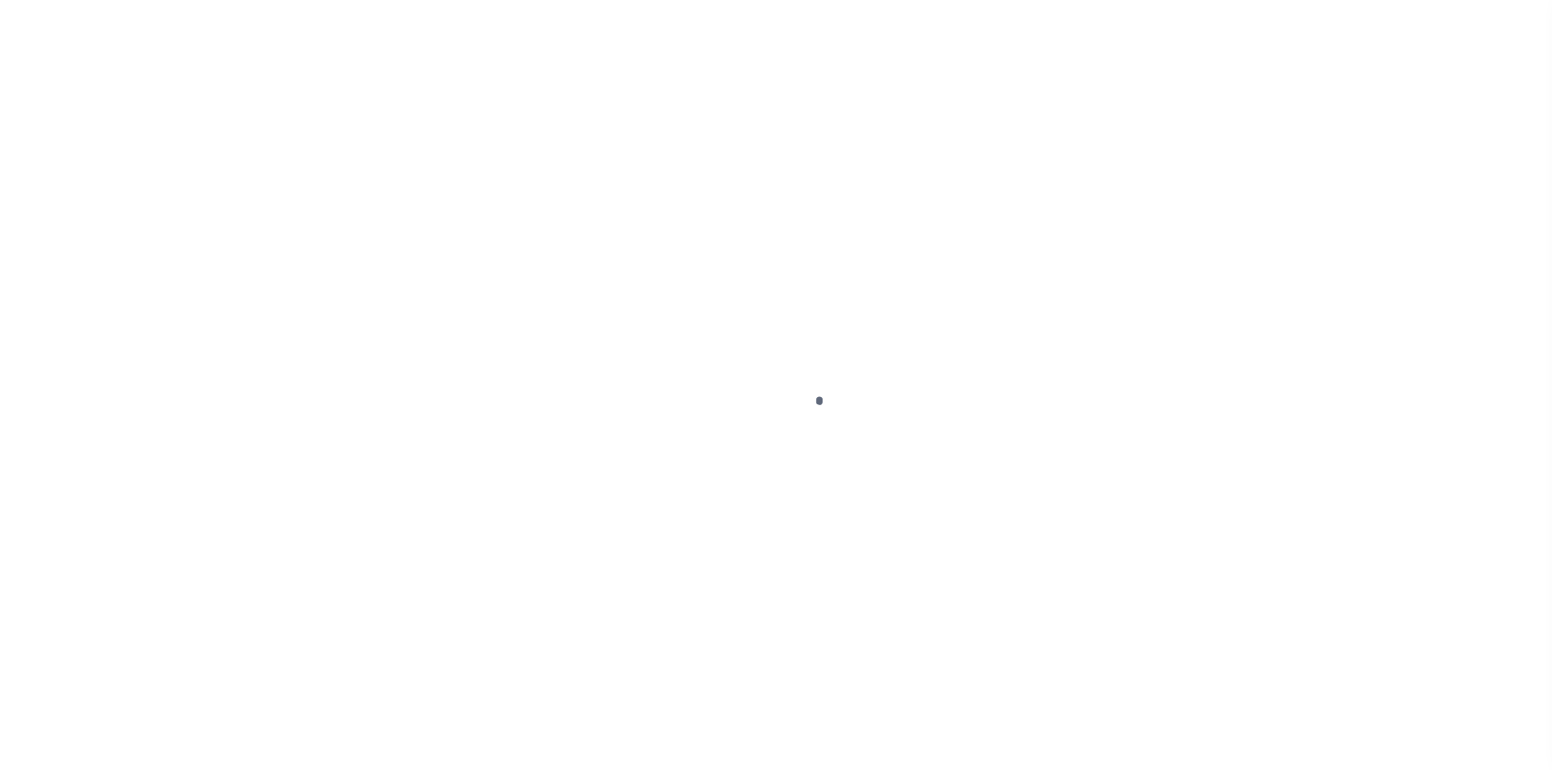
type input "40010703-1"
type input "PA"
select select
type textarea "Compare"
select select "26297"
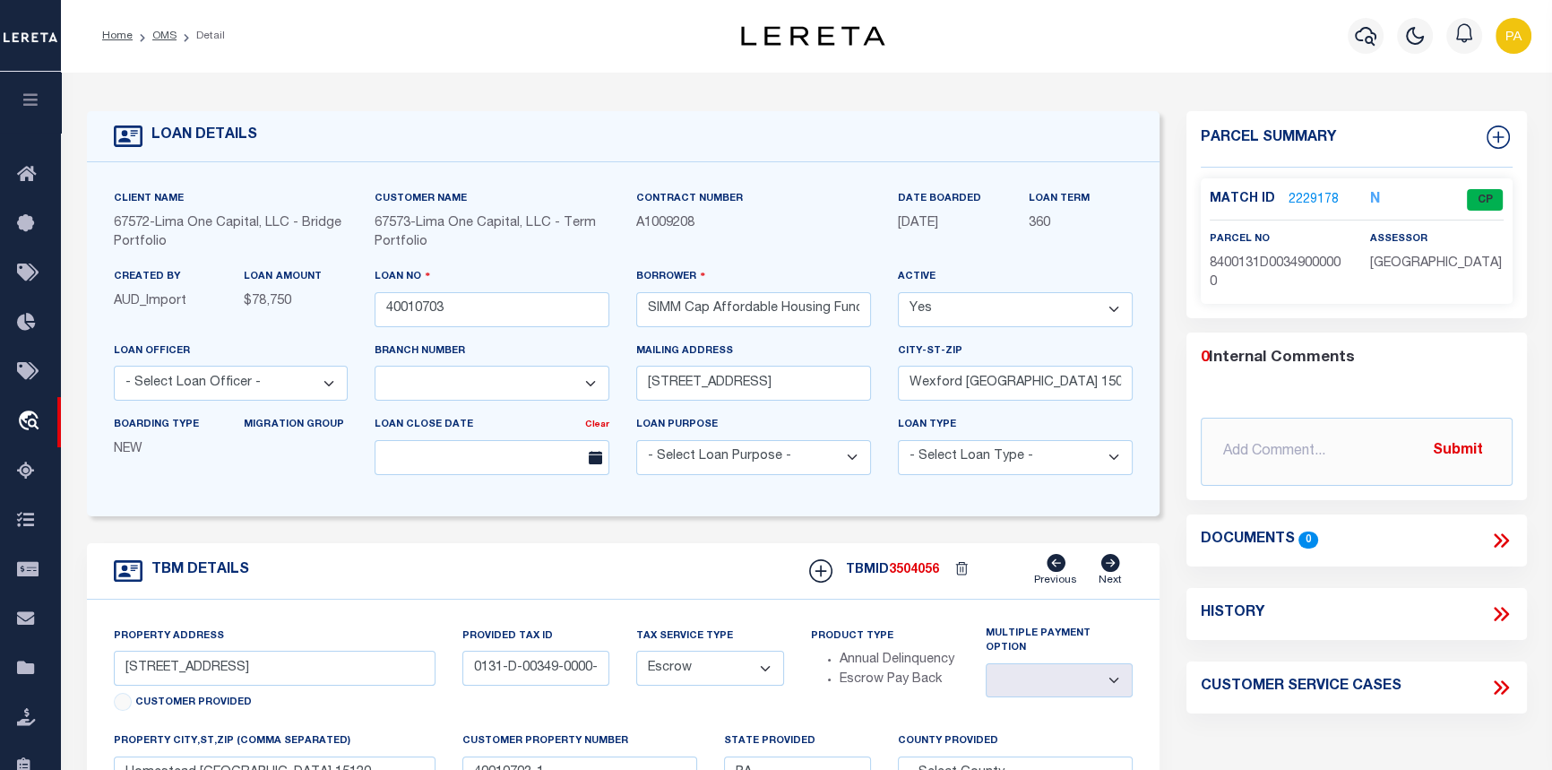
click at [1298, 194] on link "2229178" at bounding box center [1313, 200] width 50 height 19
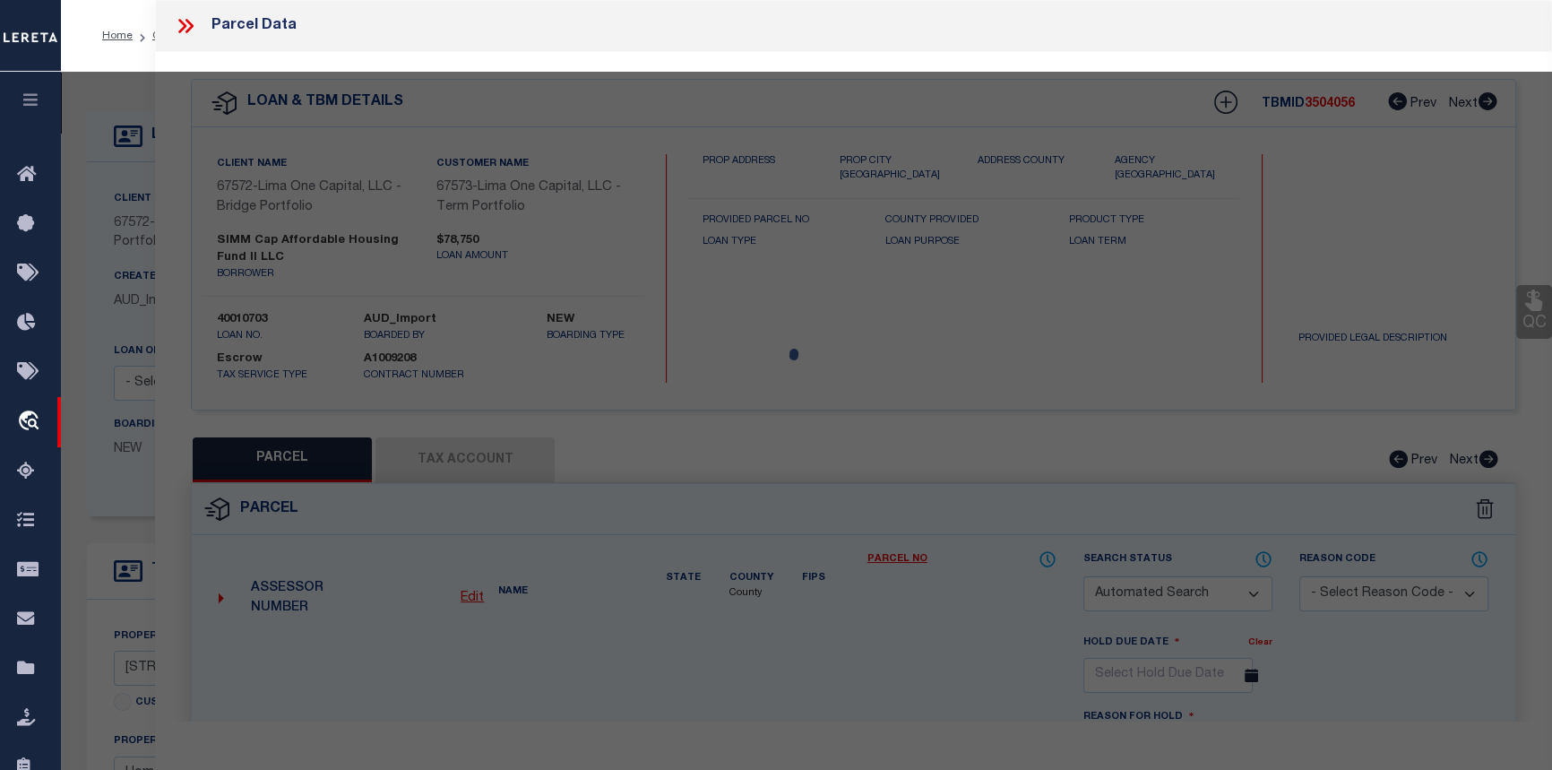
checkbox input "false"
select select "CP"
type input "EGGERTON,DENNIS"
select select "ATL"
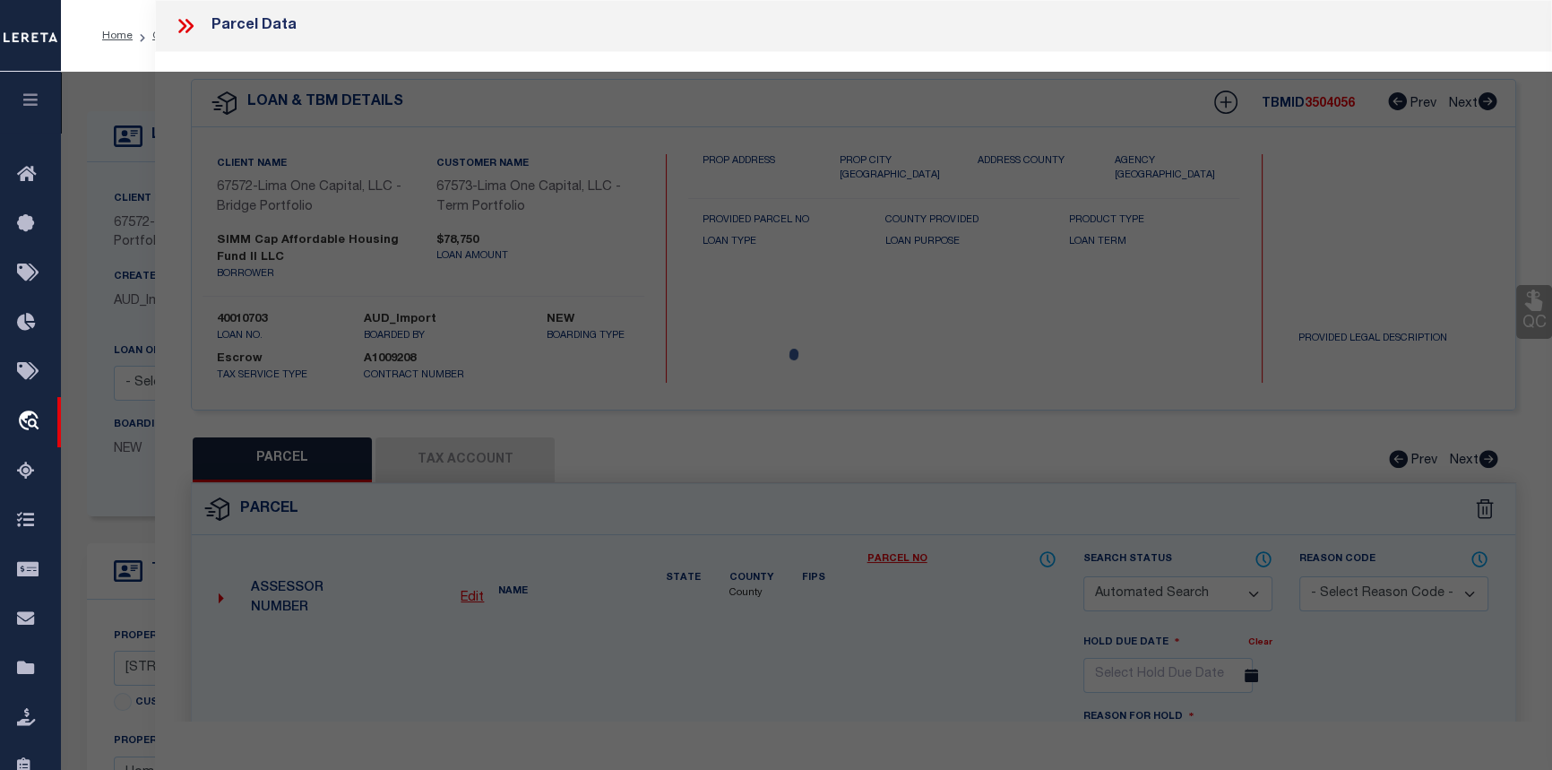
select select "ADD"
type input "615 E 18TH AVE"
checkbox input "false"
type input "HOMESTEAD, PA 15120"
type textarea "CITY FARM PLAN LOT 16.77X115 60 EIGHTEENTH AV 2 STY FRA HSE 615"
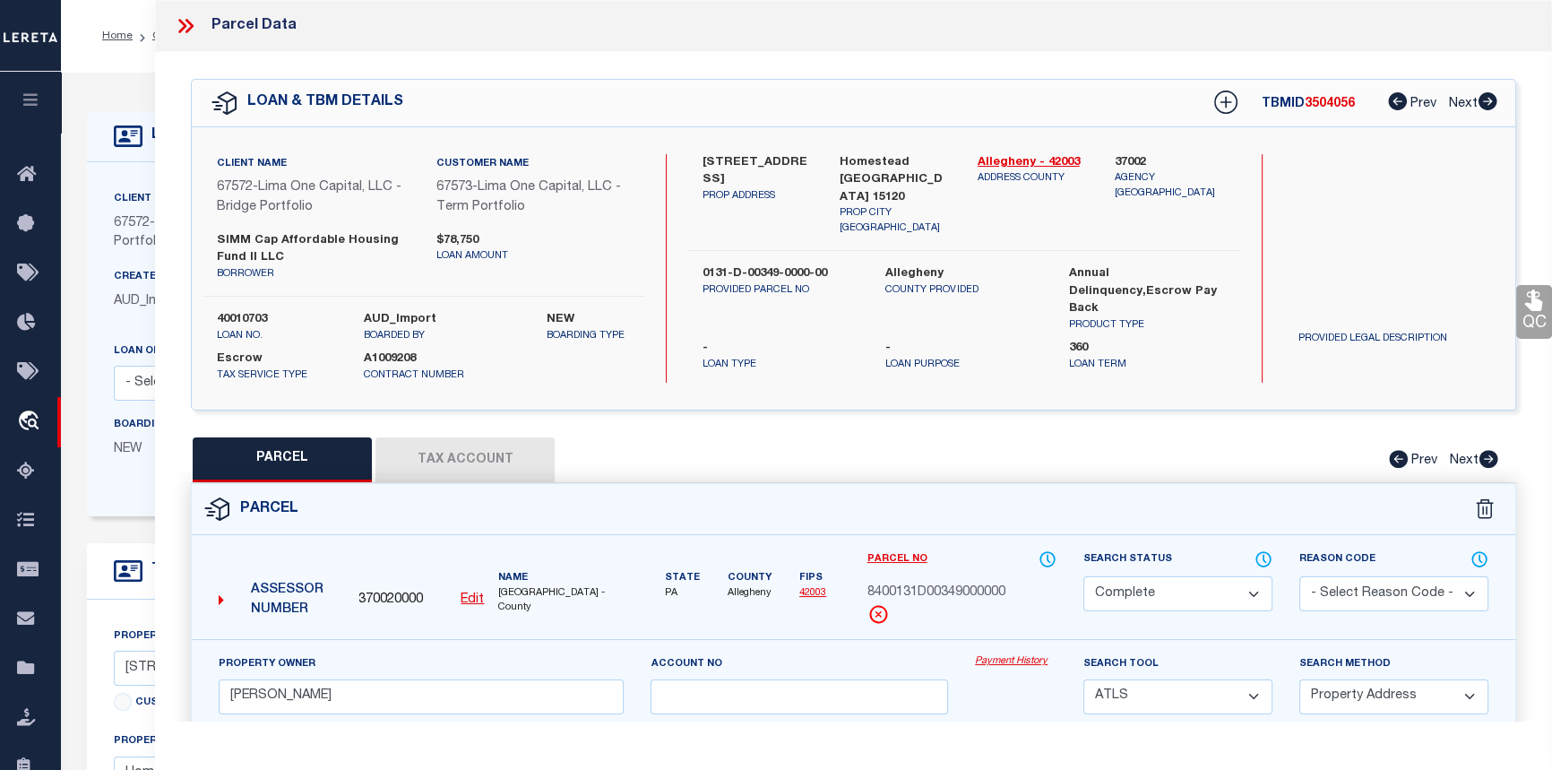
click at [1007, 663] on link "Payment History" at bounding box center [1016, 661] width 82 height 15
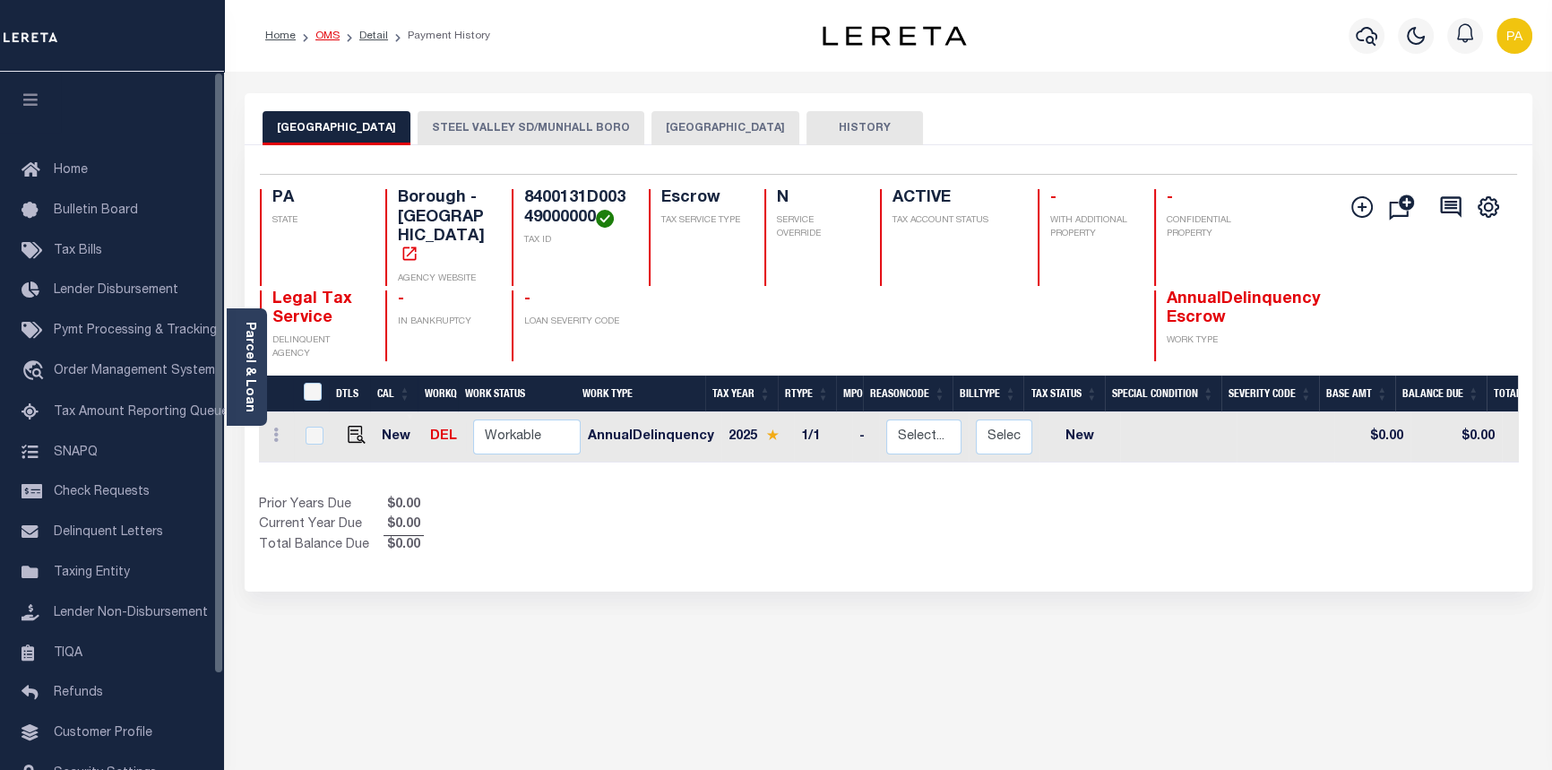
click at [317, 33] on link "OMS" at bounding box center [327, 35] width 24 height 11
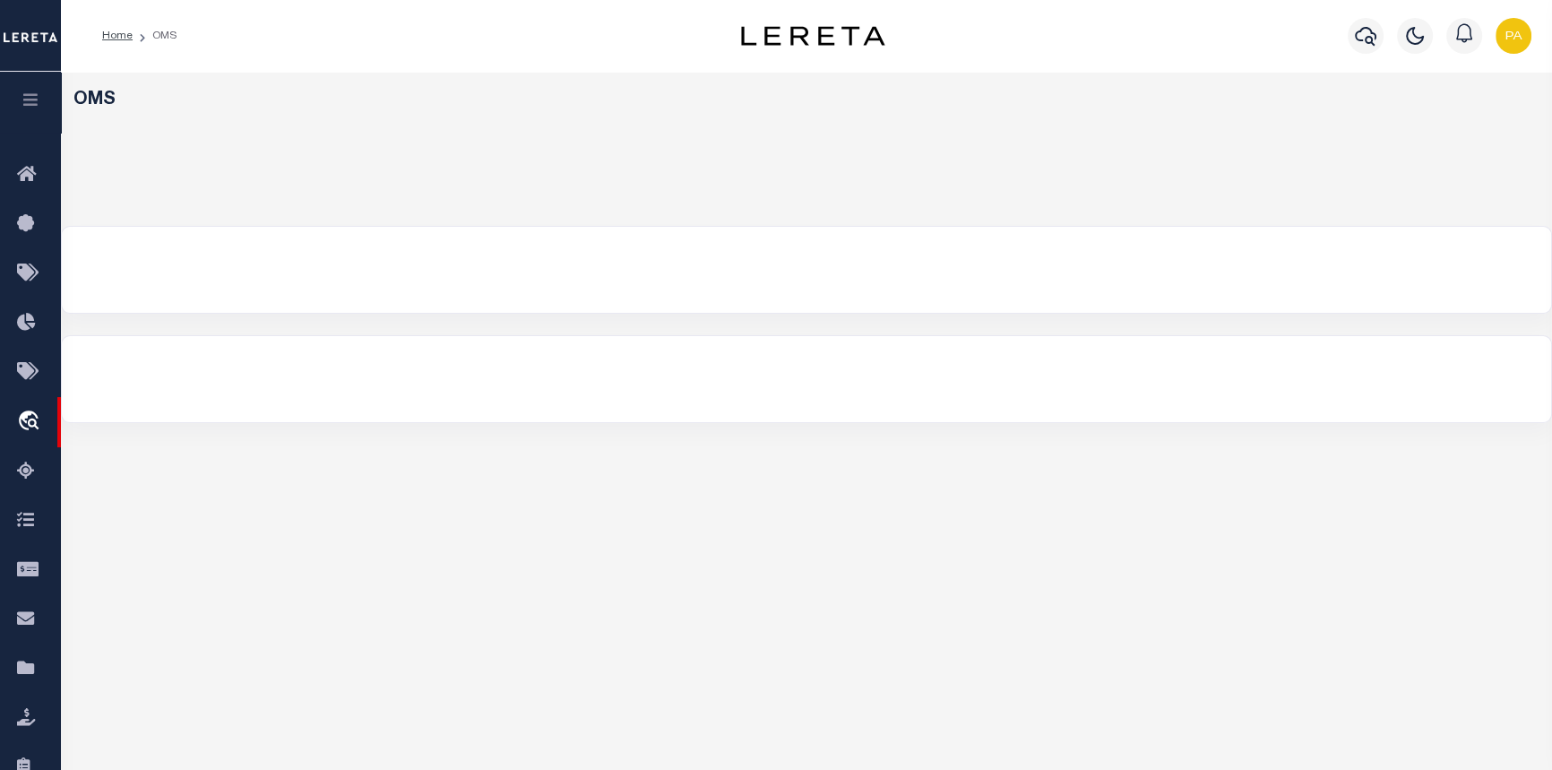
select select "200"
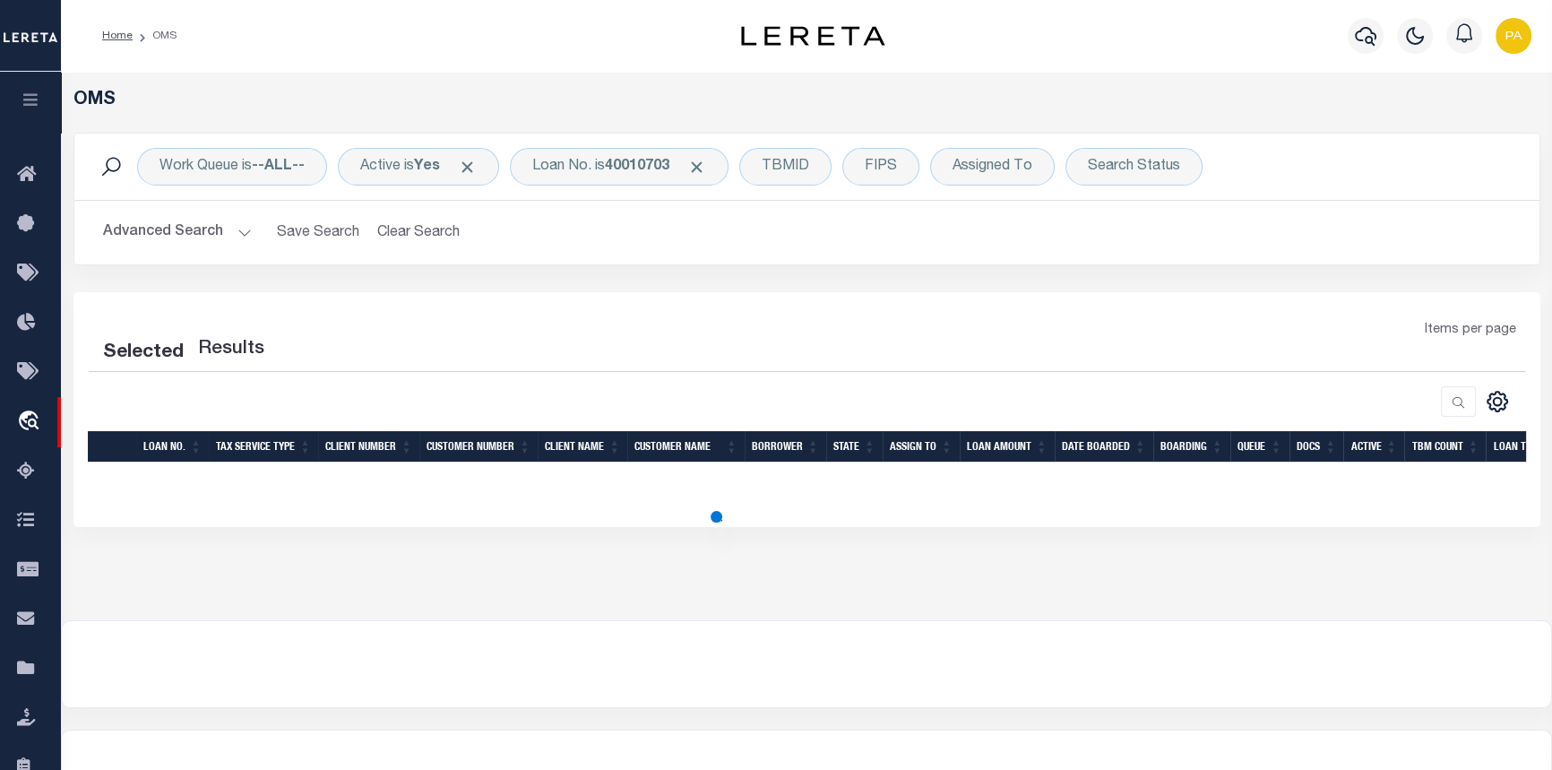
select select "200"
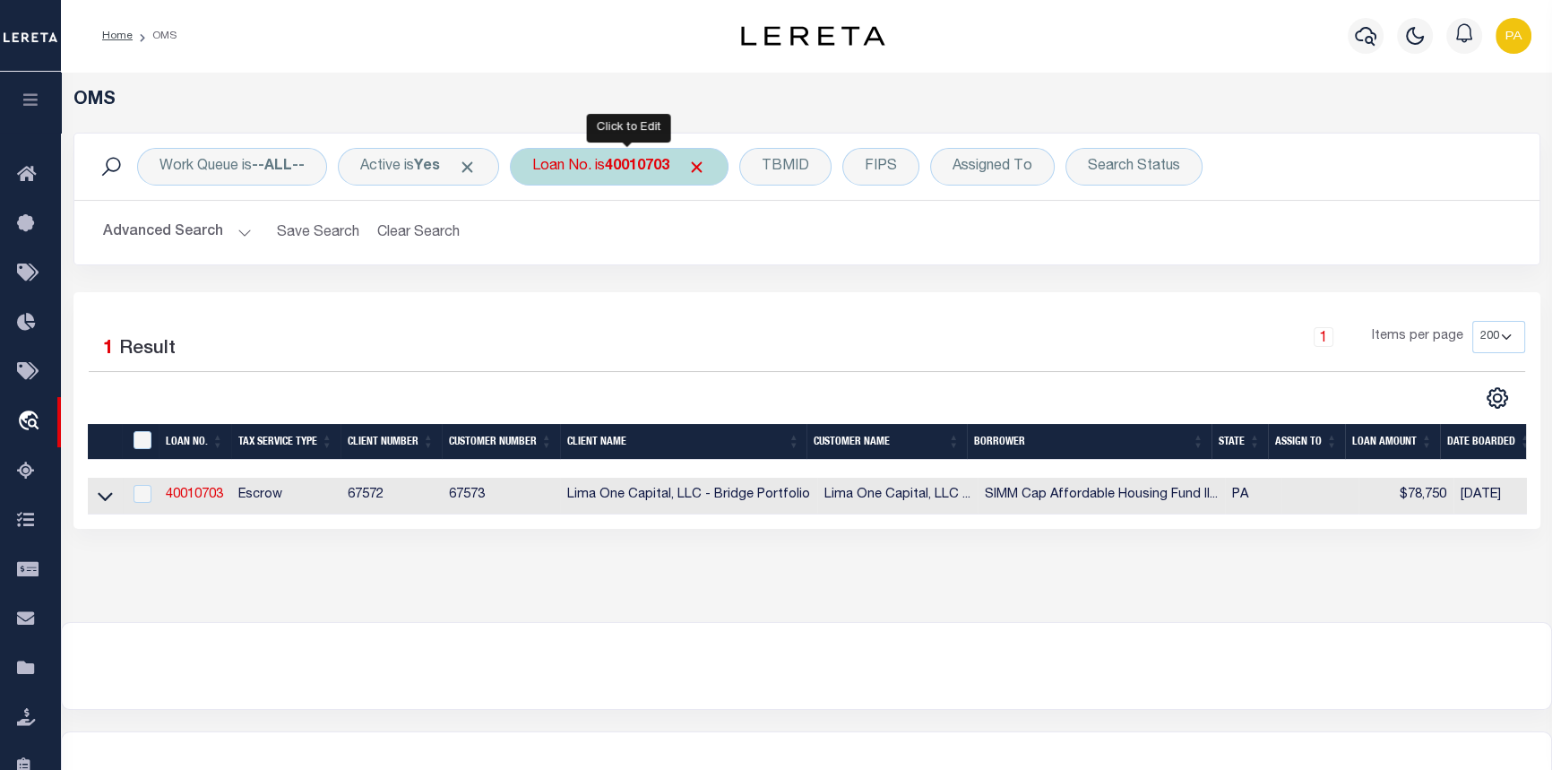
click at [635, 163] on b "40010703" at bounding box center [637, 166] width 65 height 14
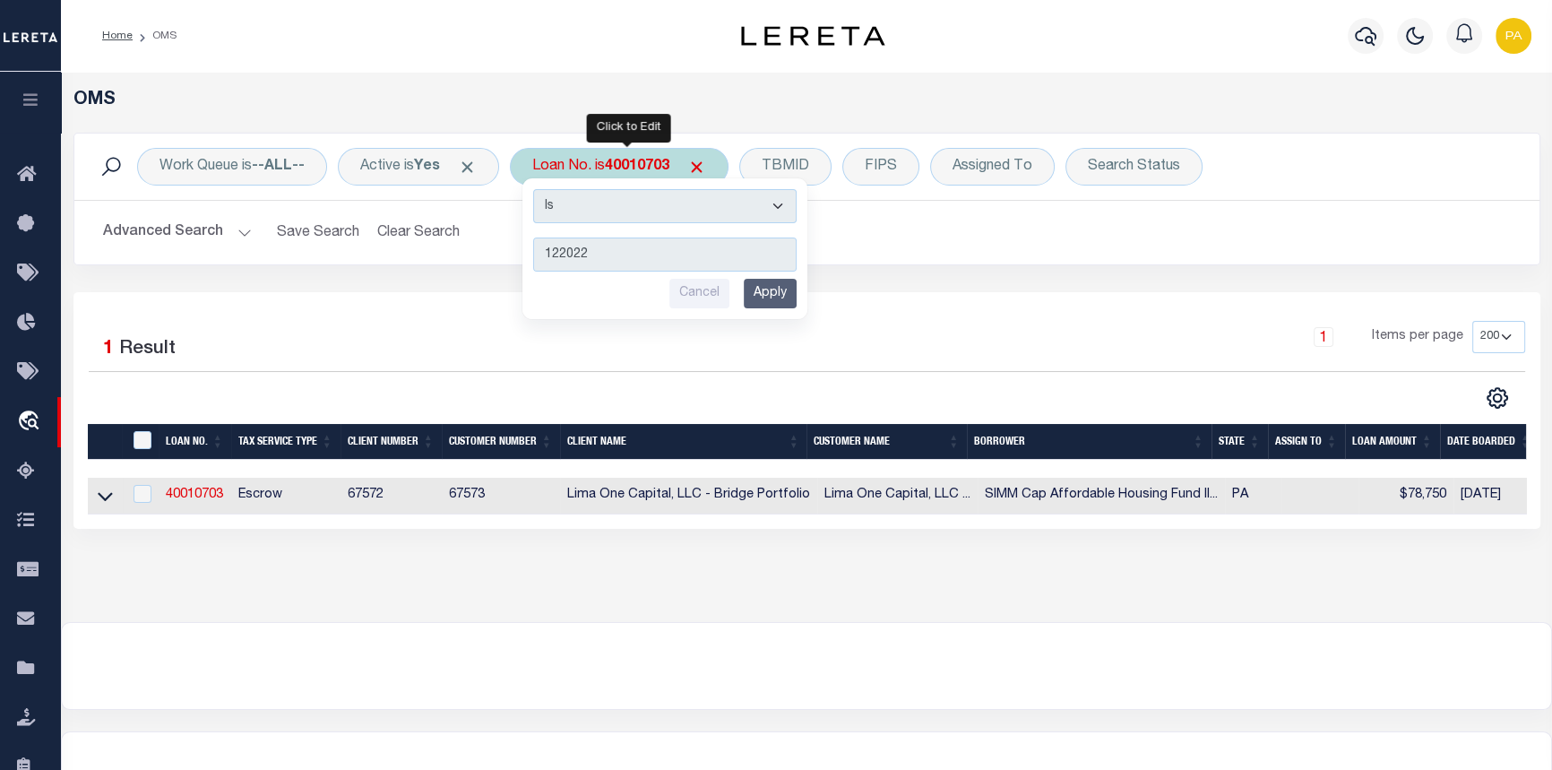
type input "122022"
click at [779, 279] on input "Apply" at bounding box center [770, 294] width 53 height 30
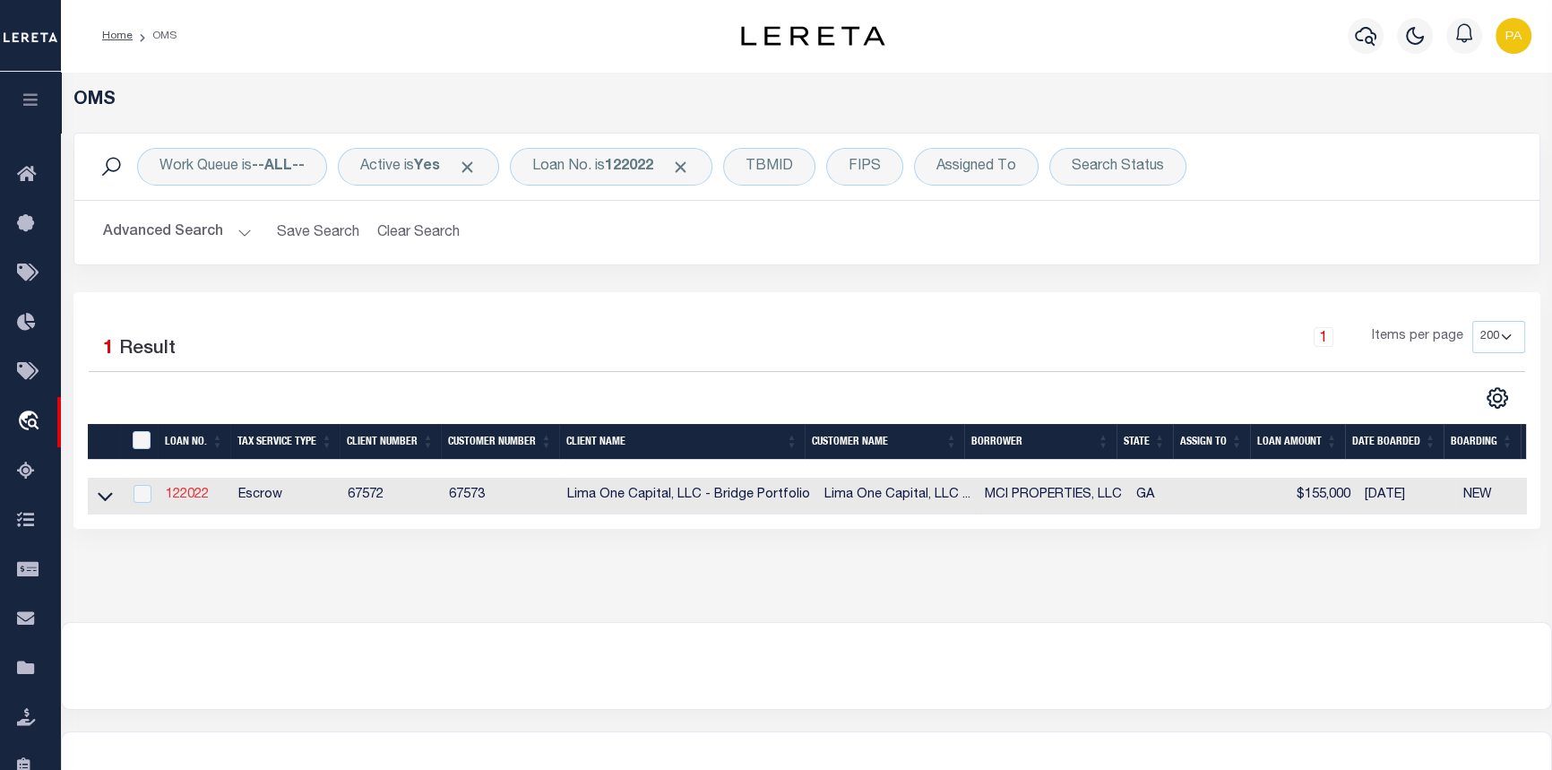
click at [192, 499] on link "122022" at bounding box center [187, 494] width 43 height 13
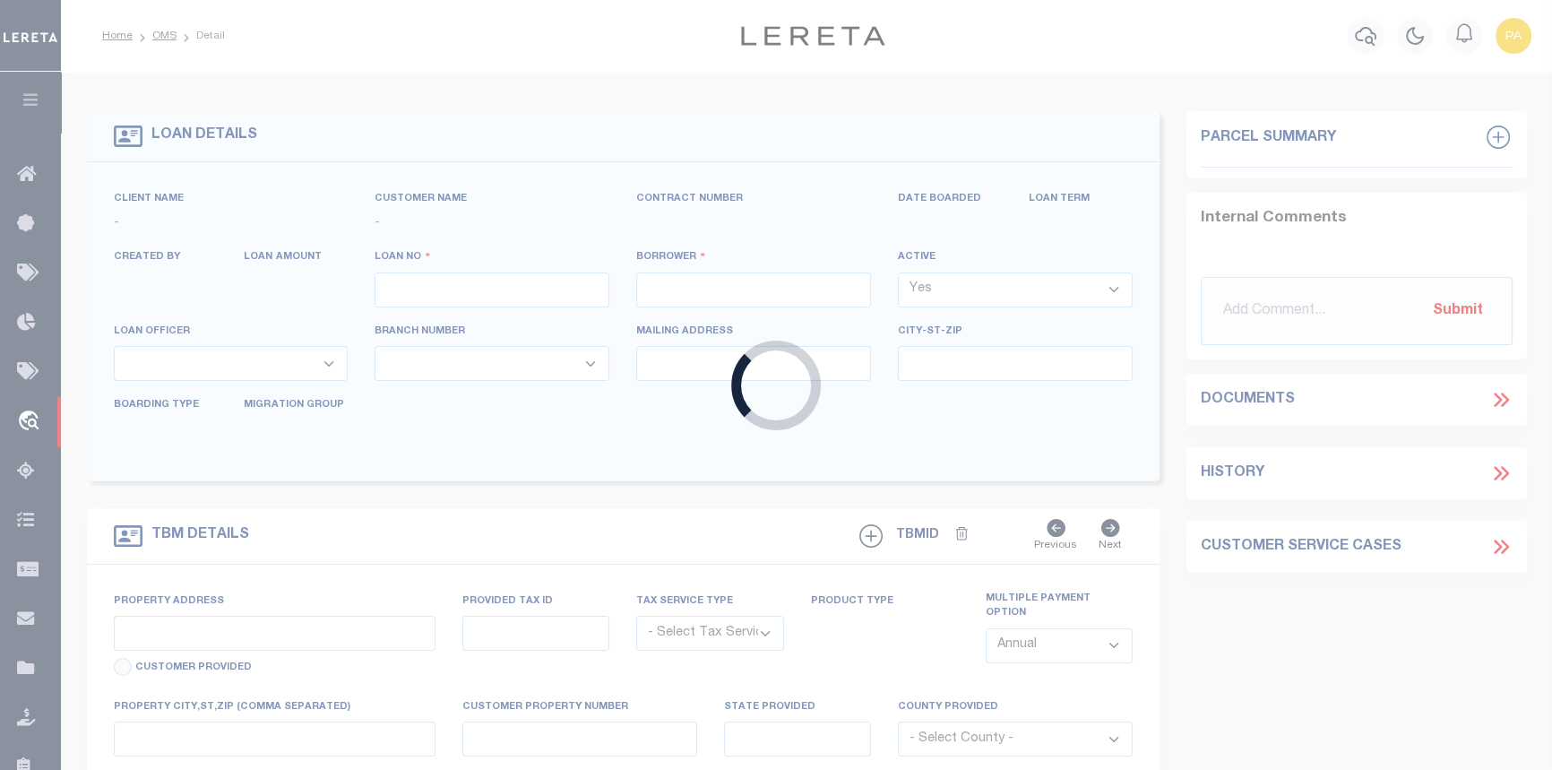
type input "122022"
type input "MCI PROPERTIES, LLC"
select select
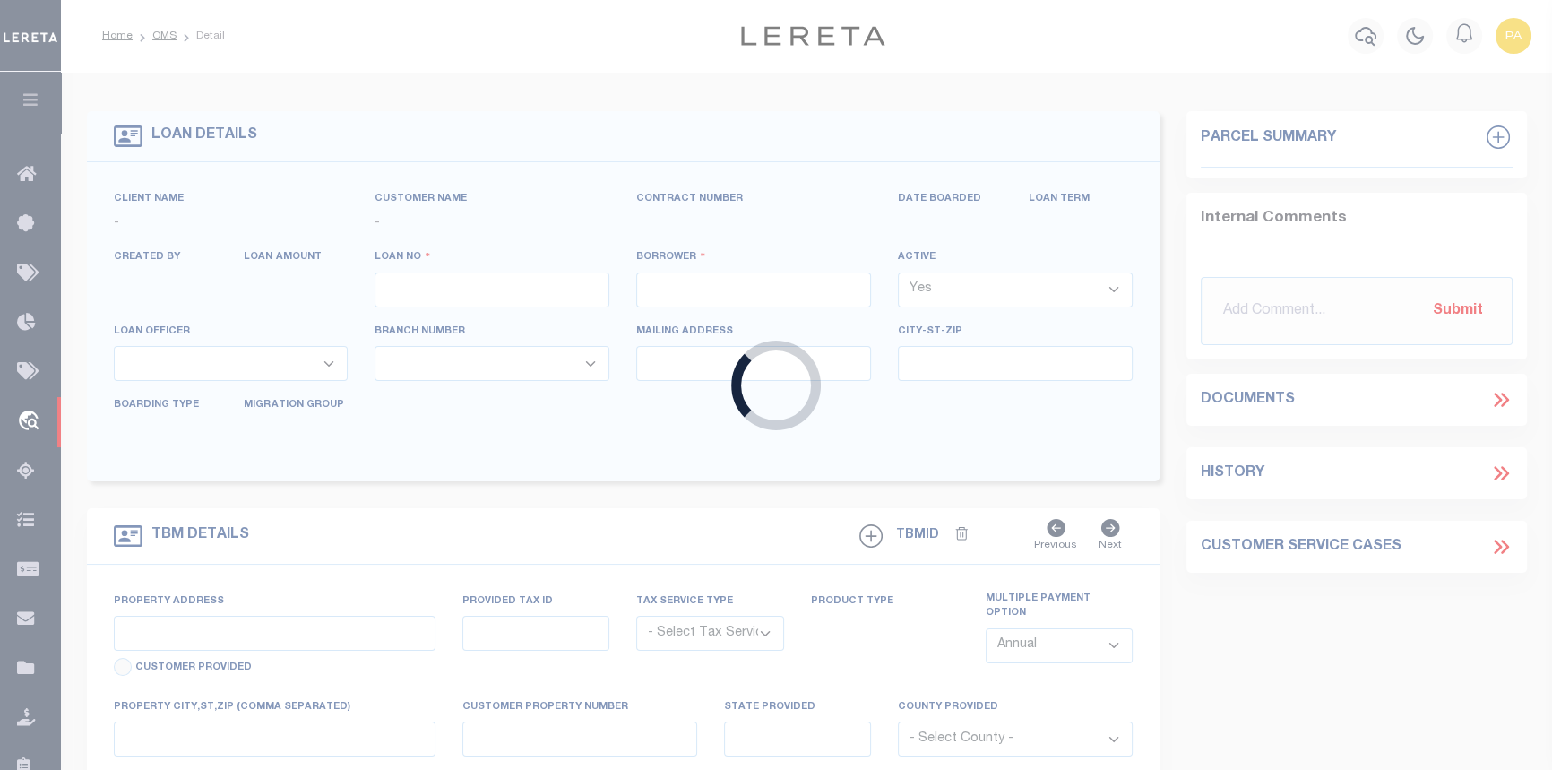
select select
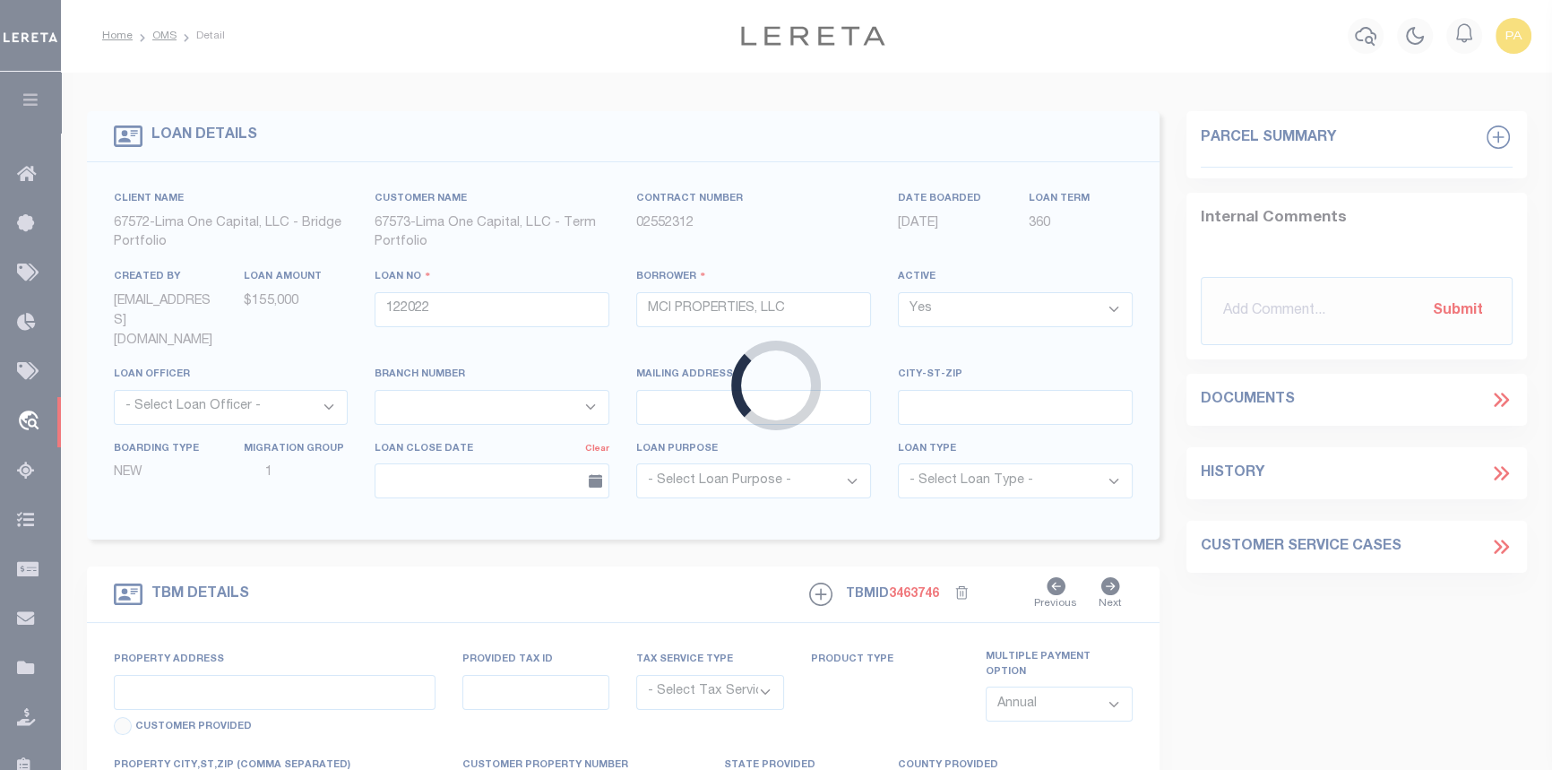
type input "[STREET_ADDRESS]"
radio input "true"
select select "Escrow"
select select
type input "COLUMBUS GA 31901"
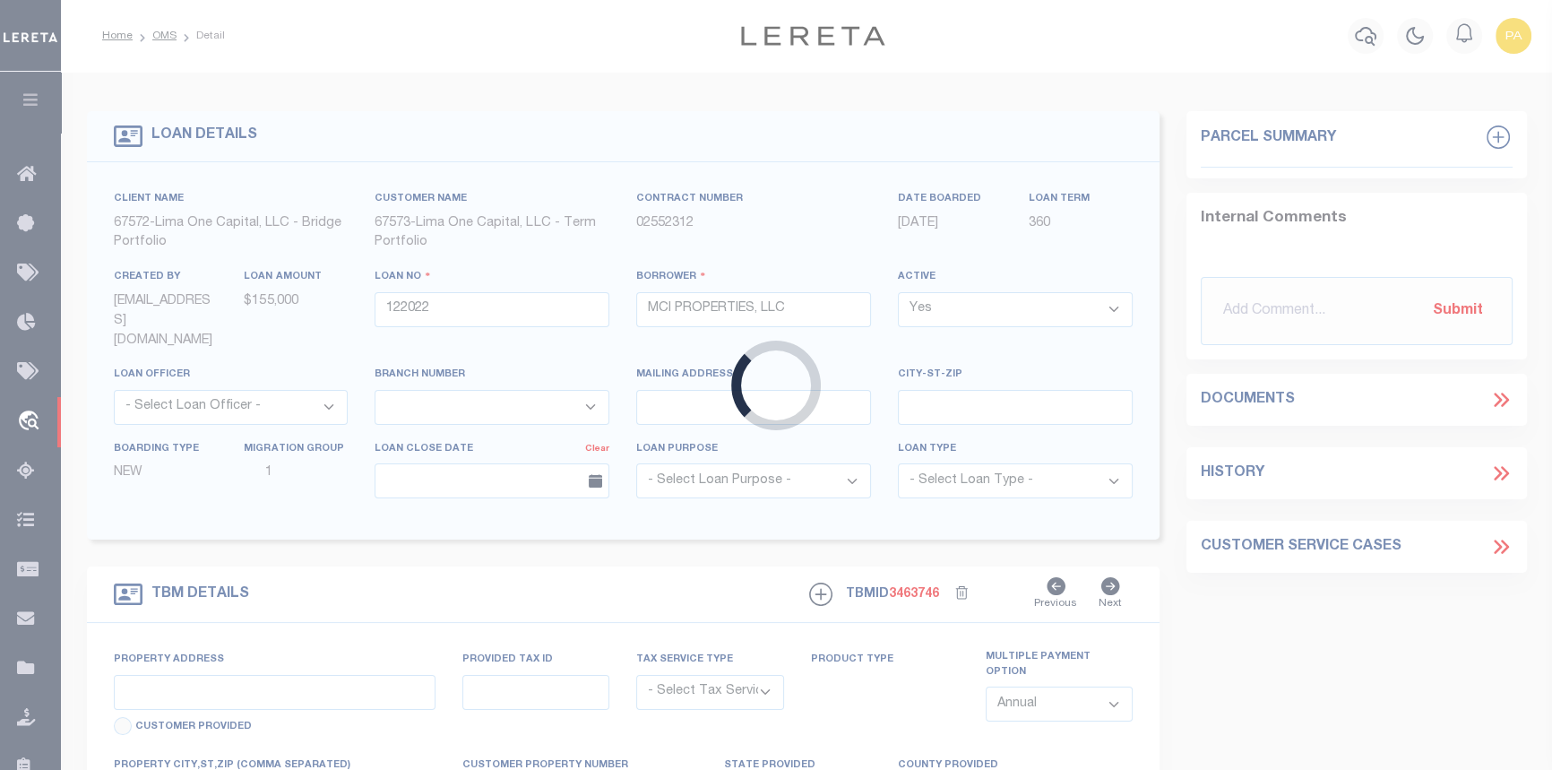
type input "122022-1"
type input "GA"
type textarea "COLLECTOR: ENTITY: PARCEL: 3008020"
type textarea "Compare"
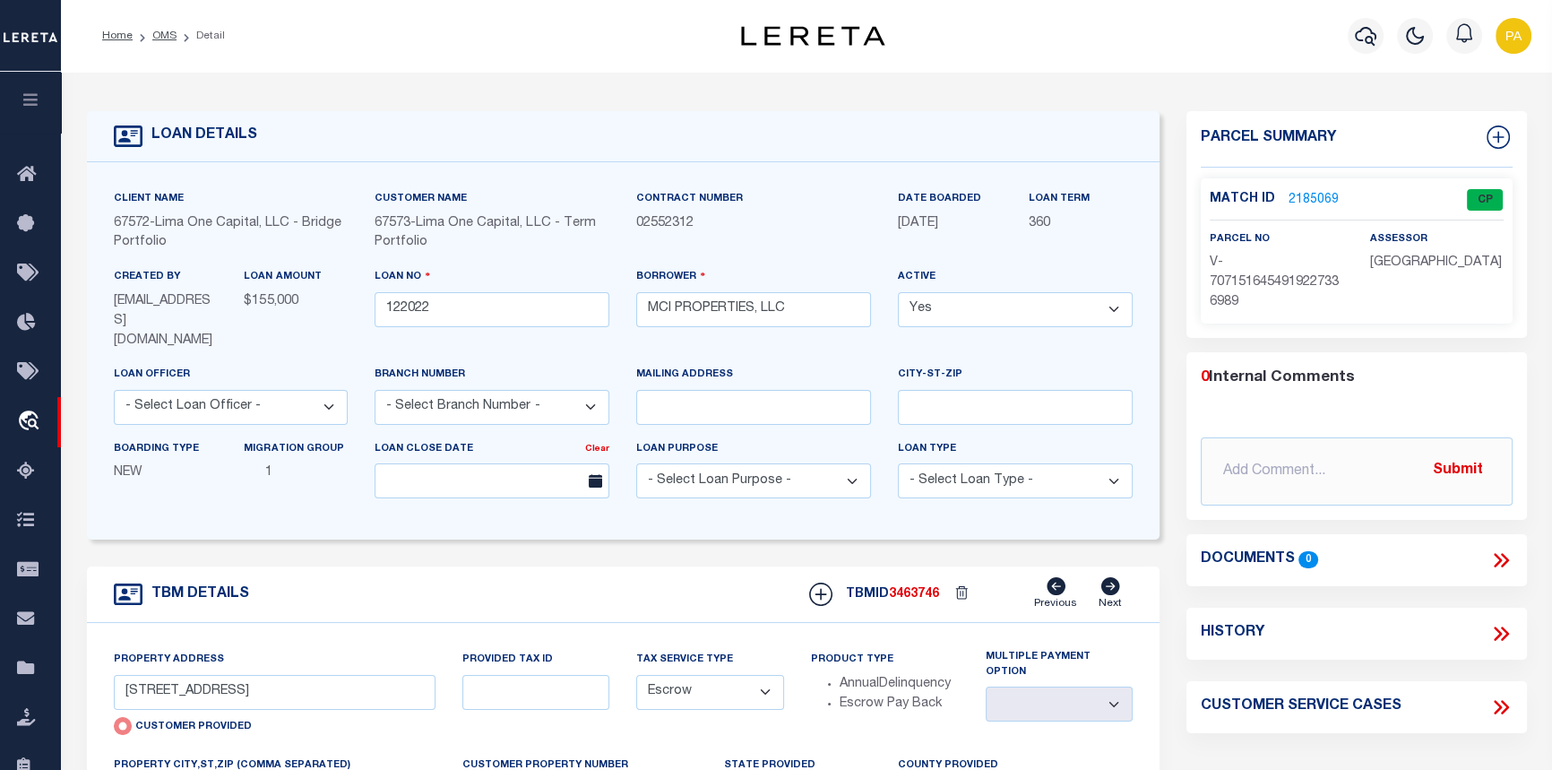
click at [1304, 197] on link "2185069" at bounding box center [1313, 200] width 50 height 19
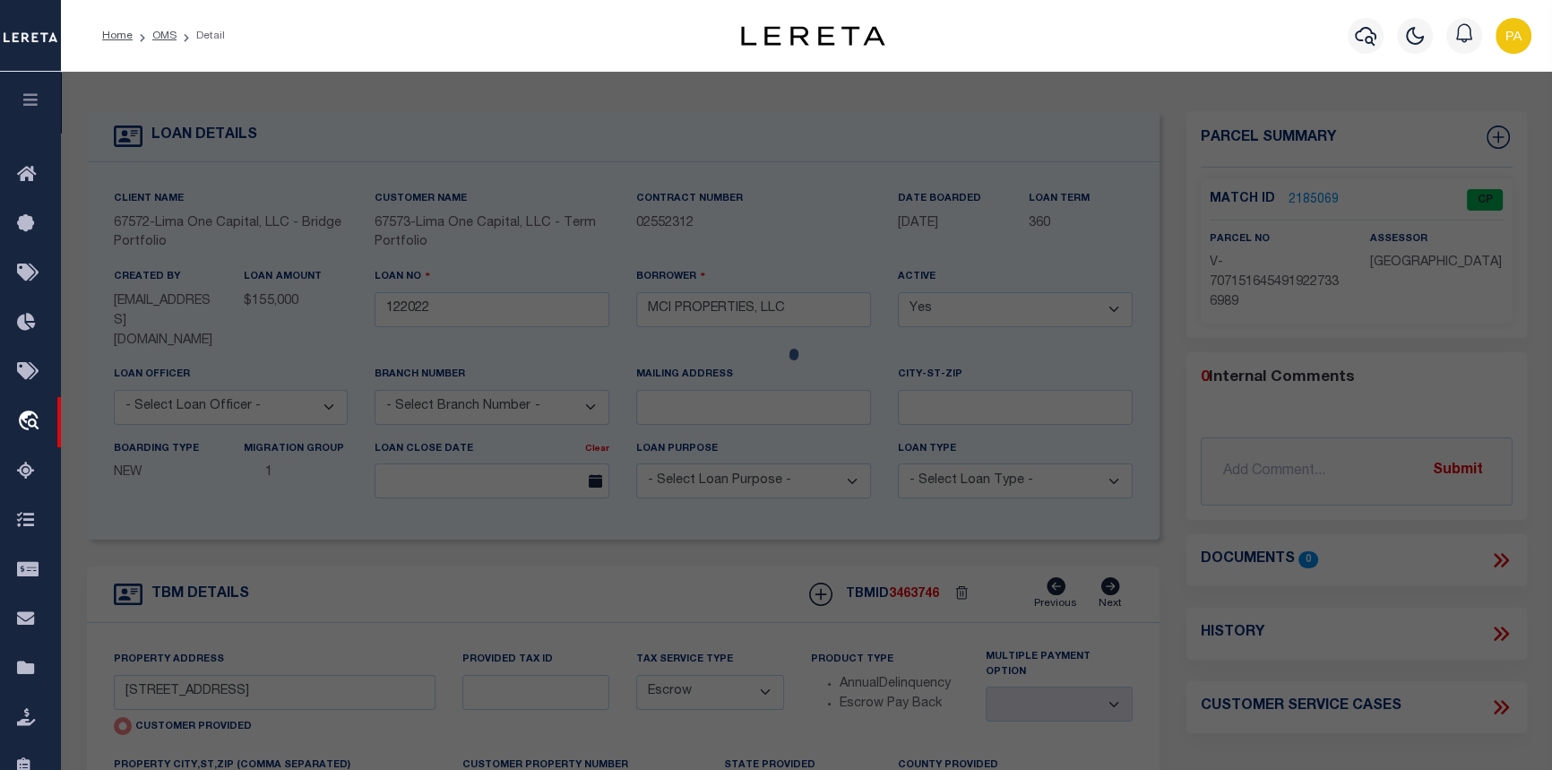
checkbox input "false"
select select "CP"
type input "[STREET_ADDRESS]"
checkbox input "false"
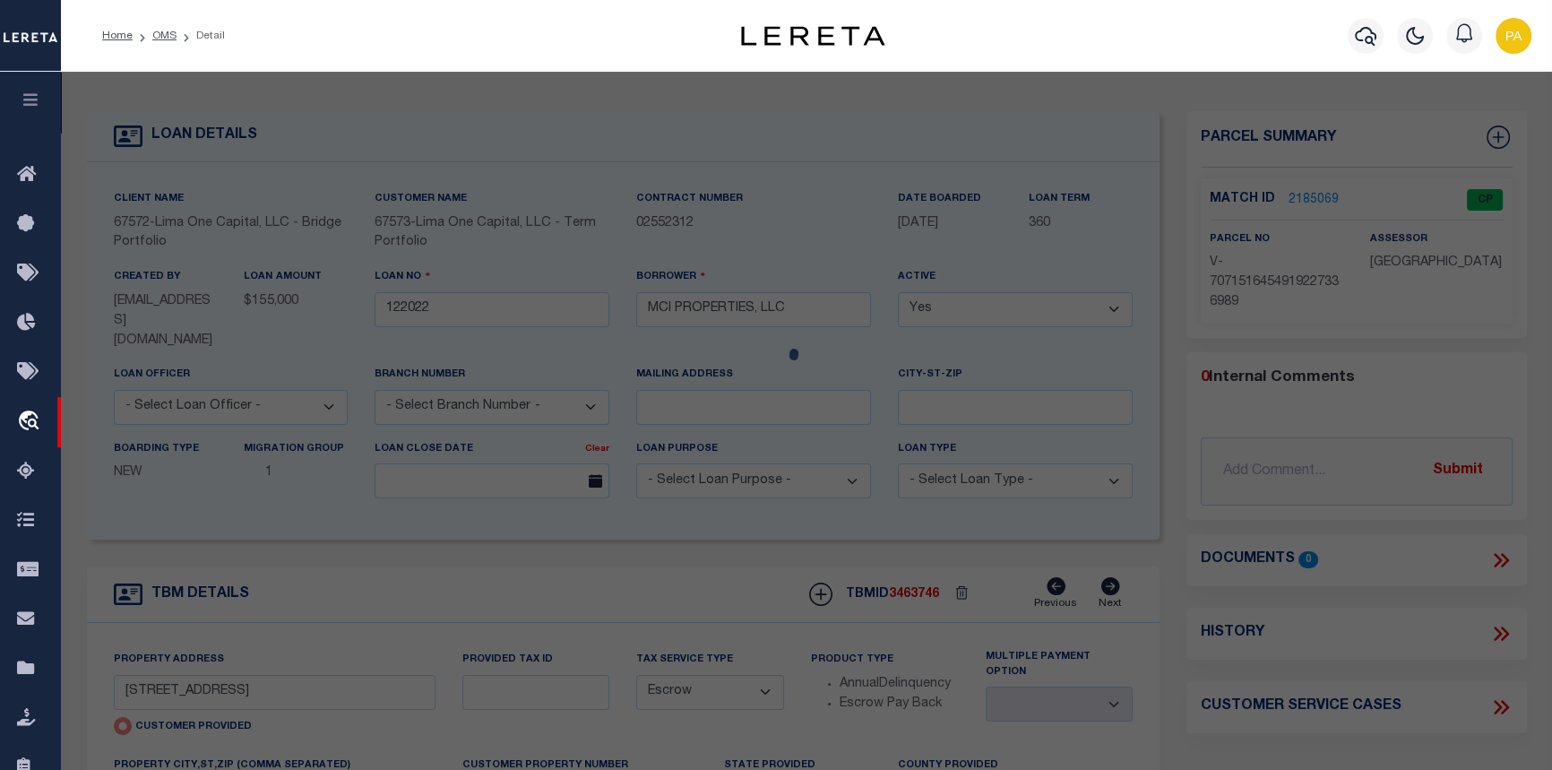
type input "COLUMBUS GA 31901"
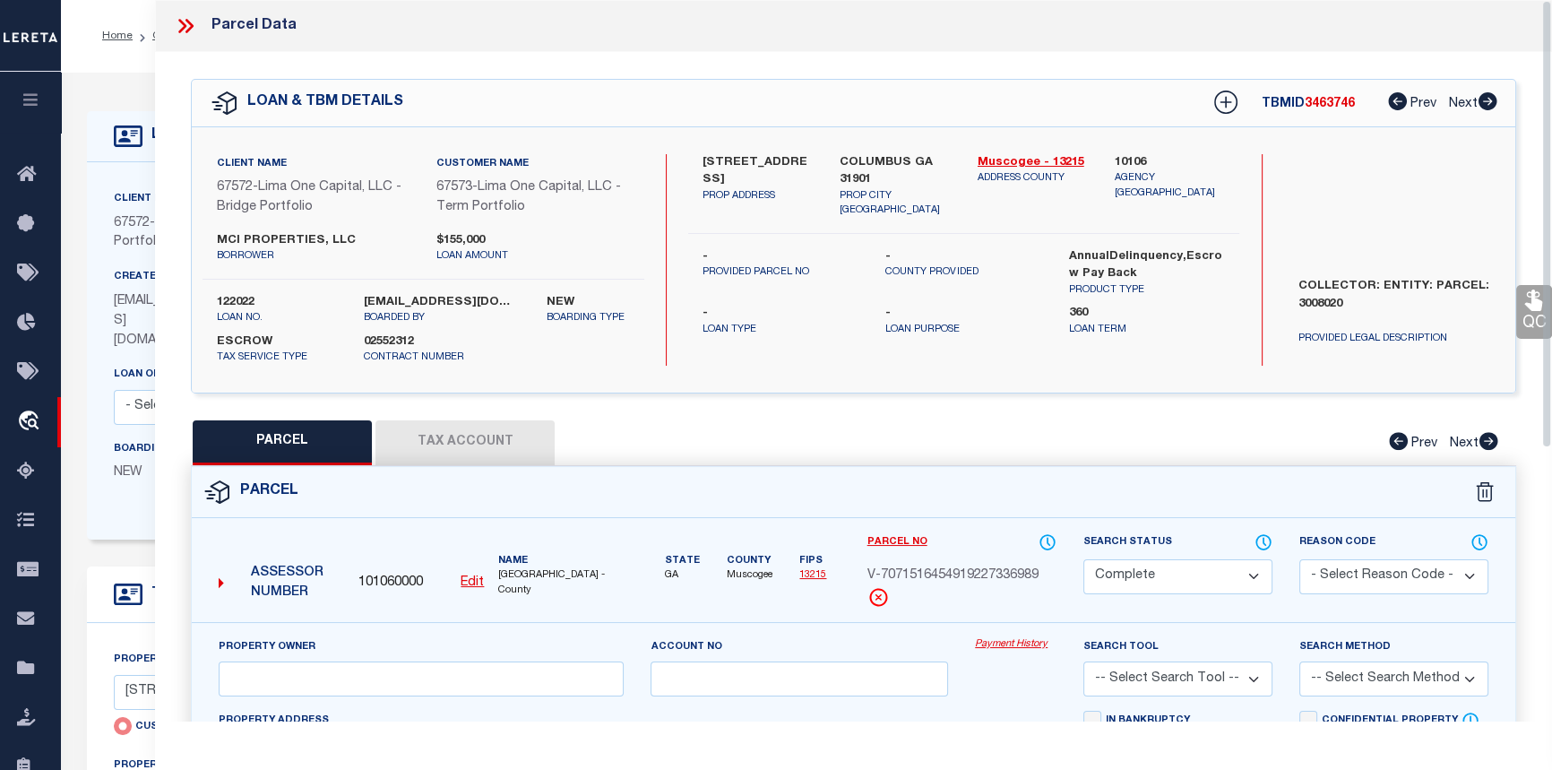
click at [986, 646] on link "Payment History" at bounding box center [1016, 644] width 82 height 15
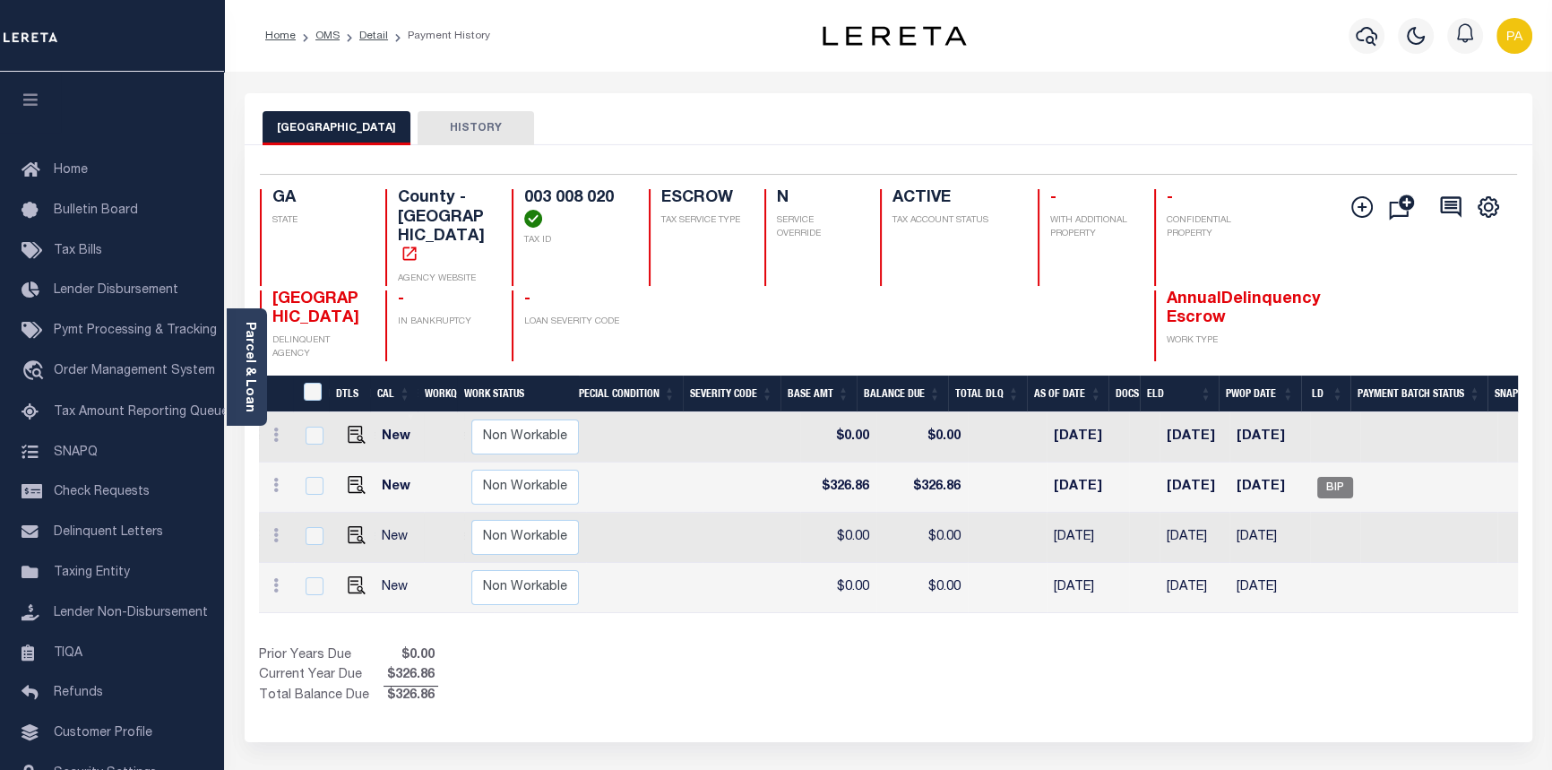
scroll to position [0, 461]
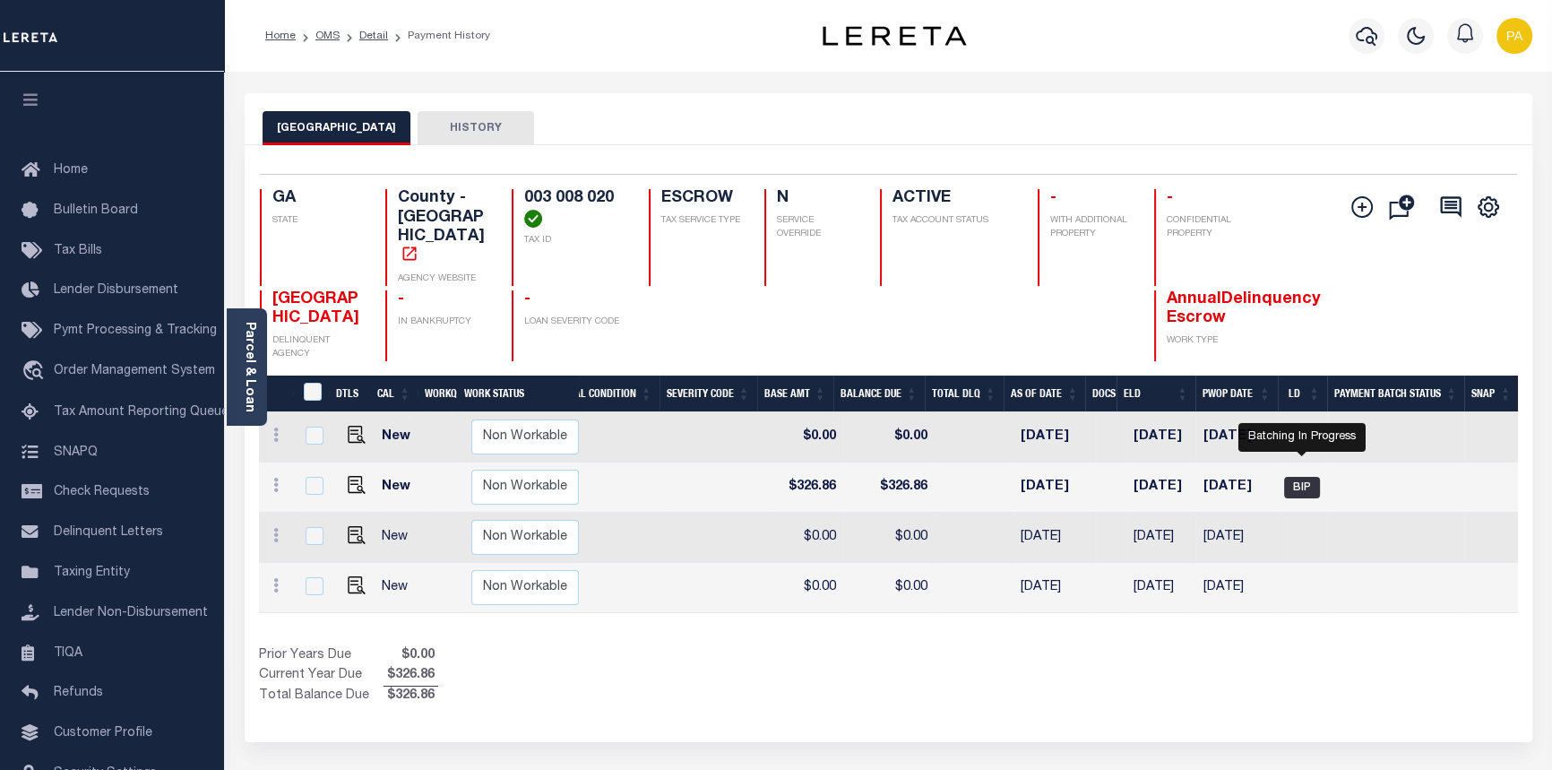
click at [1307, 477] on span "BIP" at bounding box center [1302, 488] width 36 height 22
checkbox input "true"
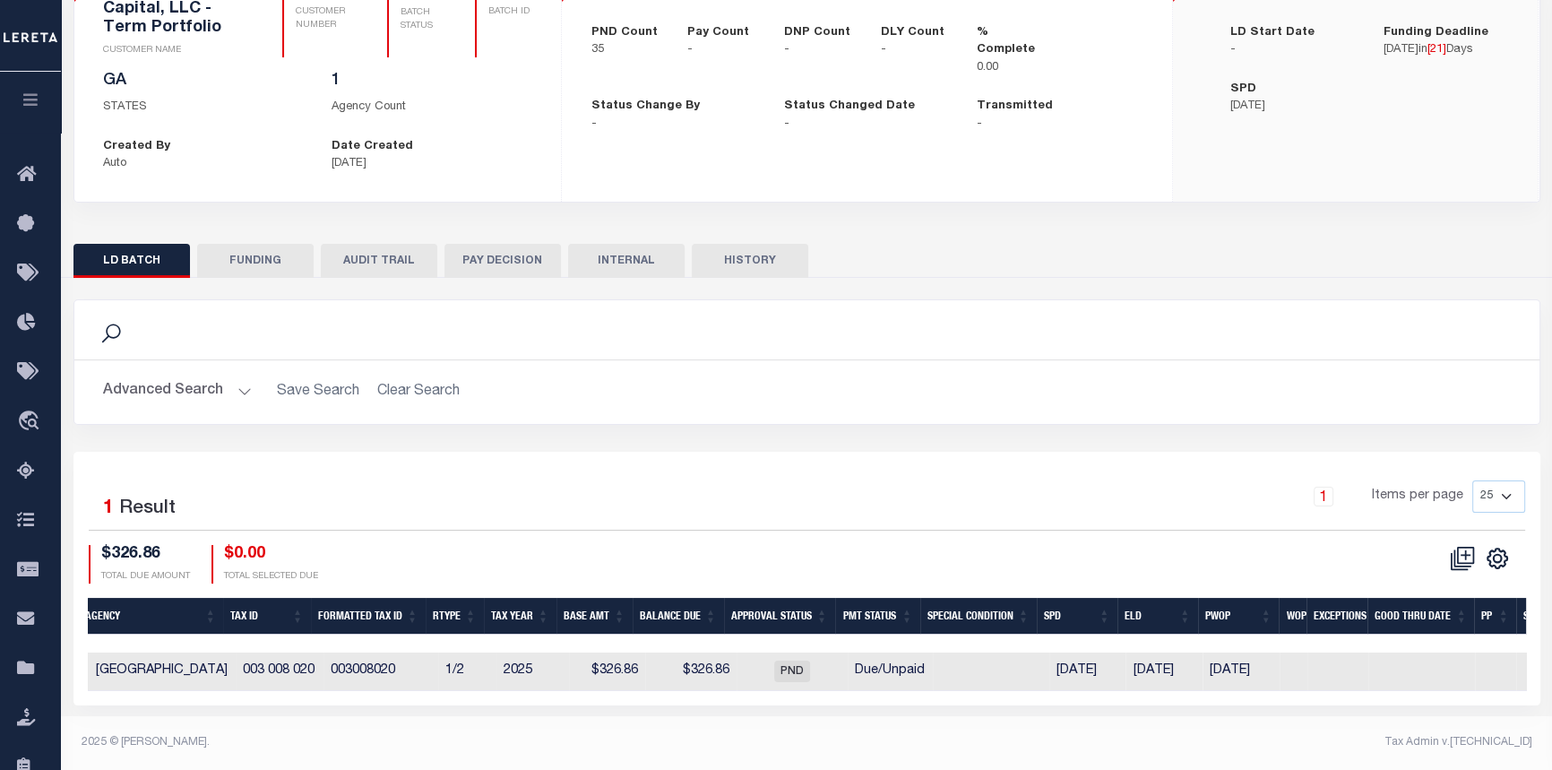
scroll to position [0, 796]
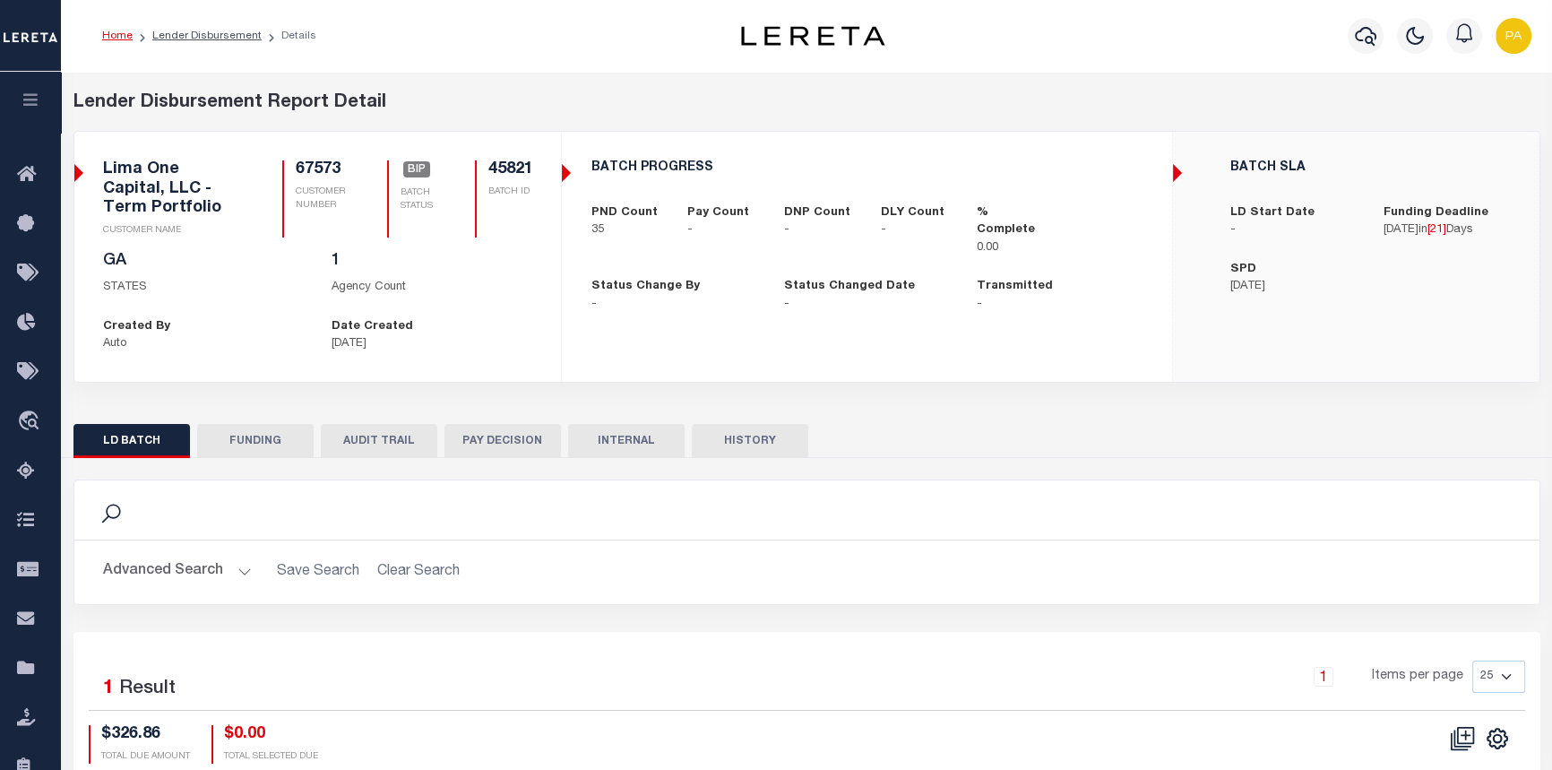
click at [262, 447] on button "FUNDING" at bounding box center [255, 441] width 116 height 34
type input "$0"
type input "09/19/2025"
select select "100"
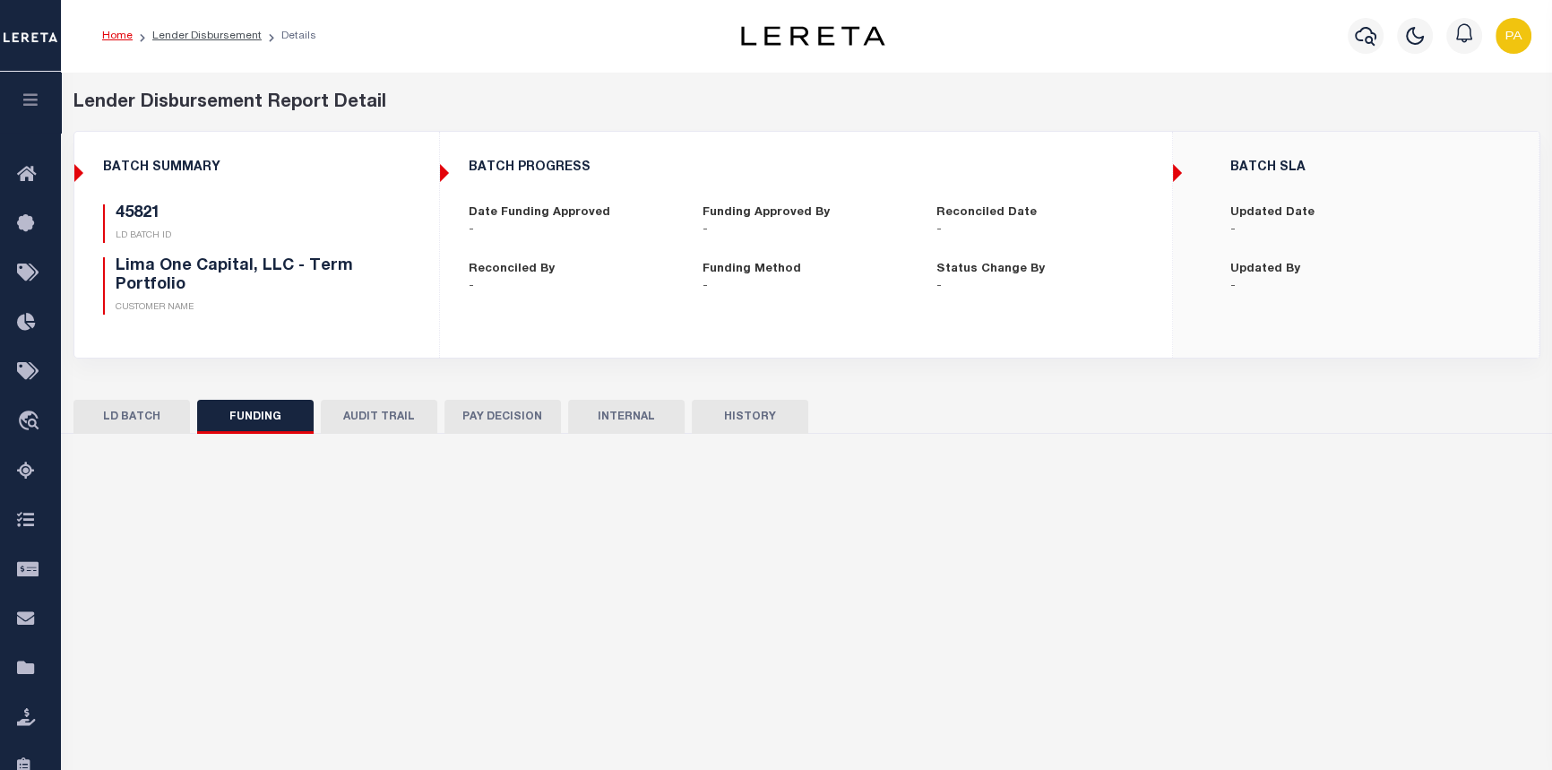
select select "100"
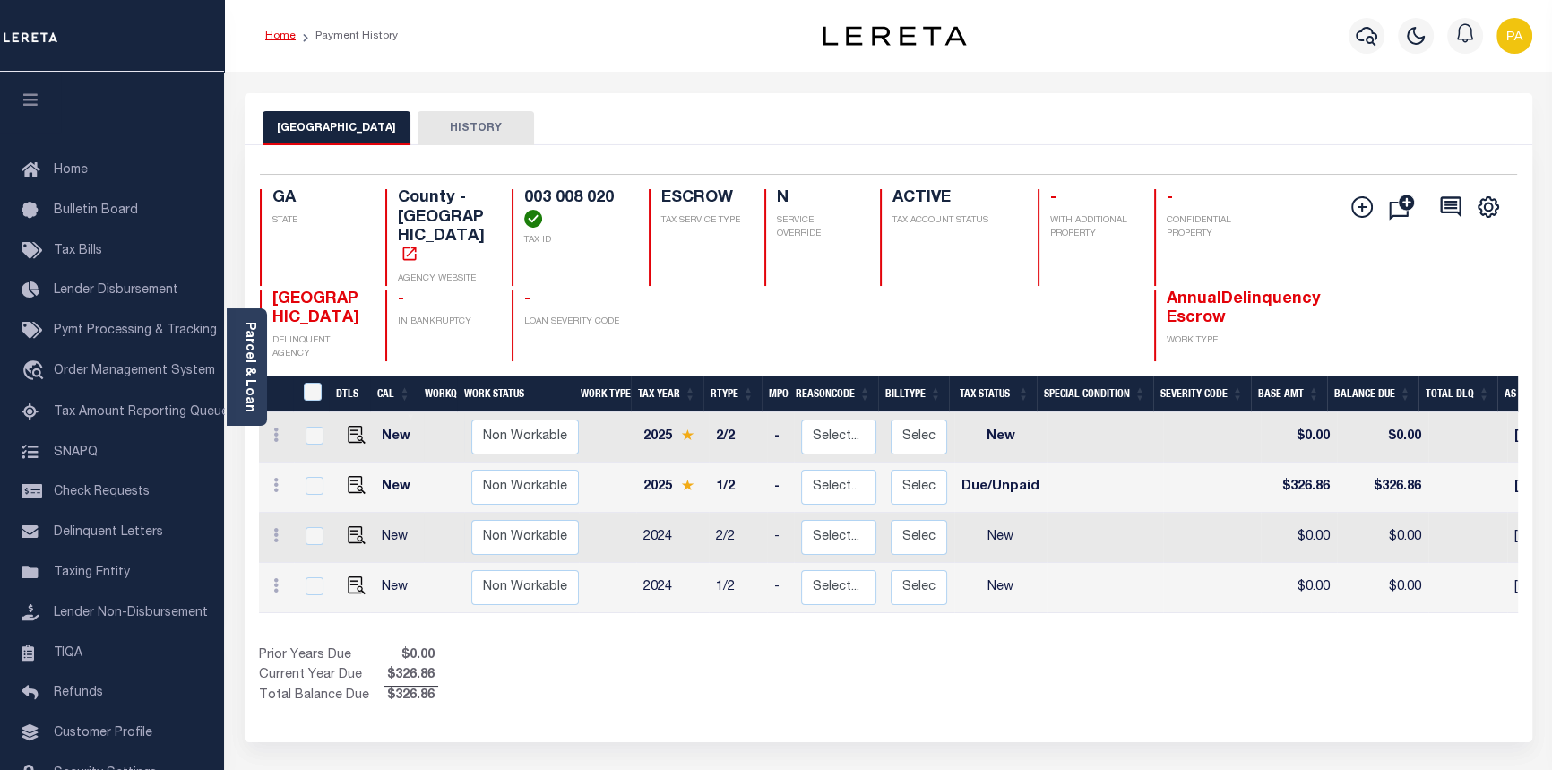
click at [288, 32] on link "Home" at bounding box center [280, 35] width 30 height 11
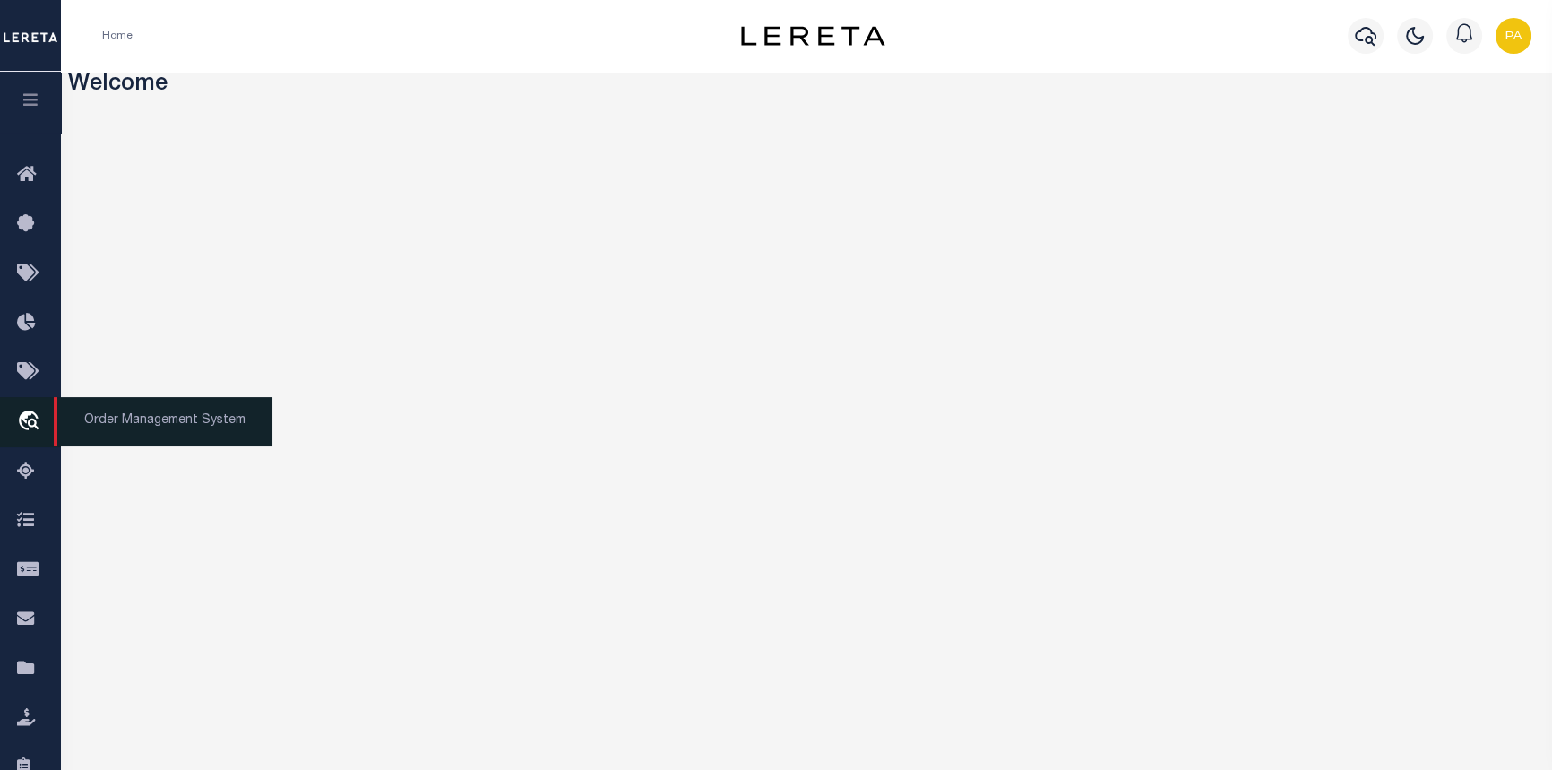
click at [92, 424] on span "Order Management System" at bounding box center [163, 421] width 219 height 49
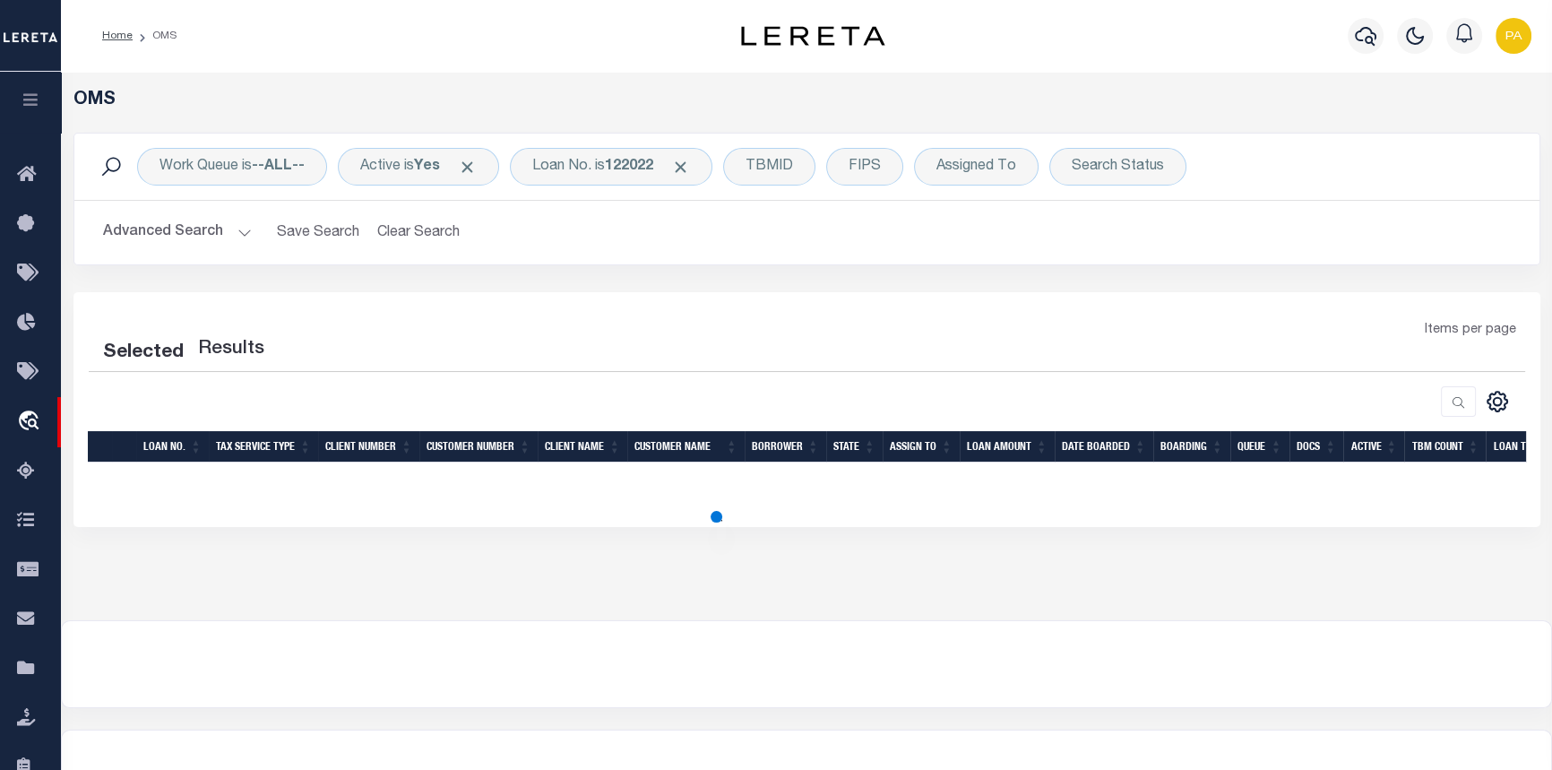
select select "200"
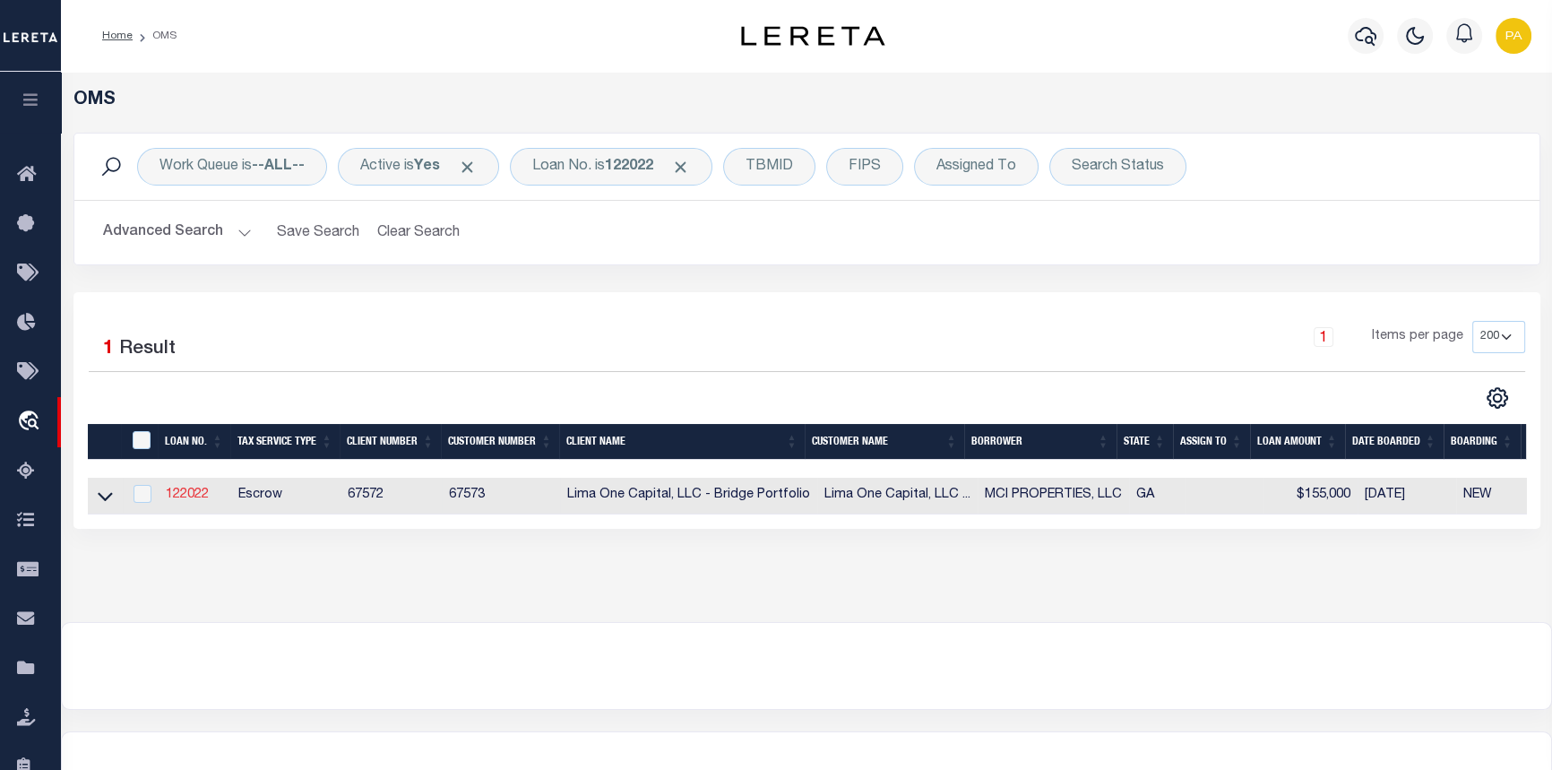
click at [181, 492] on link "122022" at bounding box center [187, 494] width 43 height 13
type input "122022"
type input "MCI PROPERTIES, LLC"
select select
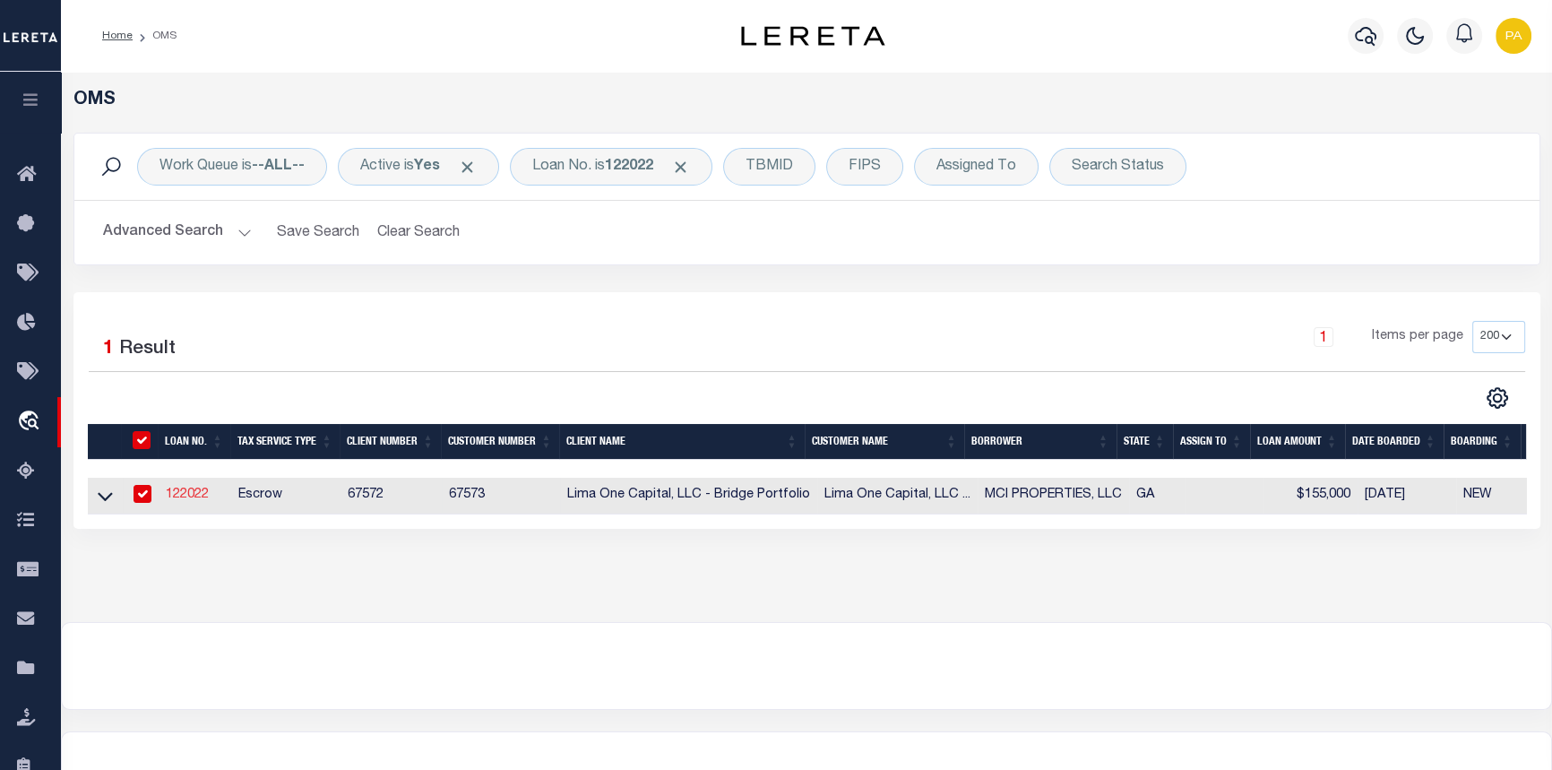
select select
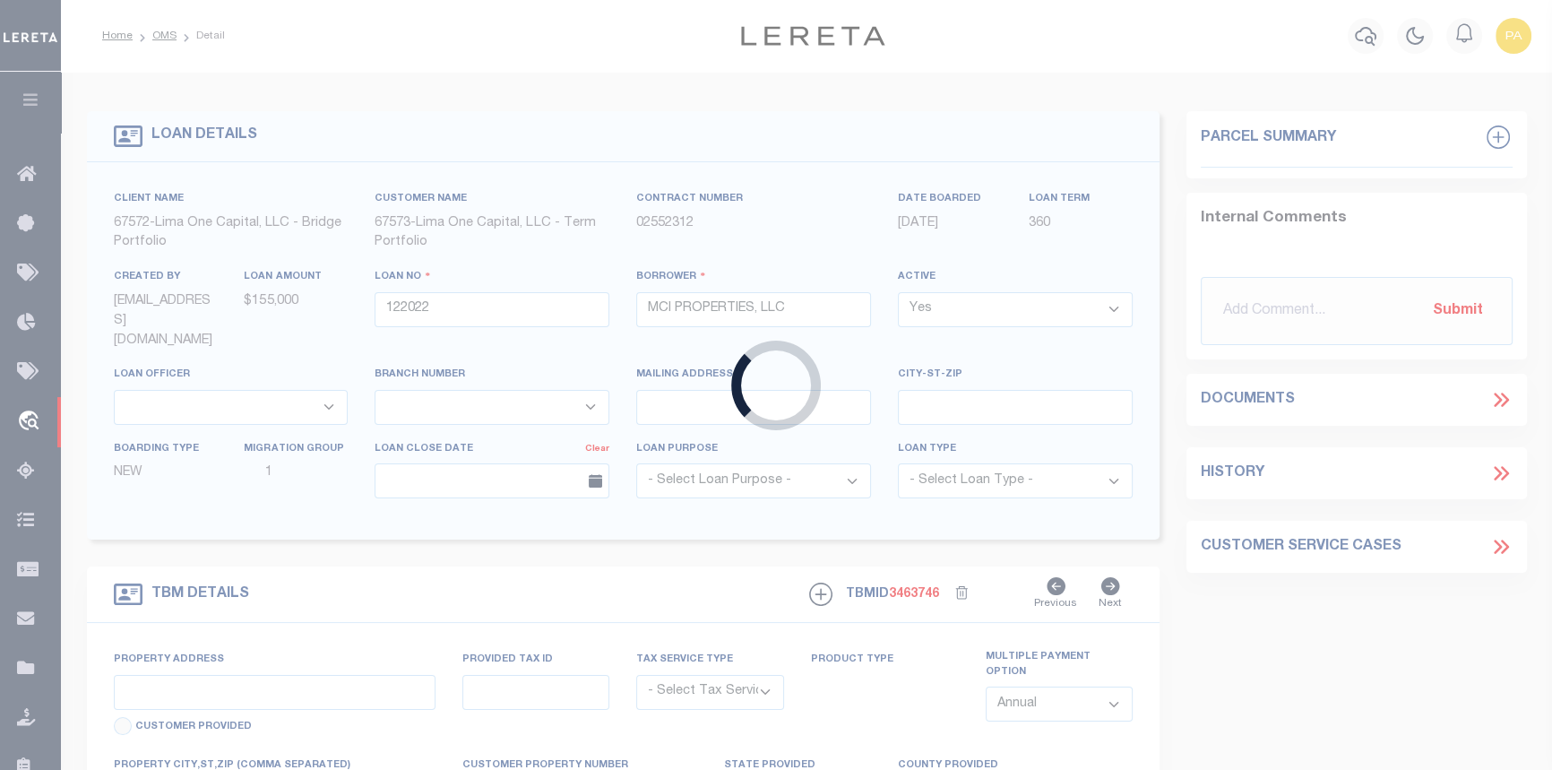
type input "[STREET_ADDRESS]"
radio input "true"
select select "Escrow"
select select
type input "COLUMBUS GA 31901"
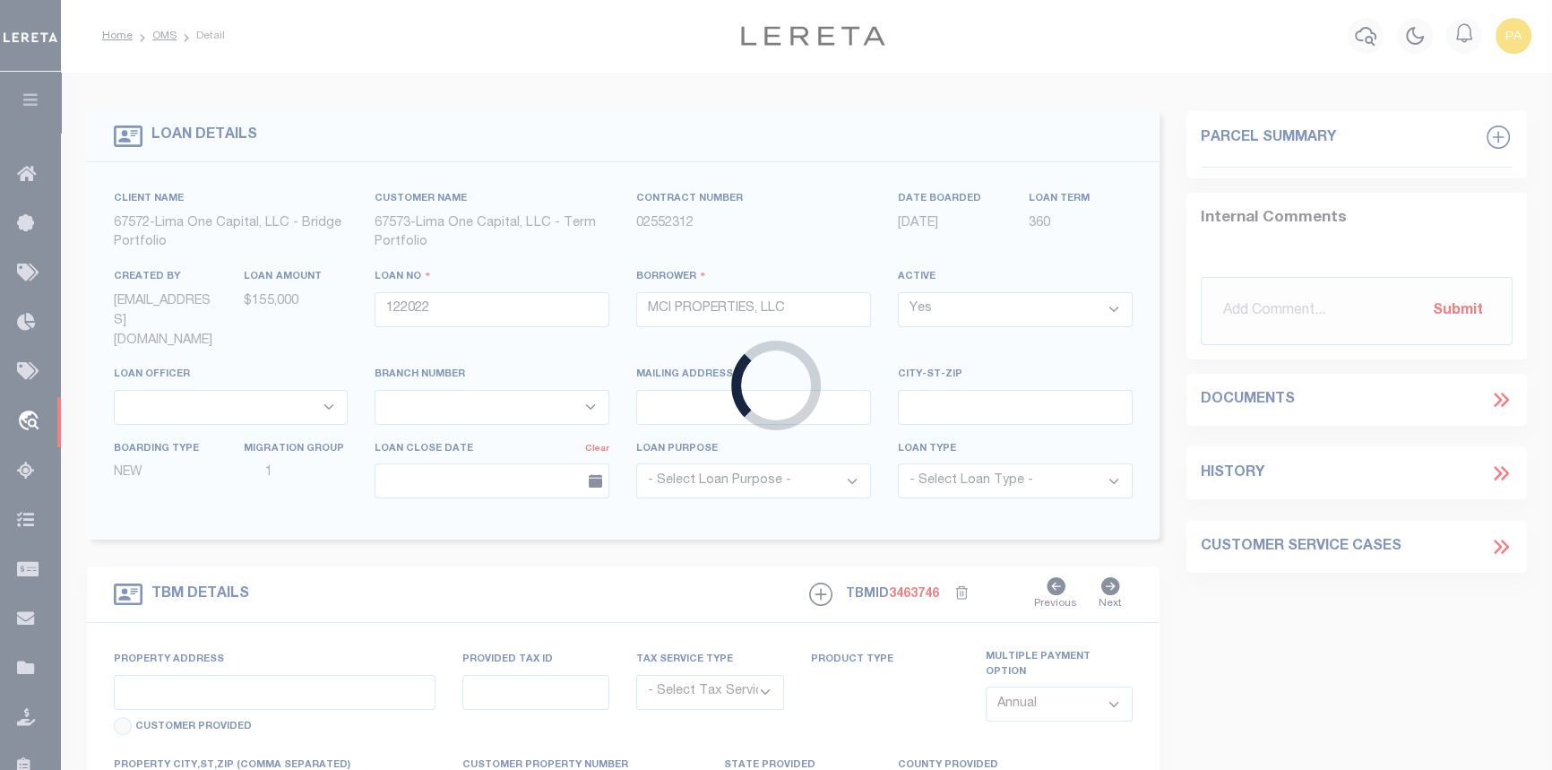
type input "122022-1"
type input "GA"
type textarea "COLLECTOR: ENTITY: PARCEL: 3008020"
type textarea "Compare"
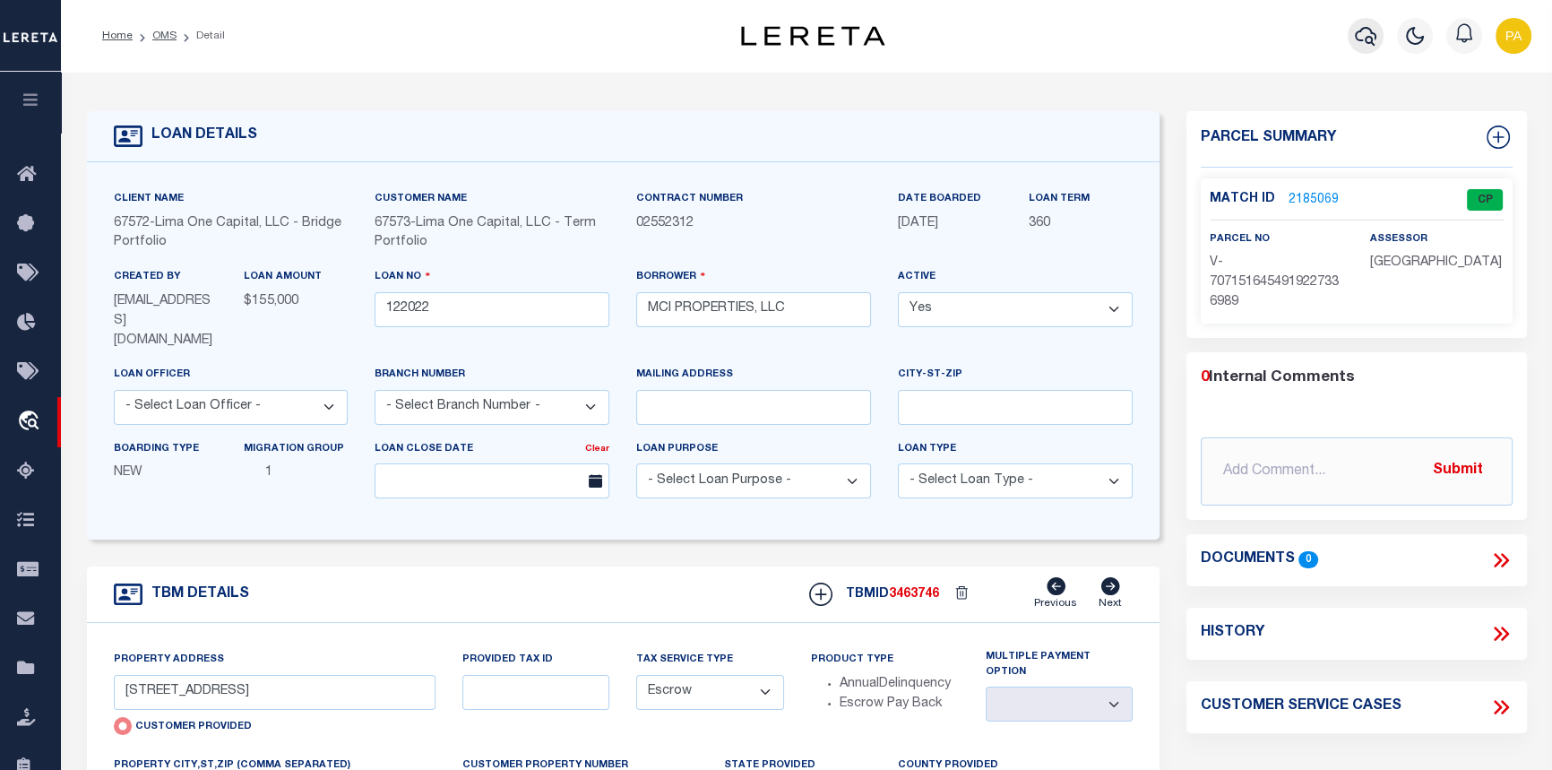
click at [1369, 39] on icon "button" at bounding box center [1366, 36] width 22 height 22
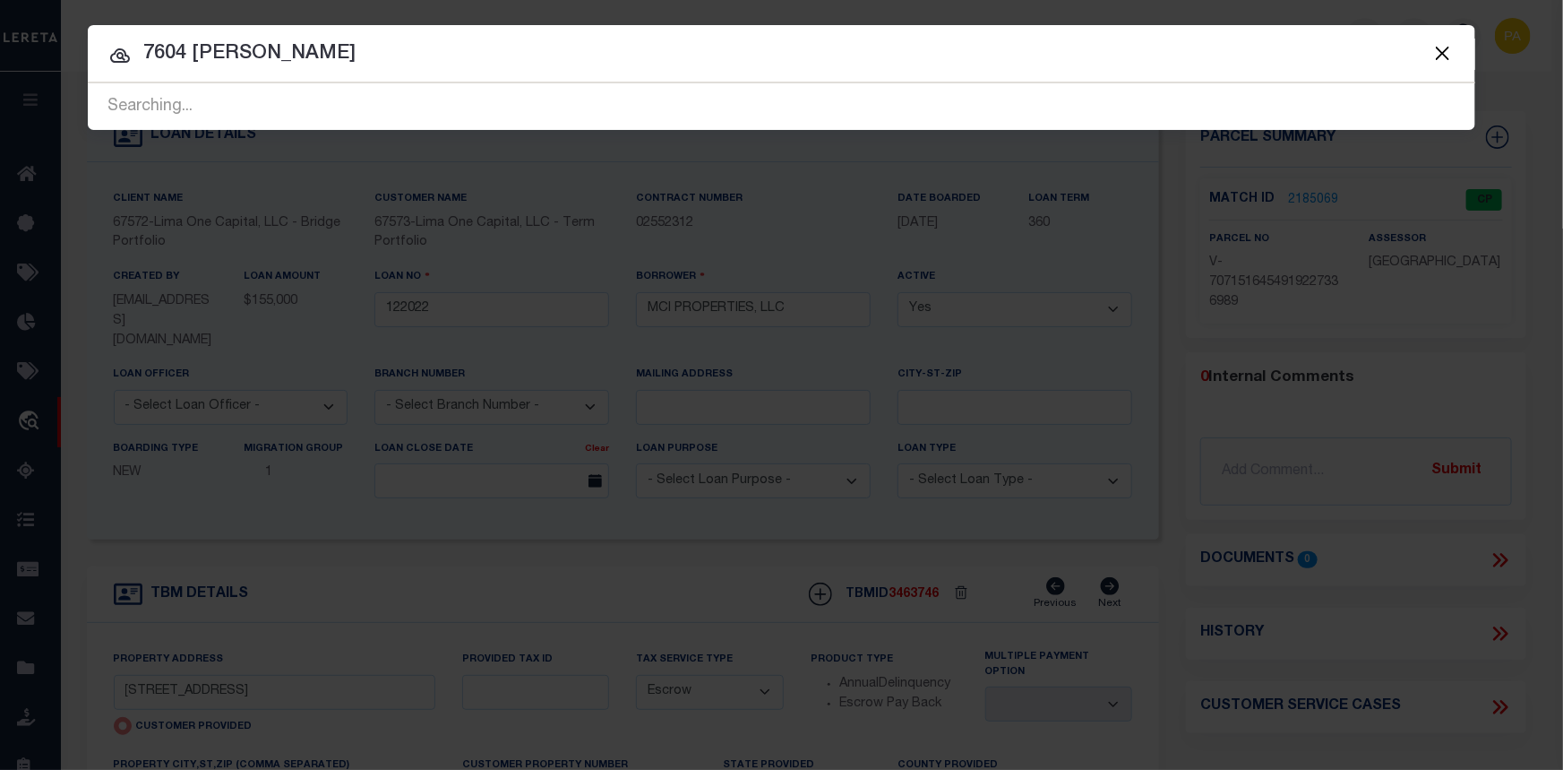
type input "7604 SUZANNE"
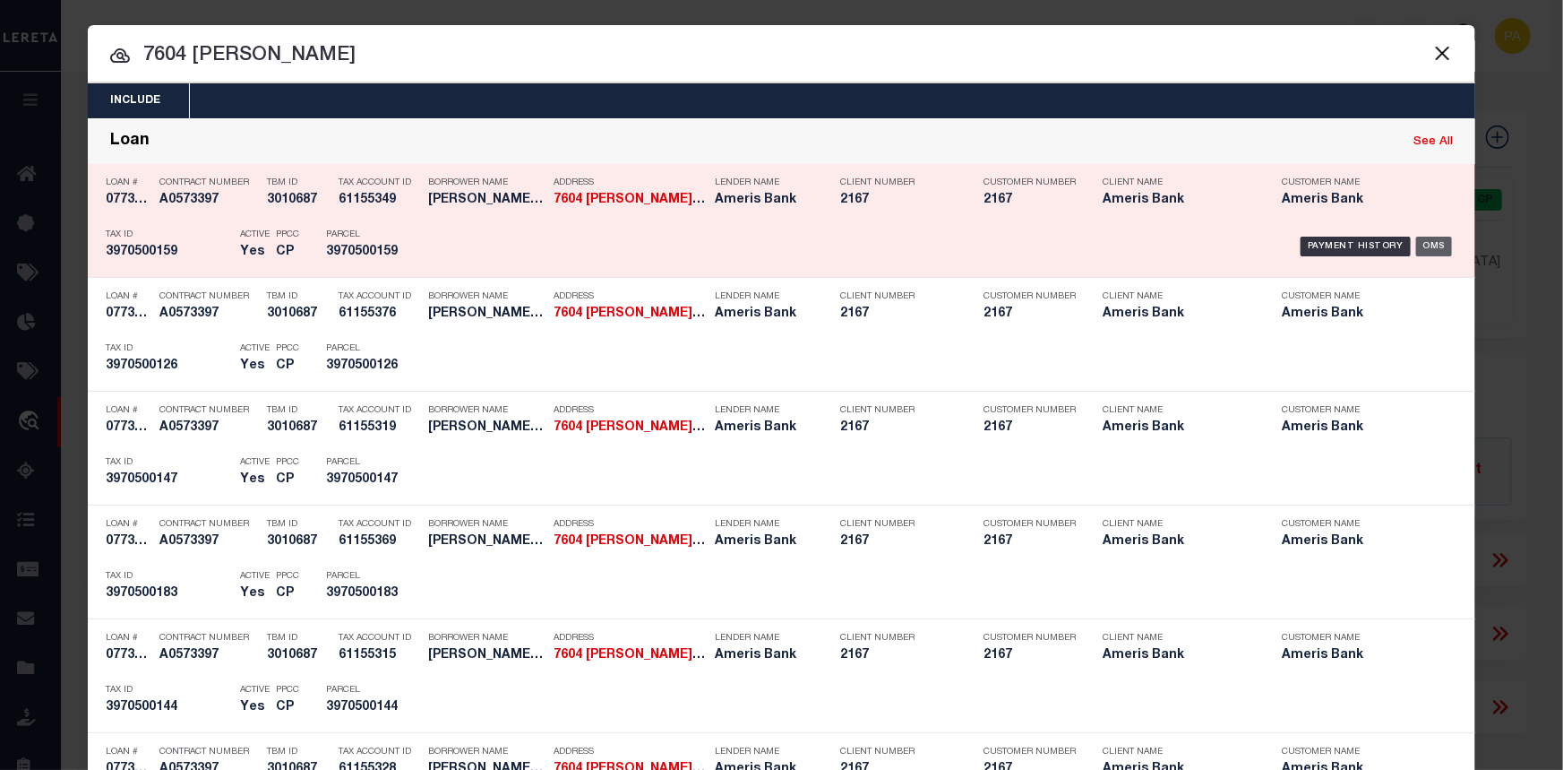
click at [1428, 241] on div "OMS" at bounding box center [1434, 247] width 37 height 20
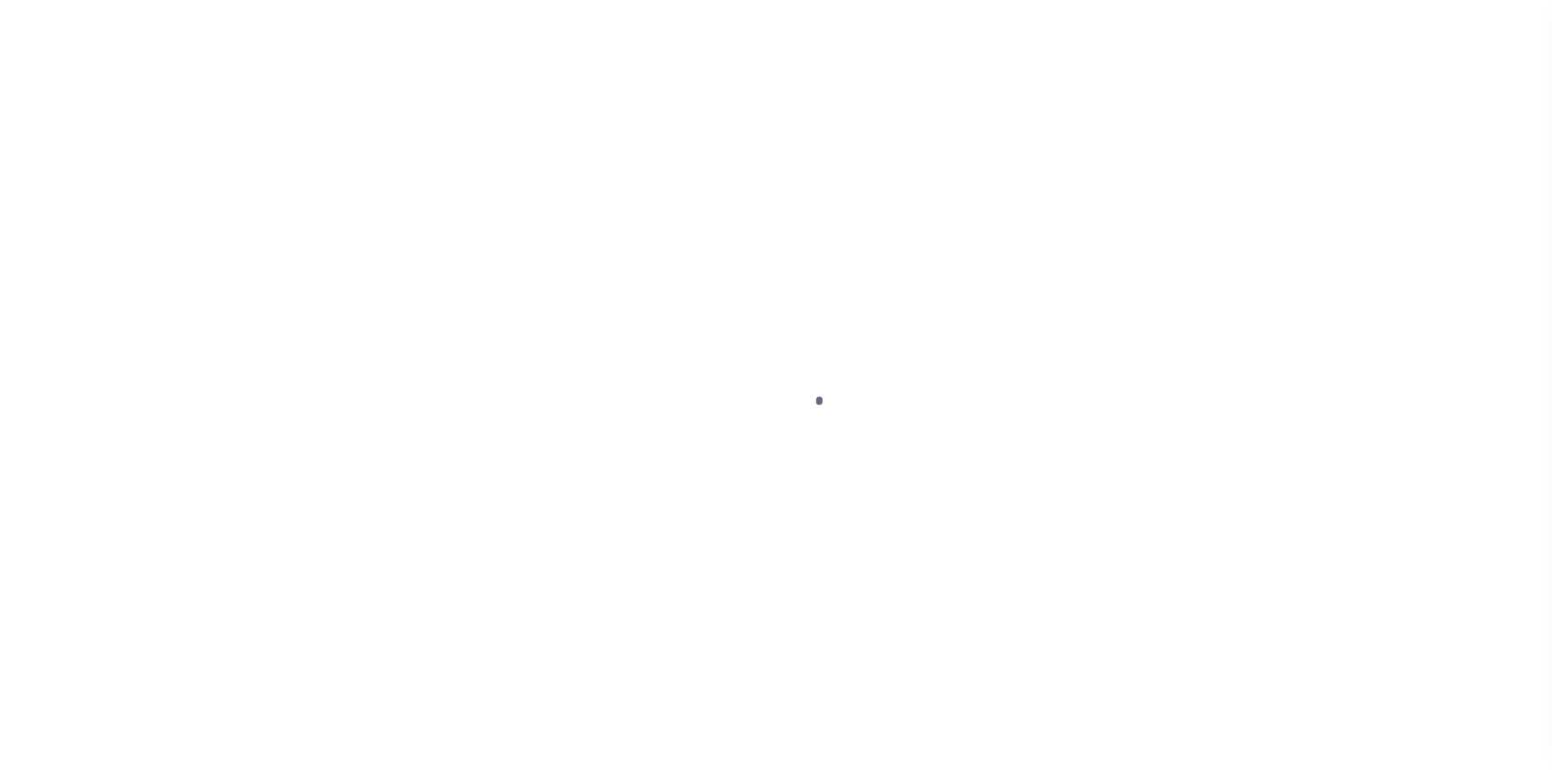
select select "10"
select select "NonEscrow"
type input "[STREET_ADDRESS][PERSON_NAME]"
type input "3970500150"
select select
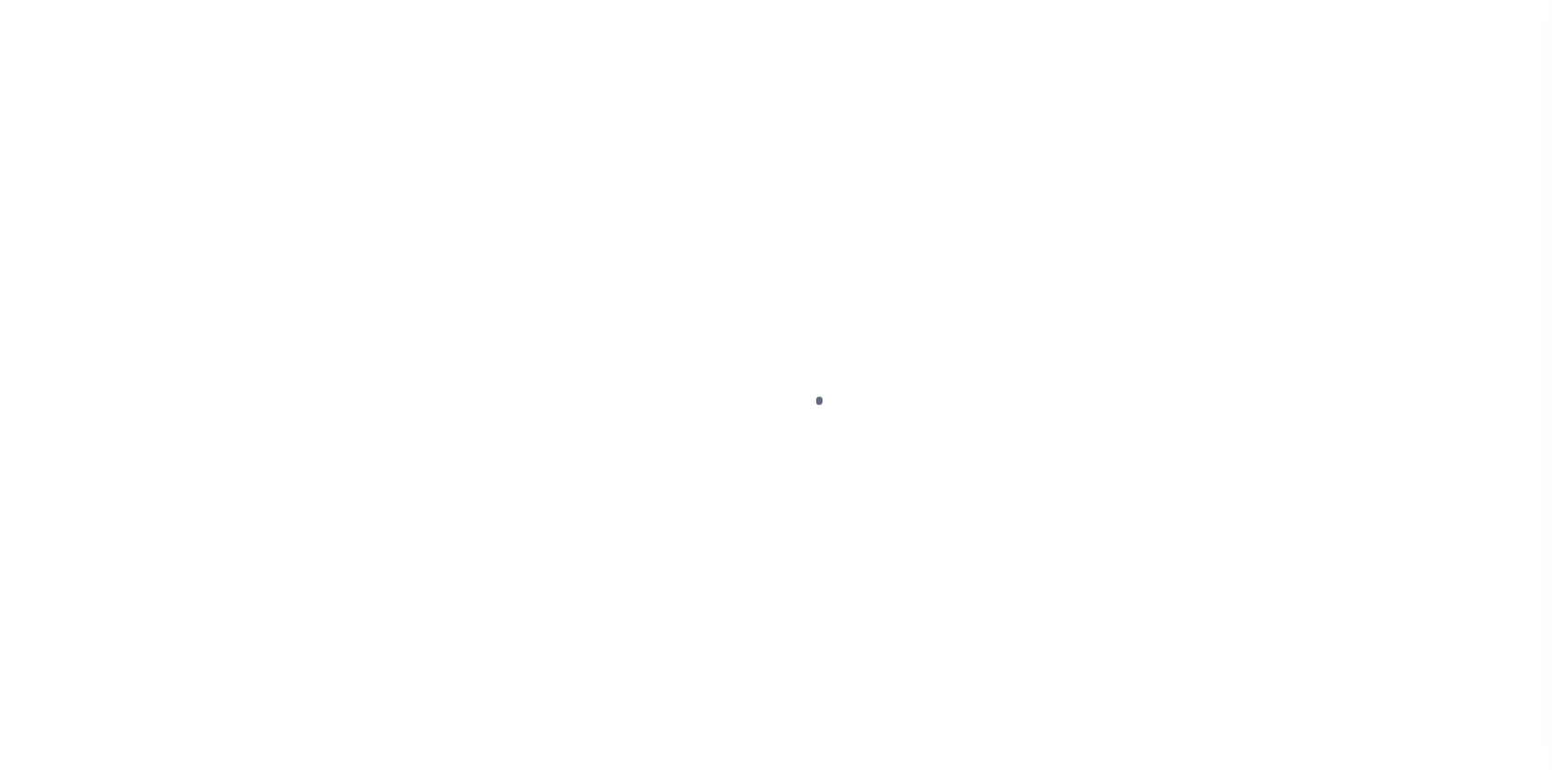
type input "Charleston SC 29418"
type input "Atlanta CRE"
type input "SC"
select select "[GEOGRAPHIC_DATA]"
type textarea "See Exhibit A"
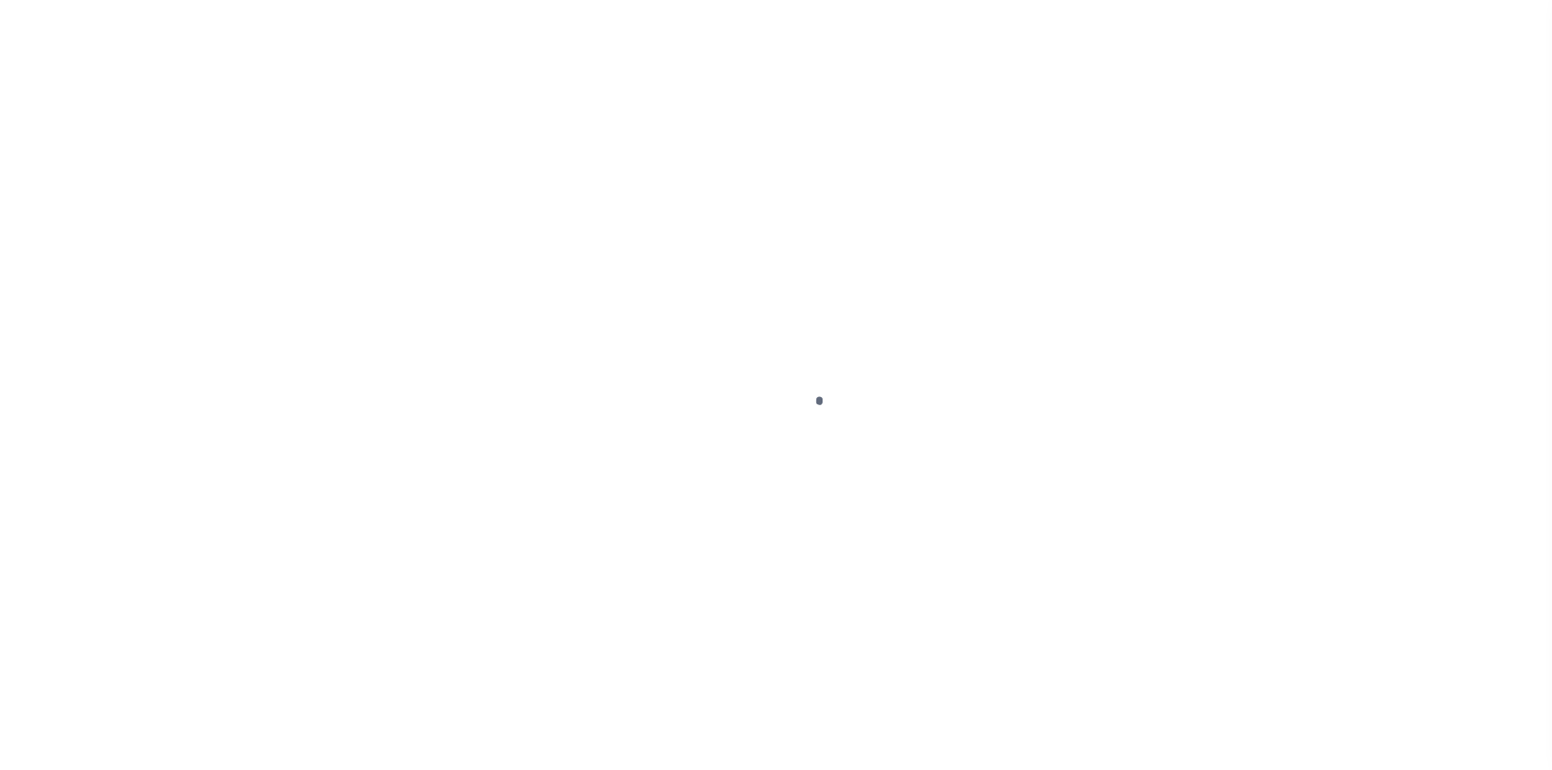
select select "10931"
select select "4836"
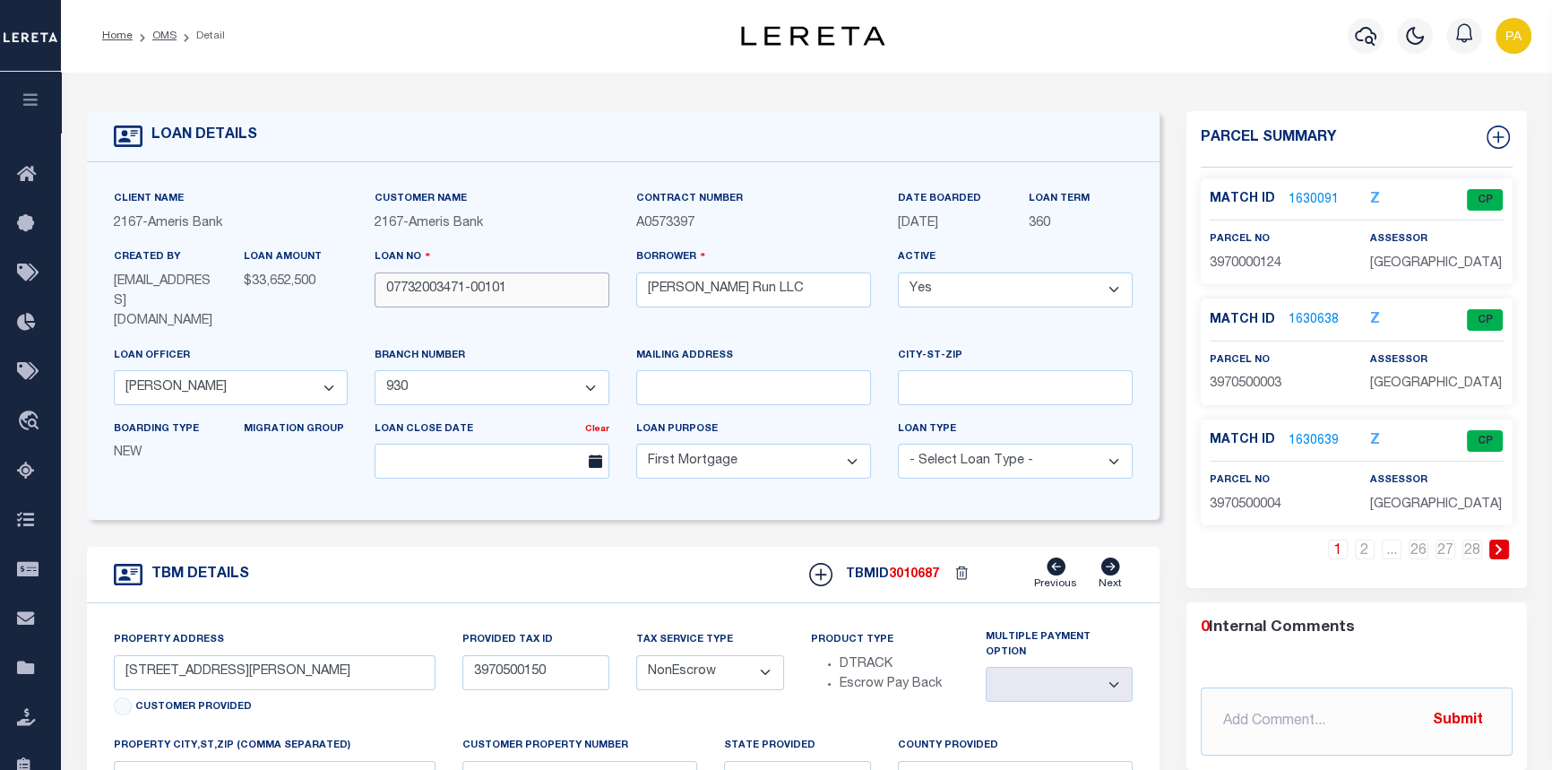
drag, startPoint x: 517, startPoint y: 292, endPoint x: 336, endPoint y: 278, distance: 181.5
click at [336, 278] on div "Client Name 2167 - Ameris Bank Customer Name 2167 - Ameris Bank" at bounding box center [623, 341] width 1046 height 304
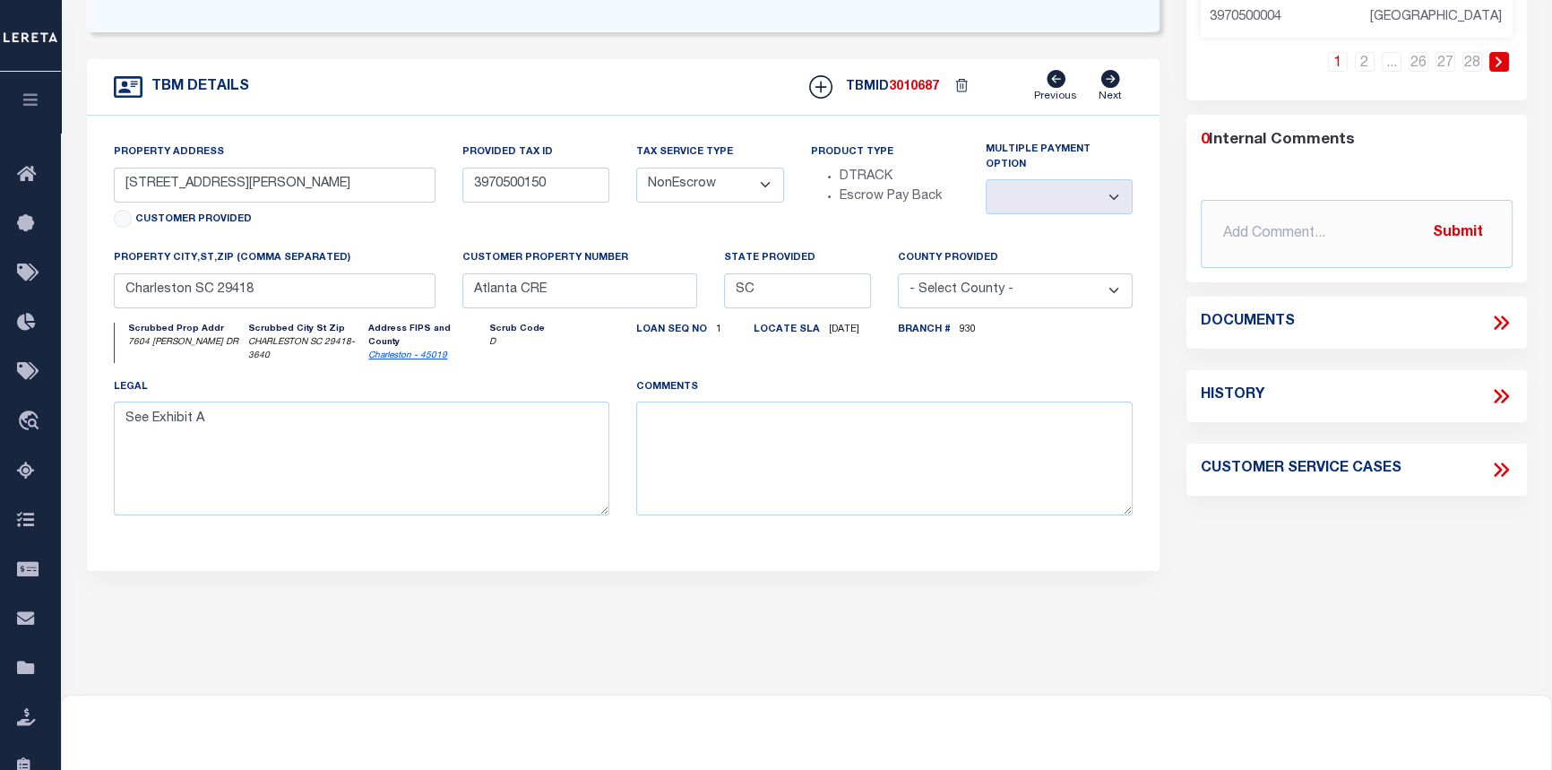
scroll to position [488, 0]
click at [1501, 333] on icon at bounding box center [1500, 321] width 23 height 23
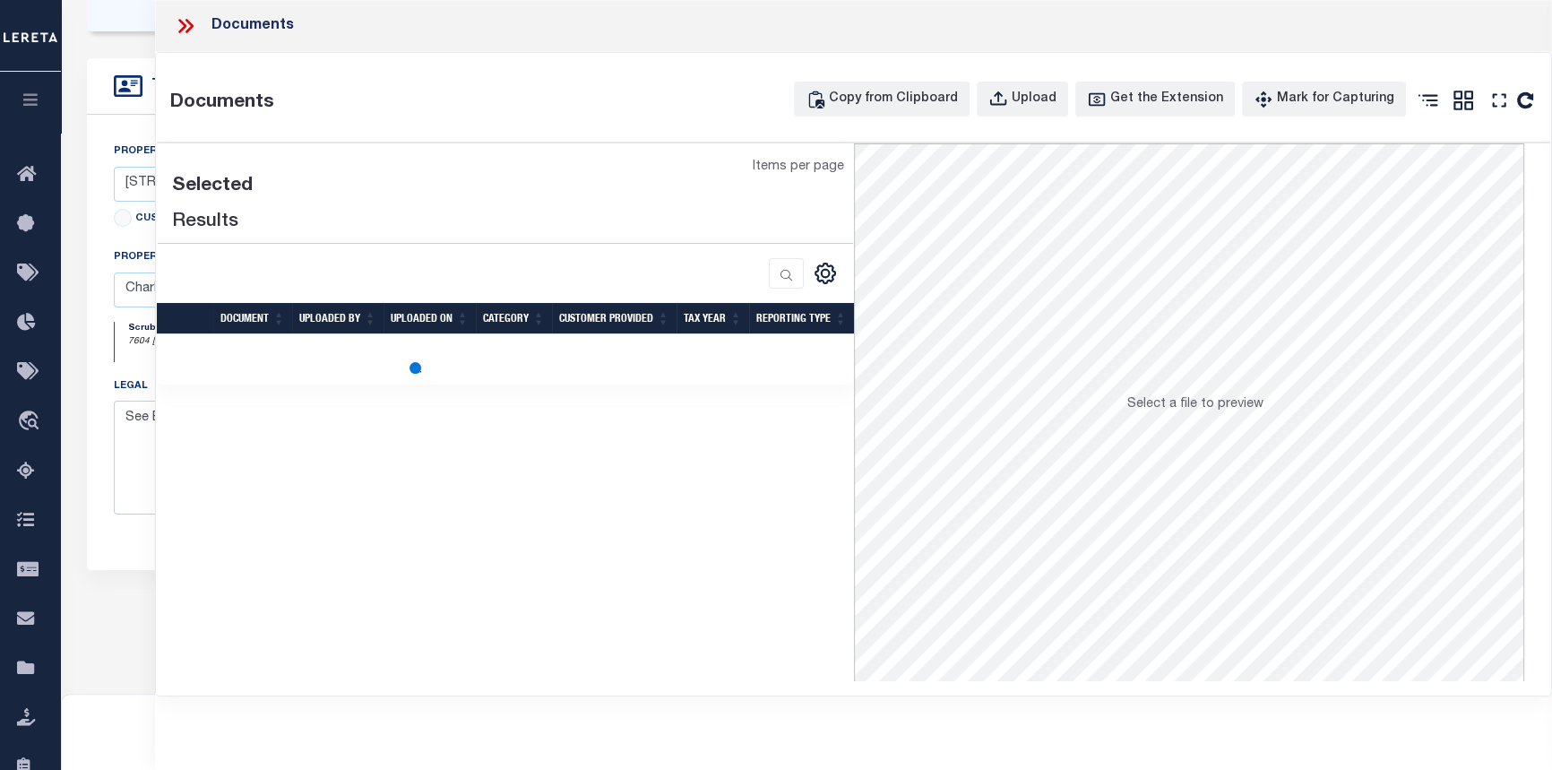
click at [188, 30] on icon at bounding box center [189, 26] width 8 height 14
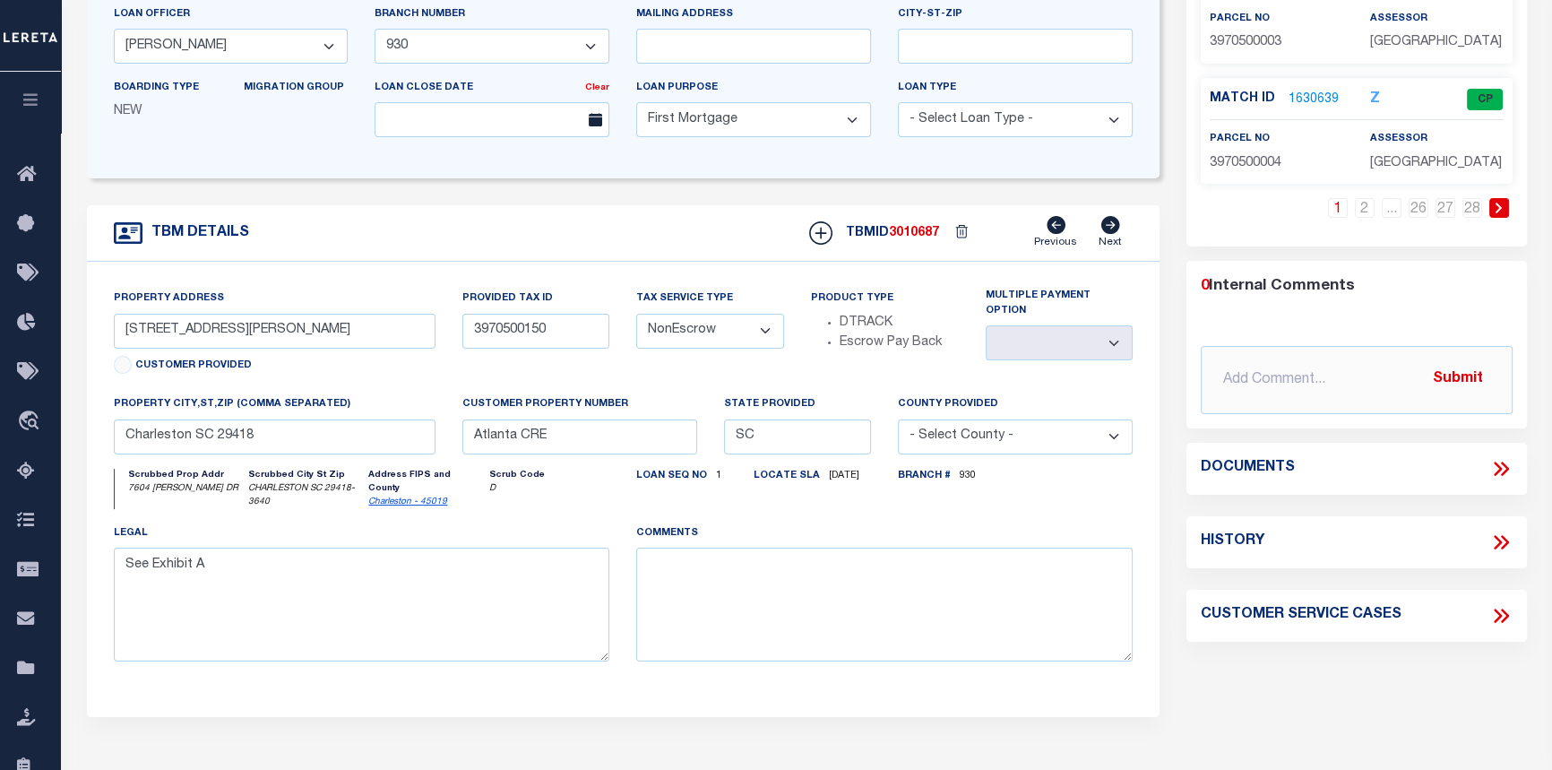
scroll to position [81, 0]
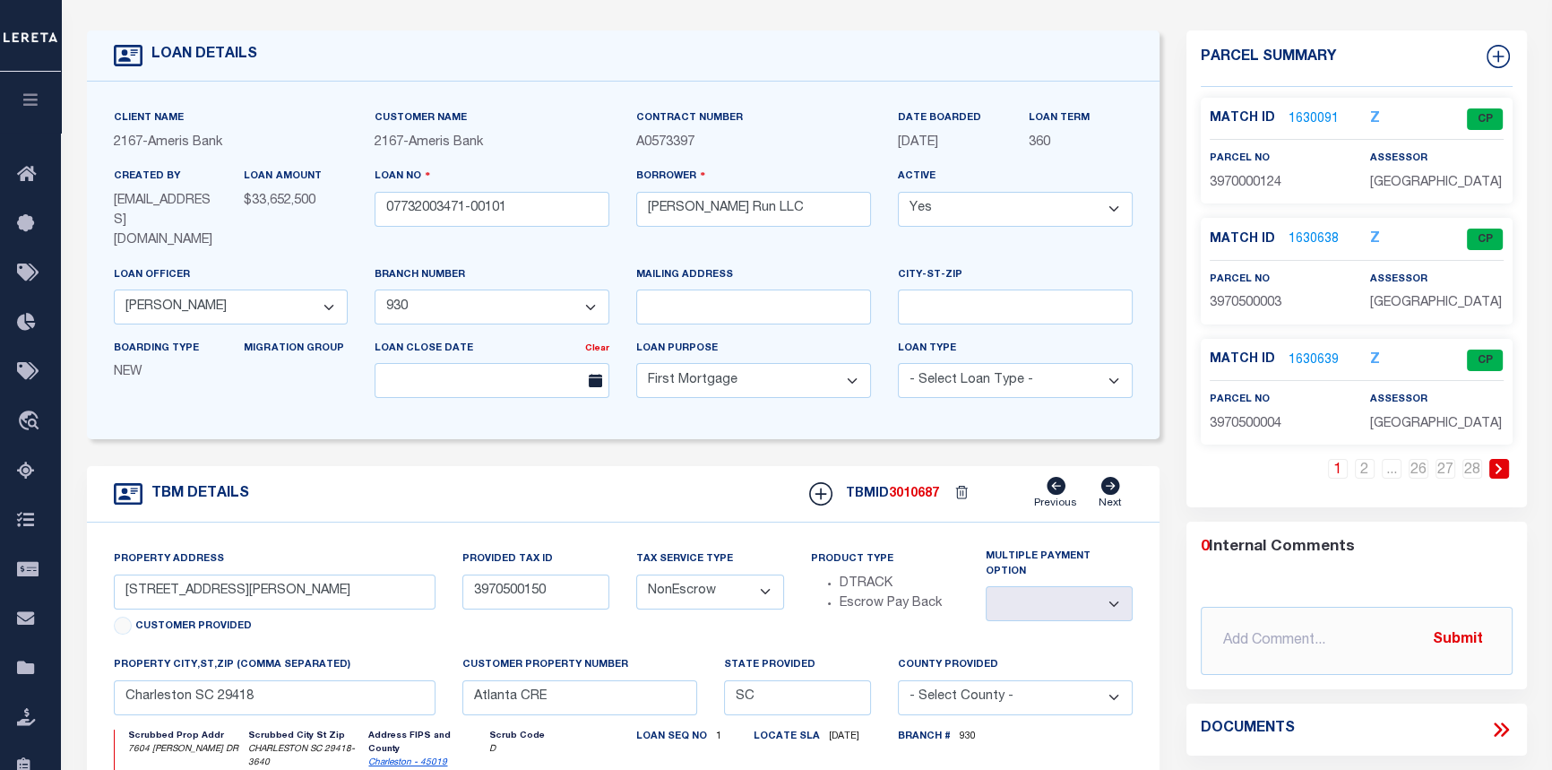
click at [1304, 114] on link "1630091" at bounding box center [1313, 119] width 50 height 19
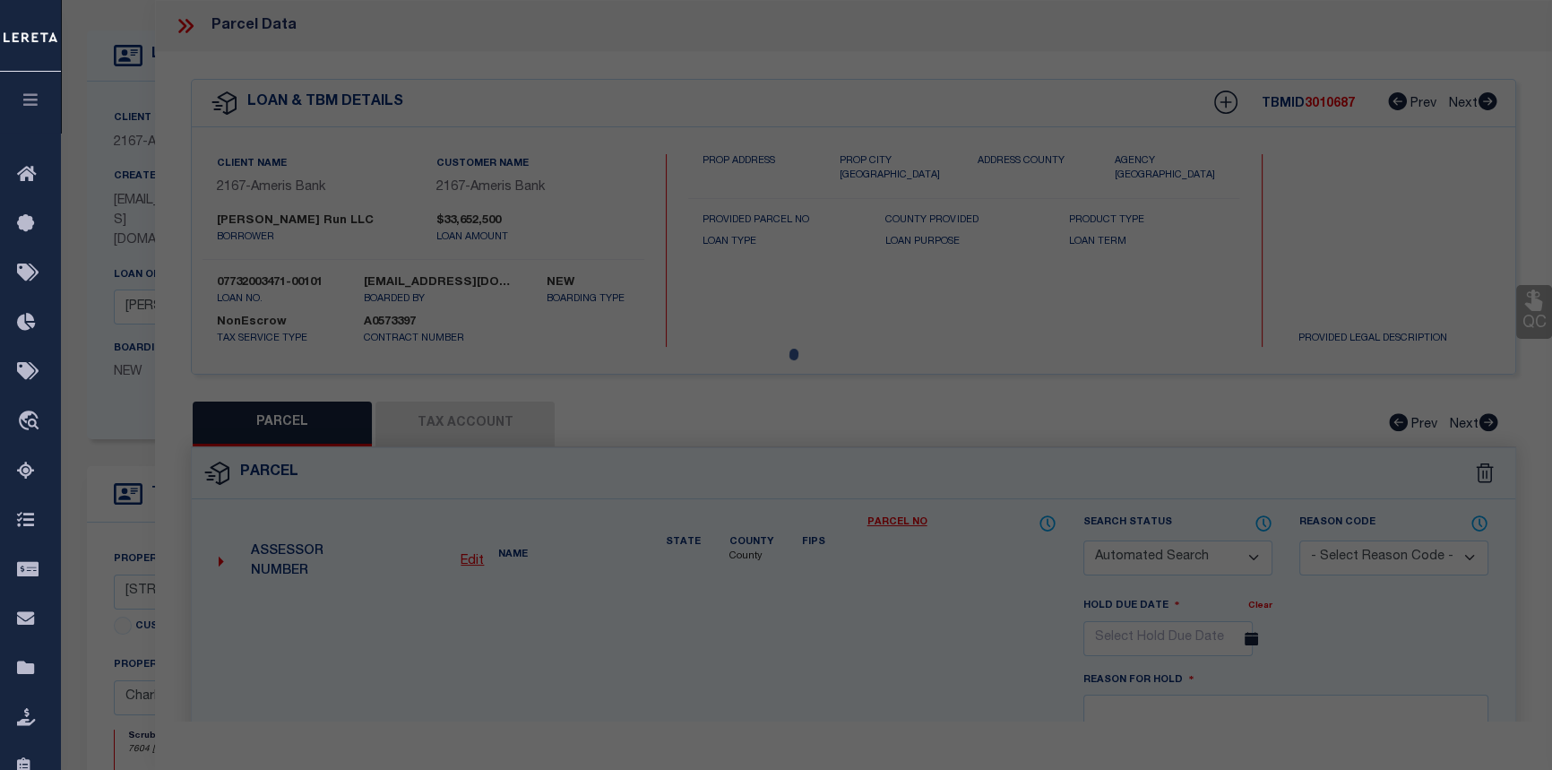
checkbox input "false"
select select "CP"
type input "VESTA CREEKS RUN LLC"
select select
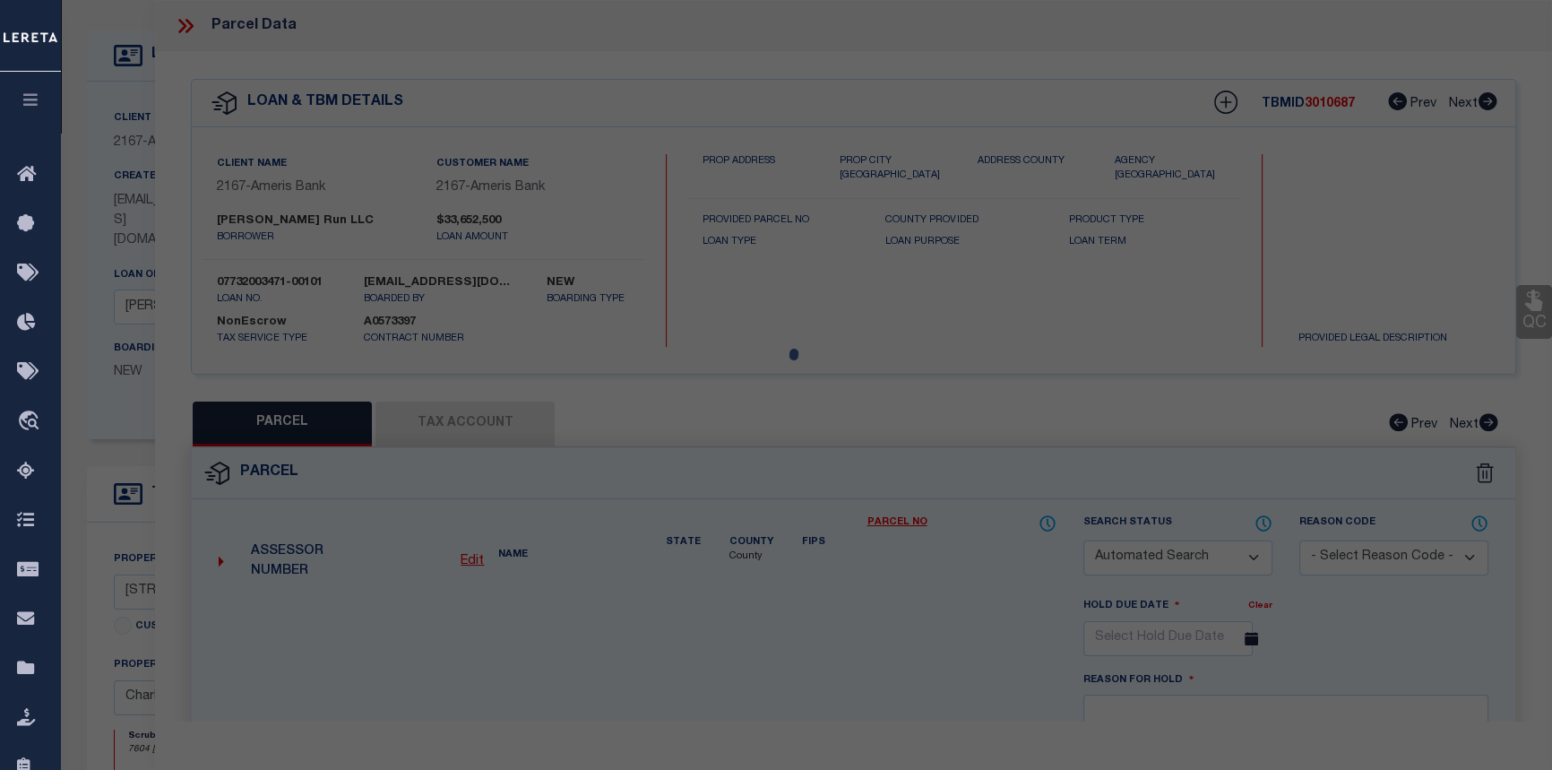
type input "DORCHESTER RD"
type input "SC"
type textarea "Subdivision Name -N SIDE OF DORCHESTER RD Description -PARCEL 1 Site Name -PEPPE"
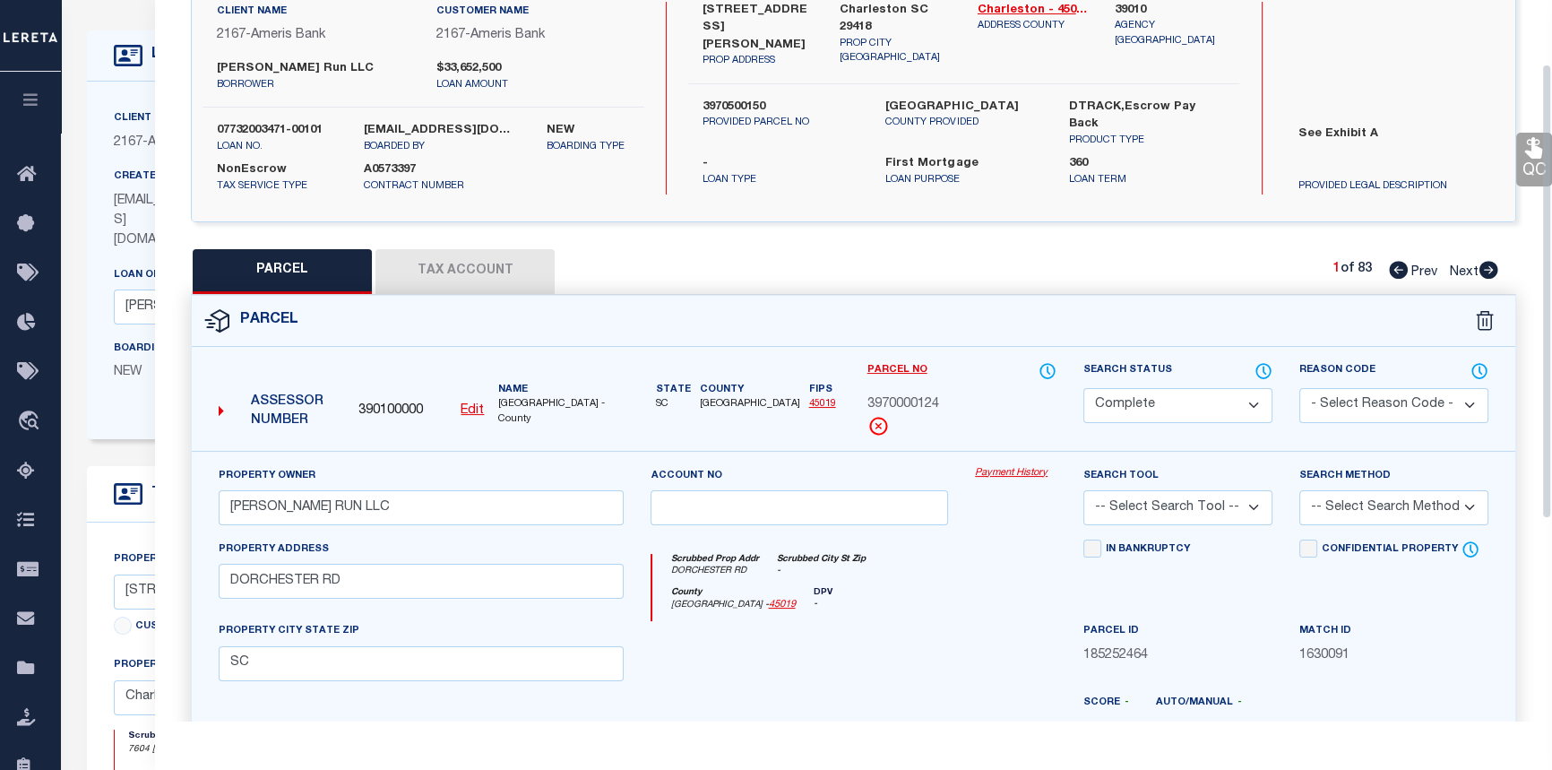
scroll to position [244, 0]
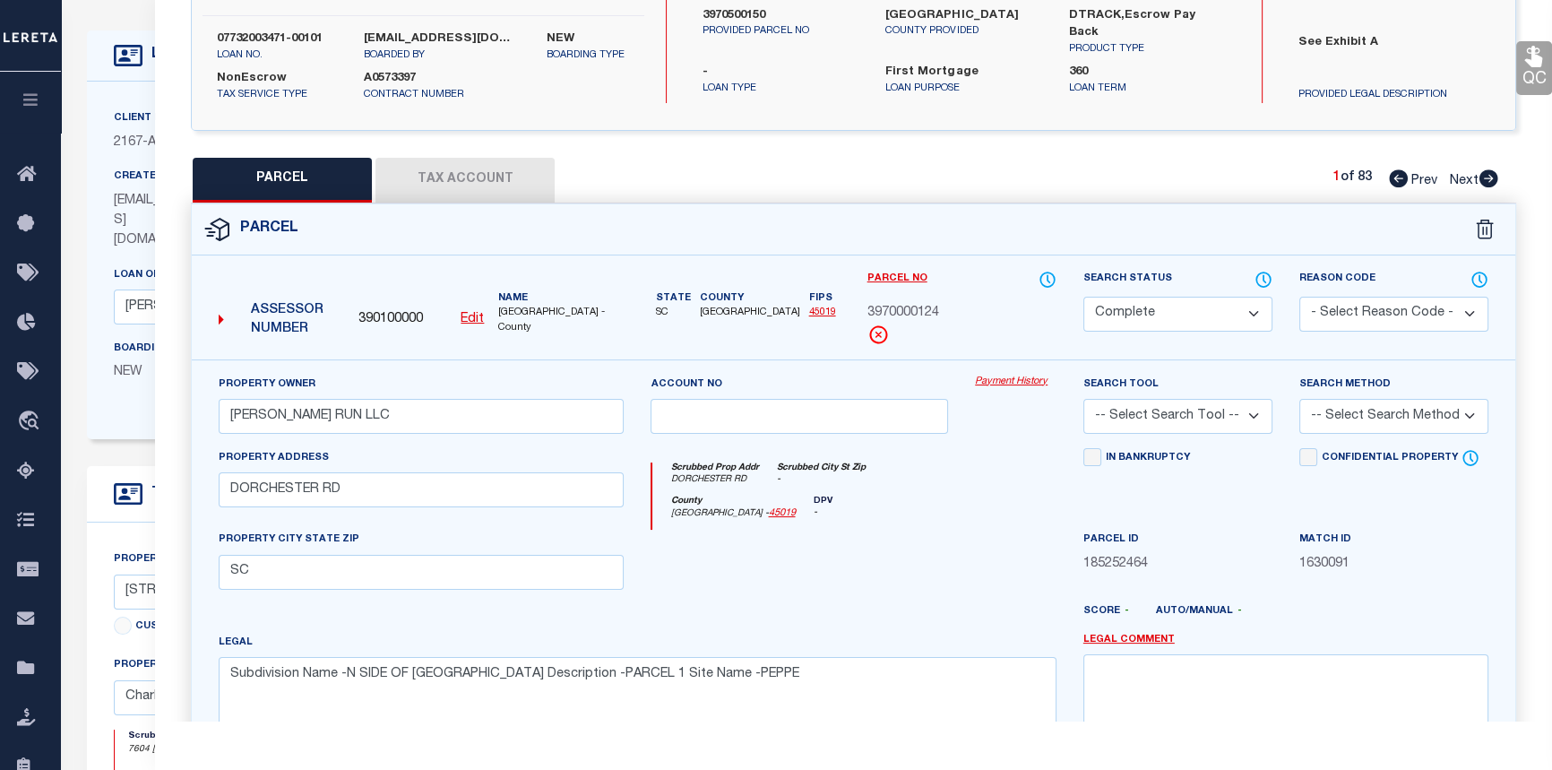
click at [1484, 179] on icon at bounding box center [1488, 178] width 19 height 18
select select "AS"
checkbox input "false"
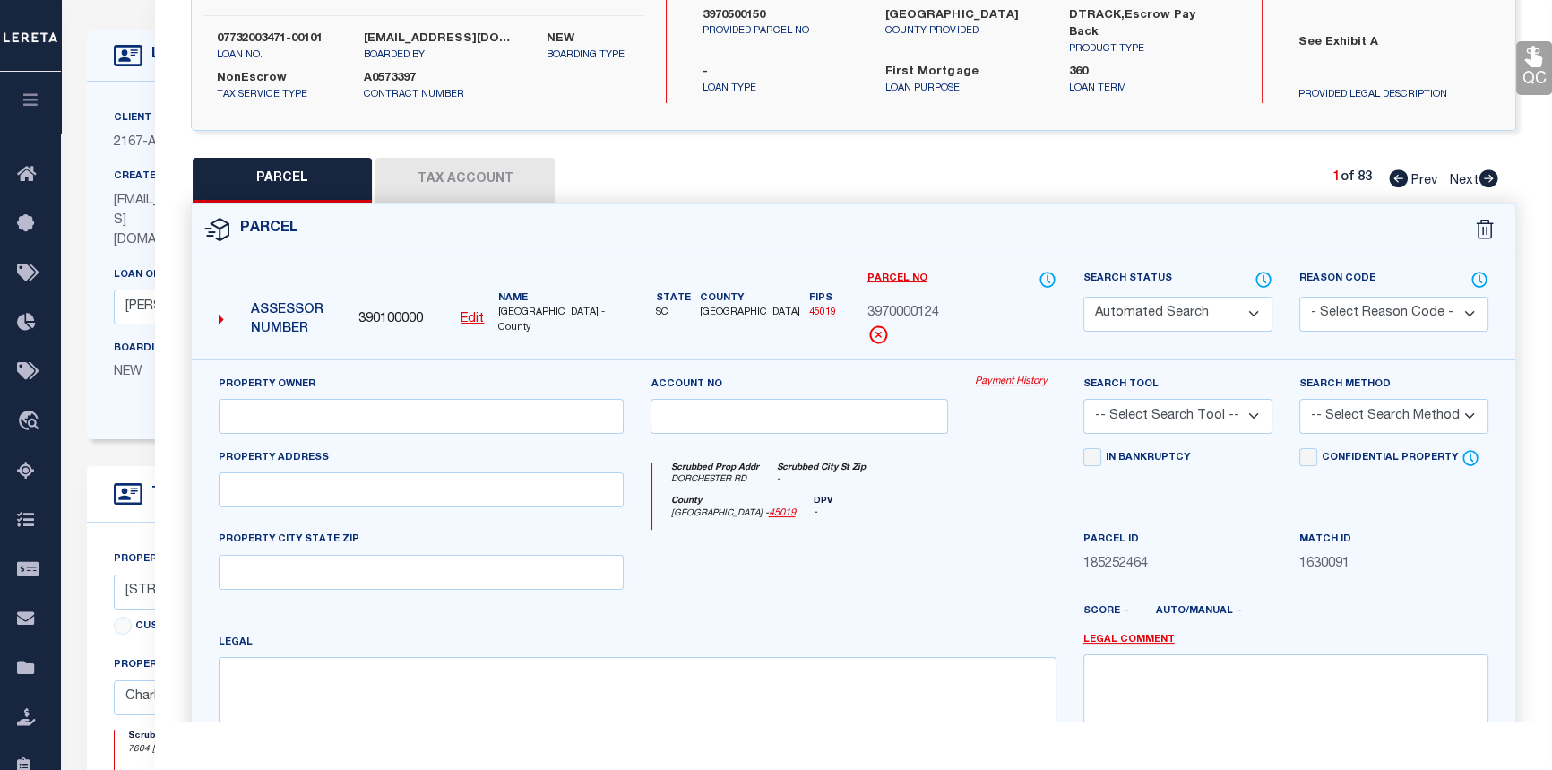
select select "CP"
type input "[PERSON_NAME] RUN LLC"
select select
type input "4669 LOWELL DR"
type input "SC"
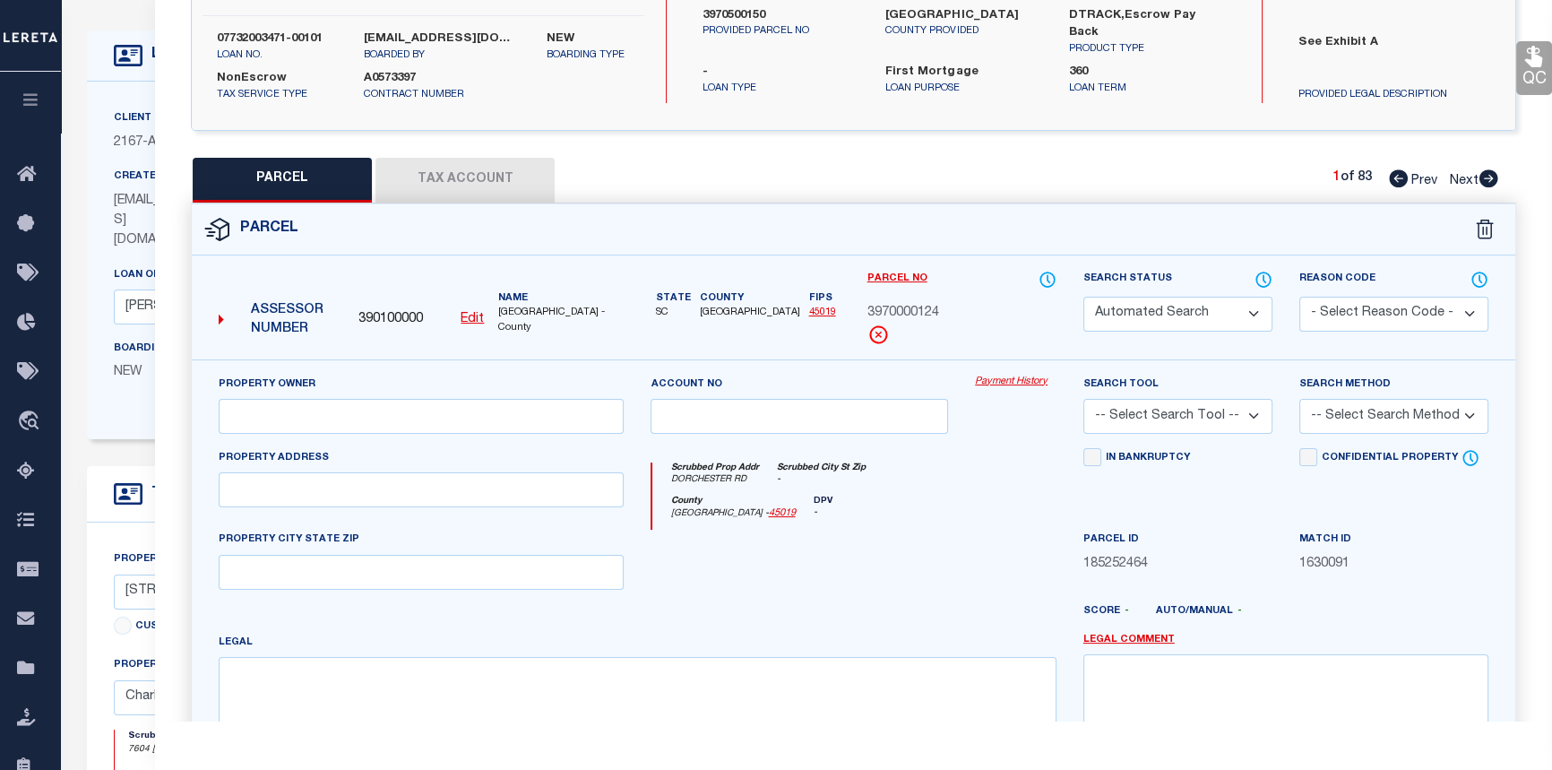
type textarea "Subdivision Name -FOREST HILLS Description -PARCEL 2 SECTION II-A Site Name -PEP"
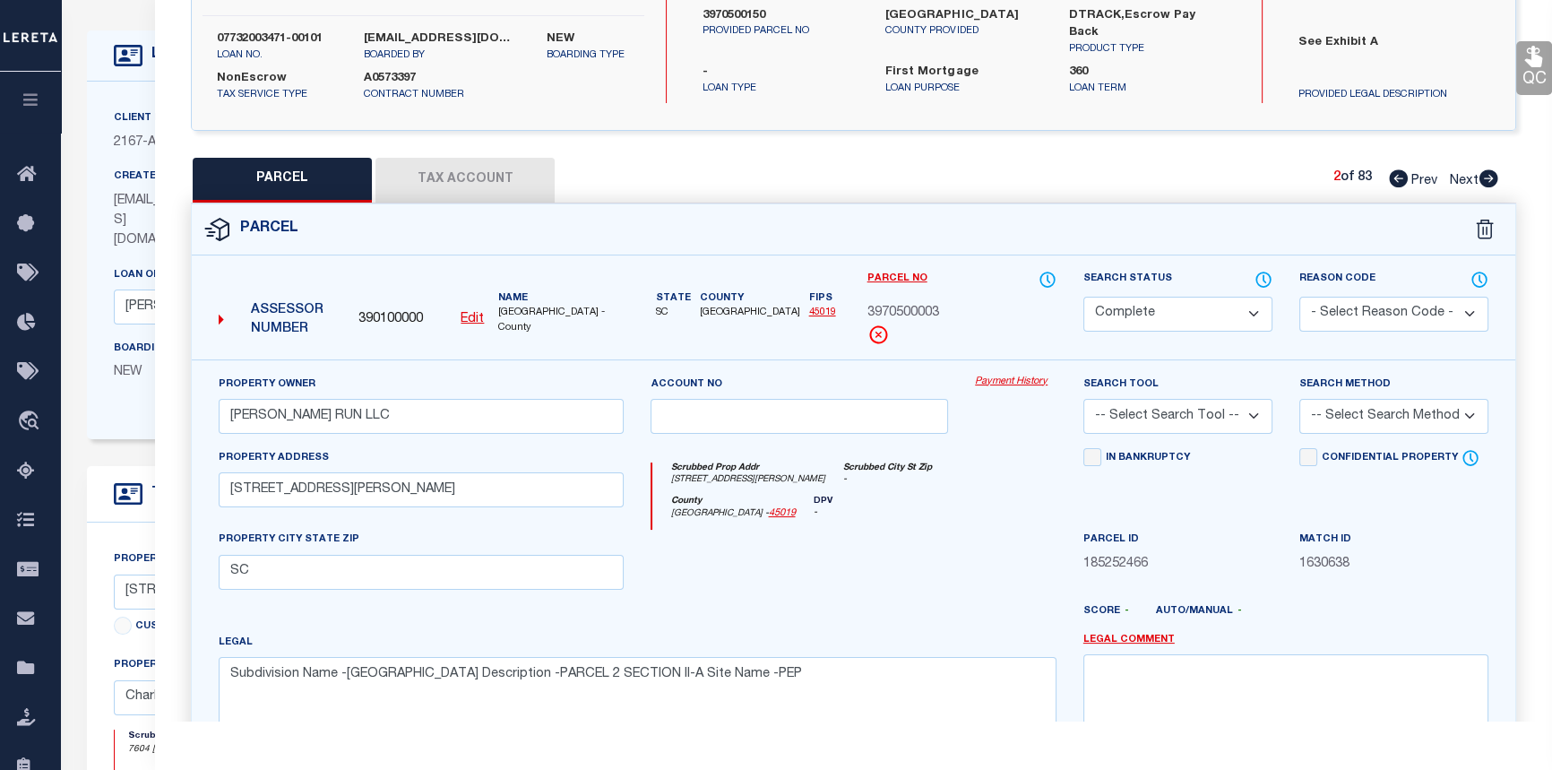
click at [1484, 179] on icon at bounding box center [1488, 178] width 19 height 18
select select "AS"
checkbox input "false"
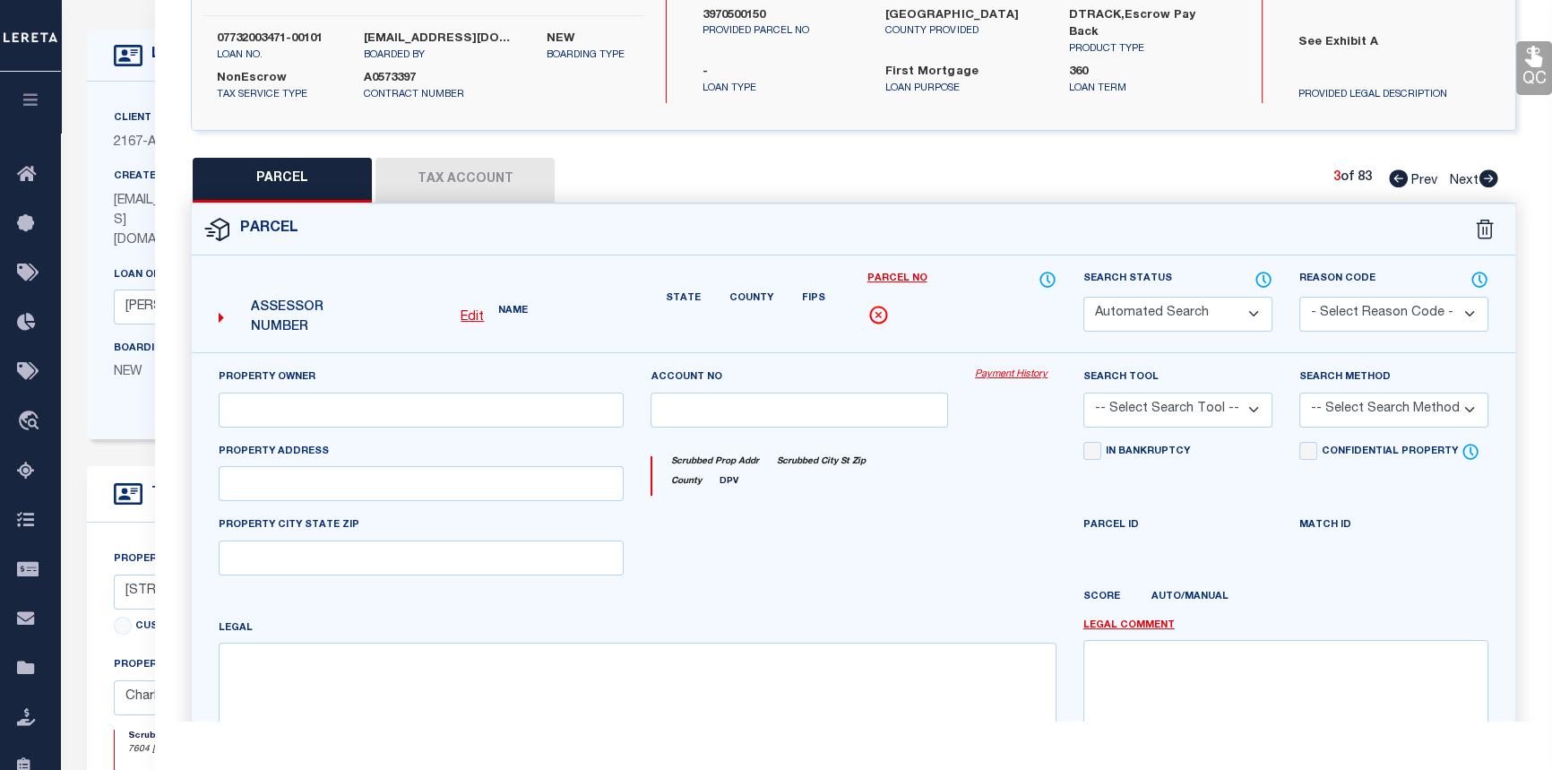
select select "CP"
type input "VESTA CREEKS RUN LLC"
select select
type input "4655 LOWELL DR"
type input "SC"
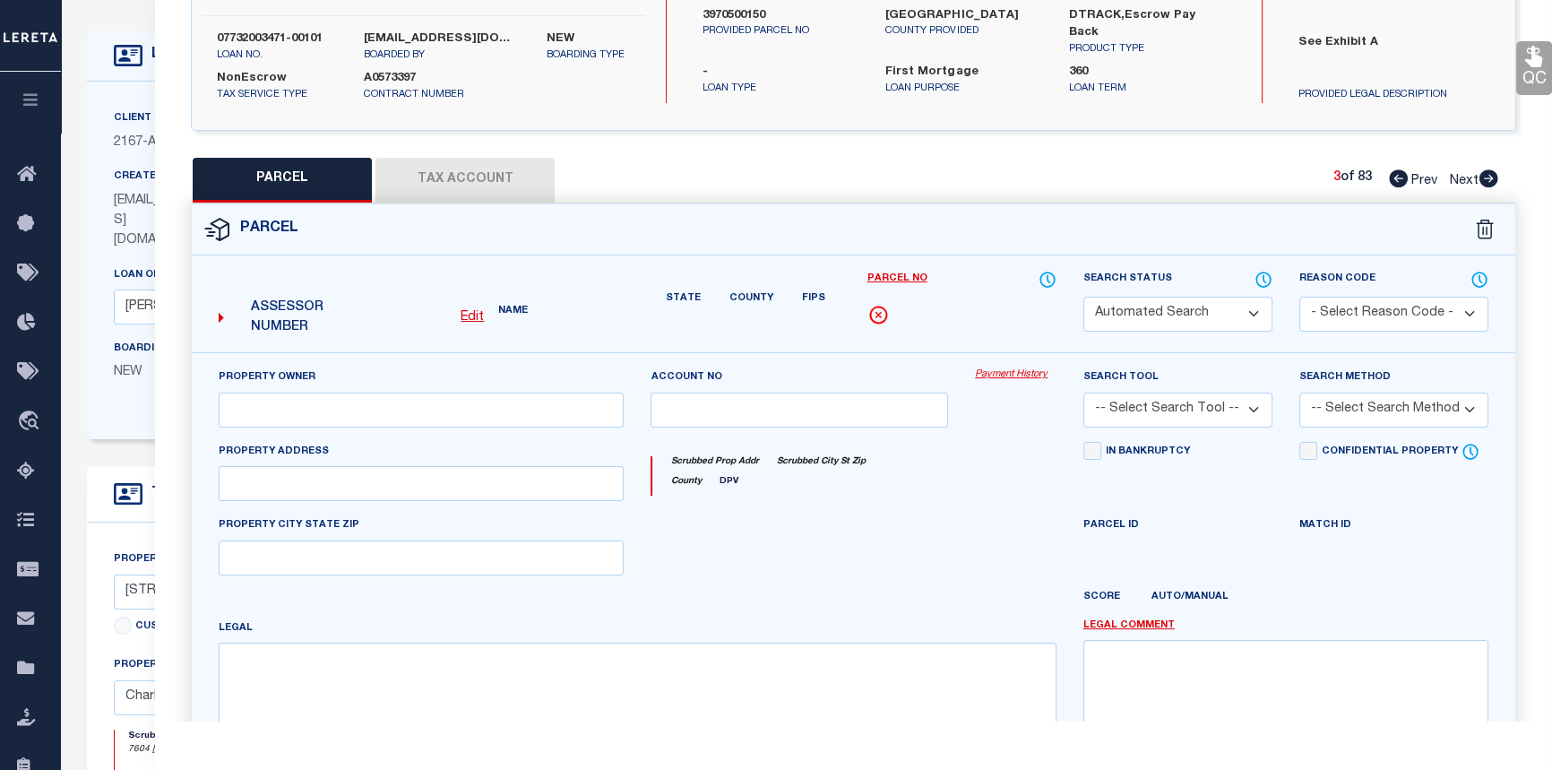
type textarea "Subdivision Name -FOREST HILLS Description -PARCEL 3 SECTION II-A Site Name -PEP"
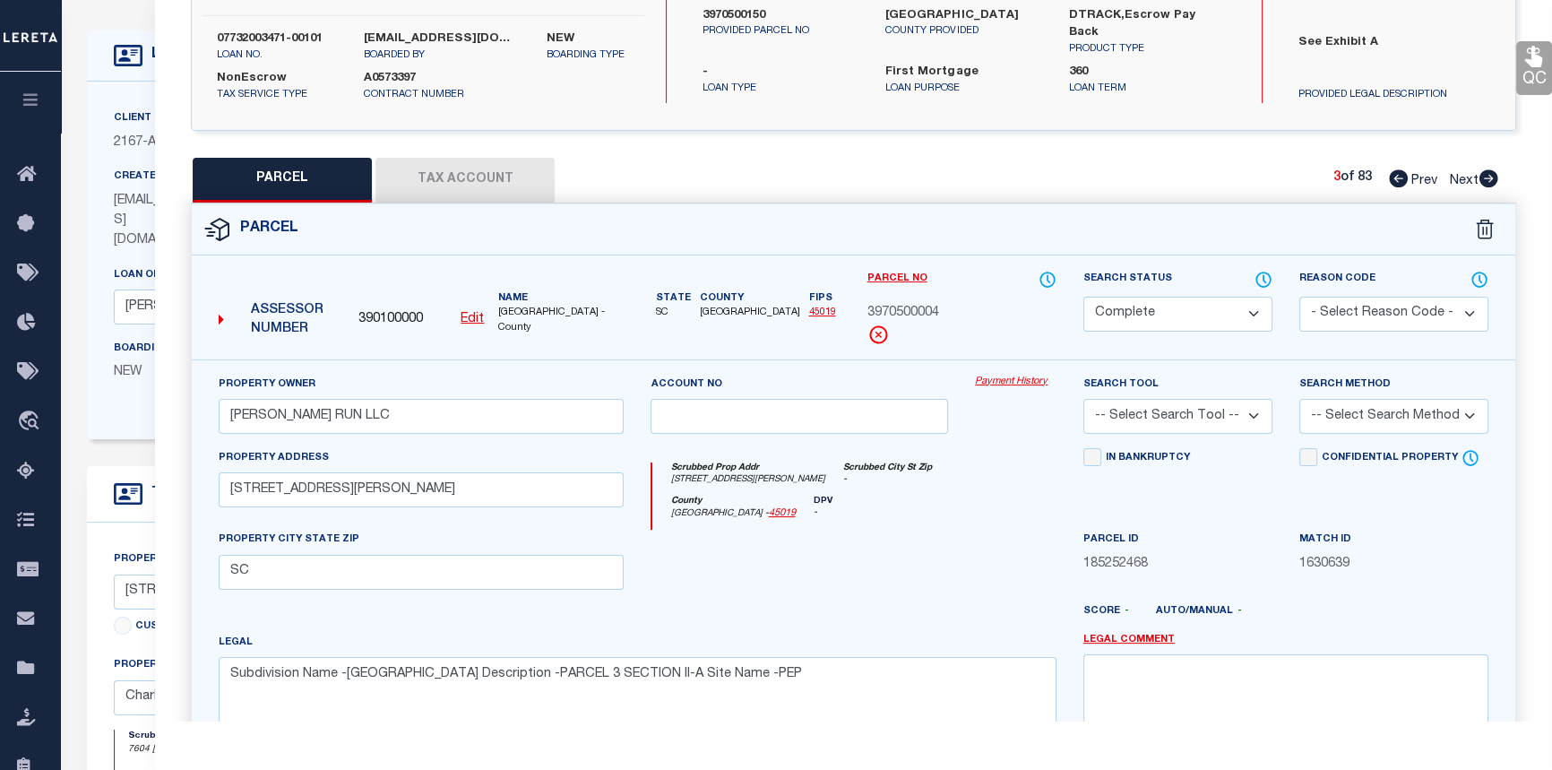
click at [1484, 179] on icon at bounding box center [1488, 178] width 19 height 18
select select "AS"
checkbox input "false"
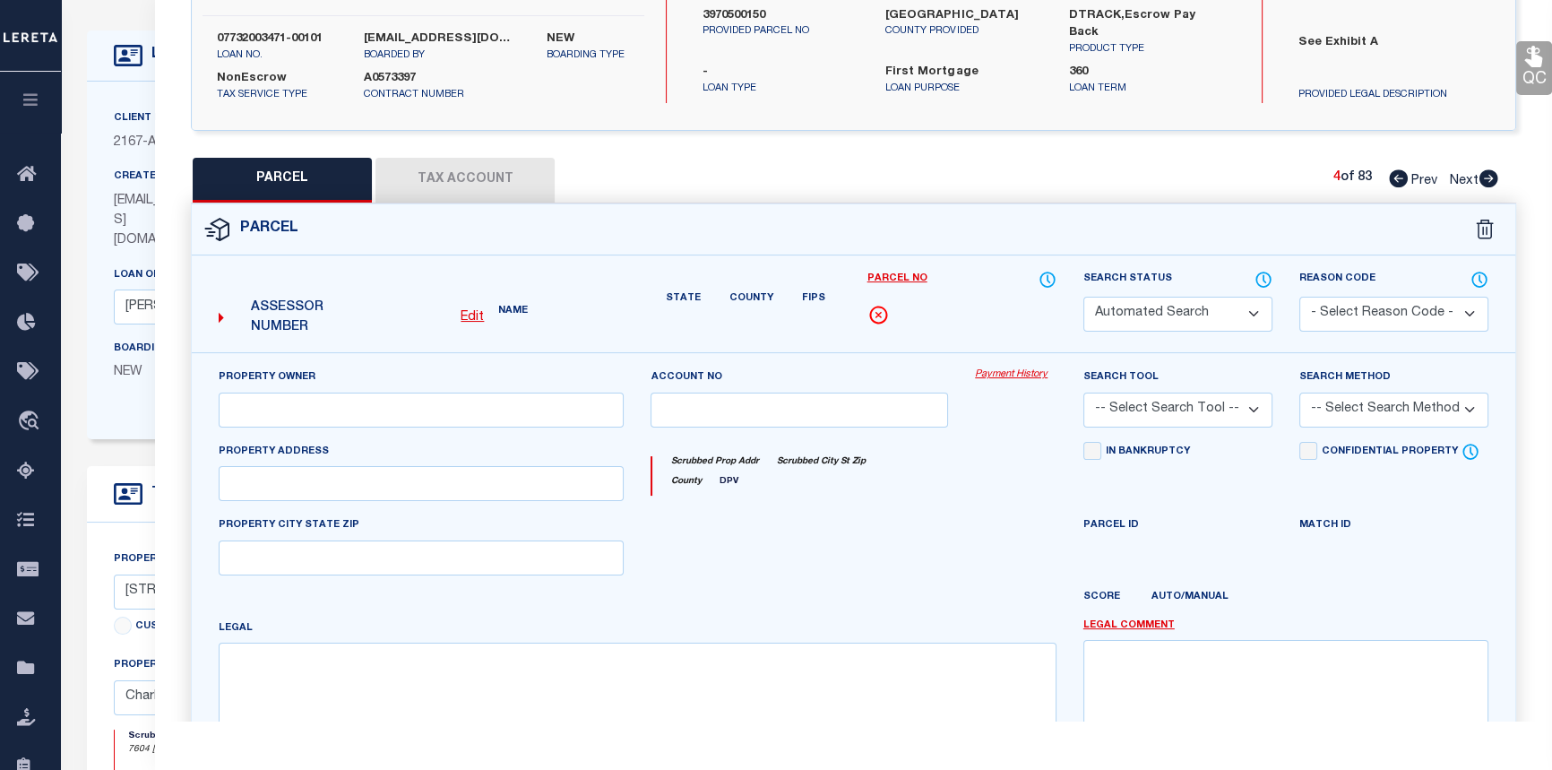
select select "CP"
type input "[PERSON_NAME] RUN LLC"
select select
type input "4635 LOWELL DR"
checkbox input "false"
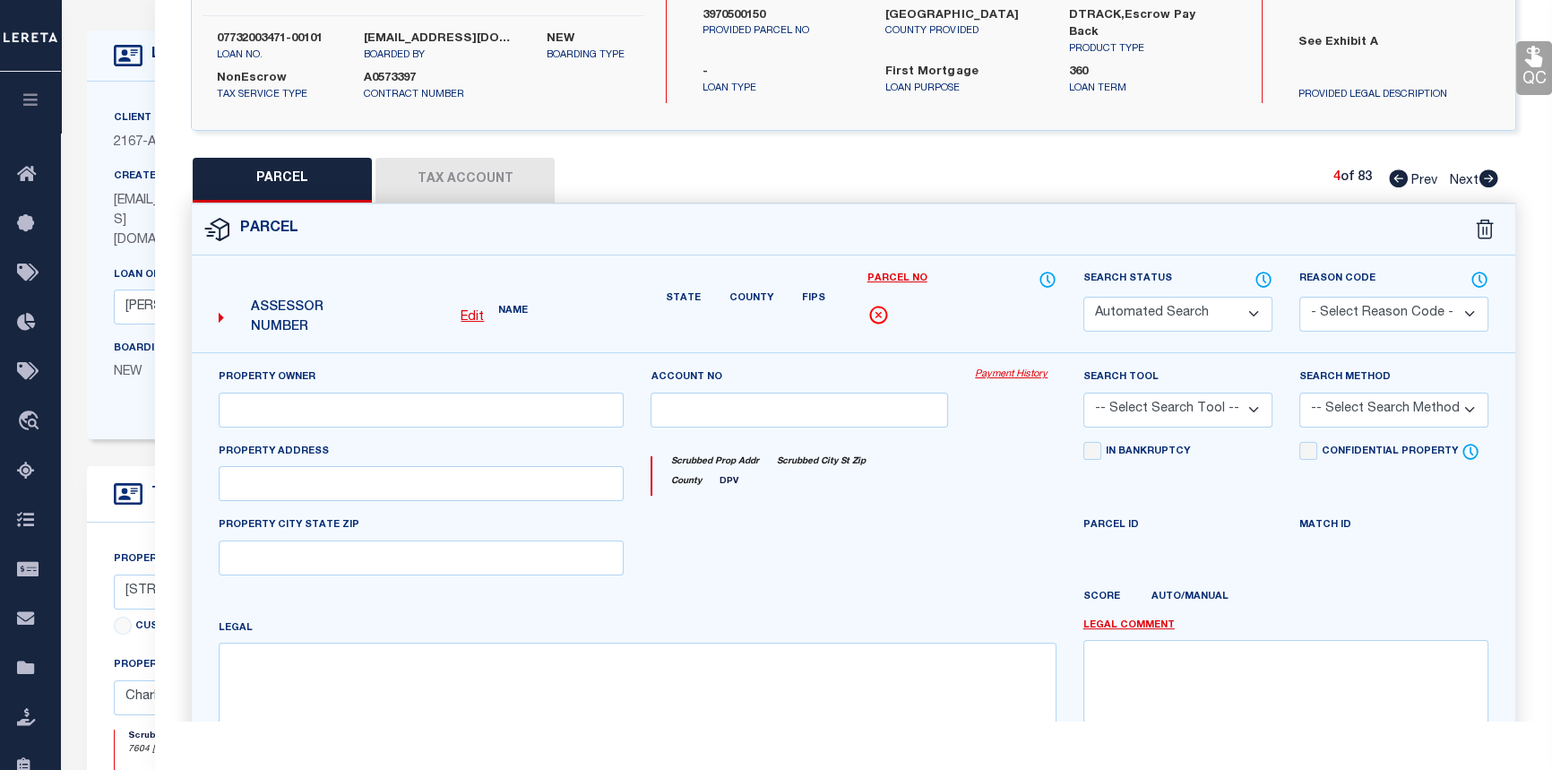
type input "SC"
type textarea "Subdivision Name -FOREST HILLS Description -PARCEL 4-X SECTION II-A Site Name -B"
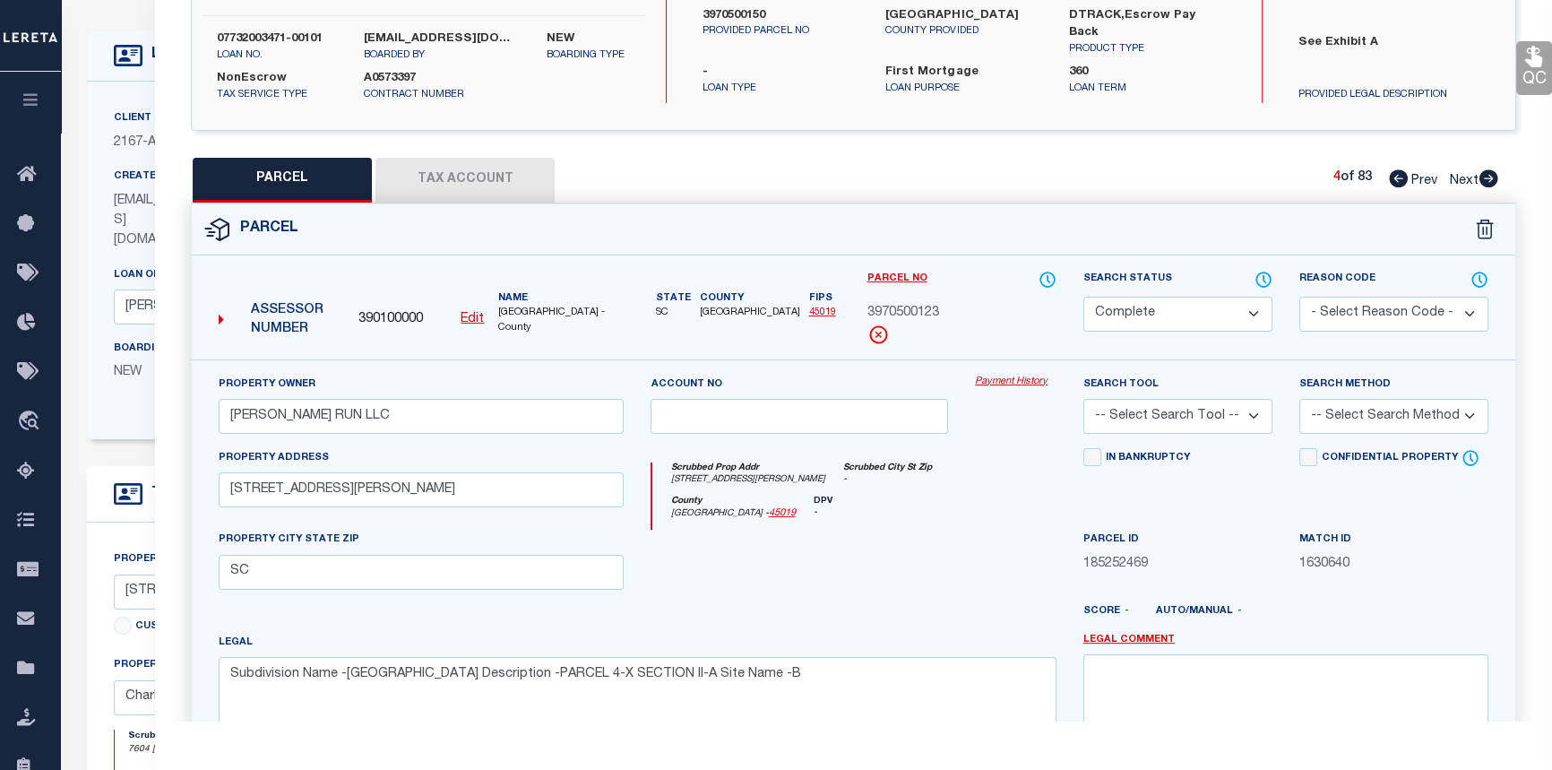
click at [1484, 179] on icon at bounding box center [1488, 178] width 19 height 18
select select "AS"
checkbox input "false"
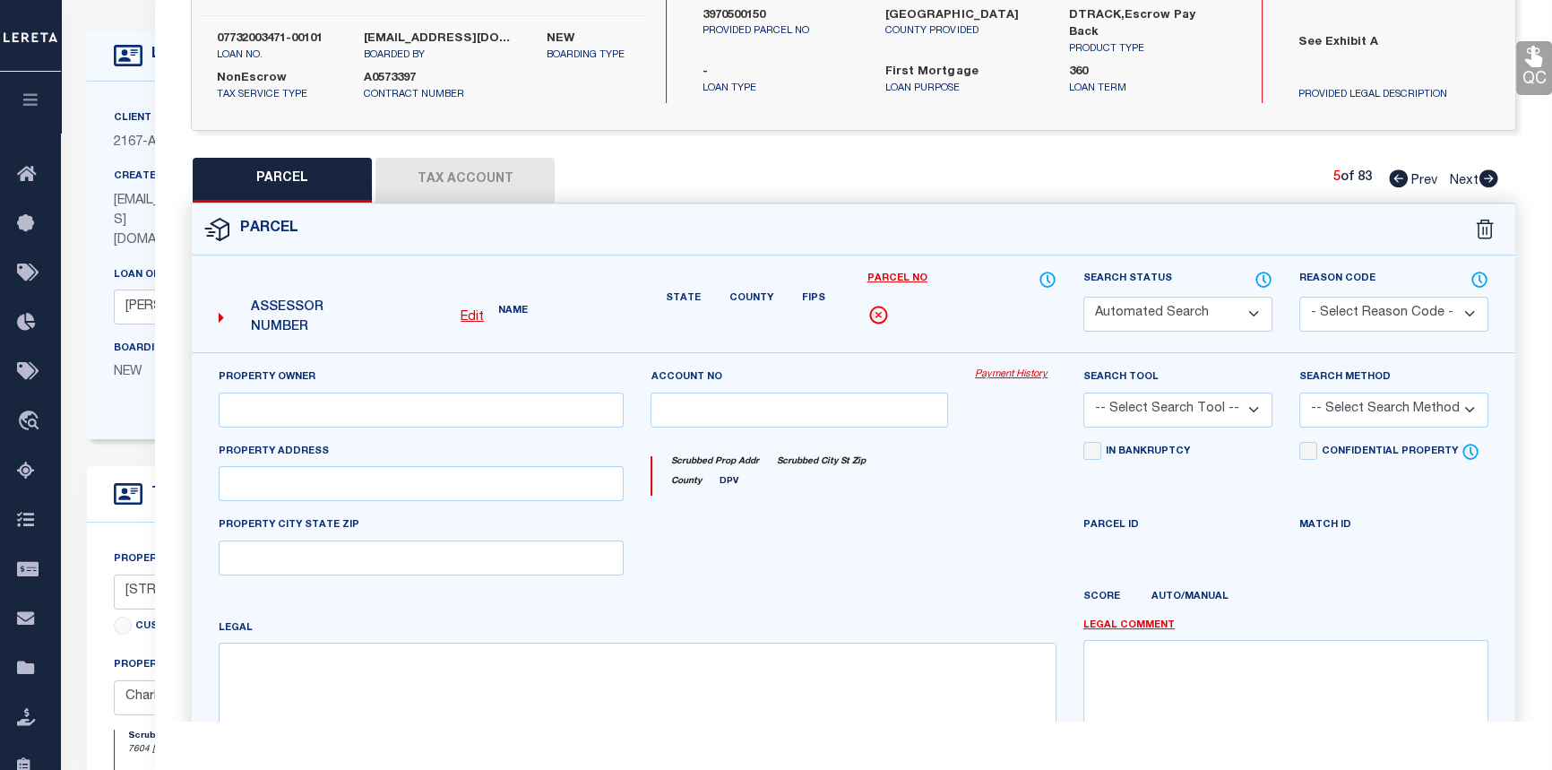
select select "CP"
type input "VESTA CREEKS RUN LLC"
select select
type input "4625 LOWELL DR"
type input "SC"
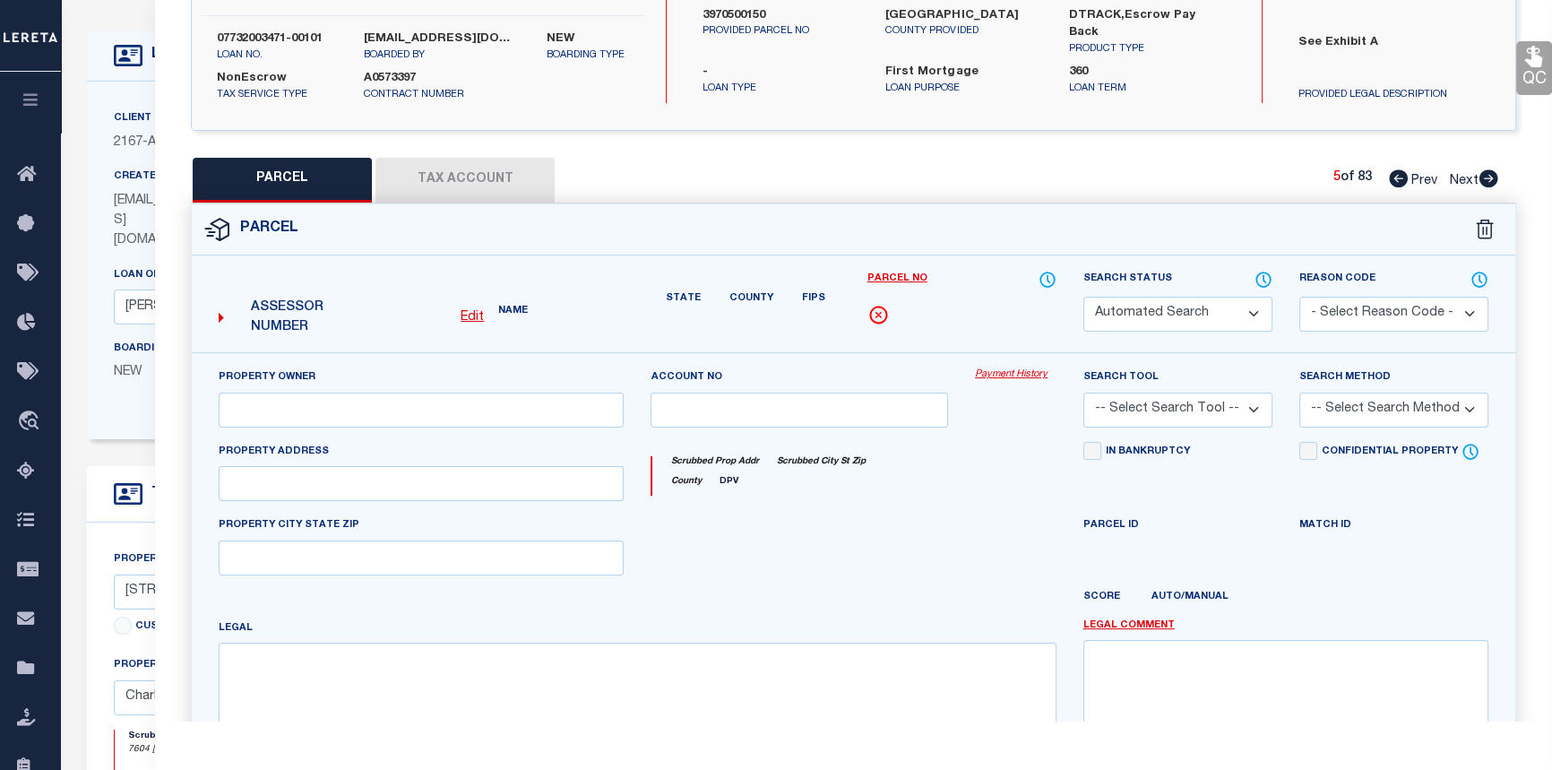
type textarea "Subdivision Name -FOREST HILLS Description -PARCEL 4Y SECTION II-A Site Name -BL"
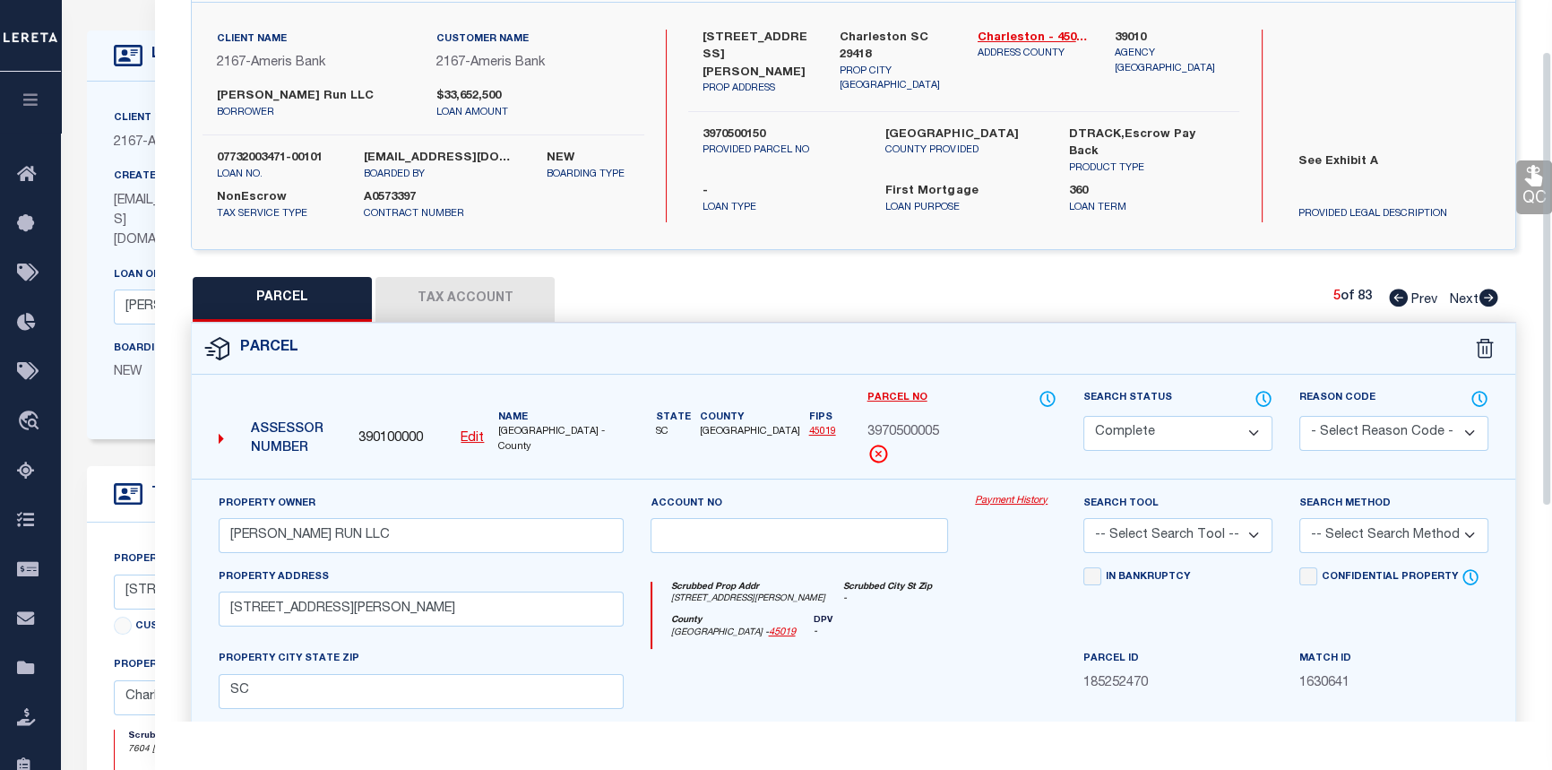
scroll to position [81, 0]
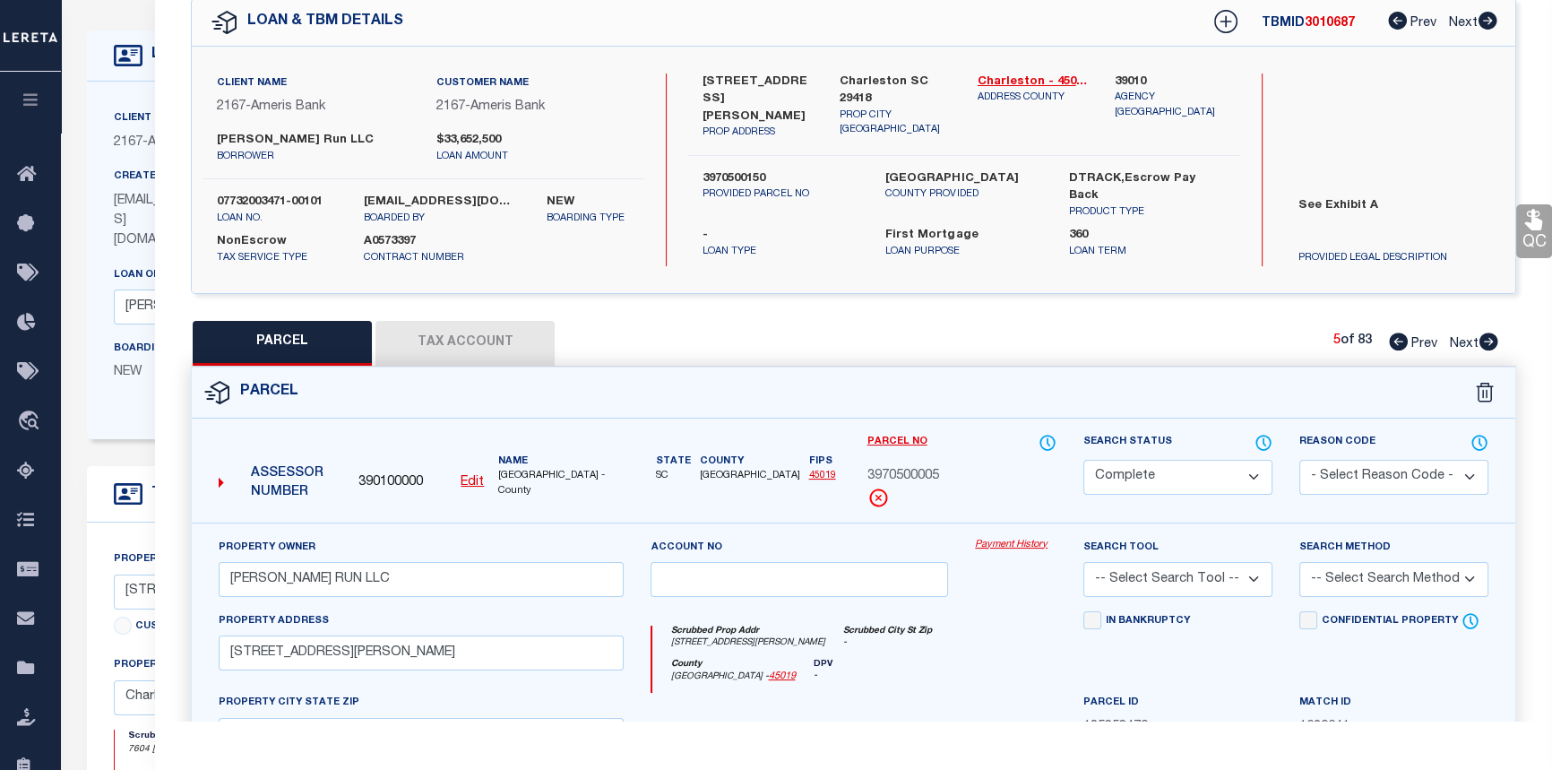
click at [1490, 342] on icon at bounding box center [1488, 341] width 20 height 18
select select "AS"
checkbox input "false"
select select "CP"
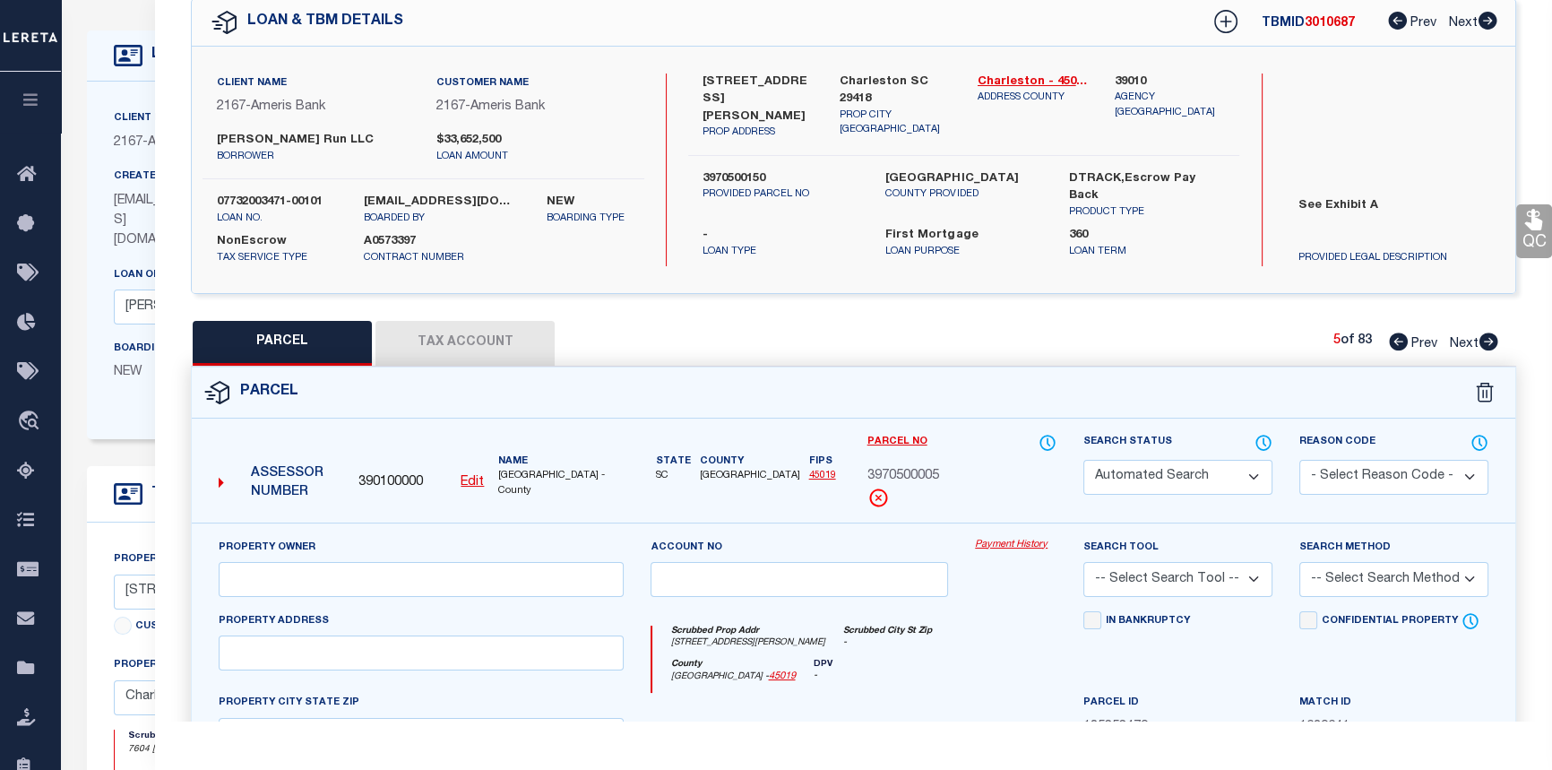
type input "VESTA CREEKS RUN LLC"
select select
type input "4611 LOWELL DR"
type input "SC"
type textarea "Subdivision Name -FOREST HILLS Description -PARCEL 4-Z-A SECTION II Site Name -P"
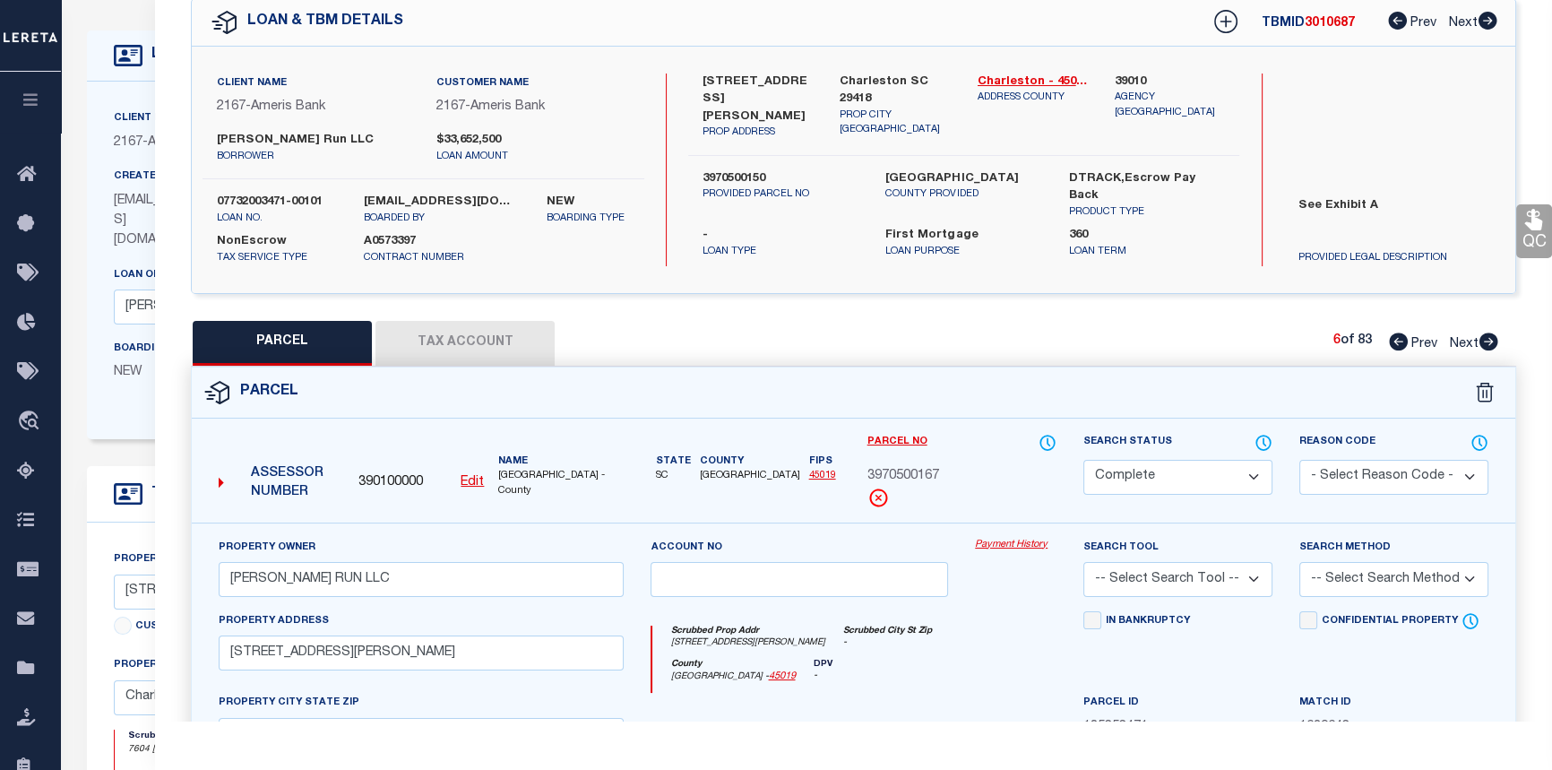
click at [1490, 342] on icon at bounding box center [1488, 341] width 20 height 18
select select "AS"
checkbox input "false"
select select "CP"
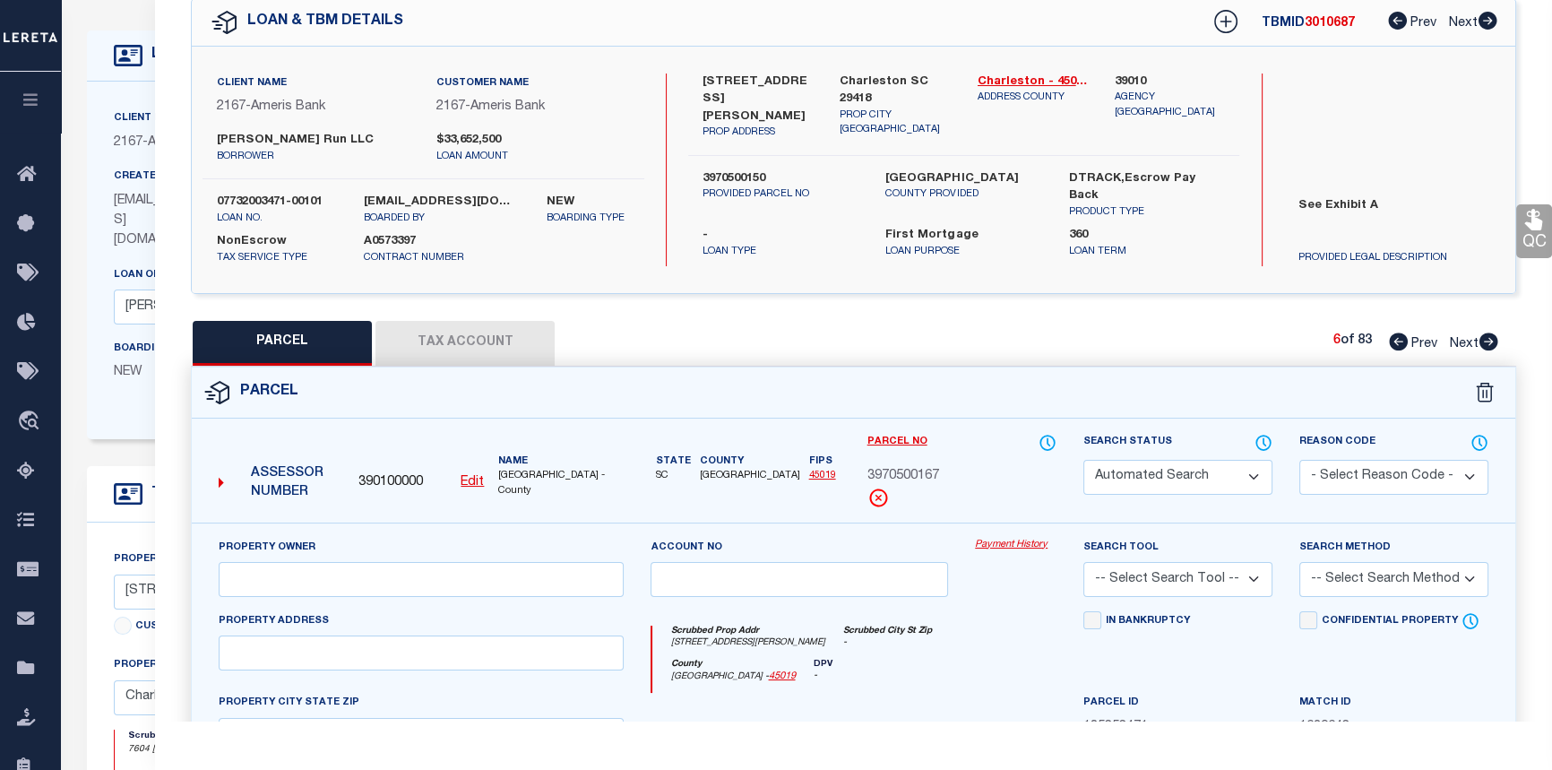
type input "VESTA CREEKS RUN LLC"
select select
type input "4605 LOWELL DR"
type input "SC"
type textarea "Subdivision Name -FOREST HILLS Description -PARCEL 4-Z-B SECTION II Site Name -P"
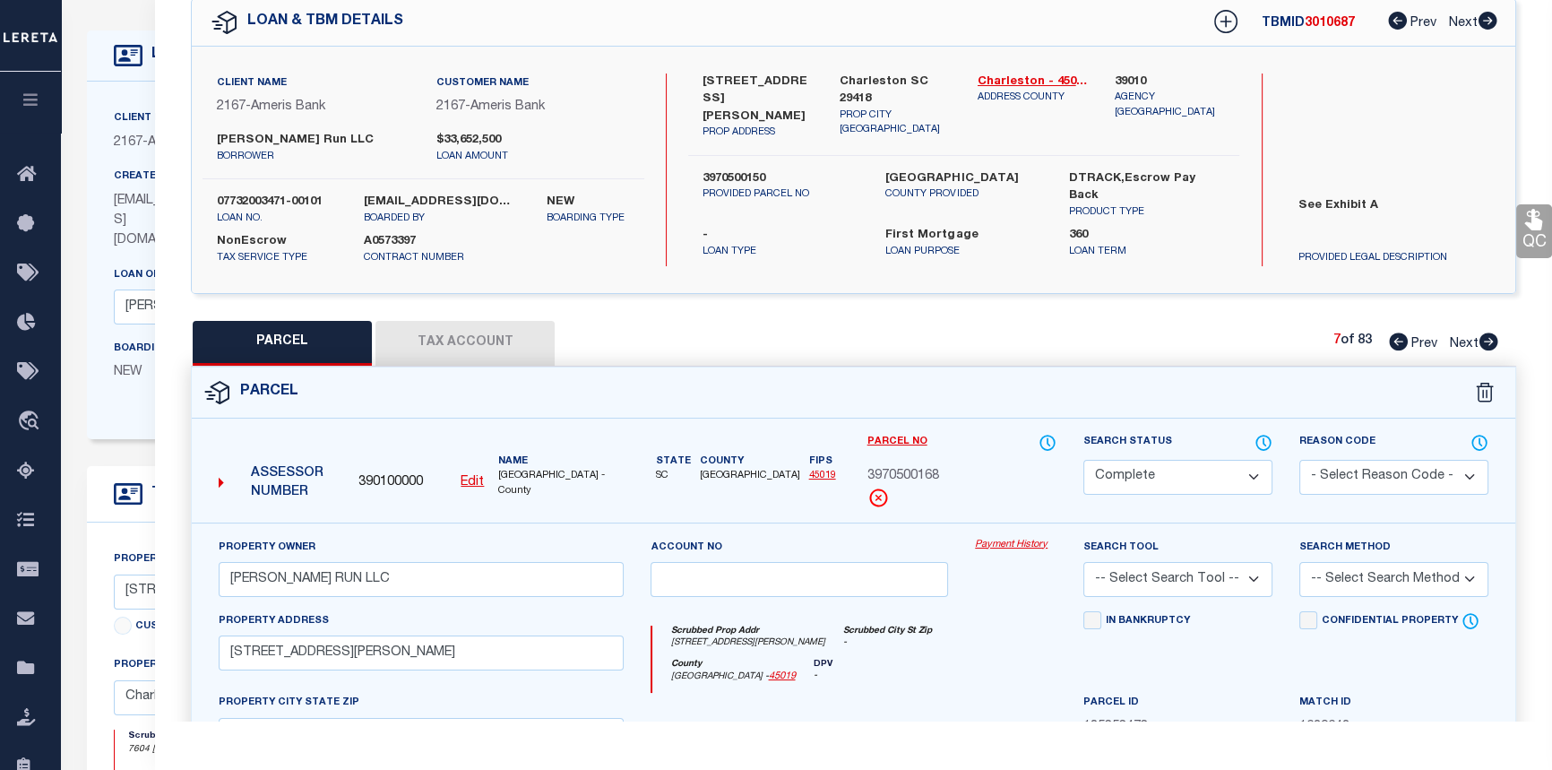
click at [1490, 342] on icon at bounding box center [1488, 341] width 20 height 18
select select "AS"
checkbox input "false"
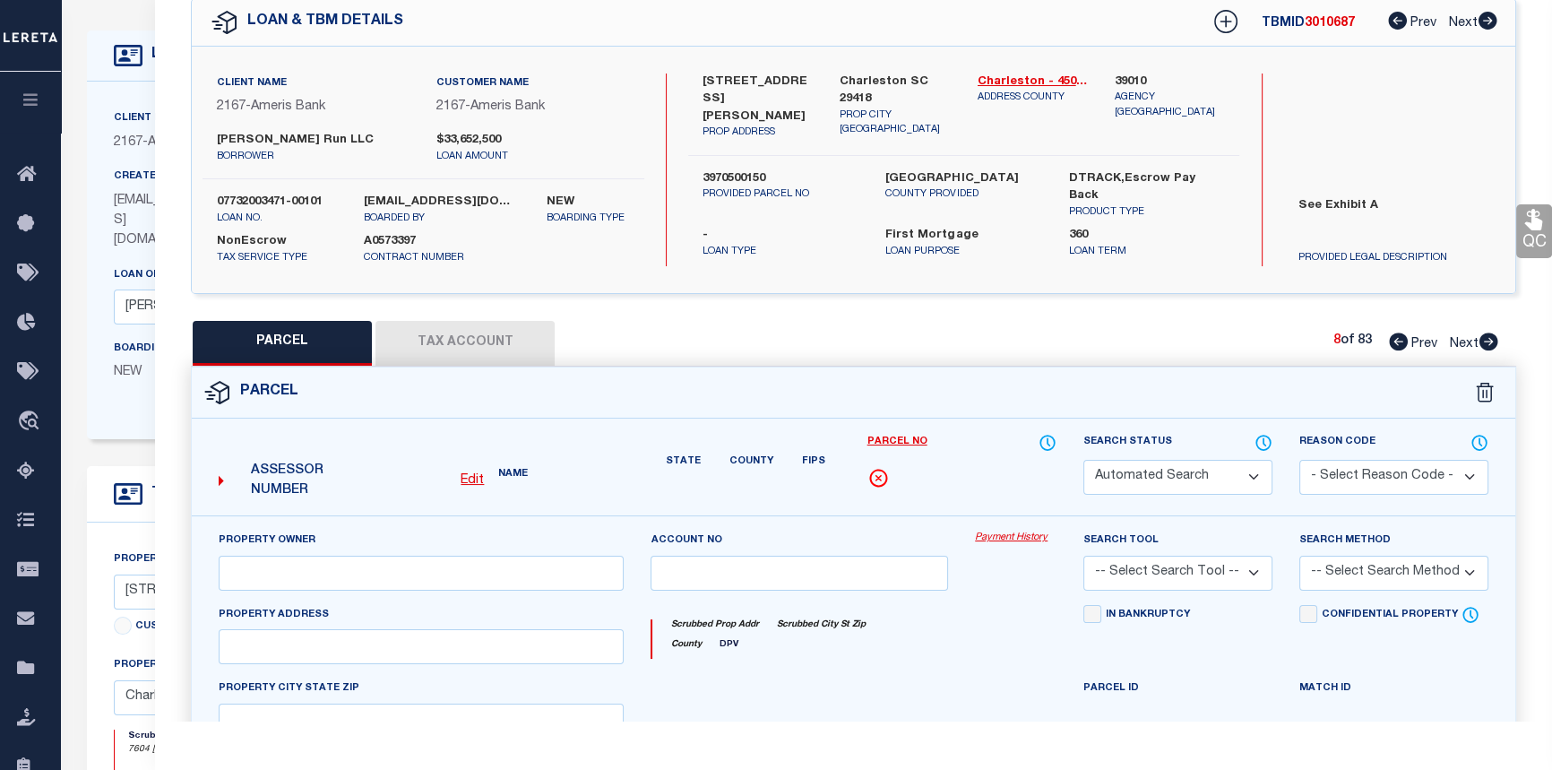
select select "CP"
type input "VESTA CREEKS RUN LLC"
select select
type input "4599 LOWELL DR"
type input "SC"
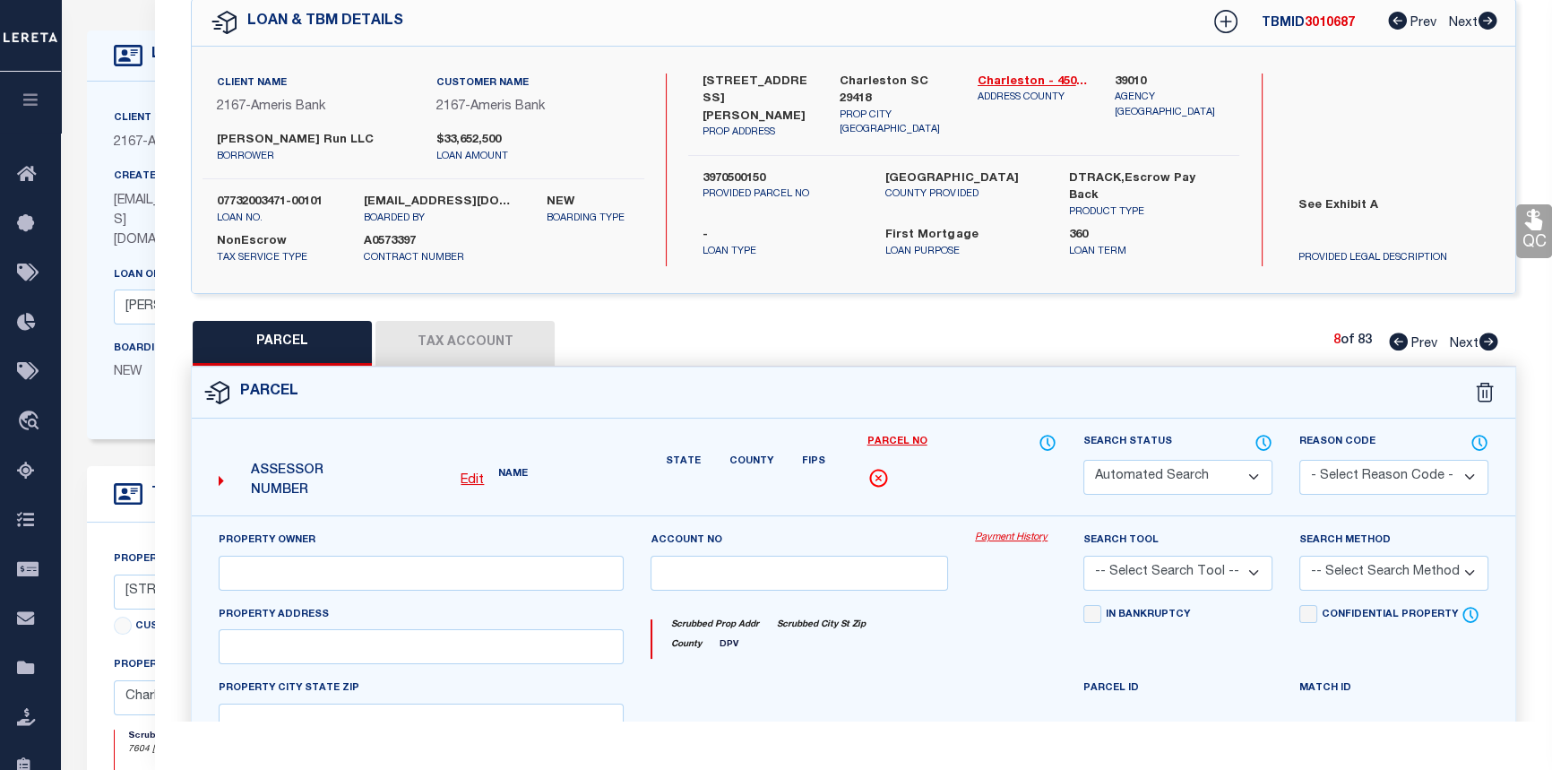
type textarea "Subdivision Name -N. SIDE OF DORCHESTER RD Description -PARCEL 5 SECTION II-B"
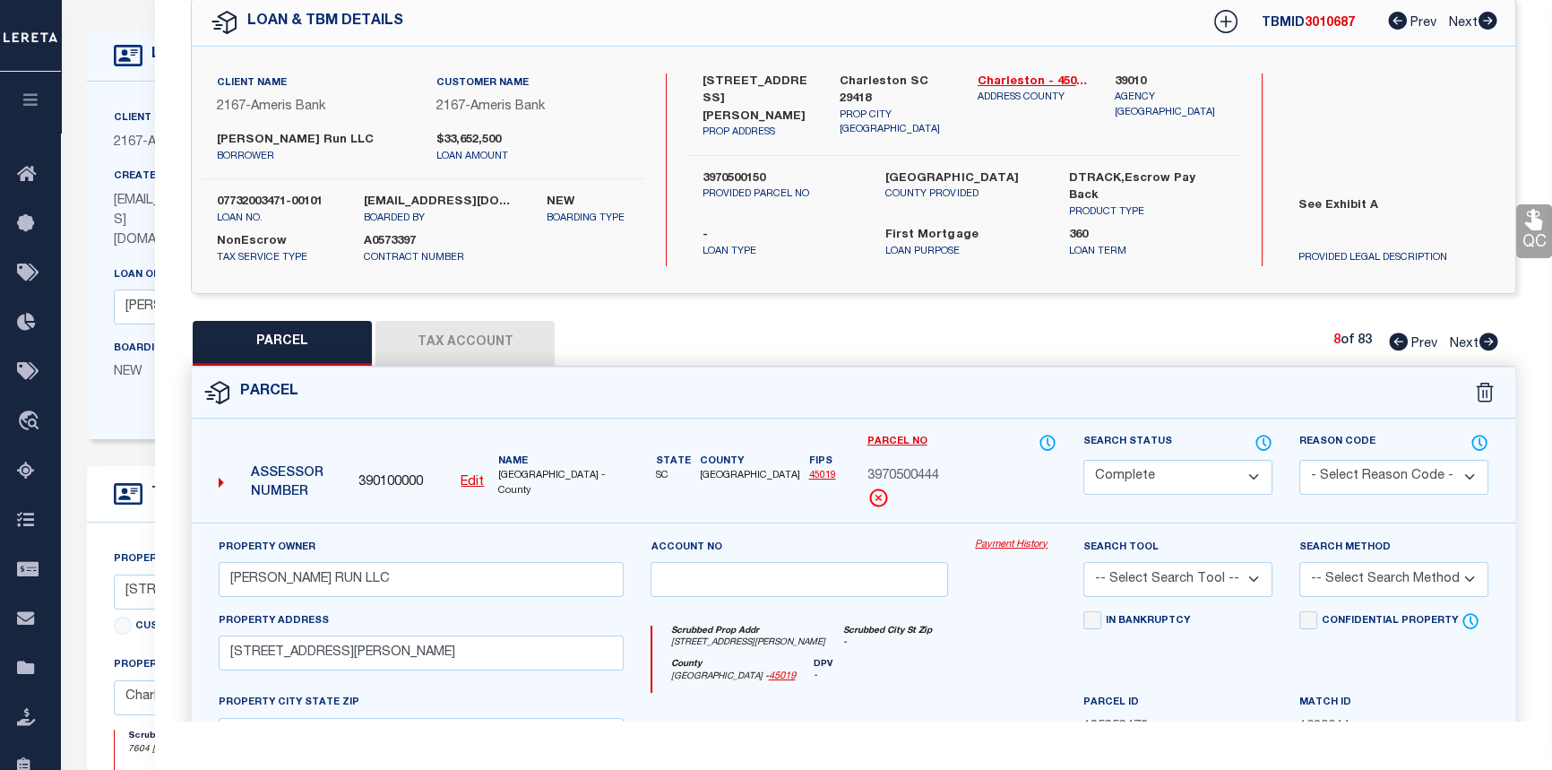
click at [1490, 342] on icon at bounding box center [1488, 341] width 20 height 18
select select "AS"
checkbox input "false"
select select "CP"
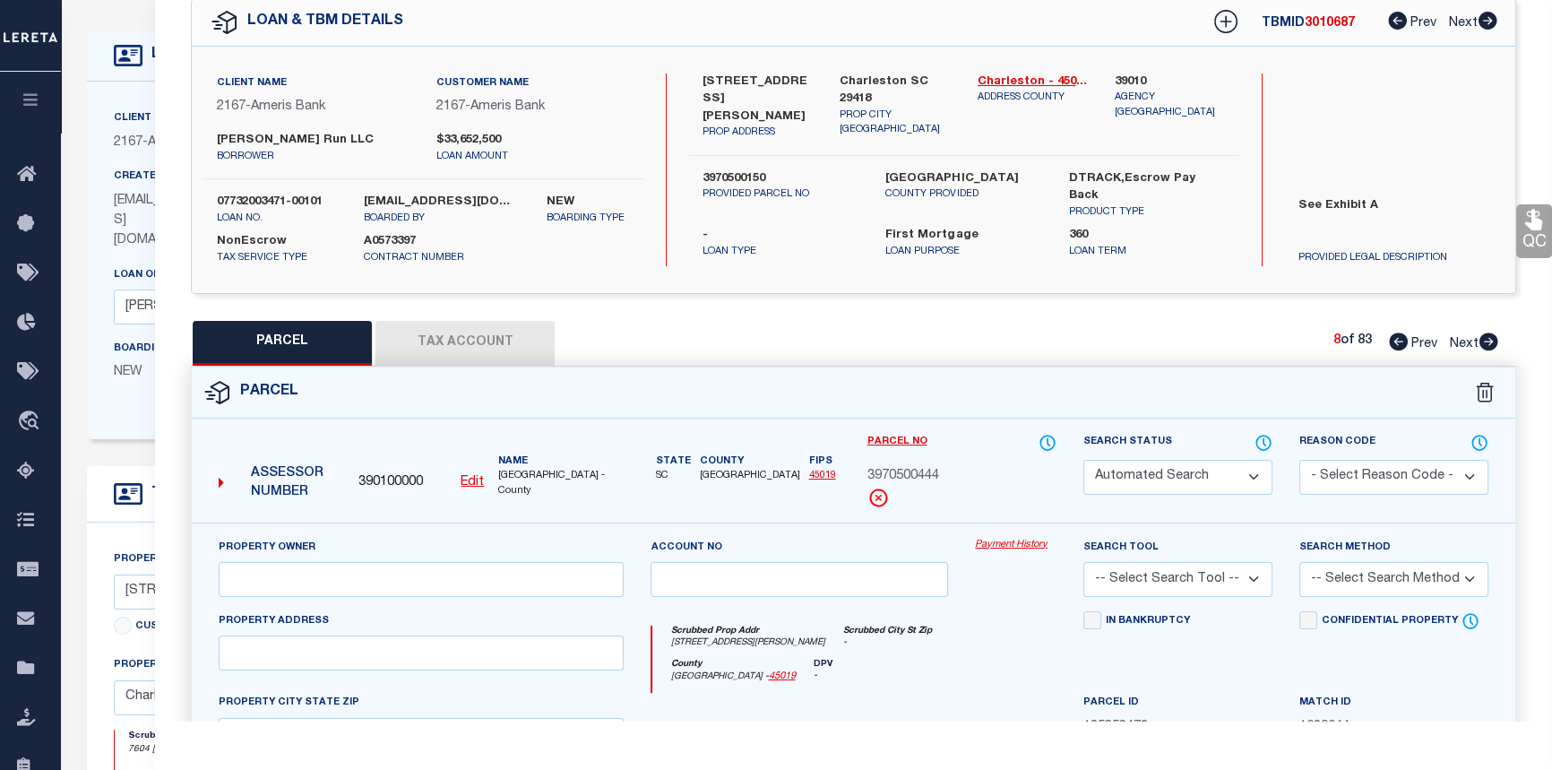
type input "VESTA CREEKS RUN LLC"
select select
type input "7669 SUZANNE DR"
checkbox input "false"
type input "SC"
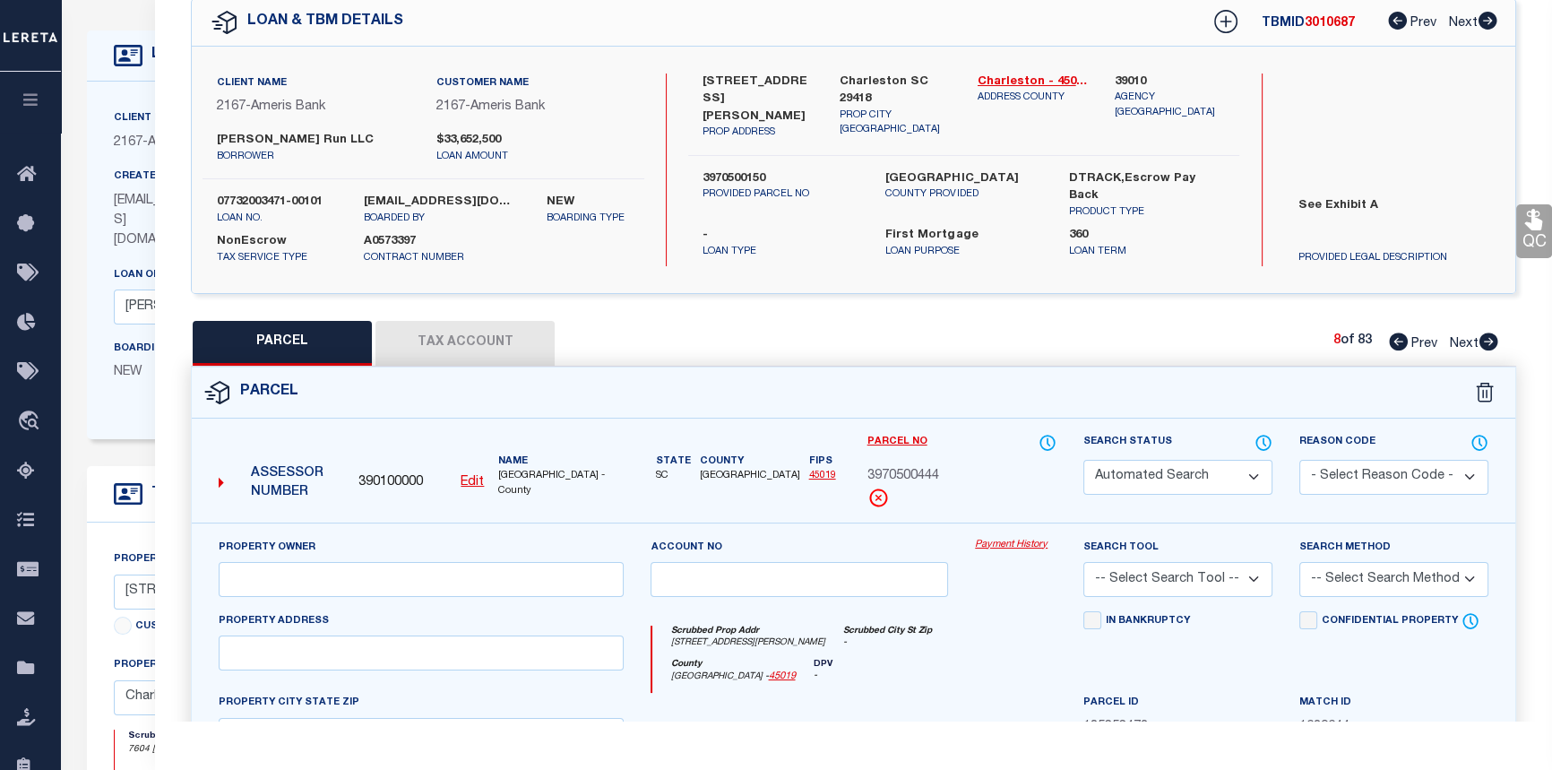
type textarea "Subdivision Name -FOREST HILLS Description -LOT 801 BLK 8 SECTION II Site Name -"
click at [1490, 342] on icon at bounding box center [1488, 341] width 20 height 18
select select "AS"
checkbox input "false"
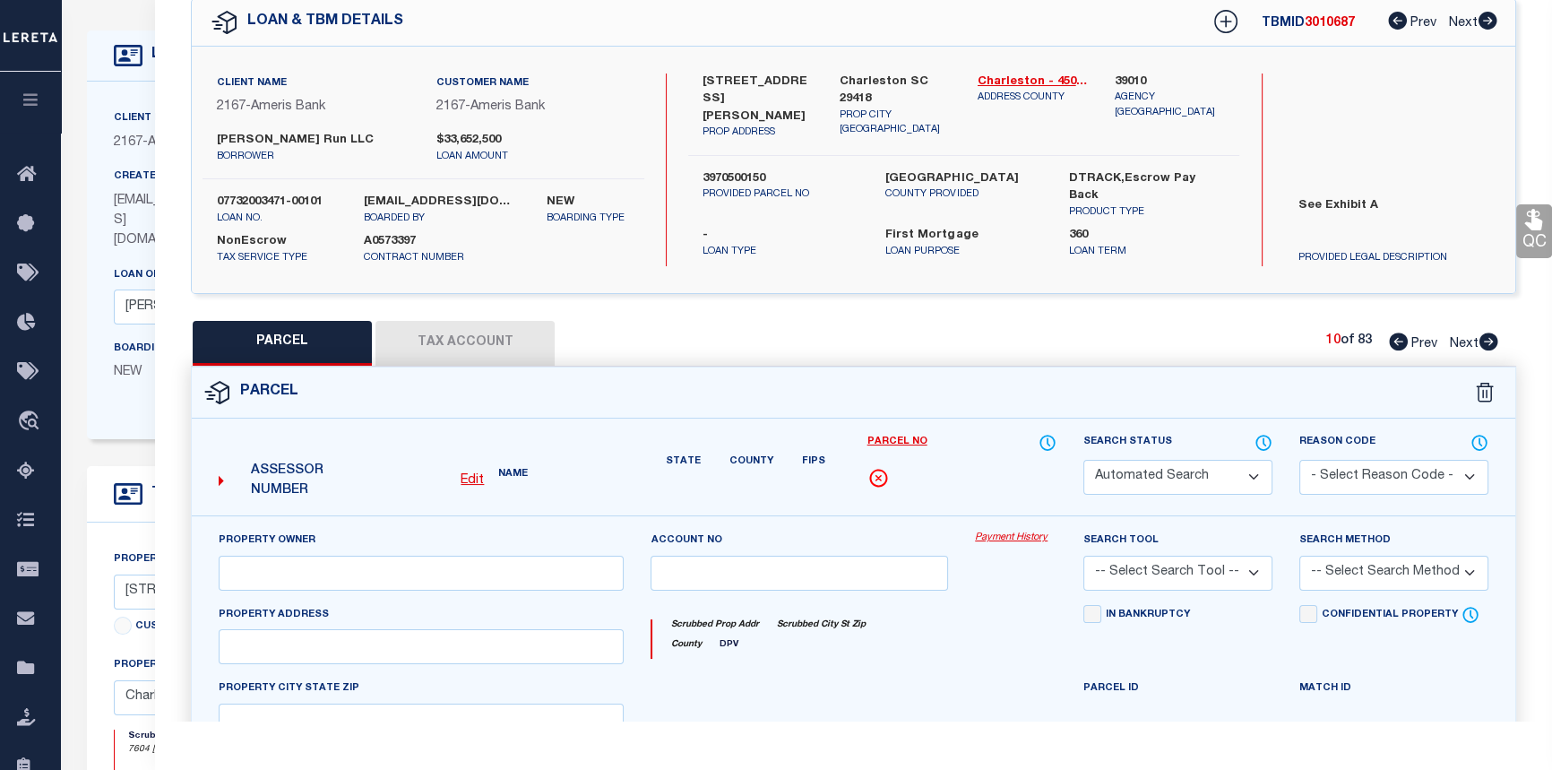
select select "CP"
type input "VESTA CREEKS RUN LLC"
select select
type input "7665 SUZANNE DR"
checkbox input "false"
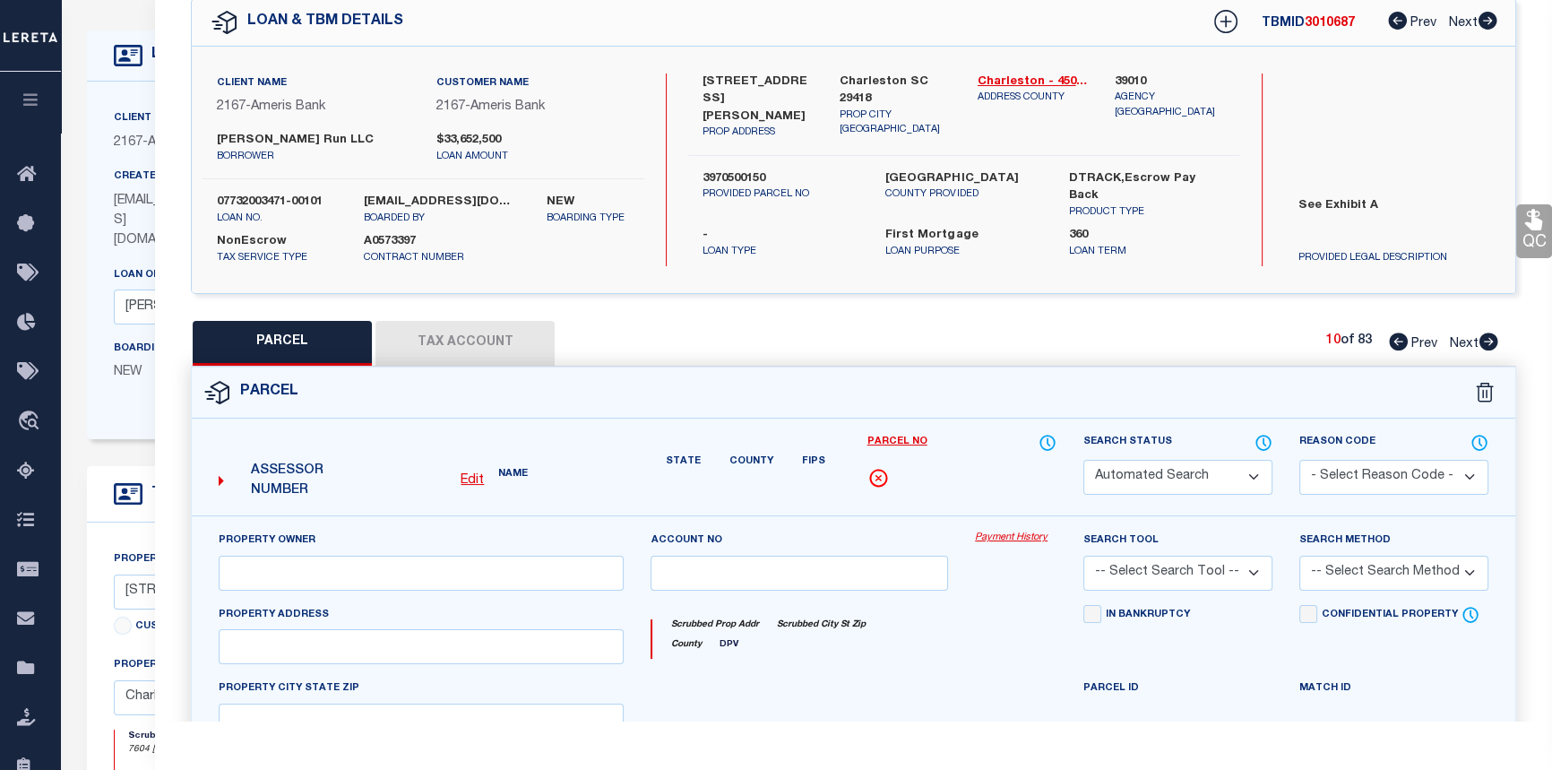
type input "SC"
type textarea "Subdivision Name -FOREST HILLS Description -LOT 802 BLK 8 SECTION II Site Name …"
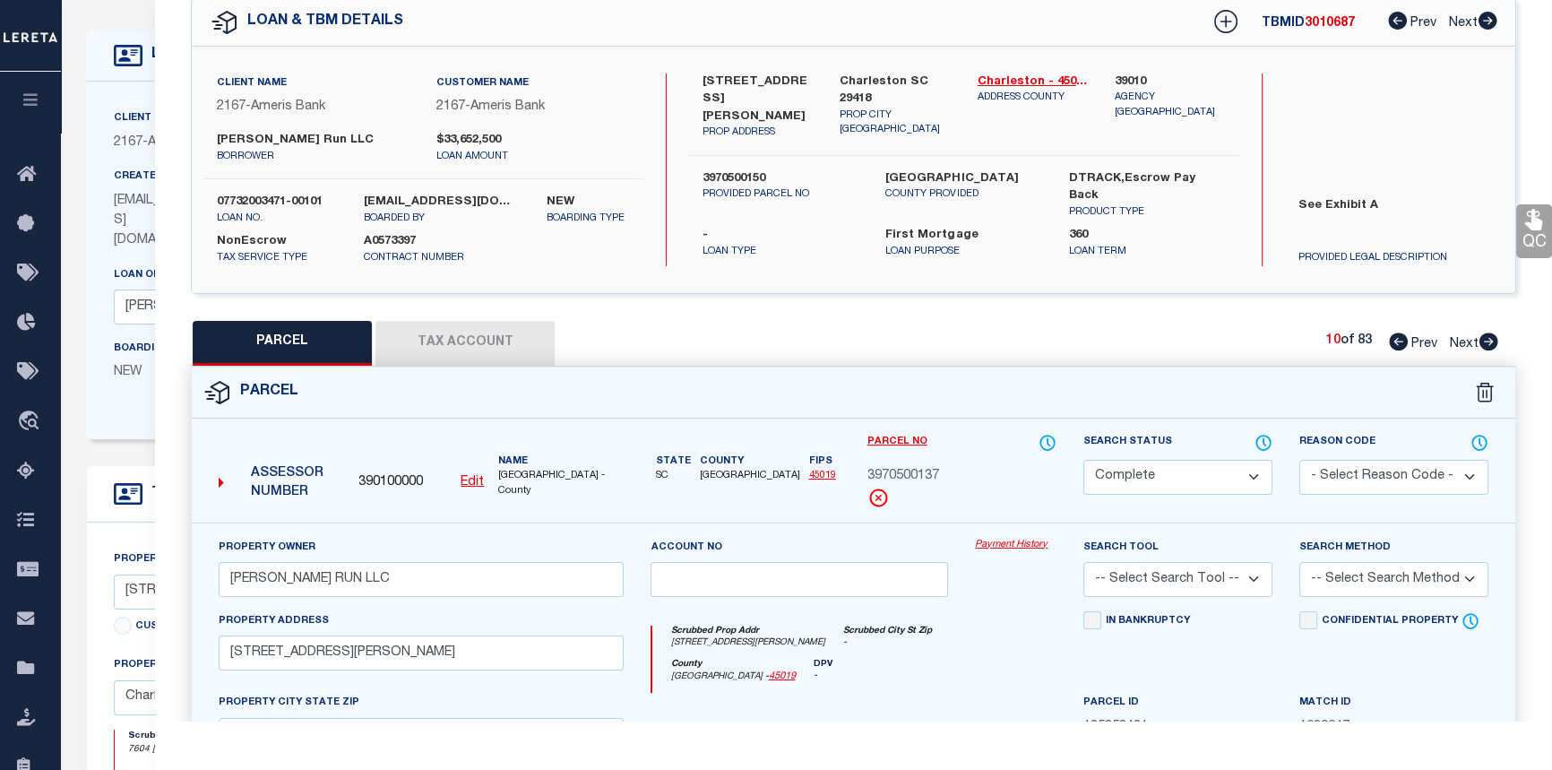
click at [1490, 342] on icon at bounding box center [1488, 341] width 20 height 18
select select "AS"
checkbox input "false"
select select "CP"
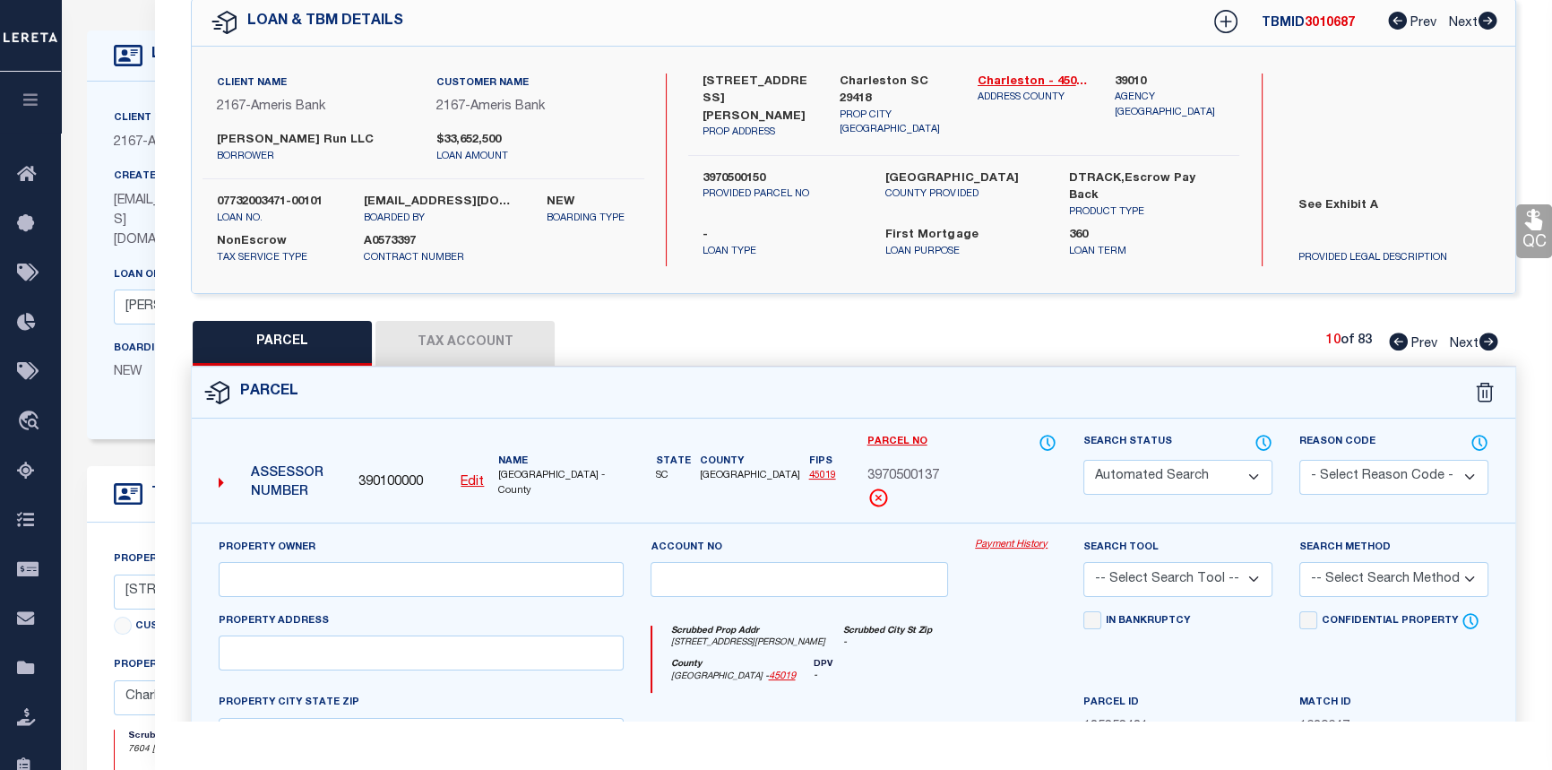
type input "VESTA CREEKS RUN LLC"
select select
type input "7659 SUZANNE DR"
checkbox input "false"
type input "SC"
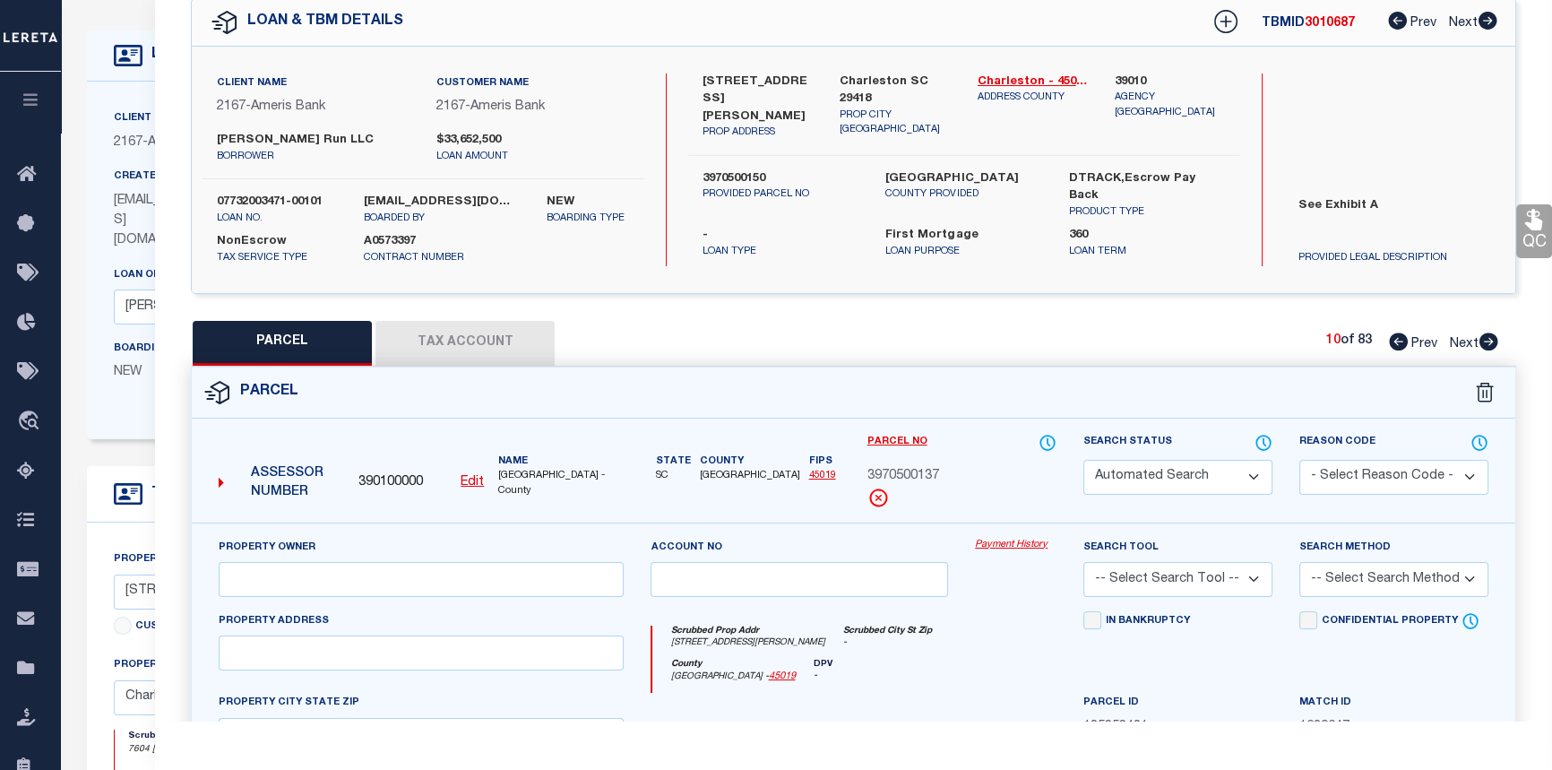
type textarea "Subdivision Name -FOREST HILLS Description -LOT 803 BLK 8 SECTION II Site Name …"
click at [1490, 342] on icon at bounding box center [1488, 341] width 20 height 18
select select "AS"
checkbox input "false"
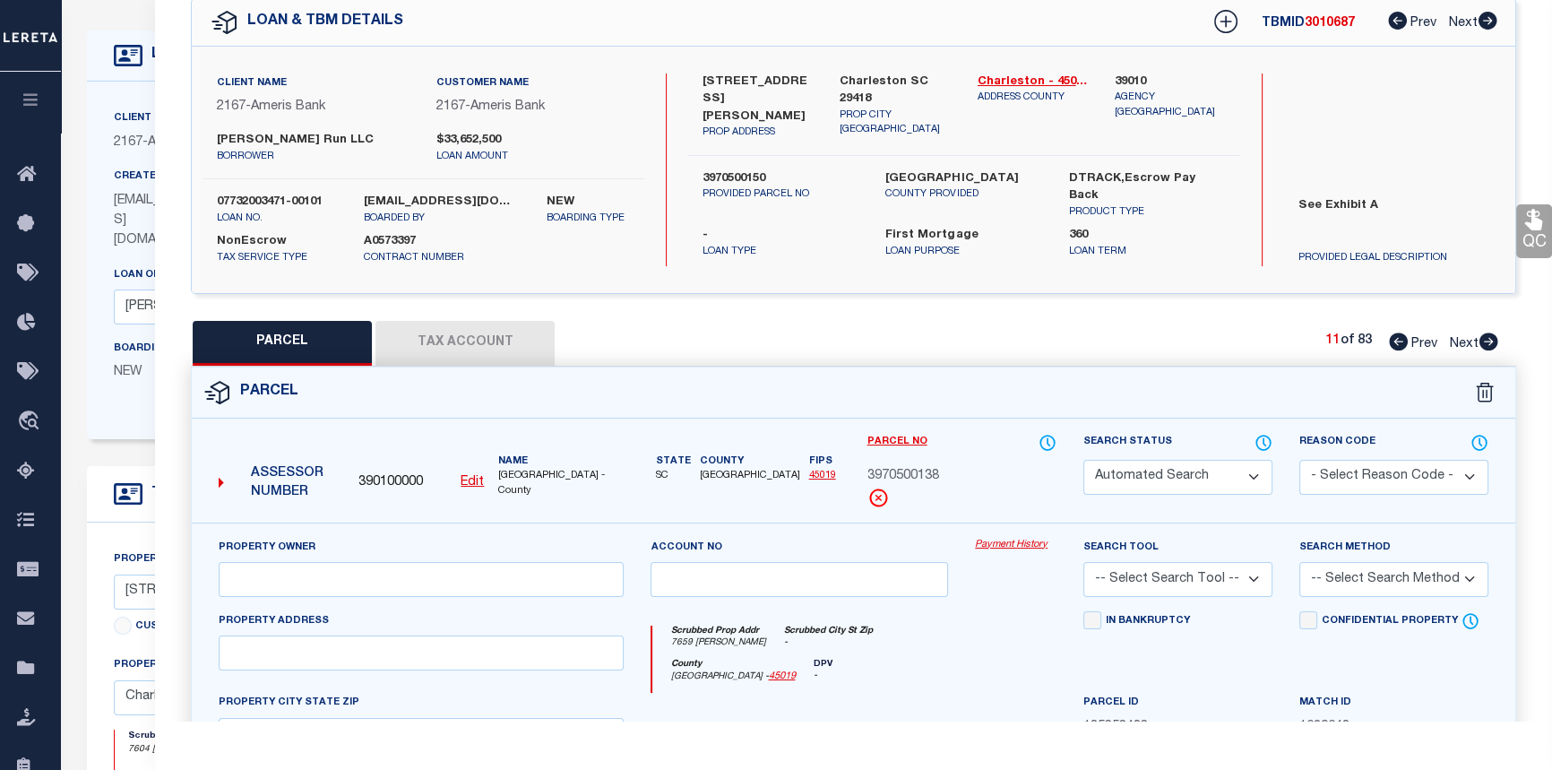
select select "CP"
type input "VESTA CREEKS RUN LLC"
select select
type input "7655 SUZANNE DR"
checkbox input "false"
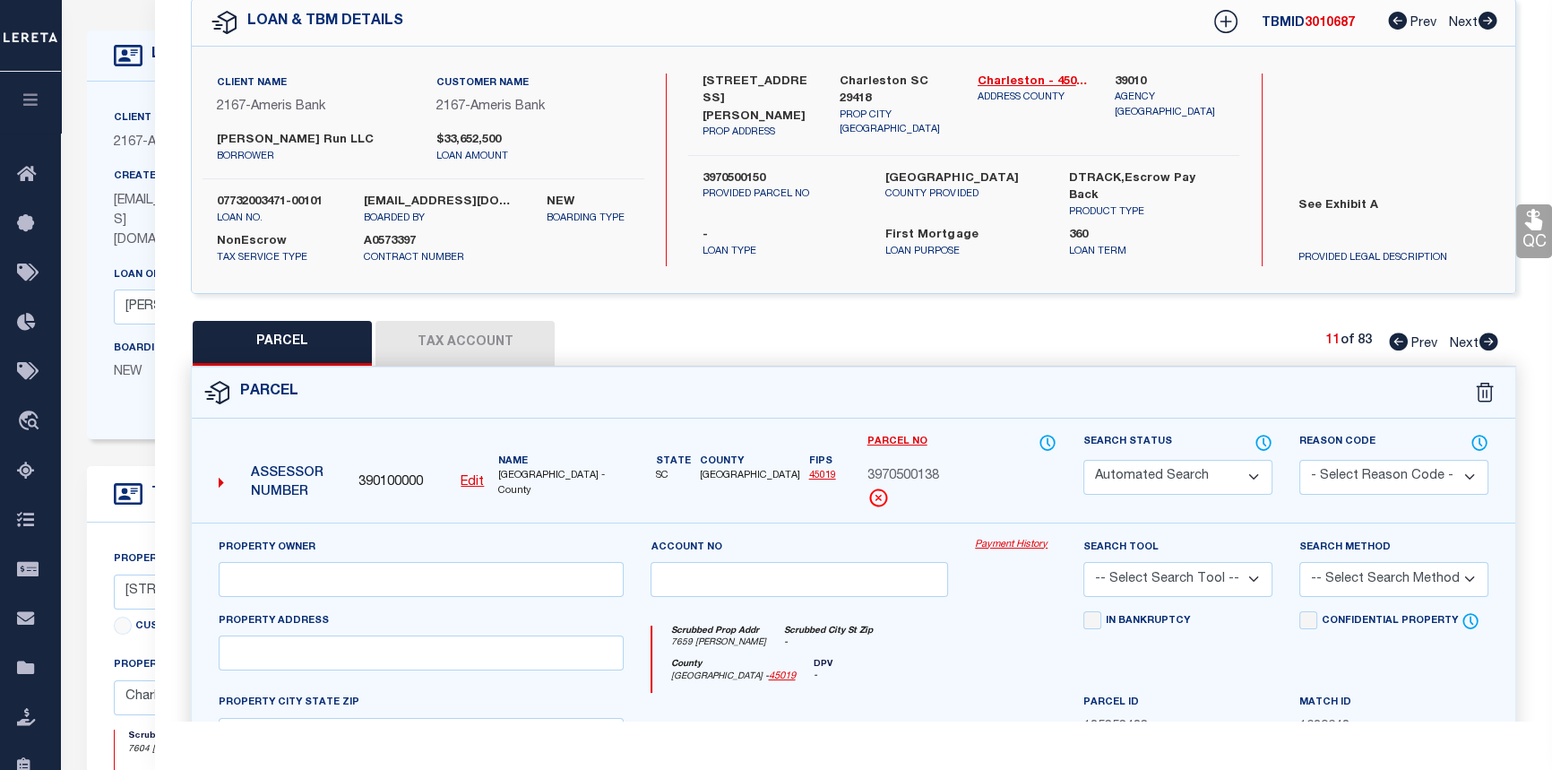
type input "SC"
type textarea "Subdivision Name -FOREST HILLS Description -LOT 804 BLK 8 SECTION II Site Name …"
click at [1490, 342] on icon at bounding box center [1488, 341] width 20 height 18
select select "AS"
checkbox input "false"
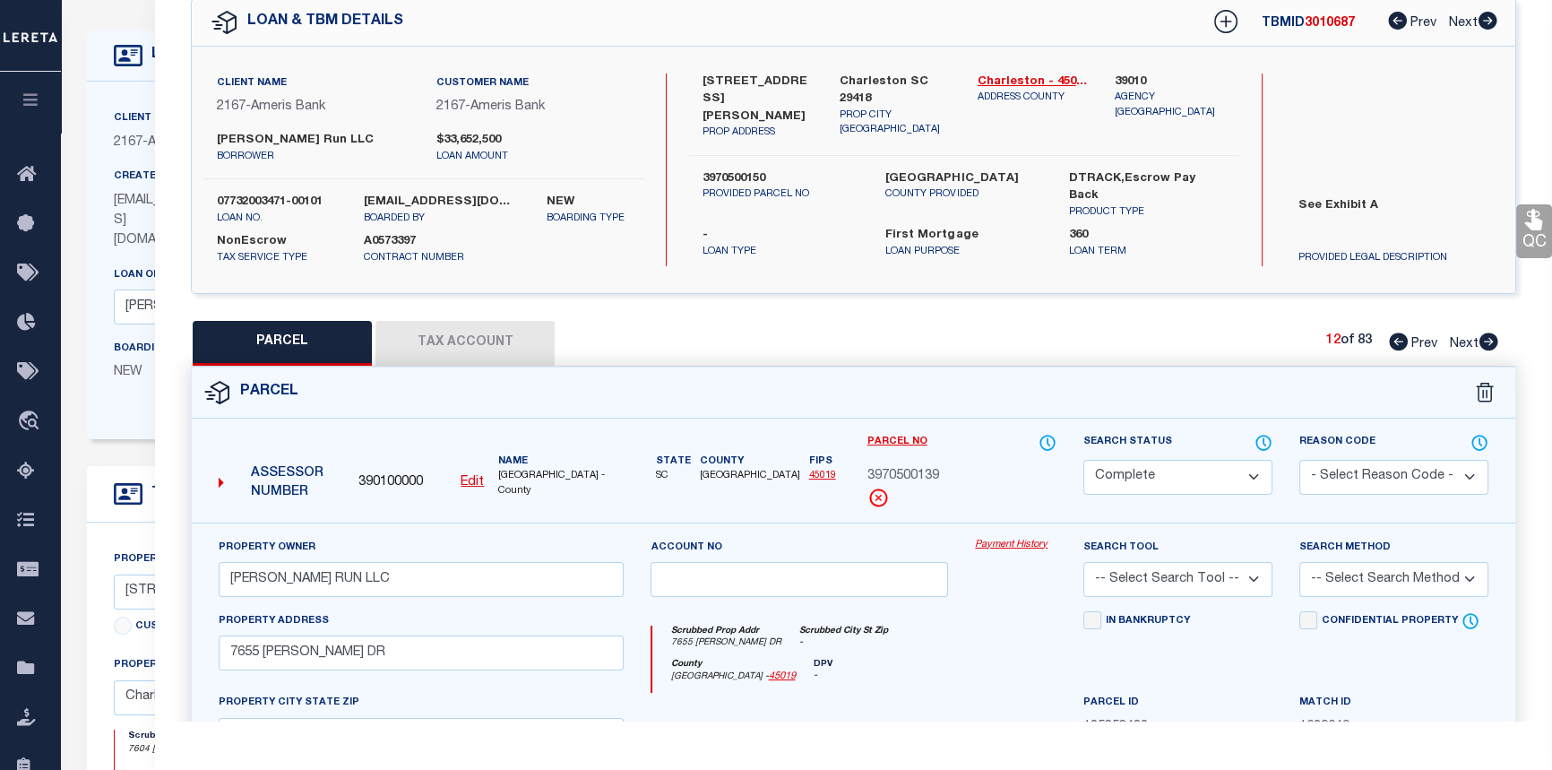
checkbox input "false"
select select "CP"
type input "VESTA CREEKS RUN LLC"
select select
type input "7649 SUZANNE DR"
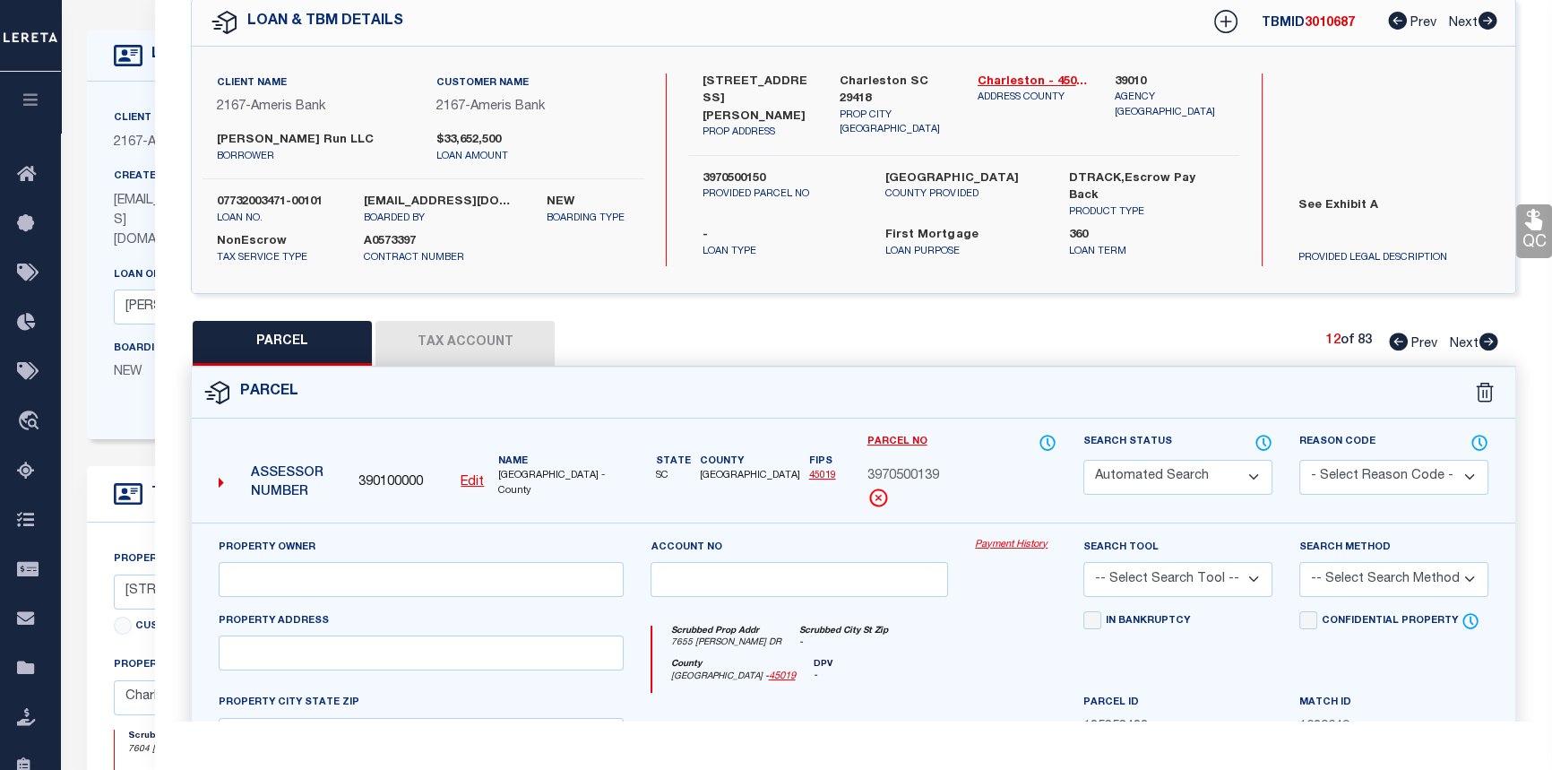
checkbox input "false"
type input "SC"
type textarea "Subdivision Name -FOREST HILLS Description -LOT 805 BLK 8 SECTION II Site Name …"
click at [1490, 342] on icon at bounding box center [1488, 341] width 20 height 18
select select "AS"
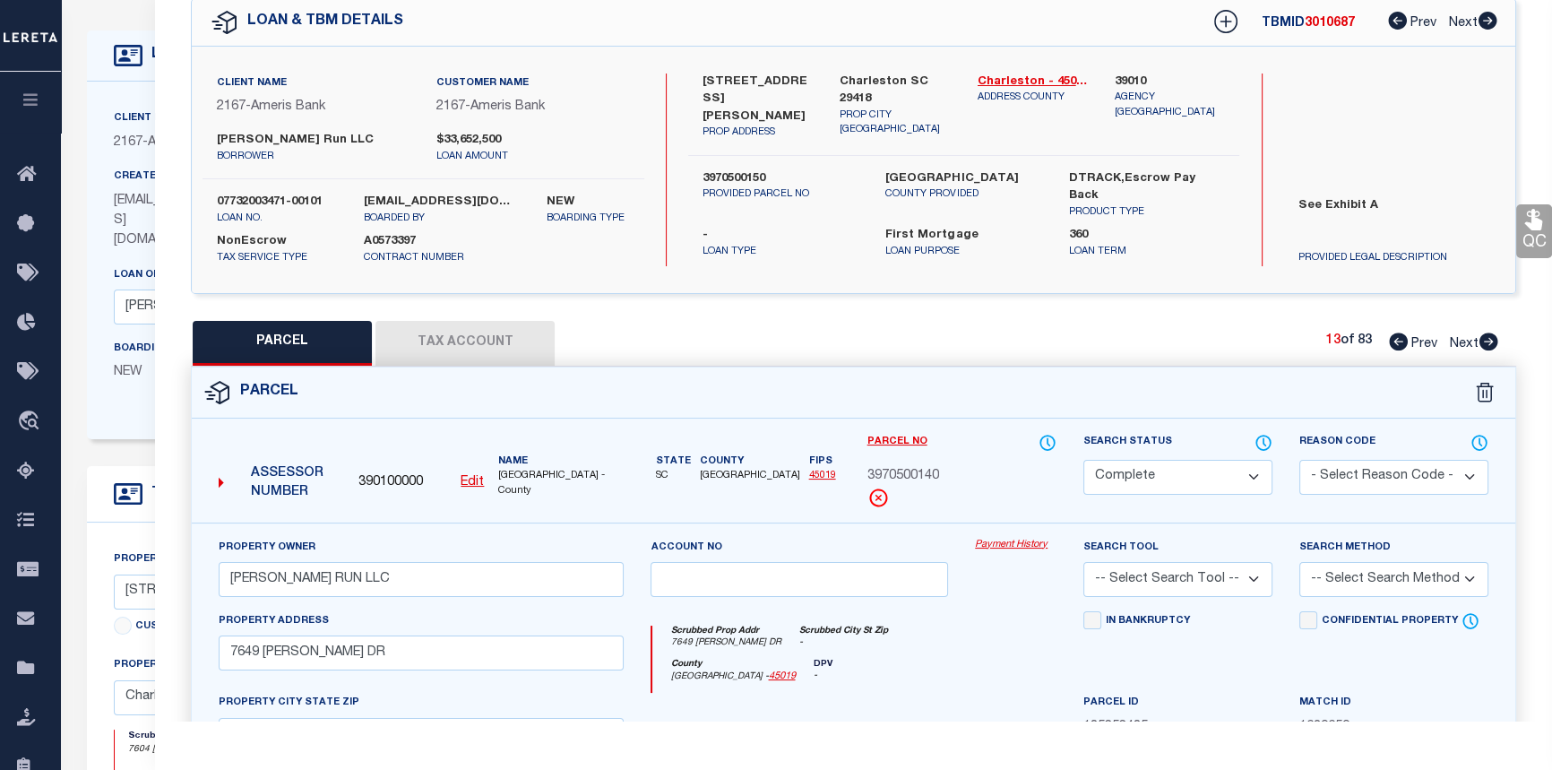
checkbox input "false"
select select "CP"
type input "VESTA CREEKS RUN LLC"
select select
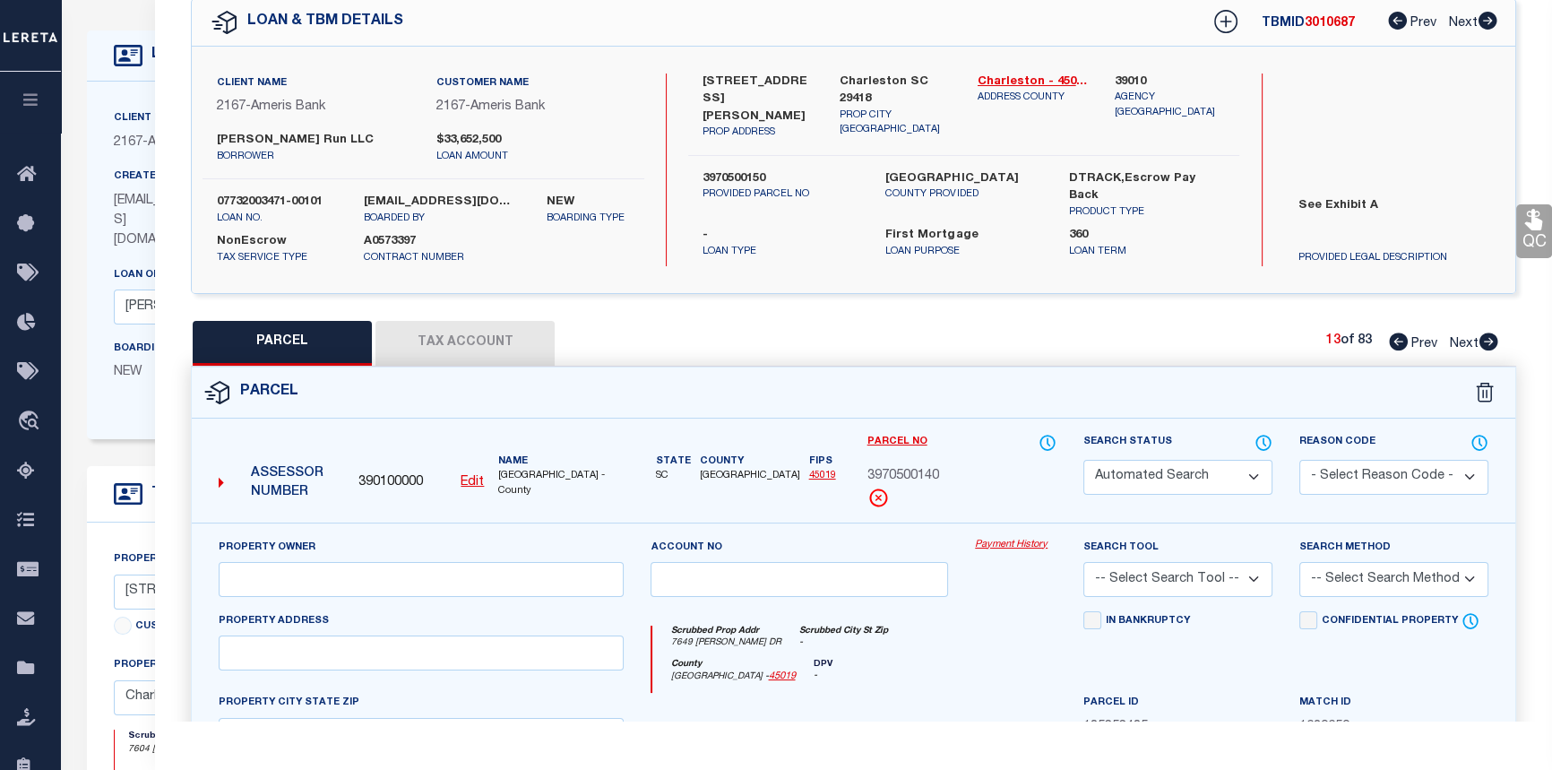
type input "7645 SUZANNE DR"
checkbox input "false"
type input "SC"
type textarea "Subdivision Name -FOREST HILLS Description -LOT 806 BLK 8 SECTION II Site Name …"
click at [1490, 342] on icon at bounding box center [1488, 341] width 20 height 18
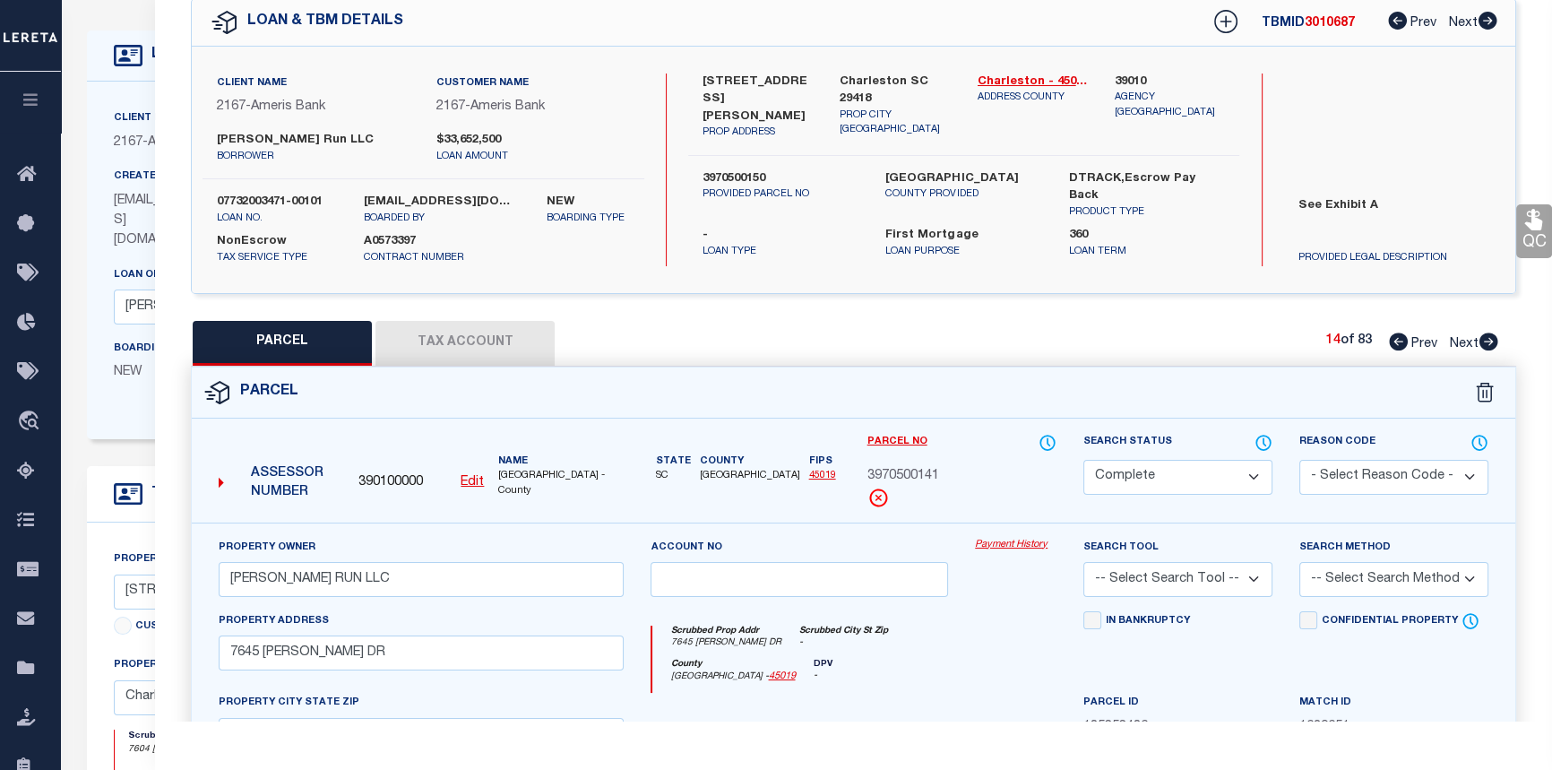
select select "AS"
checkbox input "false"
click at [1490, 342] on icon at bounding box center [1488, 341] width 20 height 18
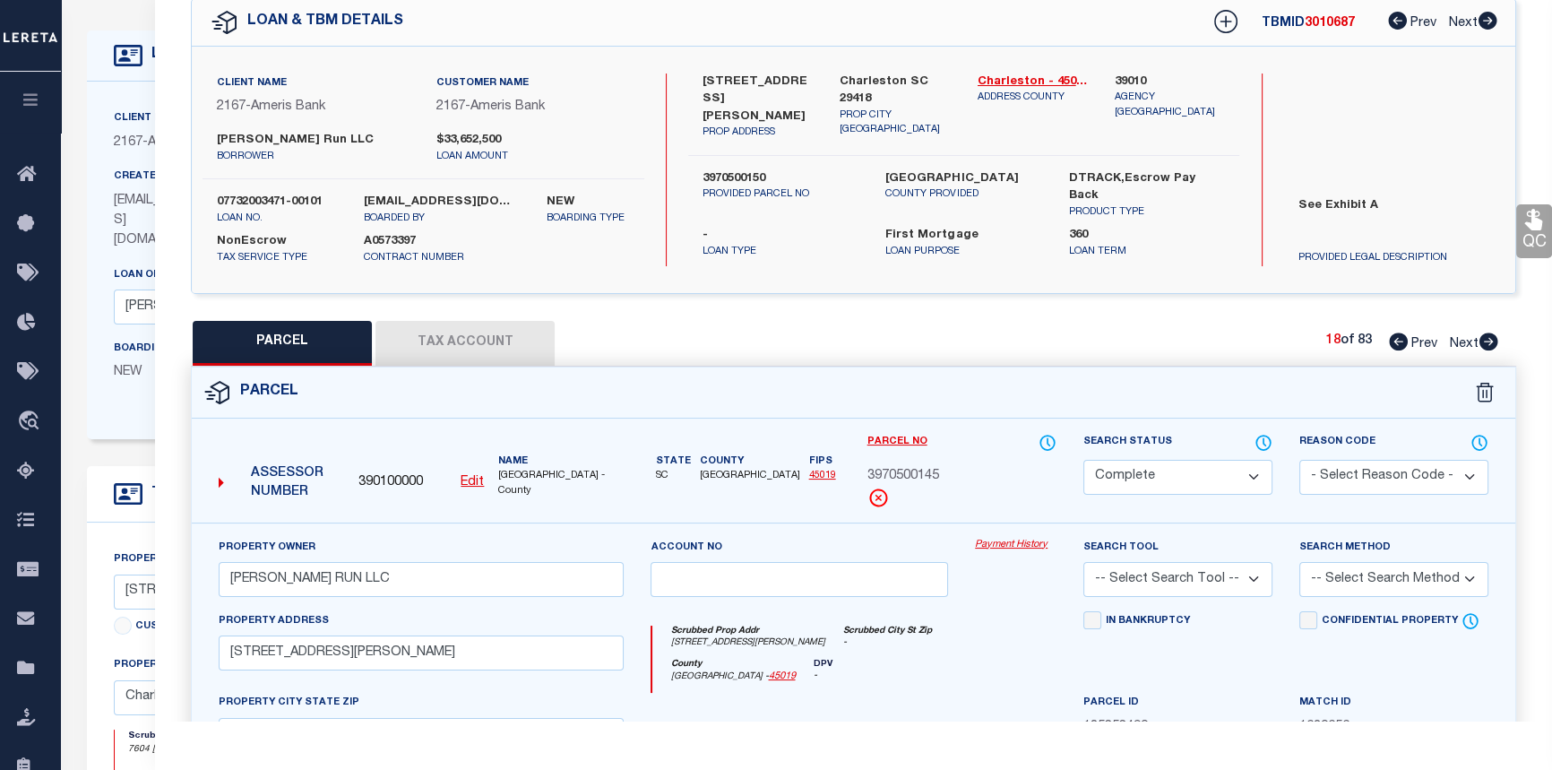
click at [1490, 342] on icon at bounding box center [1488, 341] width 20 height 18
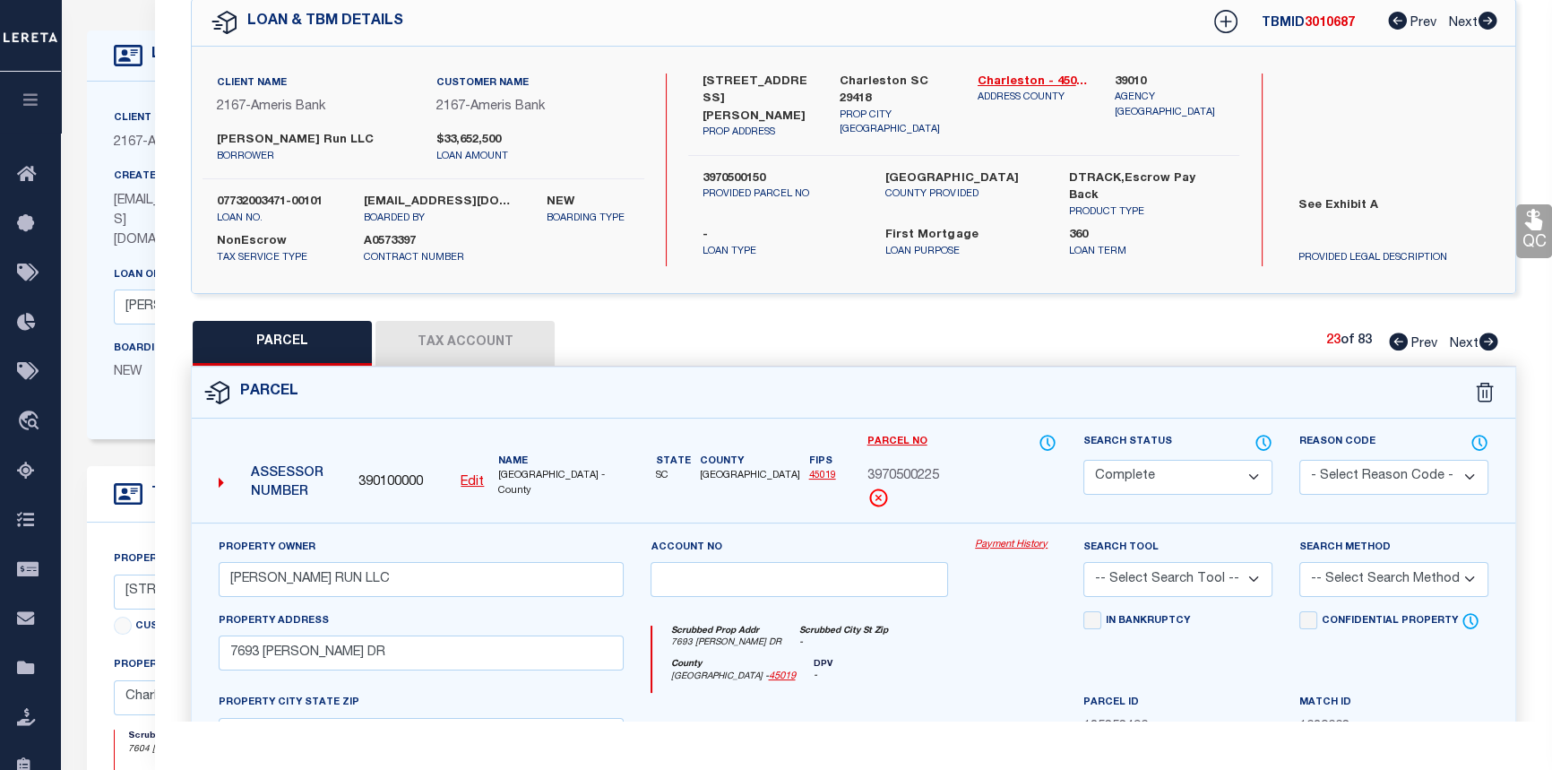
click at [1490, 342] on icon at bounding box center [1488, 341] width 20 height 18
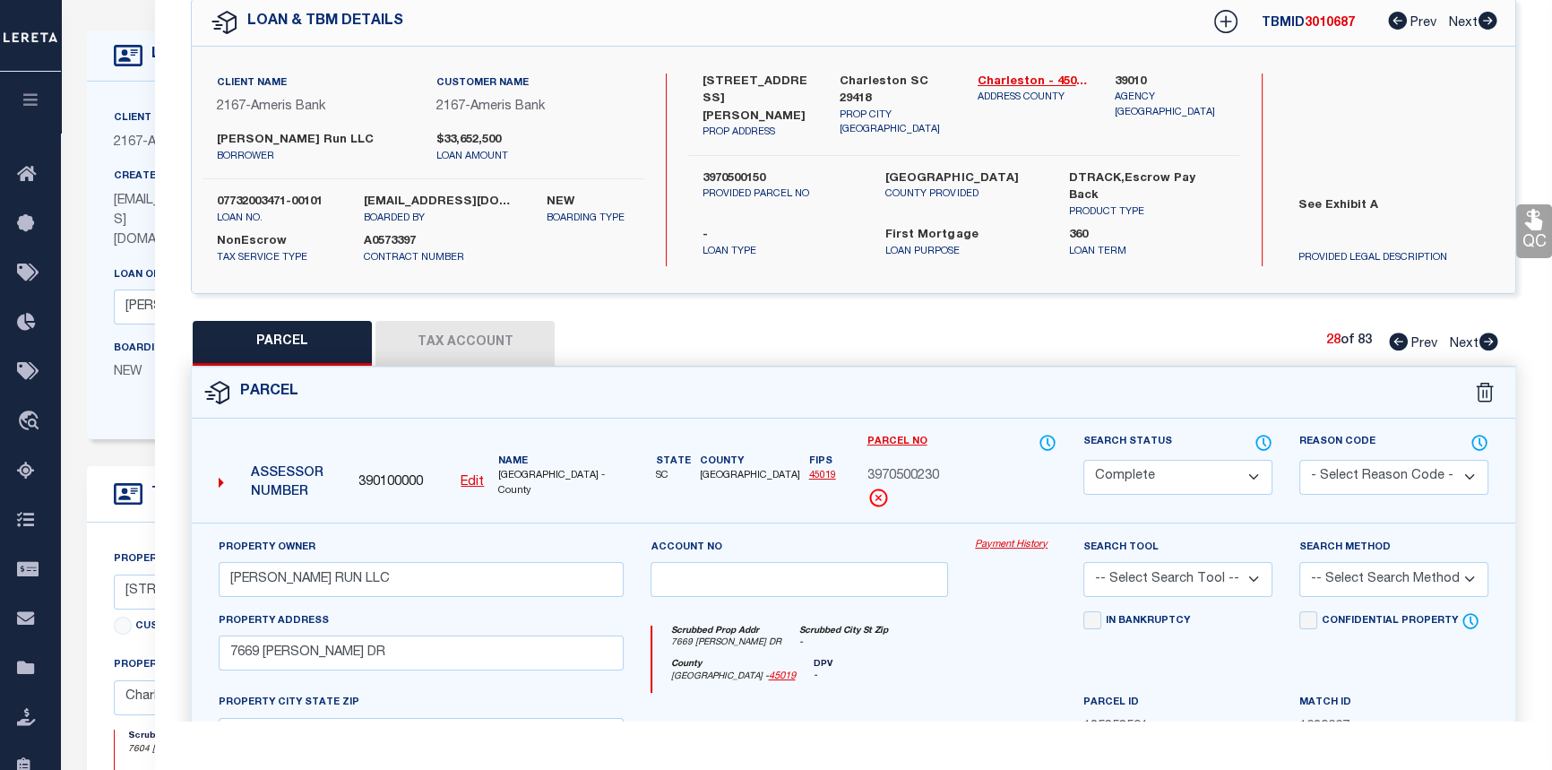
click at [1490, 342] on icon at bounding box center [1488, 341] width 20 height 18
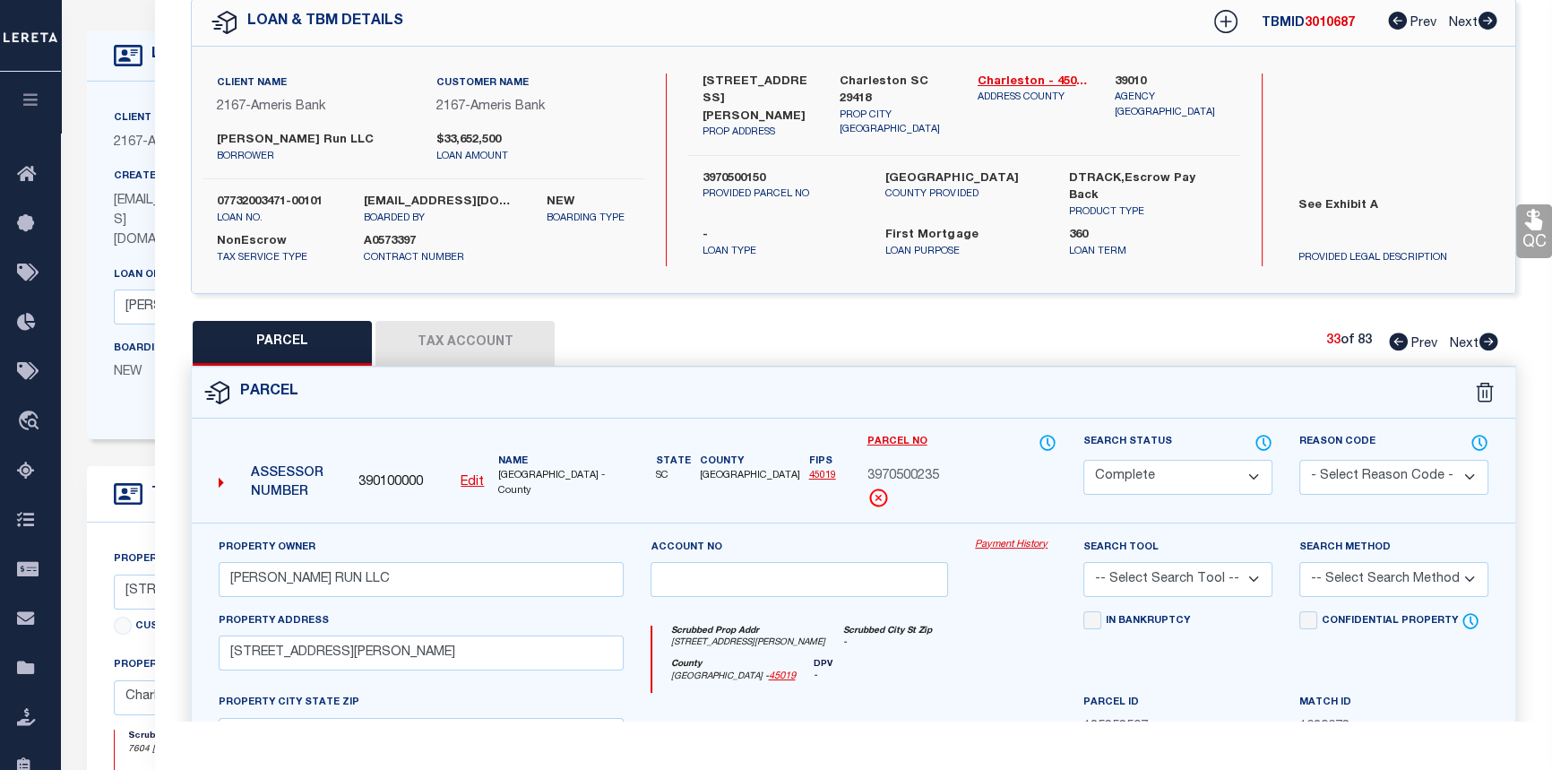
click at [1490, 342] on icon at bounding box center [1488, 341] width 20 height 18
click at [1487, 345] on icon at bounding box center [1488, 341] width 19 height 18
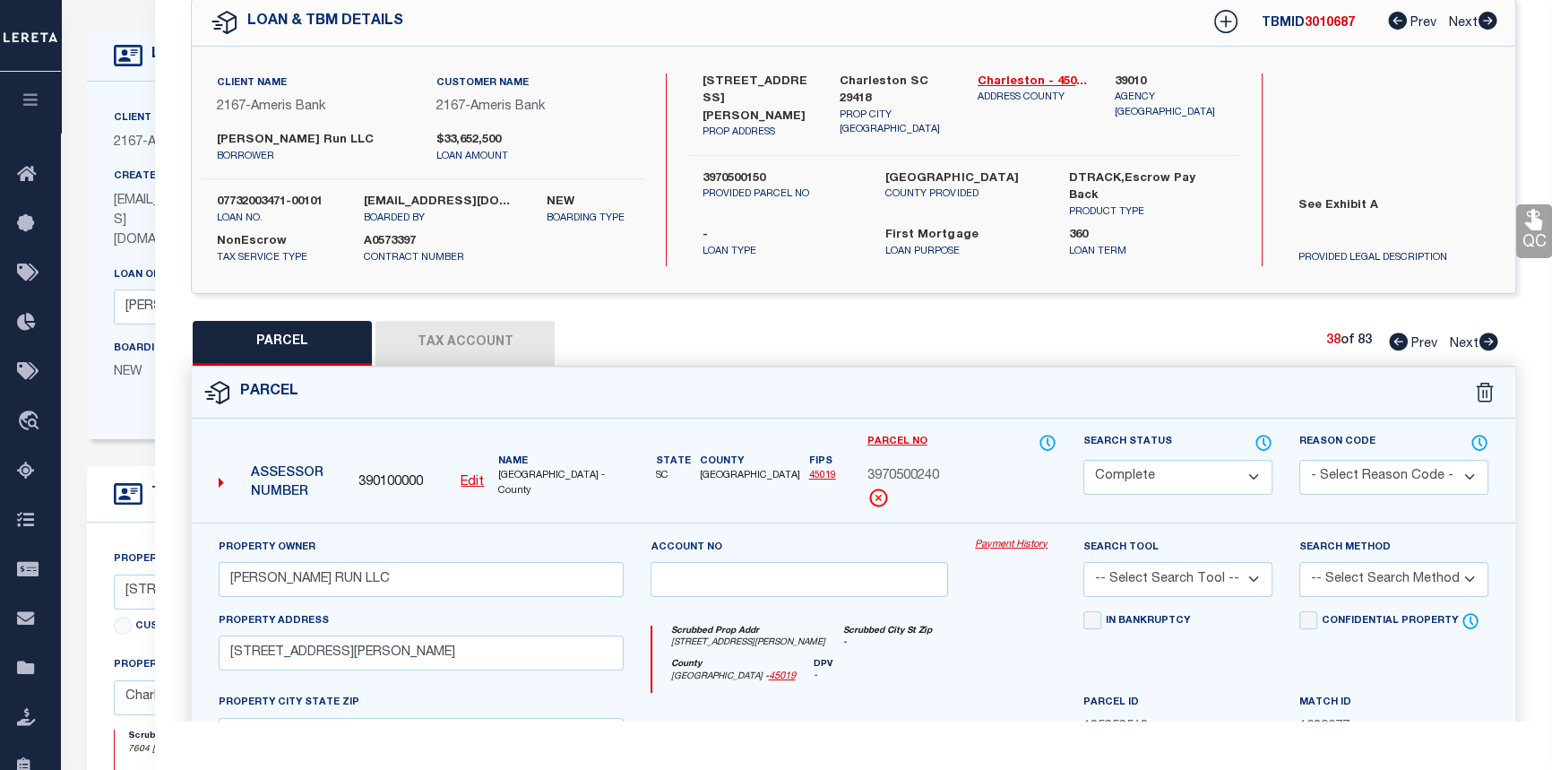
click at [1487, 345] on icon at bounding box center [1488, 341] width 19 height 18
click at [1393, 340] on icon at bounding box center [1398, 341] width 19 height 18
click at [1029, 541] on link "Payment History" at bounding box center [1016, 545] width 82 height 15
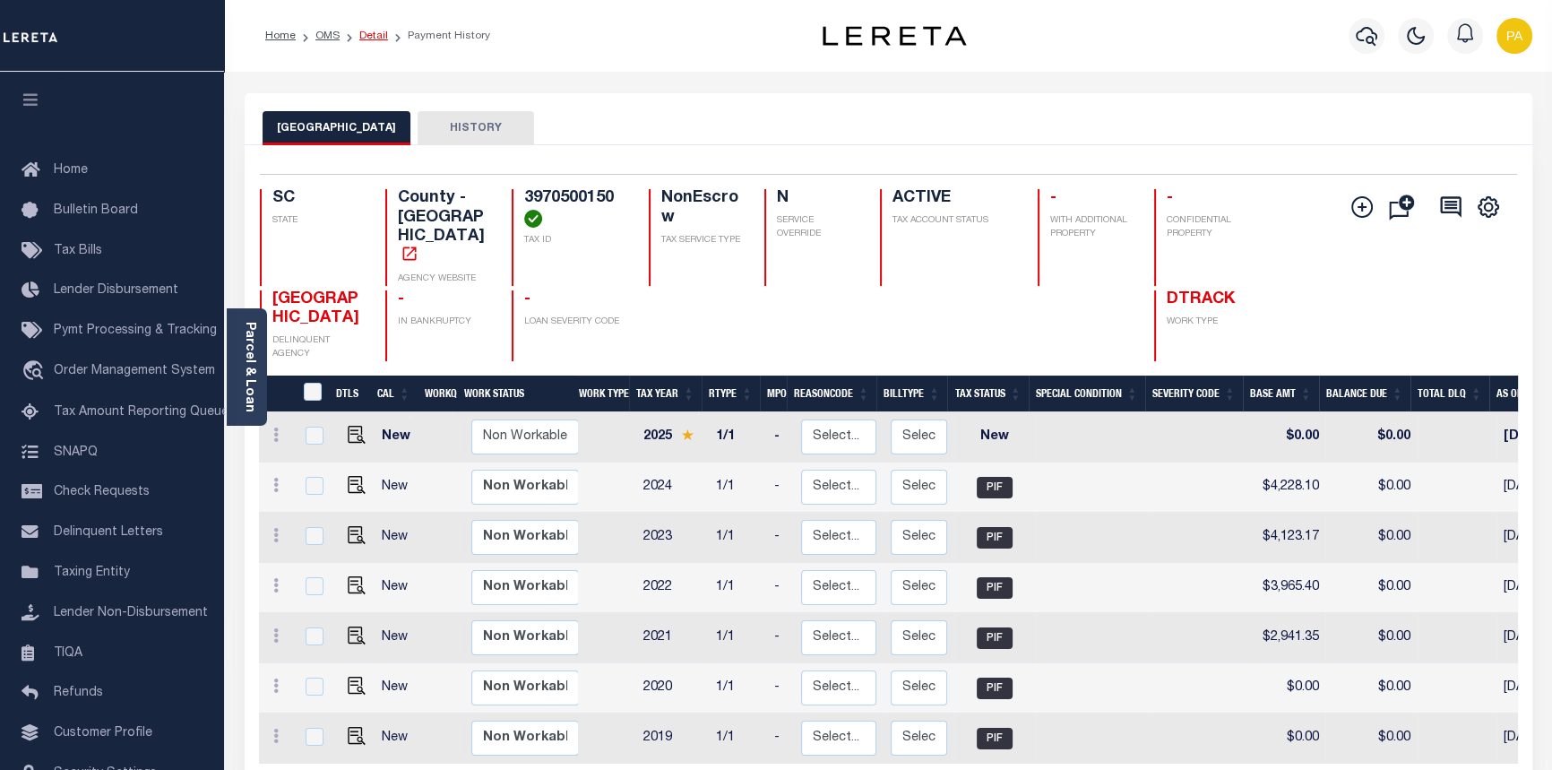
click at [374, 36] on link "Detail" at bounding box center [373, 35] width 29 height 11
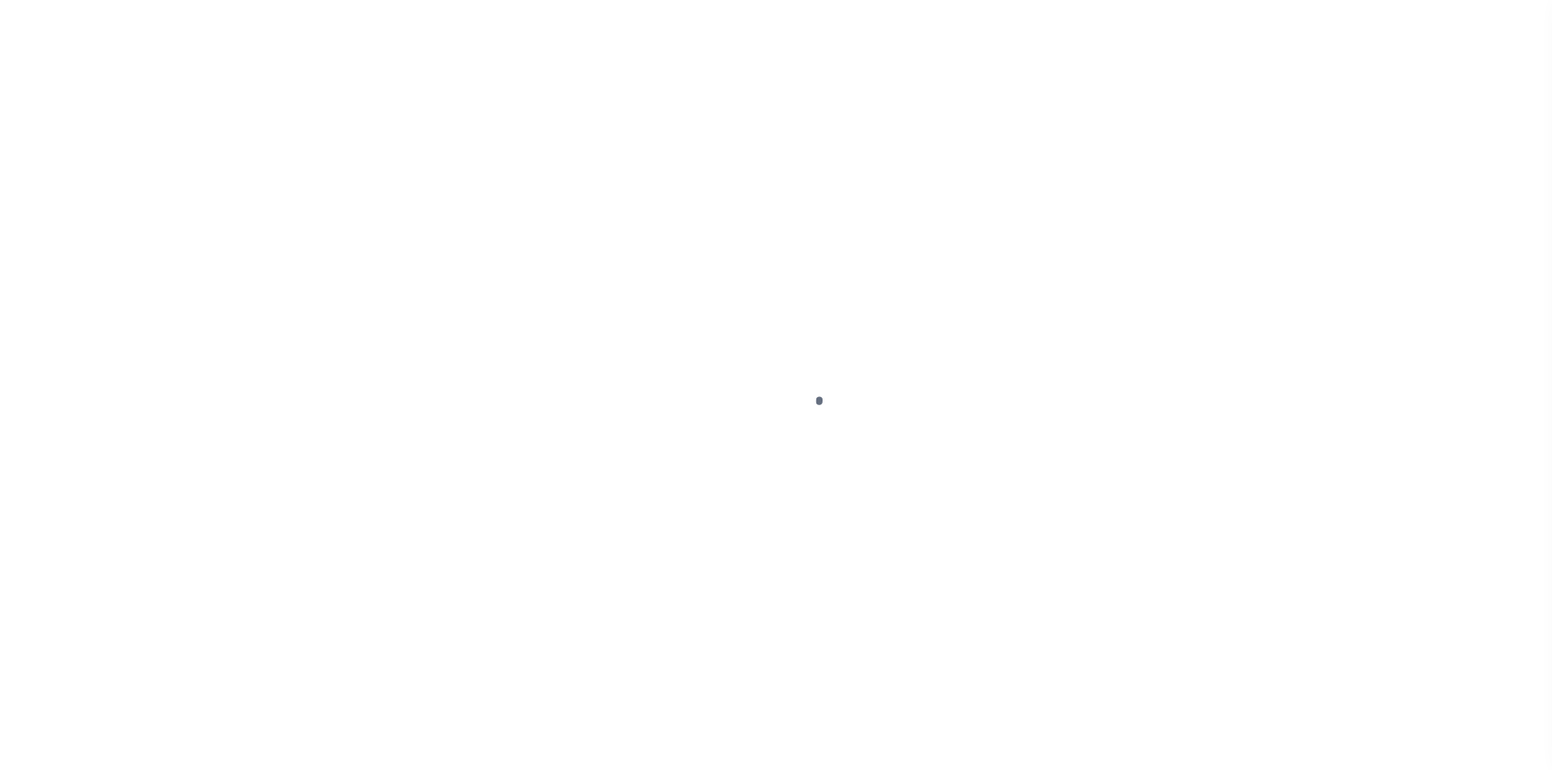
select select "10931"
select select "4836"
select select "10"
select select "NonEscrow"
type input "[STREET_ADDRESS][PERSON_NAME]"
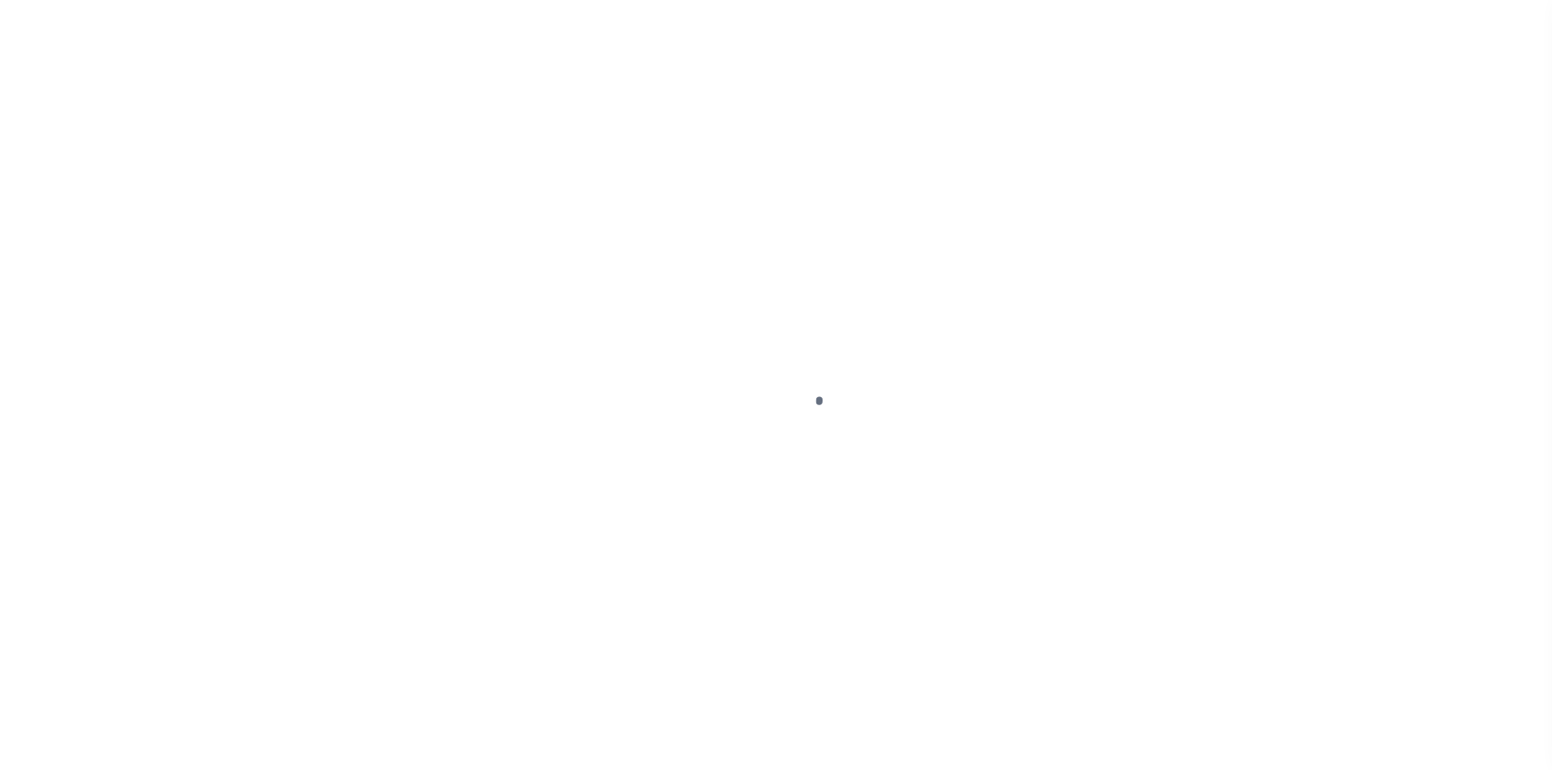
type input "3970500150"
select select
type input "Charleston SC 29418"
type input "Atlanta CRE"
type input "SC"
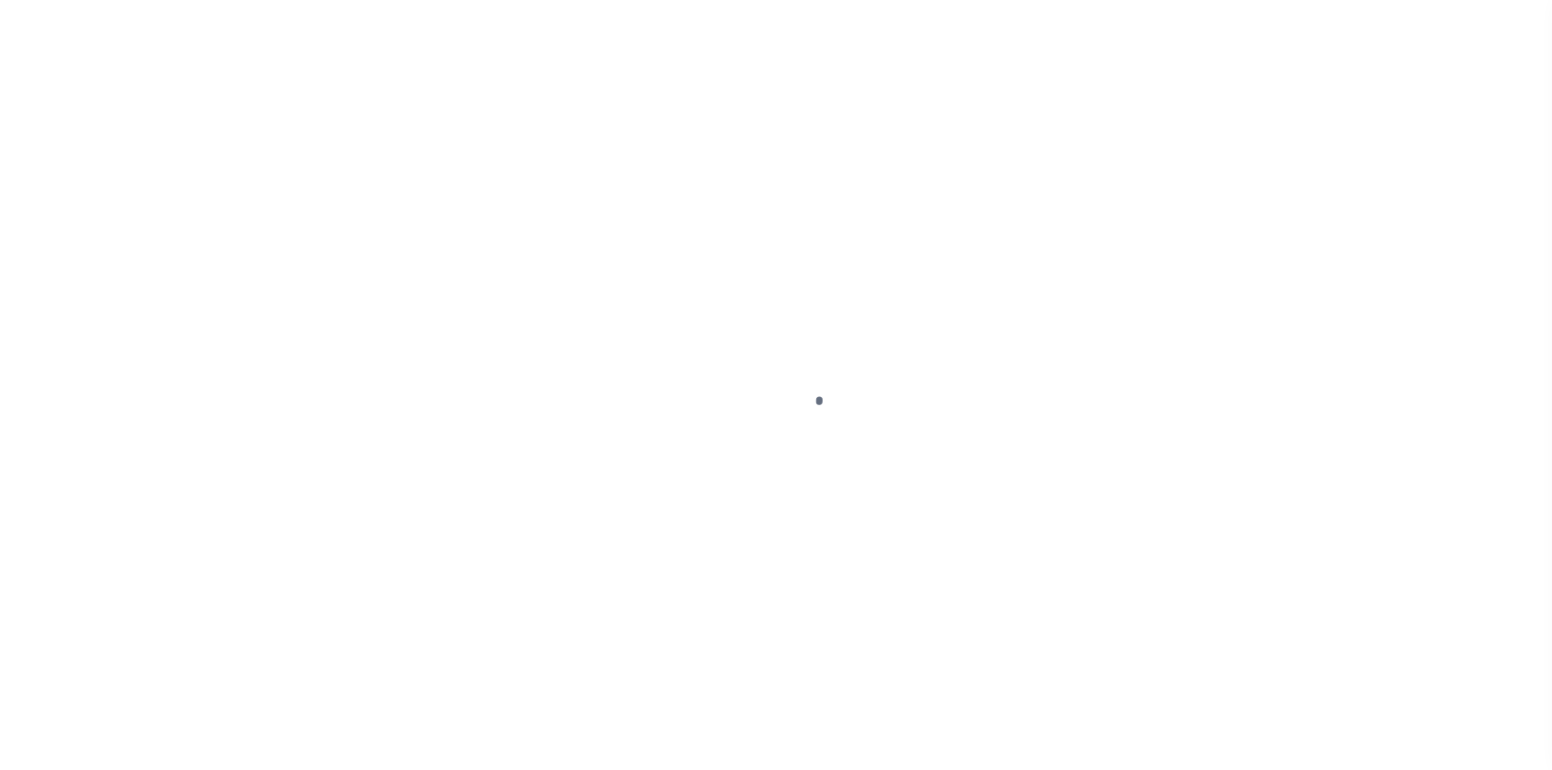
select select "[GEOGRAPHIC_DATA]"
type textarea "See Exhibit A"
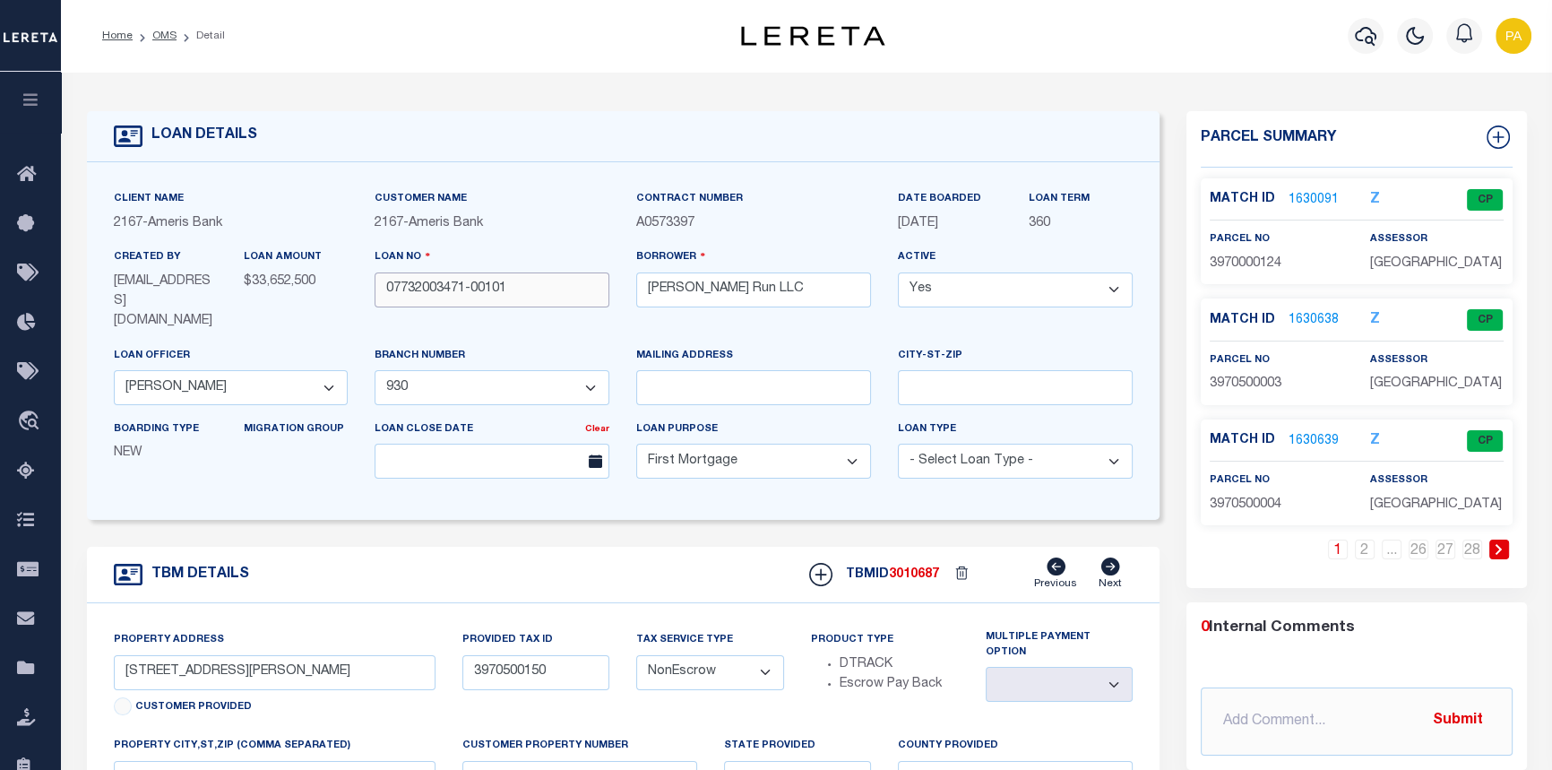
drag, startPoint x: 307, startPoint y: 253, endPoint x: -88, endPoint y: 254, distance: 395.1
click at [0, 254] on html "Home OMS Detail" at bounding box center [776, 700] width 1552 height 1400
click at [170, 32] on link "OMS" at bounding box center [164, 35] width 24 height 11
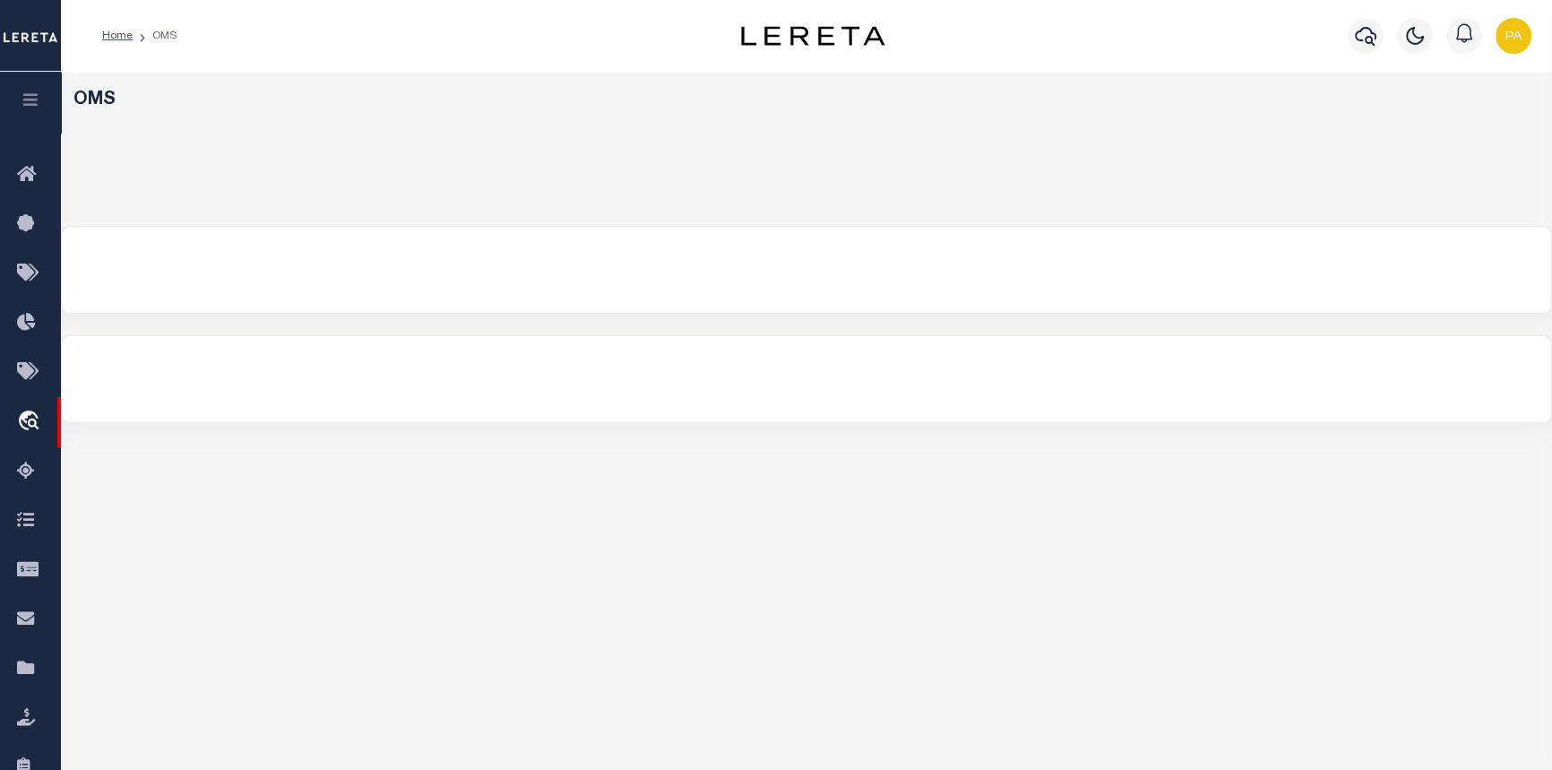
select select "200"
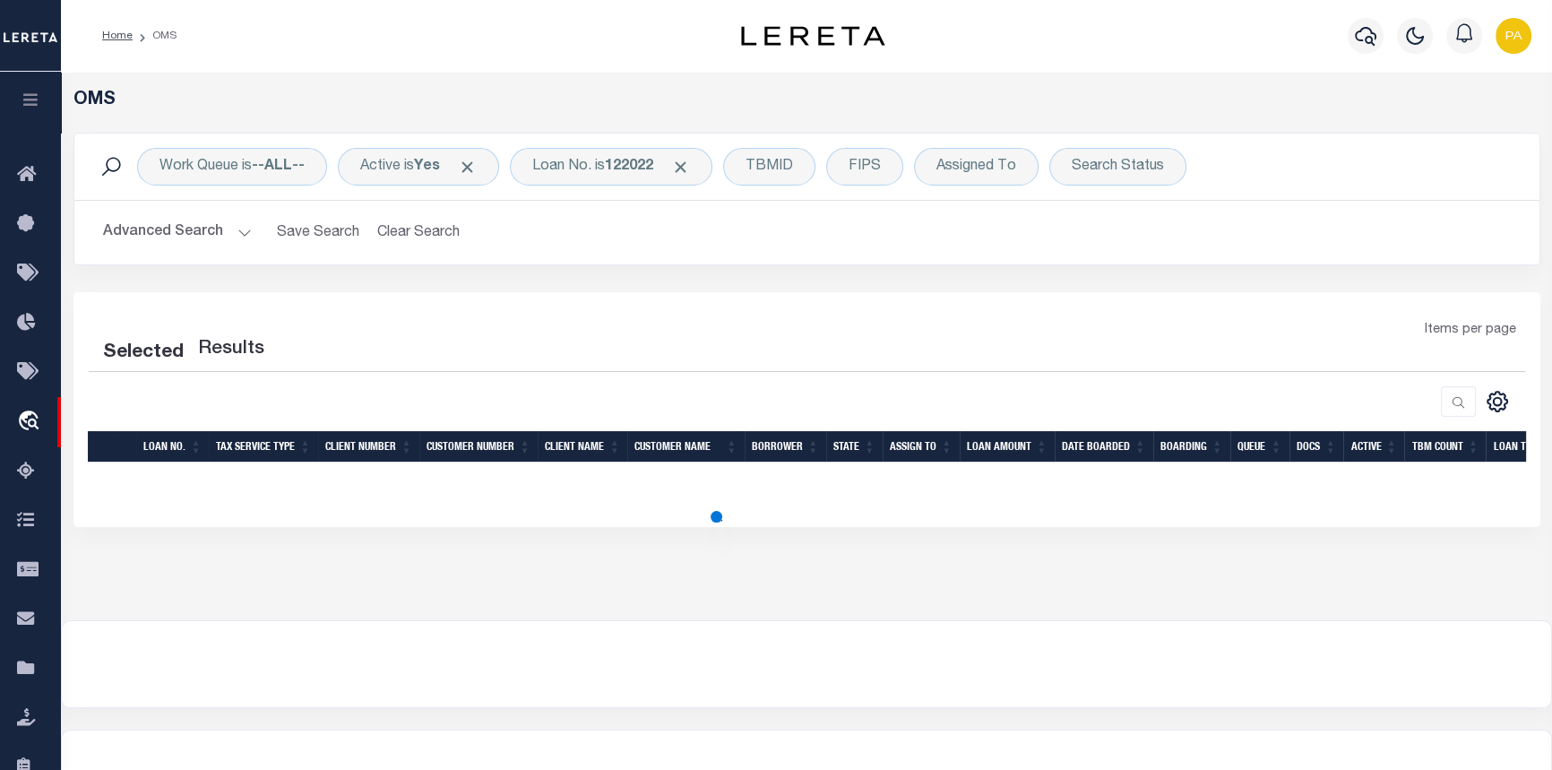
select select "200"
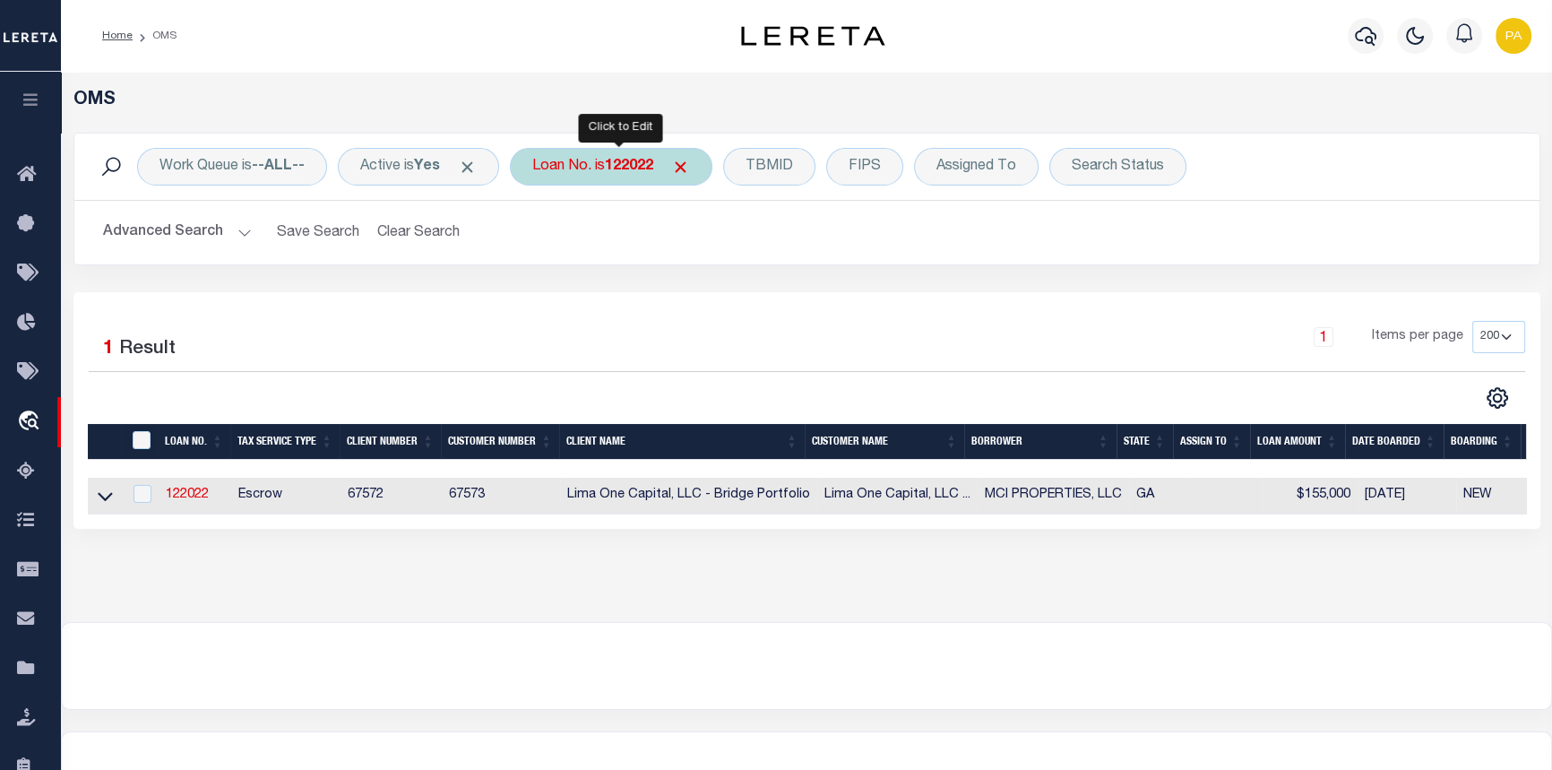
click at [639, 171] on b "122022" at bounding box center [629, 166] width 48 height 14
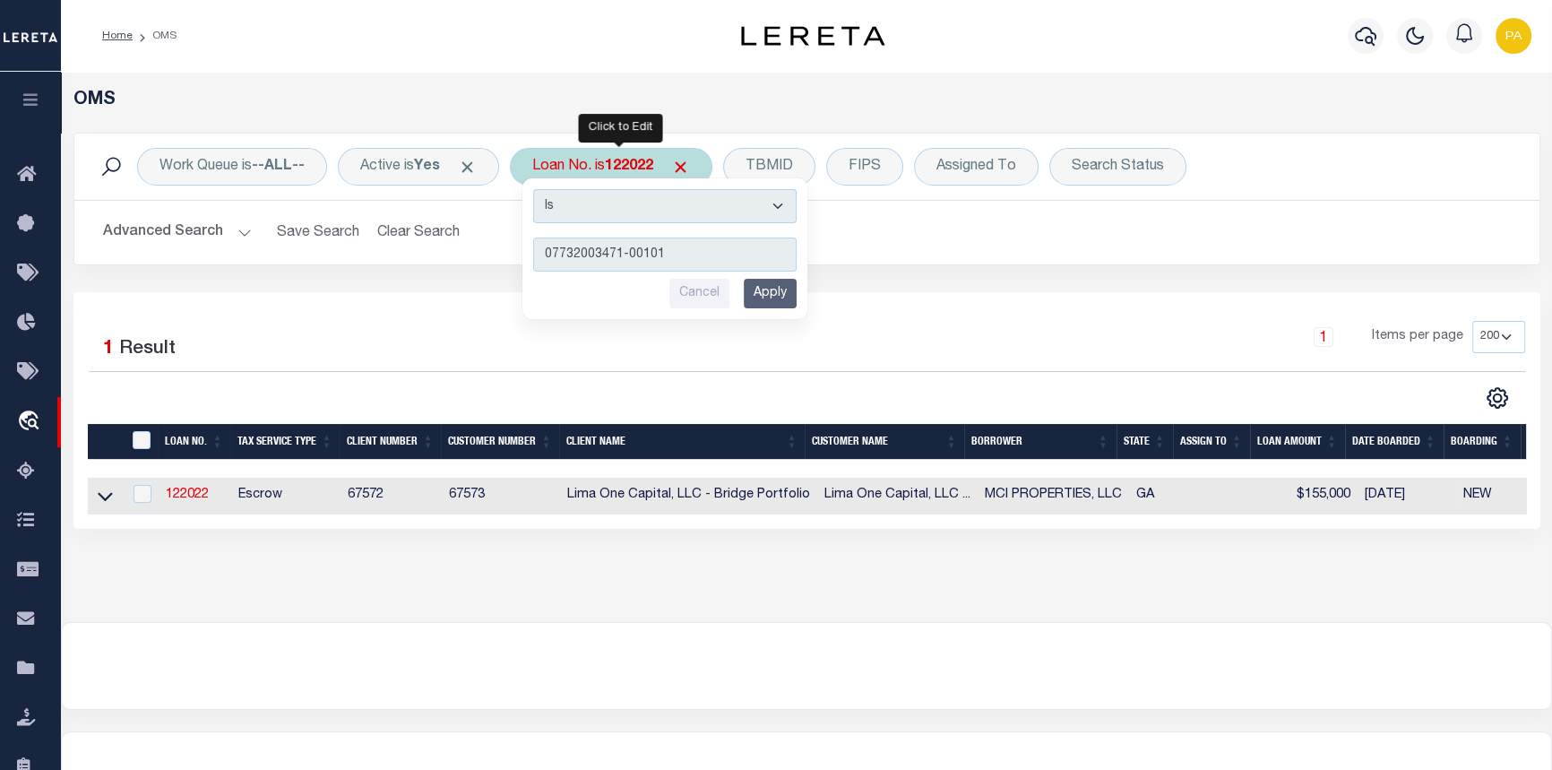
type input "07732003471-00101"
click at [775, 292] on input "Apply" at bounding box center [770, 294] width 53 height 30
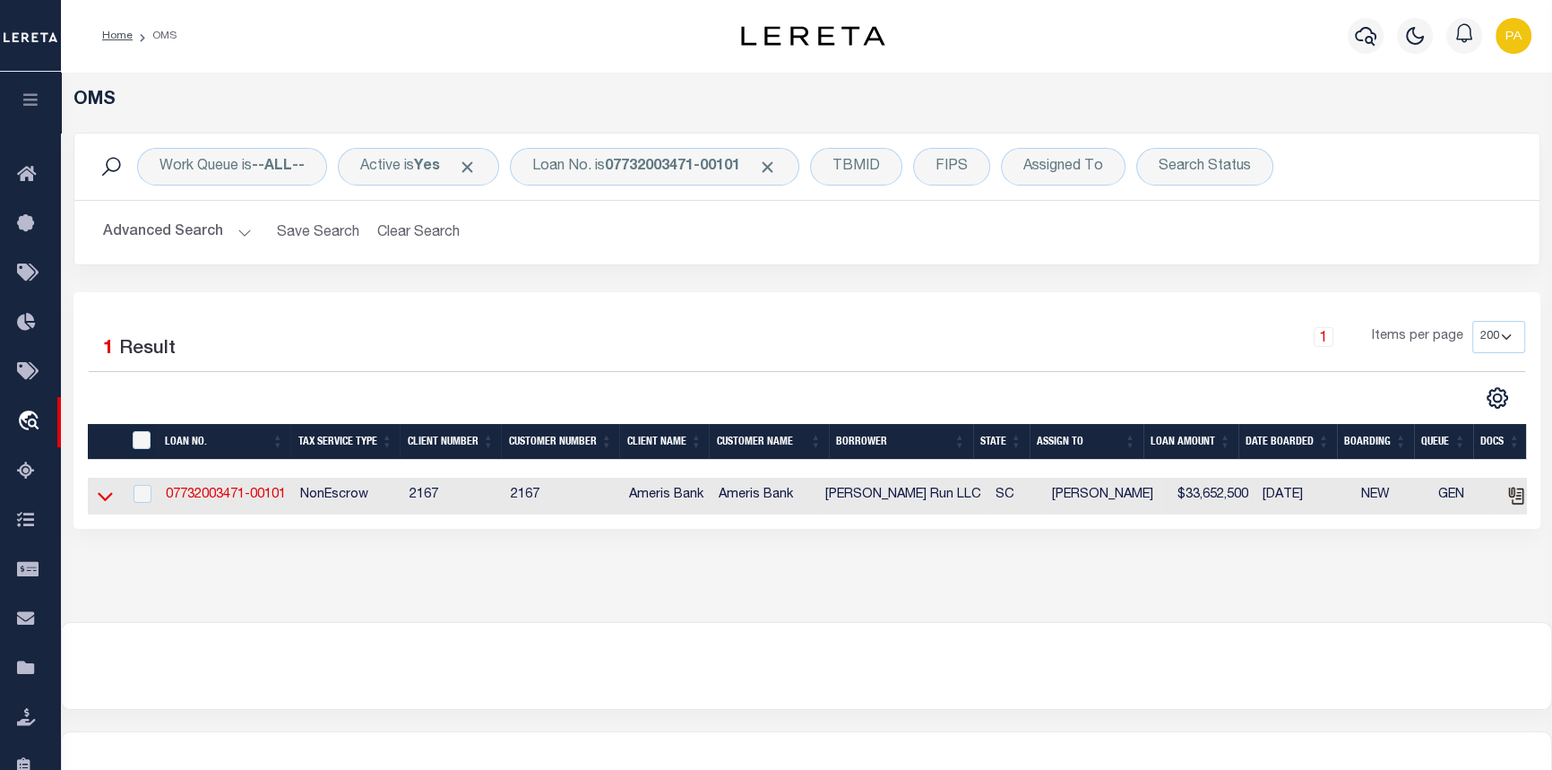
click at [108, 500] on icon at bounding box center [105, 497] width 15 height 9
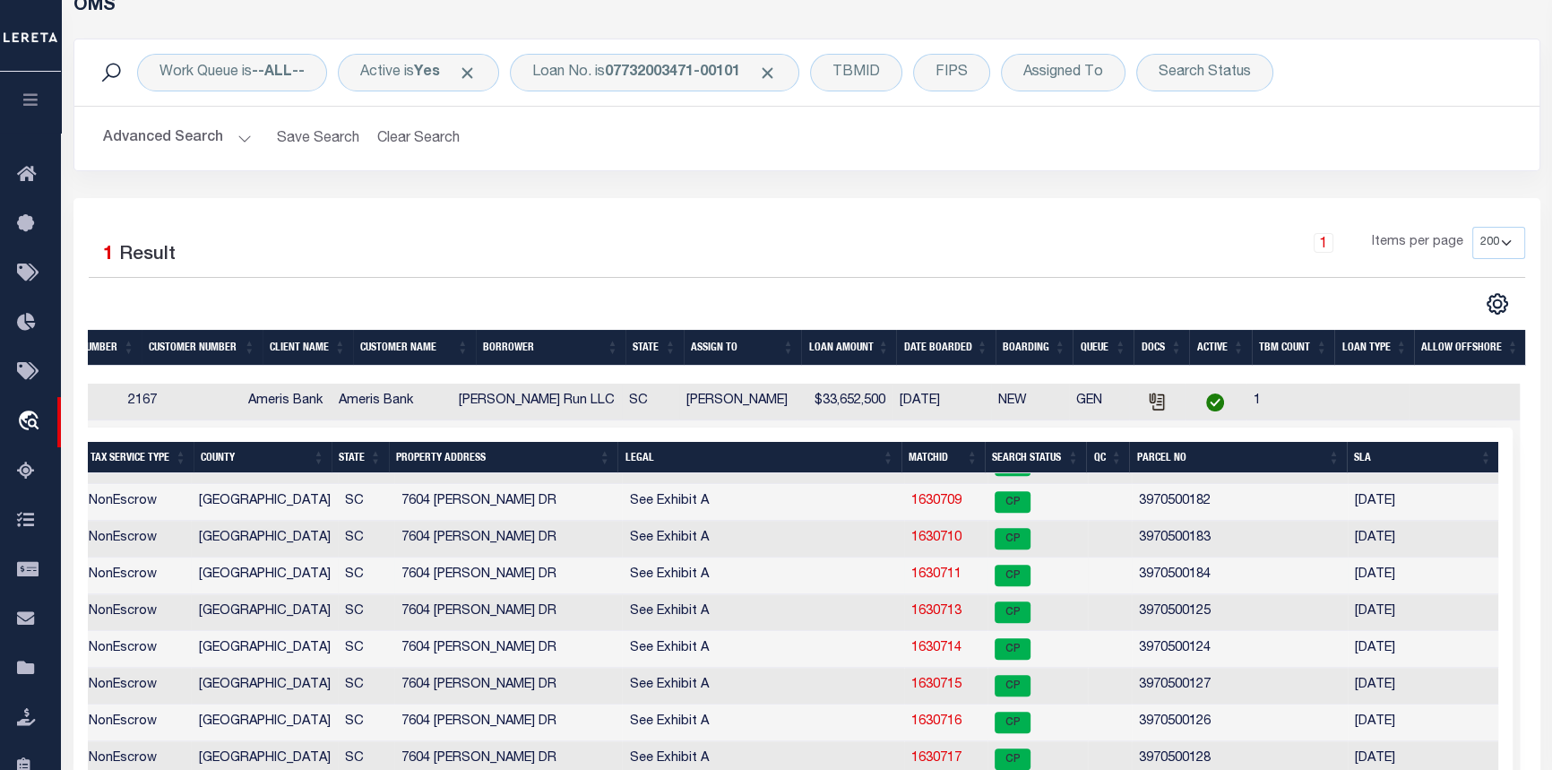
scroll to position [162, 0]
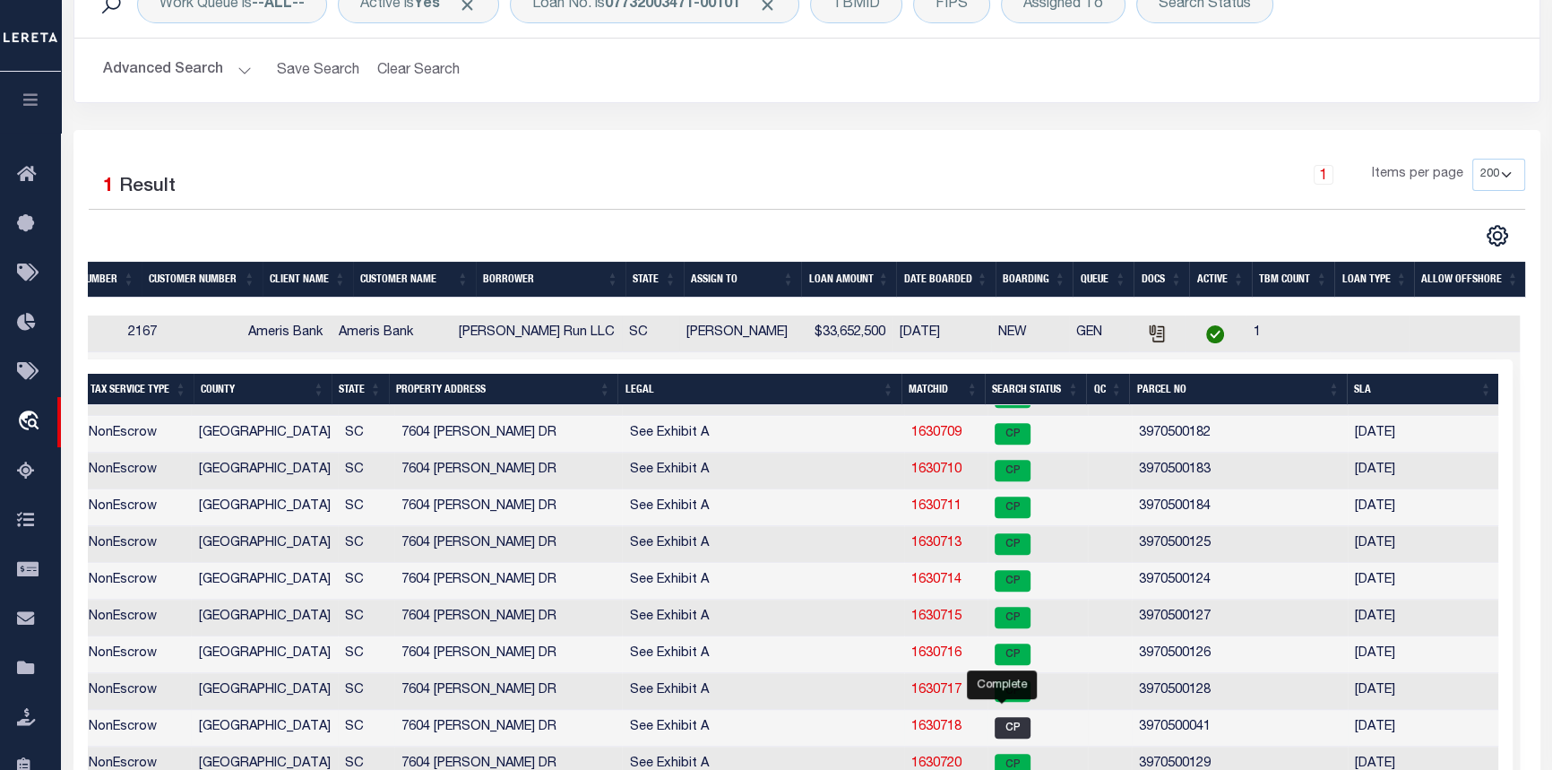
click at [998, 728] on span "CP" at bounding box center [1012, 728] width 36 height 22
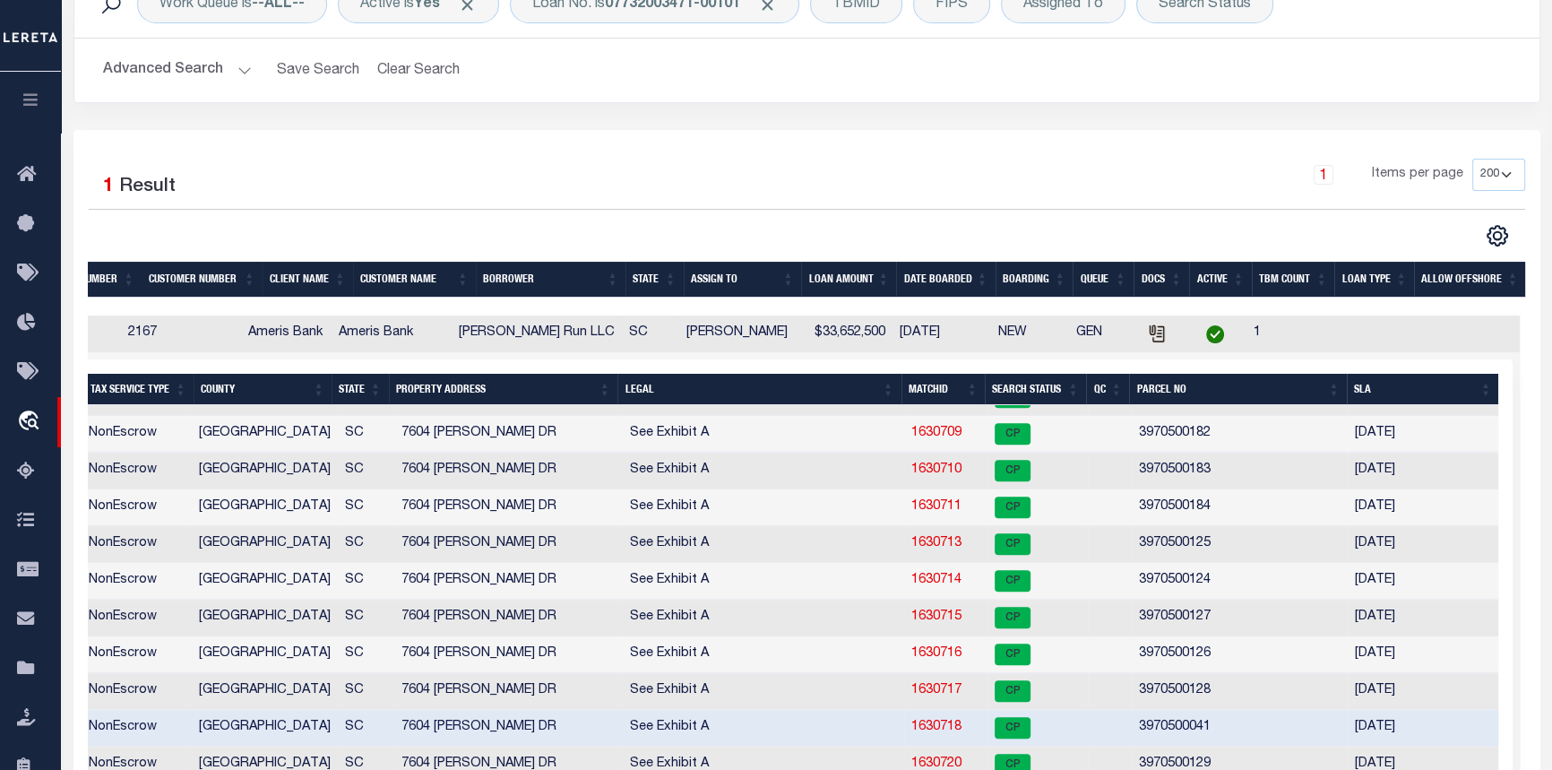
click at [928, 726] on link "1630718" at bounding box center [936, 726] width 50 height 13
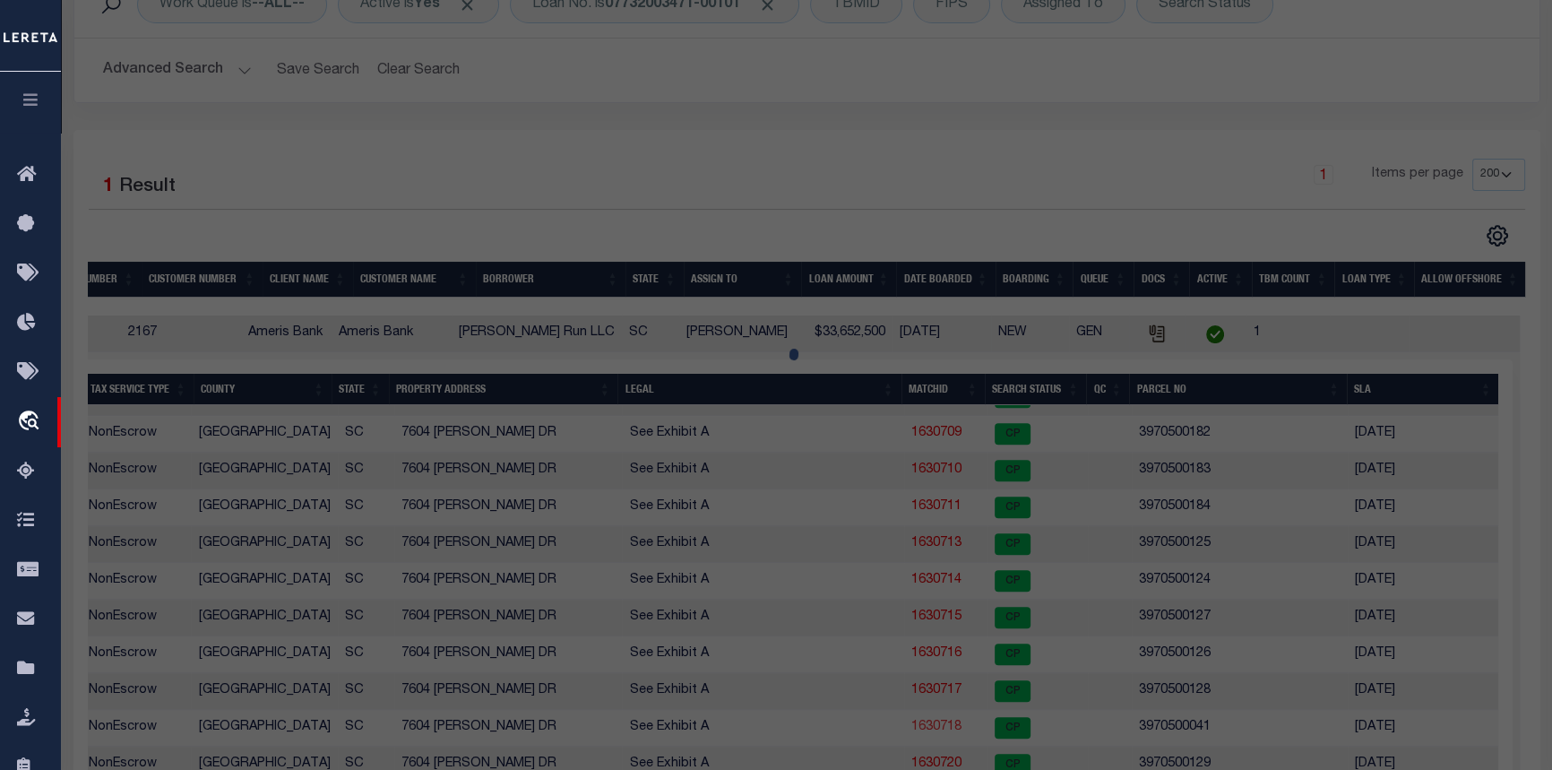
checkbox input "false"
select select "CP"
type input "VESTA CREEKS RUN LLC"
select select
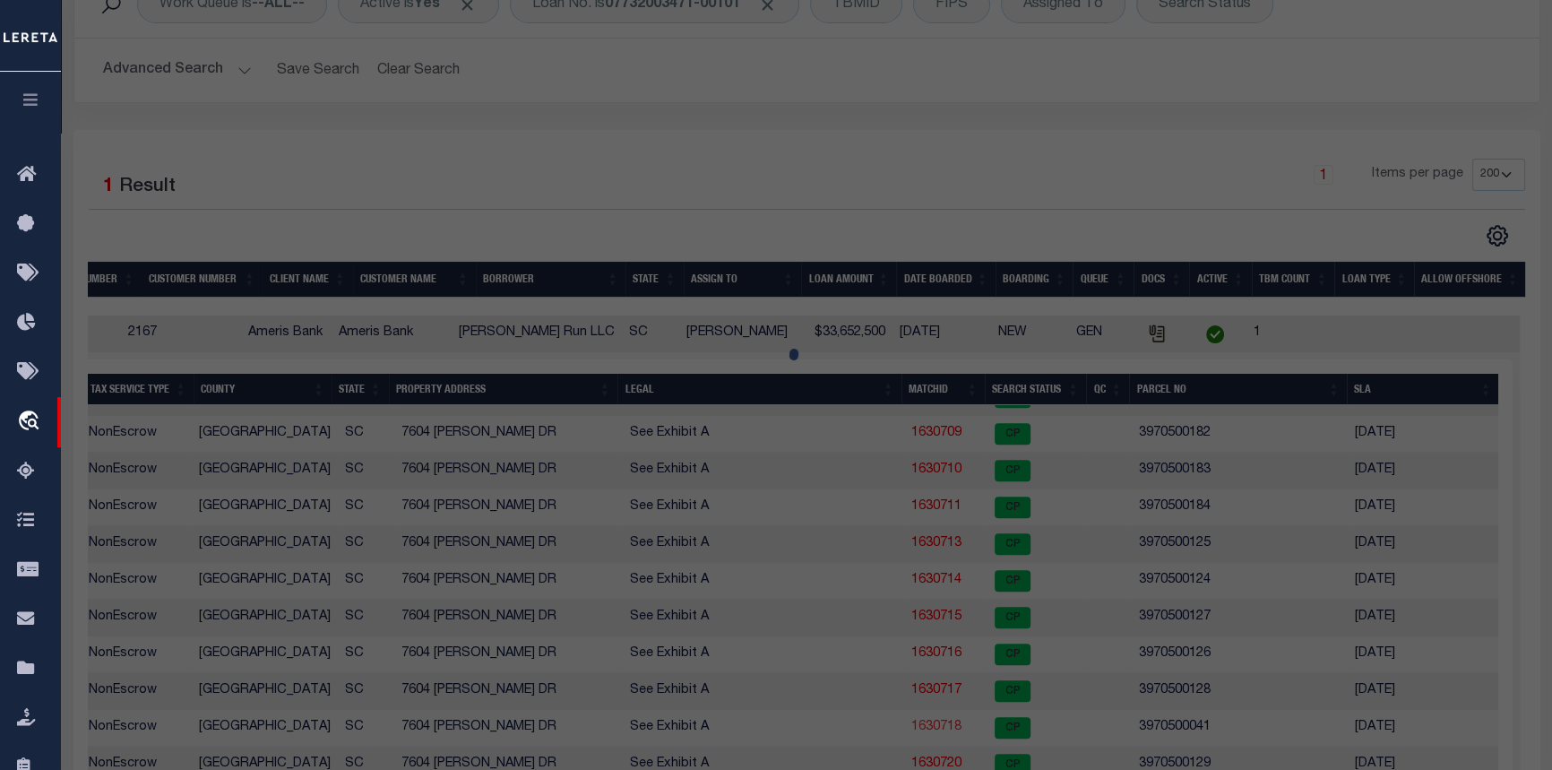
type input "4630 PURCELL DR"
type input "SC"
type textarea "Subdivision Name -[GEOGRAPHIC_DATA] Description -PARCEL 2600 PART SECTION II"
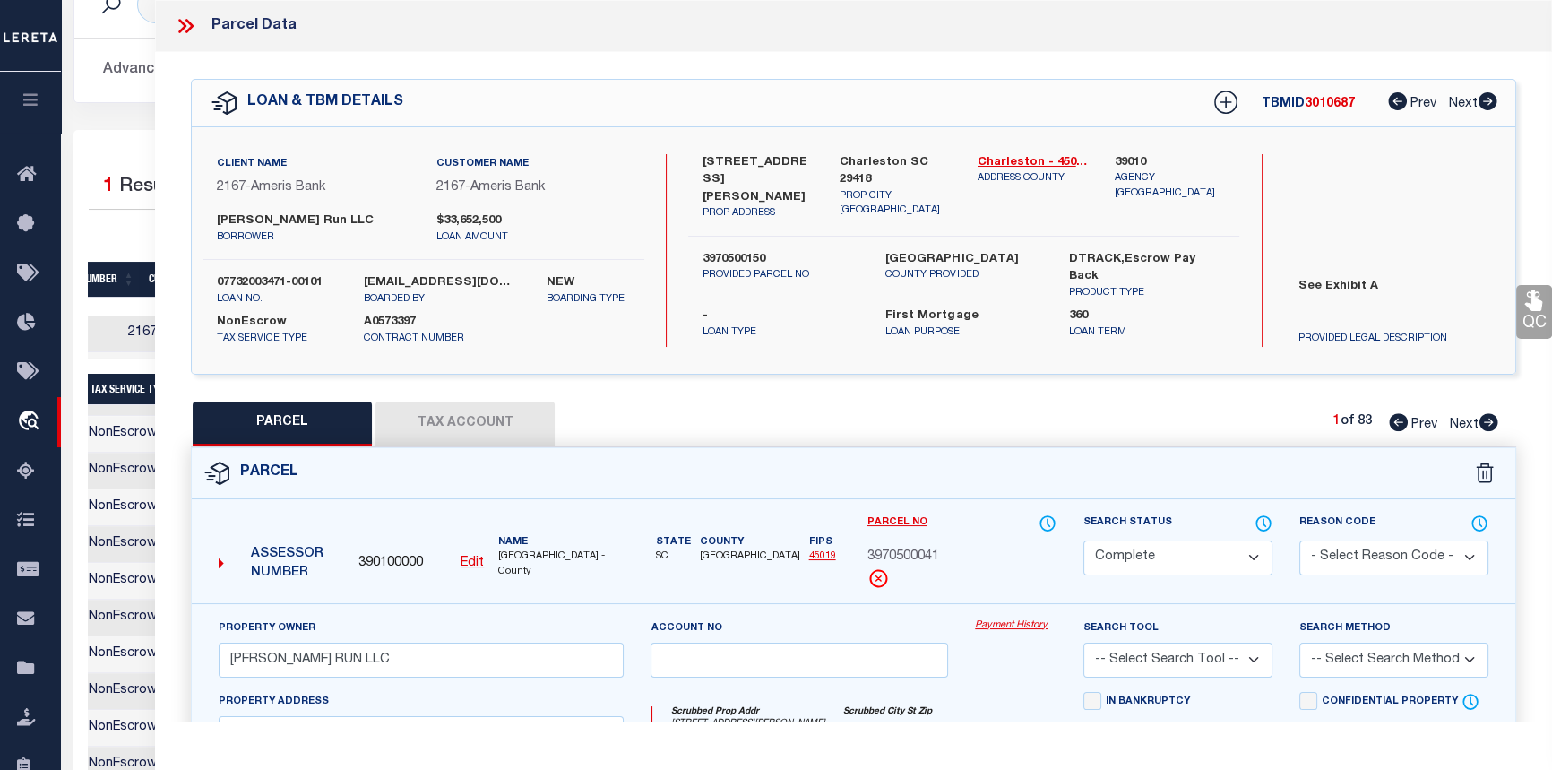
click at [1021, 623] on link "Payment History" at bounding box center [1016, 625] width 82 height 15
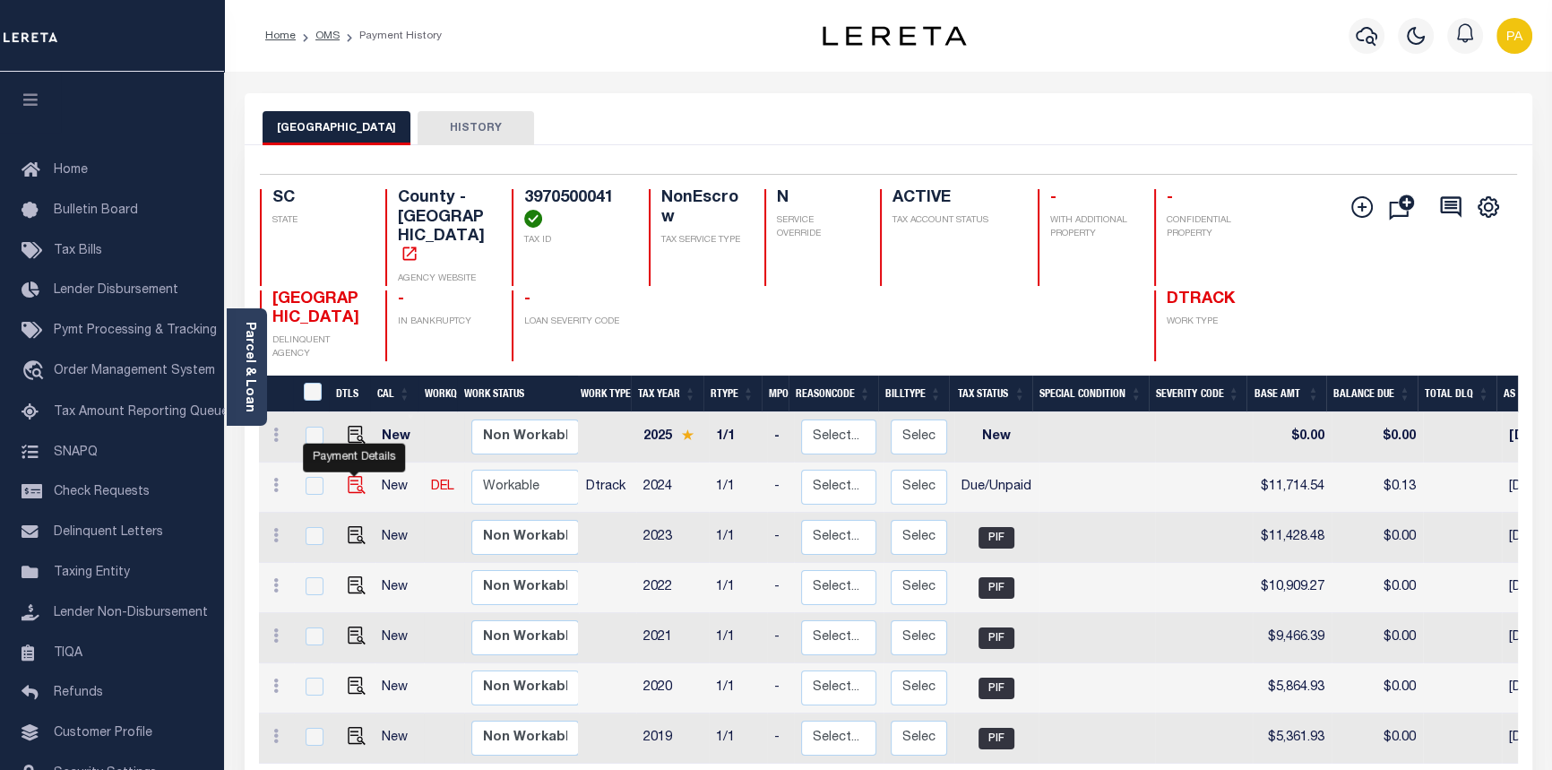
click at [352, 476] on img "" at bounding box center [357, 485] width 18 height 18
checkbox input "true"
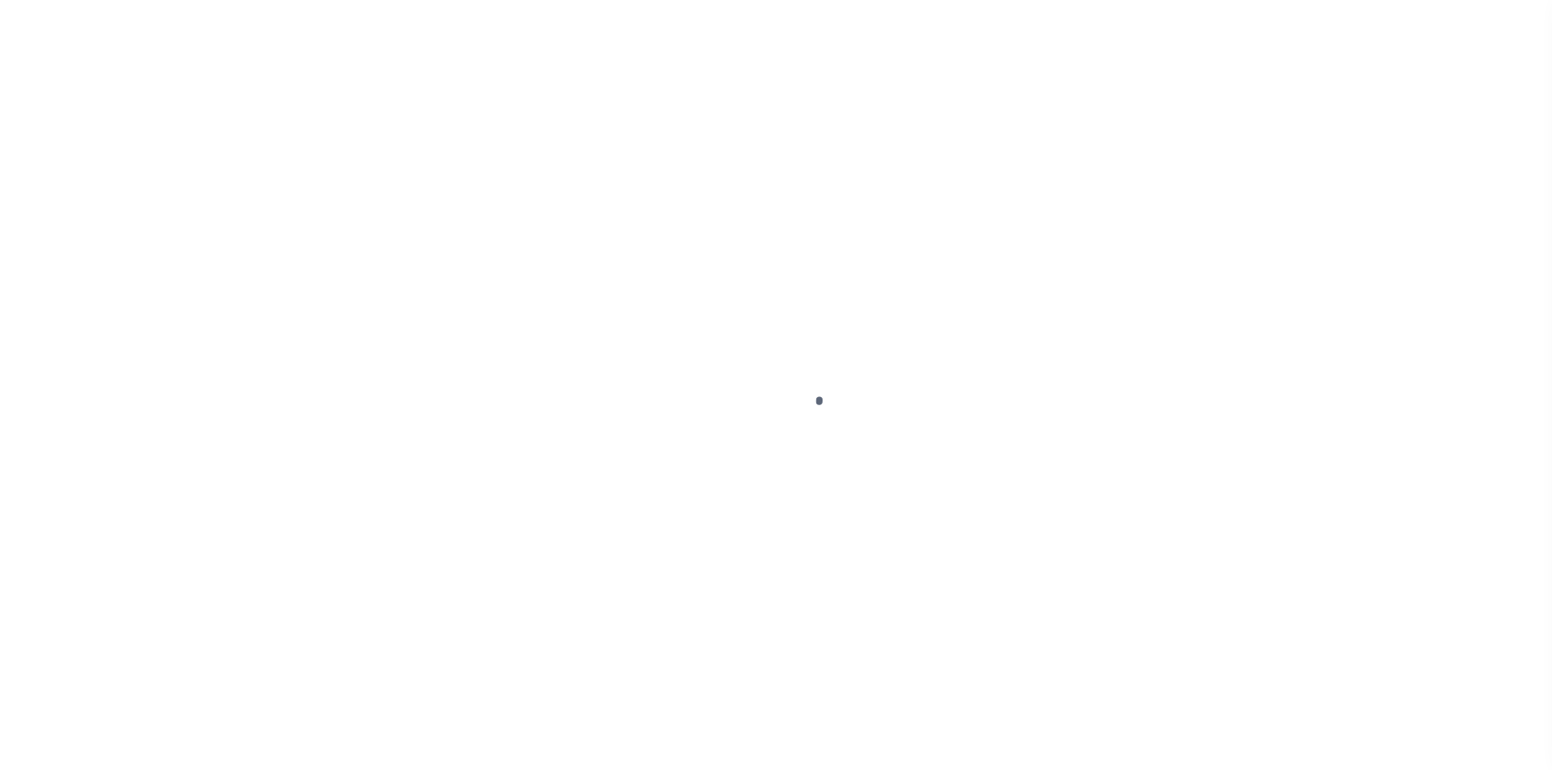
select select "DUE"
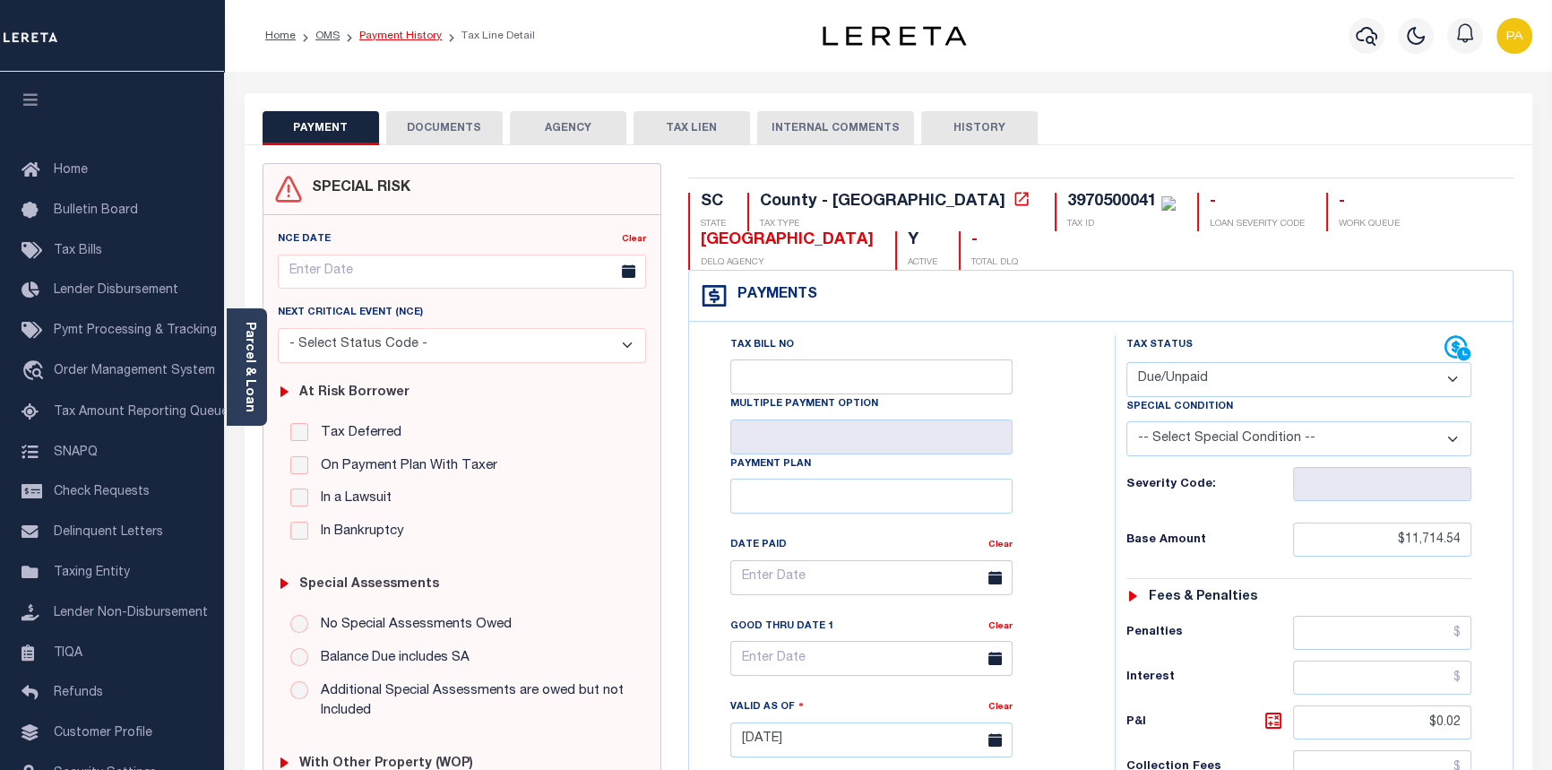
click at [372, 36] on link "Payment History" at bounding box center [400, 35] width 82 height 11
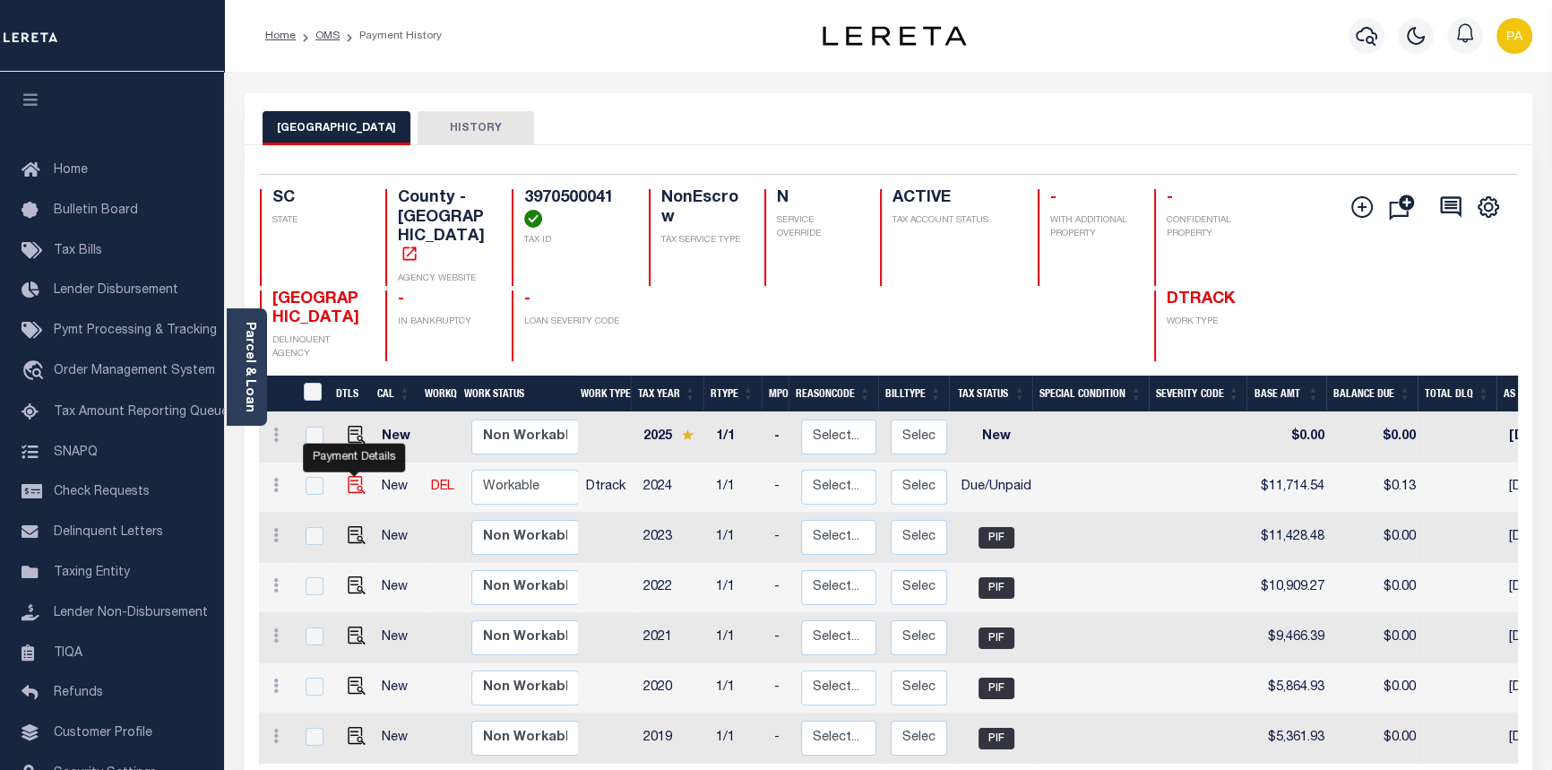
click at [351, 476] on img "" at bounding box center [357, 485] width 18 height 18
checkbox input "true"
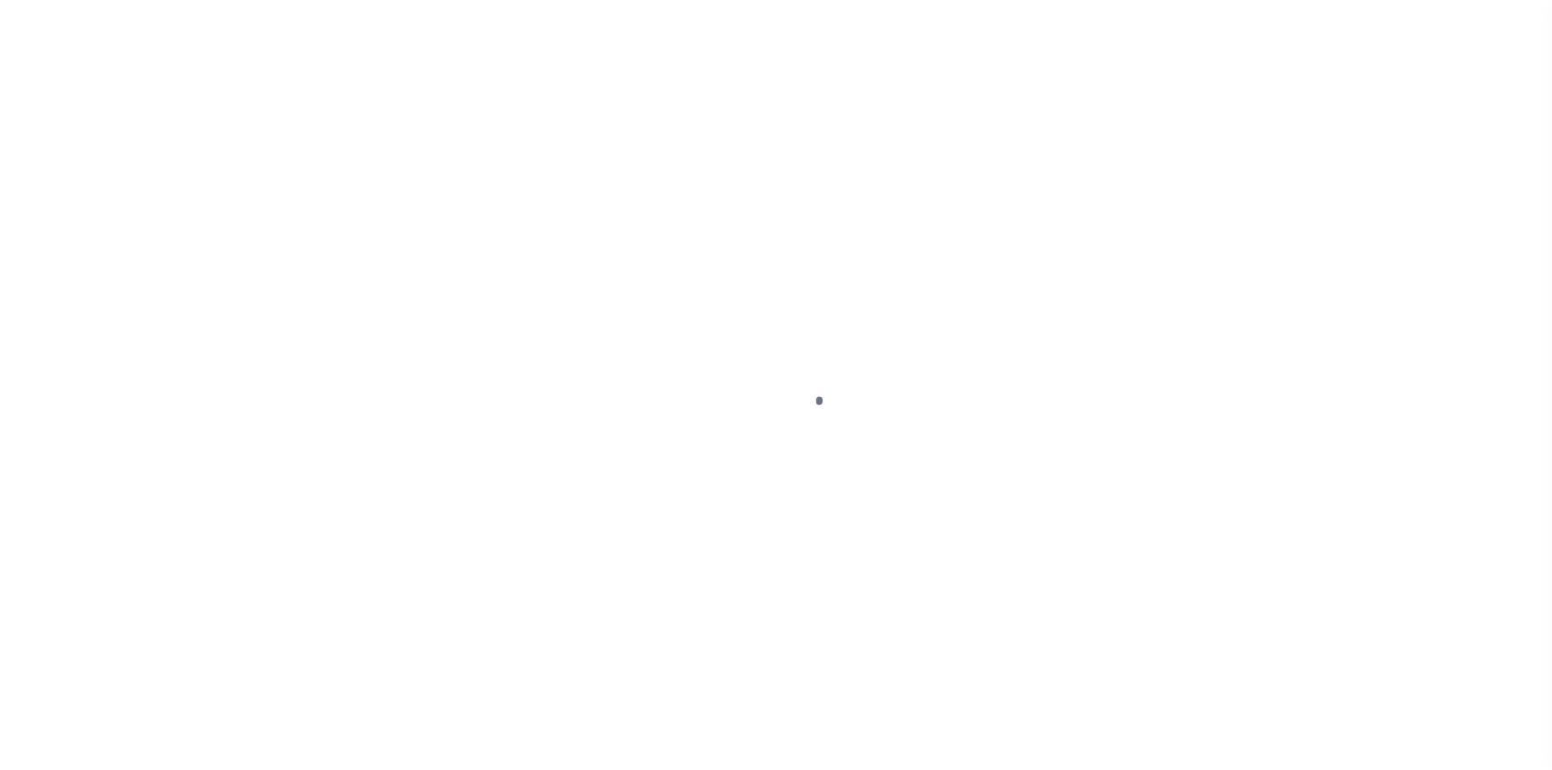
select select "DUE"
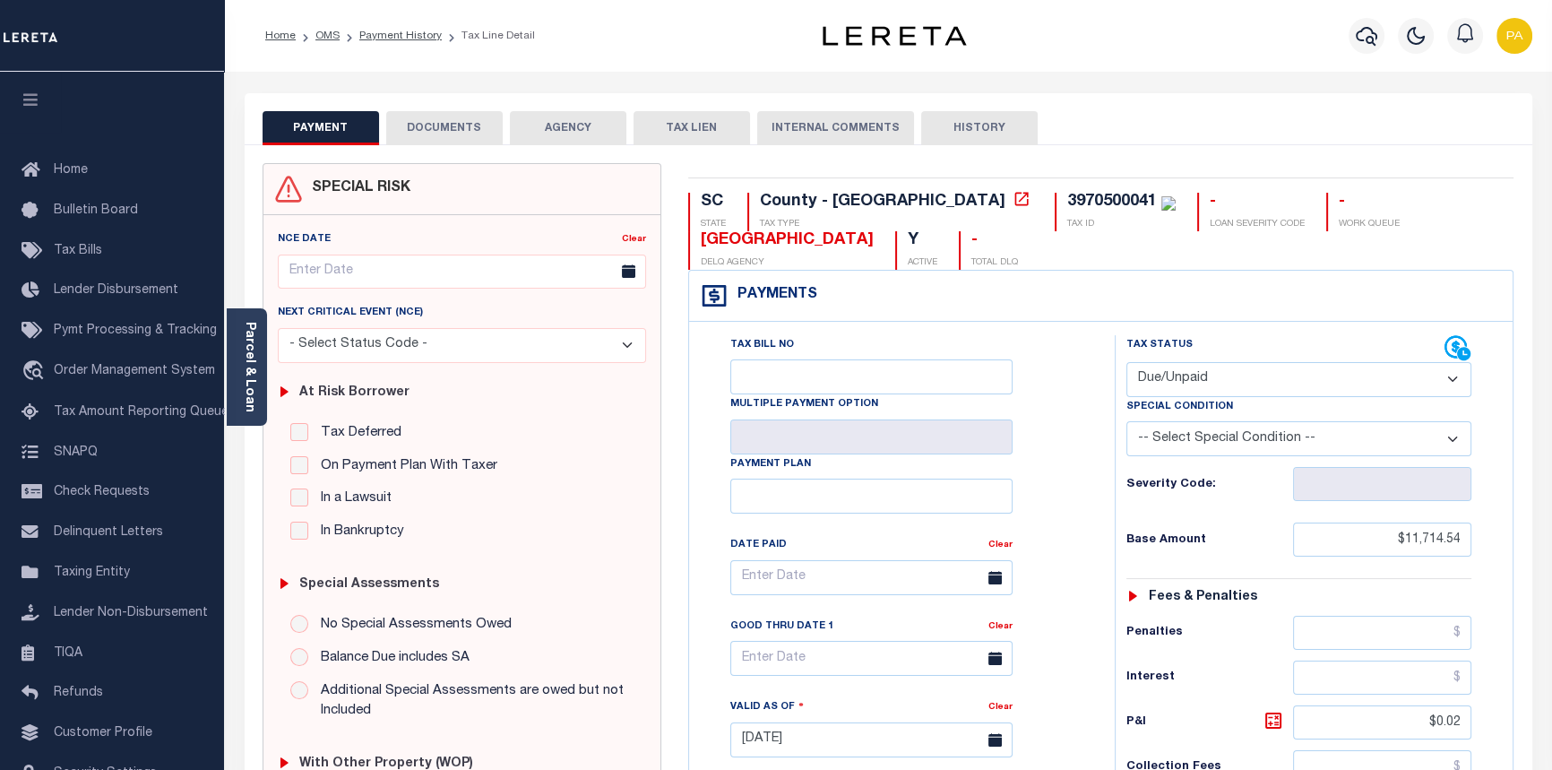
click at [463, 146] on div "SPECIAL RISK NCE Date Clear" at bounding box center [888, 738] width 1287 height 1186
click at [456, 126] on button "DOCUMENTS" at bounding box center [444, 128] width 116 height 34
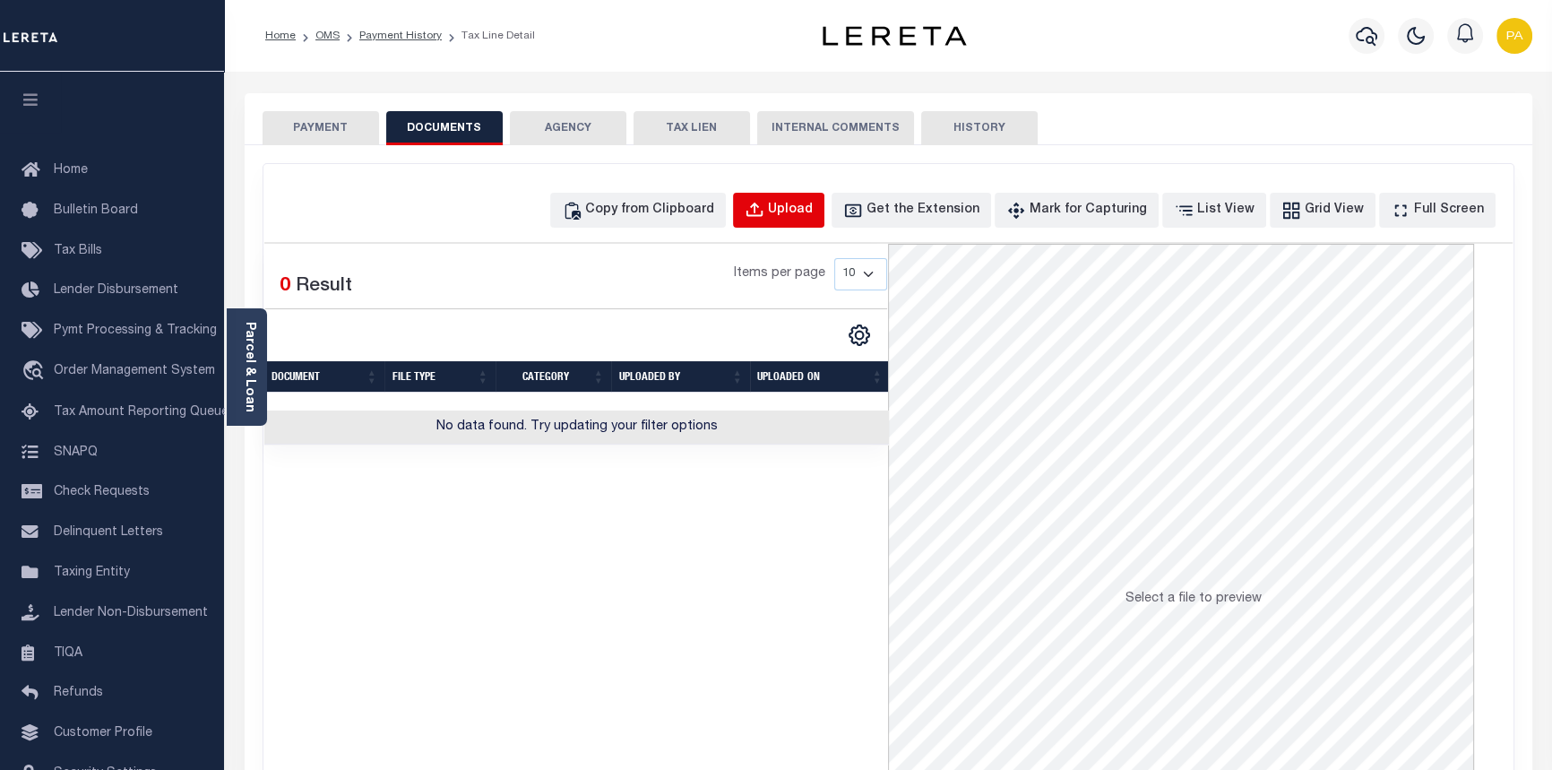
click at [813, 204] on div "Upload" at bounding box center [790, 211] width 45 height 20
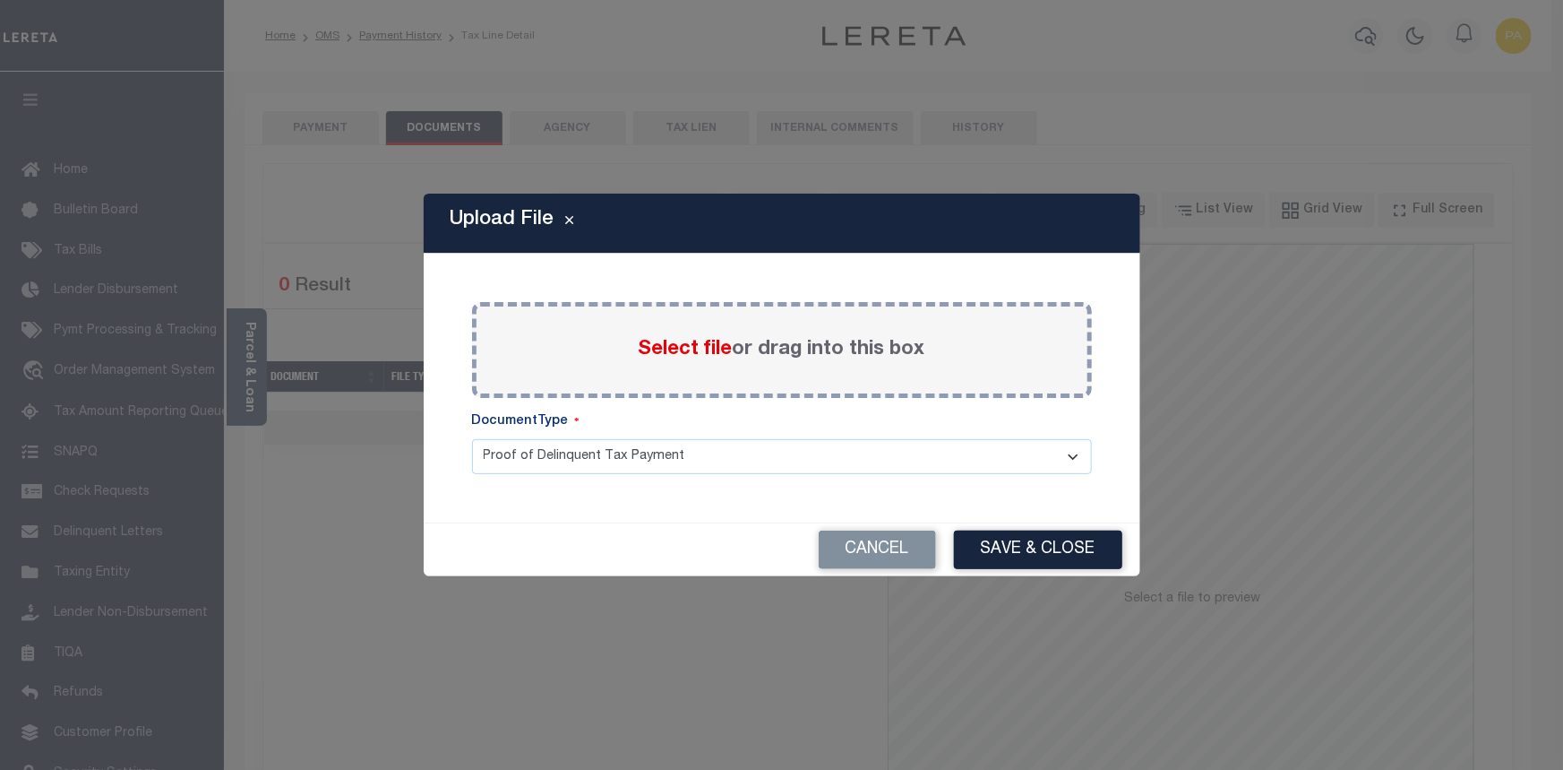
click at [680, 342] on span "Select file" at bounding box center [686, 350] width 94 height 20
click at [0, 0] on input "Select file or drag into this box" at bounding box center [0, 0] width 0 height 0
click at [900, 560] on button "Cancel" at bounding box center [877, 549] width 117 height 39
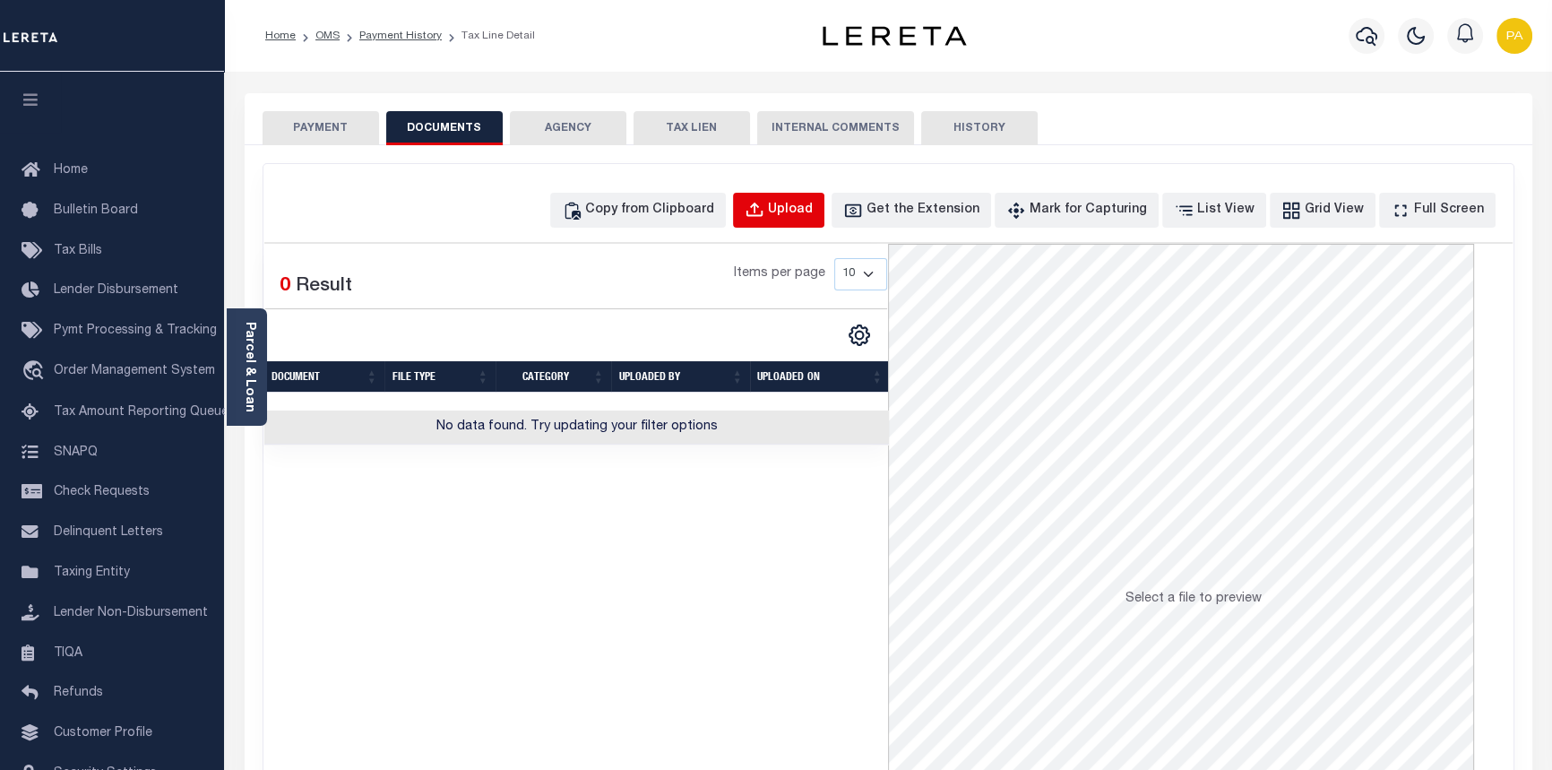
click at [813, 215] on div "Upload" at bounding box center [790, 211] width 45 height 20
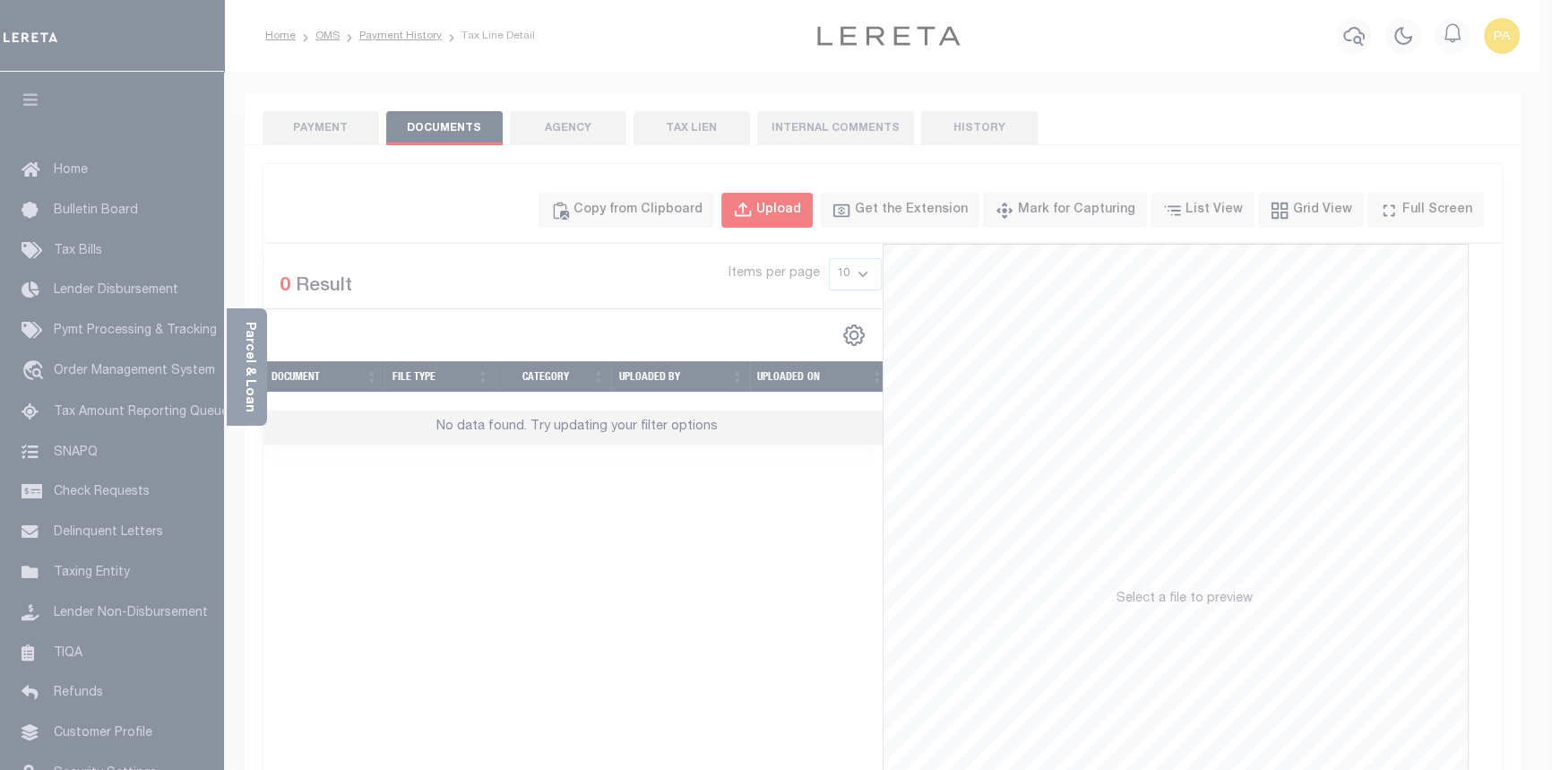
select select "POP"
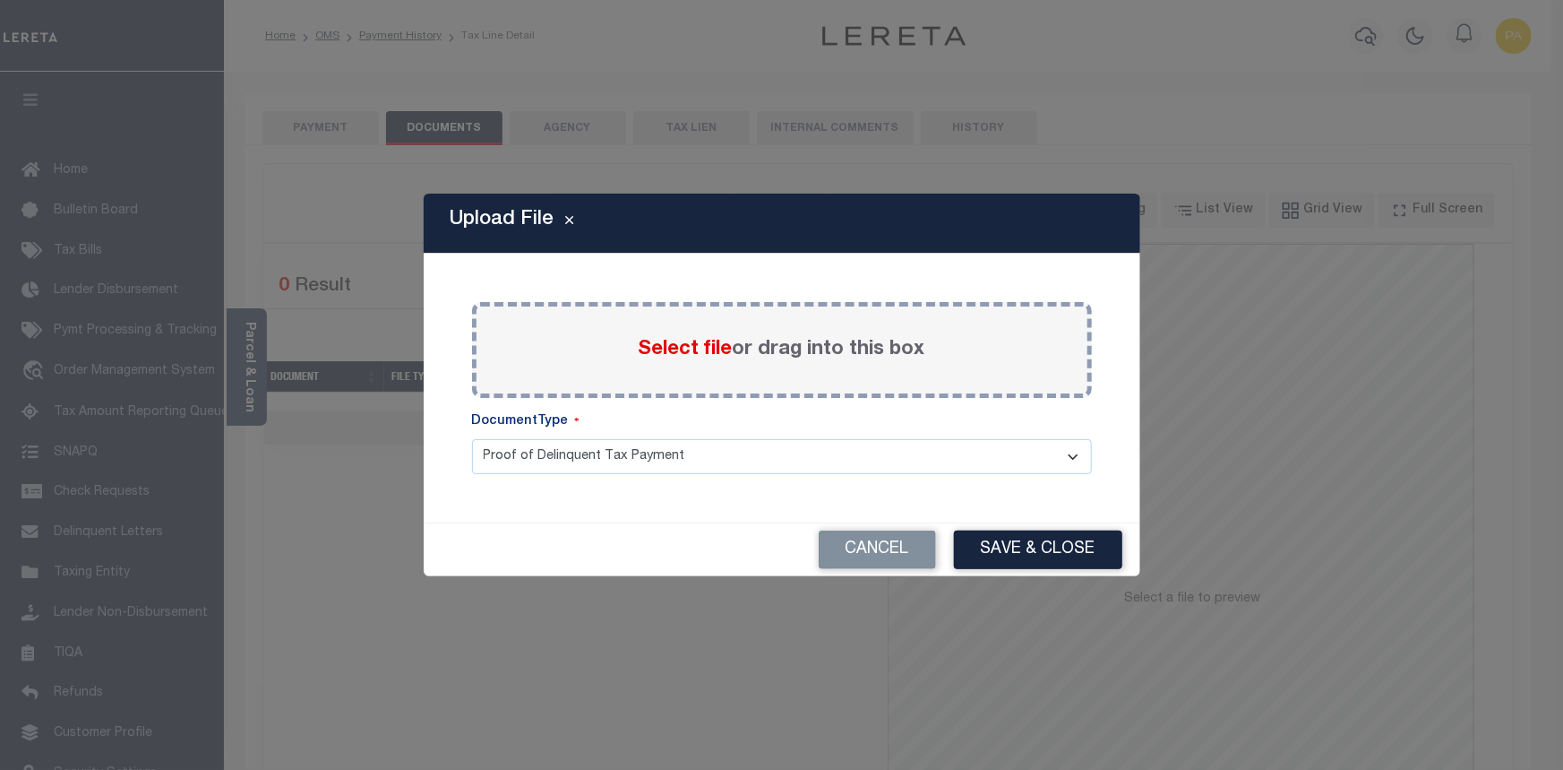
click at [689, 348] on span "Select file" at bounding box center [686, 350] width 94 height 20
click at [0, 0] on input "Select file or drag into this box" at bounding box center [0, 0] width 0 height 0
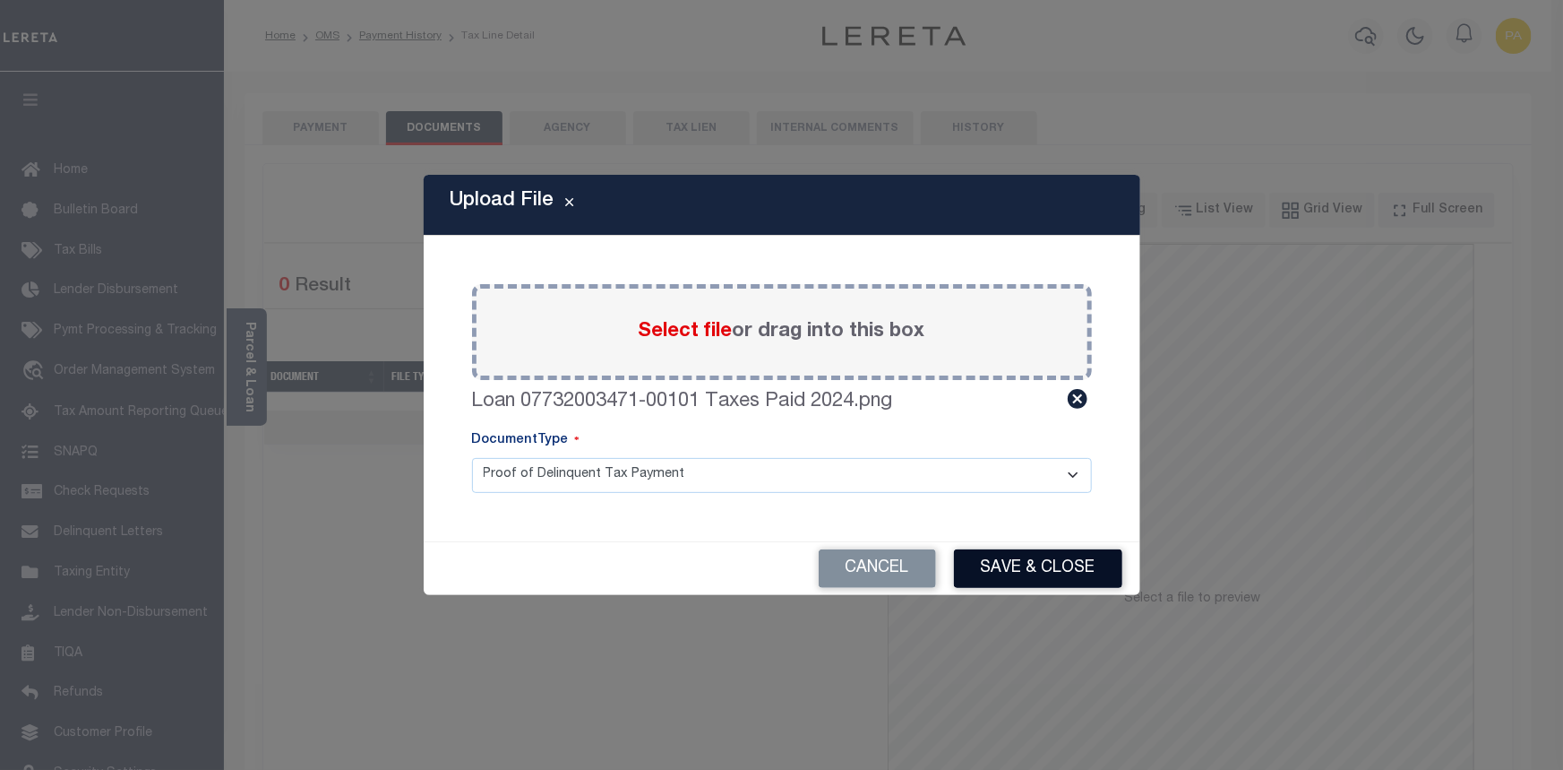
click at [1042, 564] on button "Save & Close" at bounding box center [1038, 568] width 168 height 39
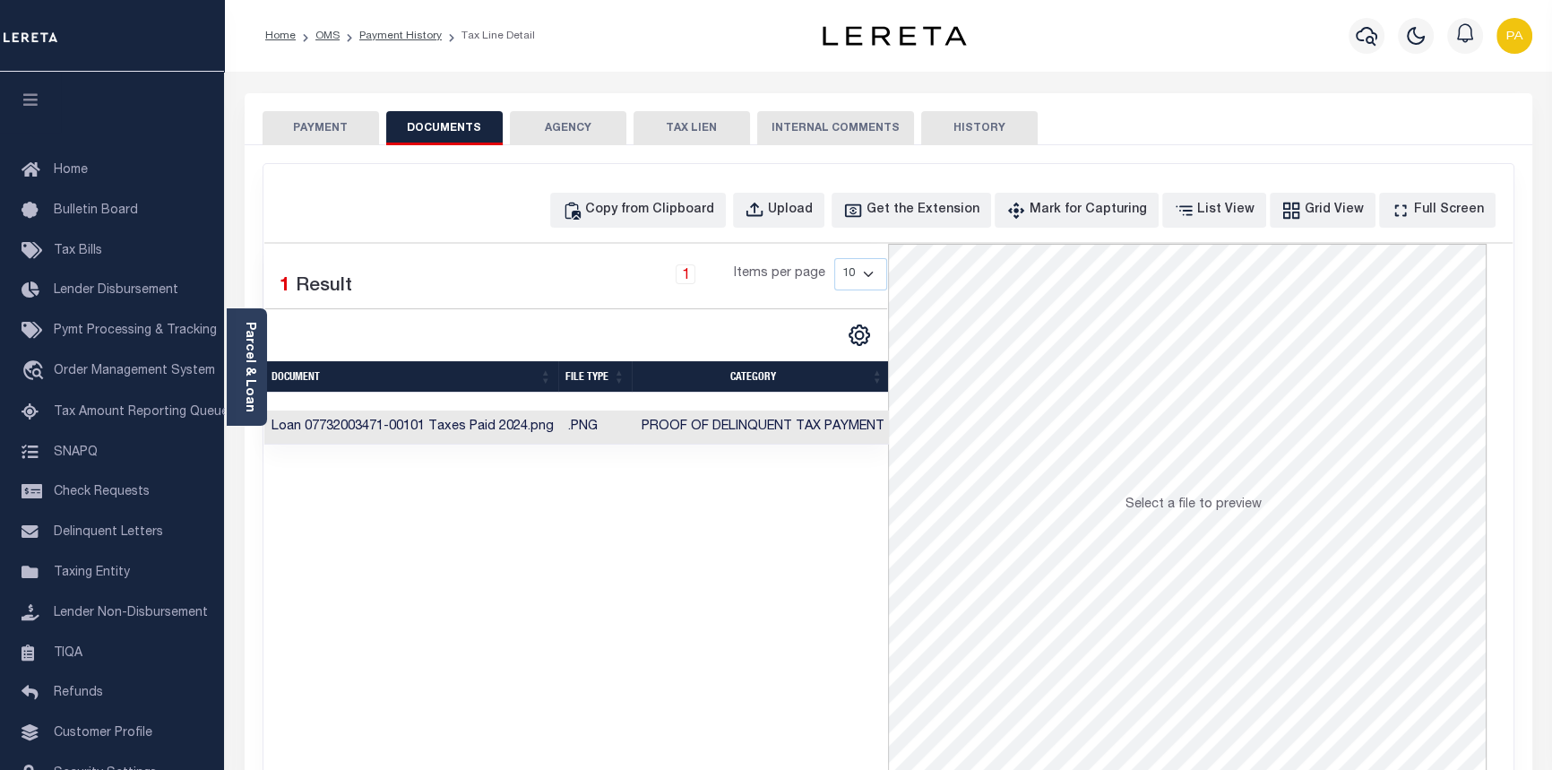
click at [336, 125] on button "PAYMENT" at bounding box center [321, 128] width 116 height 34
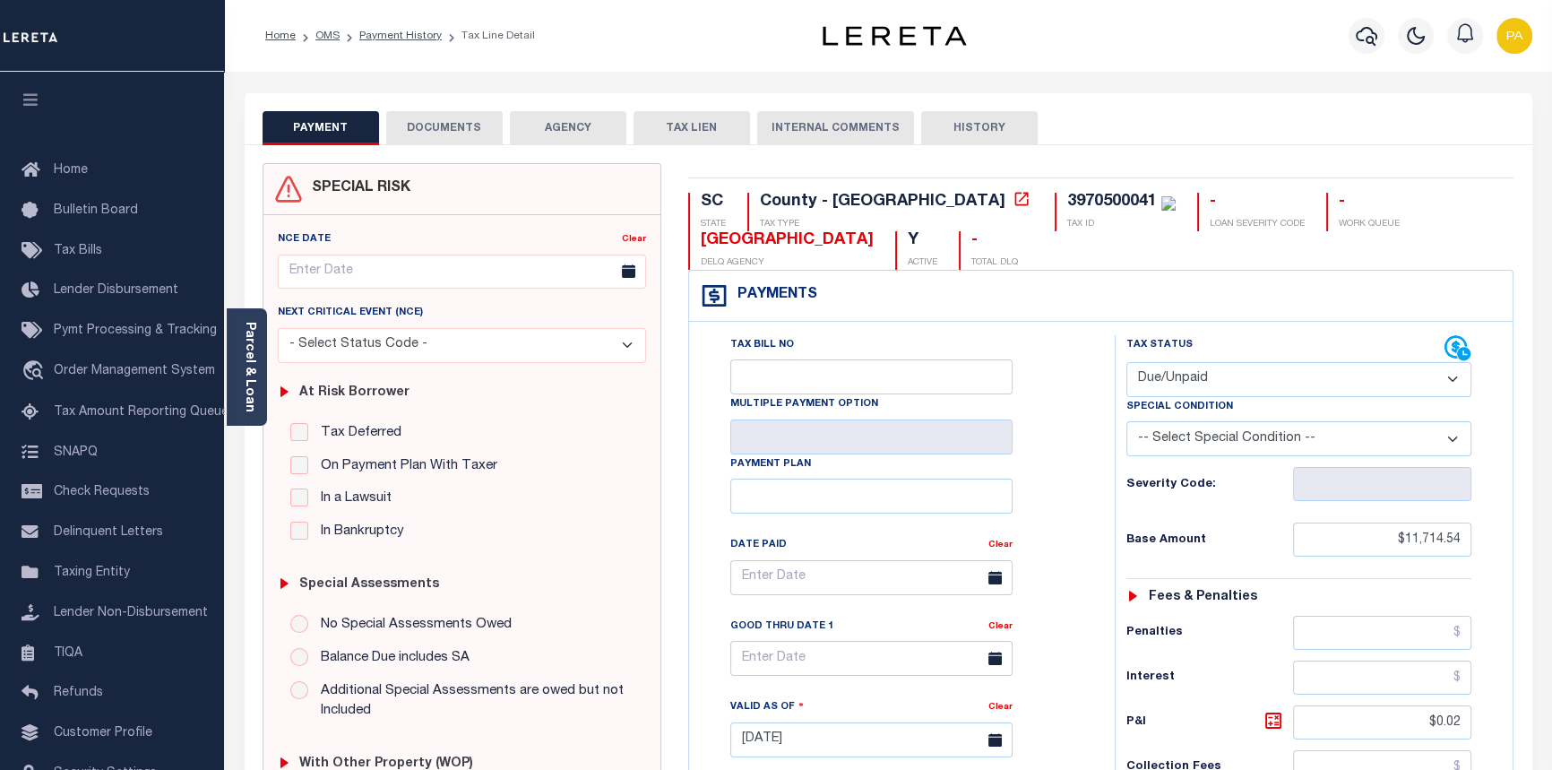
click at [1451, 377] on select "- Select Status Code - Open Due/Unpaid Paid Incomplete No Tax Due Internal Refu…" at bounding box center [1299, 379] width 346 height 35
select select "PYD"
click at [1126, 363] on select "- Select Status Code - Open Due/Unpaid Paid Incomplete No Tax Due Internal Refu…" at bounding box center [1299, 379] width 346 height 35
type input "[DATE]"
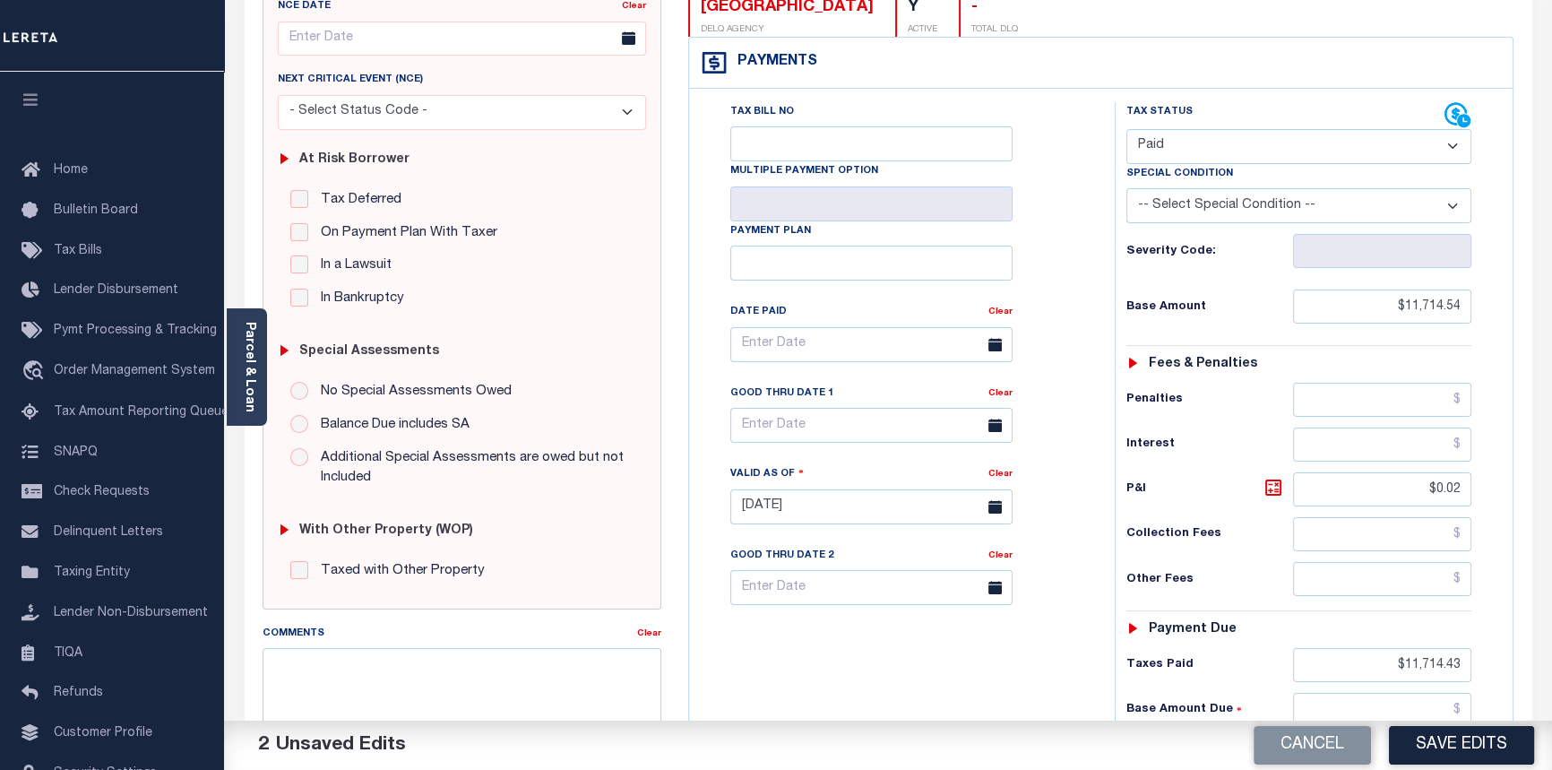
scroll to position [244, 0]
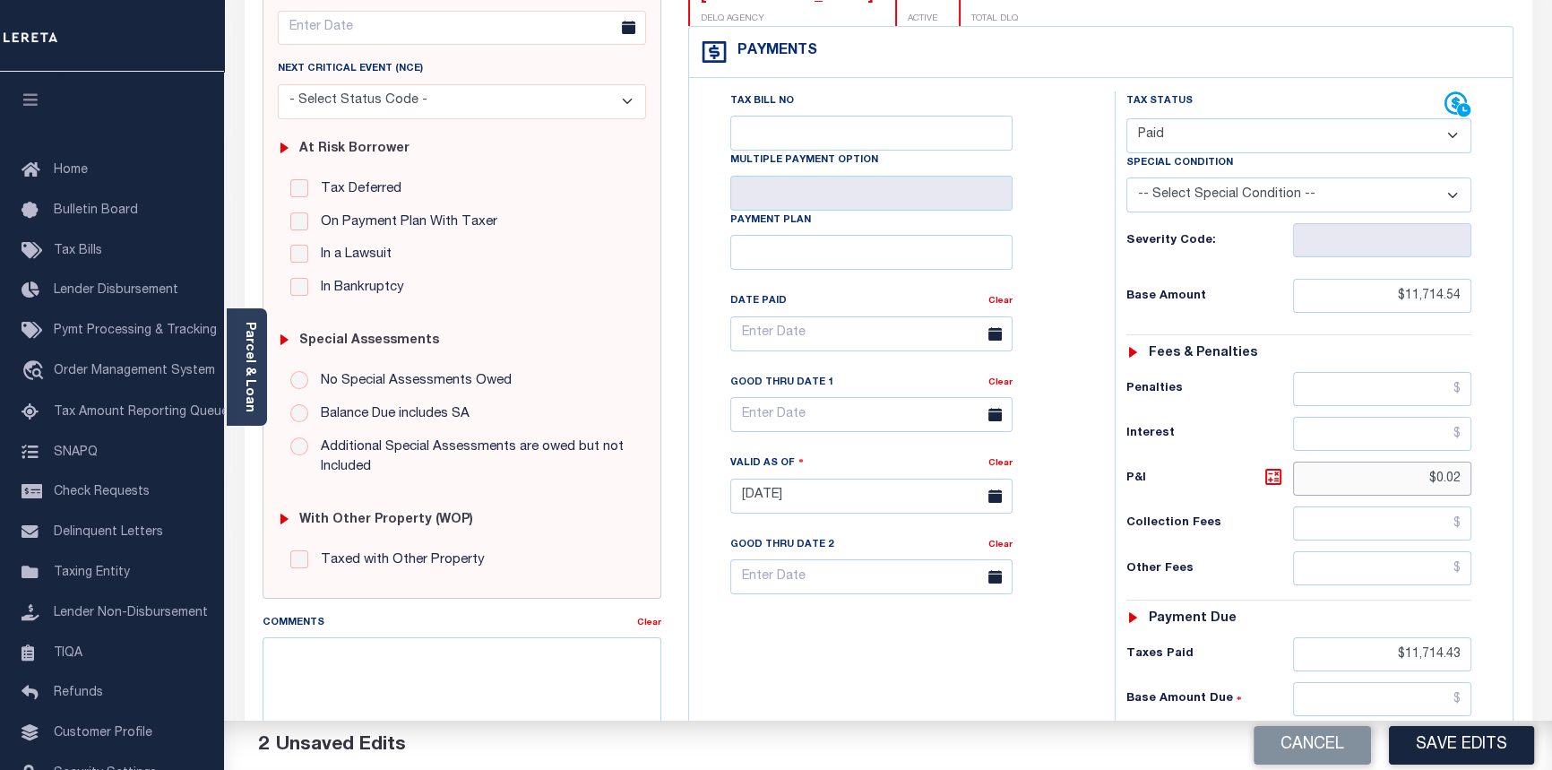
drag, startPoint x: 1436, startPoint y: 478, endPoint x: 1563, endPoint y: 475, distance: 126.4
click at [1551, 475] on html "Home OMS Payment History Tax Line Detail" at bounding box center [776, 432] width 1552 height 1353
type input "$.00"
drag, startPoint x: 1447, startPoint y: 653, endPoint x: 1489, endPoint y: 649, distance: 42.3
click at [1482, 650] on div "Tax Status Status - Select Status Code -" at bounding box center [1305, 486] width 381 height 791
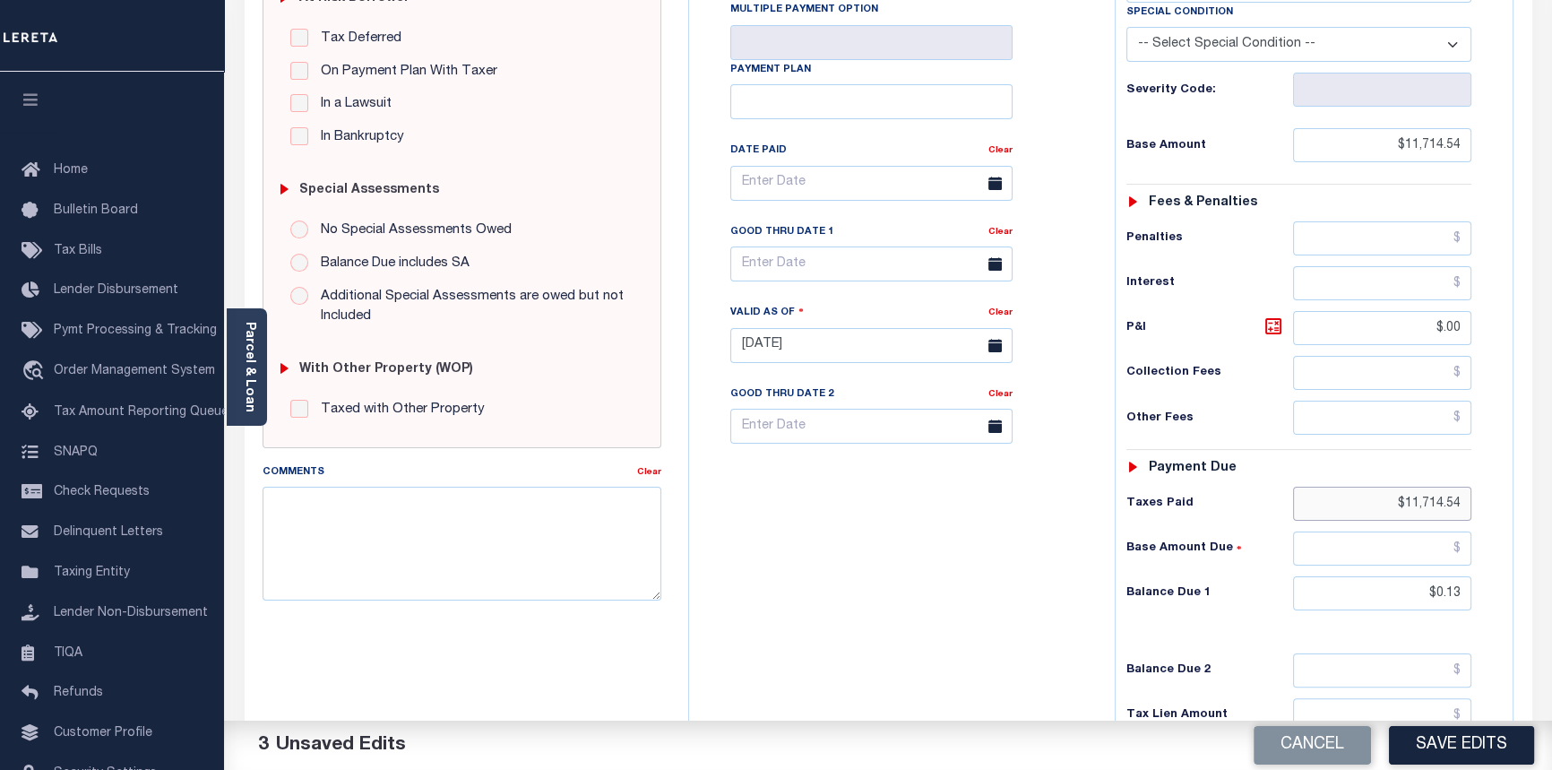
scroll to position [407, 0]
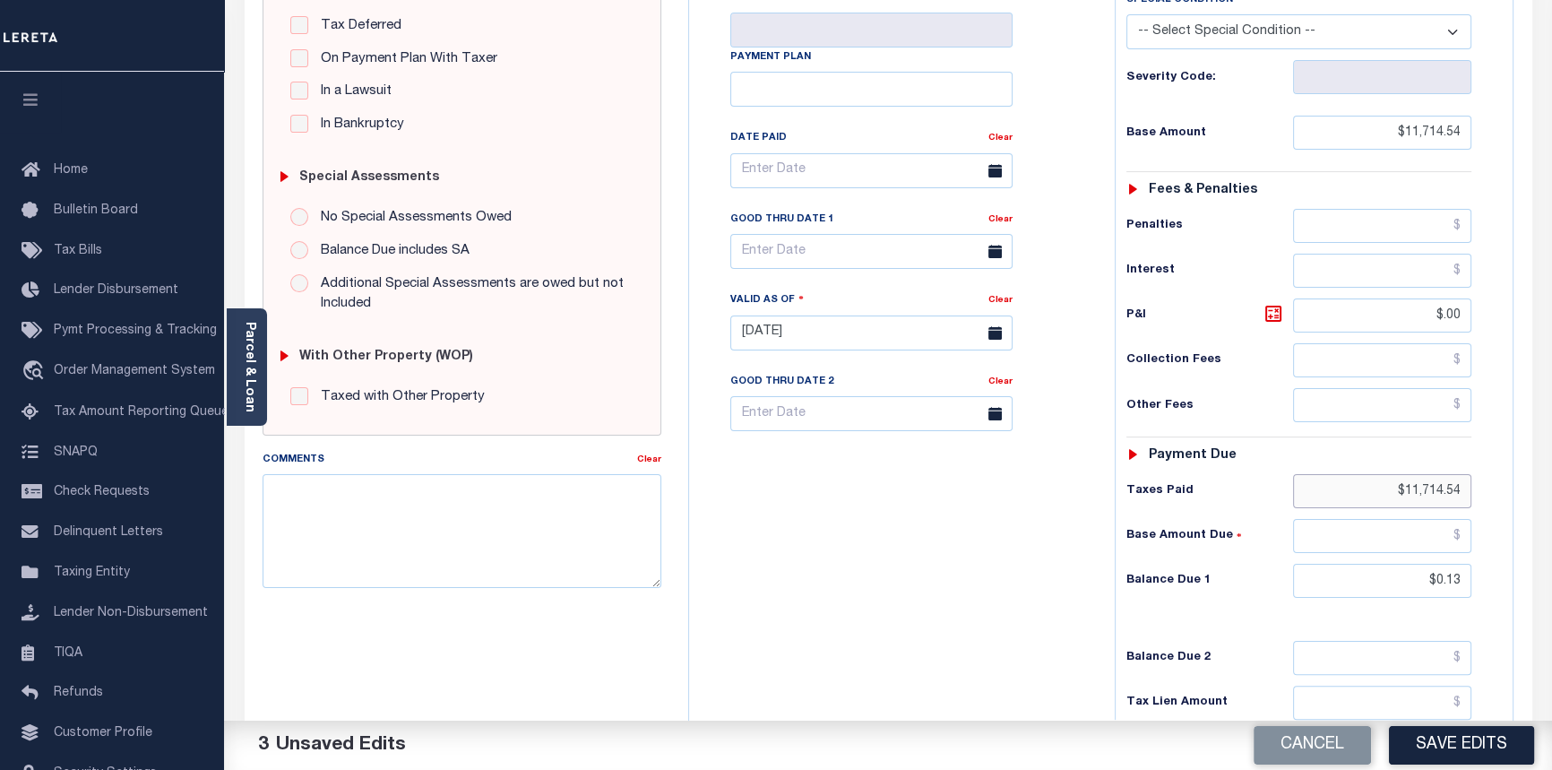
type input "$11,714.54"
click at [1455, 546] on input "text" at bounding box center [1382, 536] width 179 height 34
type input "$0.00"
drag, startPoint x: 1413, startPoint y: 582, endPoint x: 1551, endPoint y: 721, distance: 195.8
click at [1551, 690] on html "Home OMS Payment History Tax Line Detail" at bounding box center [776, 269] width 1552 height 1353
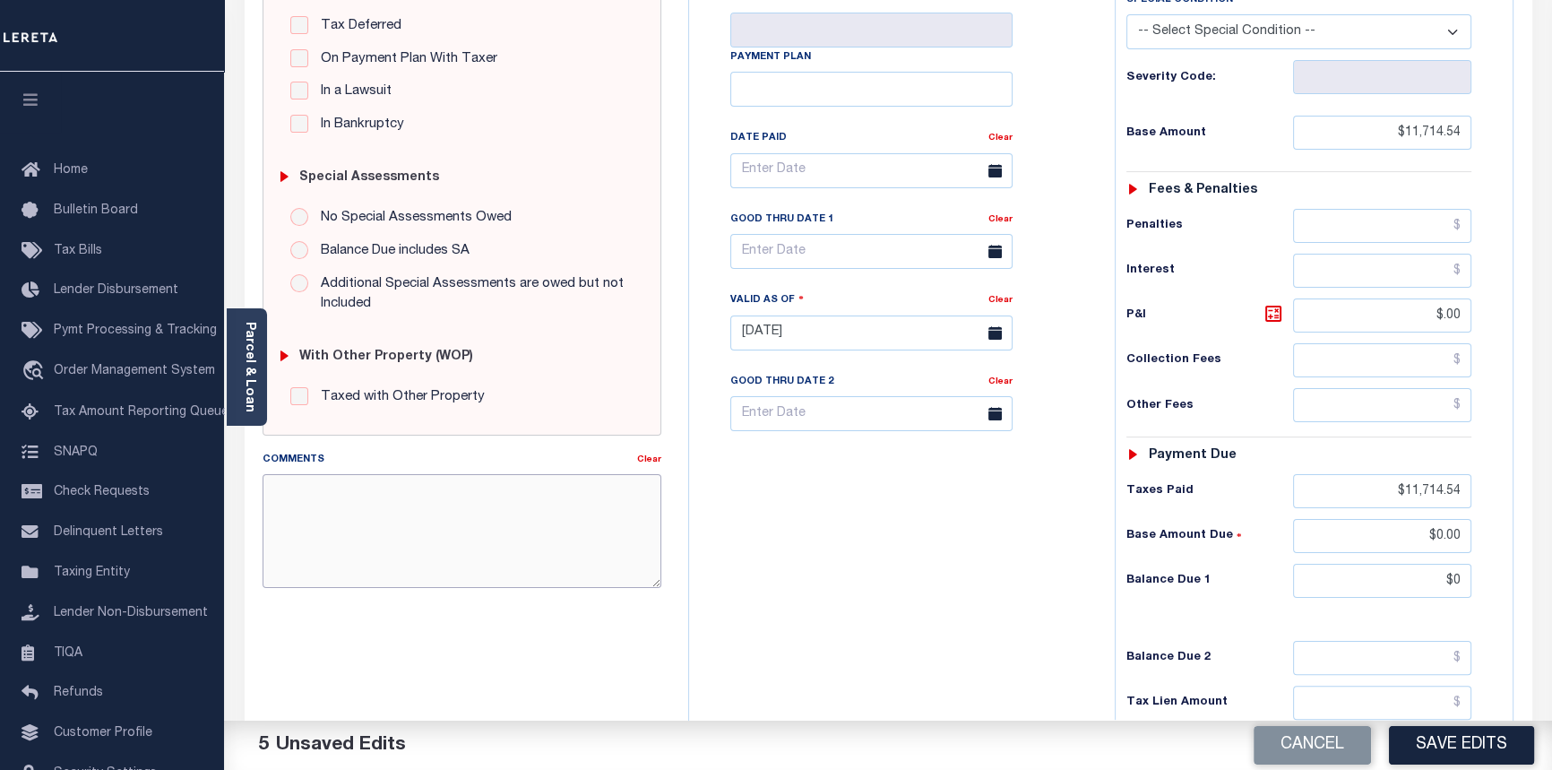
type input "$0.00"
click at [374, 533] on textarea "Comments" at bounding box center [463, 530] width 400 height 113
type textarea "08/29/2025pk See imaged payment details."
click at [1438, 757] on button "Save Edits" at bounding box center [1461, 745] width 145 height 39
checkbox input "false"
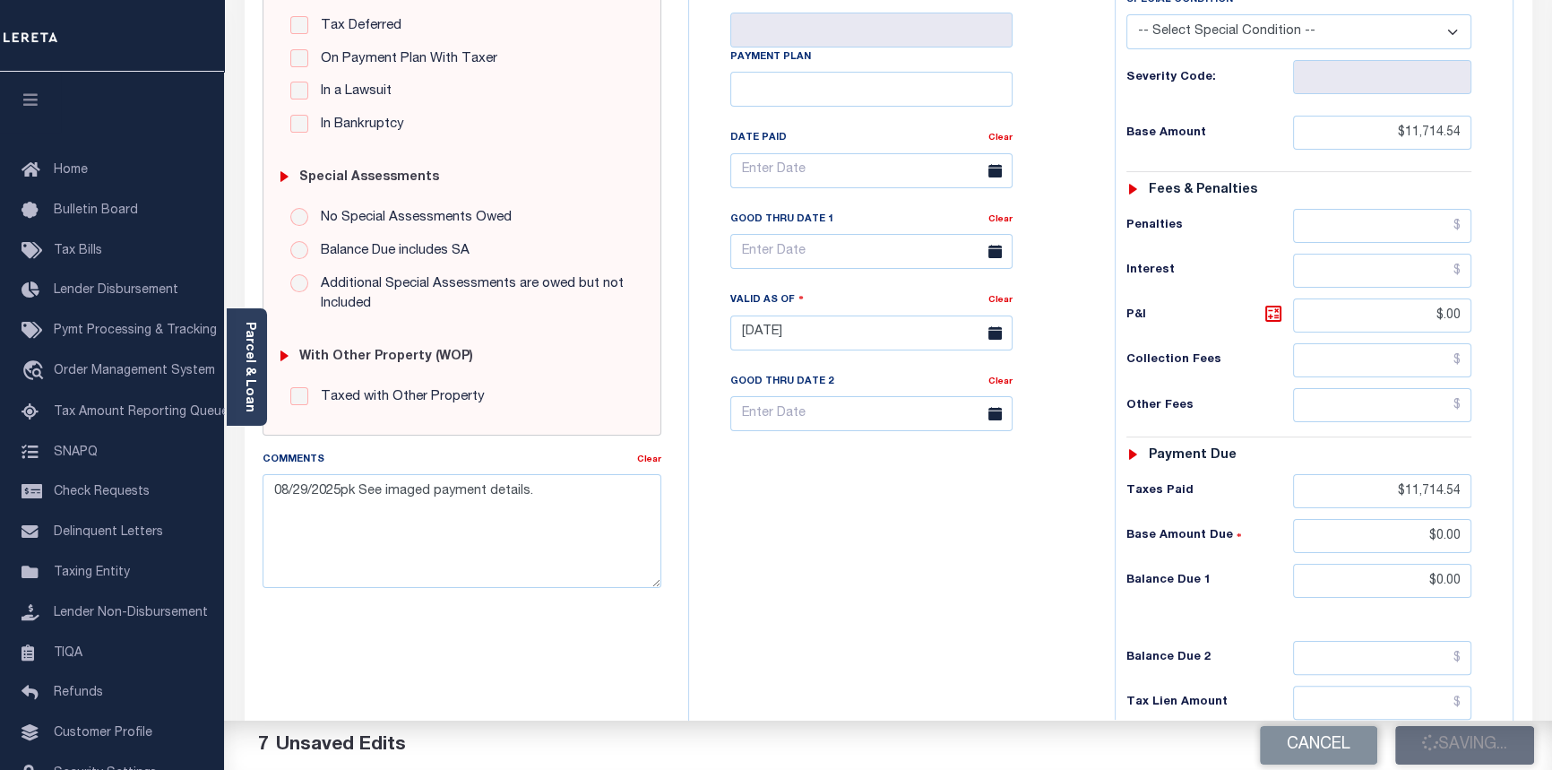
type input "$11,714.54"
type input "$0"
type input "$11,714.54"
type input "$0"
